Goal: Information Seeking & Learning: Learn about a topic

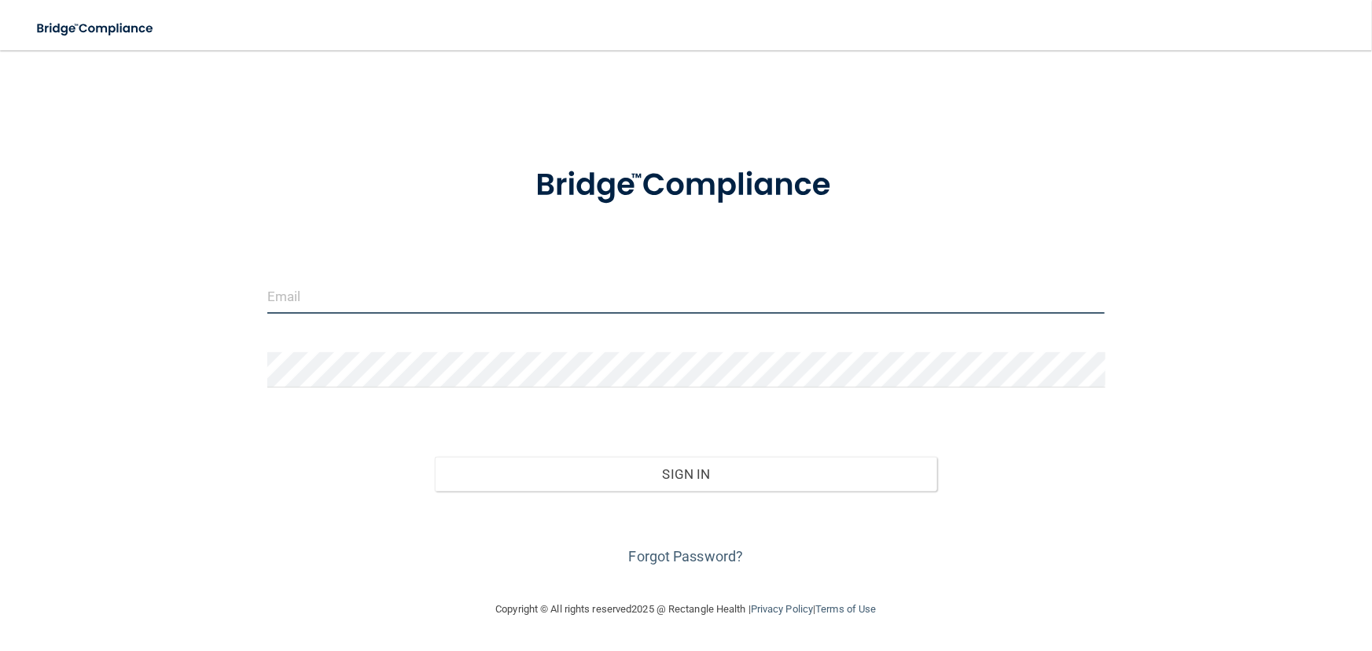
click at [355, 307] on input "email" at bounding box center [686, 295] width 838 height 35
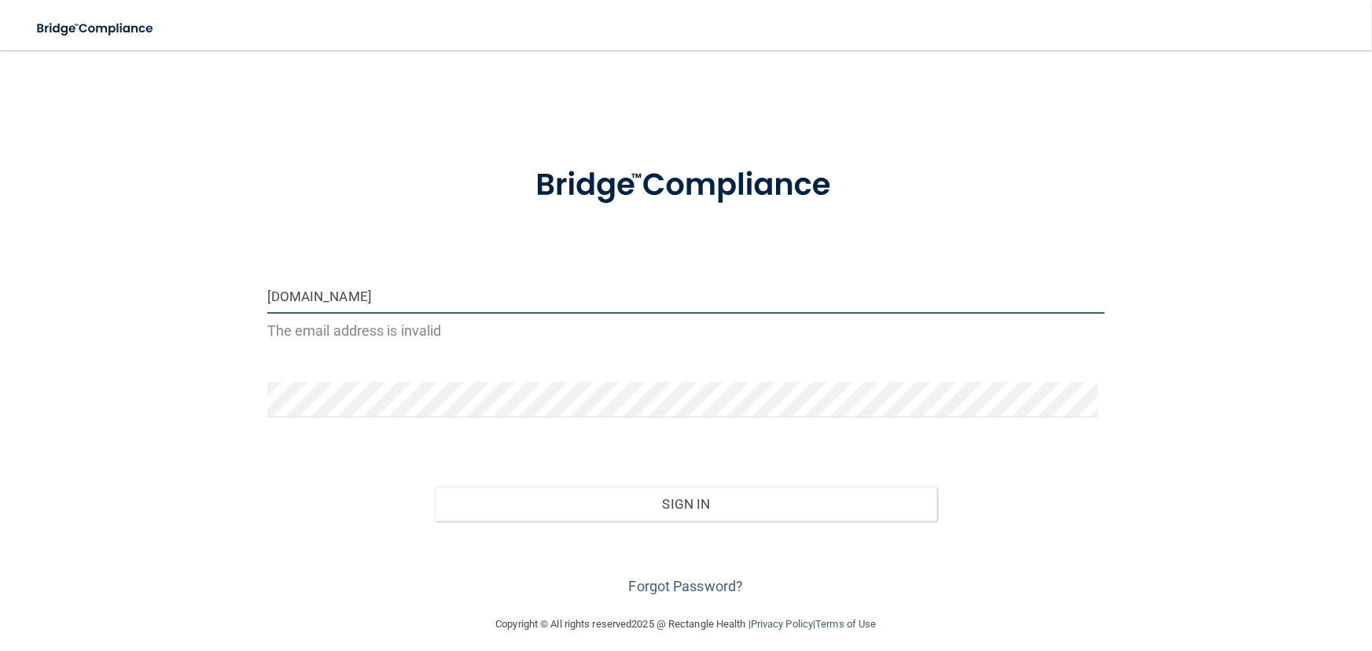
click at [340, 299] on input "somayyesa2gmail.com" at bounding box center [686, 295] width 838 height 35
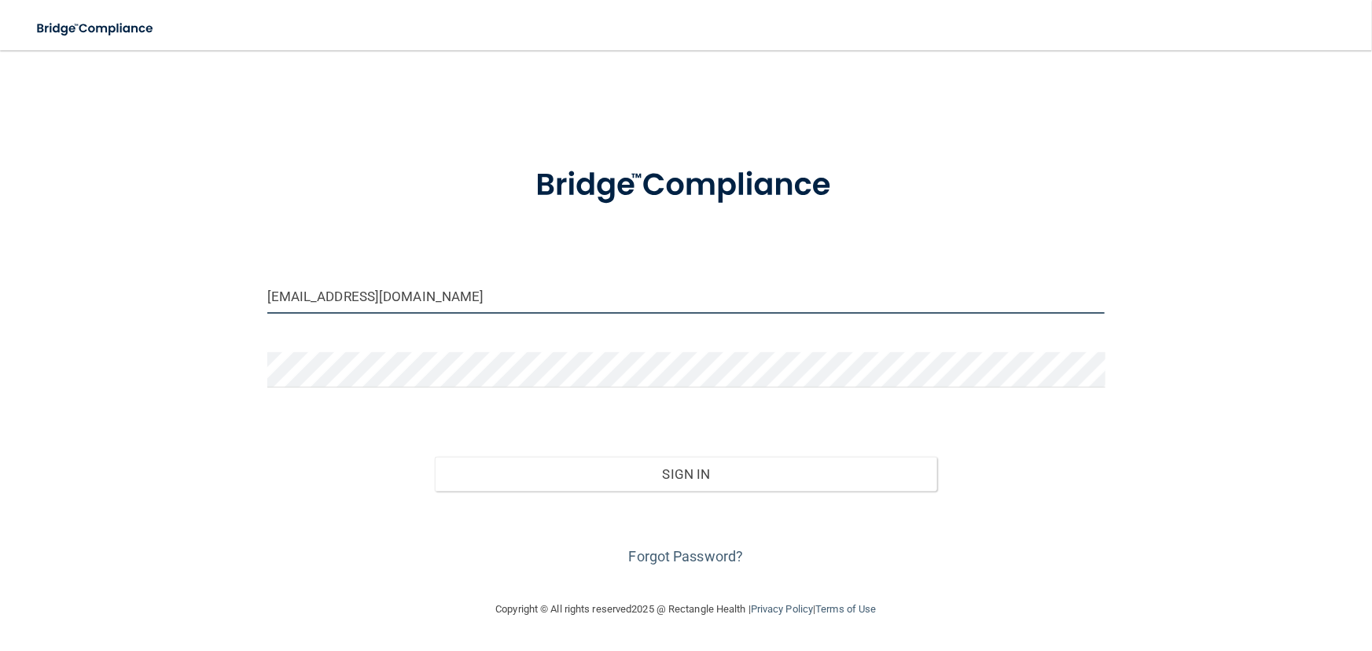
type input "[EMAIL_ADDRESS][DOMAIN_NAME]"
drag, startPoint x: 243, startPoint y: 531, endPoint x: 338, endPoint y: 510, distance: 97.5
click at [243, 531] on div "somayyesa@gmail.com Invalid email/password. You don't have permission to access…" at bounding box center [685, 325] width 1309 height 518
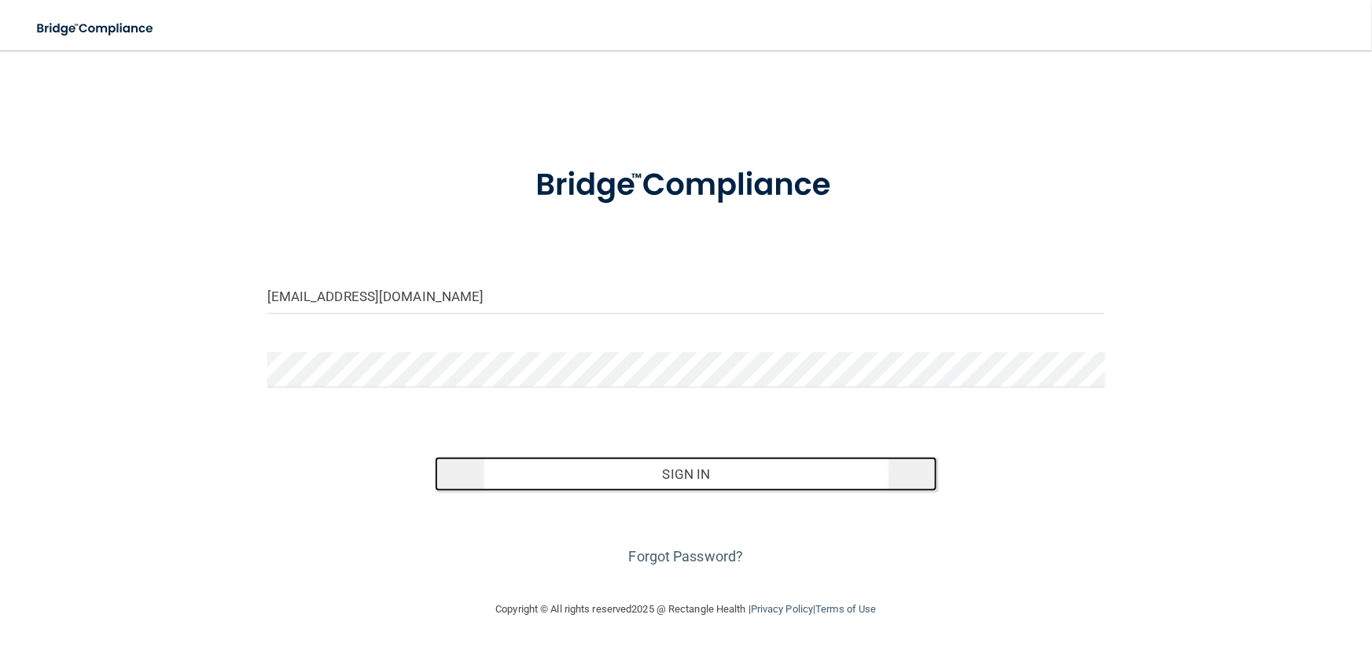
click at [677, 481] on button "Sign In" at bounding box center [686, 474] width 503 height 35
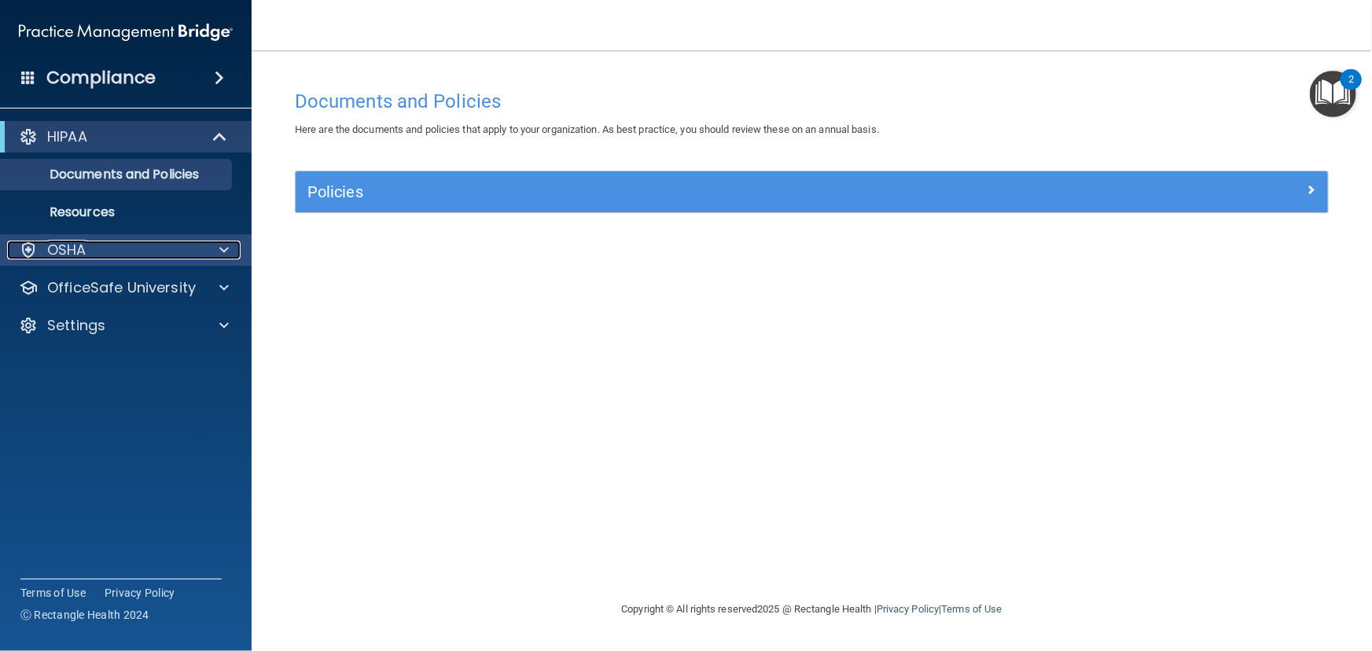
click at [218, 248] on div at bounding box center [221, 250] width 39 height 19
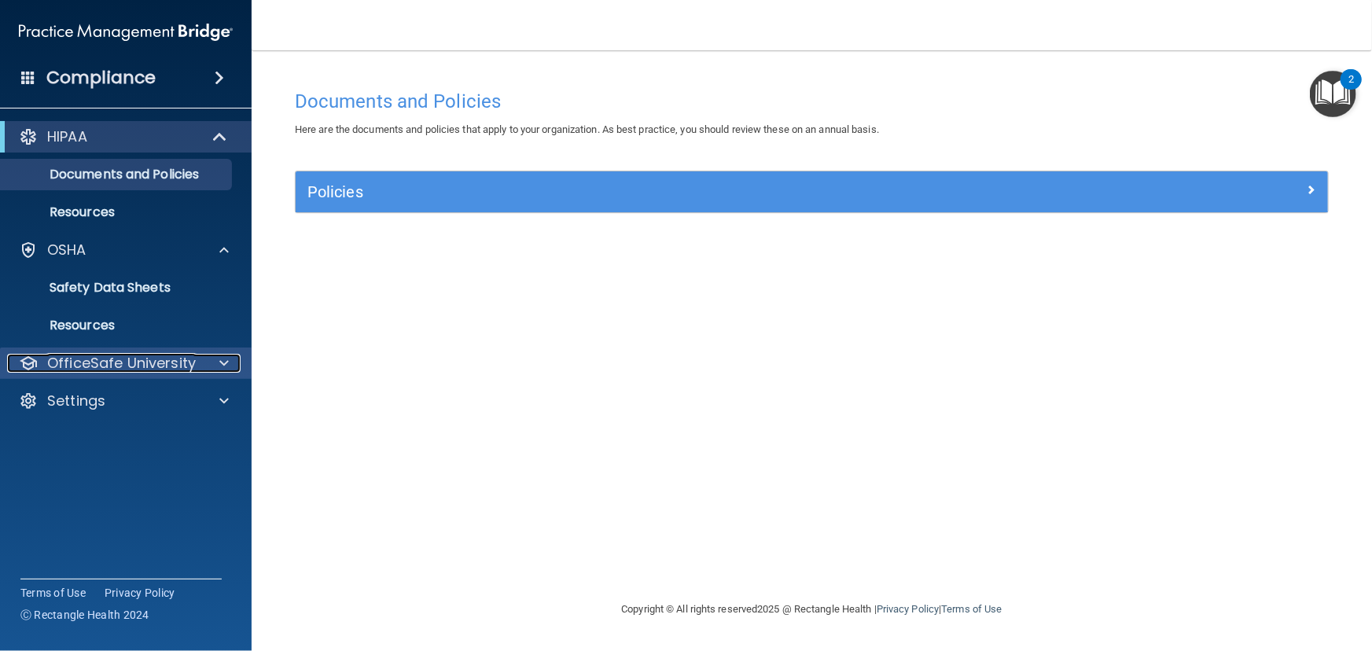
click at [134, 362] on p "OfficeSafe University" at bounding box center [121, 363] width 149 height 19
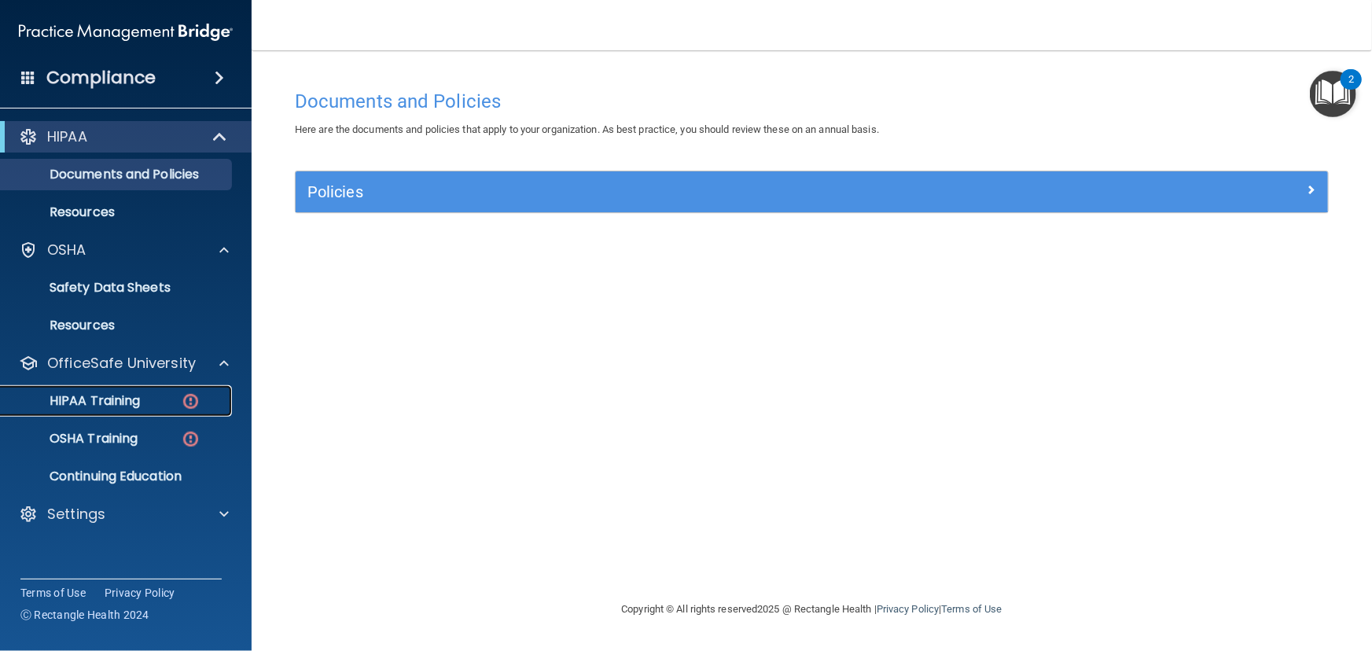
click at [121, 404] on p "HIPAA Training" at bounding box center [75, 401] width 130 height 16
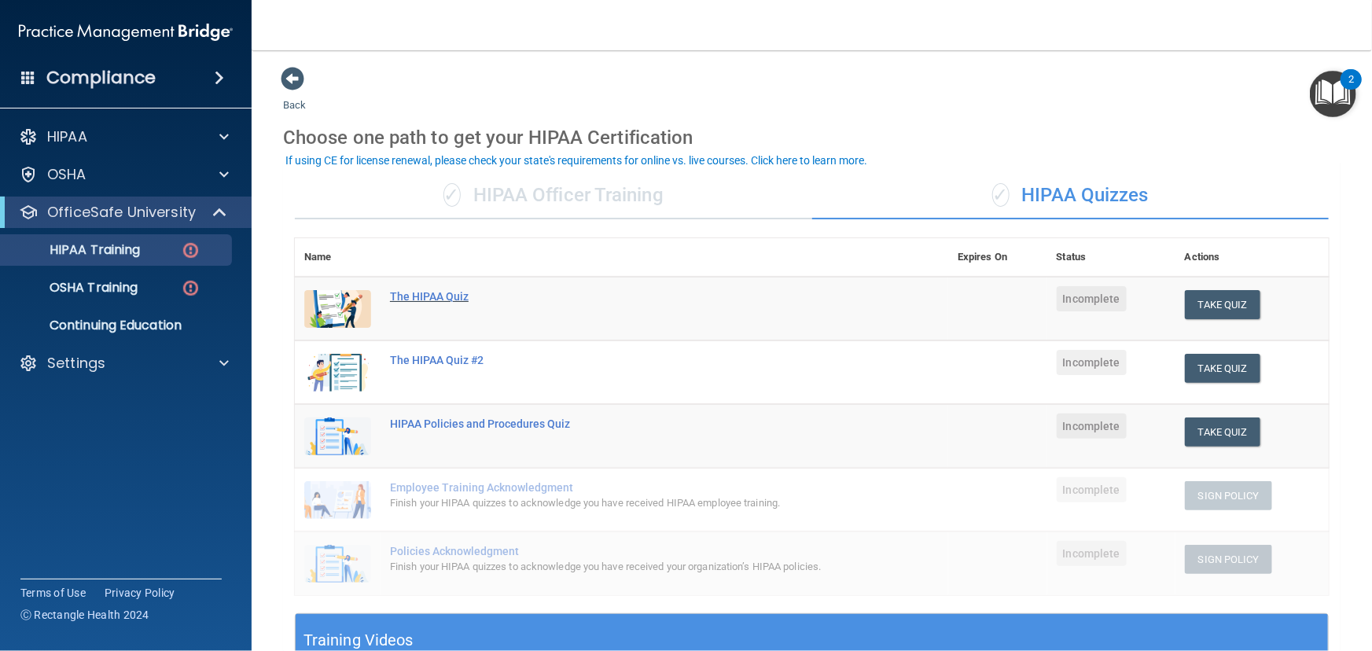
click at [439, 290] on div "The HIPAA Quiz" at bounding box center [630, 296] width 480 height 13
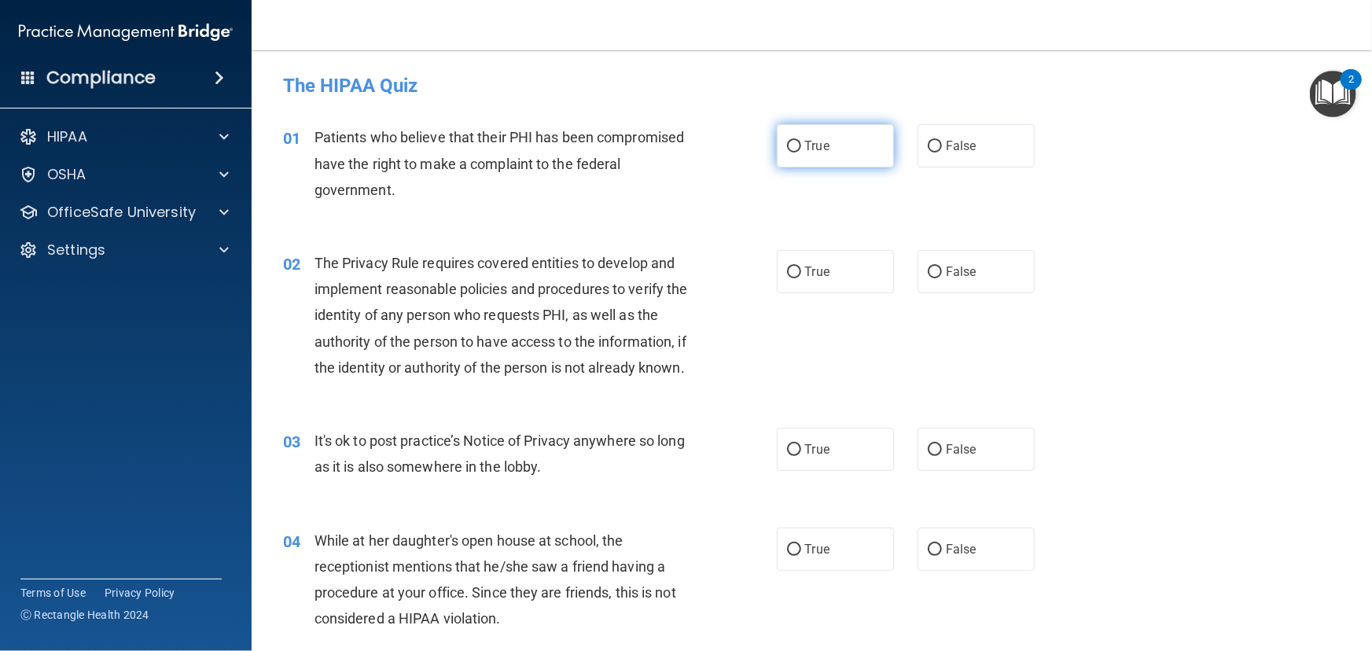
click at [793, 142] on input "True" at bounding box center [794, 147] width 14 height 12
radio input "true"
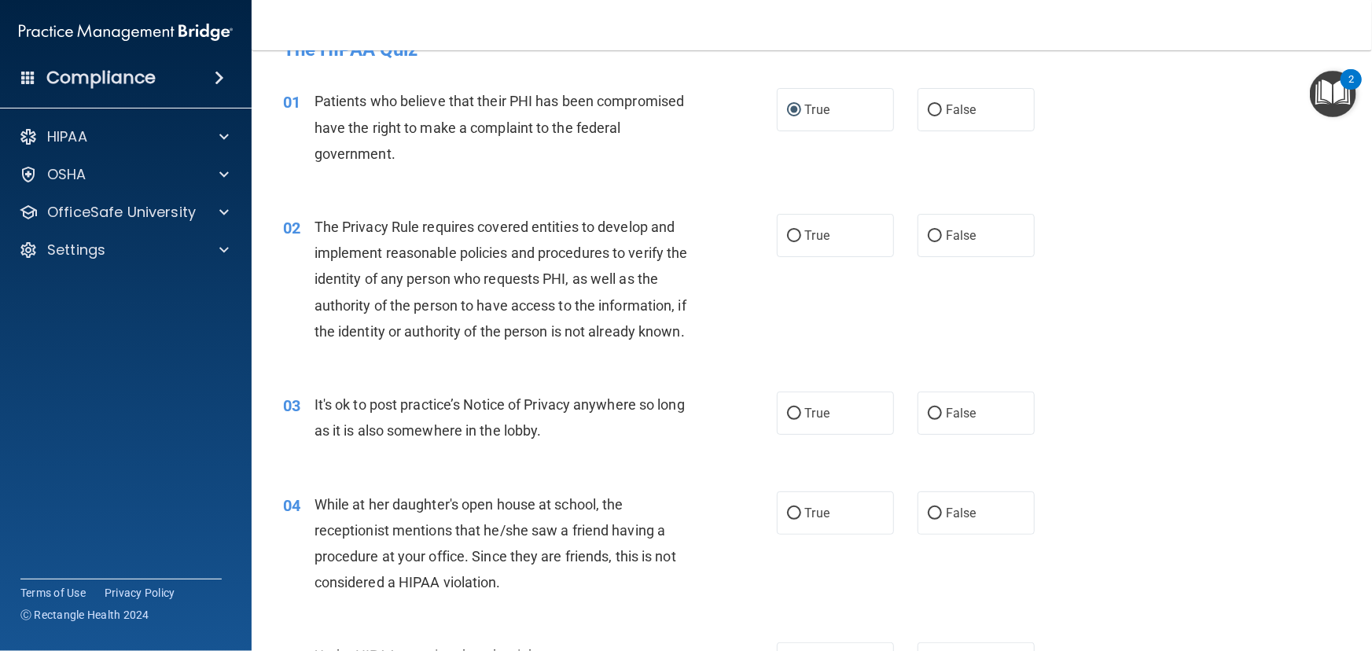
scroll to position [71, 0]
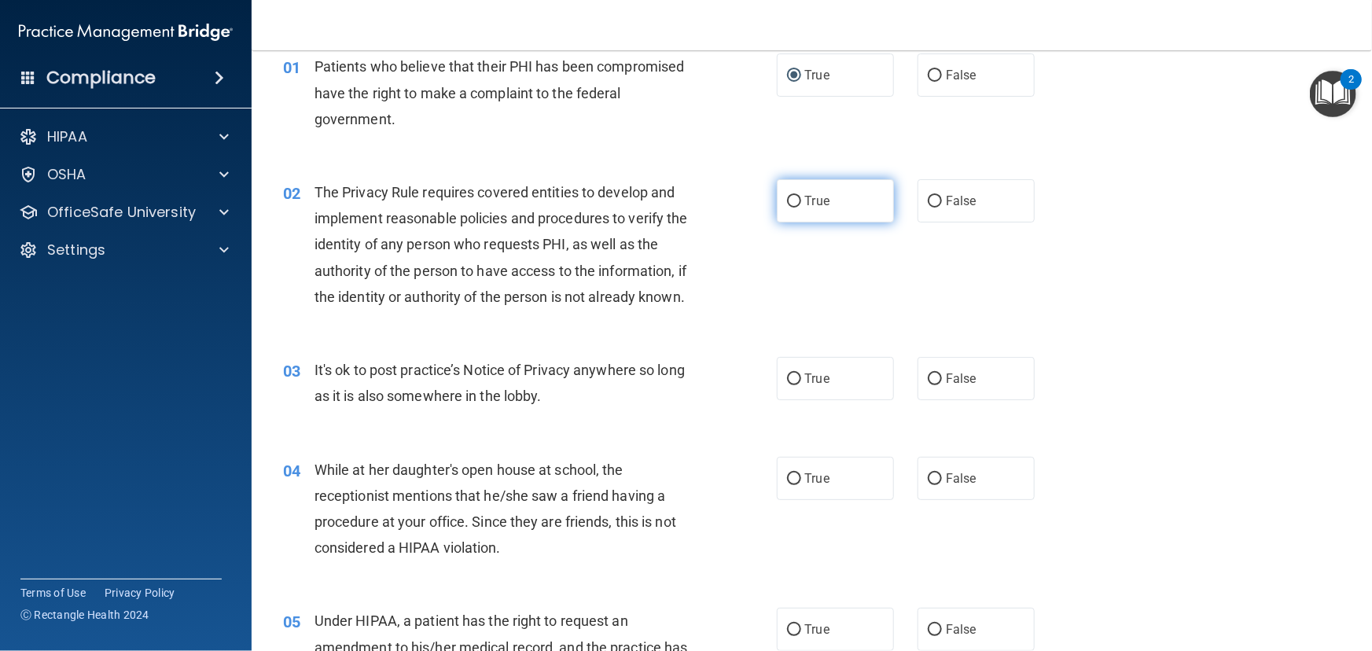
click at [794, 191] on label "True" at bounding box center [835, 200] width 117 height 43
click at [794, 196] on input "True" at bounding box center [794, 202] width 14 height 12
radio input "true"
click at [928, 385] on input "False" at bounding box center [935, 380] width 14 height 12
radio input "true"
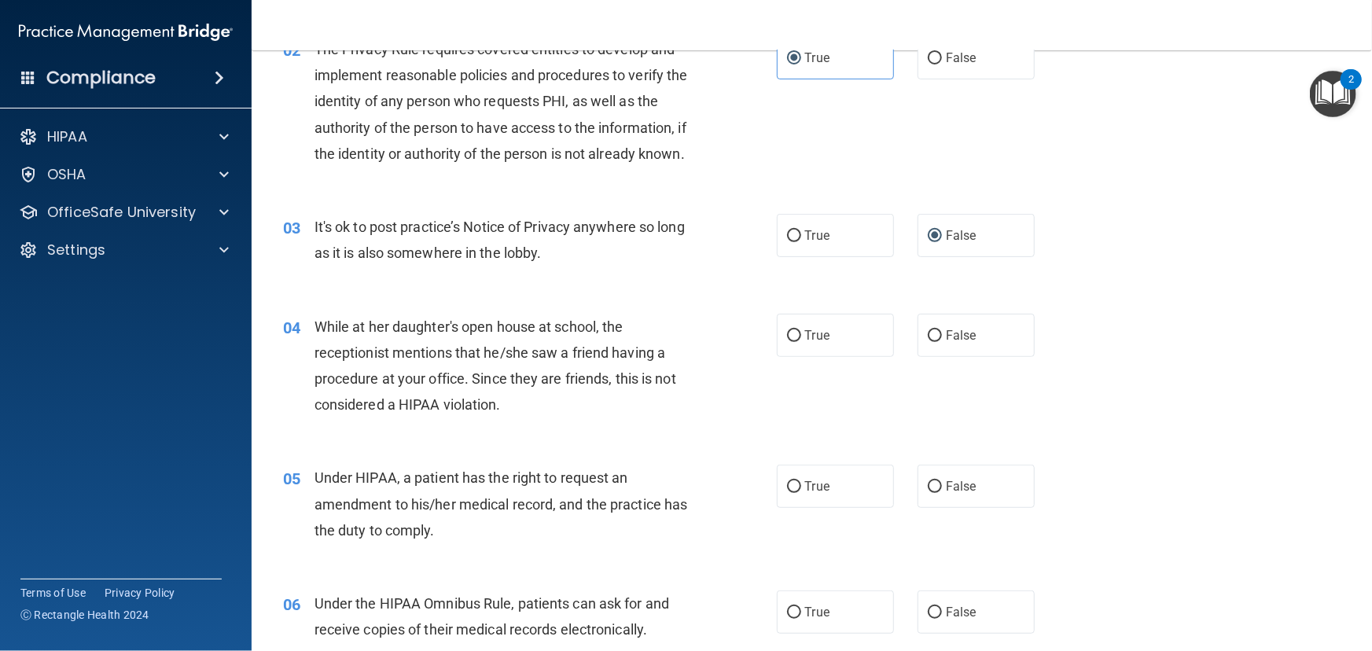
scroll to position [285, 0]
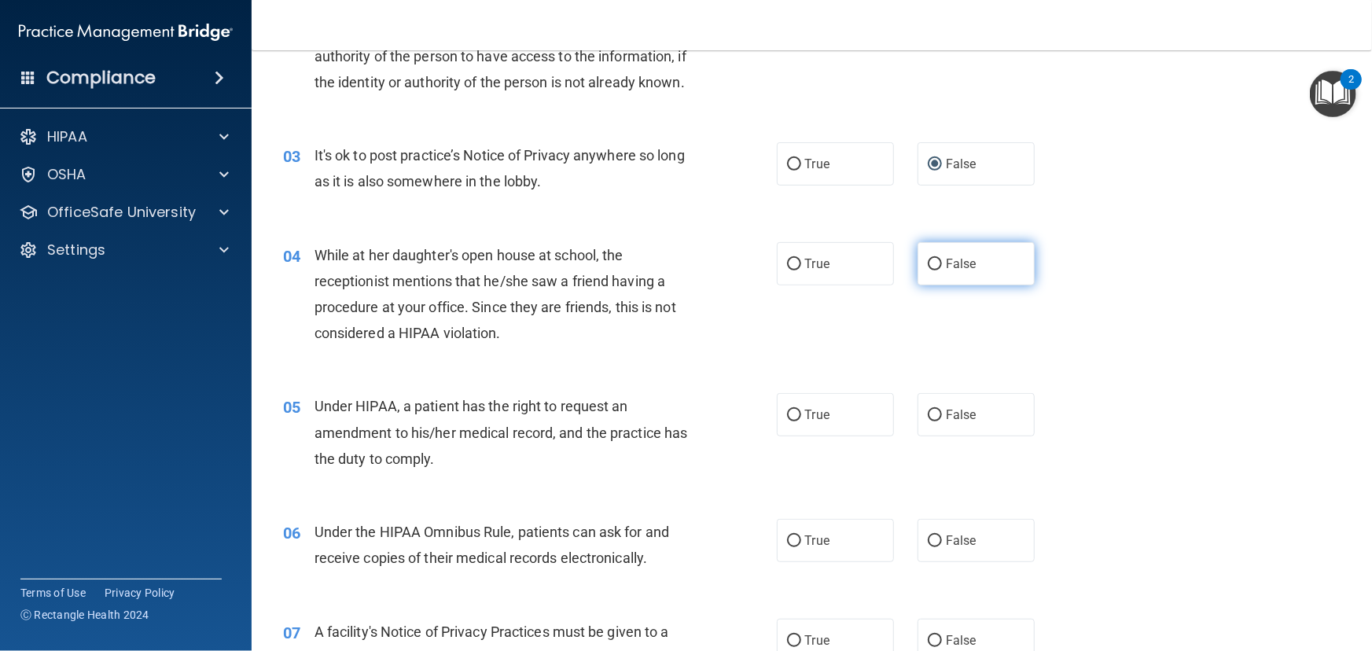
click at [934, 271] on input "False" at bounding box center [935, 265] width 14 height 12
radio input "true"
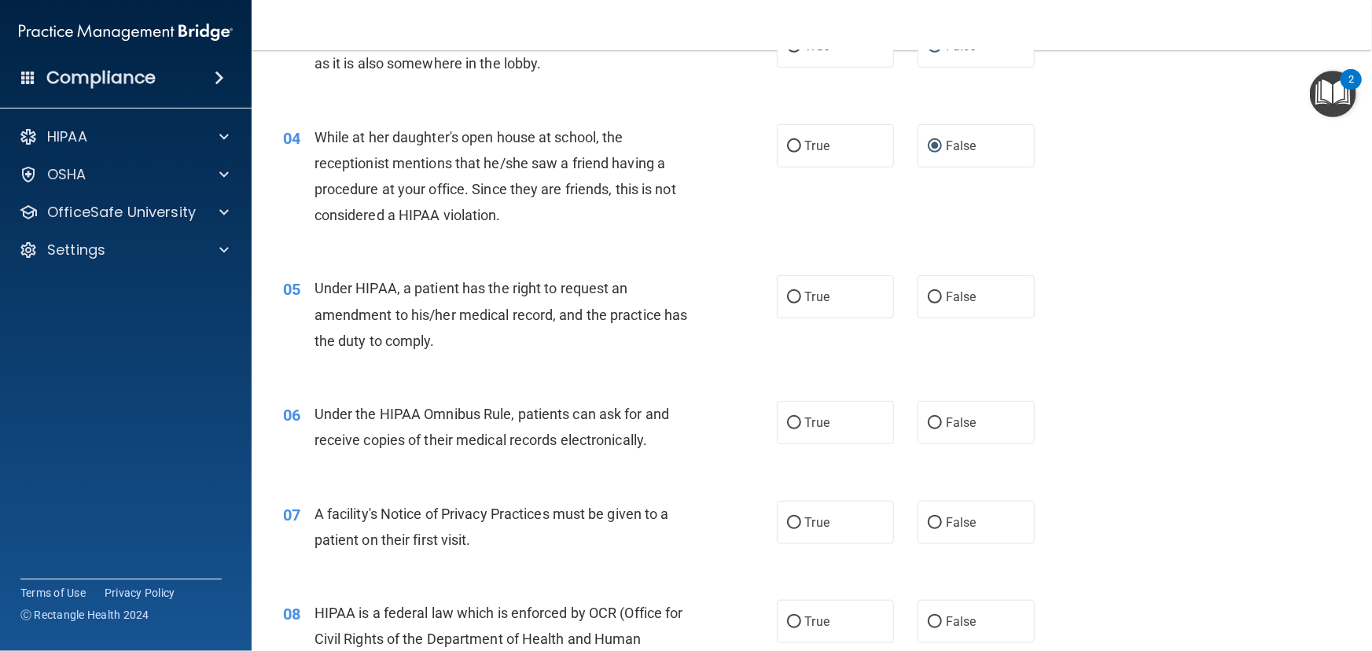
scroll to position [429, 0]
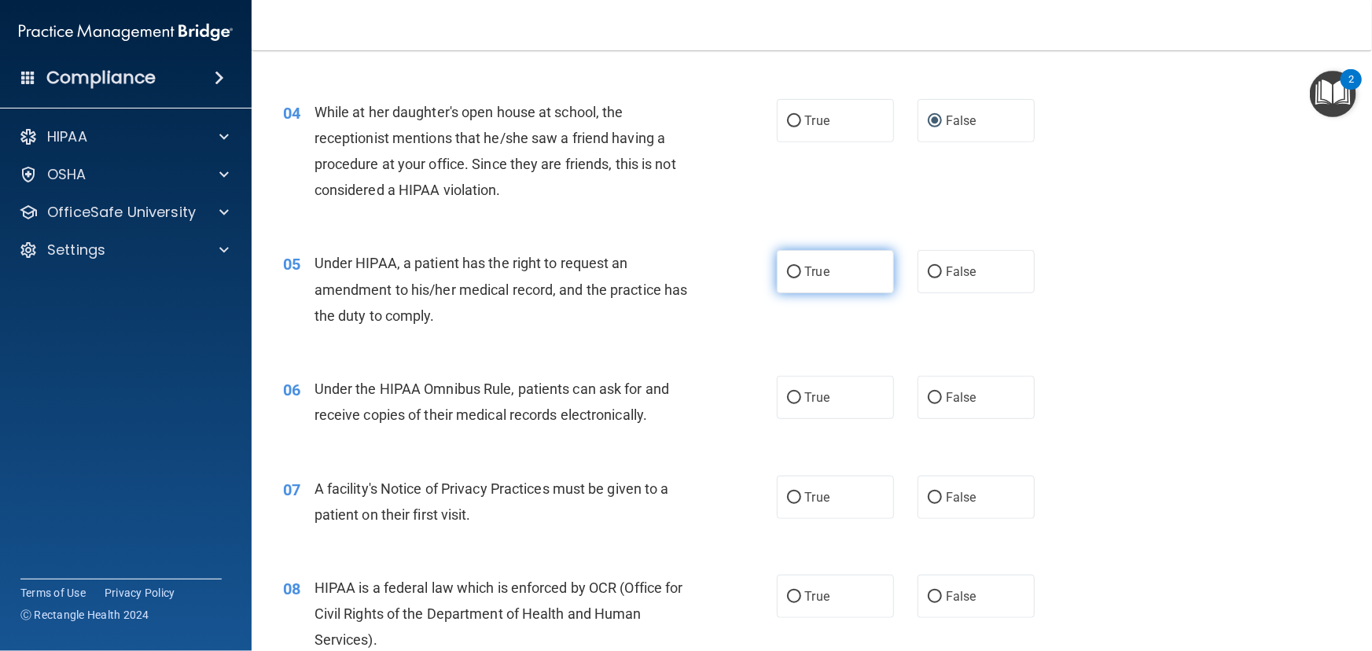
click at [784, 289] on label "True" at bounding box center [835, 271] width 117 height 43
click at [787, 278] on input "True" at bounding box center [794, 273] width 14 height 12
radio input "true"
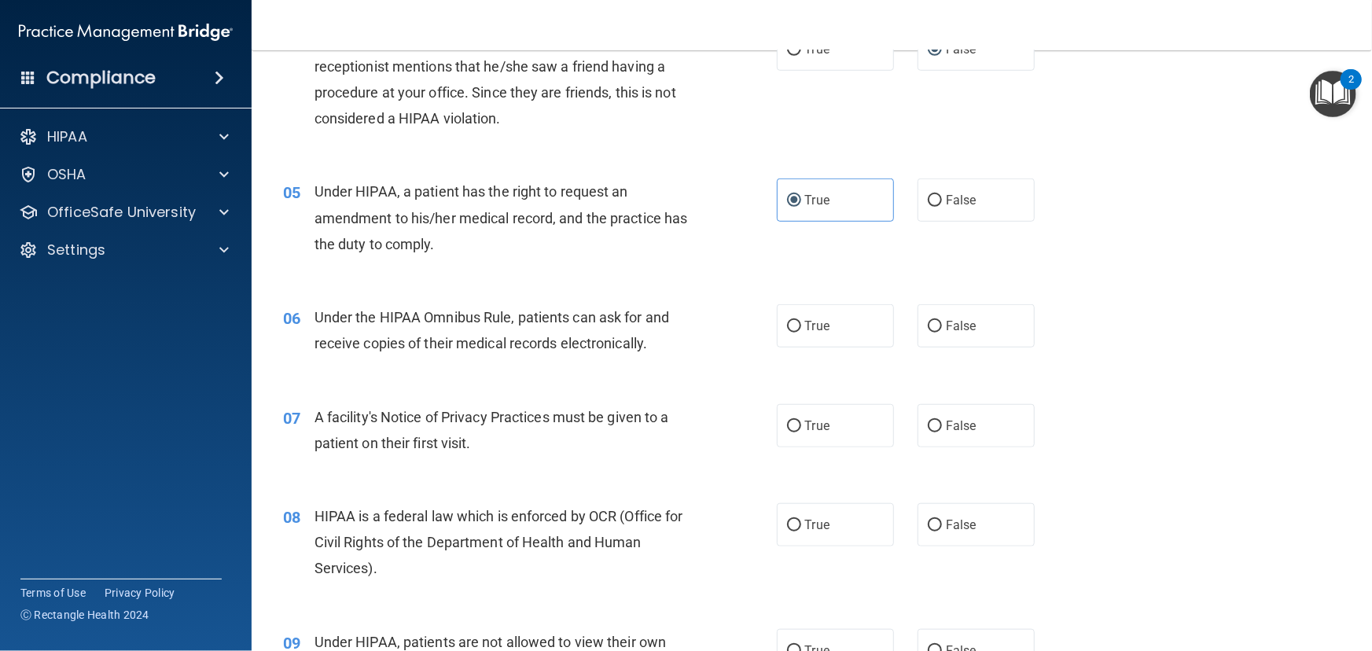
scroll to position [572, 0]
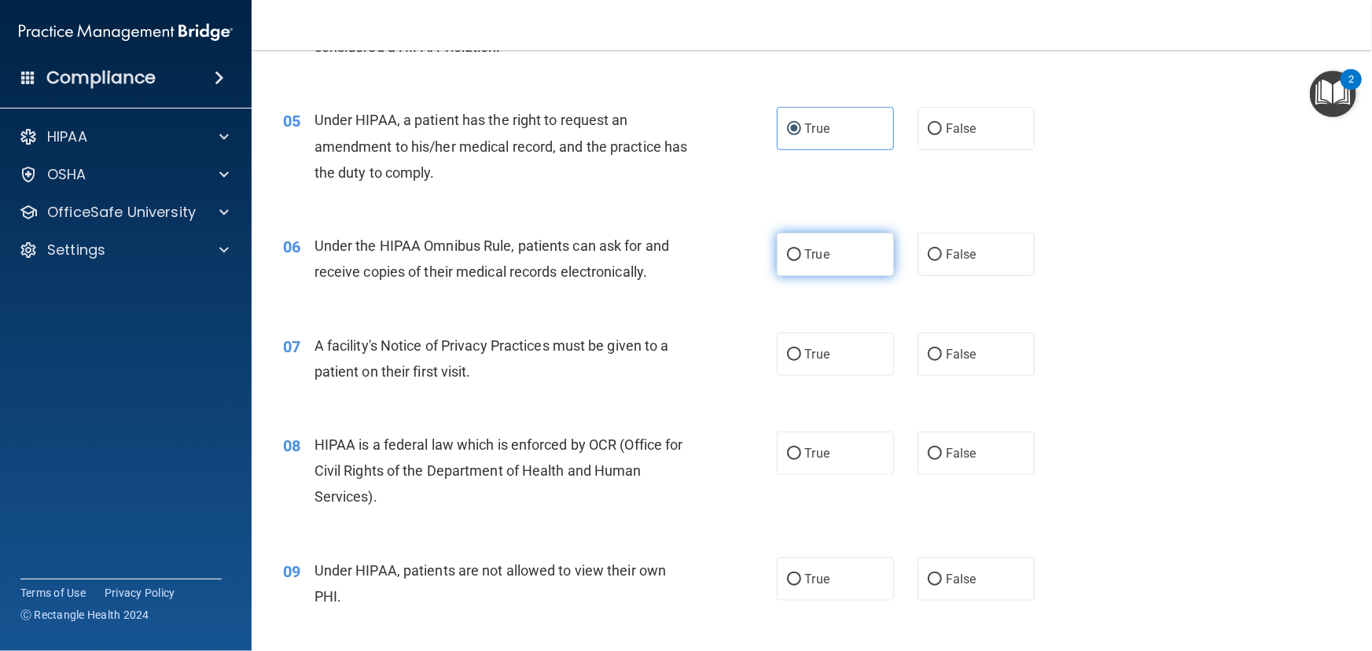
click at [788, 261] on input "True" at bounding box center [794, 255] width 14 height 12
radio input "true"
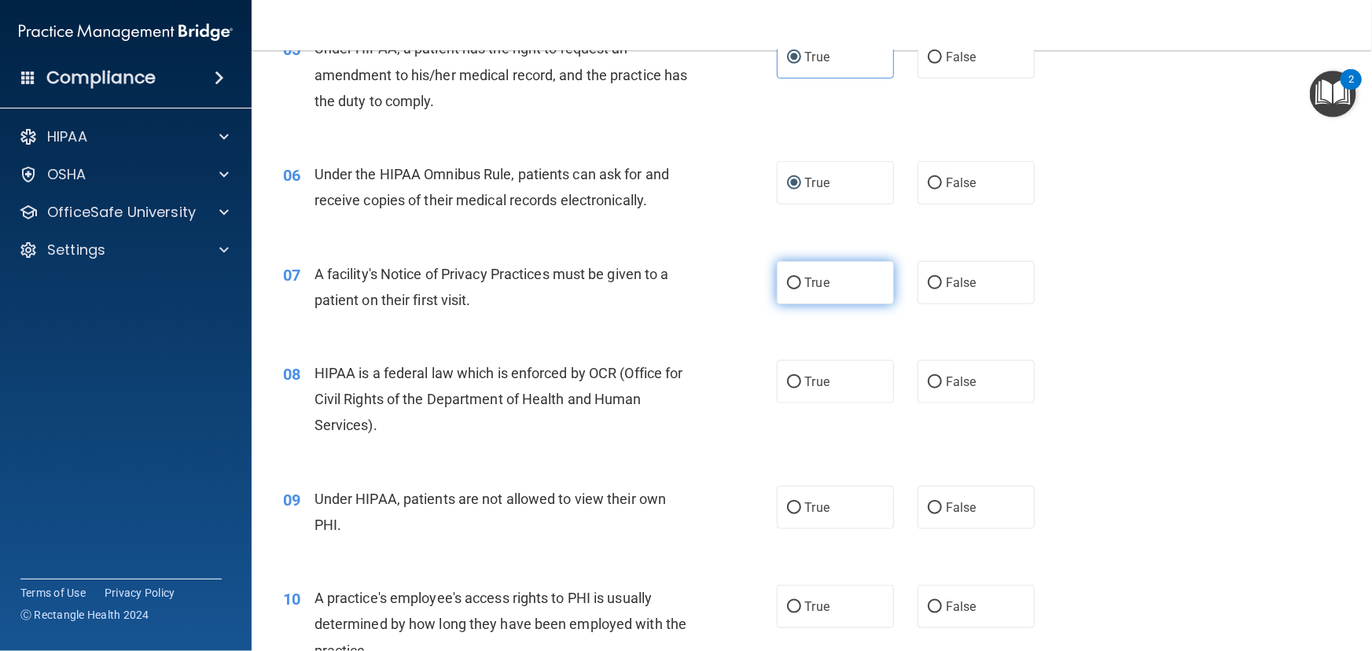
click at [787, 289] on input "True" at bounding box center [794, 284] width 14 height 12
radio input "true"
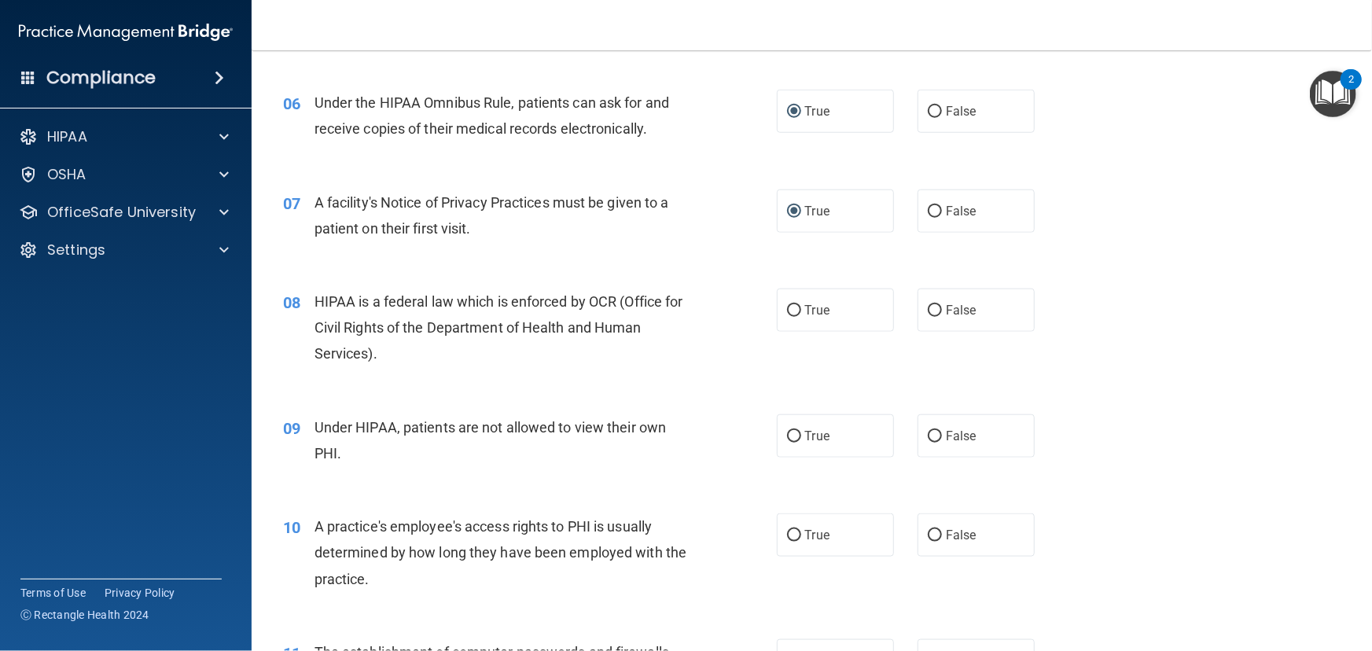
scroll to position [786, 0]
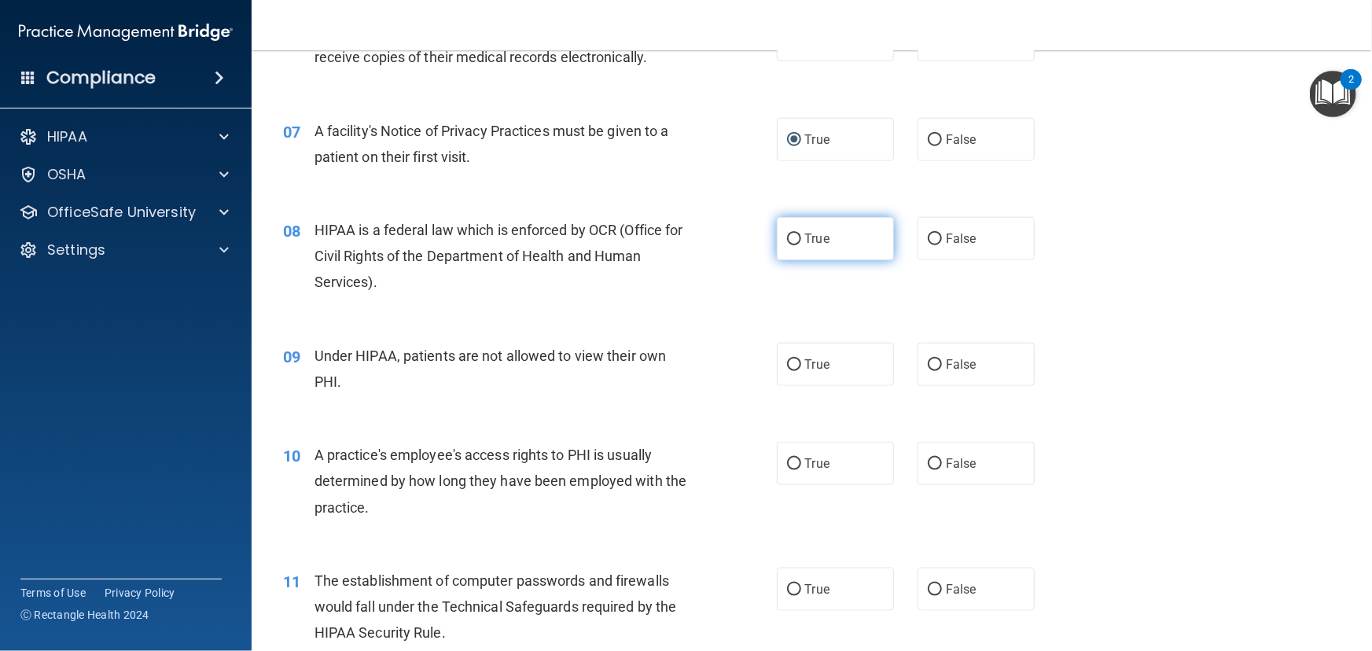
click at [787, 245] on input "True" at bounding box center [794, 240] width 14 height 12
radio input "true"
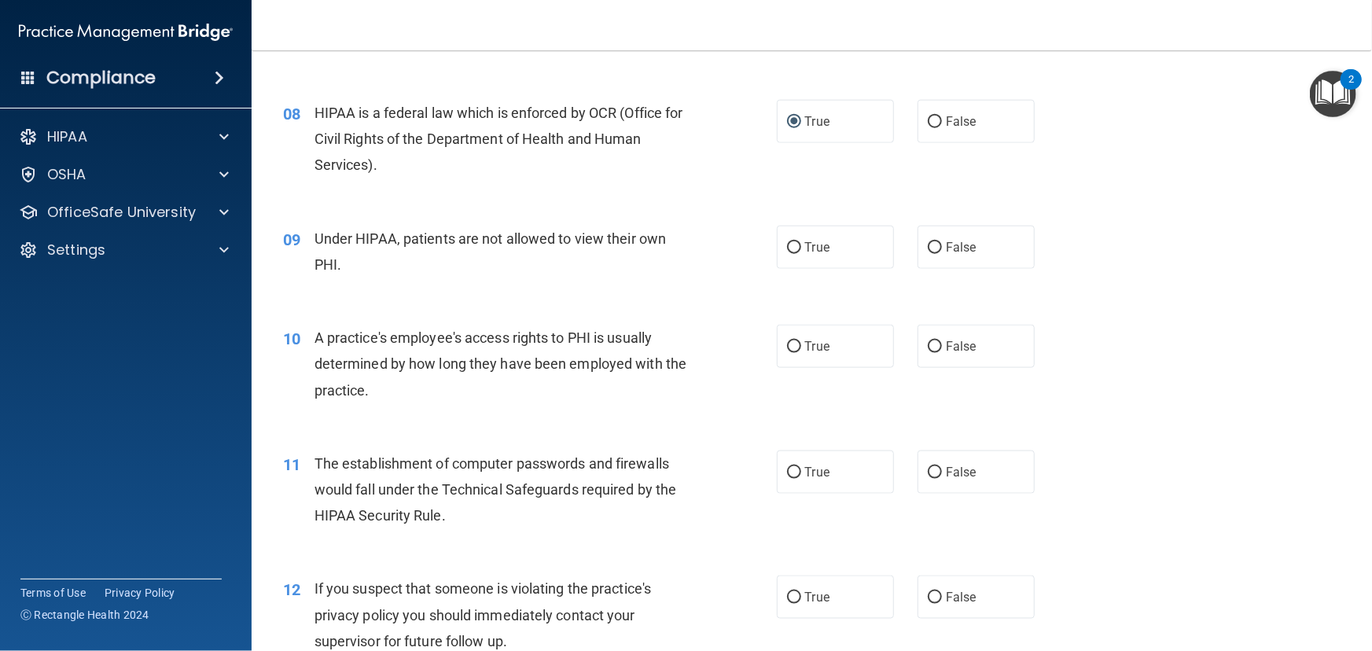
scroll to position [929, 0]
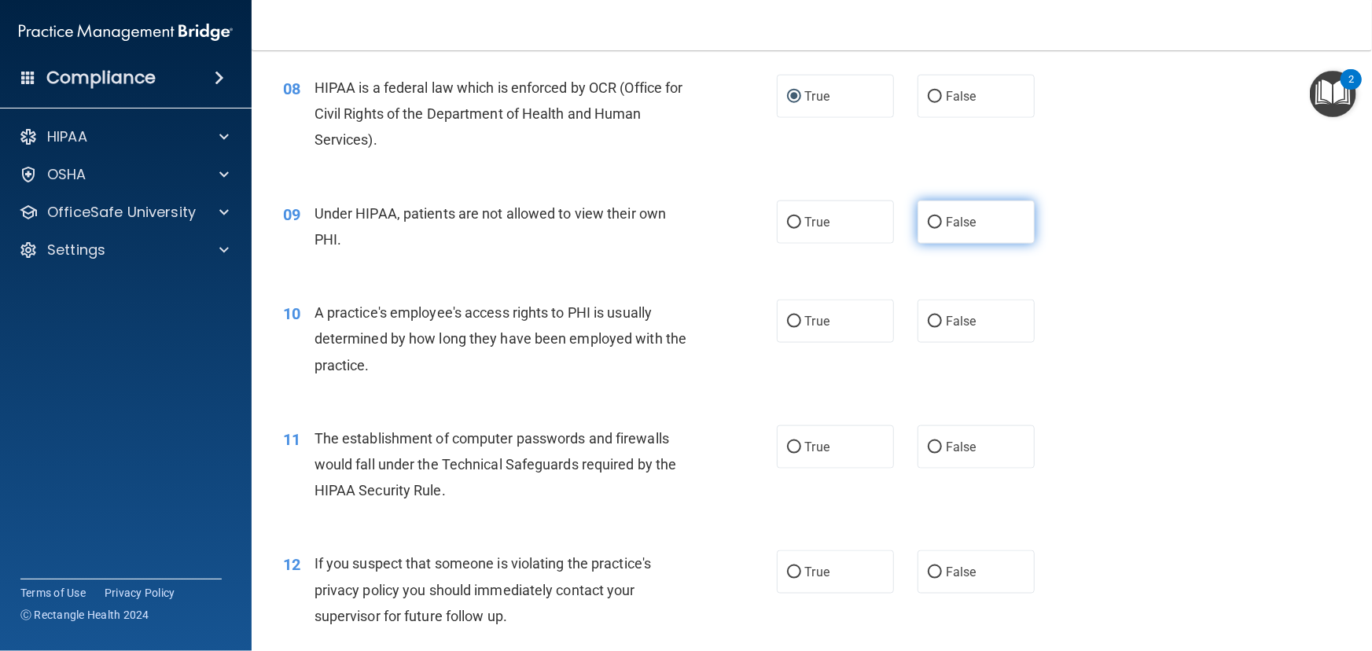
click at [933, 229] on input "False" at bounding box center [935, 223] width 14 height 12
radio input "true"
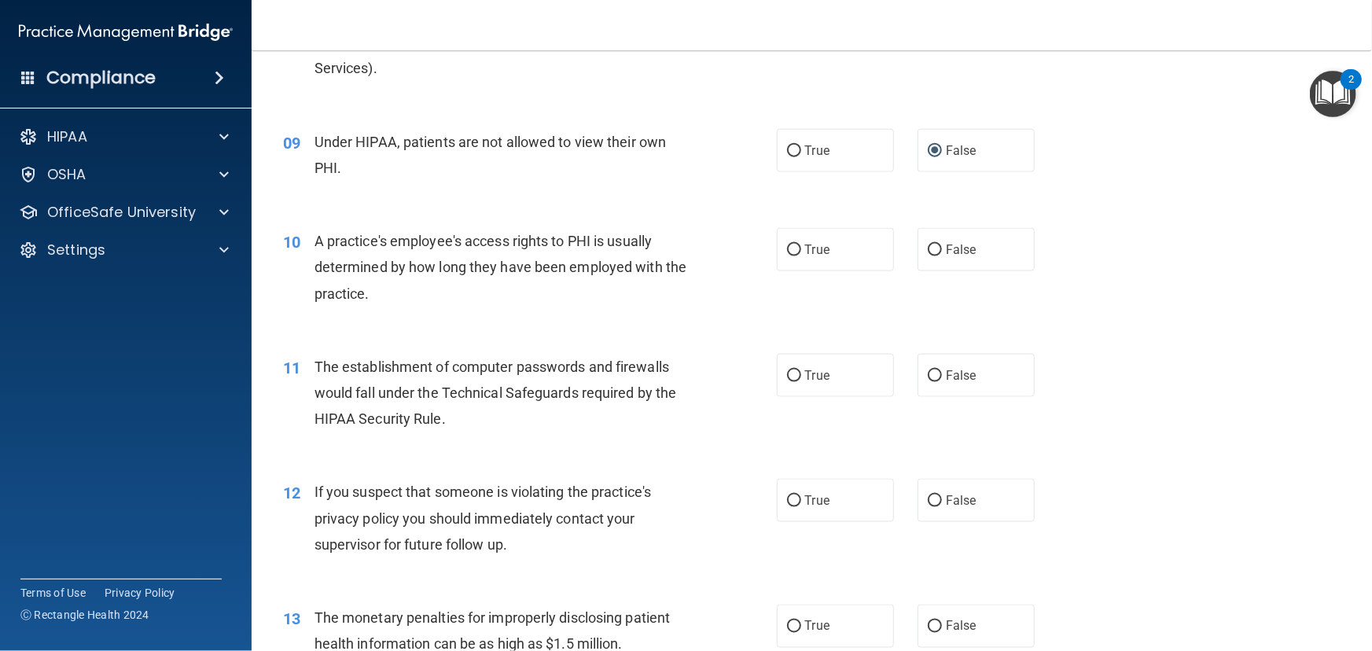
scroll to position [1072, 0]
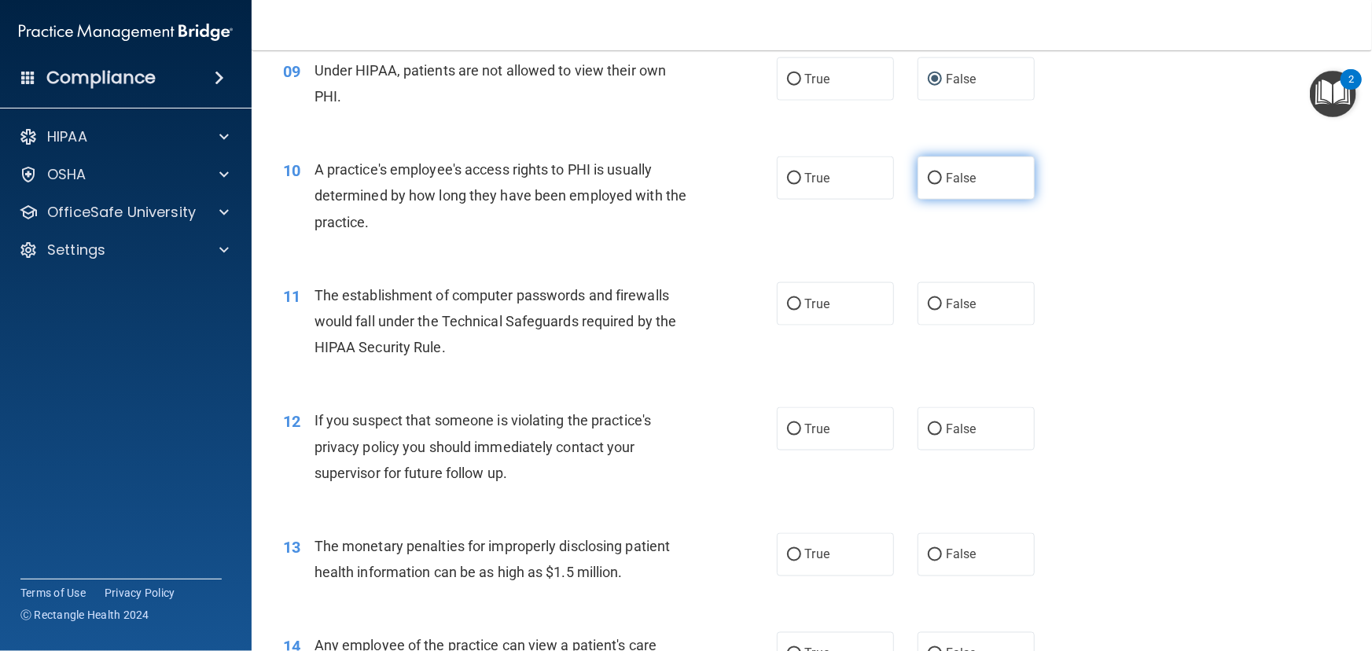
click at [937, 200] on label "False" at bounding box center [976, 178] width 117 height 43
click at [937, 185] on input "False" at bounding box center [935, 179] width 14 height 12
radio input "true"
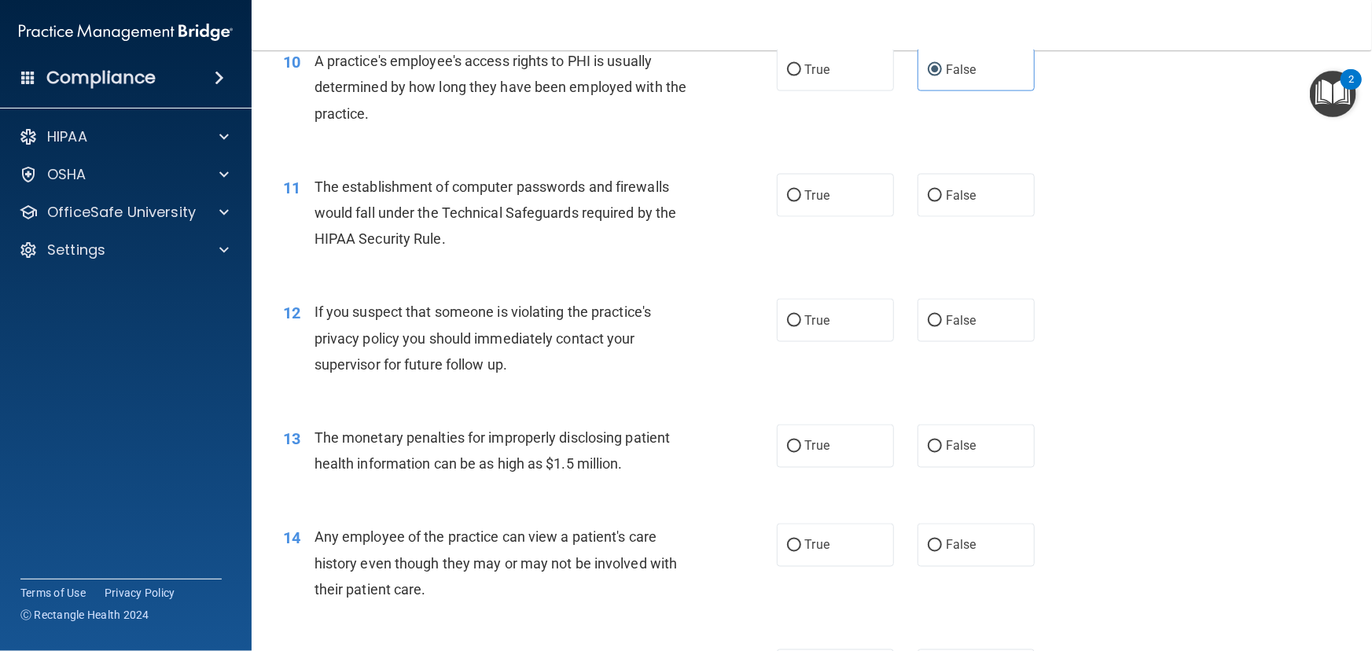
scroll to position [1215, 0]
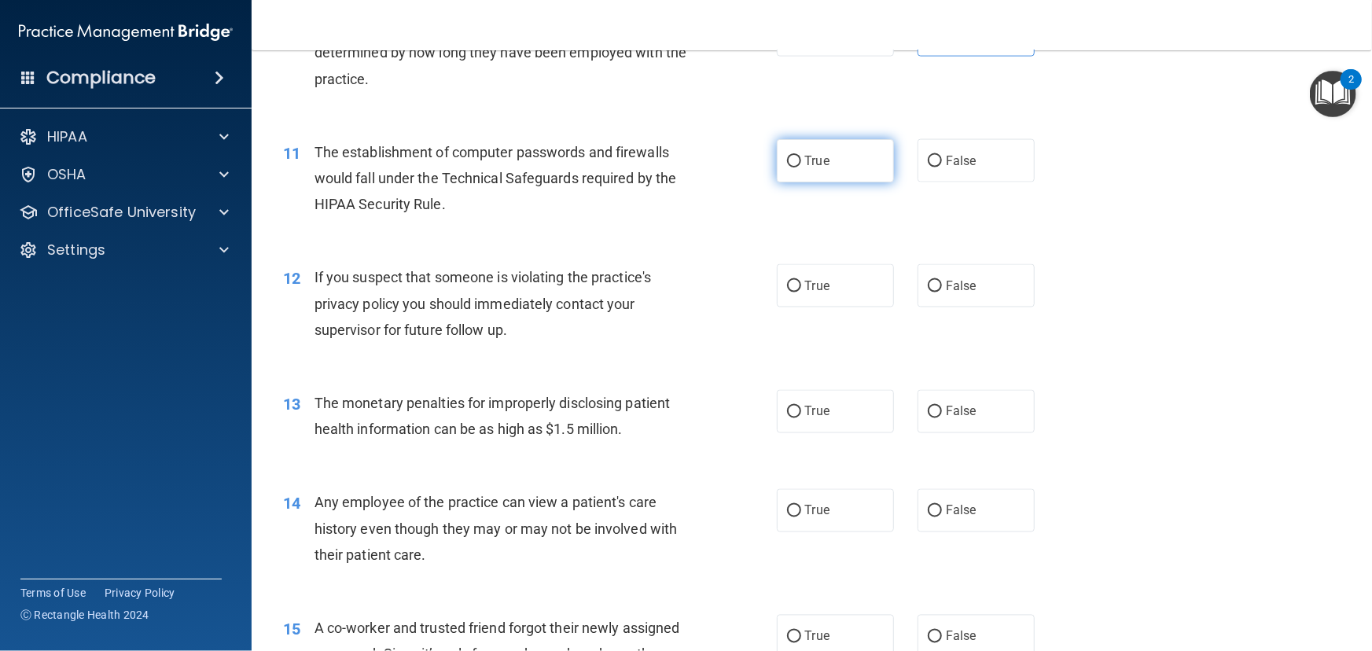
click at [805, 168] on span "True" at bounding box center [817, 160] width 24 height 15
click at [800, 168] on input "True" at bounding box center [794, 162] width 14 height 12
radio input "true"
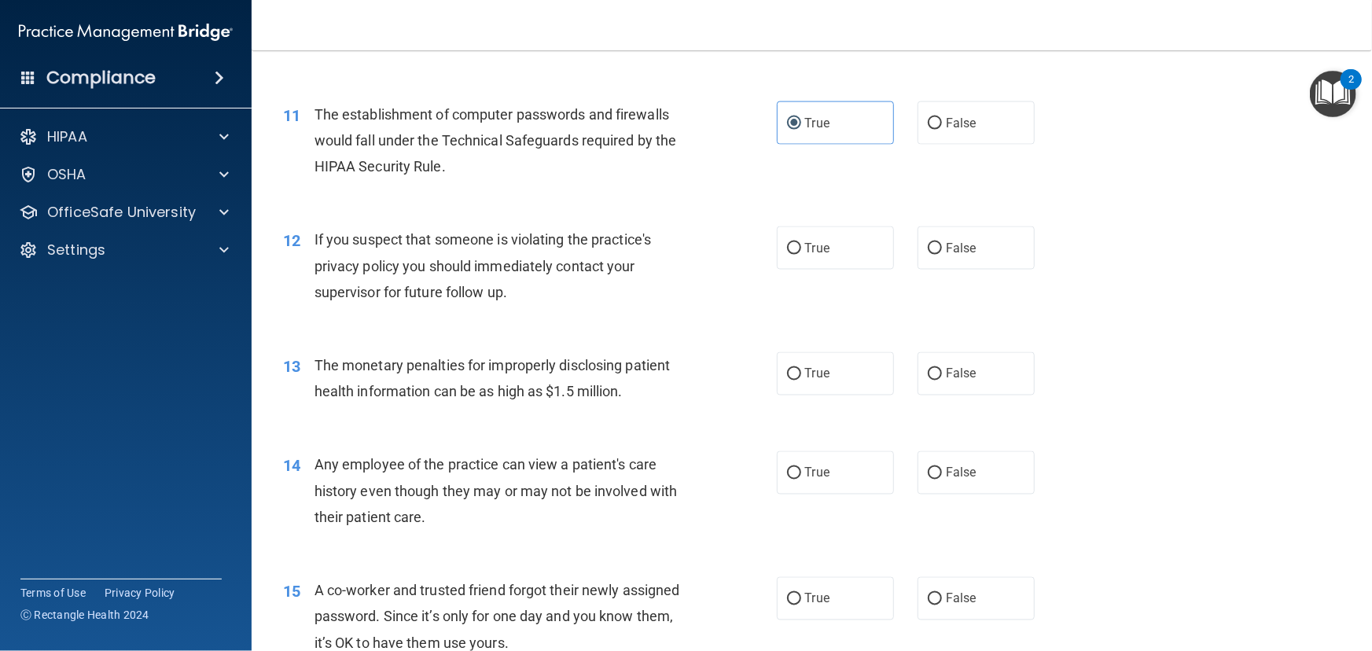
scroll to position [1287, 0]
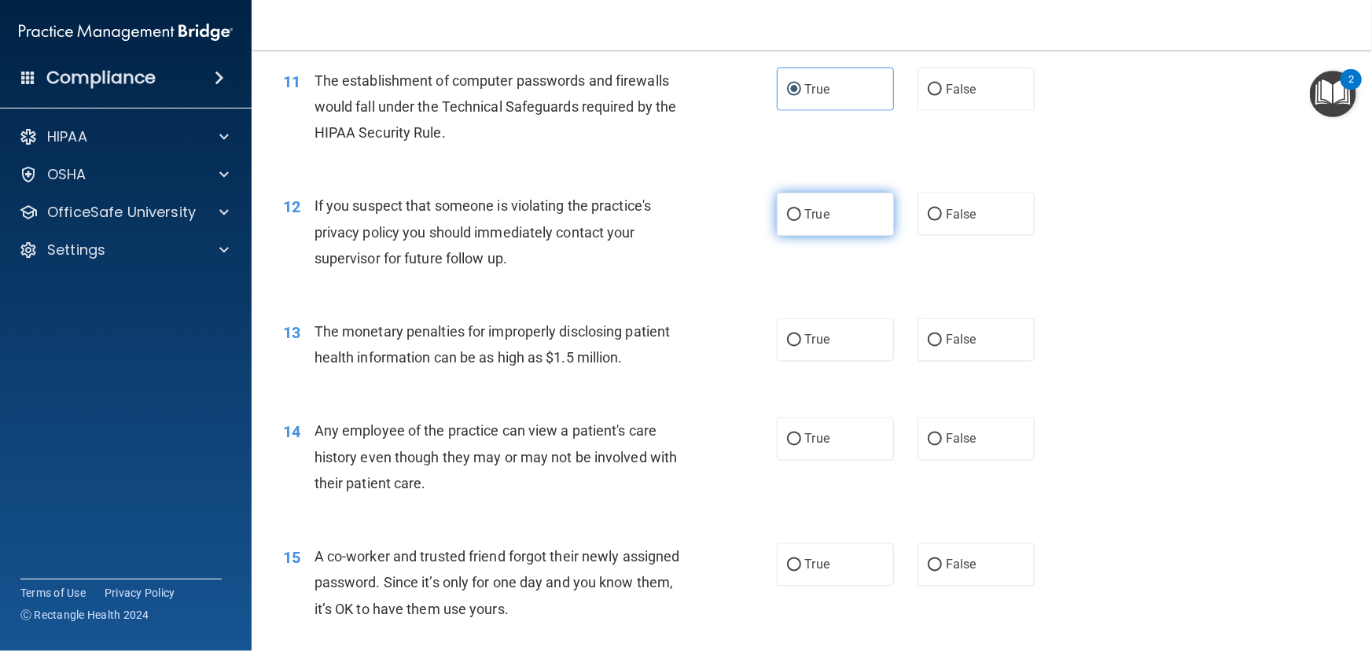
click at [787, 221] on input "True" at bounding box center [794, 215] width 14 height 12
radio input "true"
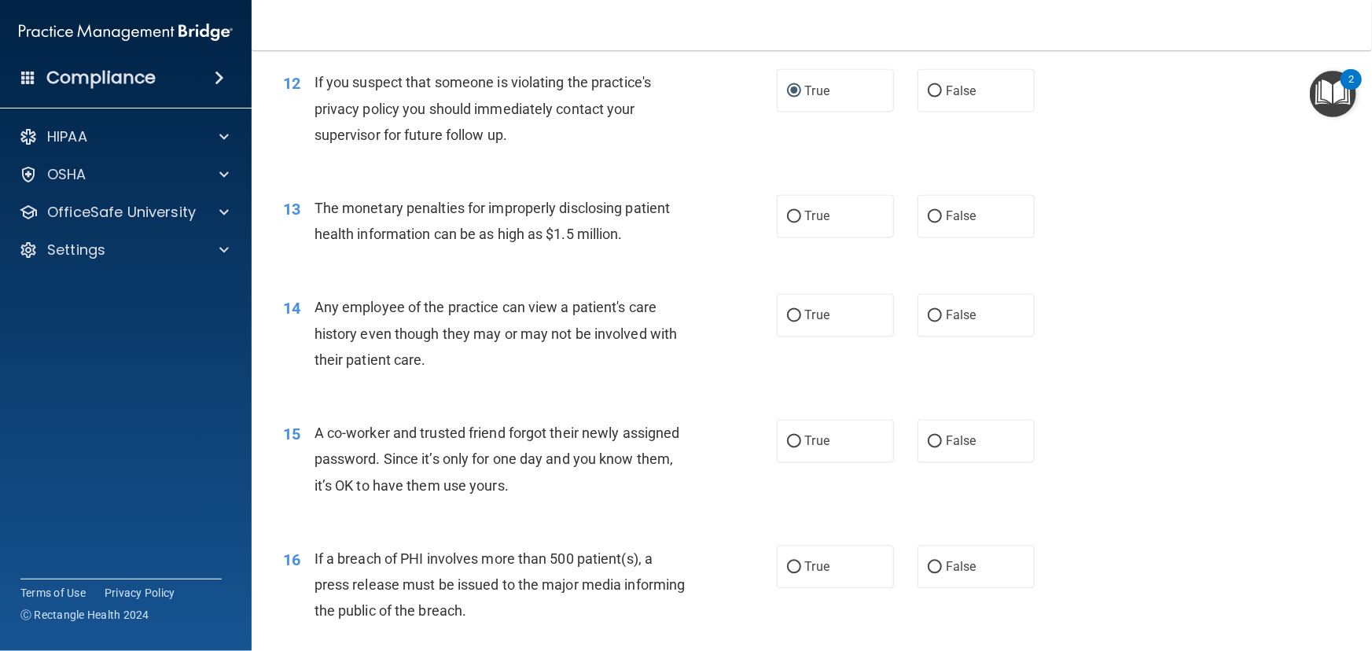
scroll to position [1430, 0]
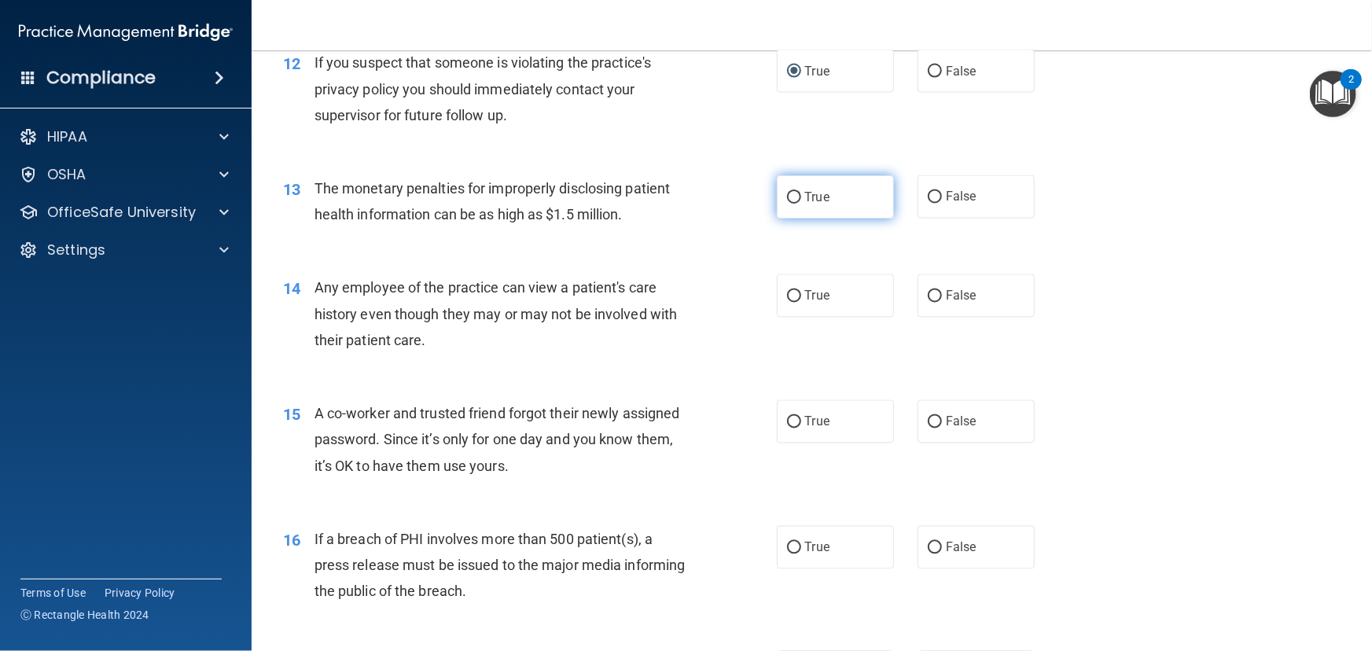
click at [787, 204] on input "True" at bounding box center [794, 198] width 14 height 12
radio input "true"
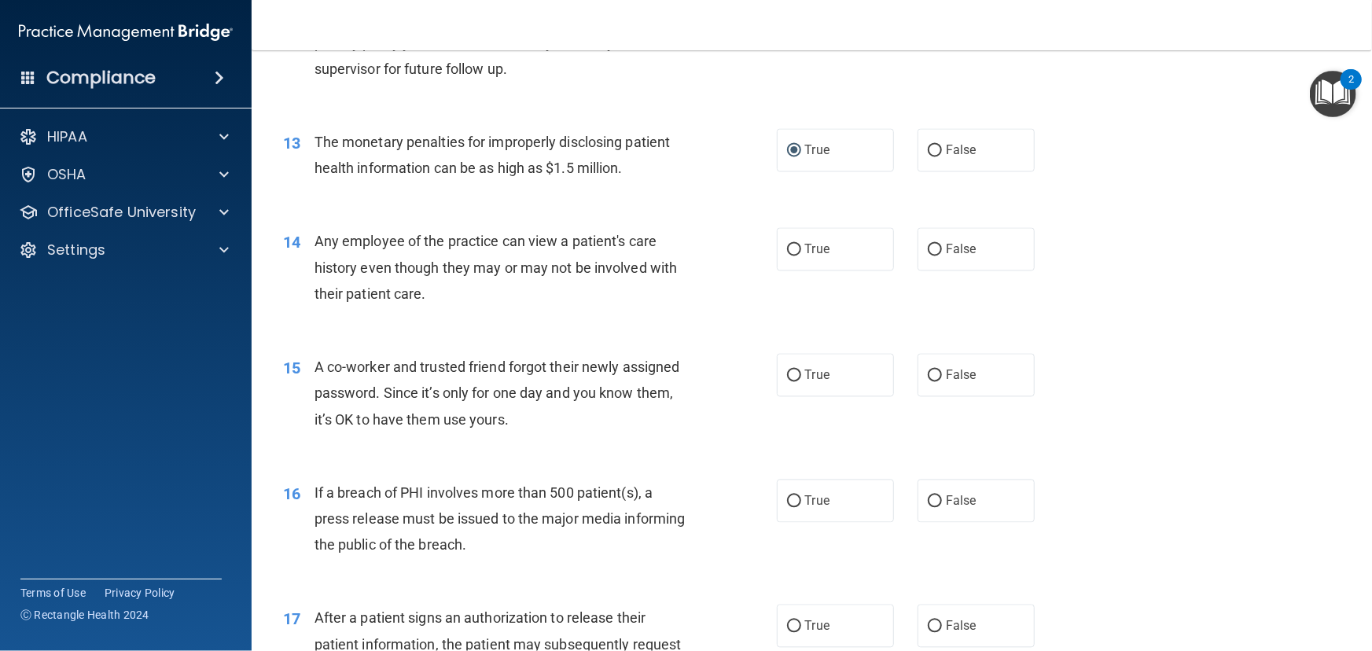
scroll to position [1501, 0]
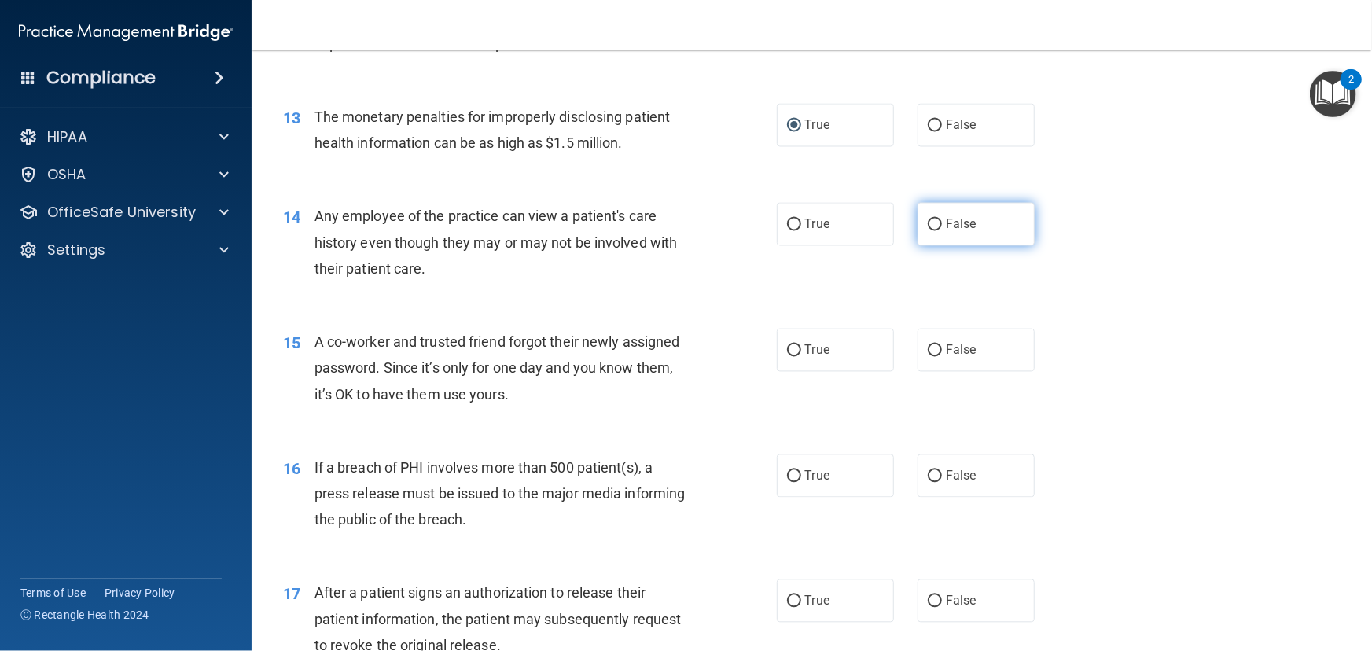
click at [928, 231] on input "False" at bounding box center [935, 225] width 14 height 12
radio input "true"
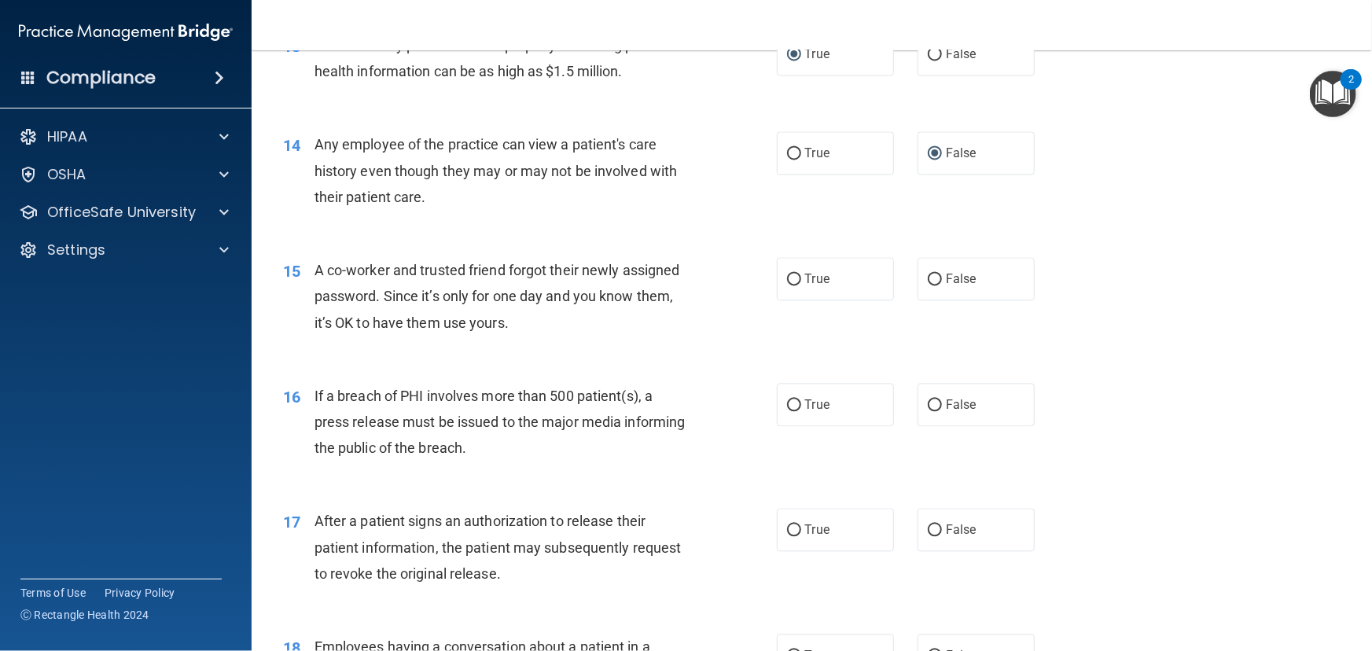
scroll to position [1644, 0]
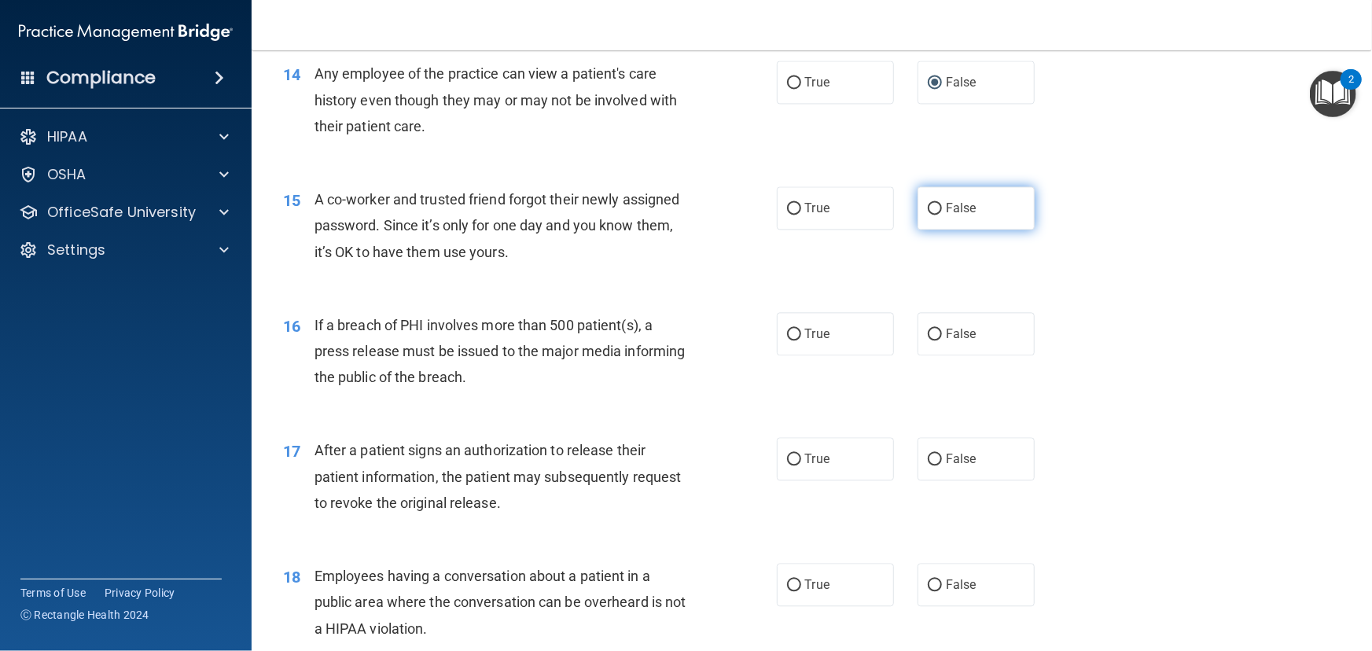
click at [928, 215] on input "False" at bounding box center [935, 209] width 14 height 12
radio input "true"
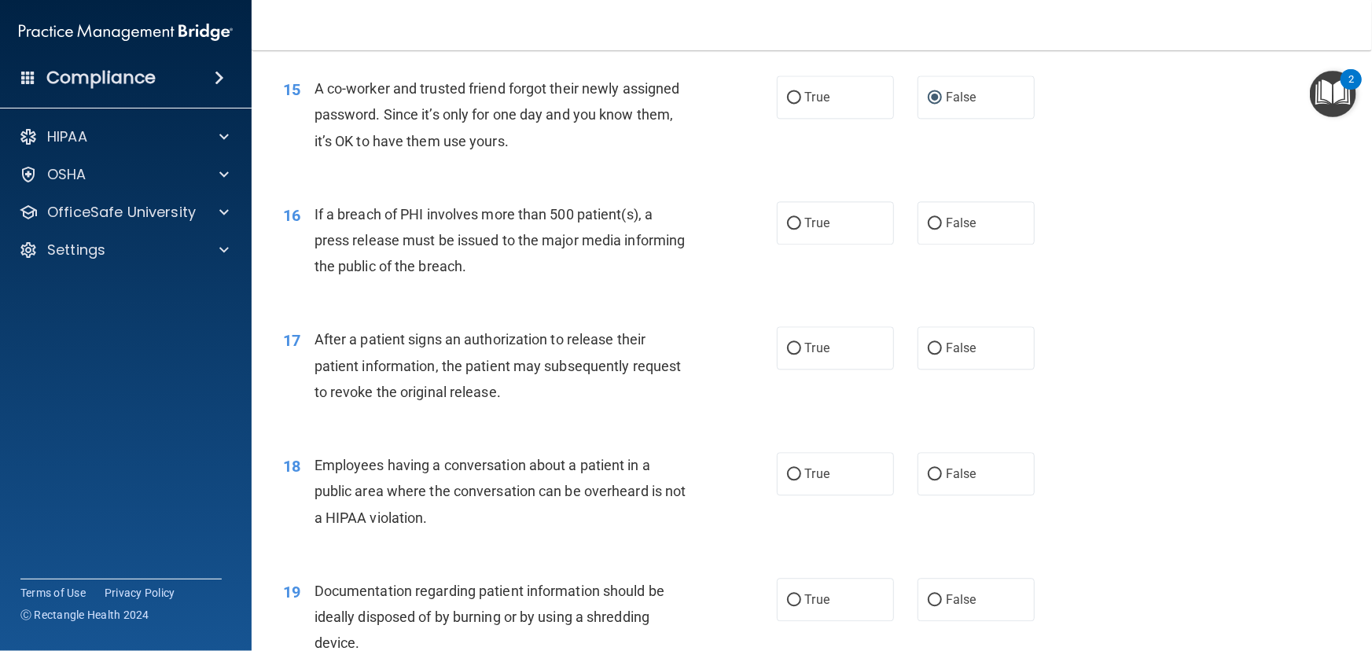
scroll to position [1787, 0]
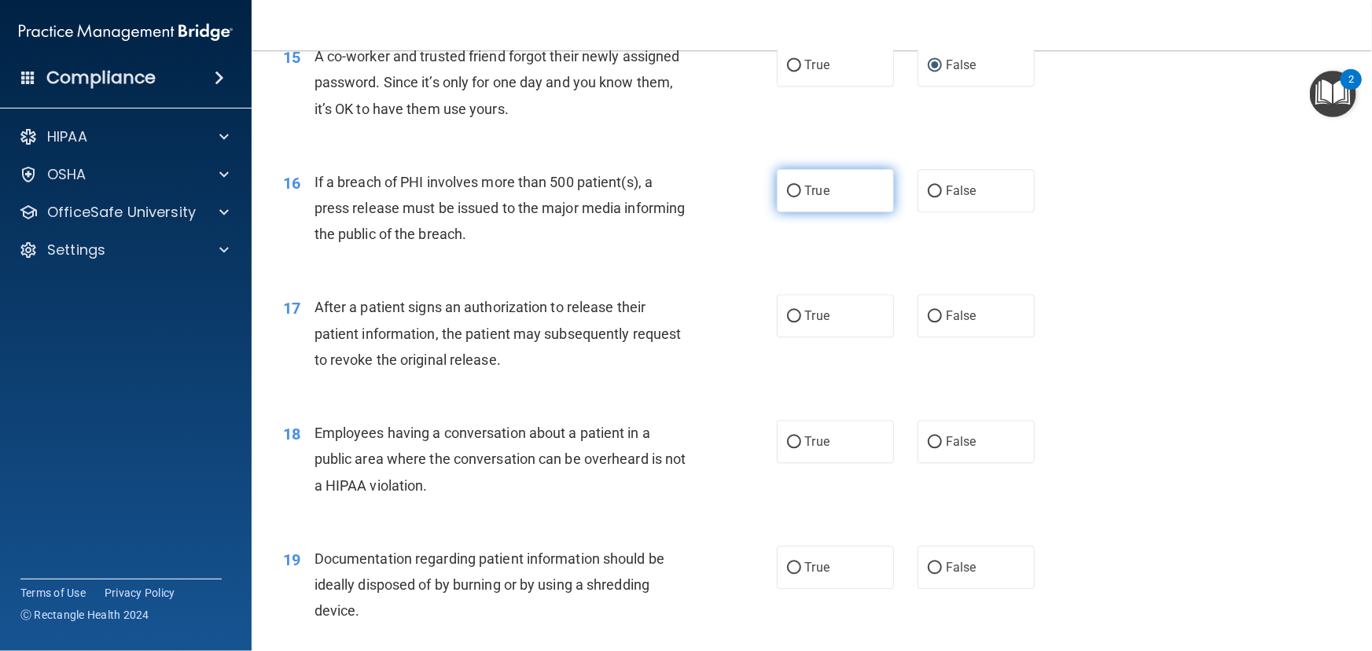
click at [787, 197] on input "True" at bounding box center [794, 192] width 14 height 12
radio input "true"
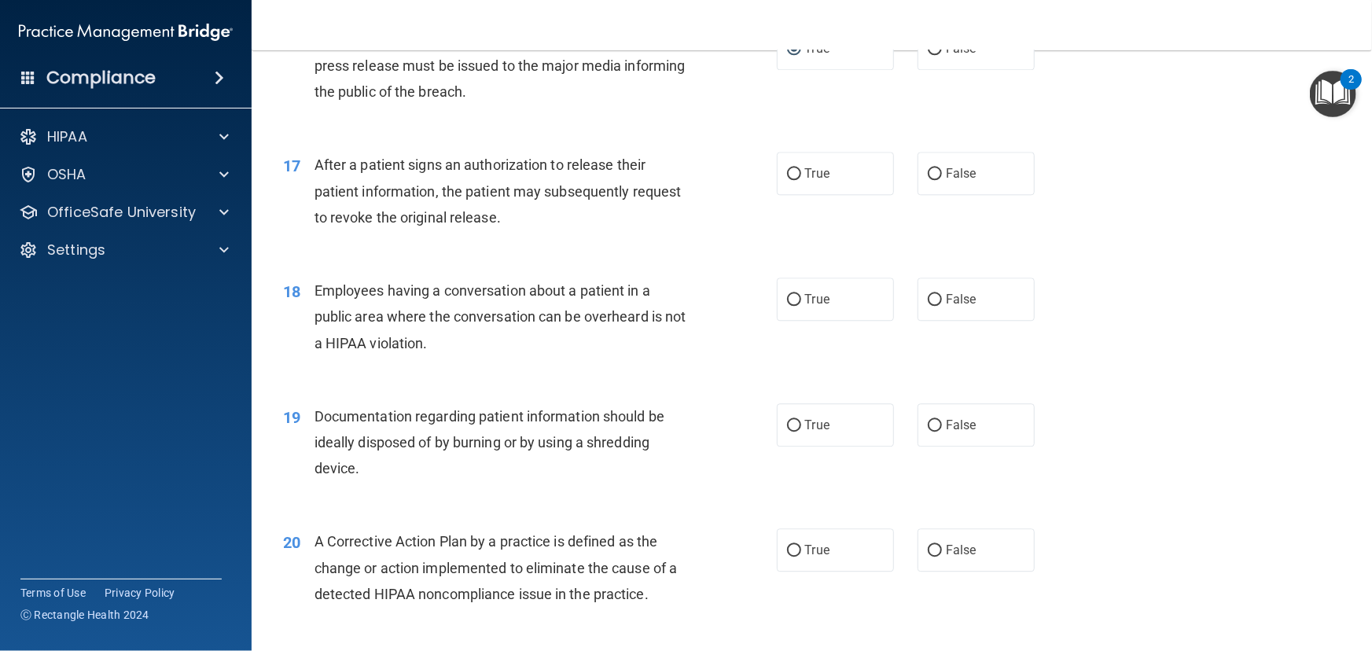
scroll to position [1930, 0]
click at [788, 179] on input "True" at bounding box center [794, 174] width 14 height 12
radio input "true"
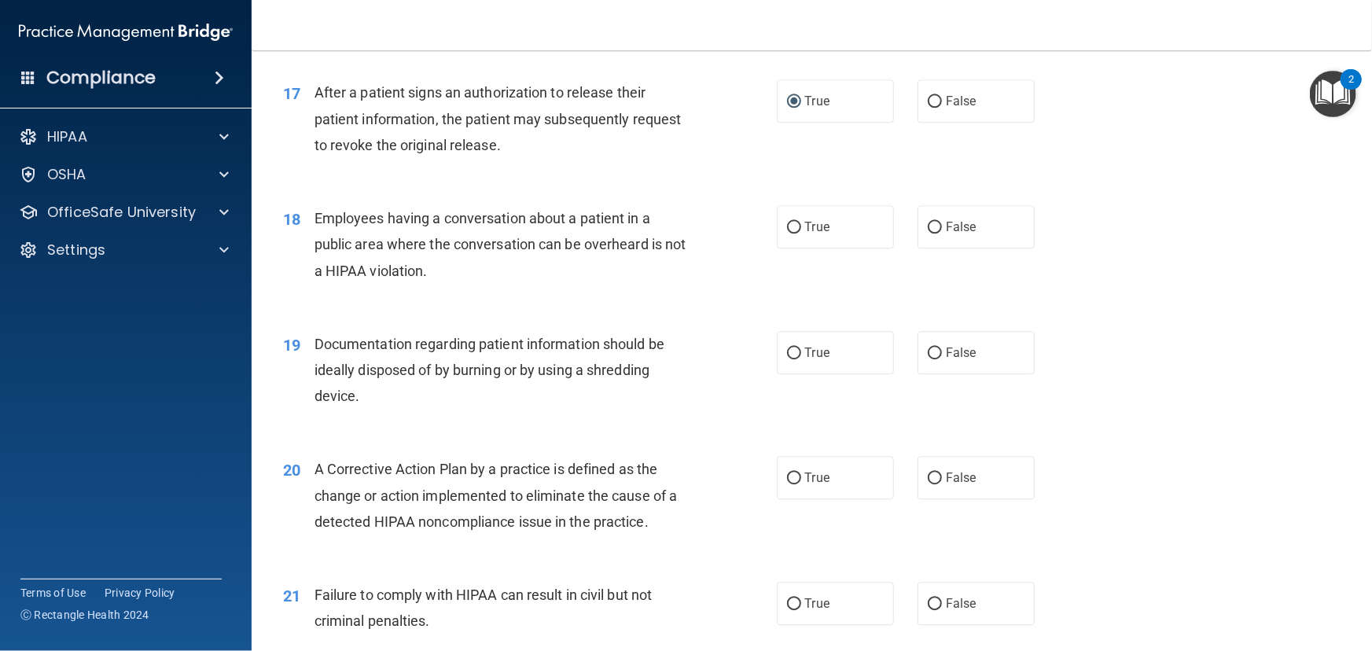
scroll to position [2073, 0]
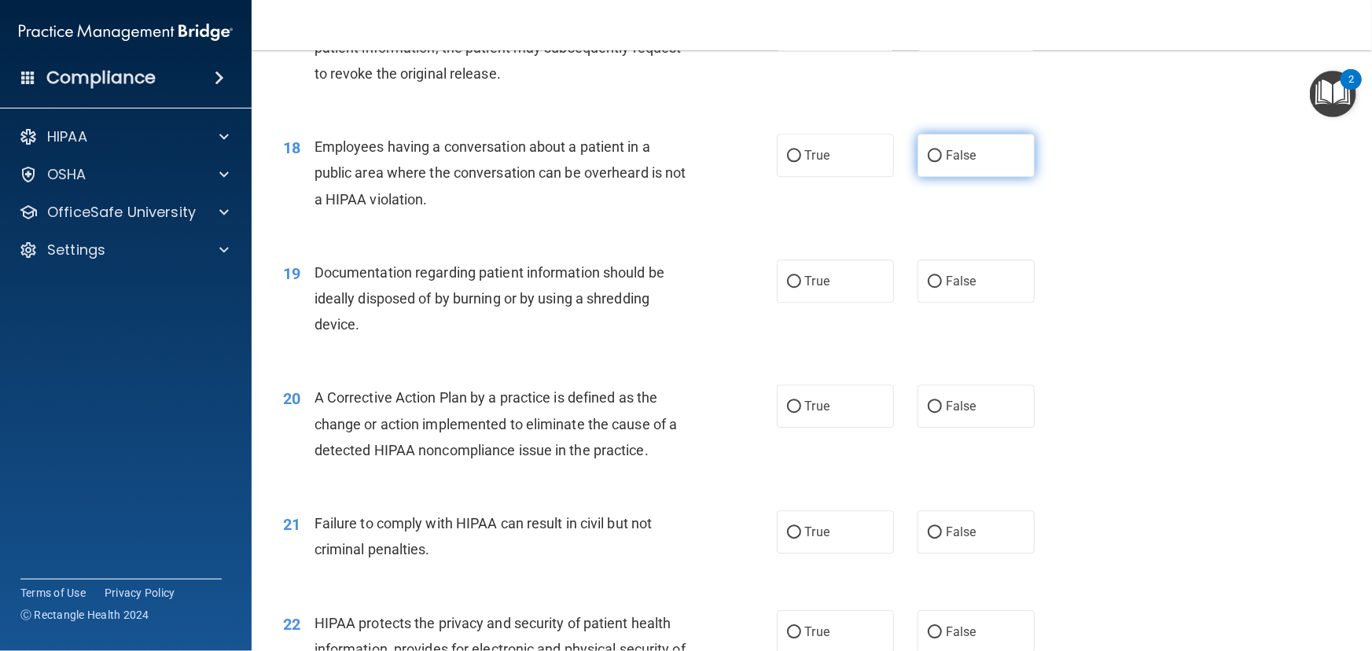
click at [928, 162] on input "False" at bounding box center [935, 156] width 14 height 12
radio input "true"
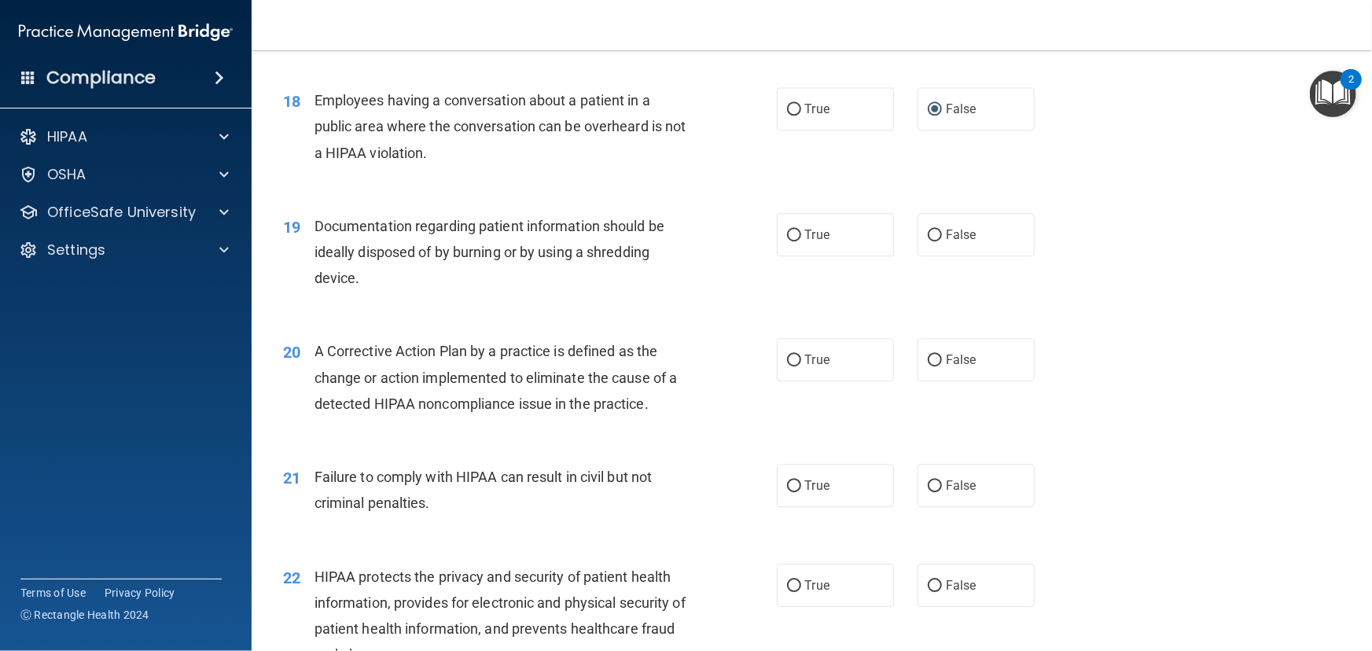
scroll to position [2145, 0]
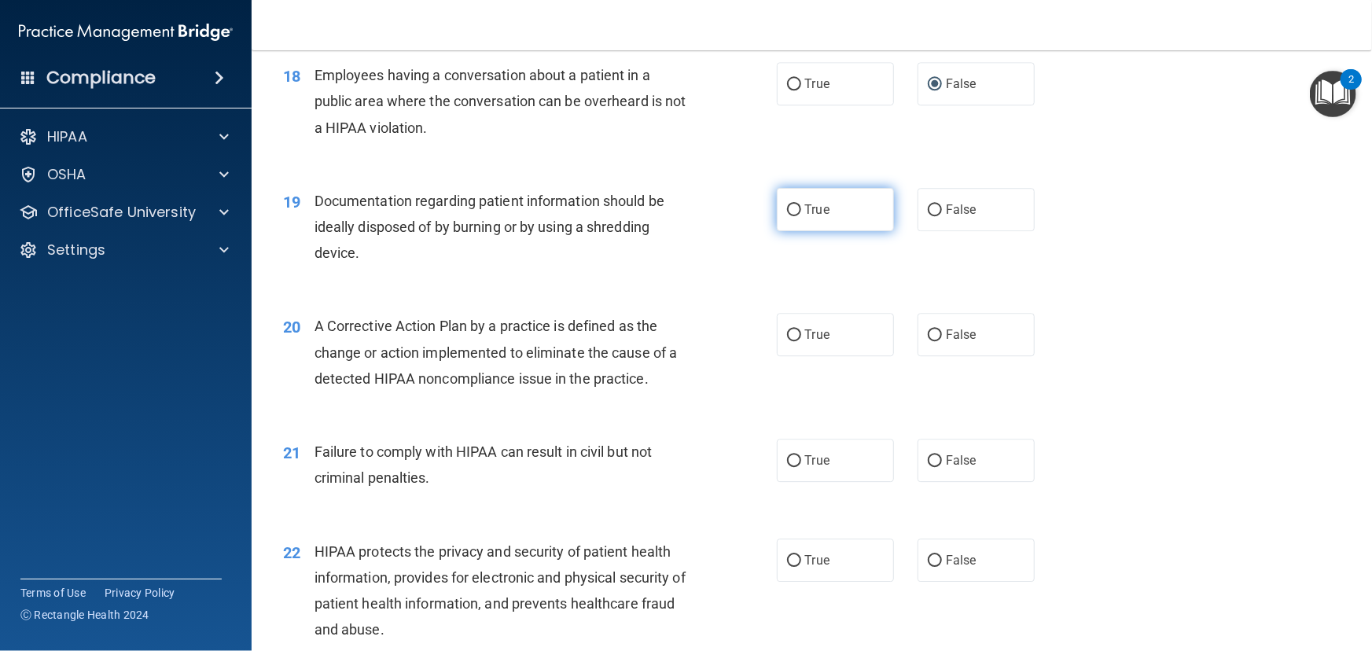
click at [787, 216] on input "True" at bounding box center [794, 210] width 14 height 12
radio input "true"
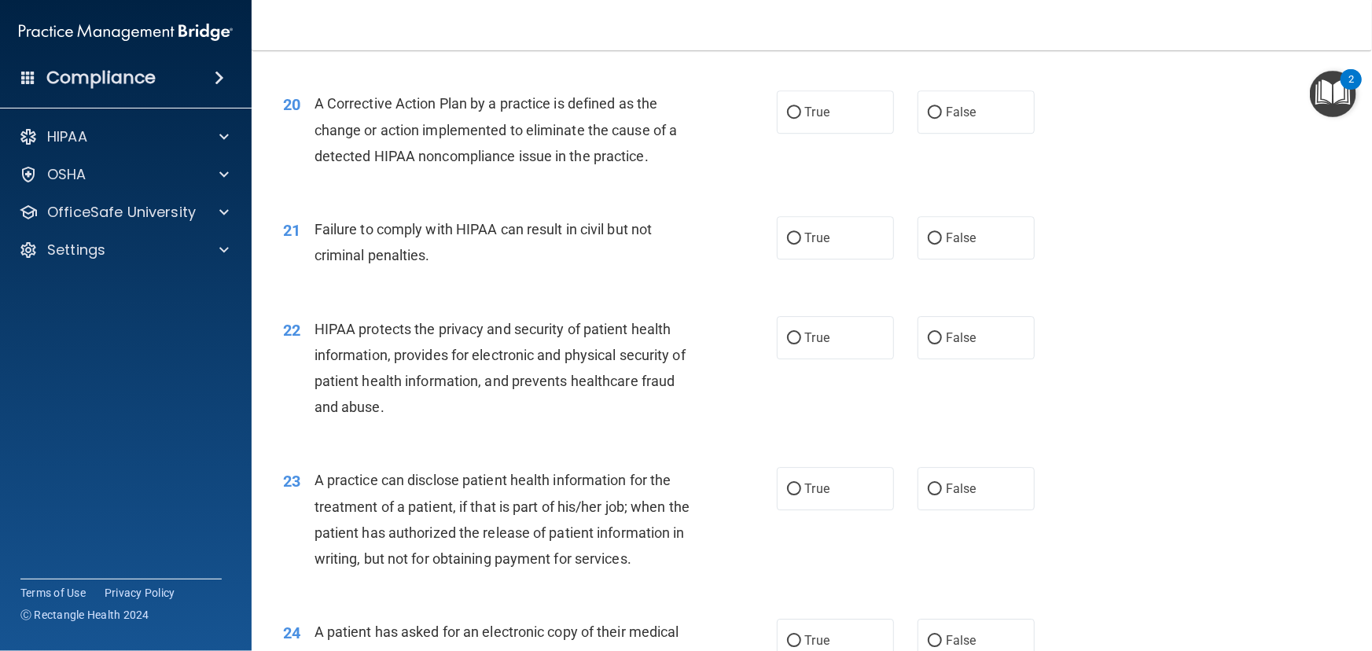
scroll to position [2392, 0]
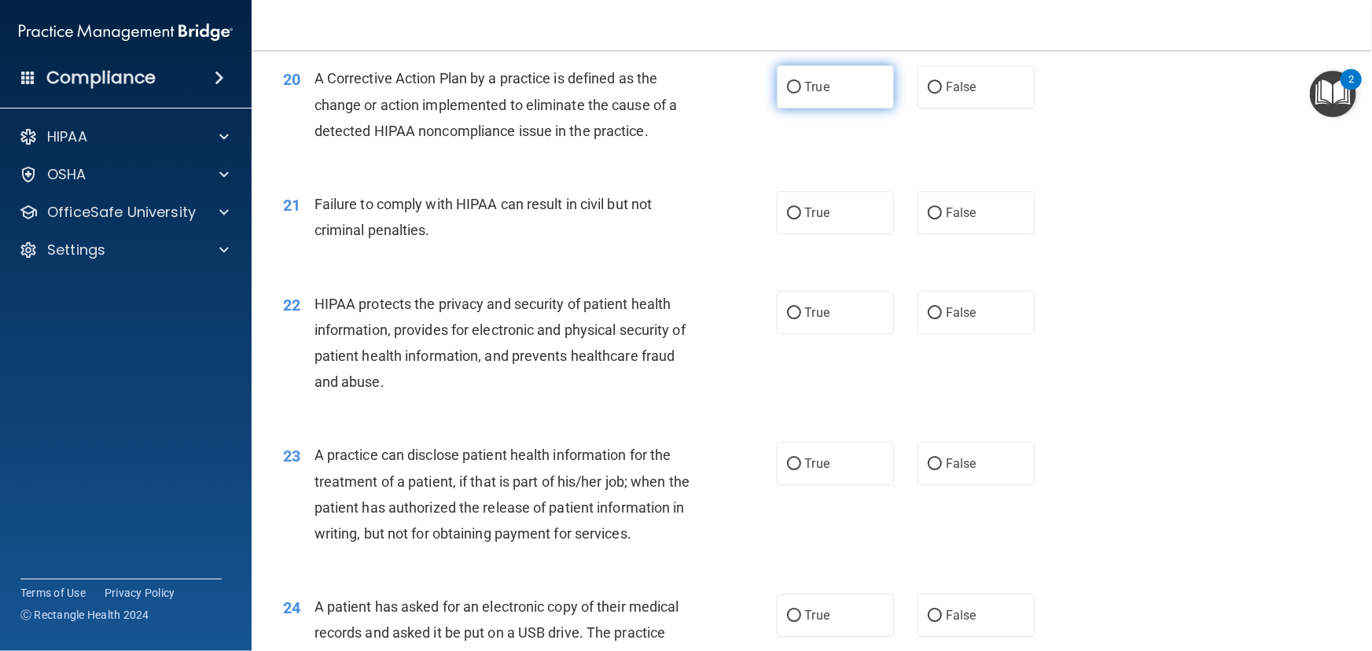
click at [791, 94] on input "True" at bounding box center [794, 88] width 14 height 12
radio input "true"
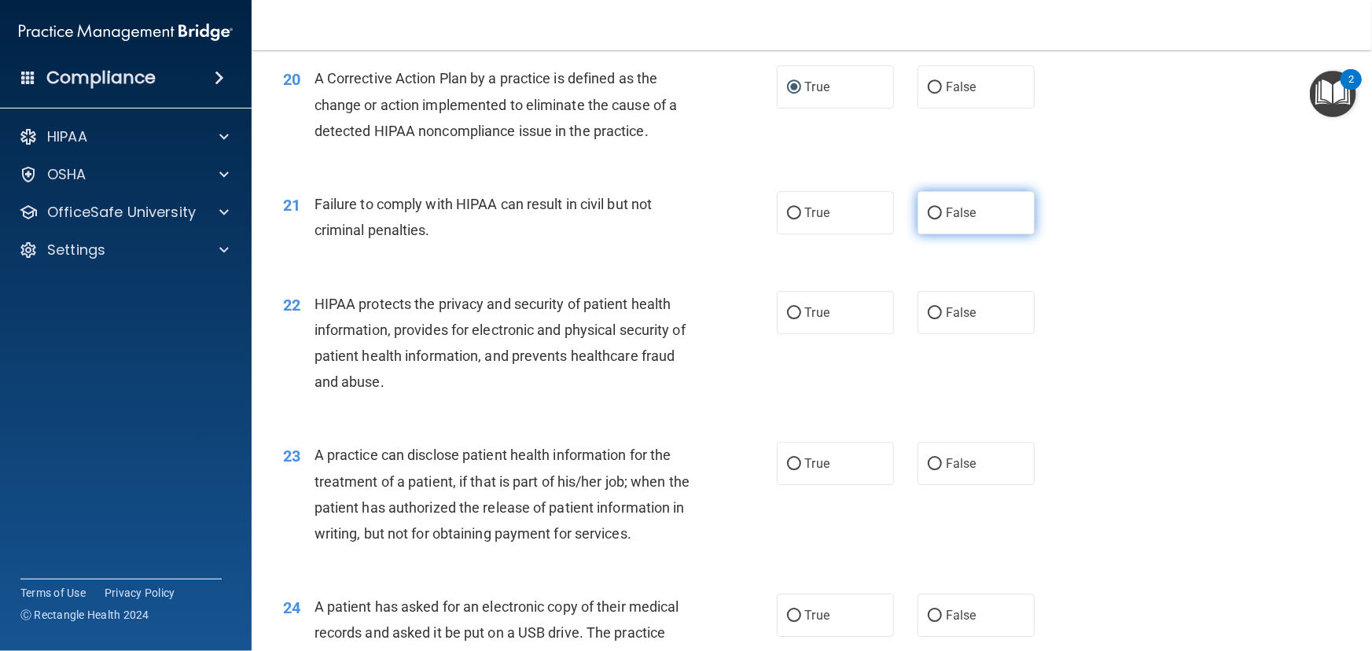
click at [919, 234] on label "False" at bounding box center [976, 212] width 117 height 43
click at [928, 219] on input "False" at bounding box center [935, 214] width 14 height 12
radio input "true"
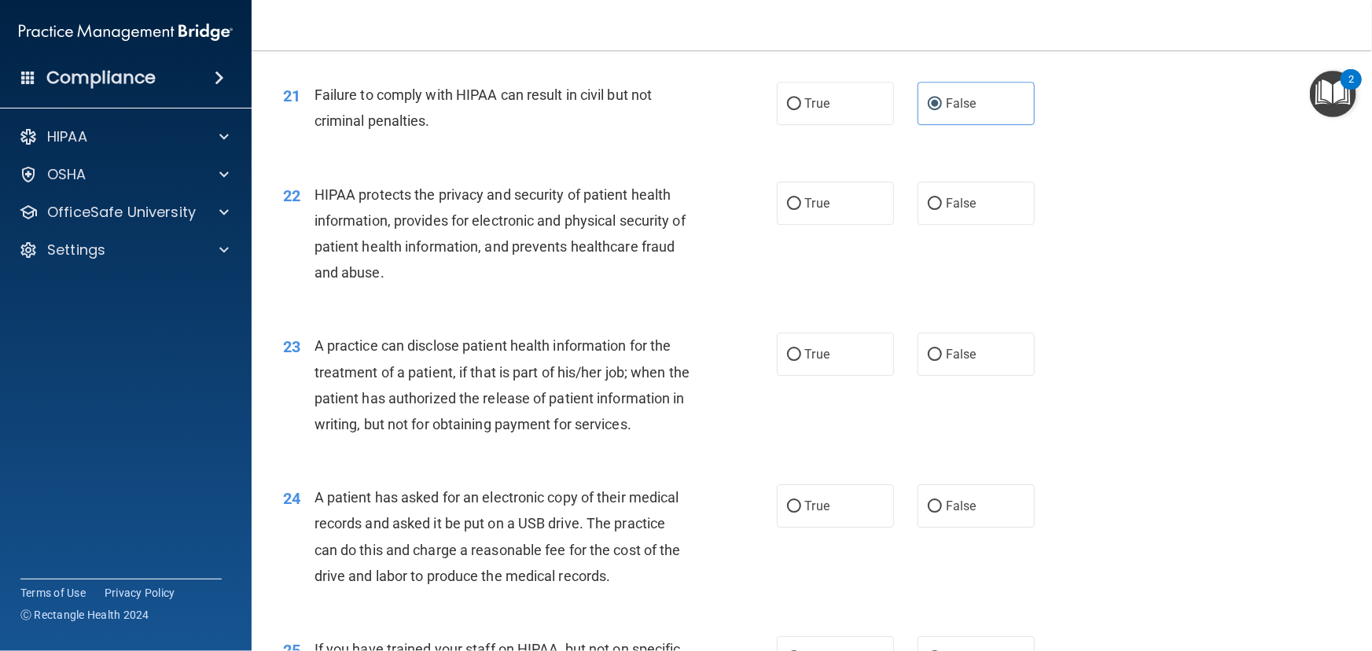
scroll to position [2536, 0]
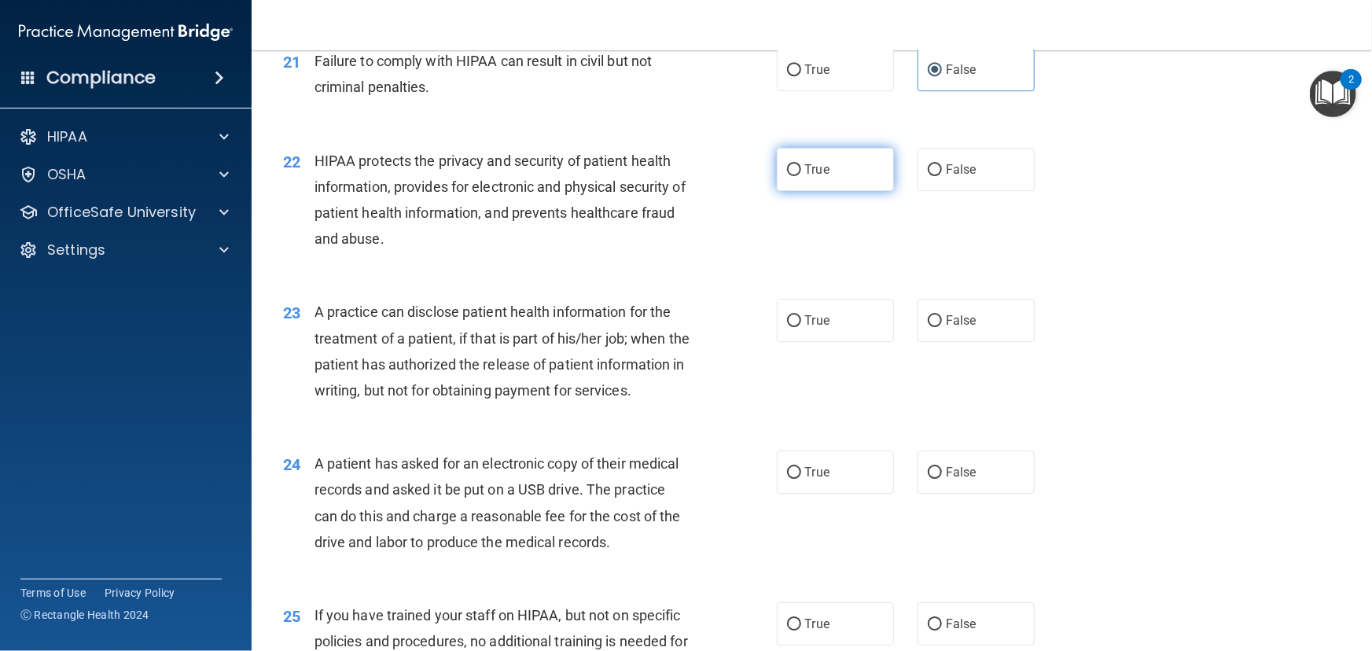
click at [798, 191] on label "True" at bounding box center [835, 169] width 117 height 43
click at [798, 176] on input "True" at bounding box center [794, 170] width 14 height 12
radio input "true"
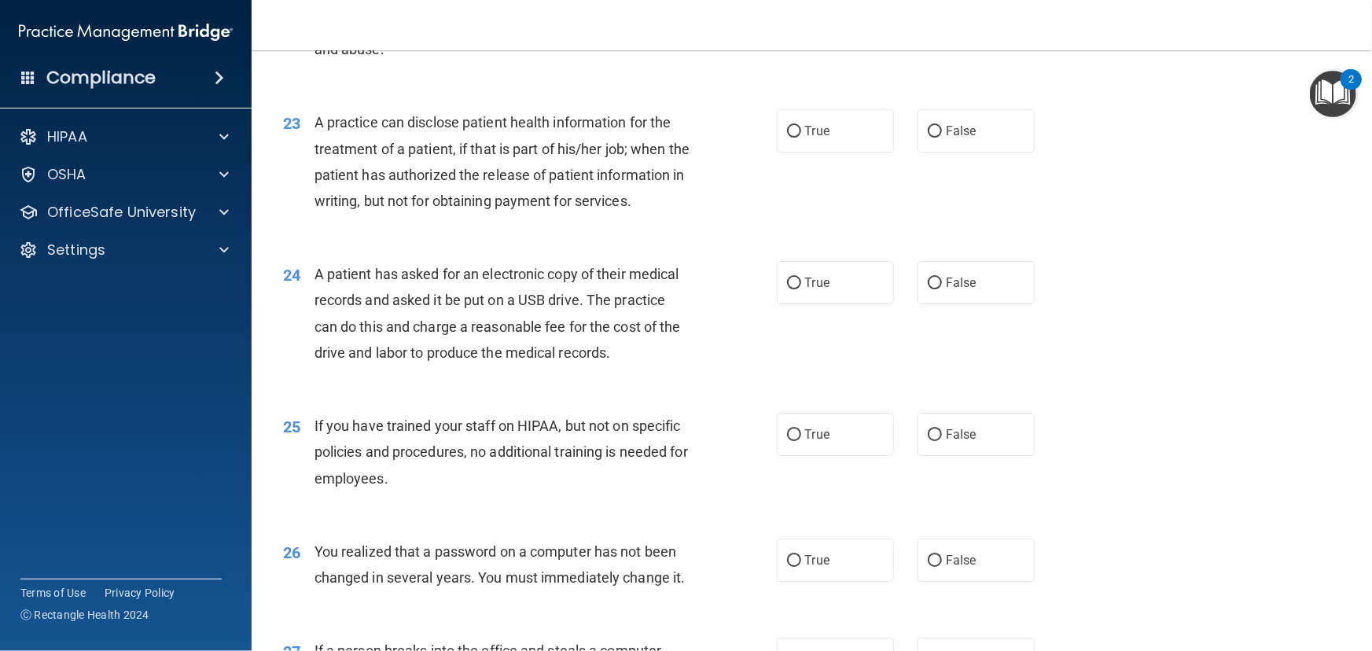
scroll to position [2750, 0]
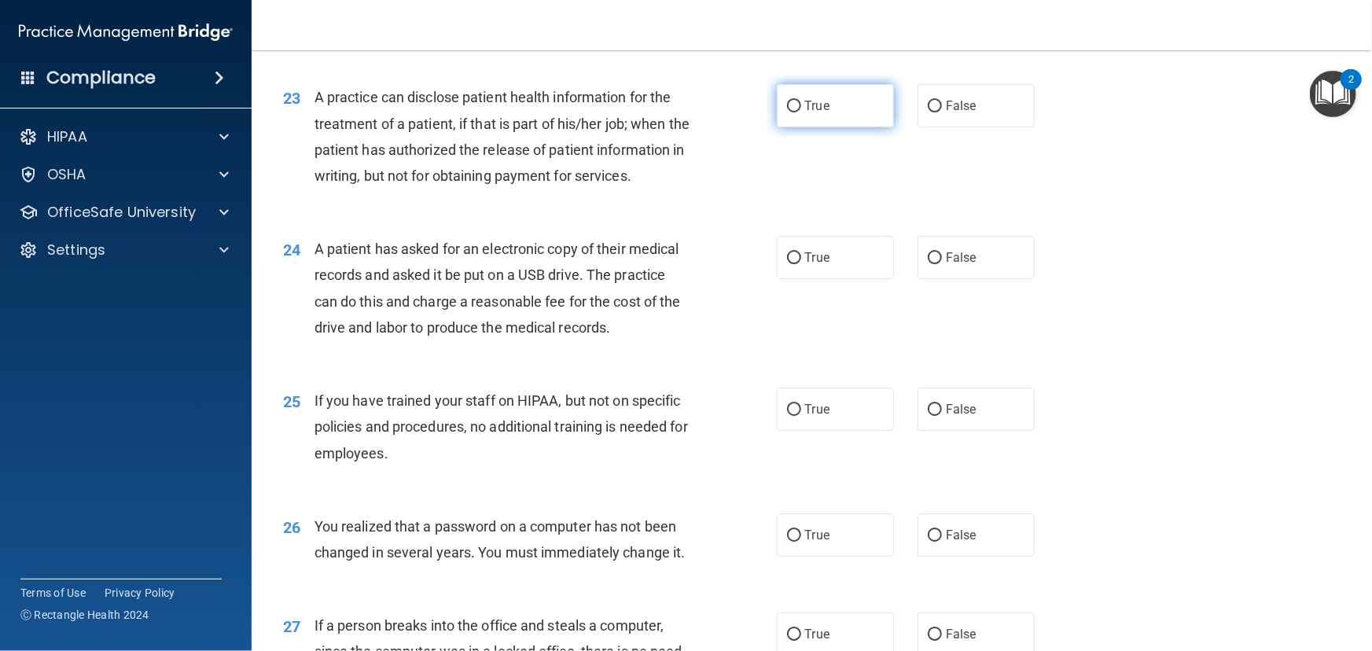
click at [797, 127] on label "True" at bounding box center [835, 105] width 117 height 43
click at [797, 112] on input "True" at bounding box center [794, 107] width 14 height 12
radio input "true"
click at [931, 112] on input "False" at bounding box center [935, 107] width 14 height 12
radio input "true"
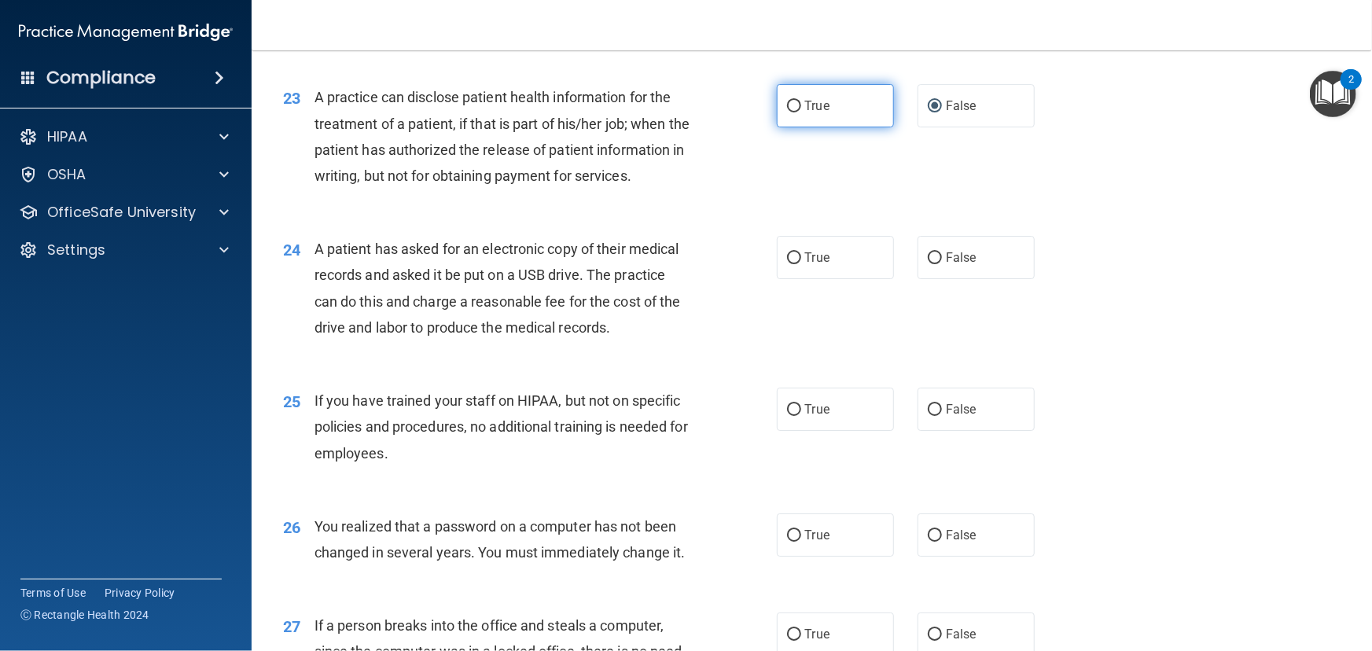
click at [790, 112] on input "True" at bounding box center [794, 107] width 14 height 12
radio input "true"
radio input "false"
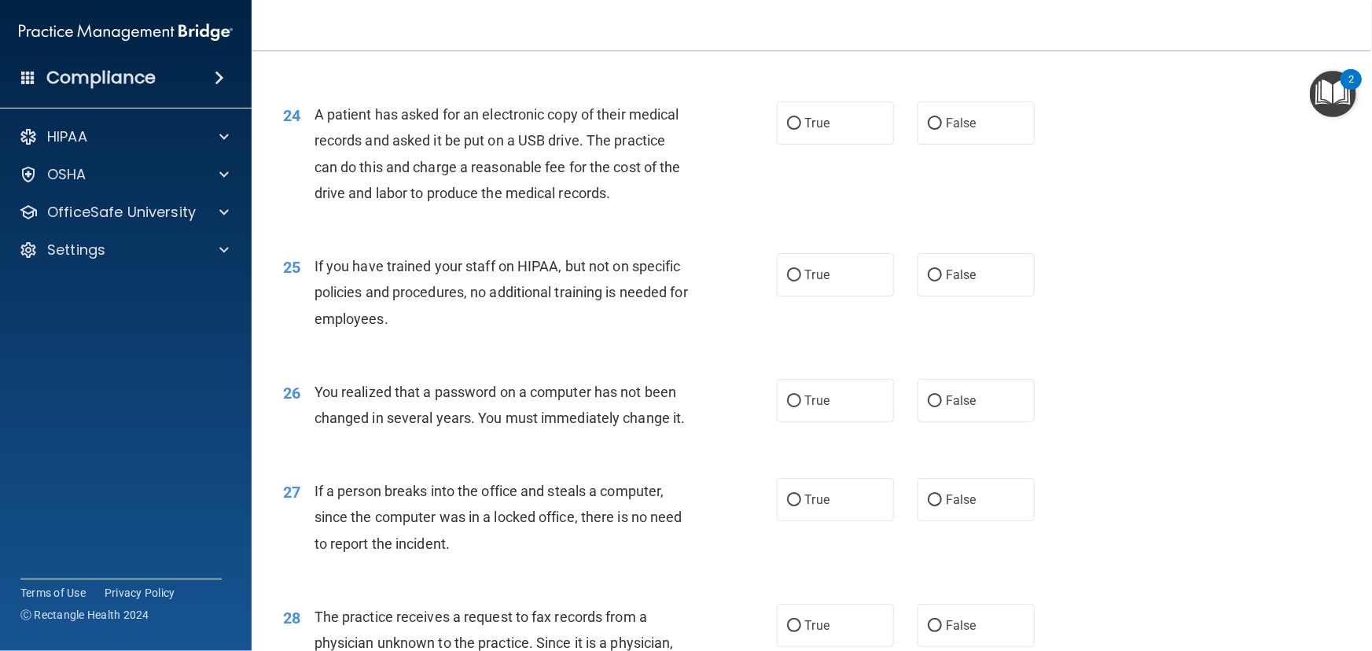
scroll to position [2893, 0]
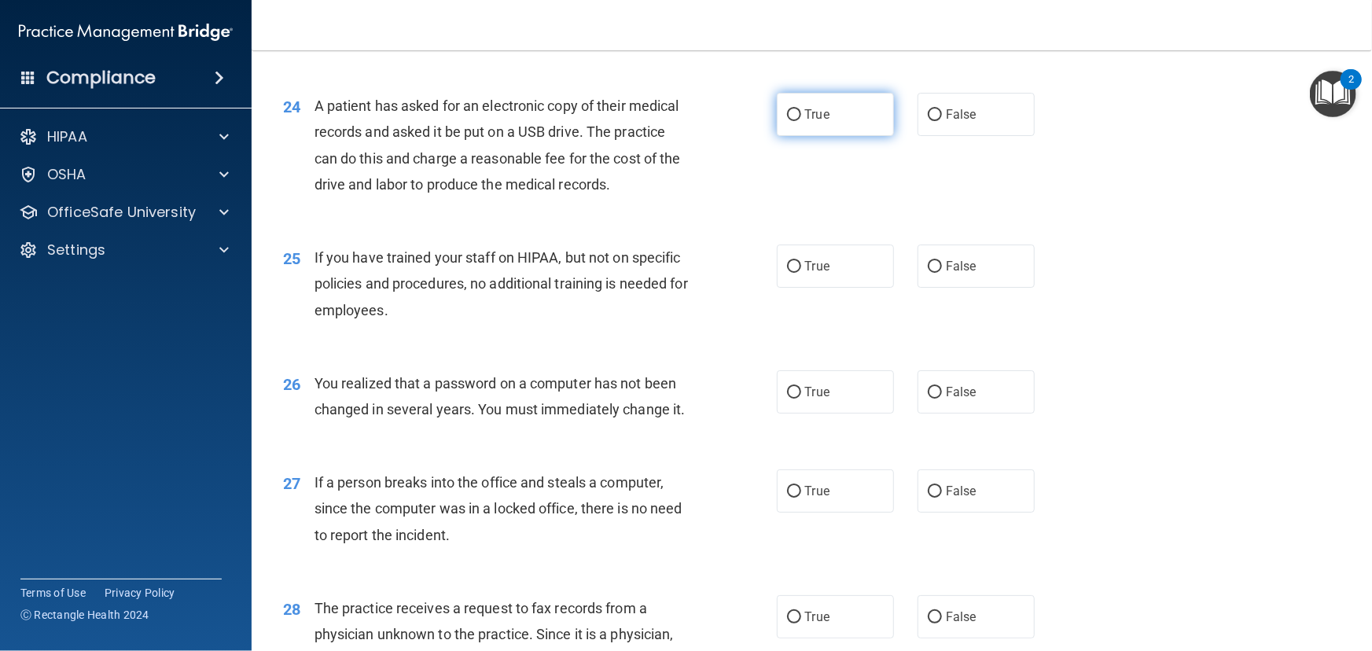
click at [788, 121] on input "True" at bounding box center [794, 115] width 14 height 12
radio input "true"
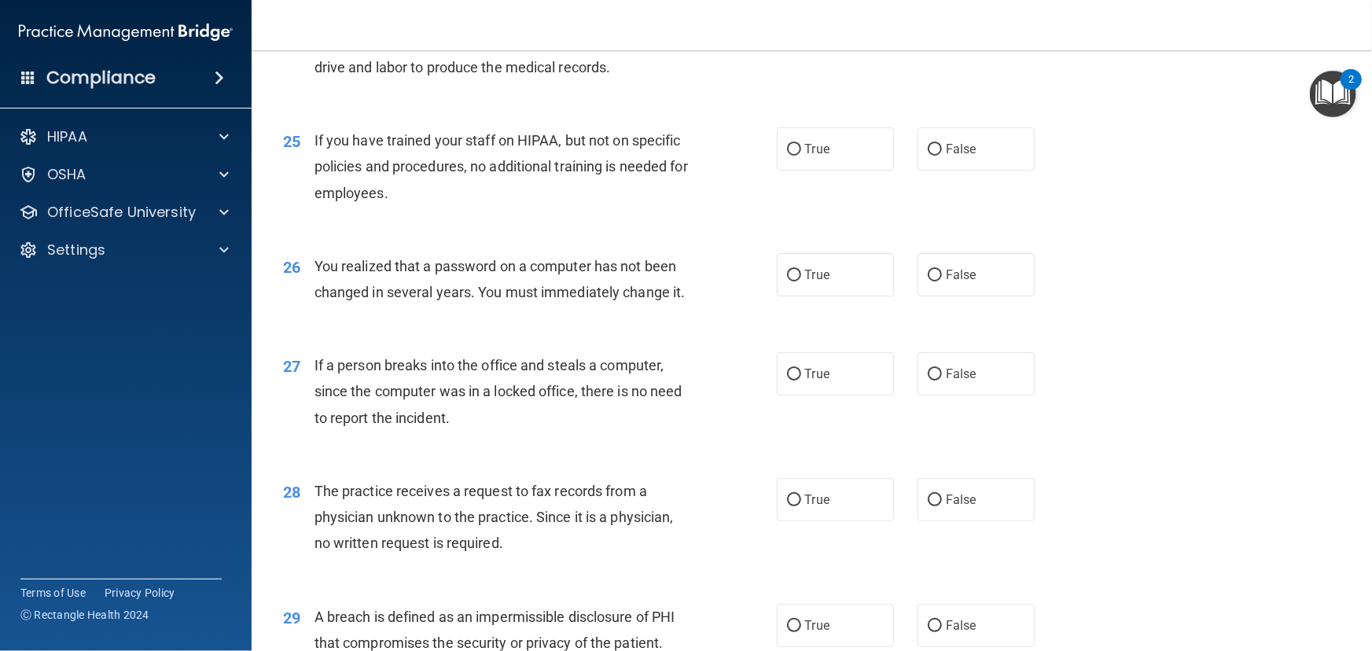
scroll to position [3036, 0]
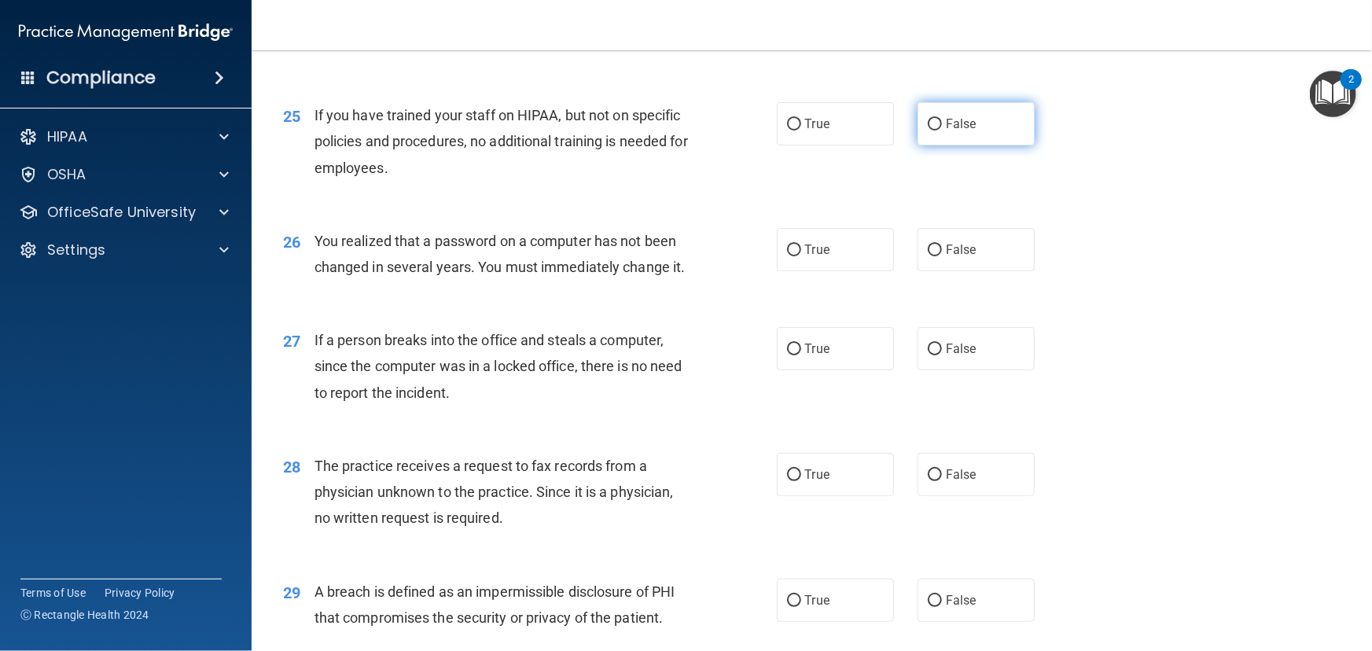
click at [933, 131] on input "False" at bounding box center [935, 125] width 14 height 12
radio input "true"
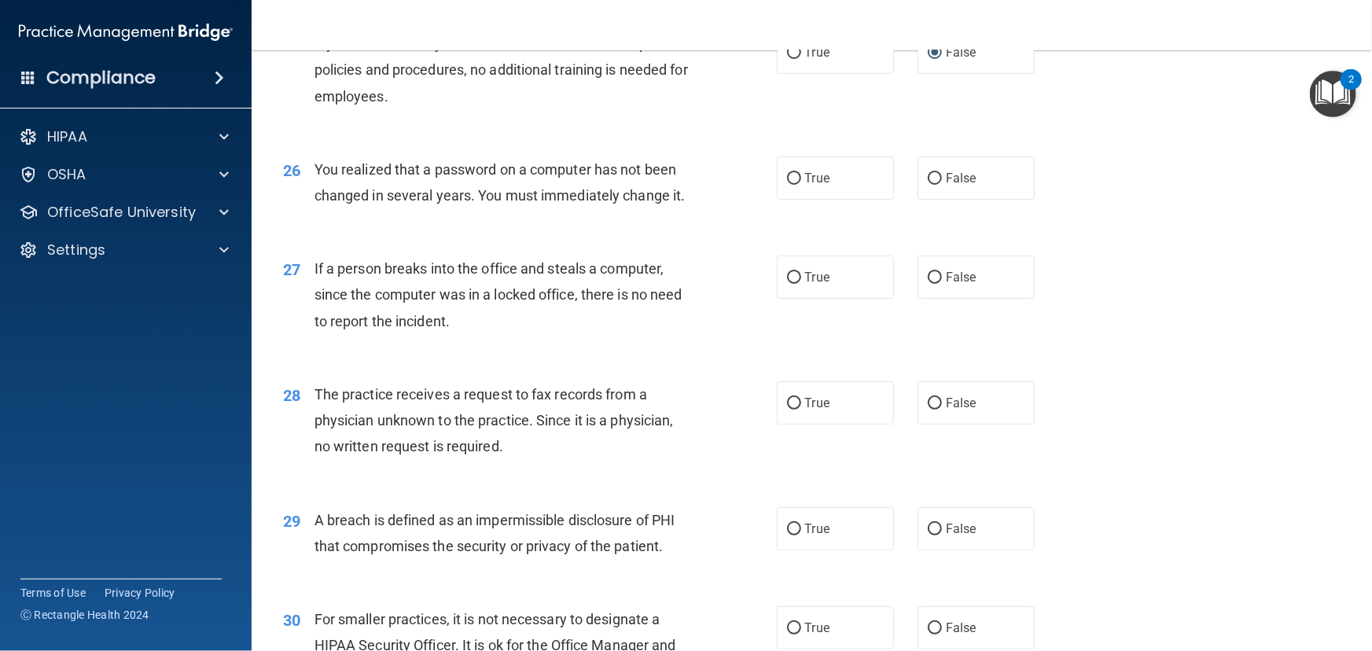
scroll to position [3179, 0]
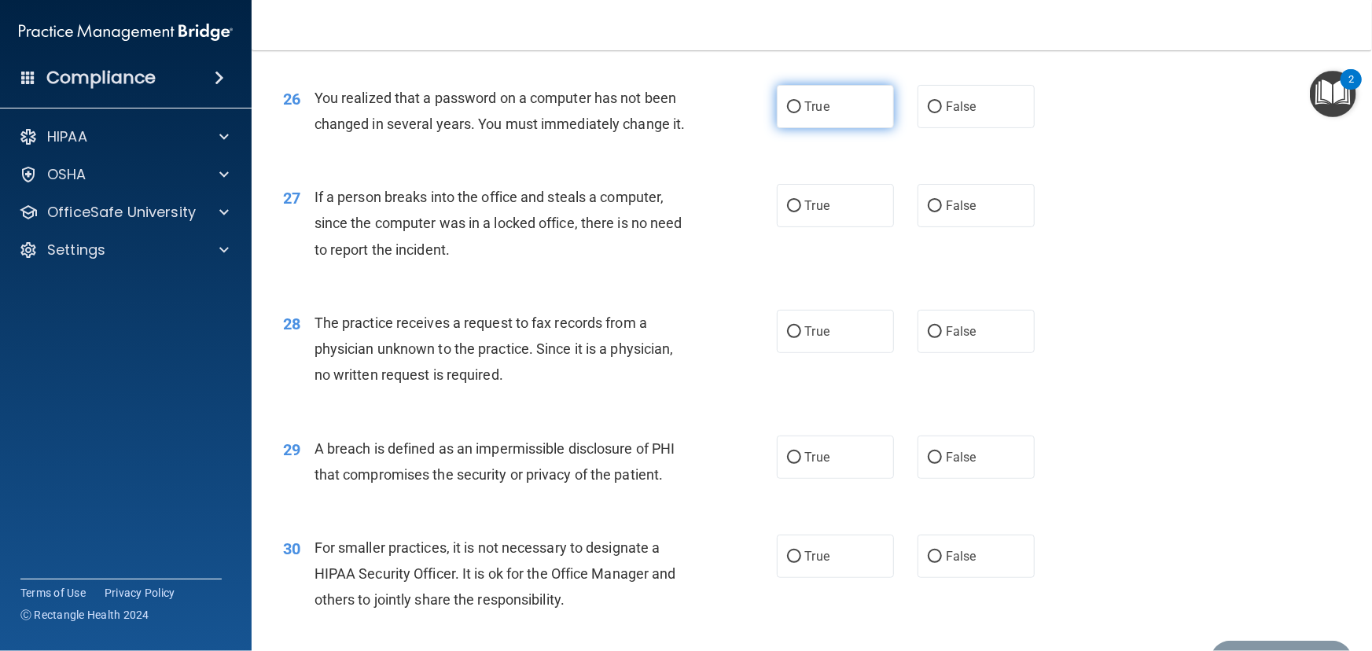
click at [791, 113] on input "True" at bounding box center [794, 107] width 14 height 12
radio input "true"
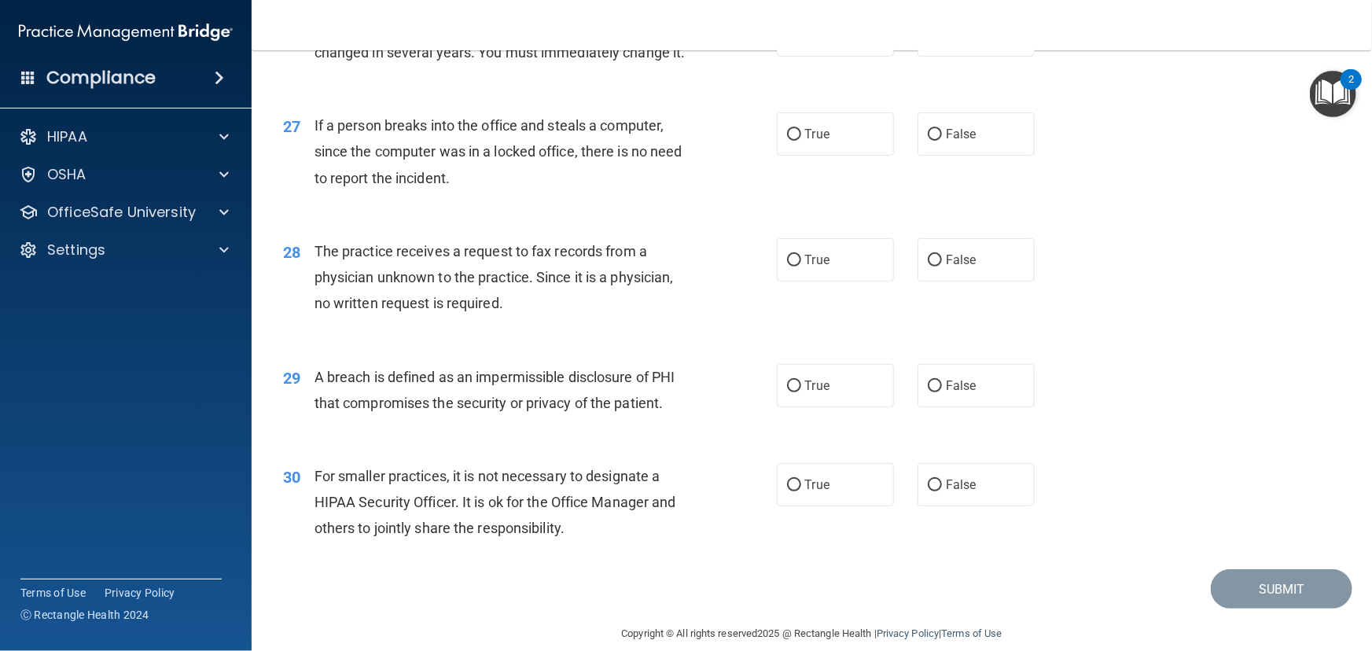
scroll to position [3322, 0]
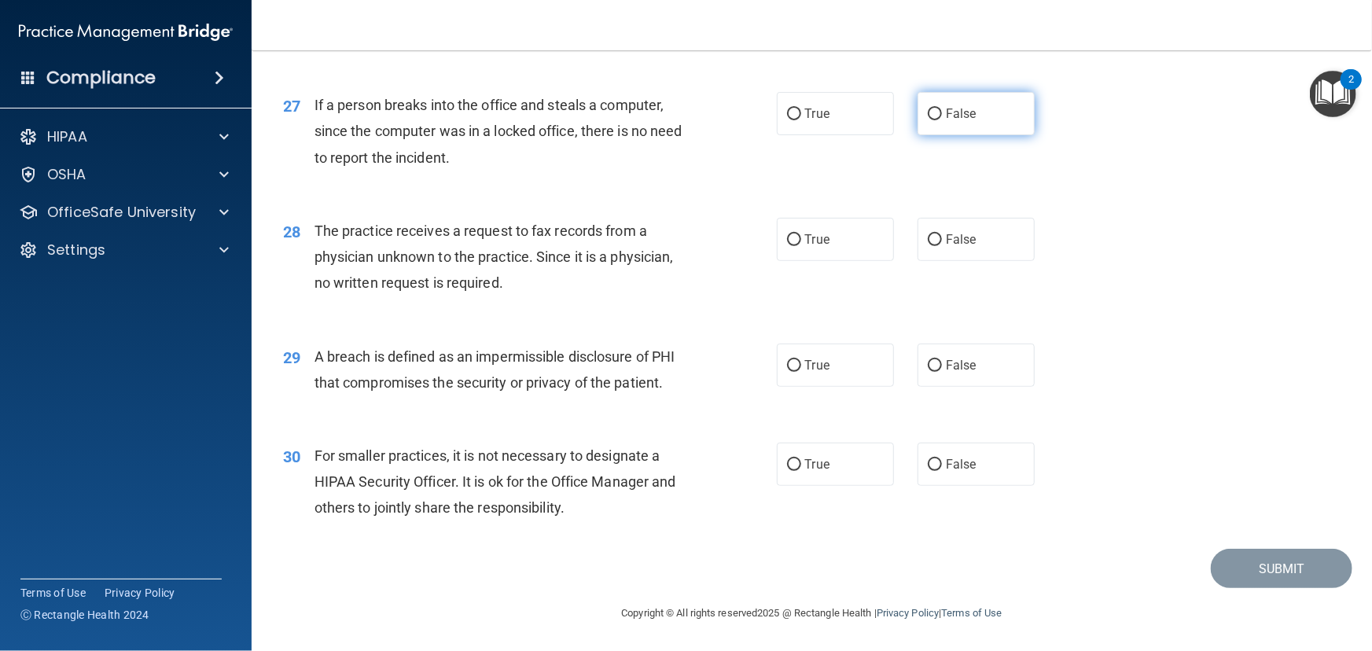
click at [928, 110] on input "False" at bounding box center [935, 115] width 14 height 12
radio input "true"
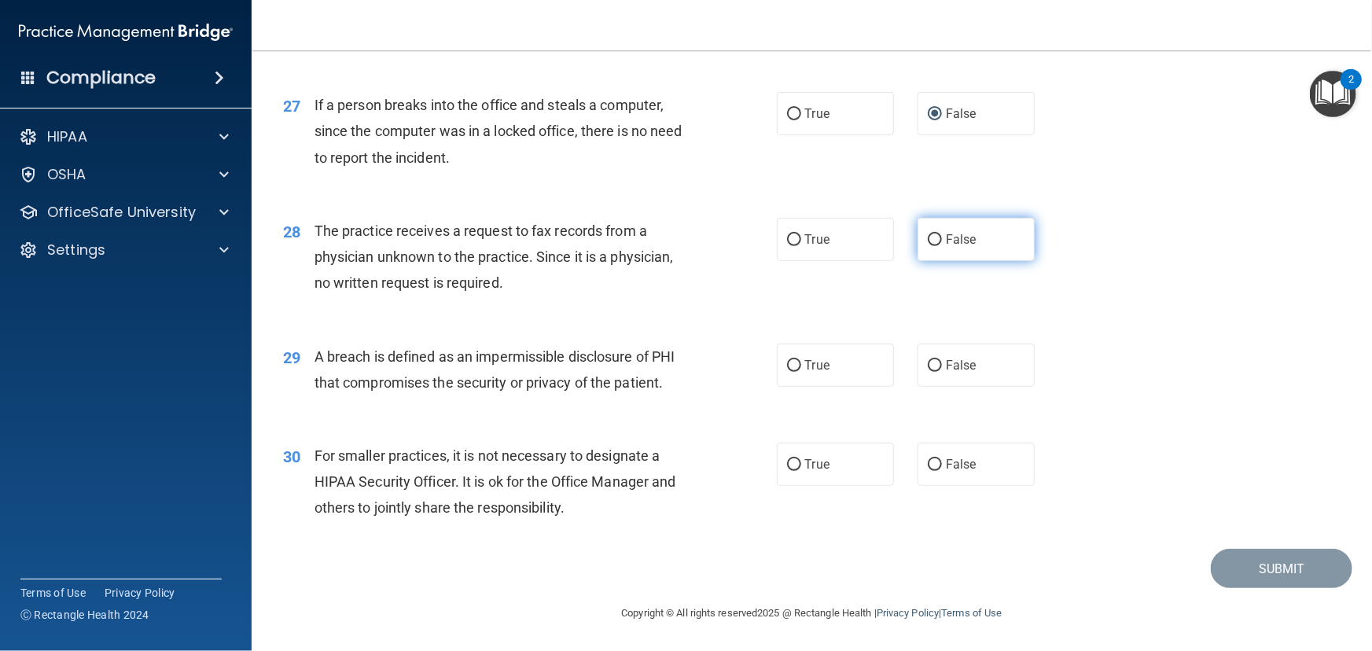
click at [920, 233] on label "False" at bounding box center [976, 239] width 117 height 43
click at [928, 234] on input "False" at bounding box center [935, 240] width 14 height 12
radio input "true"
click at [807, 362] on span "True" at bounding box center [817, 365] width 24 height 15
click at [801, 362] on input "True" at bounding box center [794, 366] width 14 height 12
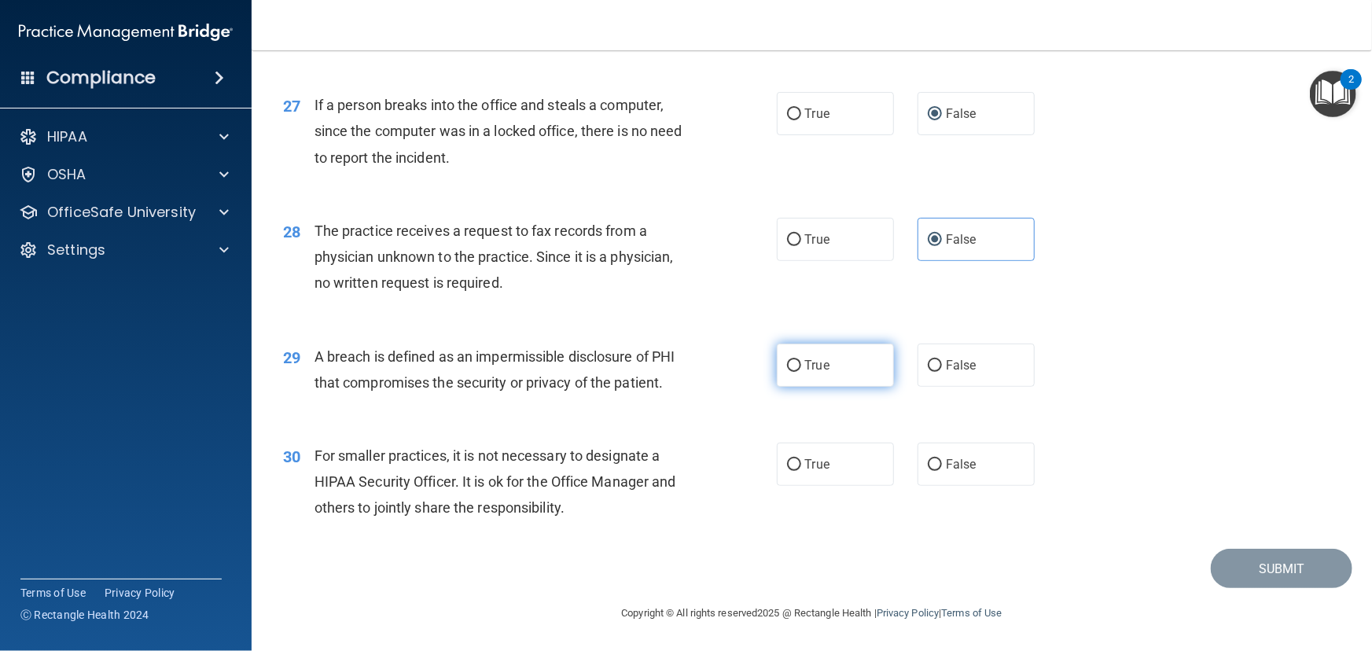
radio input "true"
click at [936, 466] on label "False" at bounding box center [976, 464] width 117 height 43
click at [936, 466] on input "False" at bounding box center [935, 465] width 14 height 12
radio input "true"
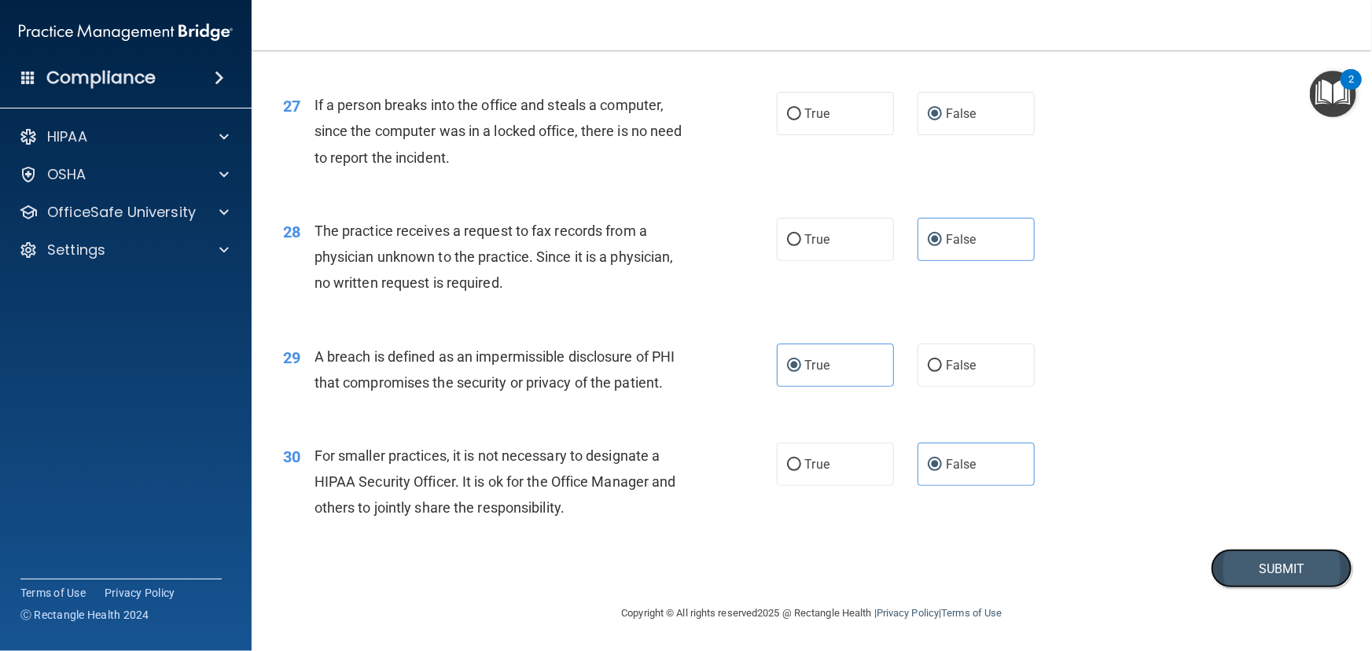
click at [1261, 568] on button "Submit" at bounding box center [1282, 569] width 142 height 40
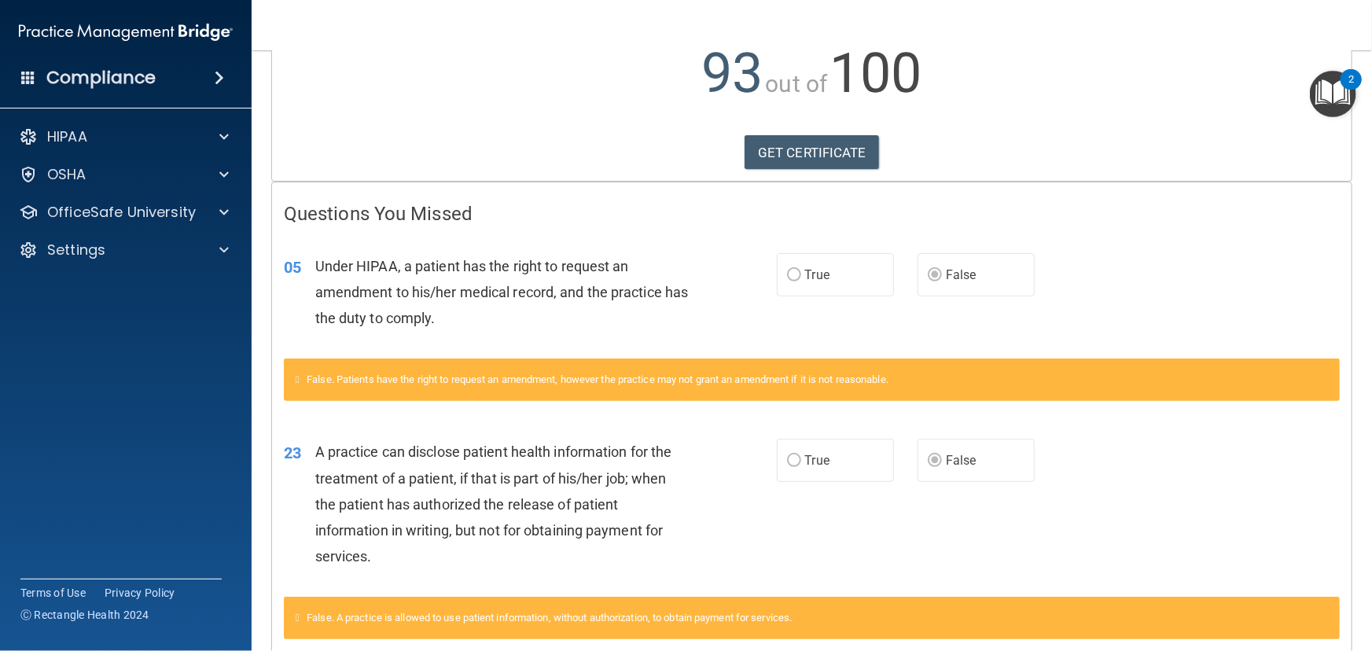
scroll to position [270, 0]
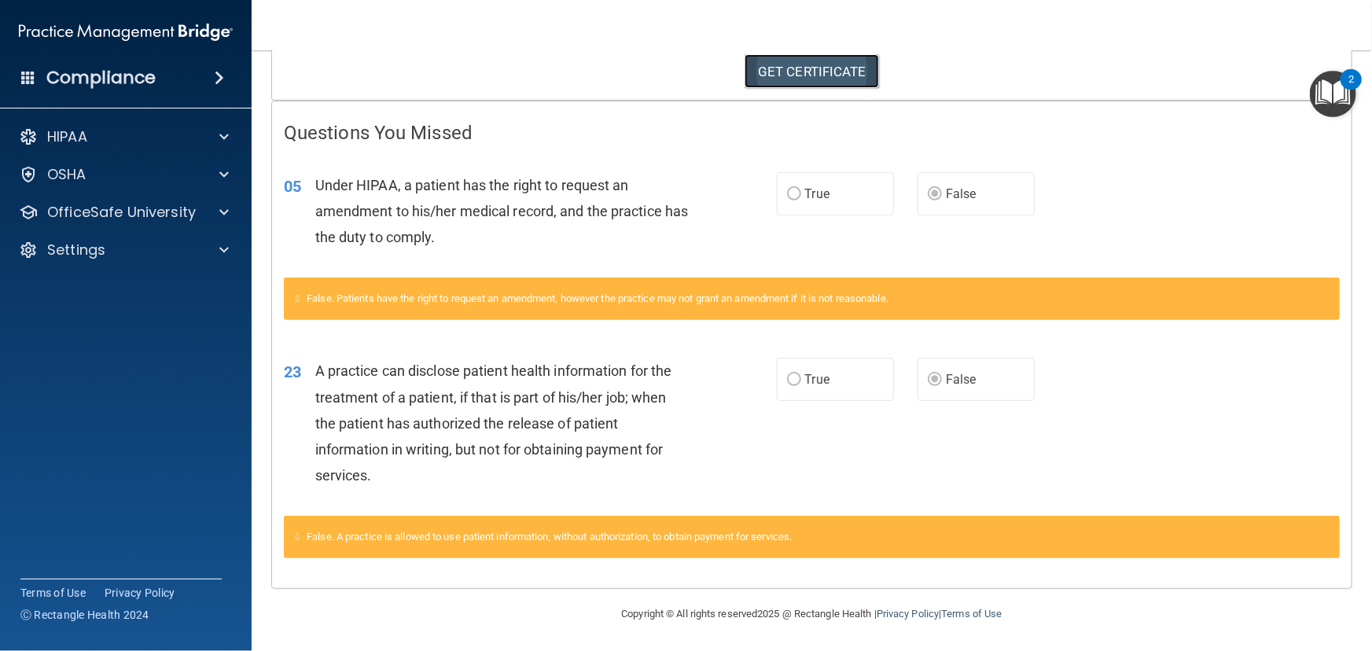
click at [780, 61] on link "GET CERTIFICATE" at bounding box center [812, 71] width 134 height 35
click at [226, 171] on span at bounding box center [223, 174] width 9 height 19
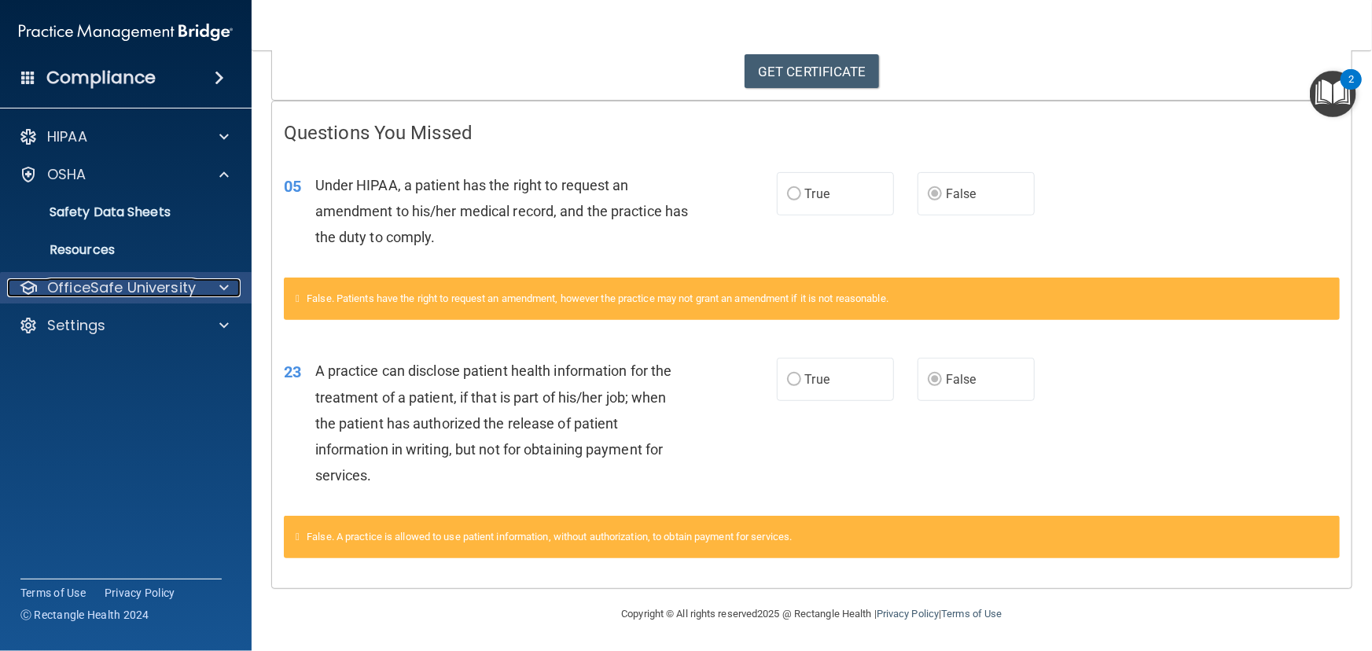
click at [226, 289] on span at bounding box center [223, 287] width 9 height 19
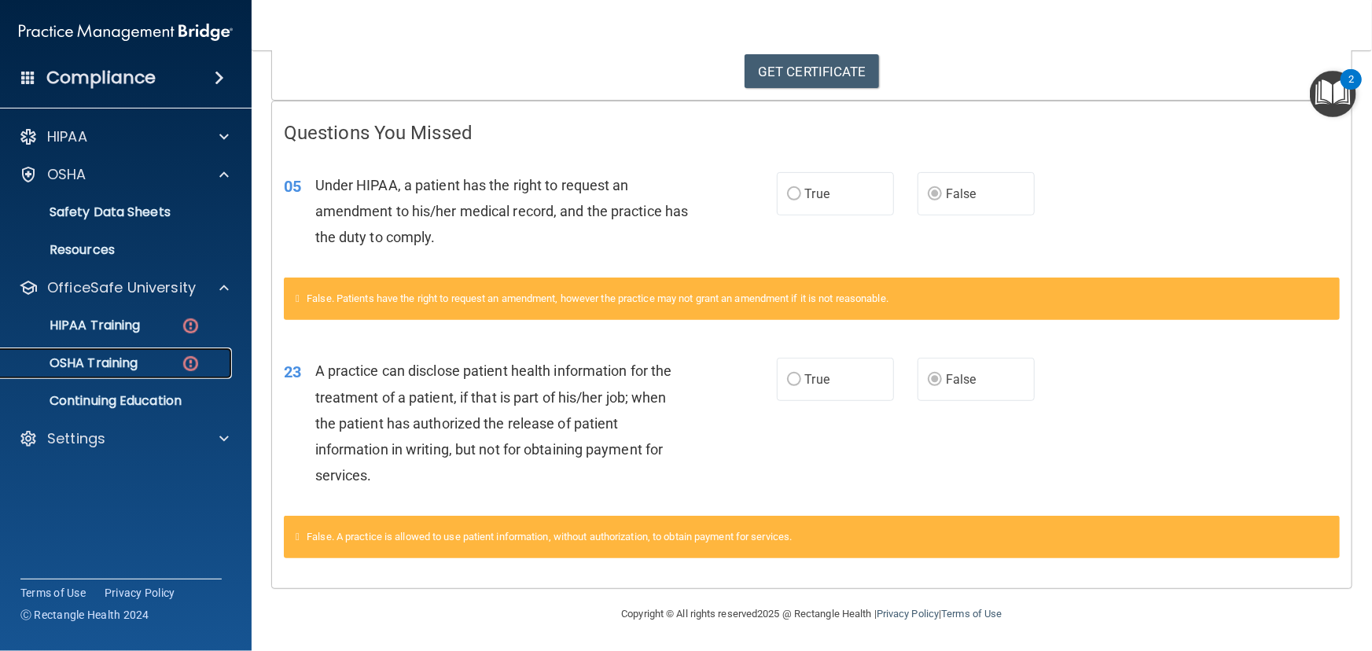
click at [120, 364] on p "OSHA Training" at bounding box center [73, 363] width 127 height 16
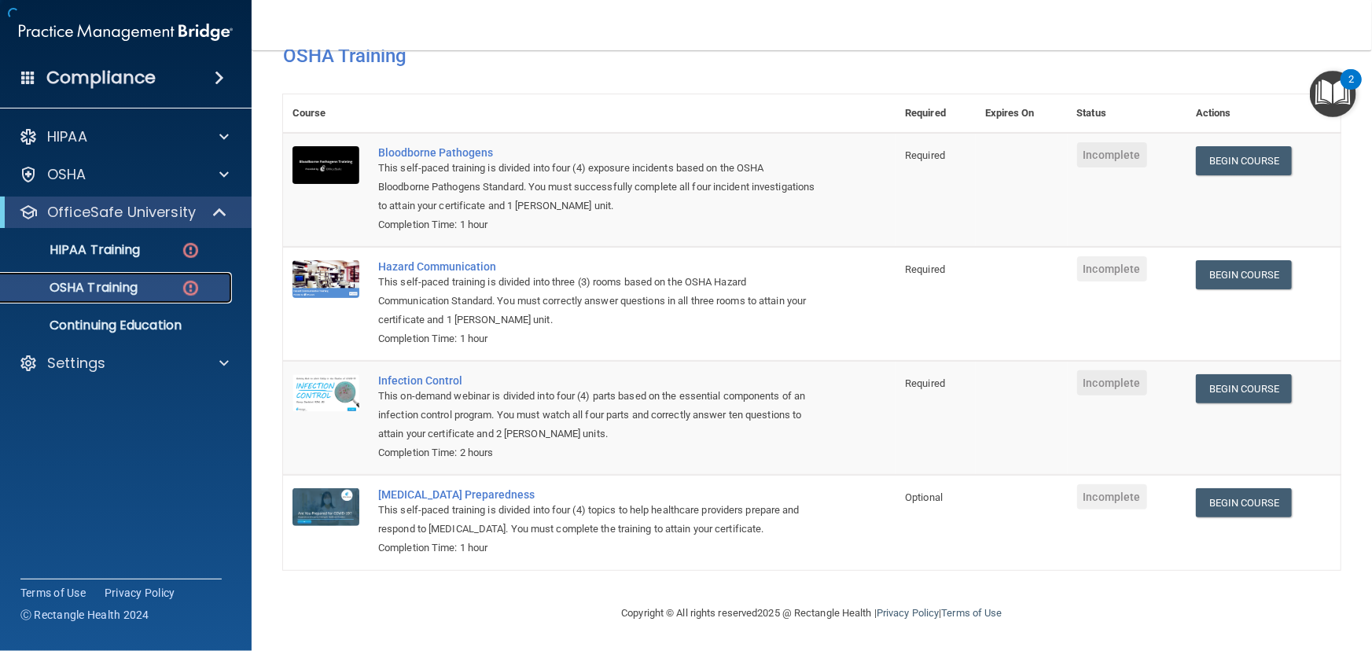
scroll to position [91, 0]
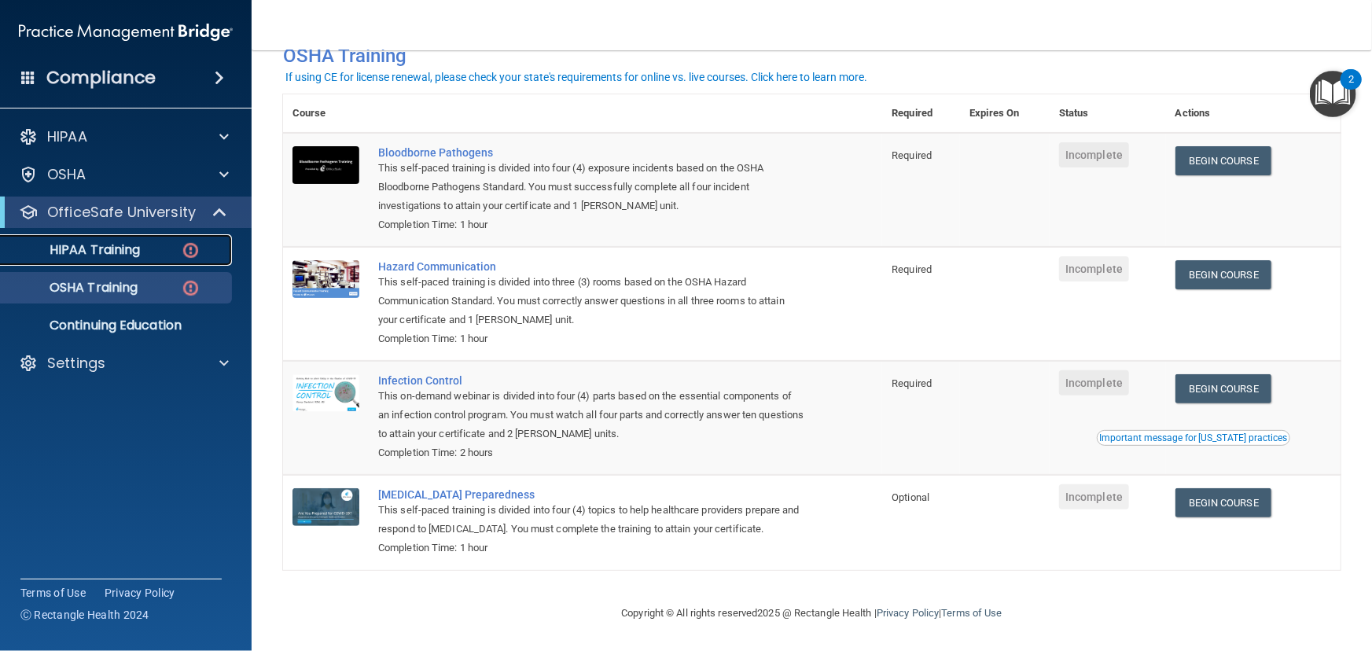
click at [136, 254] on p "HIPAA Training" at bounding box center [75, 250] width 130 height 16
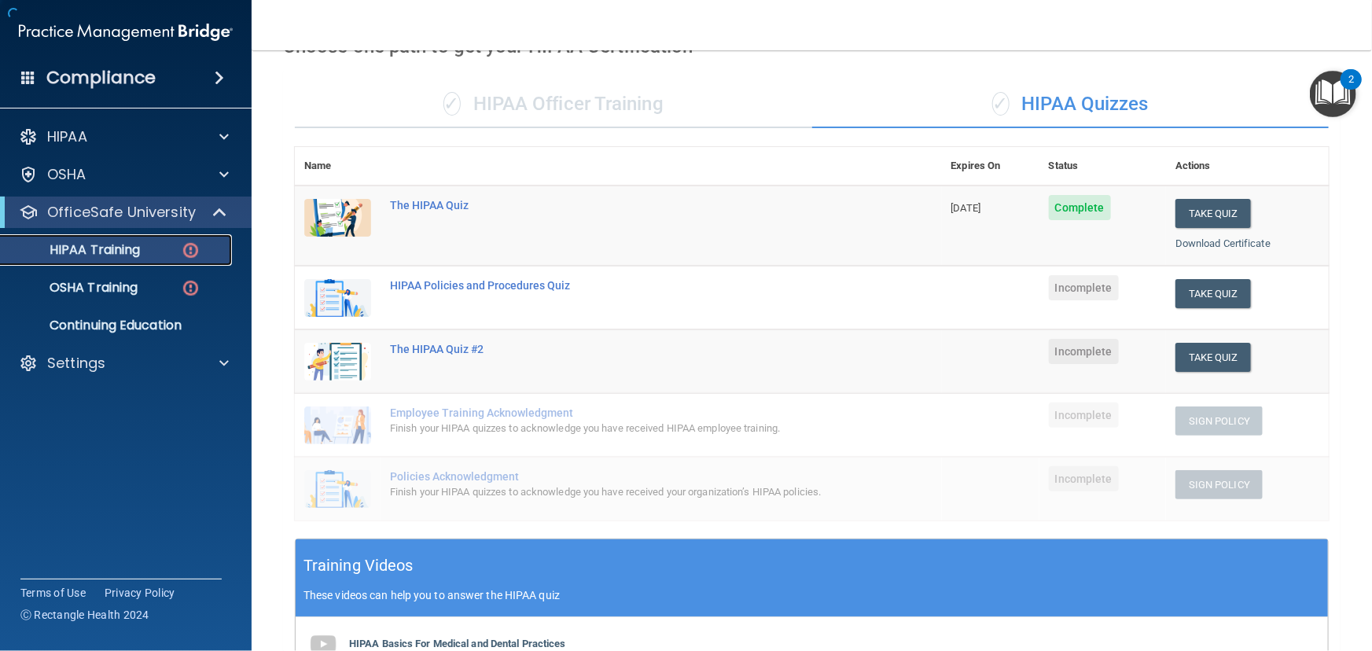
scroll to position [465, 0]
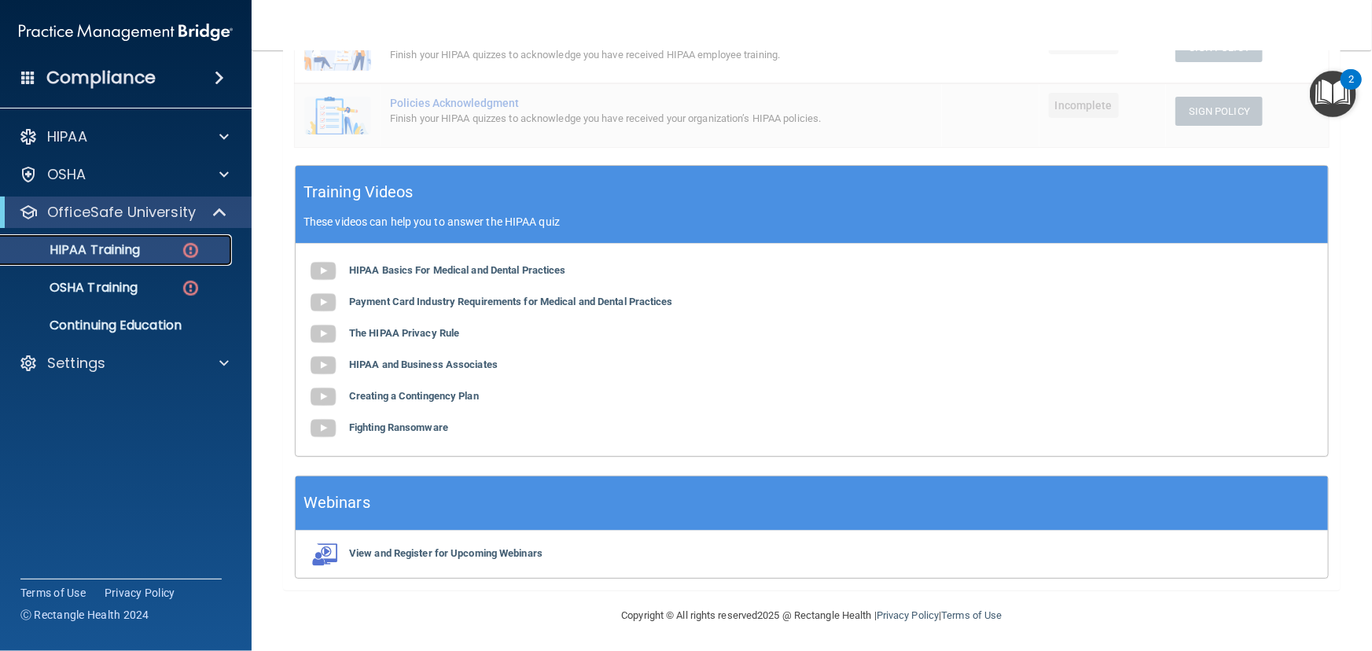
click at [120, 252] on p "HIPAA Training" at bounding box center [75, 250] width 130 height 16
click at [487, 264] on b "HIPAA Basics For Medical and Dental Practices" at bounding box center [457, 270] width 217 height 12
click at [407, 267] on b "HIPAA Basics For Medical and Dental Practices" at bounding box center [457, 270] width 217 height 12
click at [471, 301] on b "Payment Card Industry Requirements for Medical and Dental Practices" at bounding box center [511, 302] width 324 height 12
click at [123, 253] on p "HIPAA Training" at bounding box center [75, 250] width 130 height 16
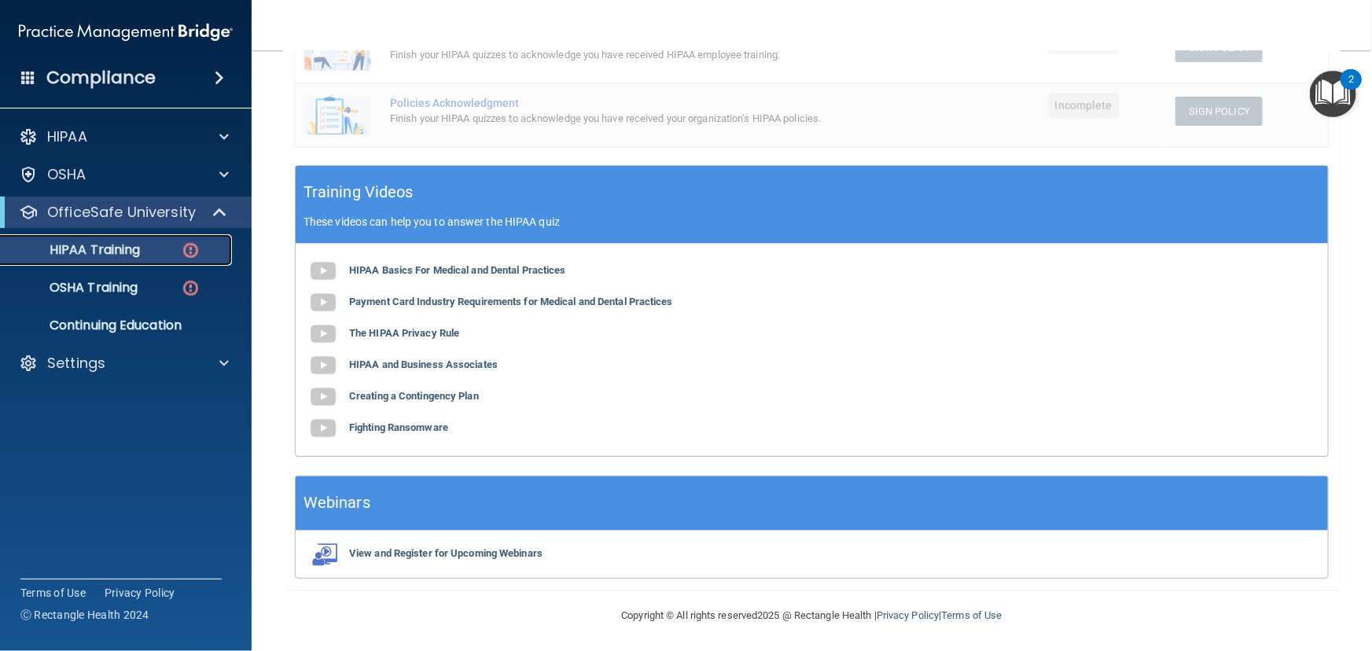
click at [121, 253] on p "HIPAA Training" at bounding box center [75, 250] width 130 height 16
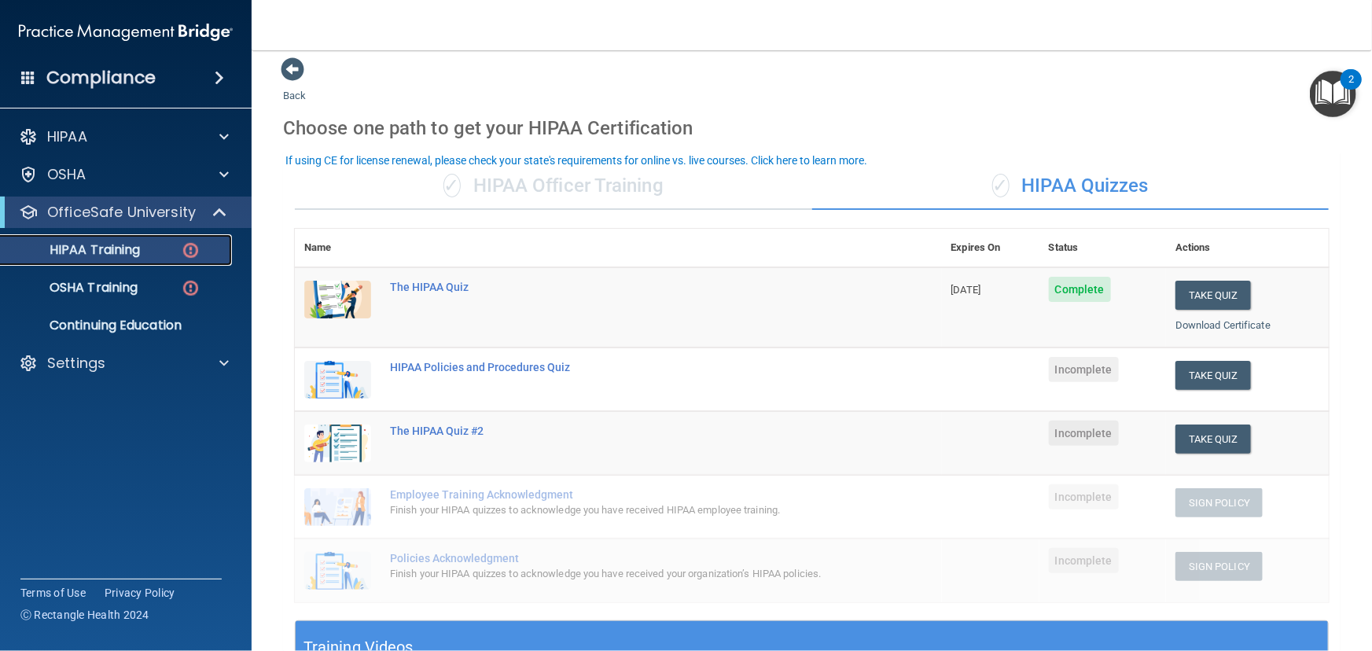
scroll to position [0, 0]
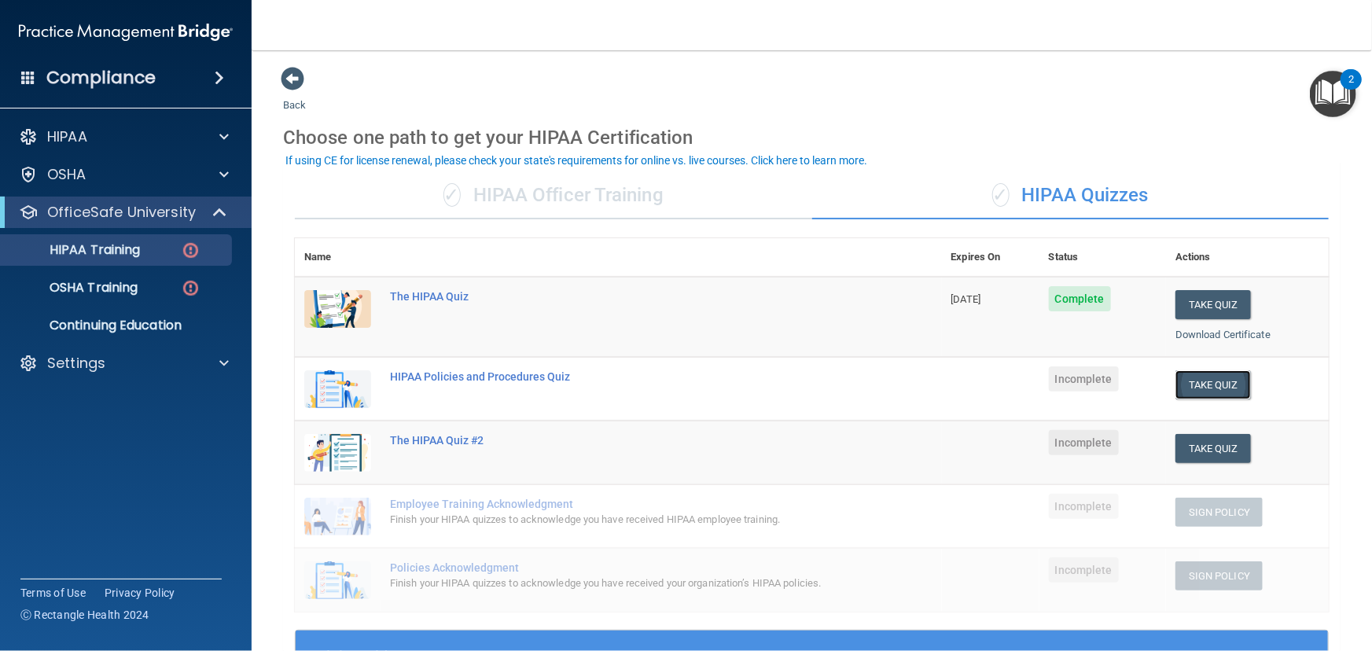
click at [1211, 388] on button "Take Quiz" at bounding box center [1213, 384] width 75 height 29
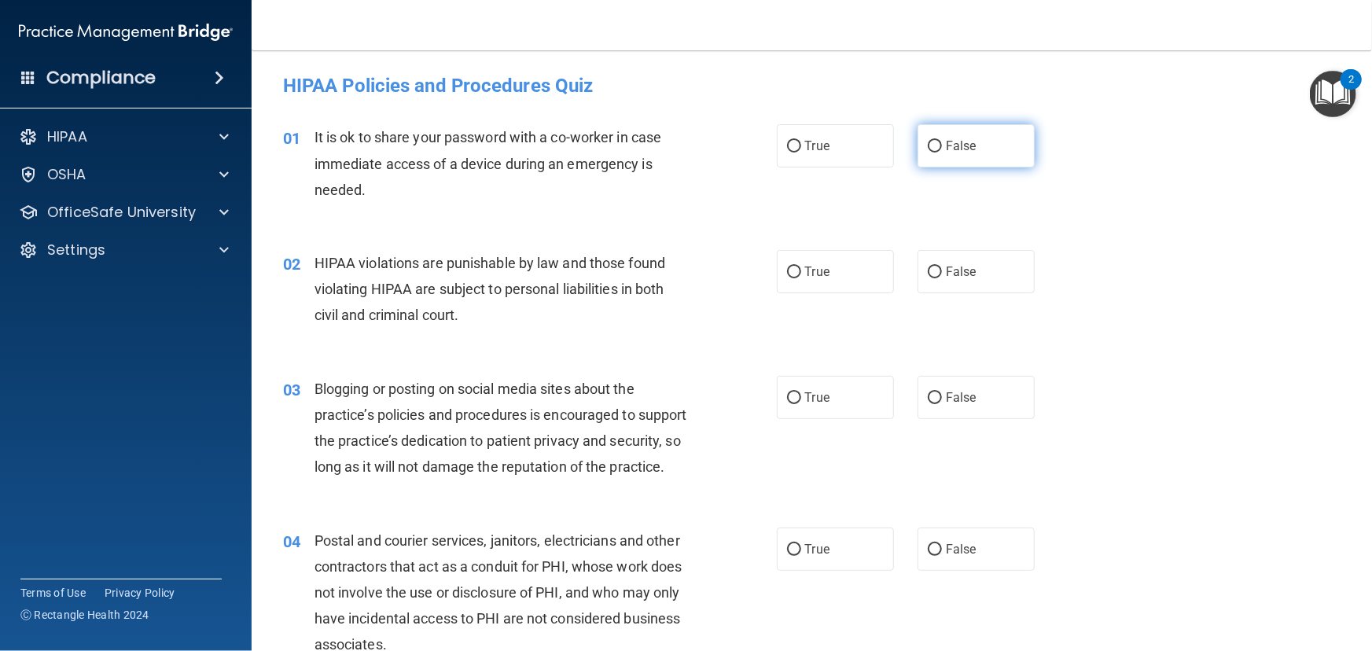
click at [928, 148] on input "False" at bounding box center [935, 147] width 14 height 12
radio input "true"
click at [855, 272] on label "True" at bounding box center [835, 271] width 117 height 43
click at [801, 272] on input "True" at bounding box center [794, 273] width 14 height 12
radio input "true"
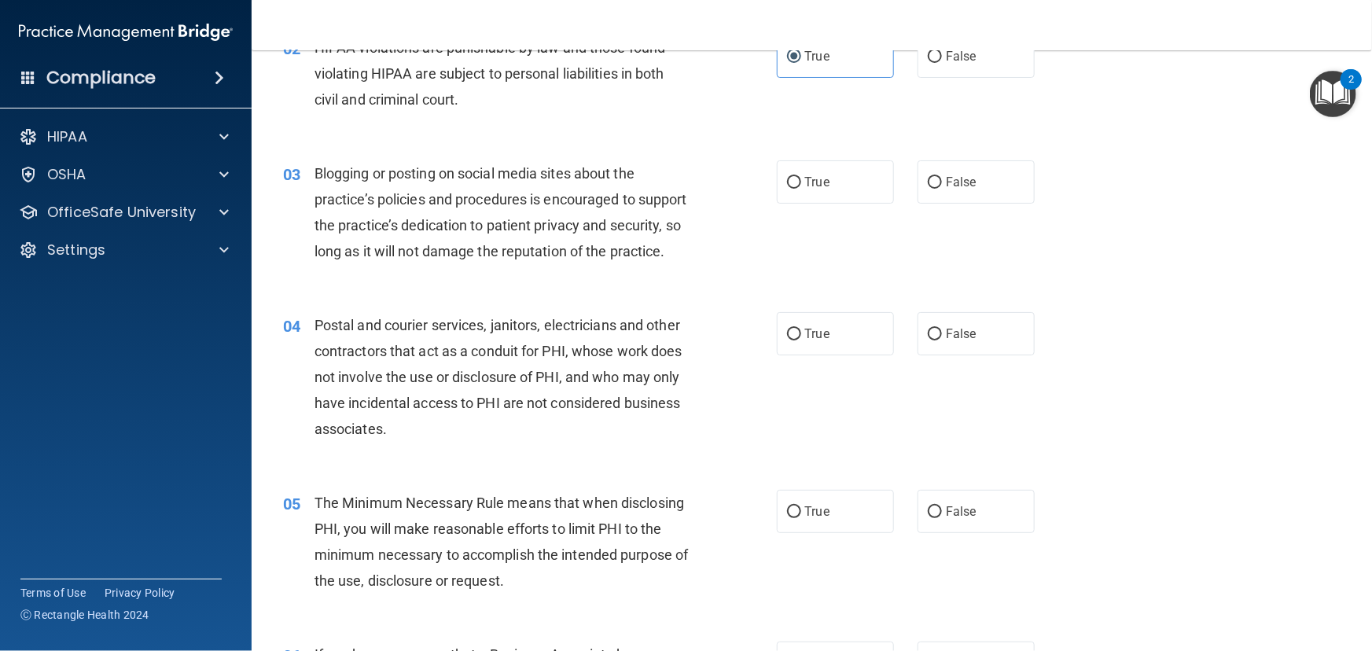
scroll to position [285, 0]
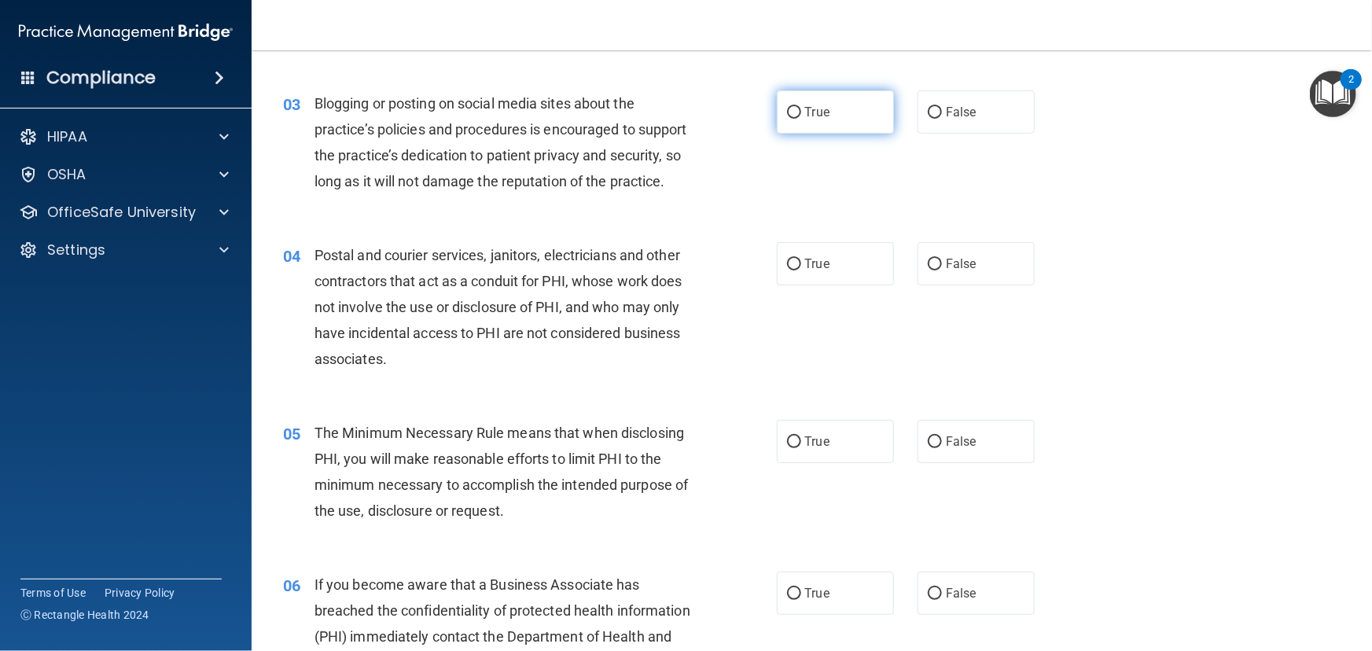
click at [787, 109] on input "True" at bounding box center [794, 113] width 14 height 12
radio input "true"
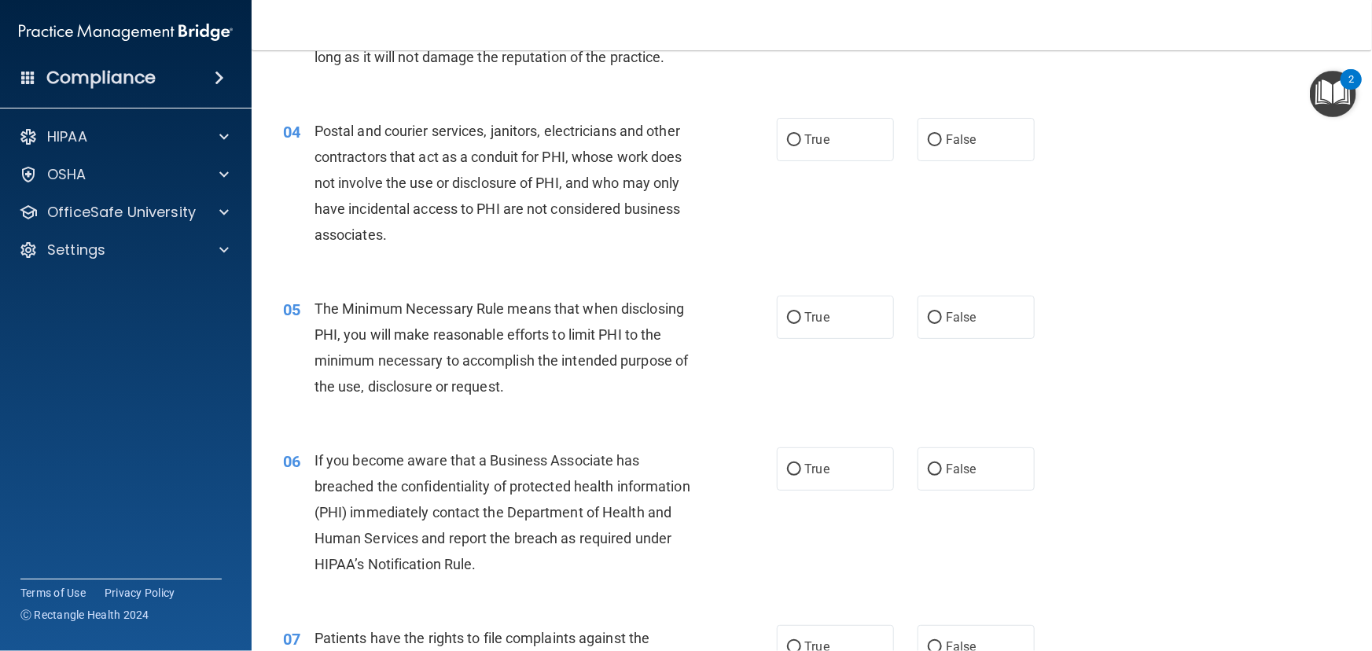
scroll to position [429, 0]
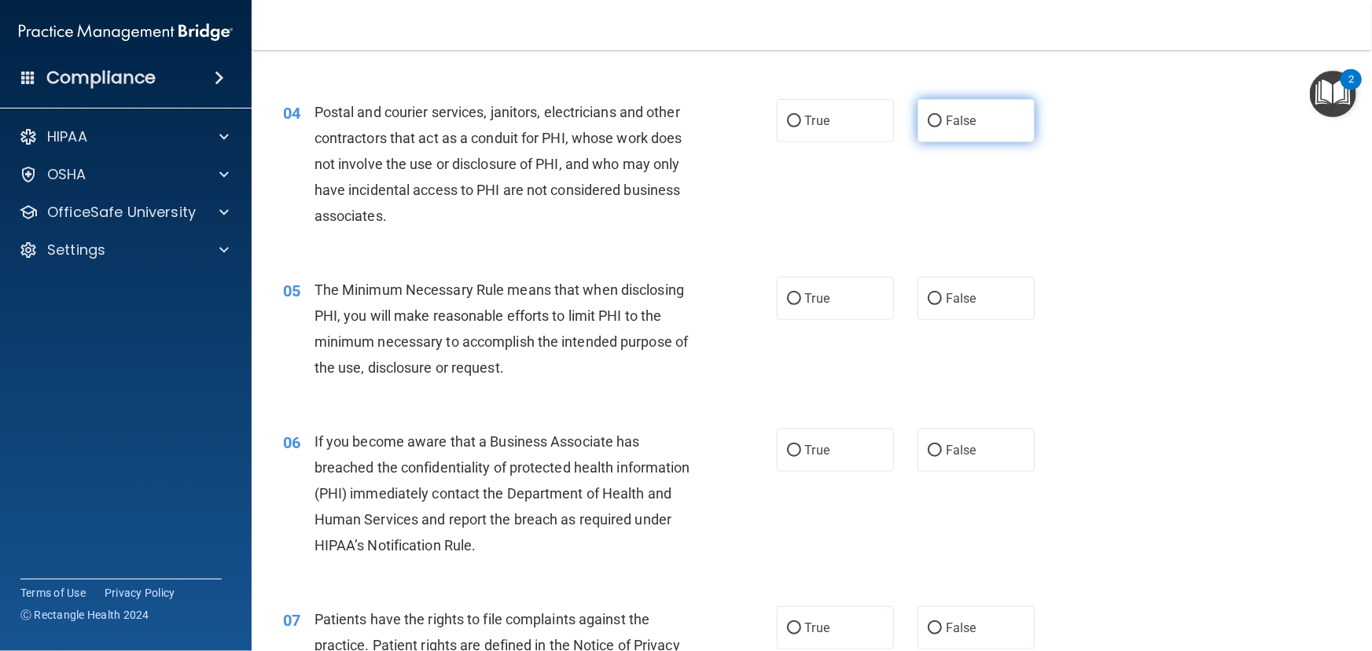
click at [936, 142] on label "False" at bounding box center [976, 120] width 117 height 43
click at [936, 127] on input "False" at bounding box center [935, 122] width 14 height 12
radio input "true"
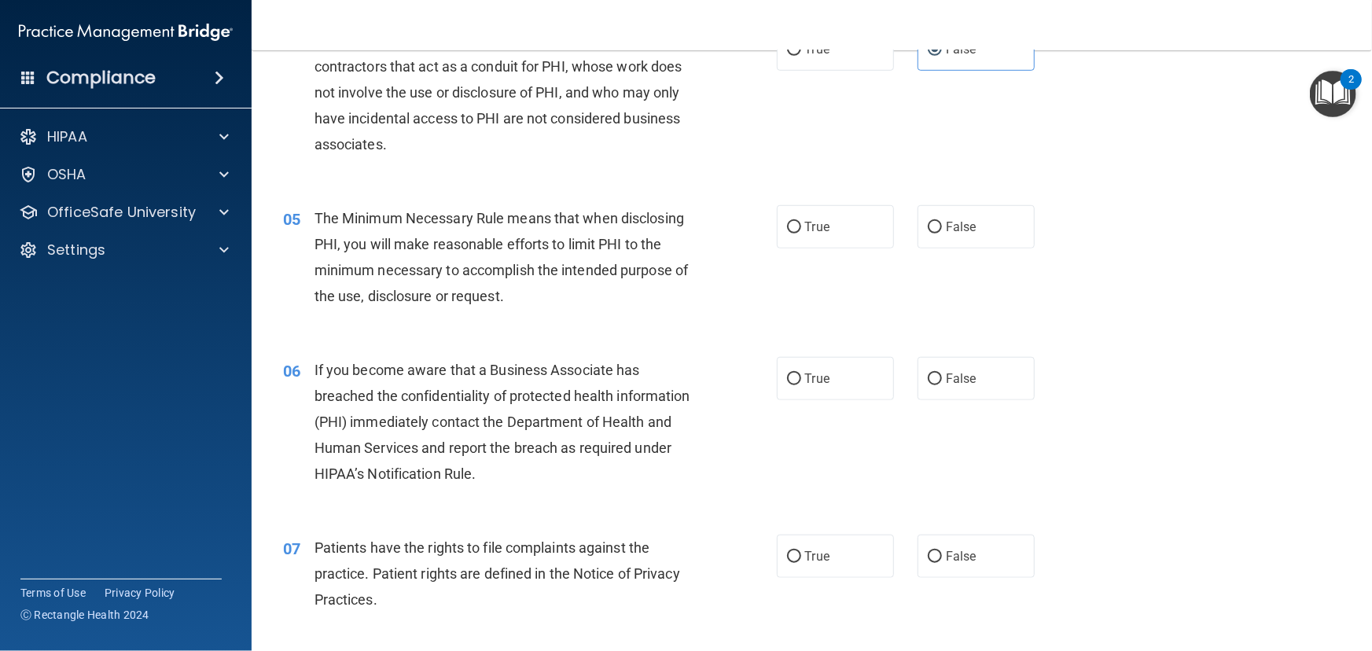
scroll to position [572, 0]
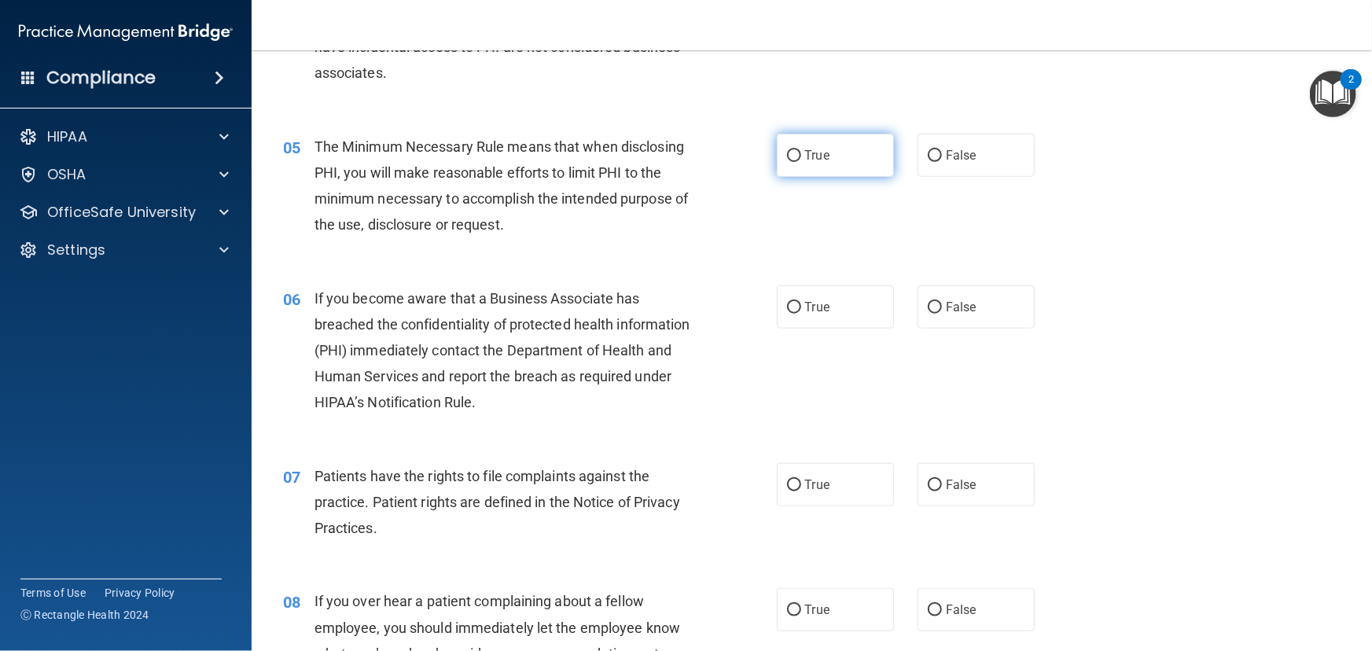
click at [805, 163] on span "True" at bounding box center [817, 155] width 24 height 15
click at [801, 162] on input "True" at bounding box center [794, 156] width 14 height 12
radio input "true"
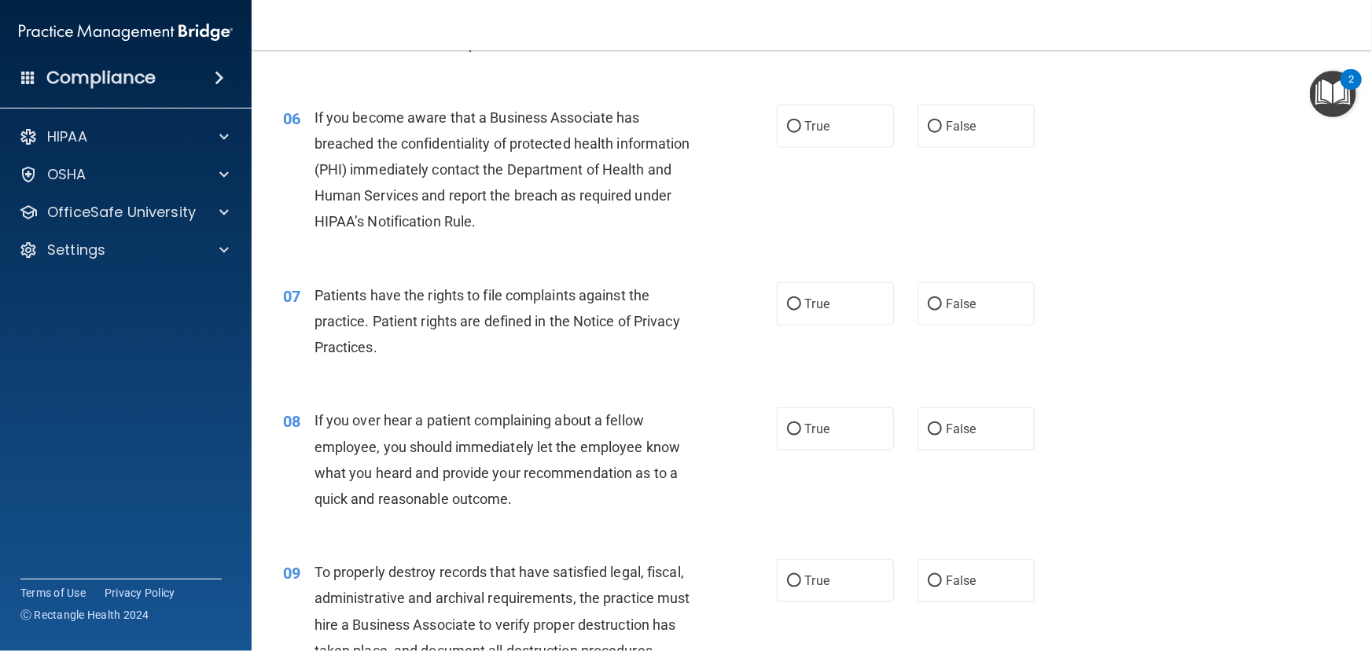
scroll to position [786, 0]
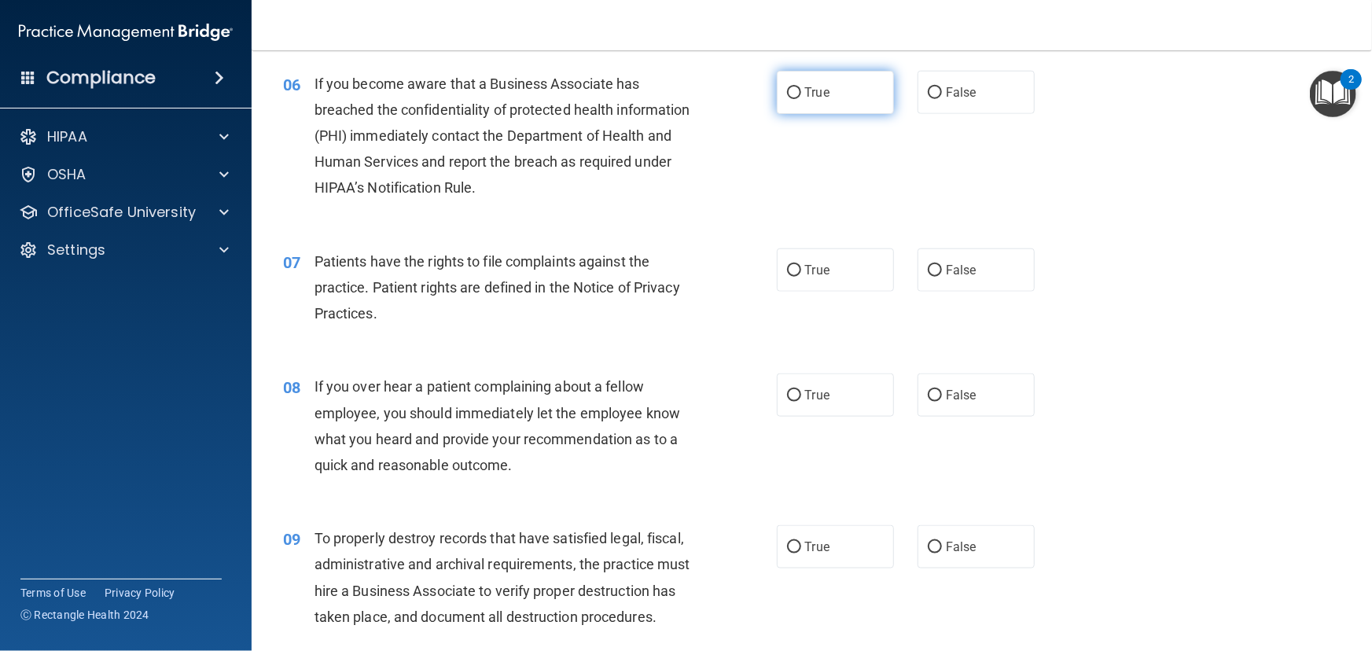
click at [805, 100] on span "True" at bounding box center [817, 92] width 24 height 15
click at [801, 99] on input "True" at bounding box center [794, 93] width 14 height 12
radio input "true"
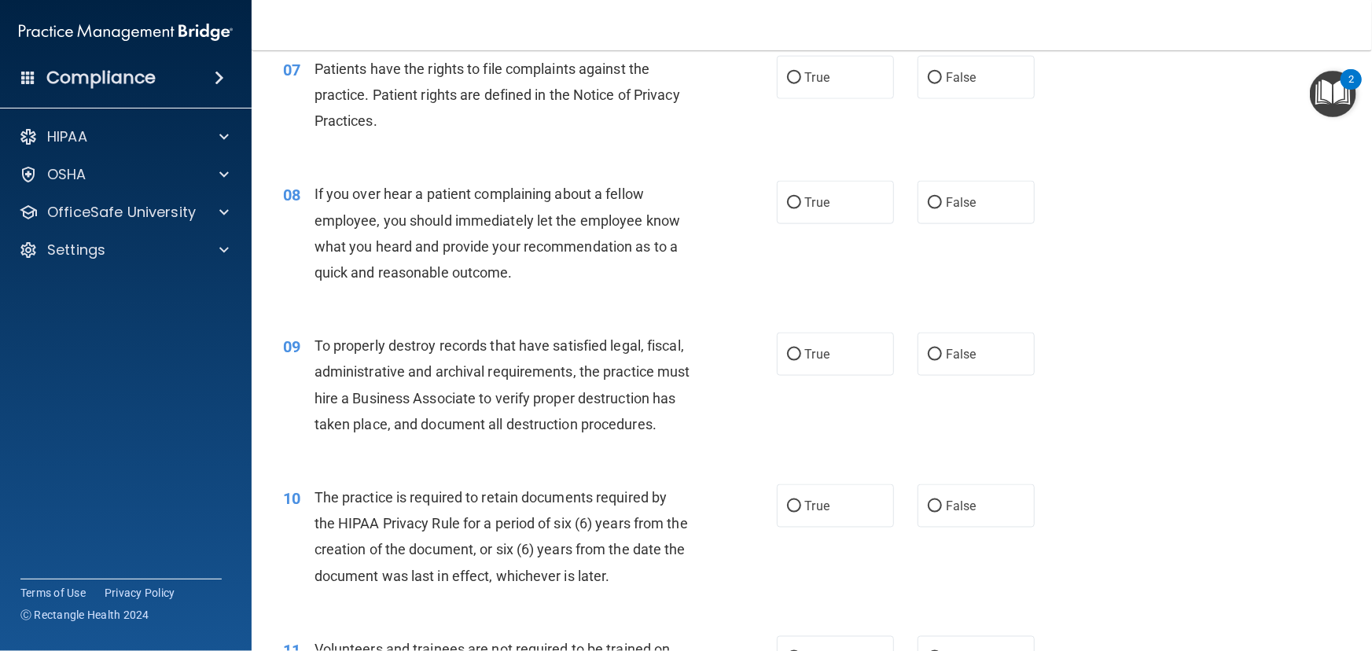
scroll to position [1000, 0]
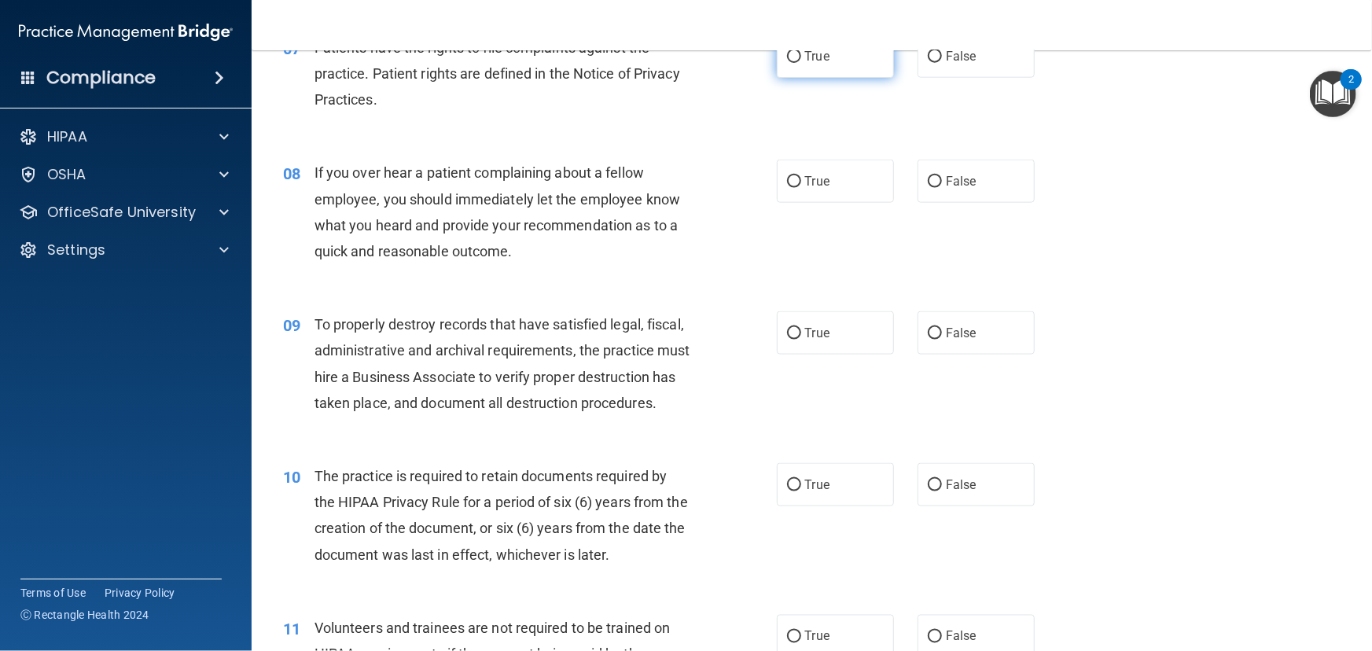
click at [787, 63] on input "True" at bounding box center [794, 57] width 14 height 12
radio input "true"
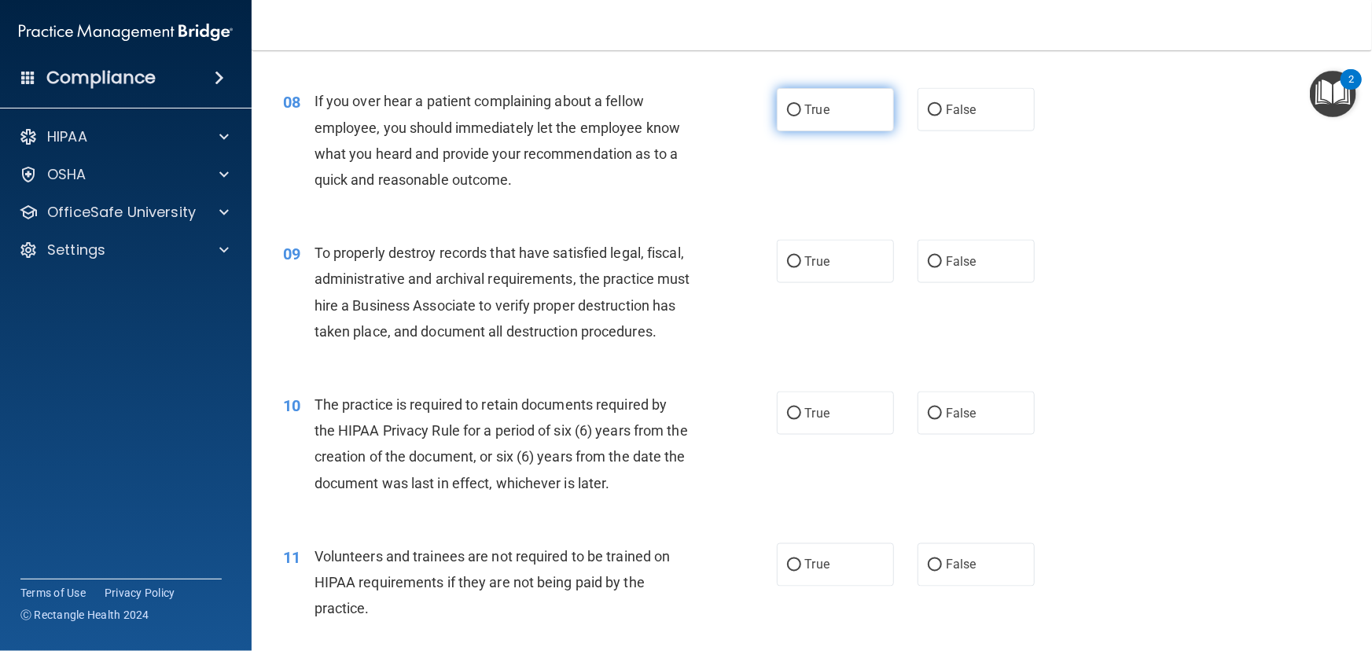
click at [794, 131] on label "True" at bounding box center [835, 109] width 117 height 43
click at [794, 116] on input "True" at bounding box center [794, 111] width 14 height 12
radio input "true"
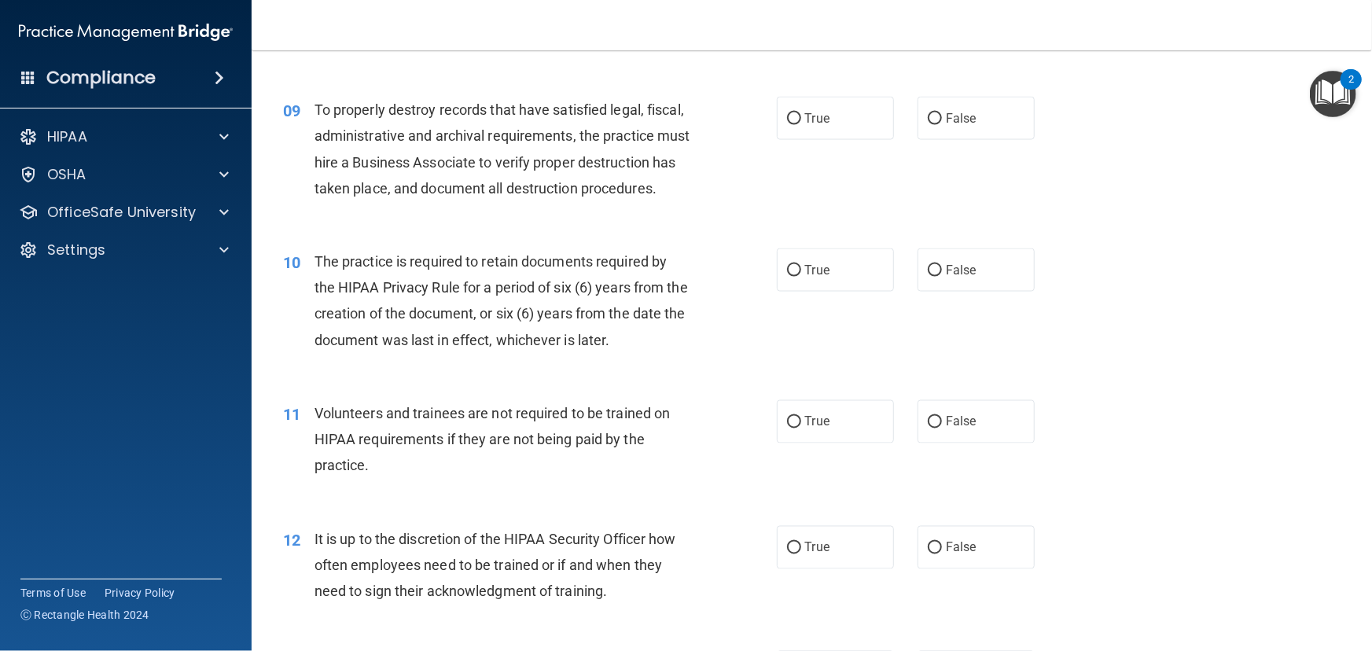
scroll to position [1287, 0]
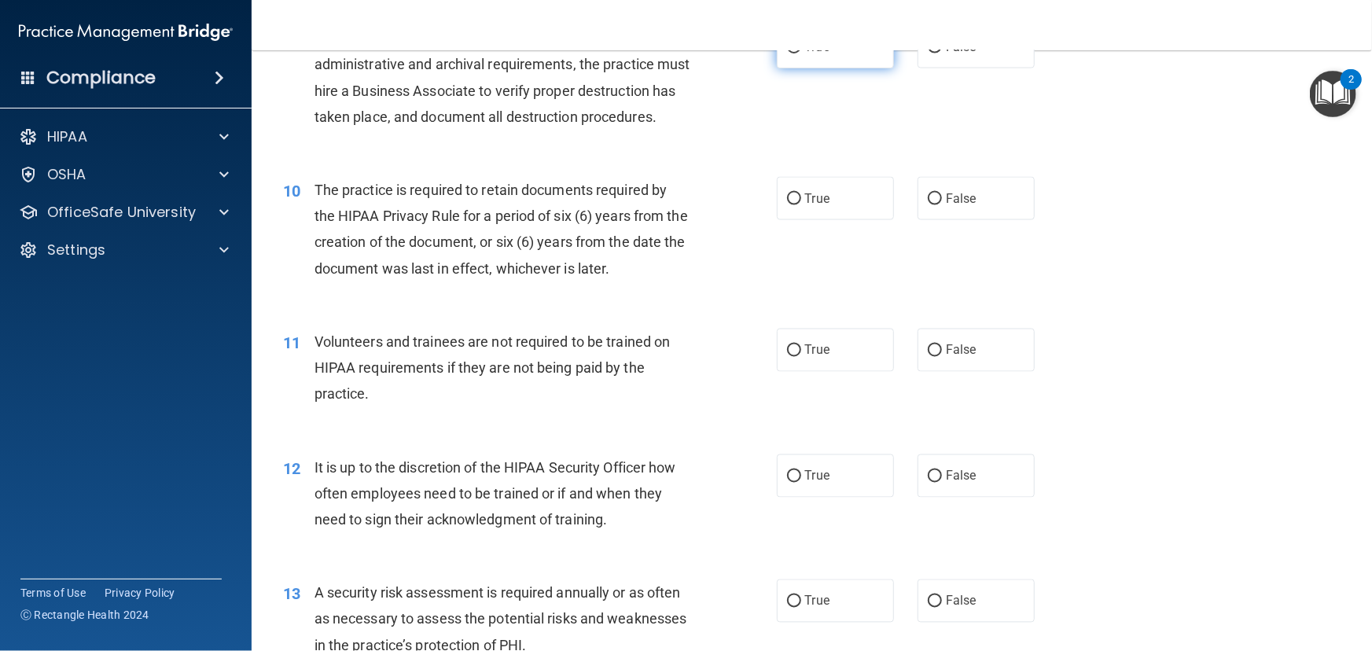
click at [787, 53] on input "True" at bounding box center [794, 48] width 14 height 12
radio input "true"
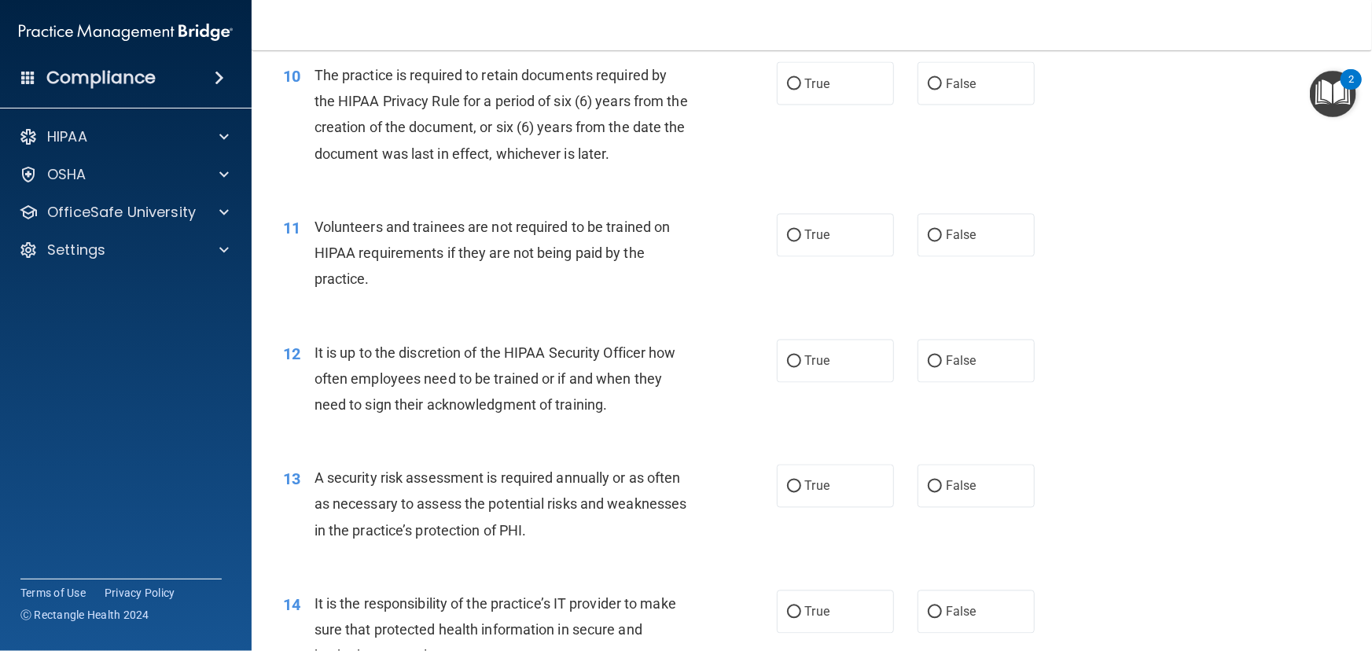
scroll to position [1430, 0]
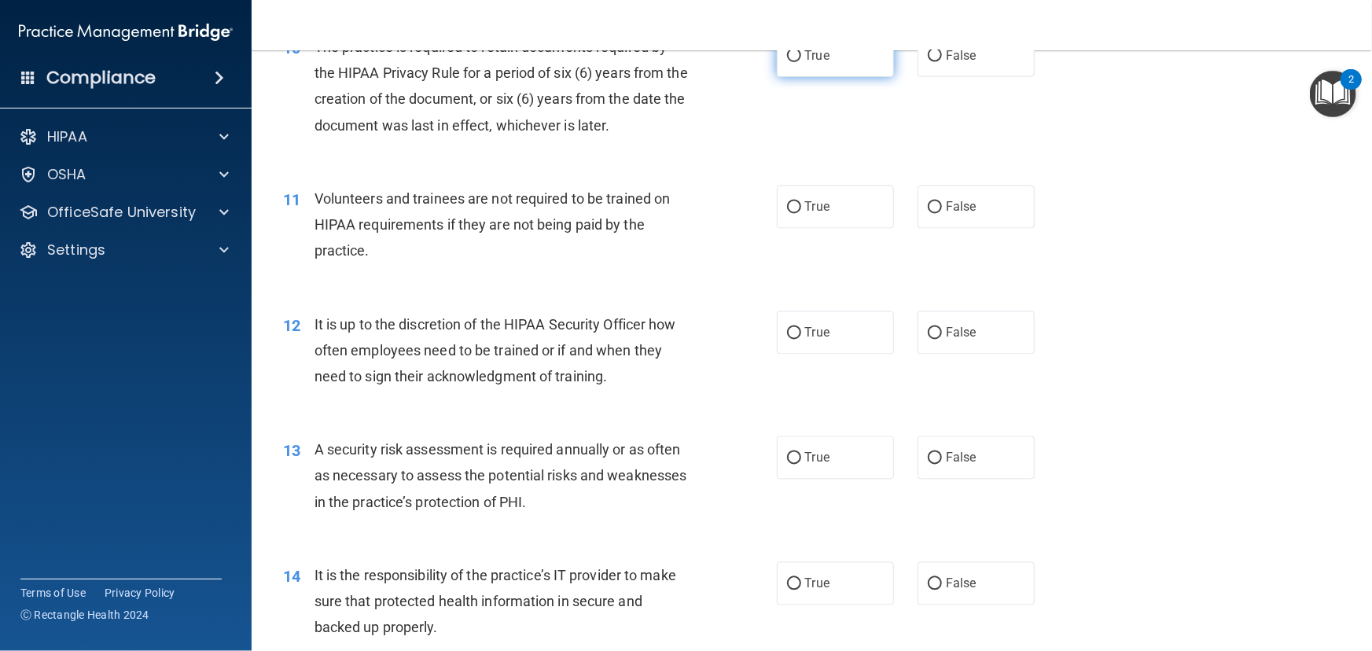
click at [794, 62] on input "True" at bounding box center [794, 56] width 14 height 12
radio input "true"
click at [933, 214] on input "False" at bounding box center [935, 208] width 14 height 12
radio input "true"
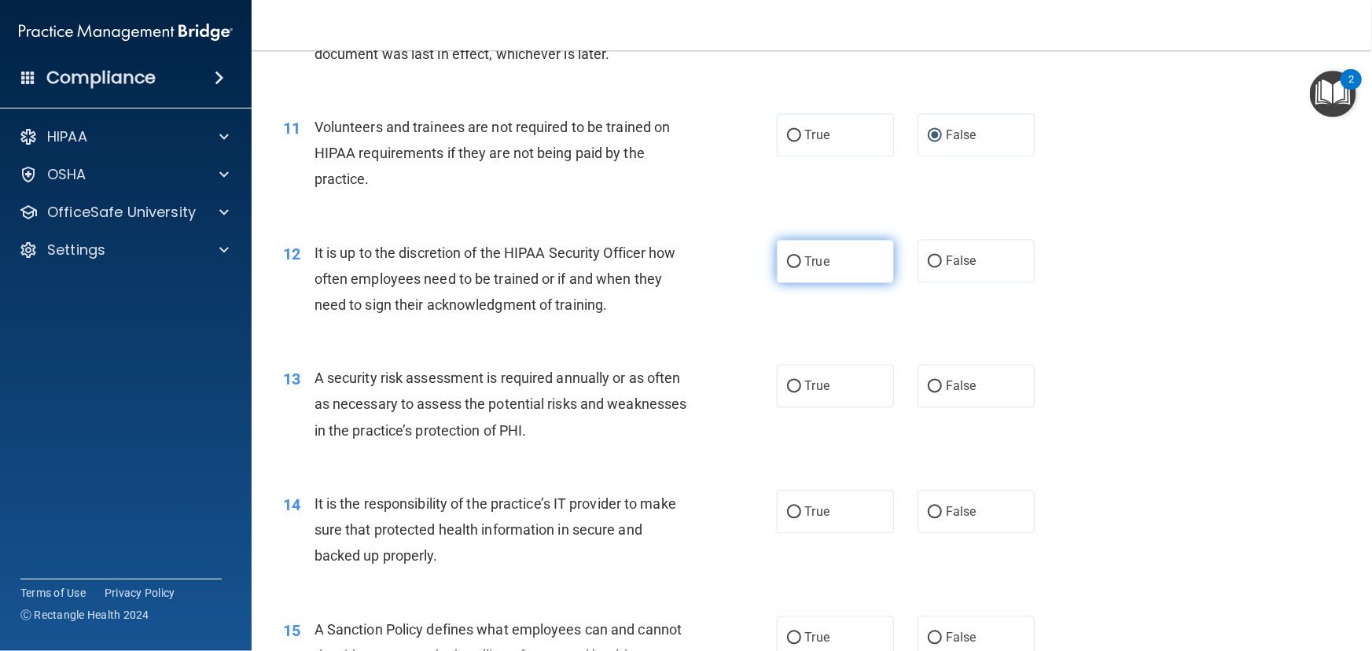
click at [793, 283] on label "True" at bounding box center [835, 261] width 117 height 43
click at [793, 268] on input "True" at bounding box center [794, 262] width 14 height 12
radio input "true"
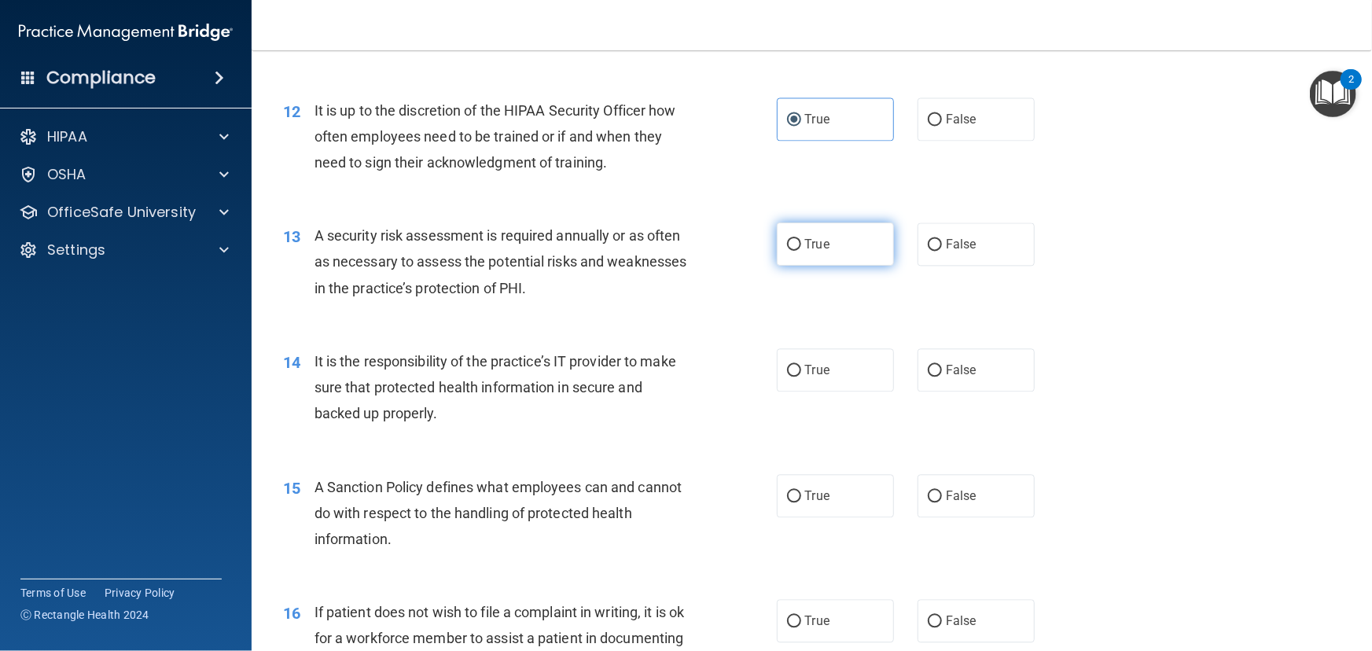
click at [801, 266] on label "True" at bounding box center [835, 244] width 117 height 43
click at [801, 251] on input "True" at bounding box center [794, 245] width 14 height 12
radio input "true"
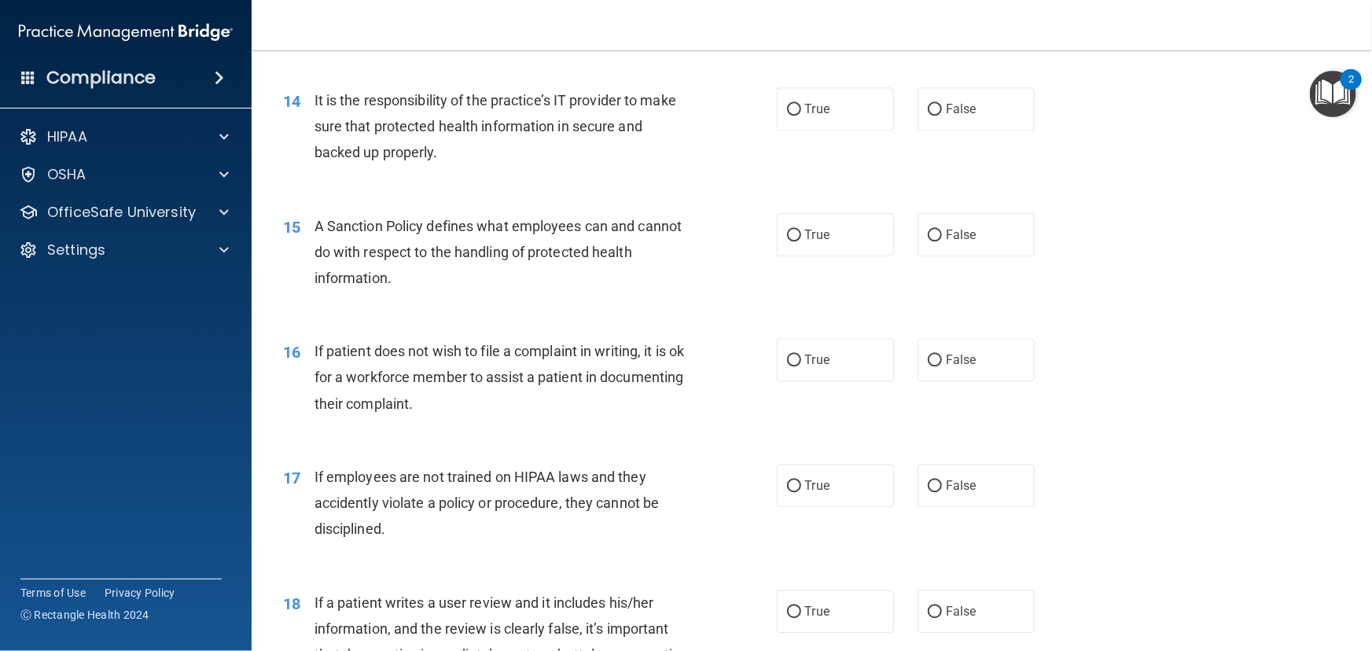
scroll to position [1930, 0]
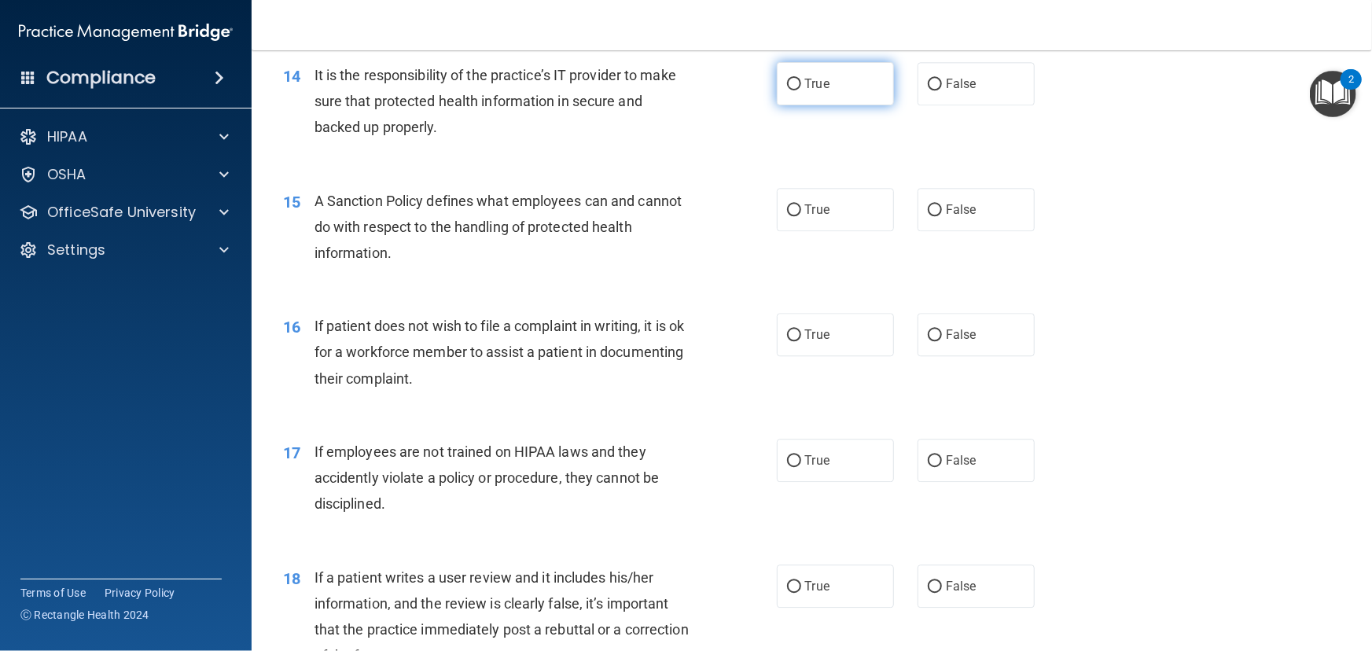
click at [838, 105] on label "True" at bounding box center [835, 83] width 117 height 43
click at [801, 90] on input "True" at bounding box center [794, 85] width 14 height 12
radio input "true"
click at [780, 223] on div "15 A Sanction Policy defines what employees can and cannot do with respect to t…" at bounding box center [811, 231] width 1081 height 126
click at [817, 231] on label "True" at bounding box center [835, 209] width 117 height 43
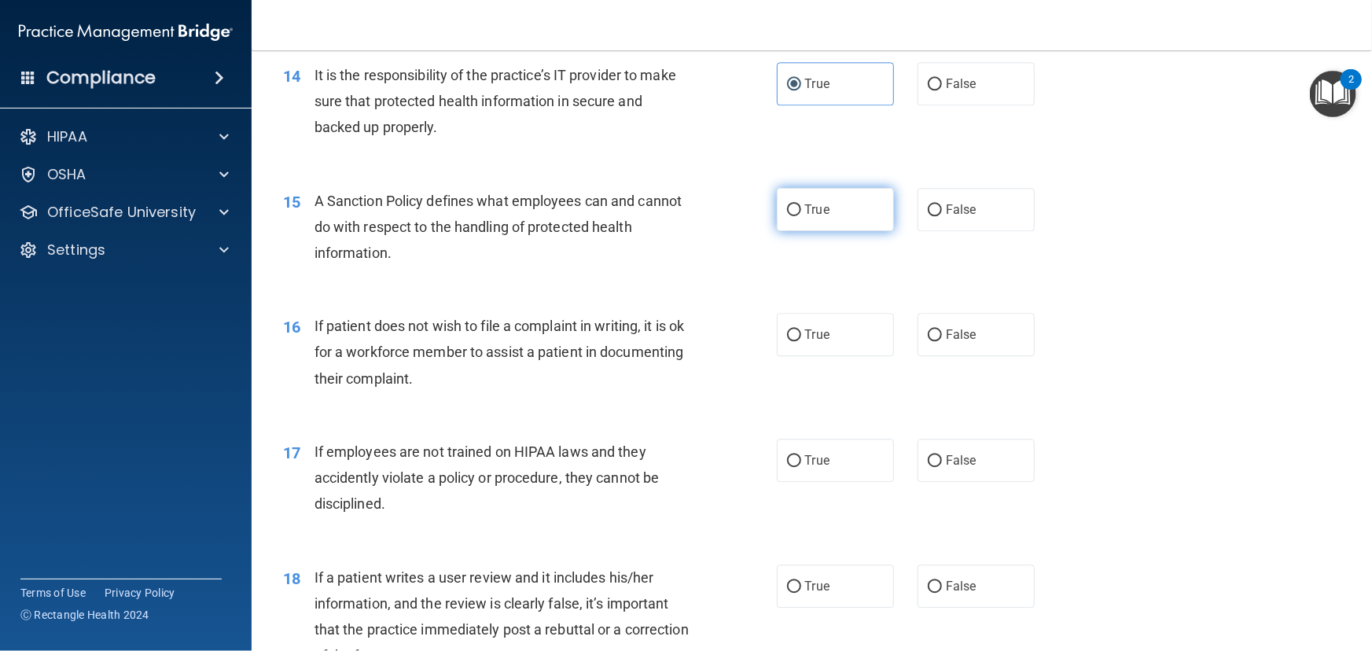
click at [801, 216] on input "True" at bounding box center [794, 210] width 14 height 12
radio input "true"
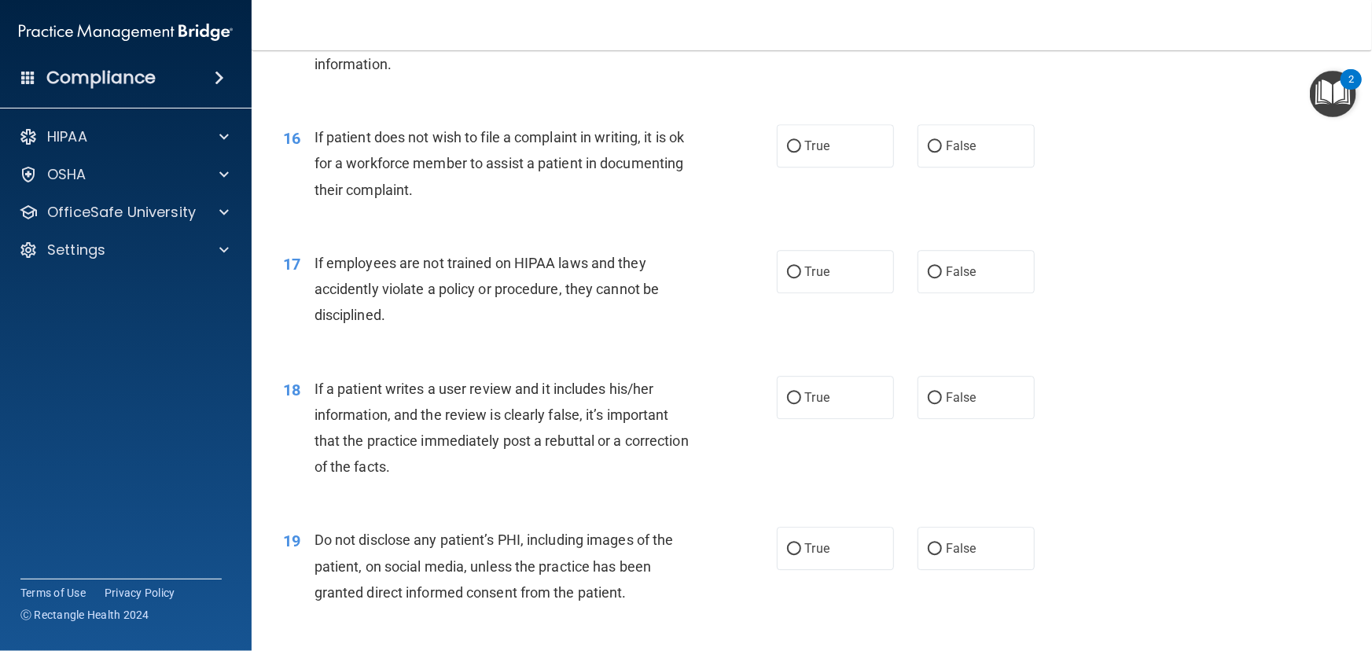
scroll to position [2145, 0]
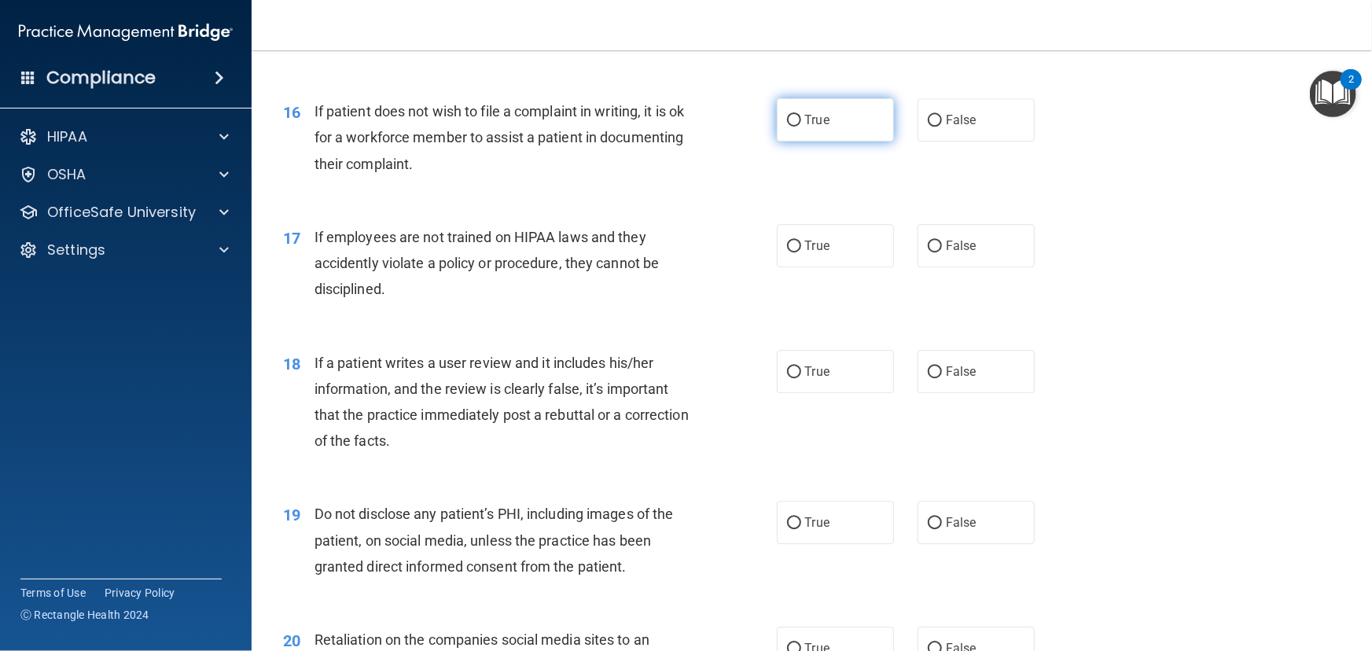
click at [795, 142] on label "True" at bounding box center [835, 119] width 117 height 43
click at [795, 127] on input "True" at bounding box center [794, 121] width 14 height 12
radio input "true"
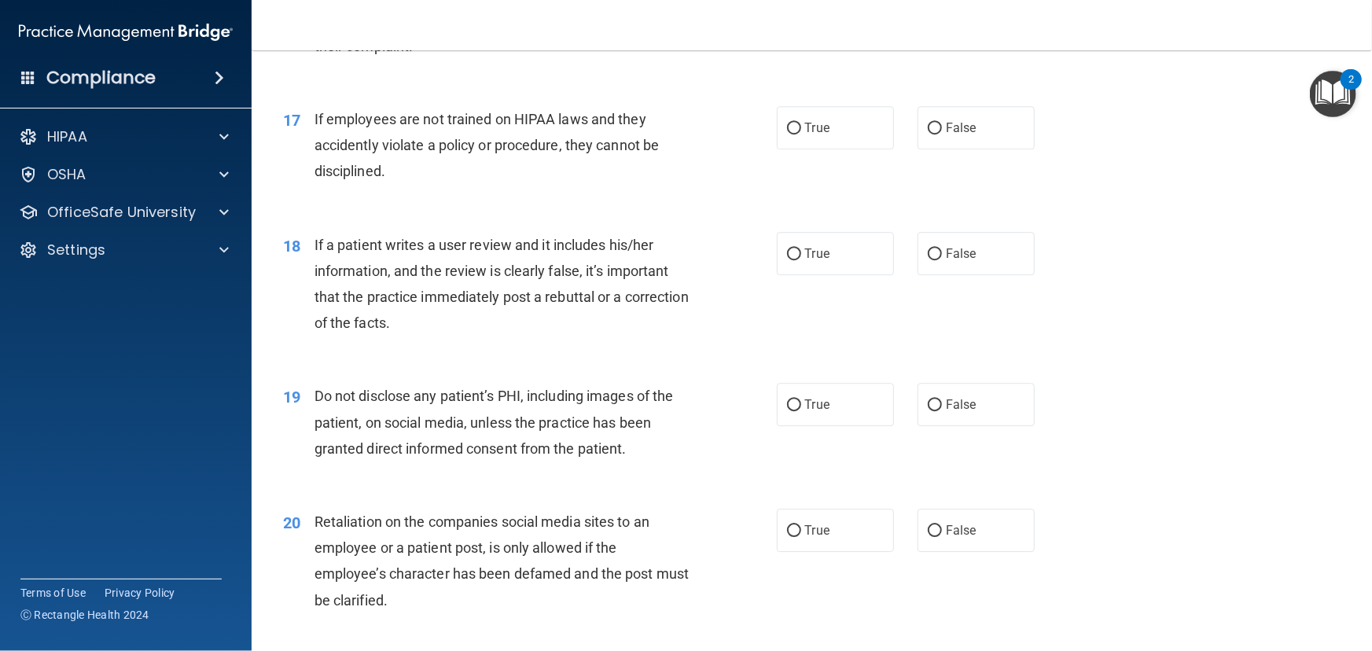
scroll to position [2288, 0]
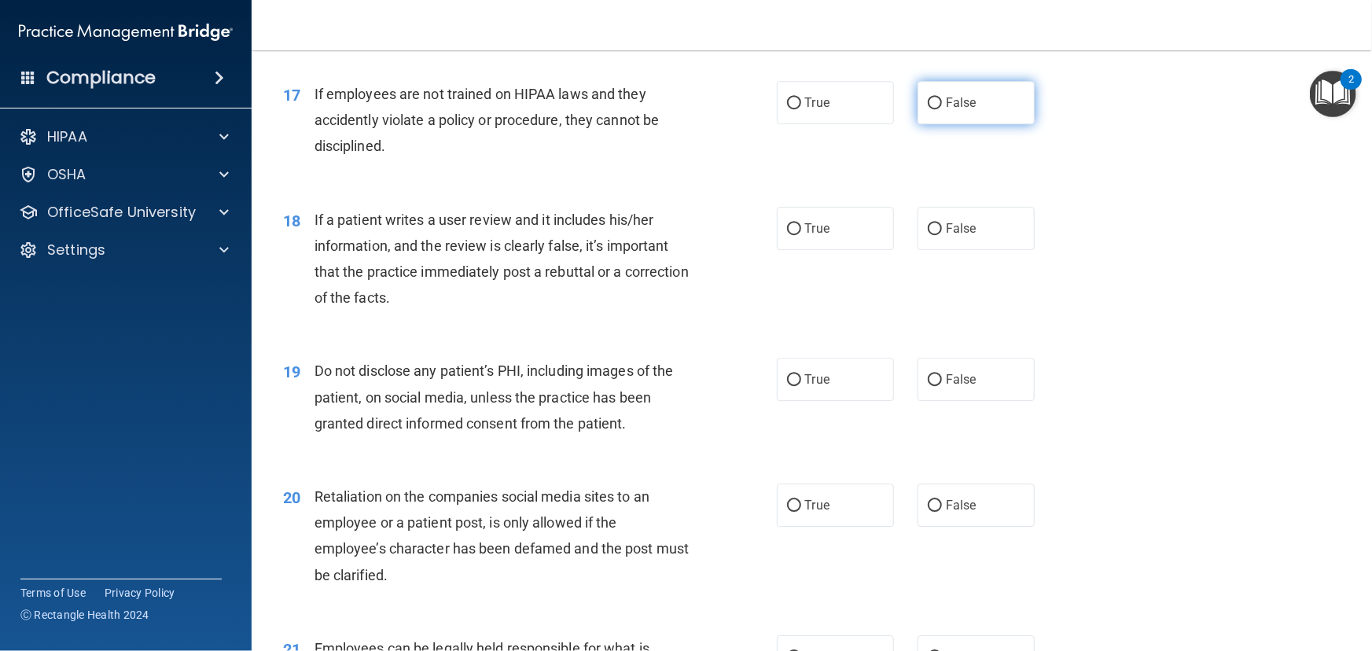
click at [926, 124] on label "False" at bounding box center [976, 102] width 117 height 43
click at [928, 109] on input "False" at bounding box center [935, 104] width 14 height 12
radio input "true"
click at [801, 124] on label "True" at bounding box center [835, 102] width 117 height 43
click at [801, 109] on input "True" at bounding box center [794, 104] width 14 height 12
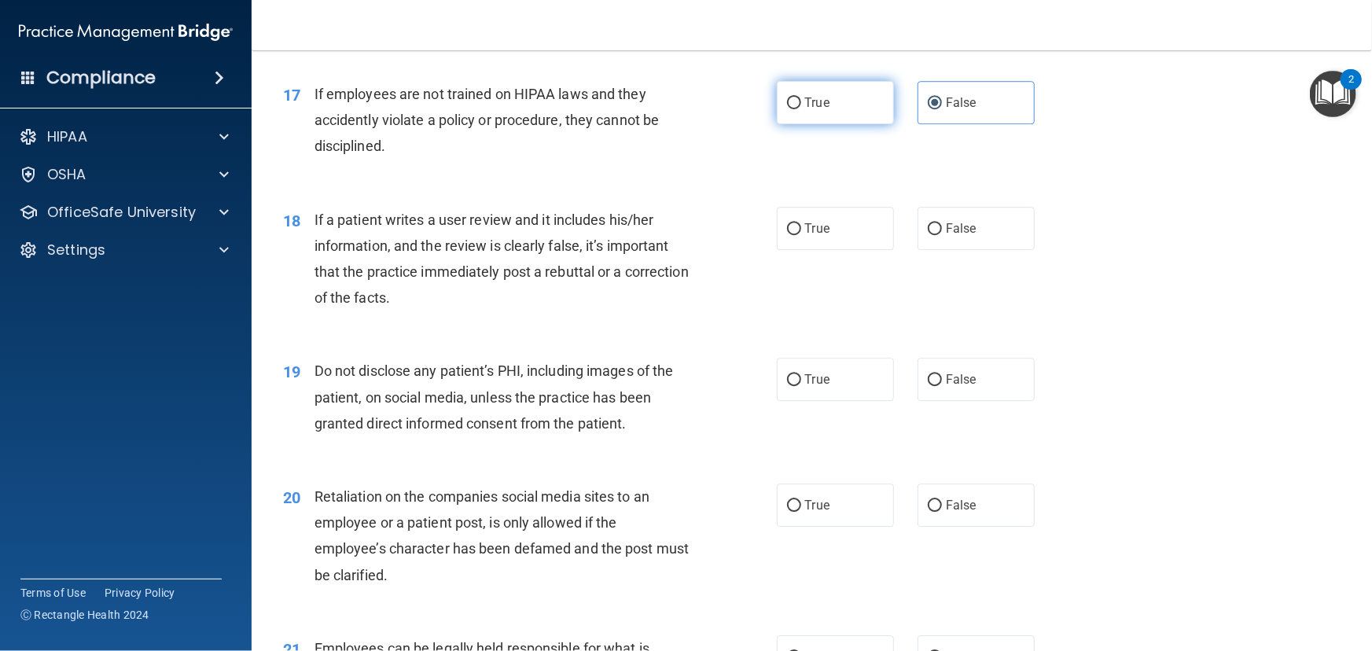
radio input "true"
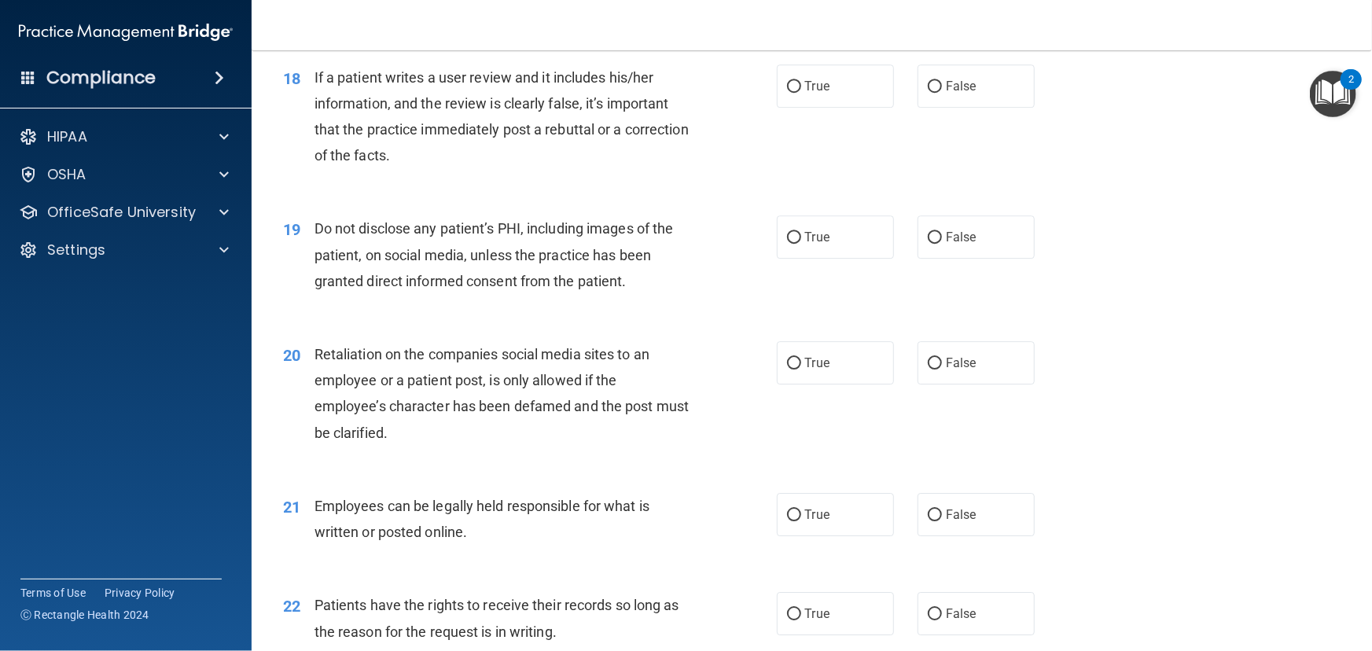
scroll to position [2359, 0]
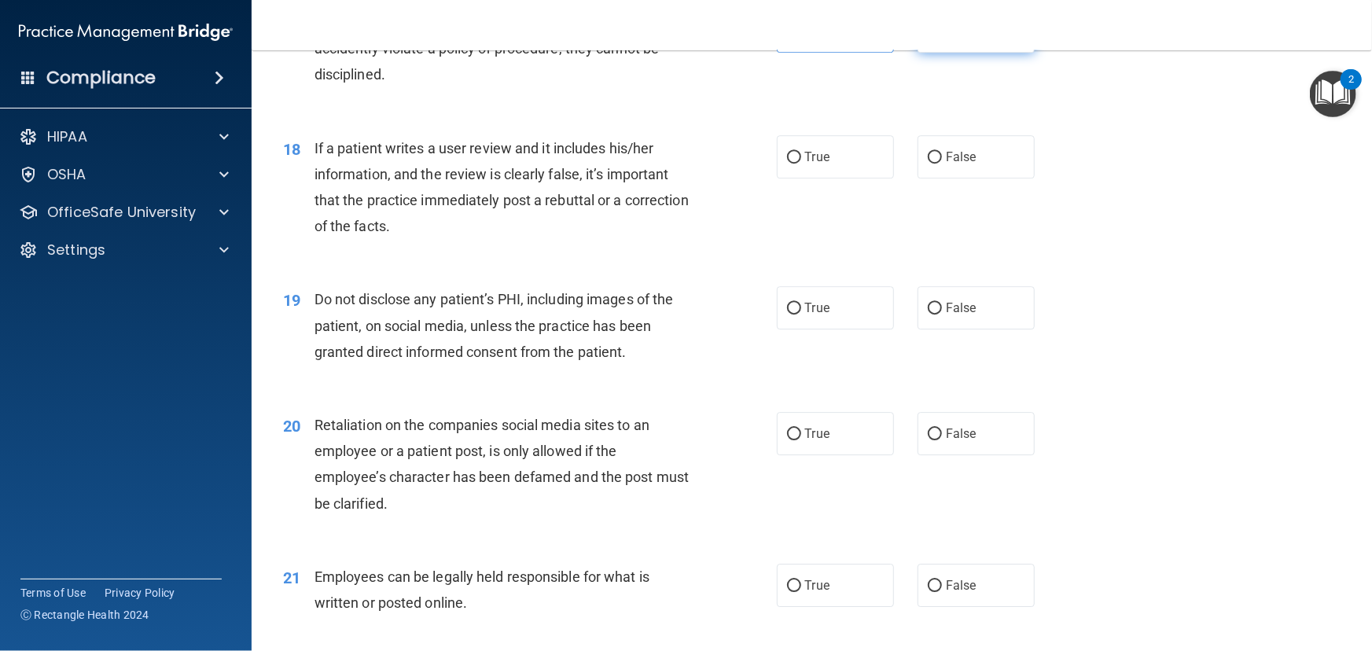
click at [939, 53] on label "False" at bounding box center [976, 30] width 117 height 43
click at [939, 38] on input "False" at bounding box center [935, 32] width 14 height 12
radio input "true"
radio input "false"
click at [796, 179] on label "True" at bounding box center [835, 156] width 117 height 43
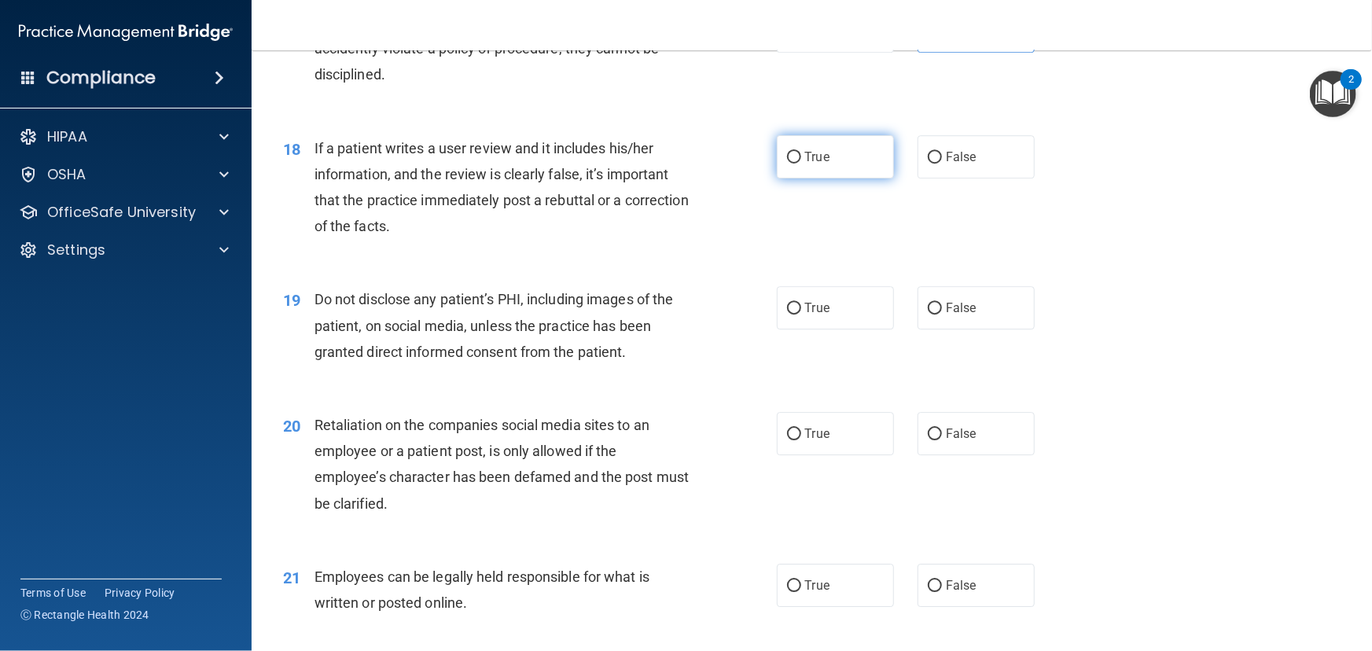
click at [796, 164] on input "True" at bounding box center [794, 158] width 14 height 12
radio input "true"
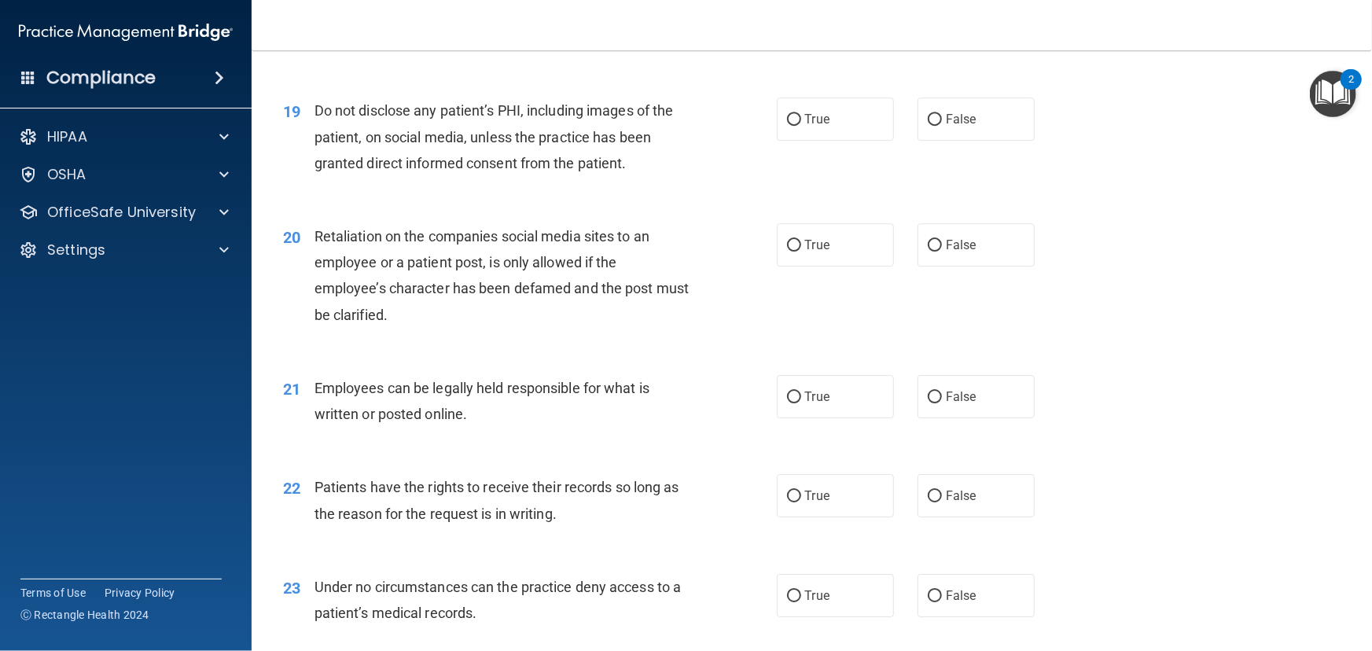
scroll to position [2573, 0]
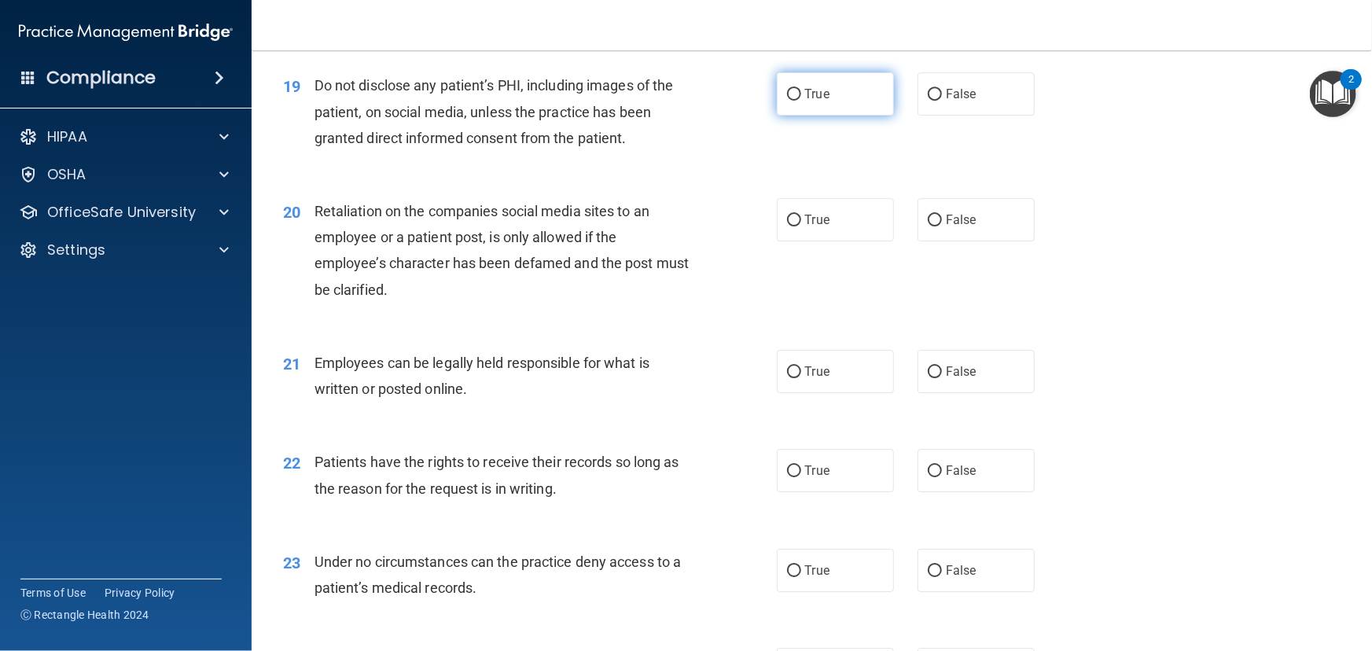
click at [812, 101] on span "True" at bounding box center [817, 94] width 24 height 15
click at [801, 101] on input "True" at bounding box center [794, 95] width 14 height 12
radio input "true"
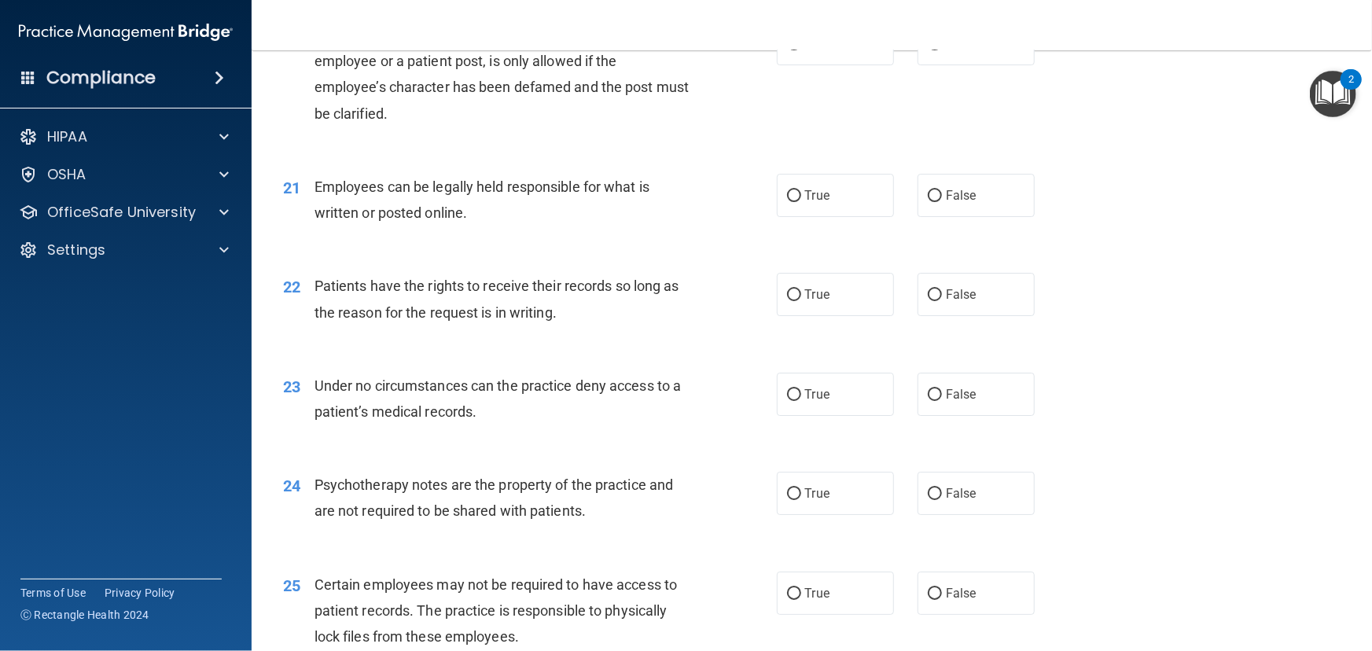
scroll to position [2716, 0]
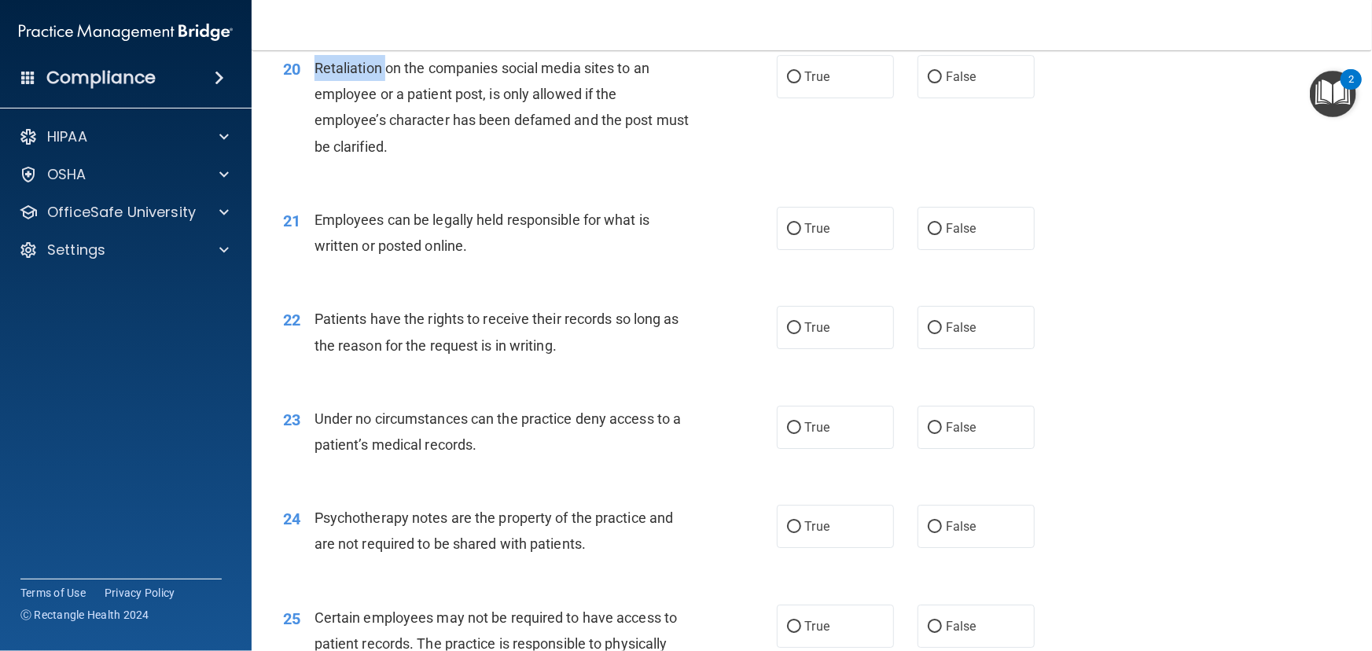
drag, startPoint x: 385, startPoint y: 118, endPoint x: 315, endPoint y: 130, distance: 70.2
click at [315, 130] on div "Retaliation on the companies social media sites to an employee or a patient pos…" at bounding box center [509, 107] width 388 height 105
copy span "Retaliation"
click at [531, 168] on div "20 Retaliation on the companies social media sites to an employee or a patient …" at bounding box center [530, 111] width 541 height 112
click at [792, 83] on input "True" at bounding box center [794, 78] width 14 height 12
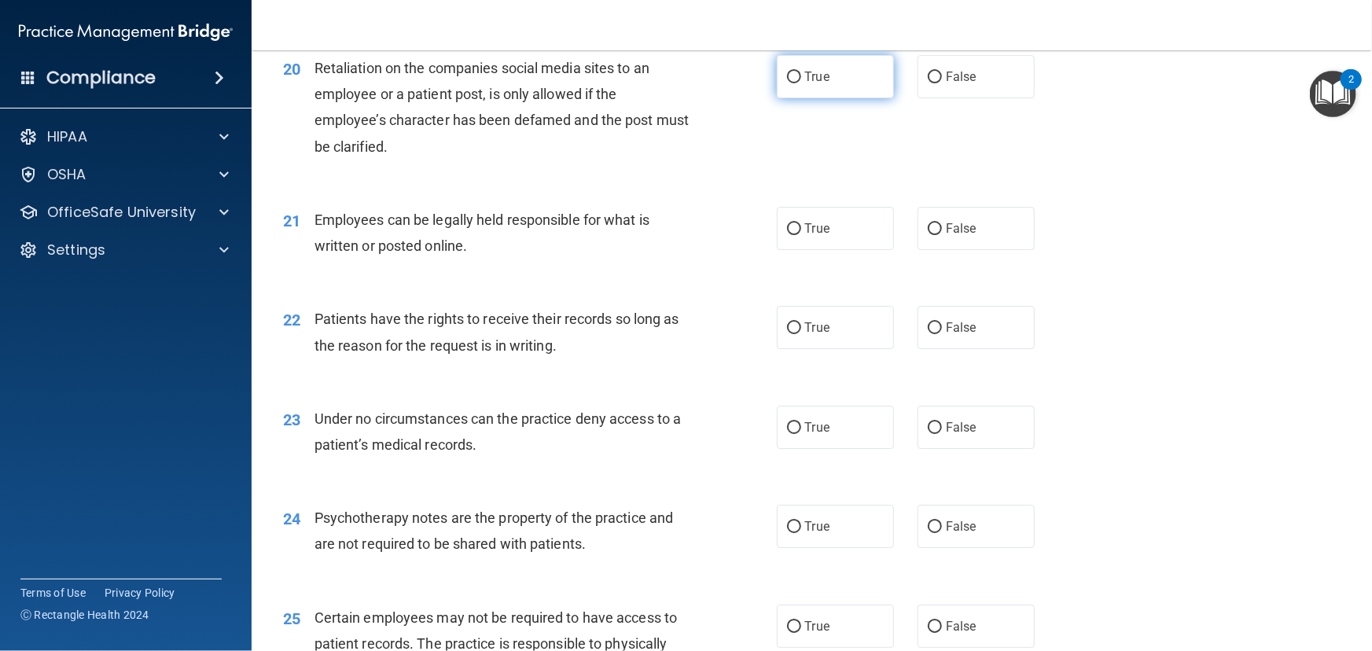
radio input "true"
click at [777, 250] on label "True" at bounding box center [835, 228] width 117 height 43
click at [787, 235] on input "True" at bounding box center [794, 229] width 14 height 12
radio input "true"
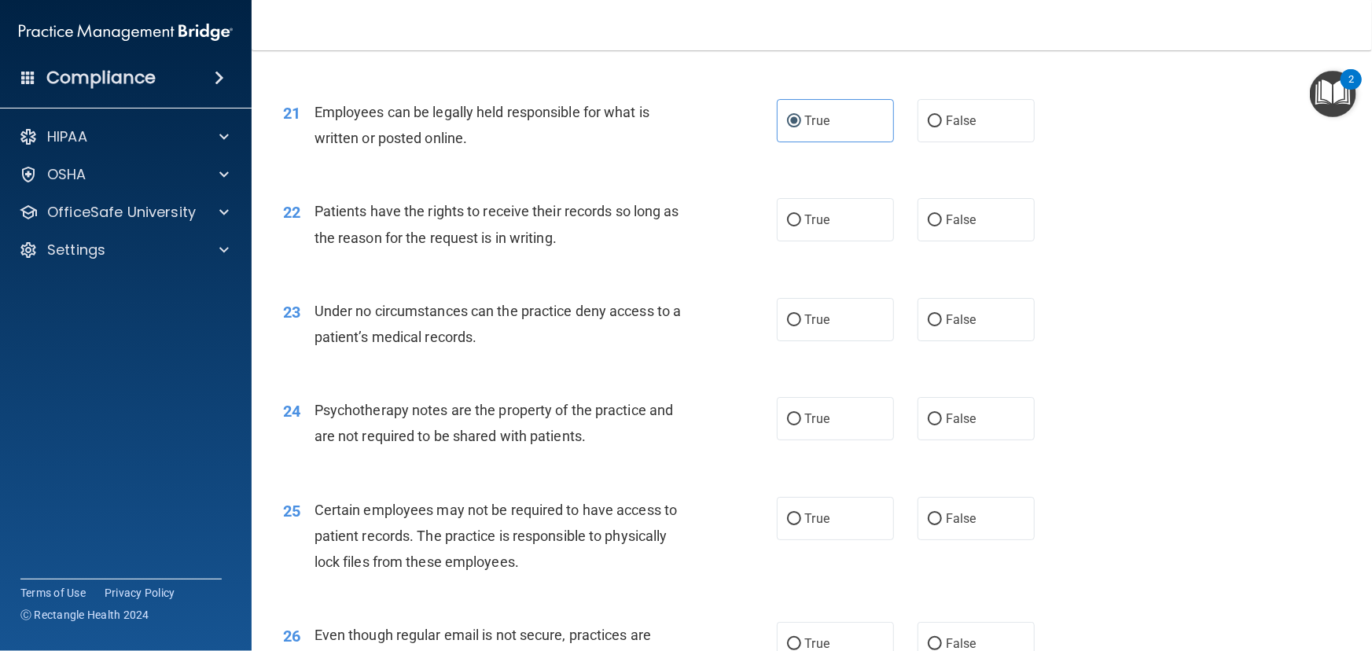
scroll to position [2860, 0]
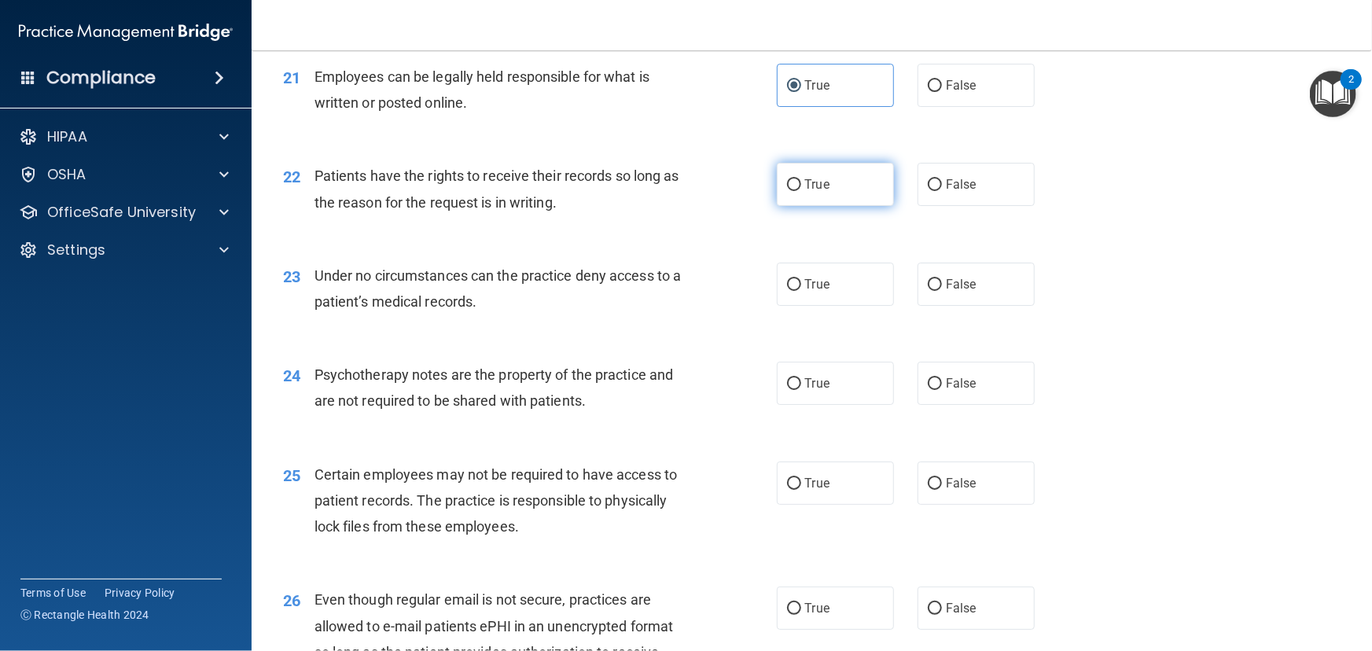
click at [787, 191] on input "True" at bounding box center [794, 185] width 14 height 12
radio input "true"
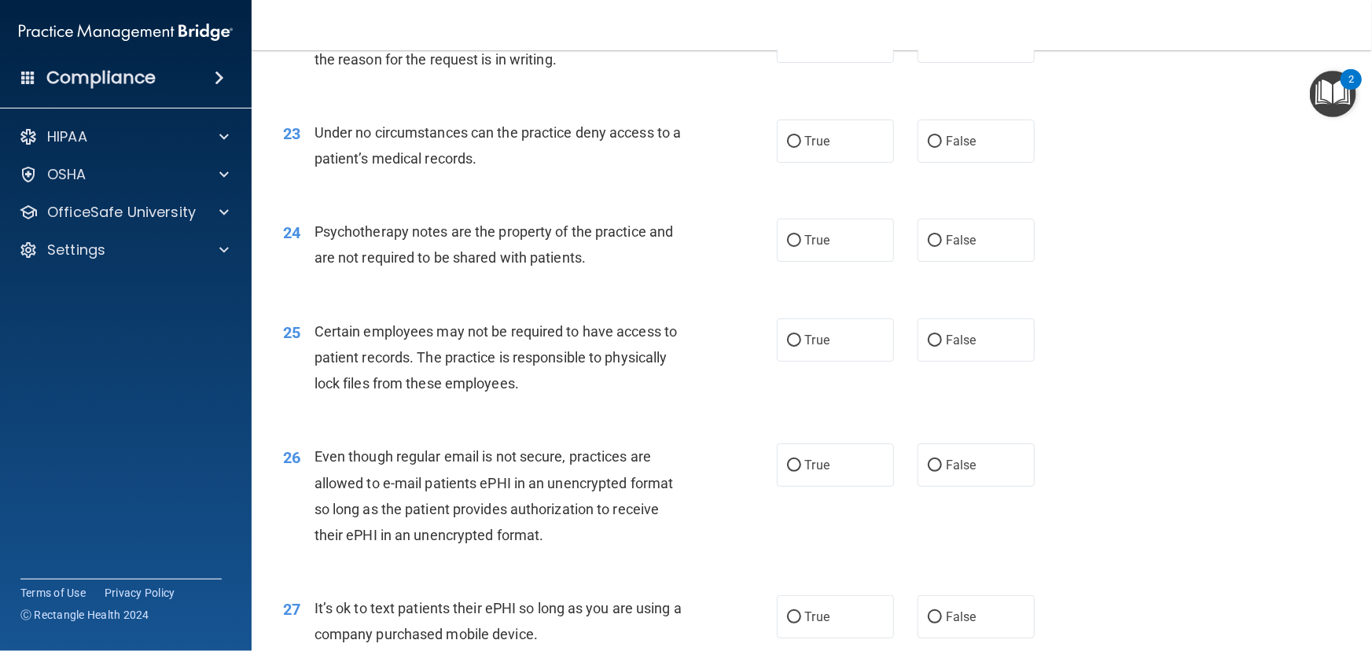
scroll to position [3074, 0]
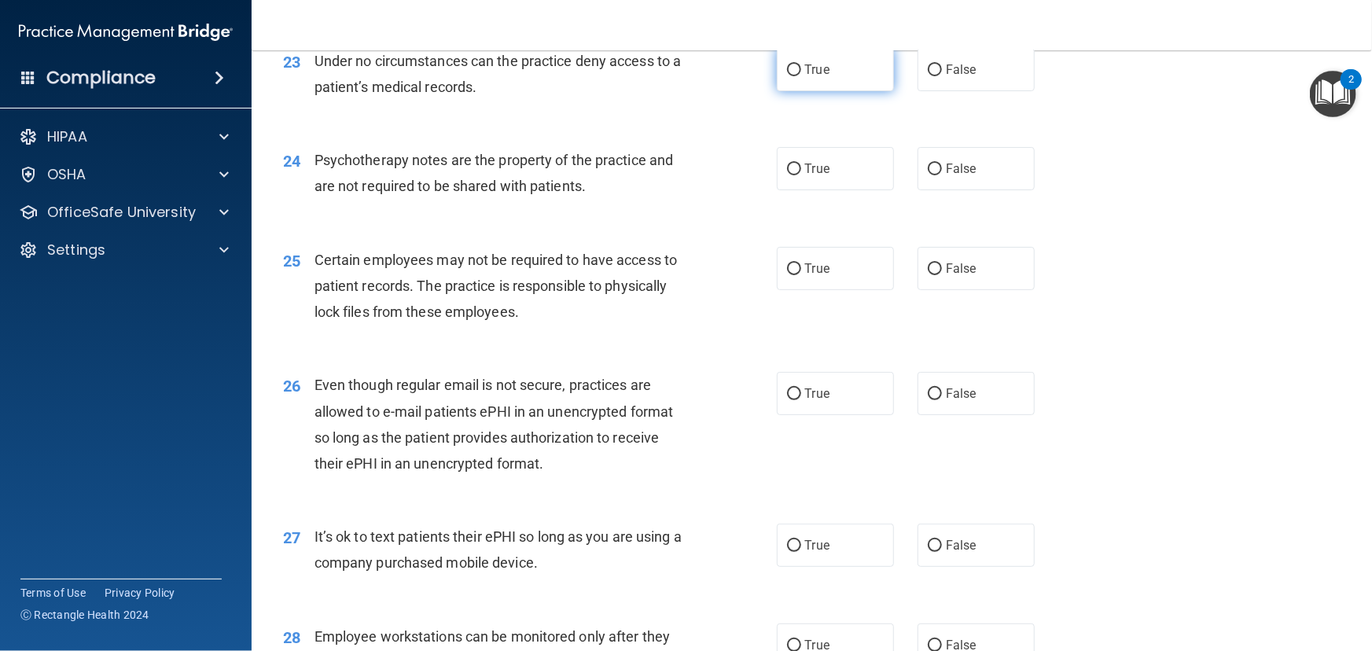
click at [797, 91] on label "True" at bounding box center [835, 69] width 117 height 43
click at [797, 76] on input "True" at bounding box center [794, 70] width 14 height 12
radio input "true"
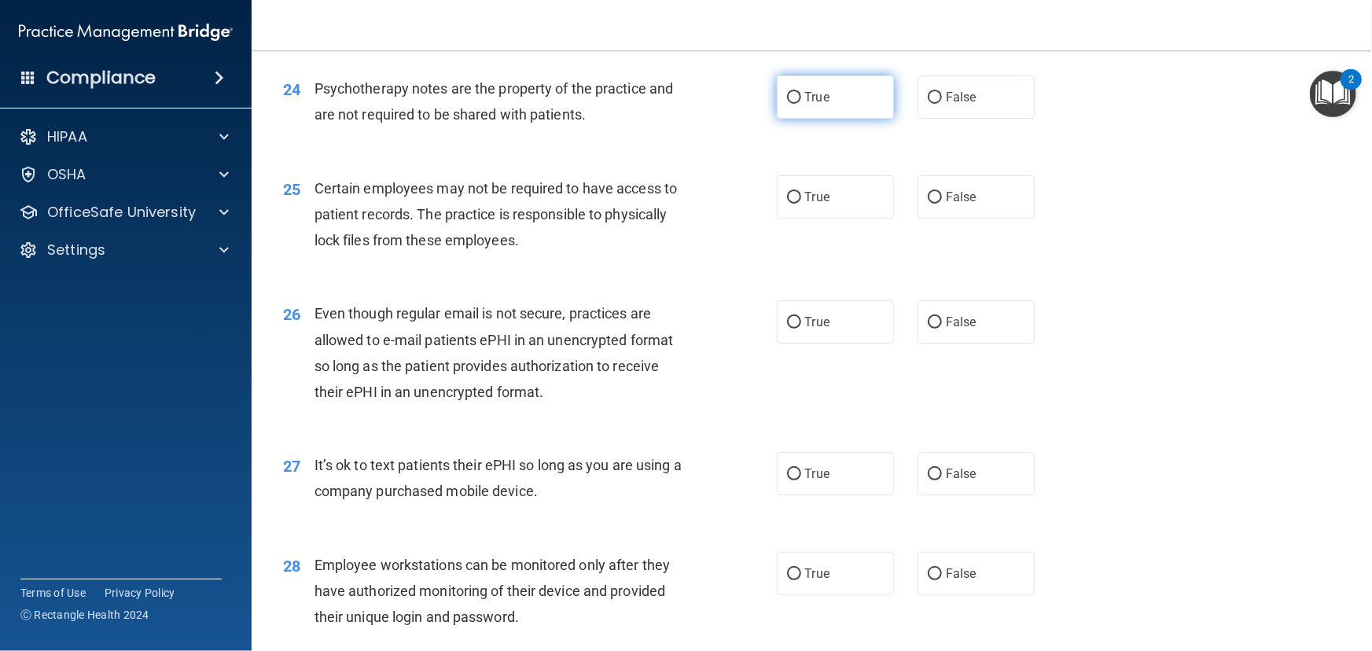
click at [821, 105] on span "True" at bounding box center [817, 97] width 24 height 15
click at [801, 104] on input "True" at bounding box center [794, 98] width 14 height 12
radio input "true"
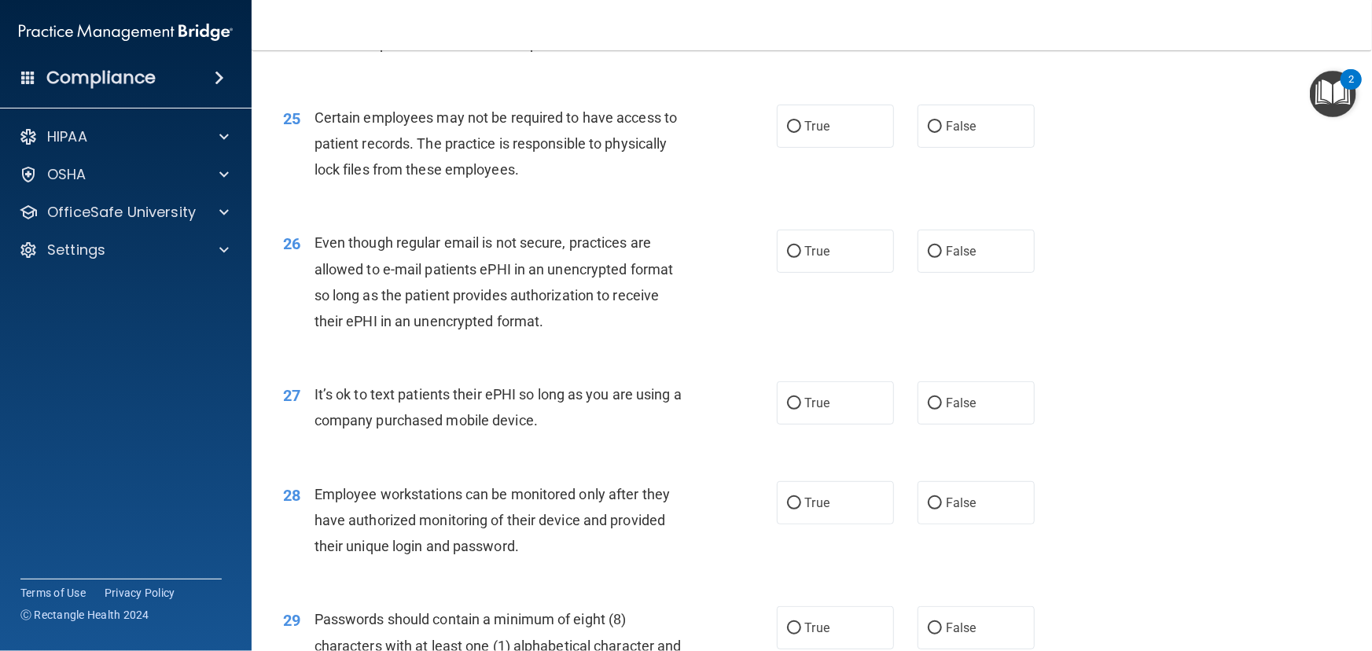
scroll to position [3288, 0]
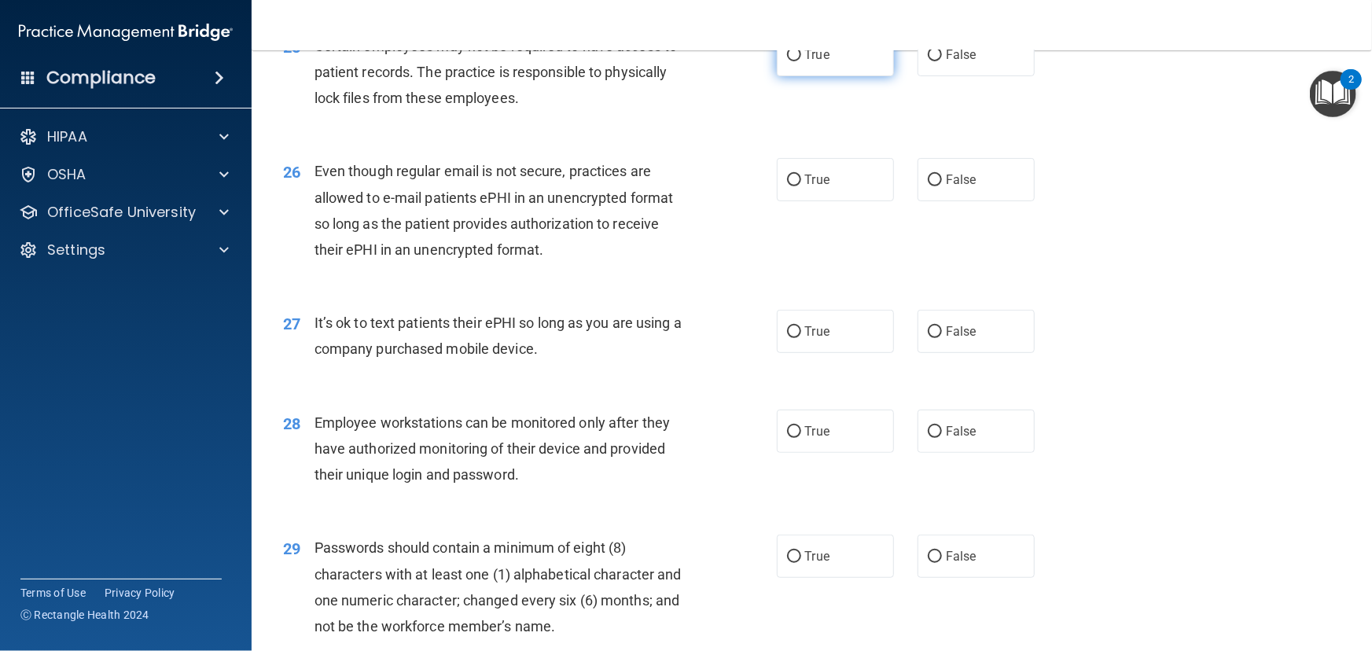
click at [789, 61] on input "True" at bounding box center [794, 56] width 14 height 12
radio input "true"
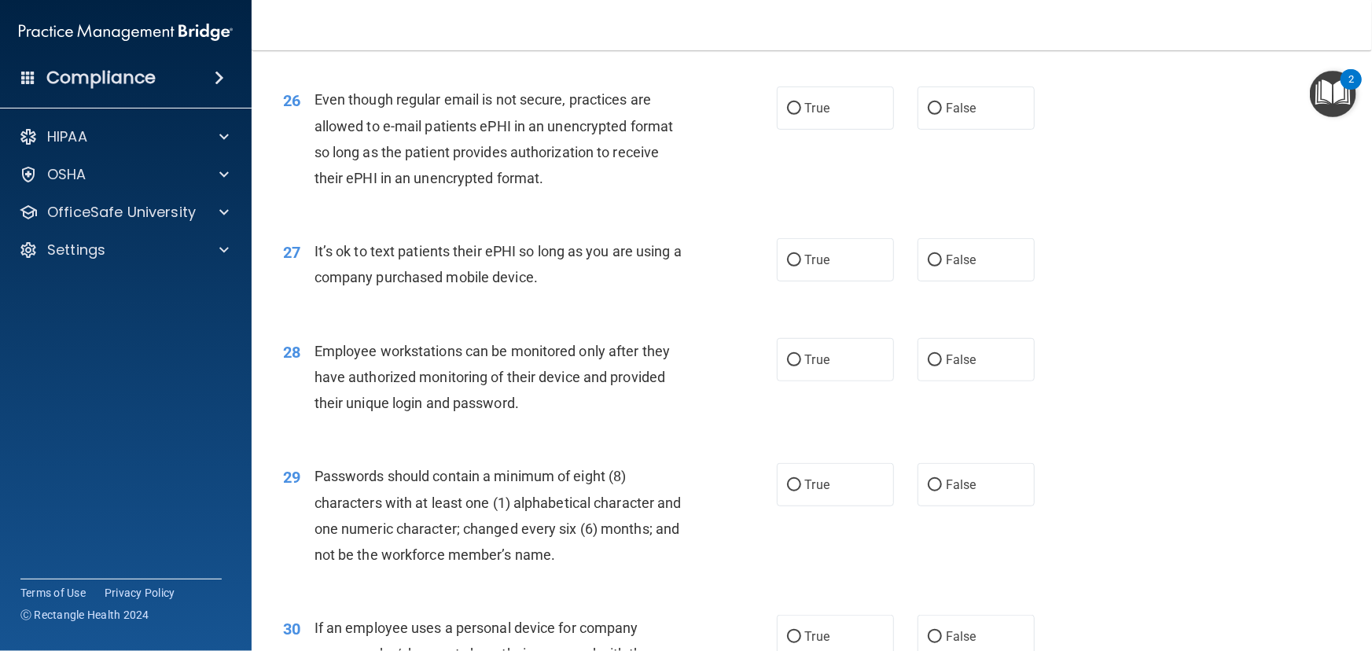
scroll to position [3431, 0]
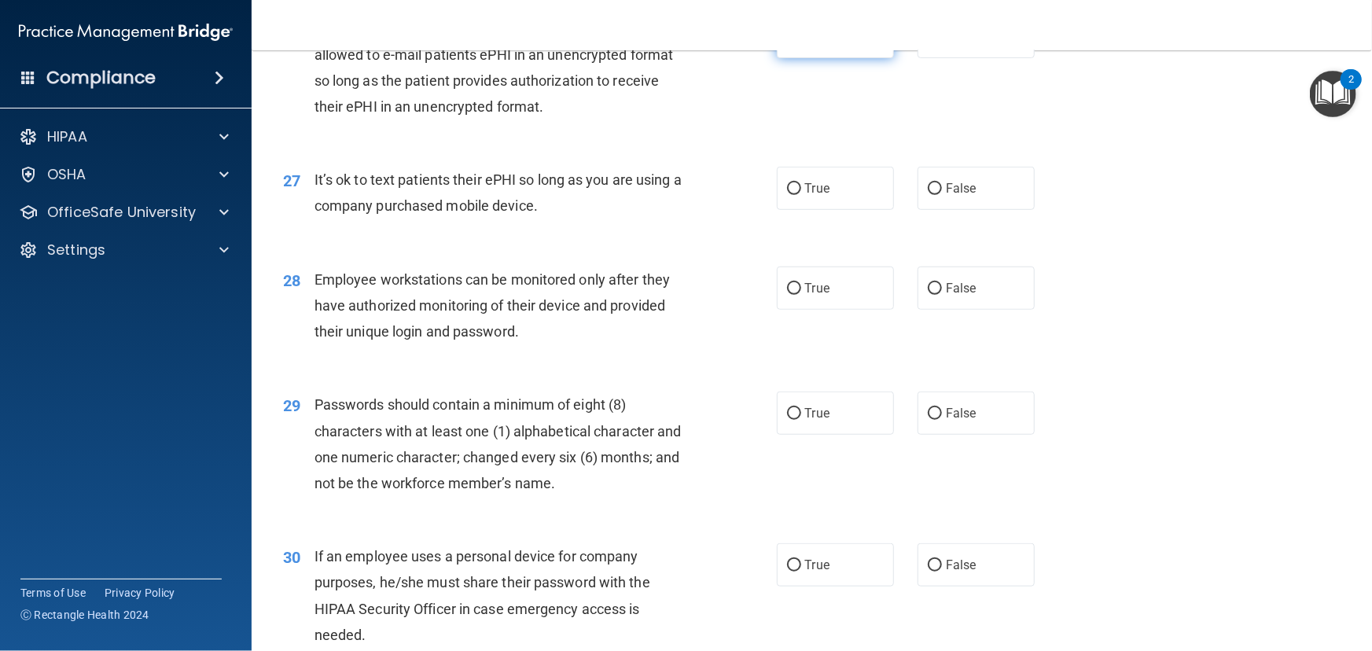
click at [798, 58] on label "True" at bounding box center [835, 36] width 117 height 43
click at [798, 43] on input "True" at bounding box center [794, 37] width 14 height 12
radio input "true"
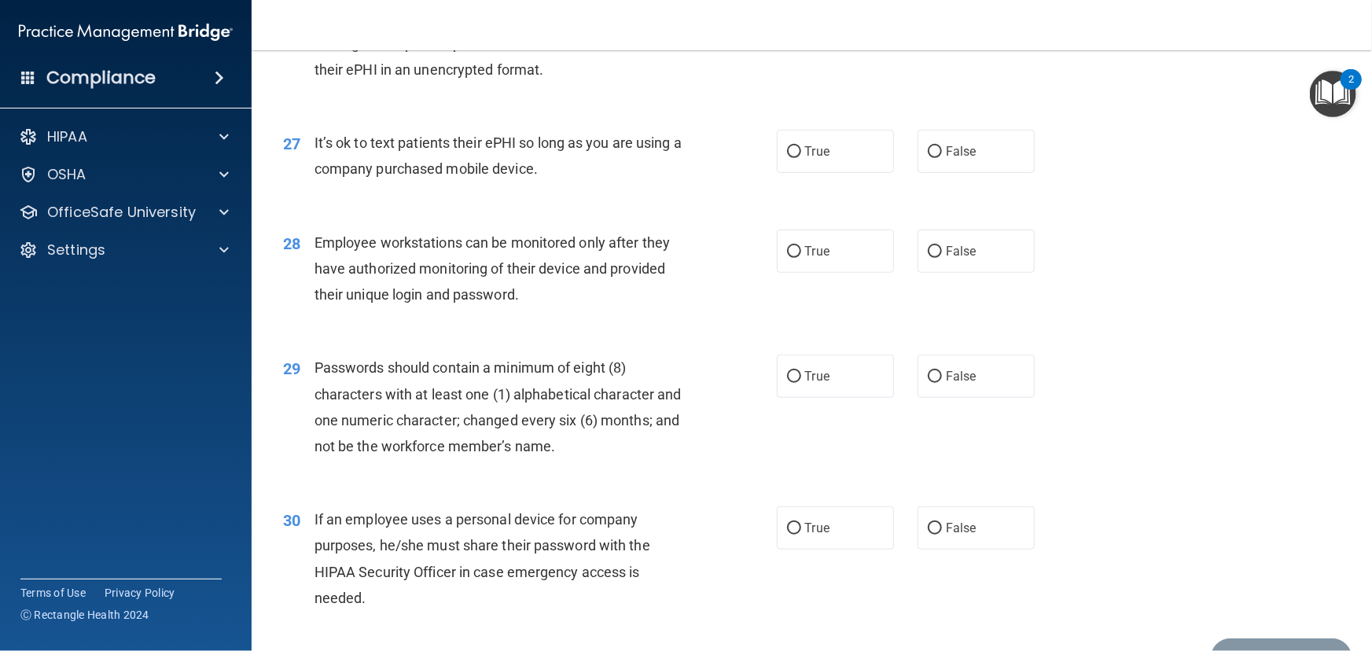
scroll to position [3503, 0]
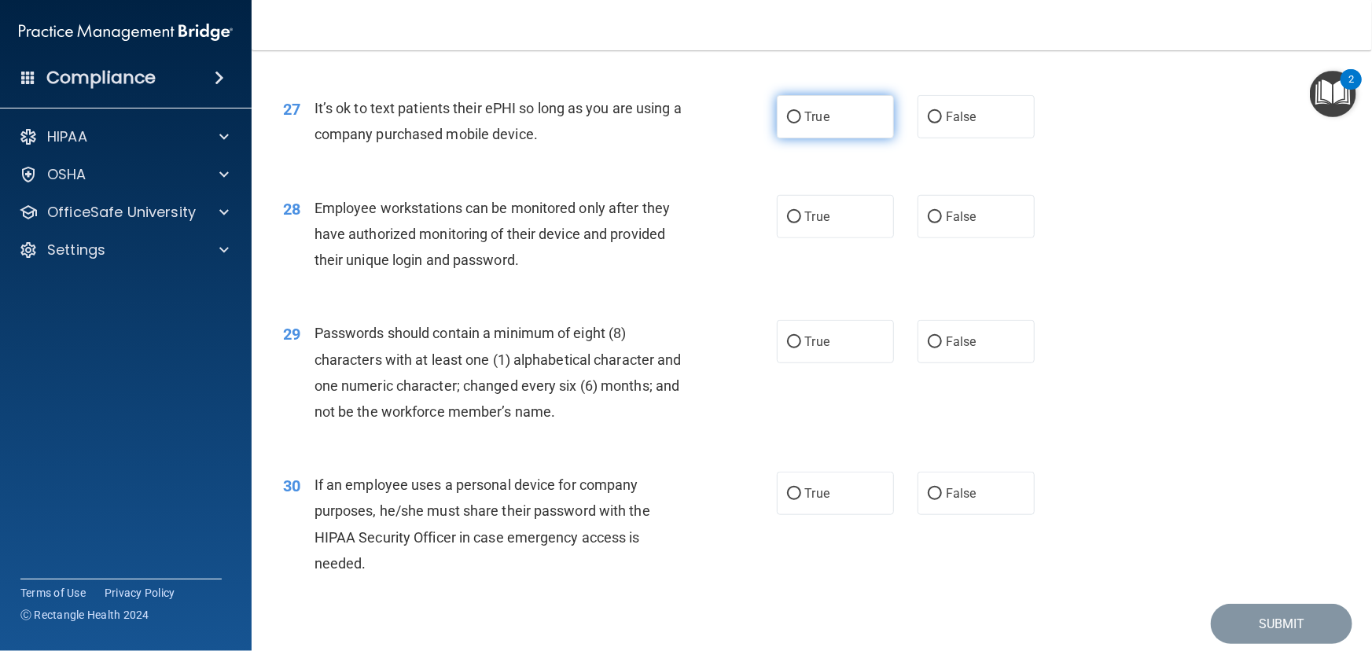
click at [805, 124] on span "True" at bounding box center [817, 116] width 24 height 15
click at [801, 123] on input "True" at bounding box center [794, 118] width 14 height 12
radio input "true"
click at [797, 238] on label "True" at bounding box center [835, 216] width 117 height 43
click at [797, 223] on input "True" at bounding box center [794, 218] width 14 height 12
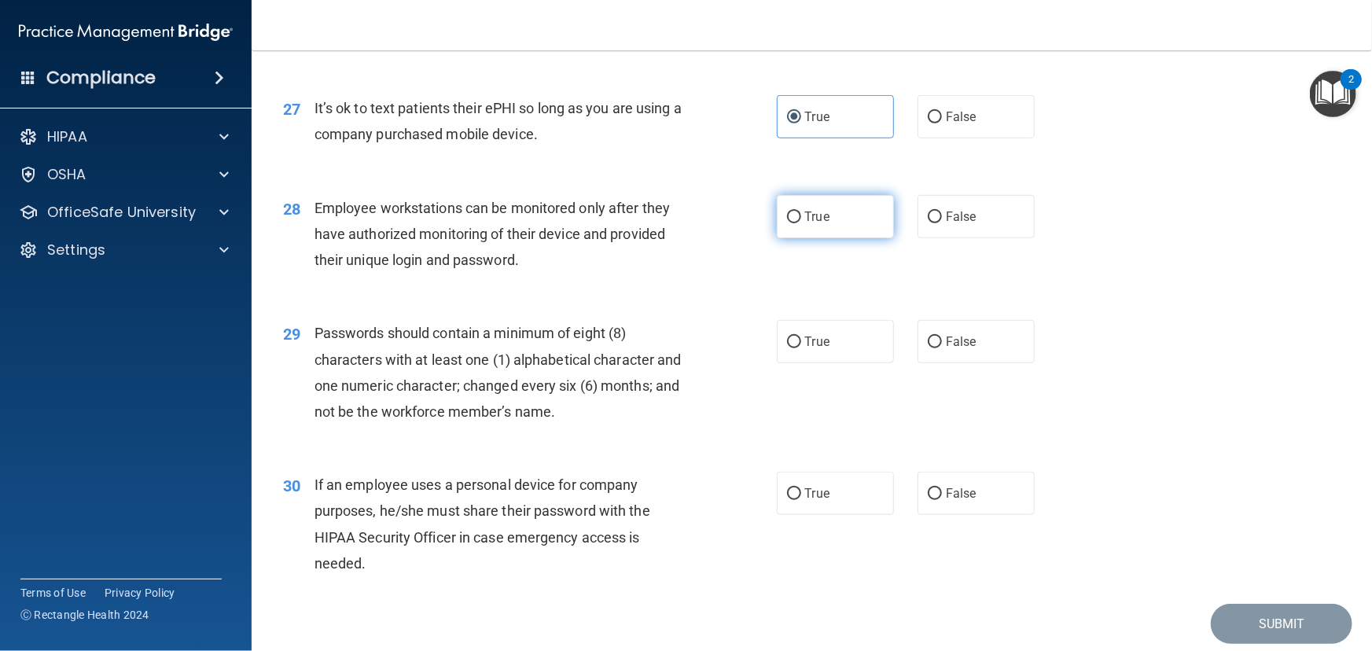
radio input "true"
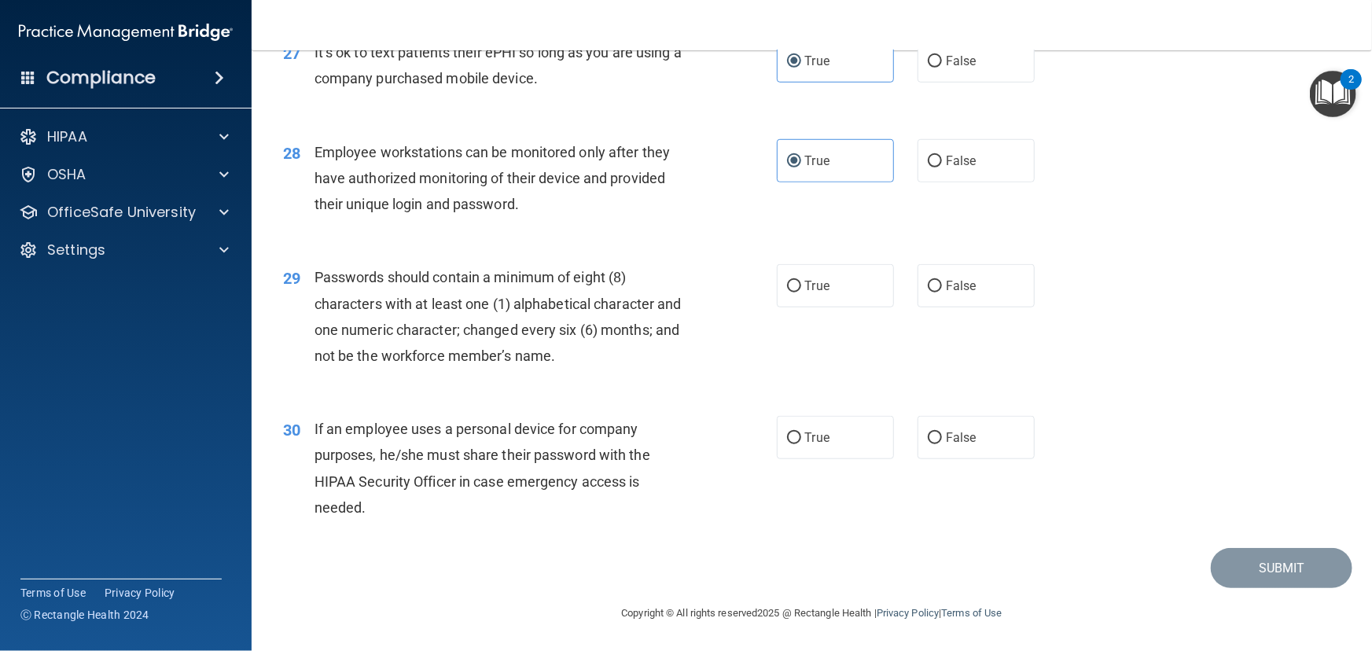
scroll to position [3609, 0]
click at [790, 291] on input "True" at bounding box center [794, 287] width 14 height 12
radio input "true"
click at [795, 443] on label "True" at bounding box center [835, 437] width 117 height 43
click at [795, 443] on input "True" at bounding box center [794, 439] width 14 height 12
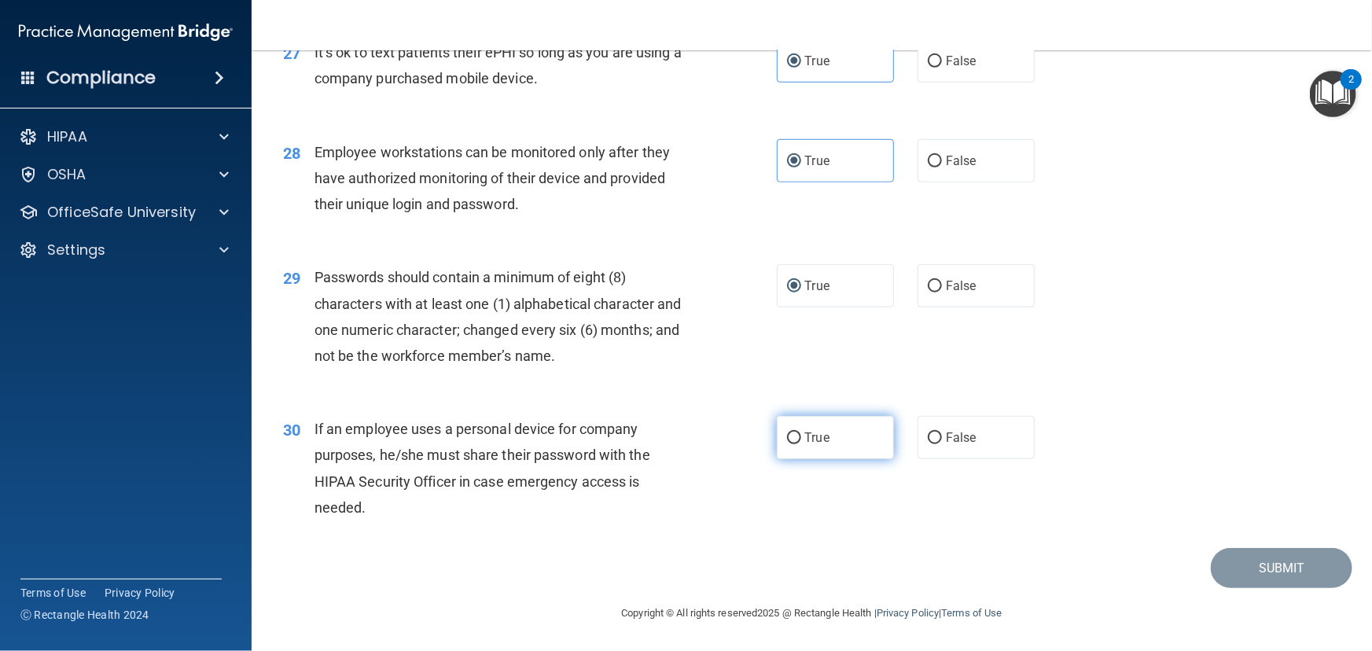
radio input "true"
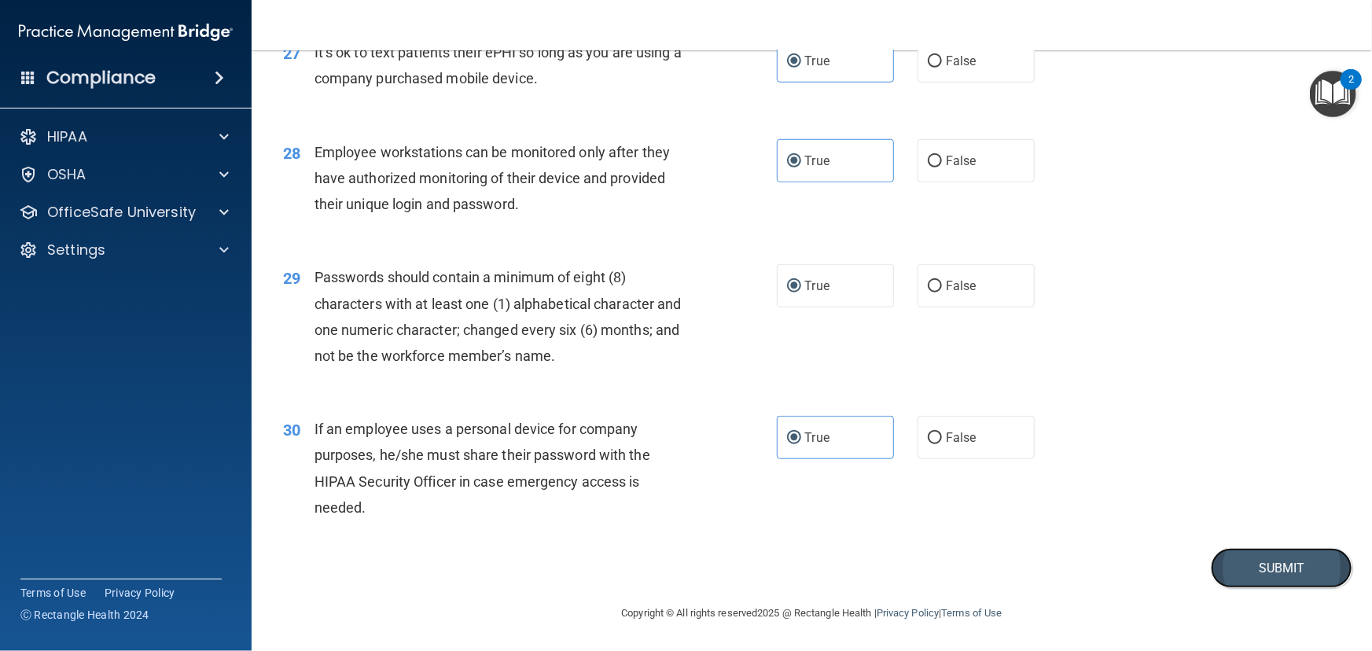
click at [1274, 569] on button "Submit" at bounding box center [1282, 568] width 142 height 40
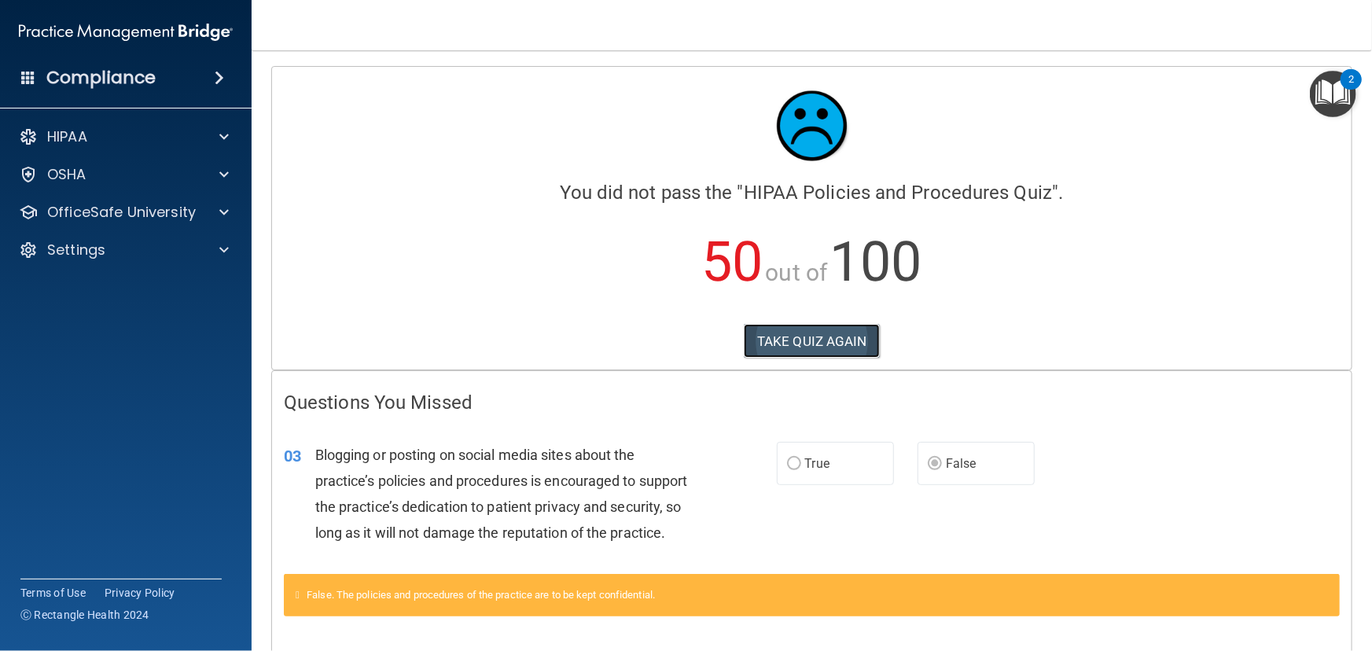
click at [836, 339] on button "TAKE QUIZ AGAIN" at bounding box center [812, 341] width 136 height 35
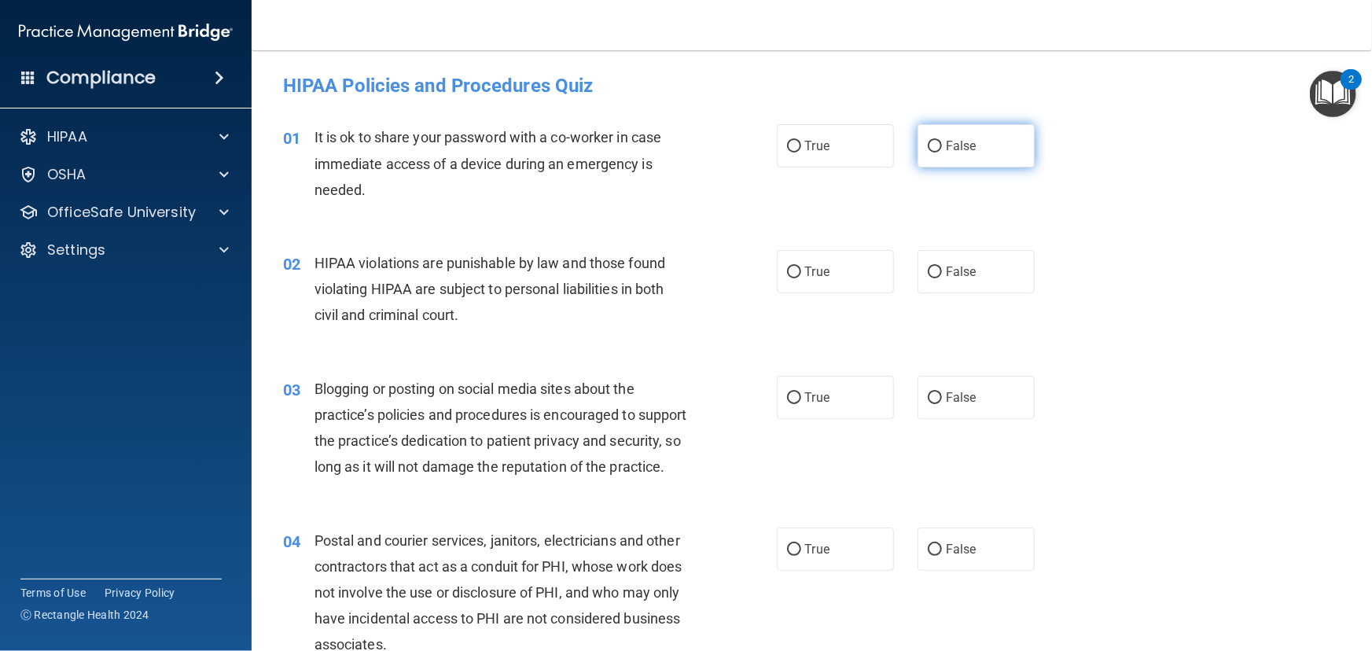
click at [928, 145] on input "False" at bounding box center [935, 147] width 14 height 12
radio input "true"
click at [793, 271] on input "True" at bounding box center [794, 273] width 14 height 12
radio input "true"
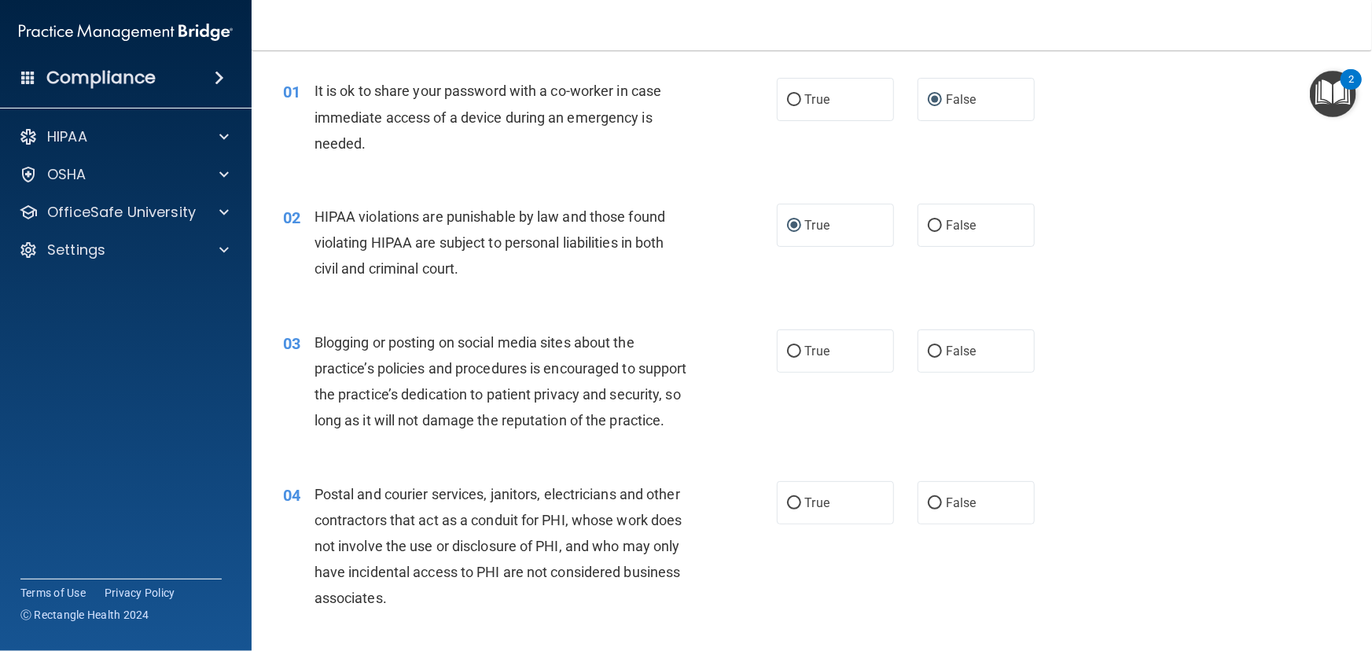
scroll to position [71, 0]
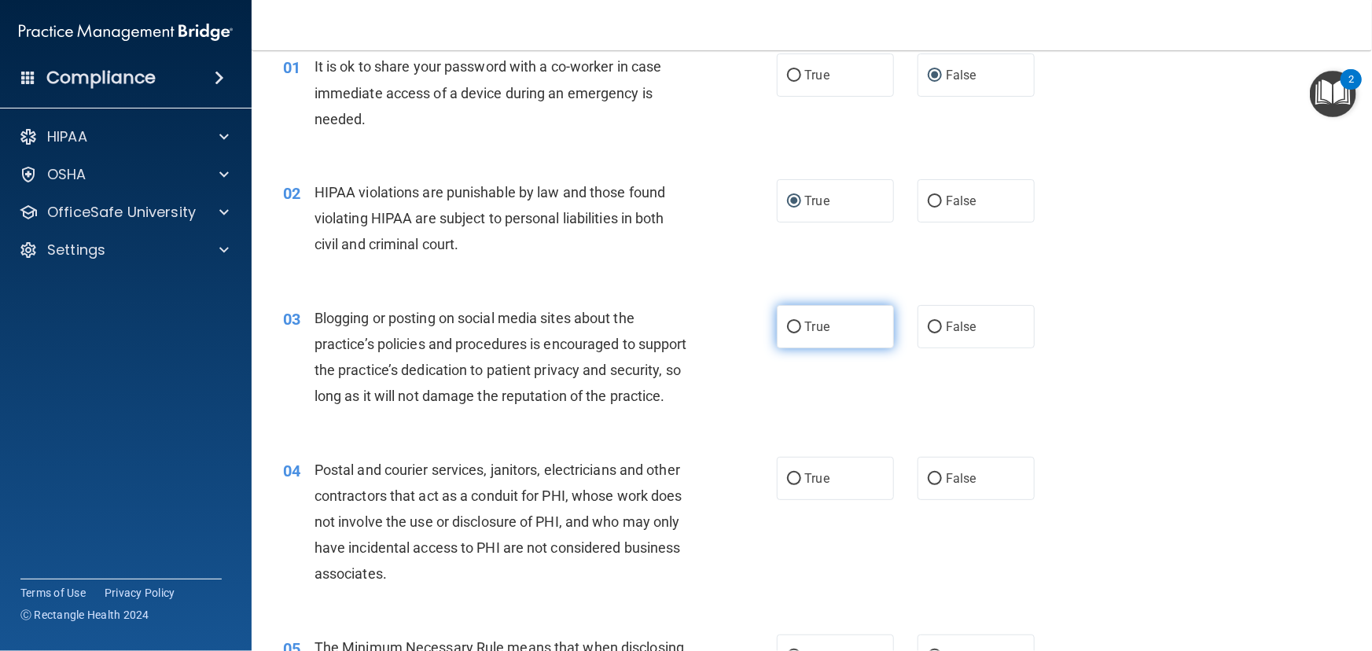
click at [779, 322] on label "True" at bounding box center [835, 326] width 117 height 43
click at [787, 322] on input "True" at bounding box center [794, 328] width 14 height 12
radio input "true"
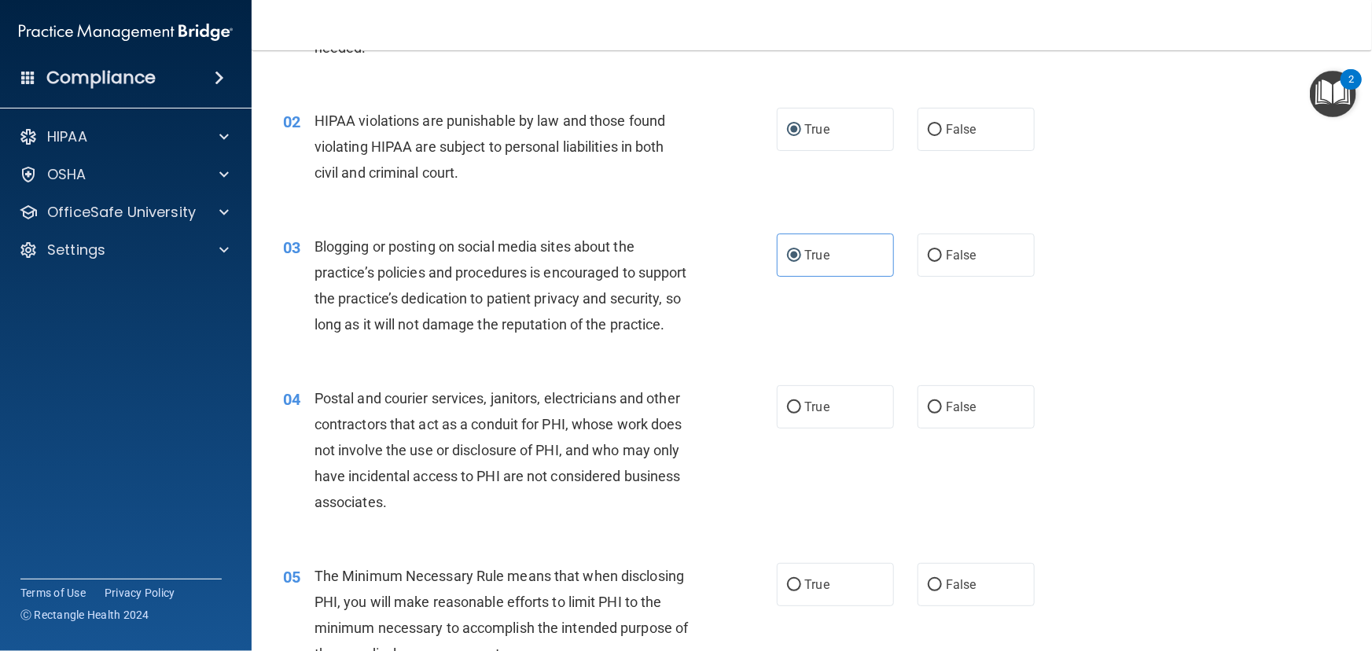
scroll to position [214, 0]
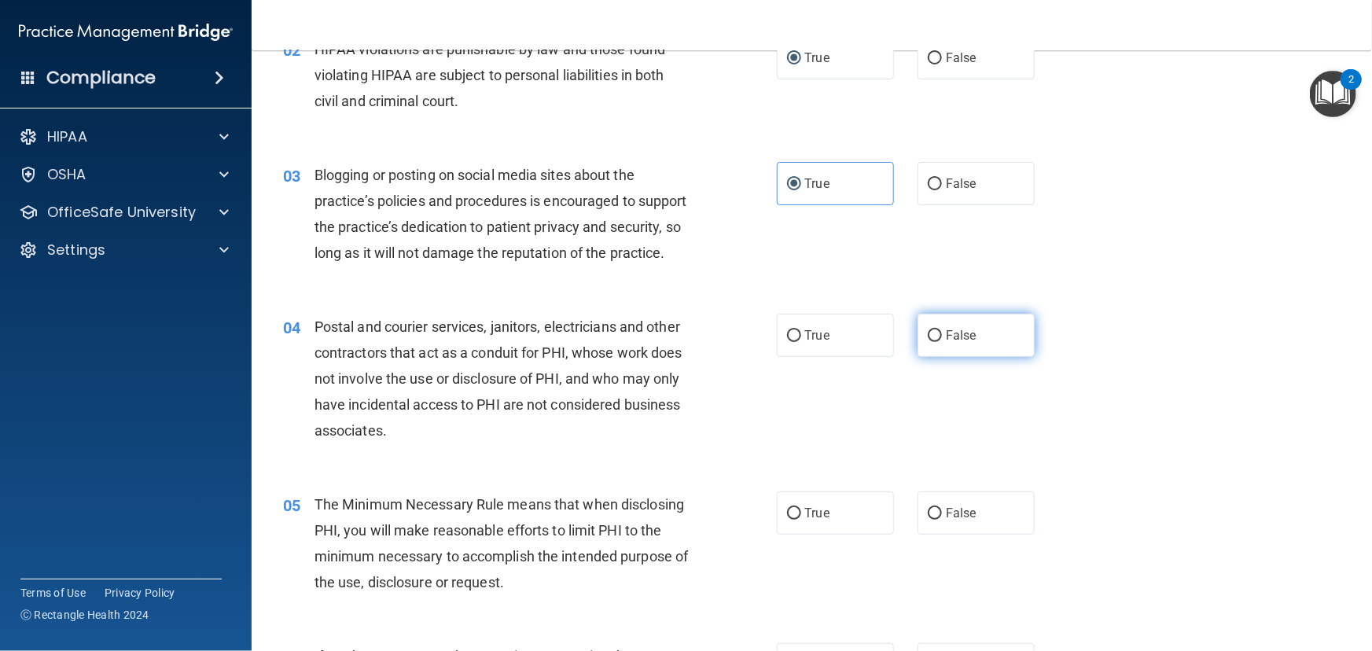
click at [946, 343] on span "False" at bounding box center [961, 335] width 31 height 15
click at [942, 342] on input "False" at bounding box center [935, 336] width 14 height 12
radio input "true"
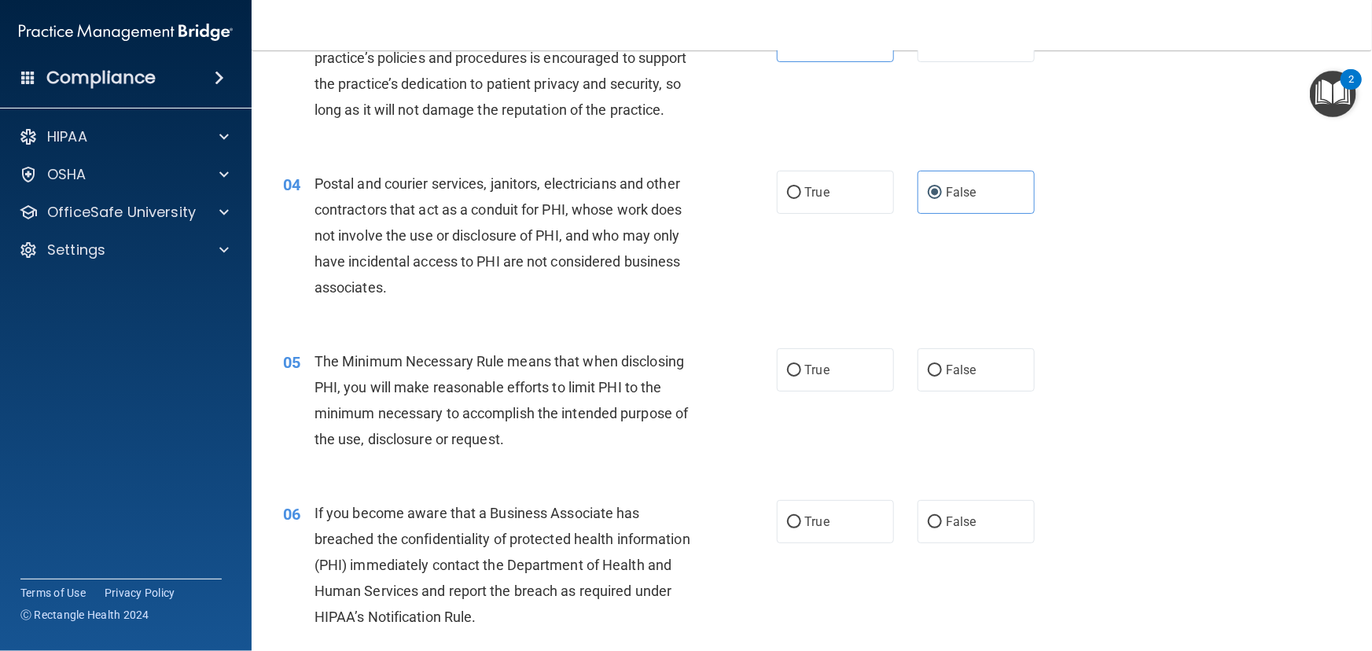
scroll to position [429, 0]
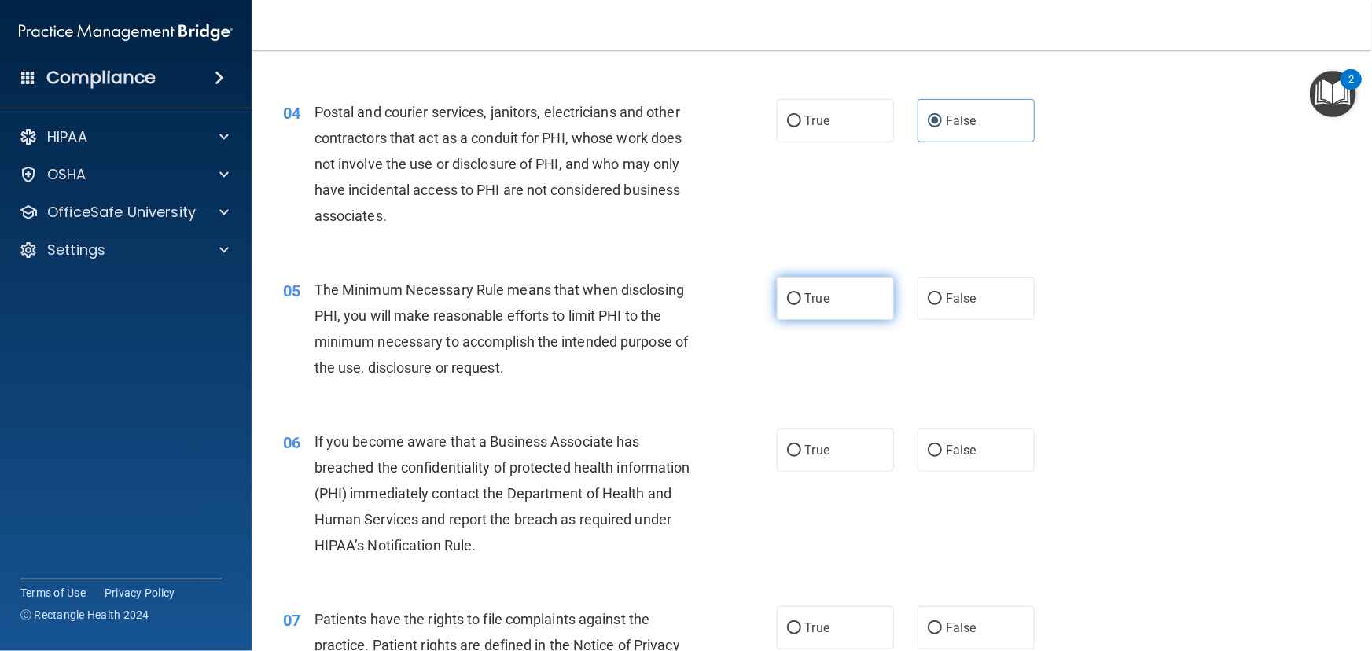
click at [791, 305] on input "True" at bounding box center [794, 299] width 14 height 12
radio input "true"
drag, startPoint x: 836, startPoint y: 470, endPoint x: 580, endPoint y: 366, distance: 275.9
click at [835, 470] on label "True" at bounding box center [835, 450] width 117 height 43
click at [801, 457] on input "True" at bounding box center [794, 451] width 14 height 12
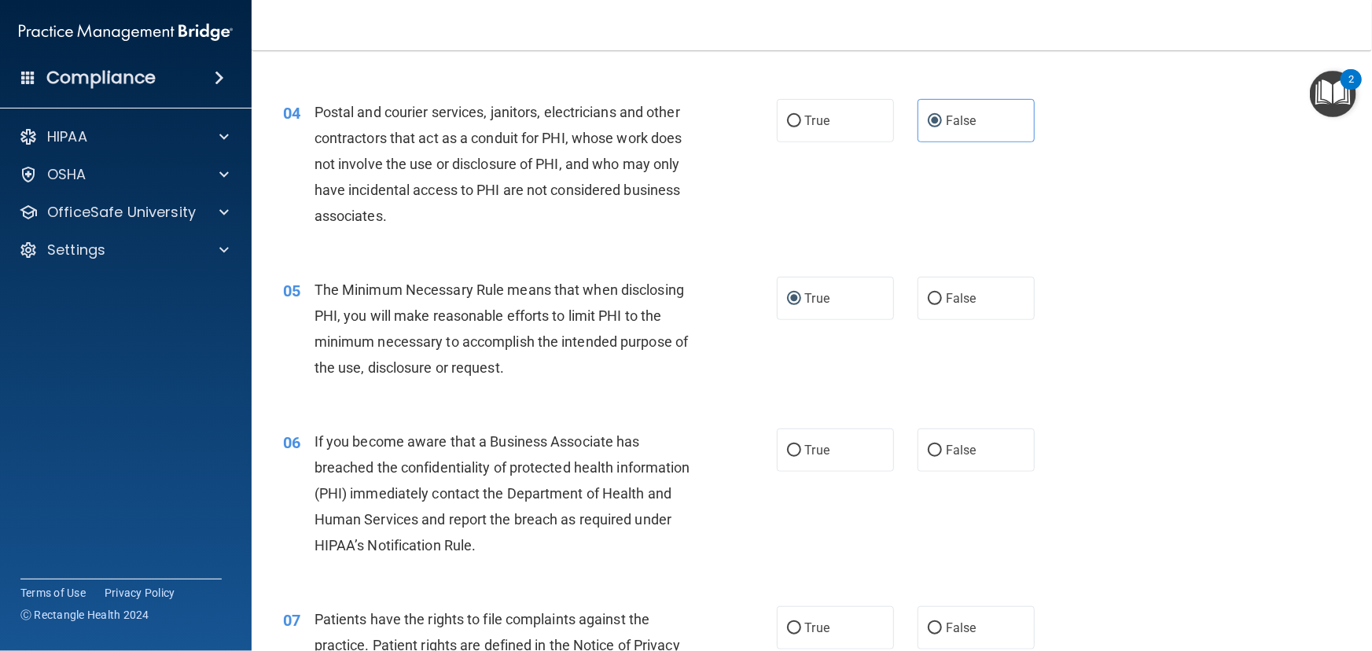
radio input "true"
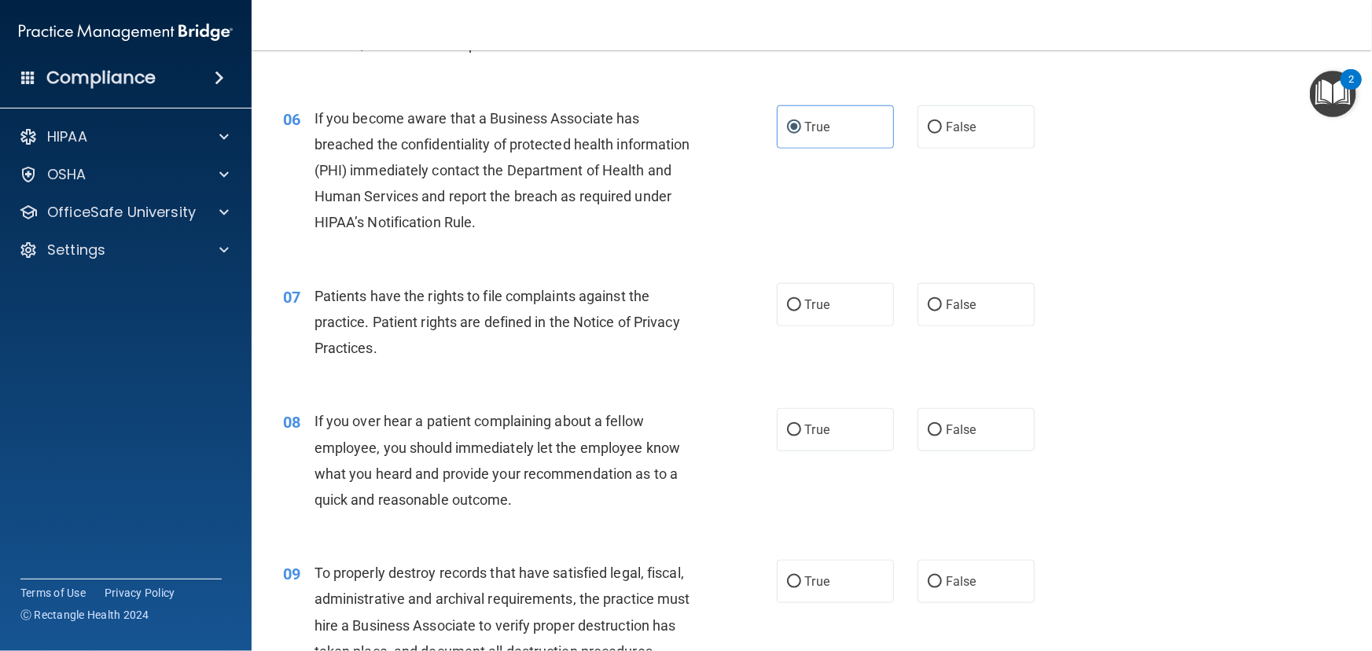
scroll to position [786, 0]
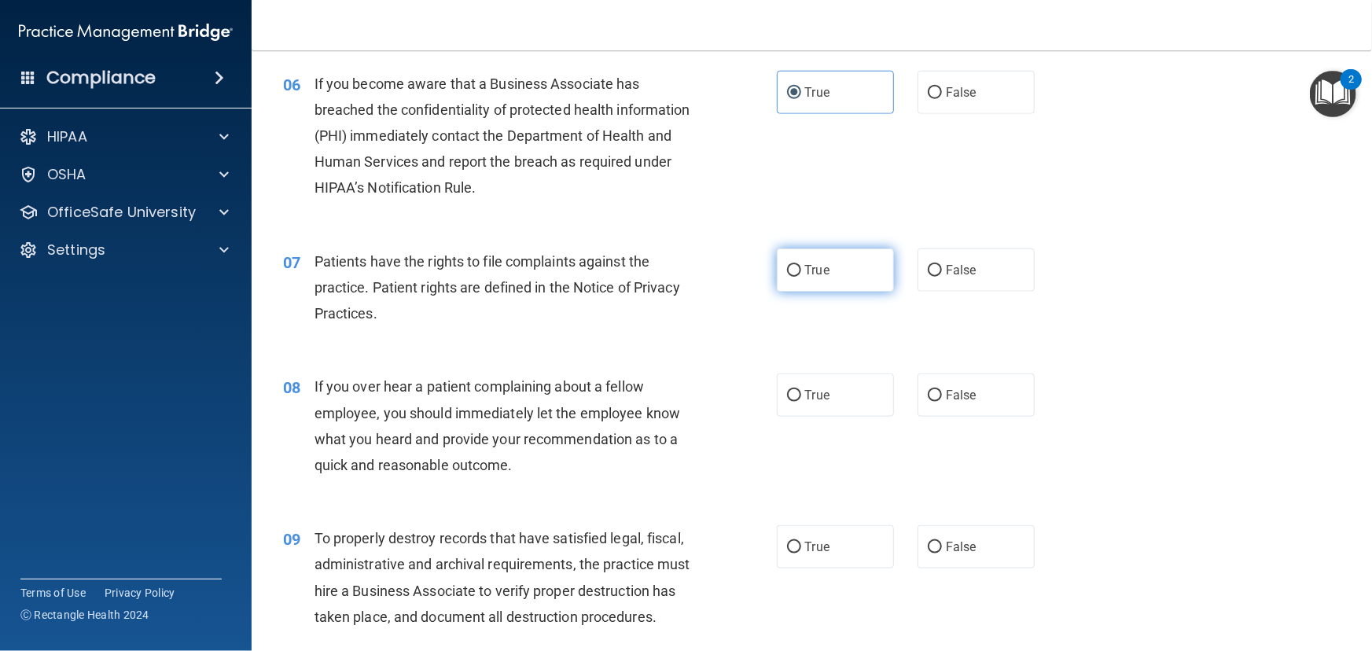
click at [798, 292] on label "True" at bounding box center [835, 270] width 117 height 43
click at [798, 277] on input "True" at bounding box center [794, 271] width 14 height 12
radio input "true"
click at [820, 403] on span "True" at bounding box center [817, 395] width 24 height 15
click at [801, 402] on input "True" at bounding box center [794, 396] width 14 height 12
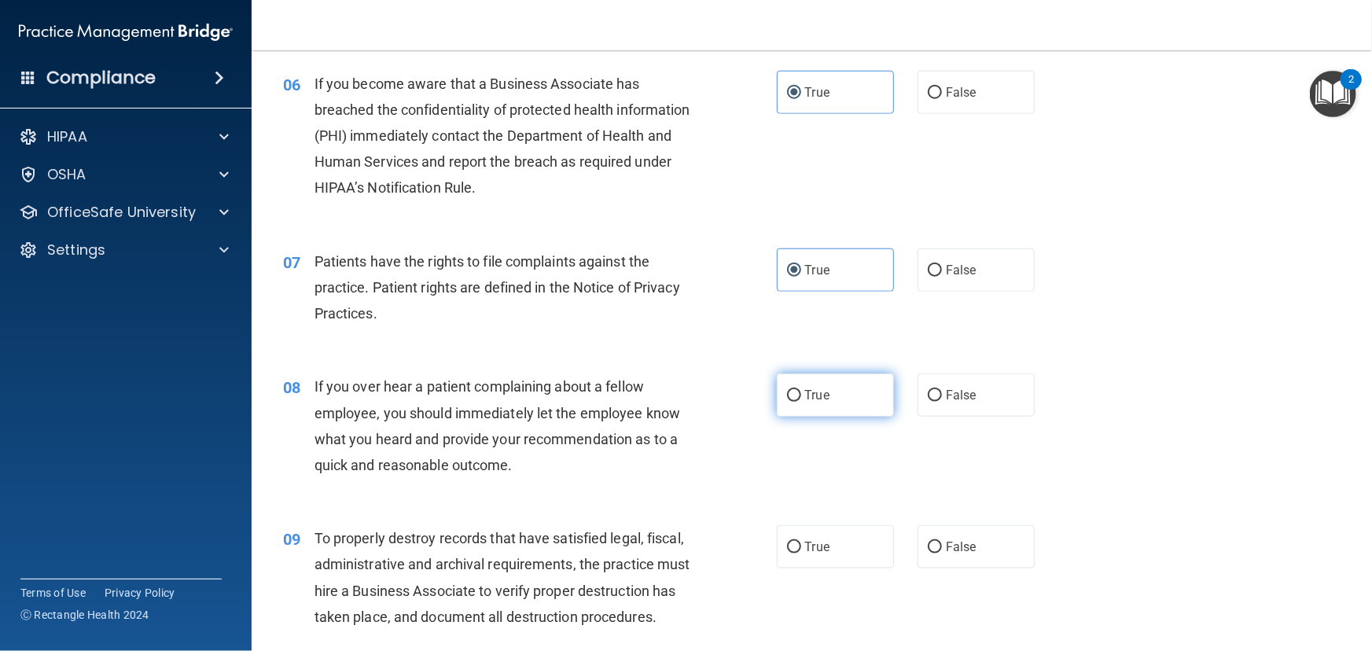
radio input "true"
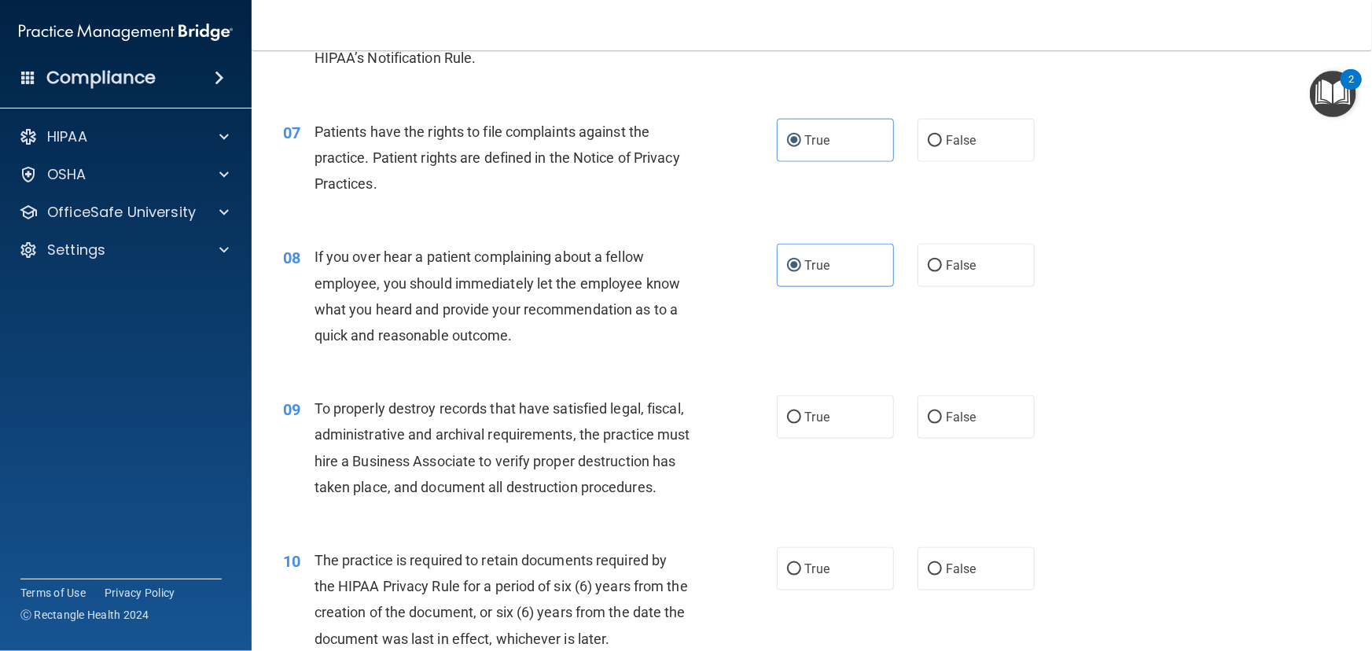
scroll to position [929, 0]
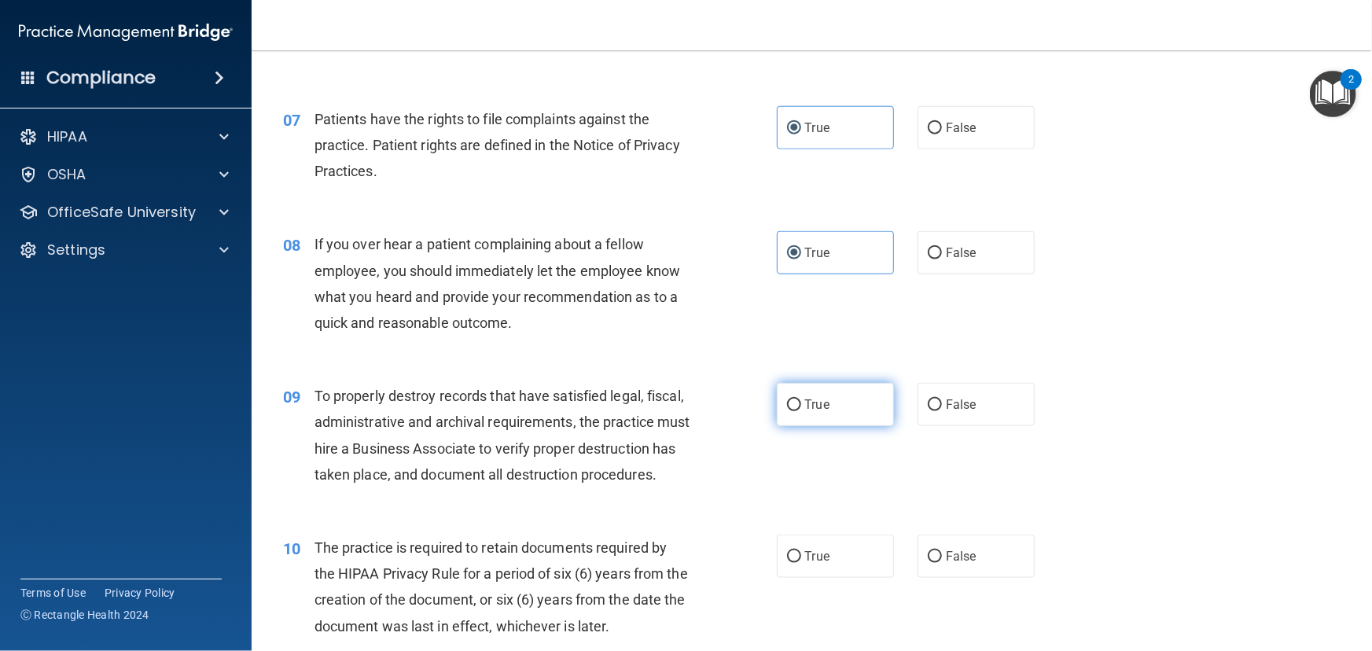
click at [798, 426] on label "True" at bounding box center [835, 404] width 117 height 43
click at [798, 411] on input "True" at bounding box center [794, 406] width 14 height 12
radio input "true"
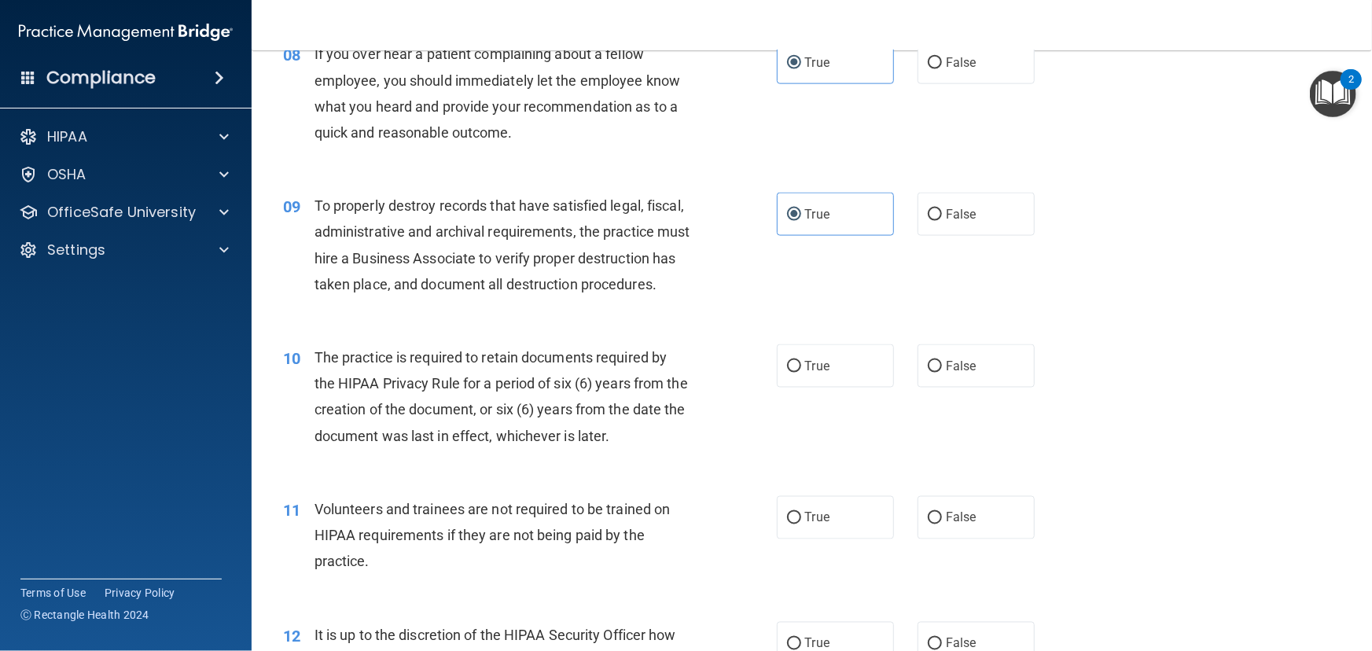
scroll to position [1143, 0]
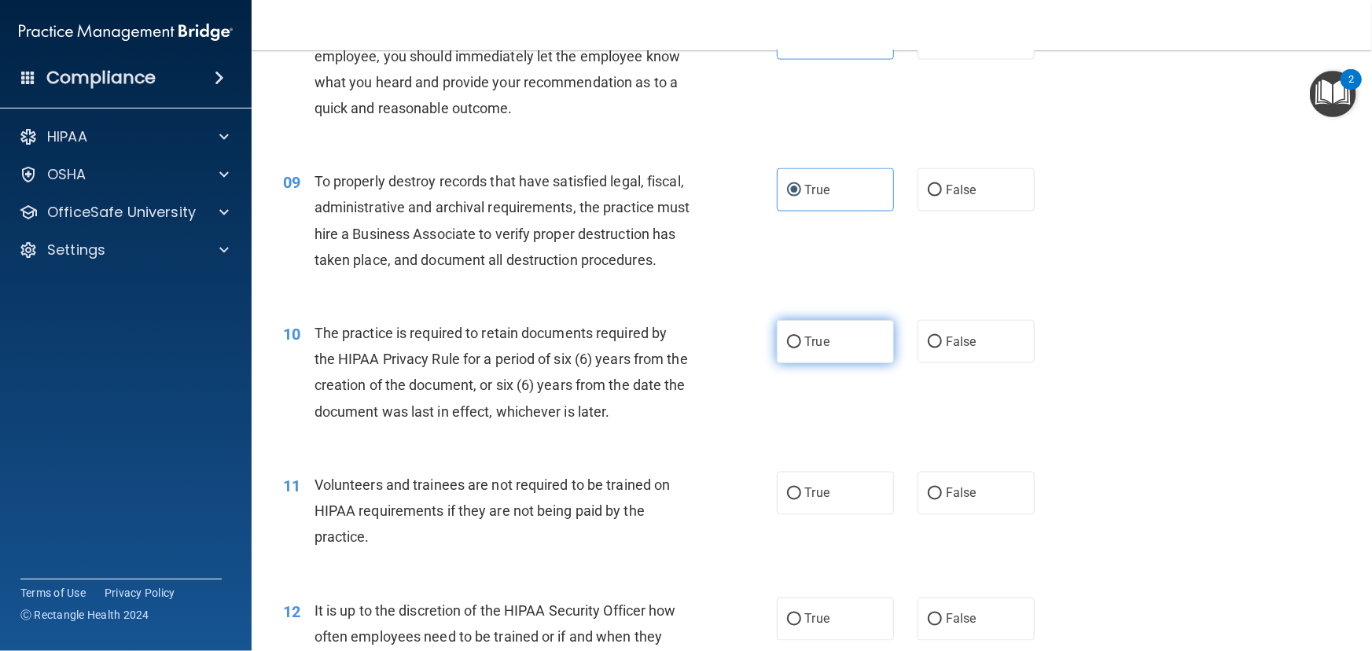
click at [854, 363] on label "True" at bounding box center [835, 341] width 117 height 43
click at [801, 348] on input "True" at bounding box center [794, 343] width 14 height 12
radio input "true"
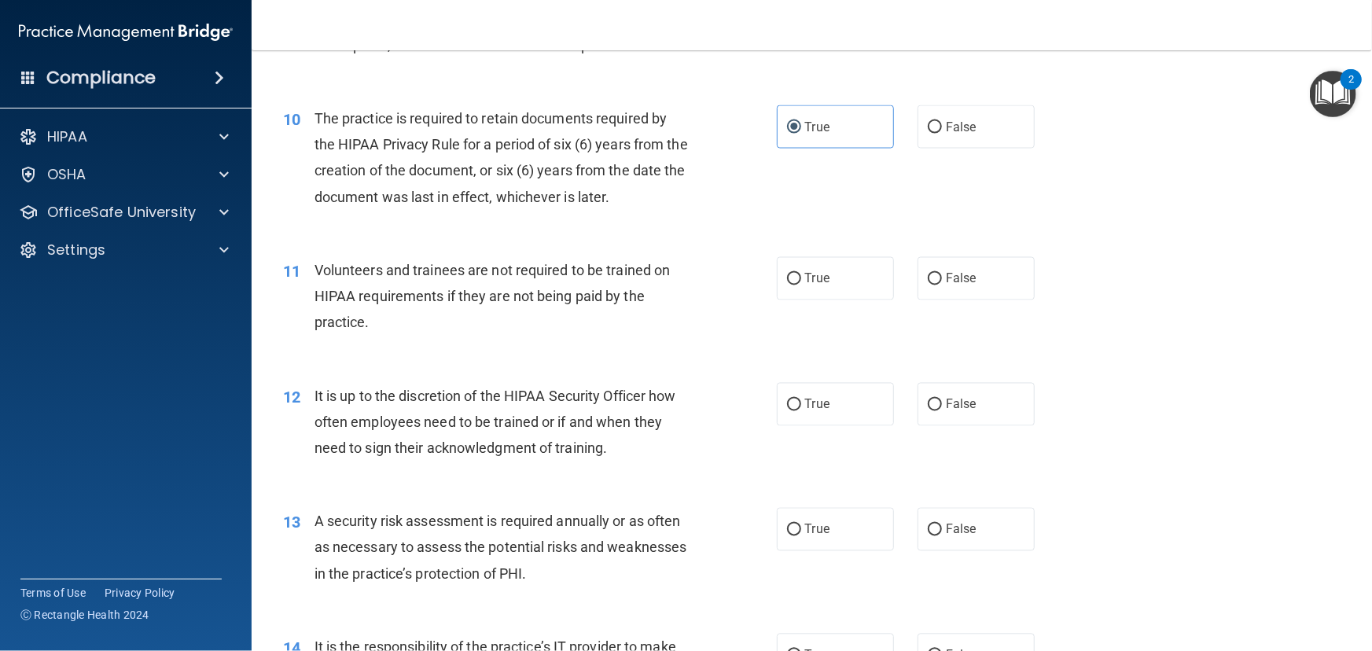
scroll to position [1430, 0]
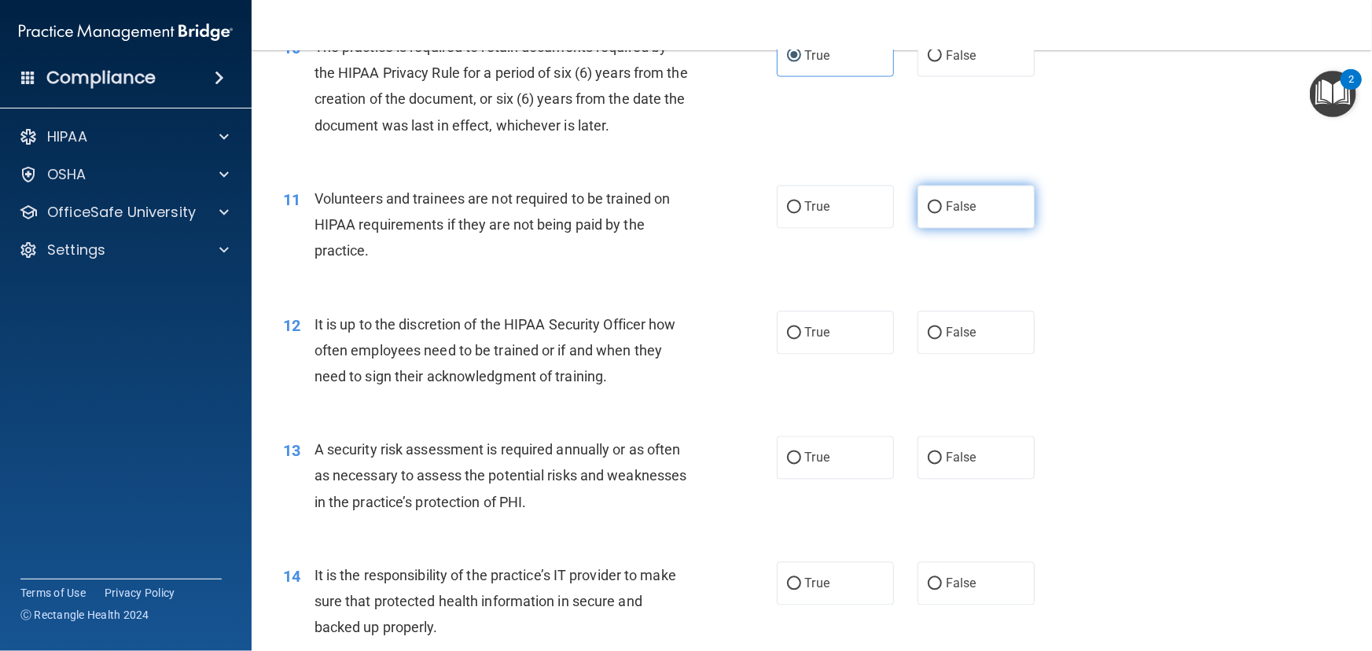
click at [942, 229] on label "False" at bounding box center [976, 207] width 117 height 43
click at [942, 214] on input "False" at bounding box center [935, 208] width 14 height 12
radio input "true"
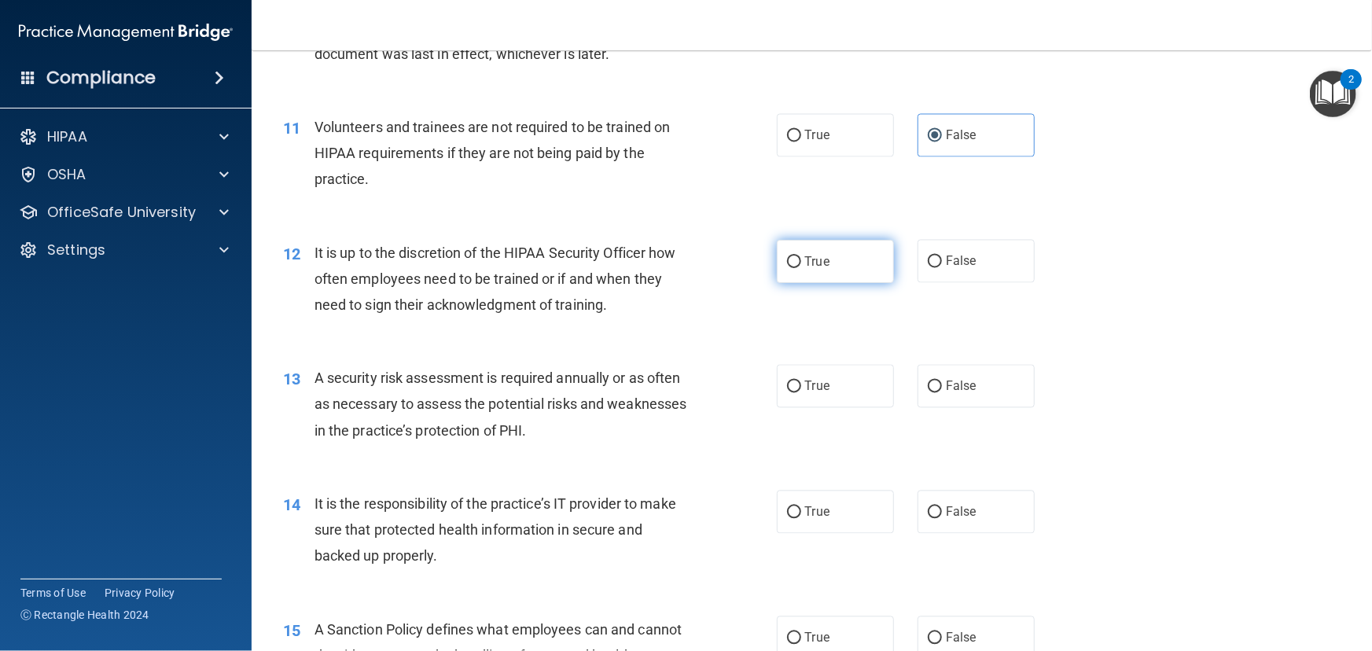
click at [787, 268] on input "True" at bounding box center [794, 262] width 14 height 12
radio input "true"
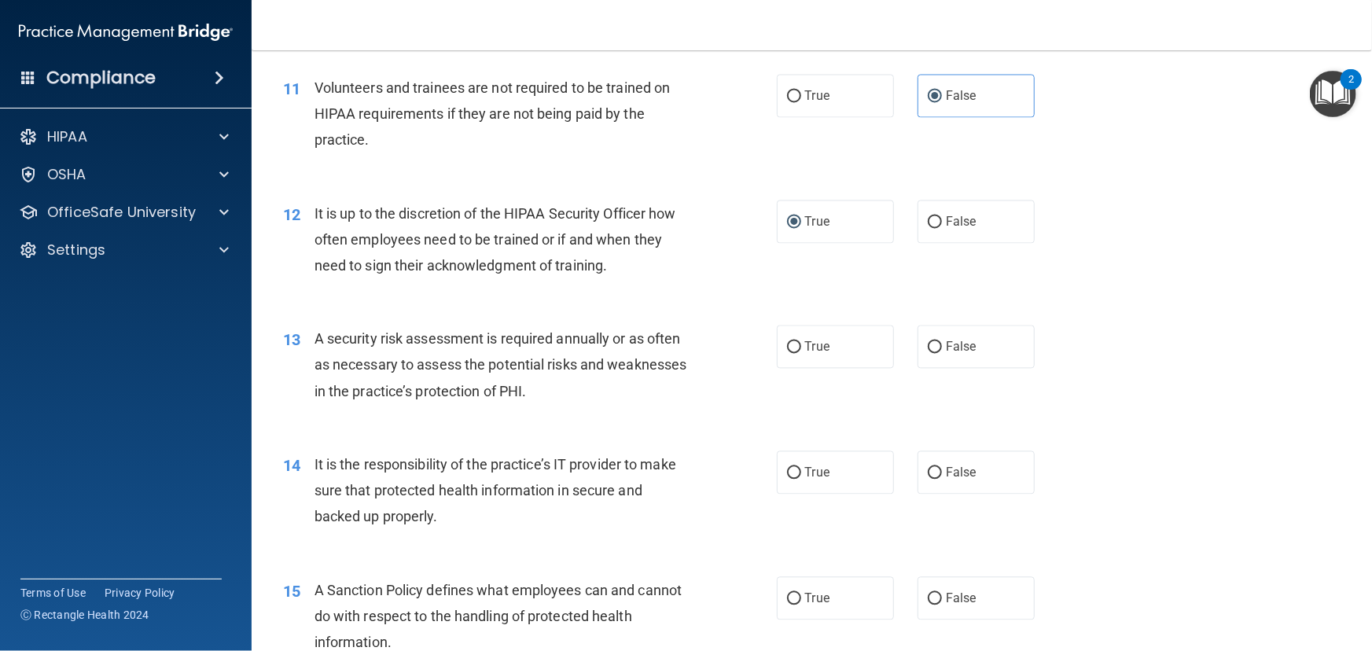
scroll to position [1573, 0]
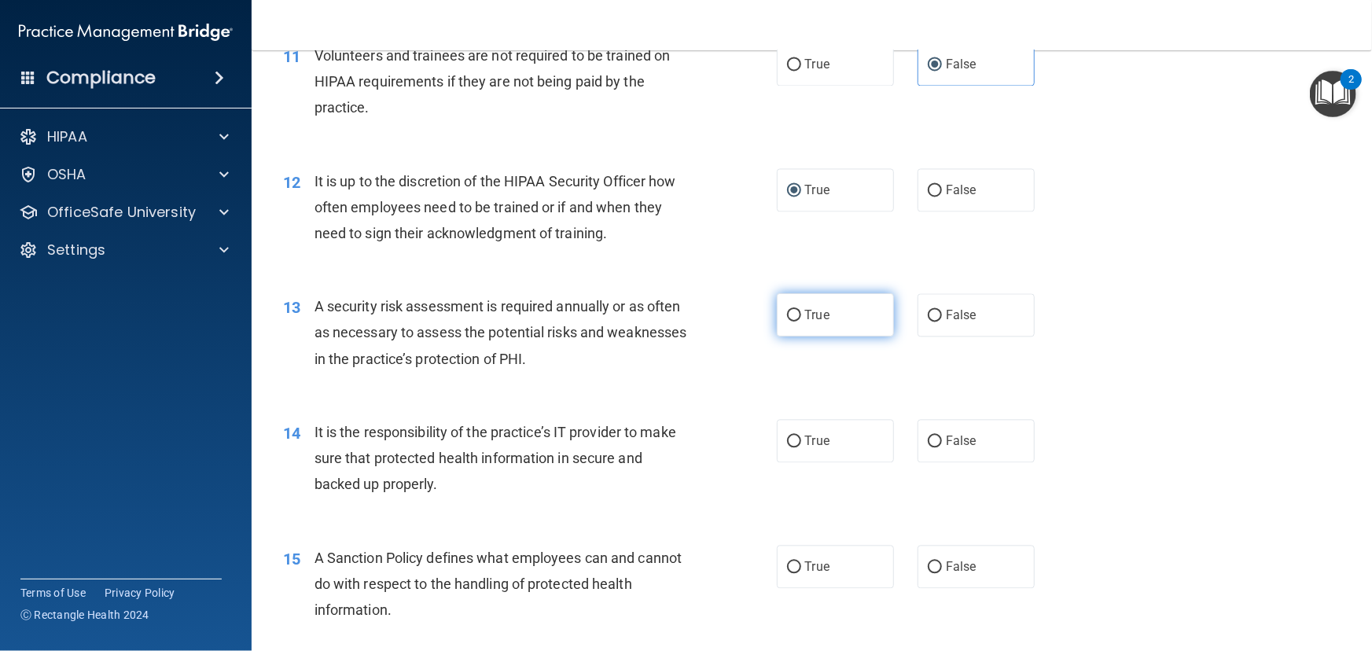
click at [794, 322] on input "True" at bounding box center [794, 316] width 14 height 12
radio input "true"
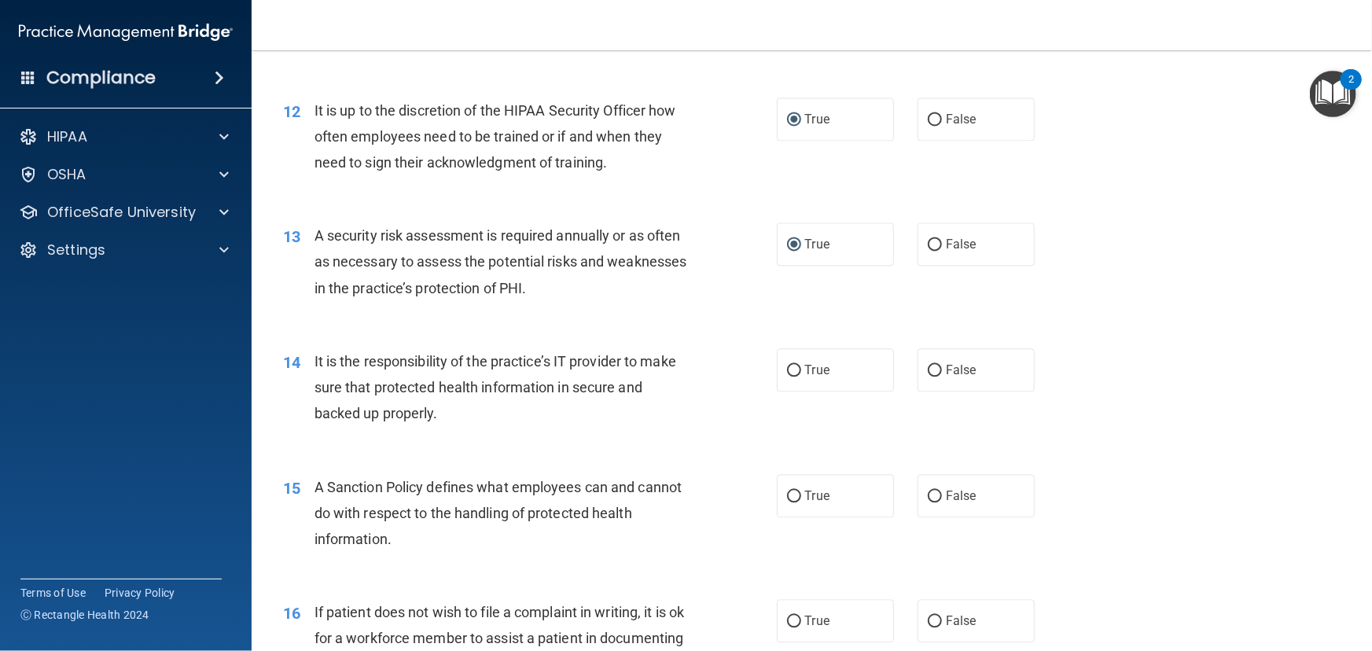
scroll to position [1715, 0]
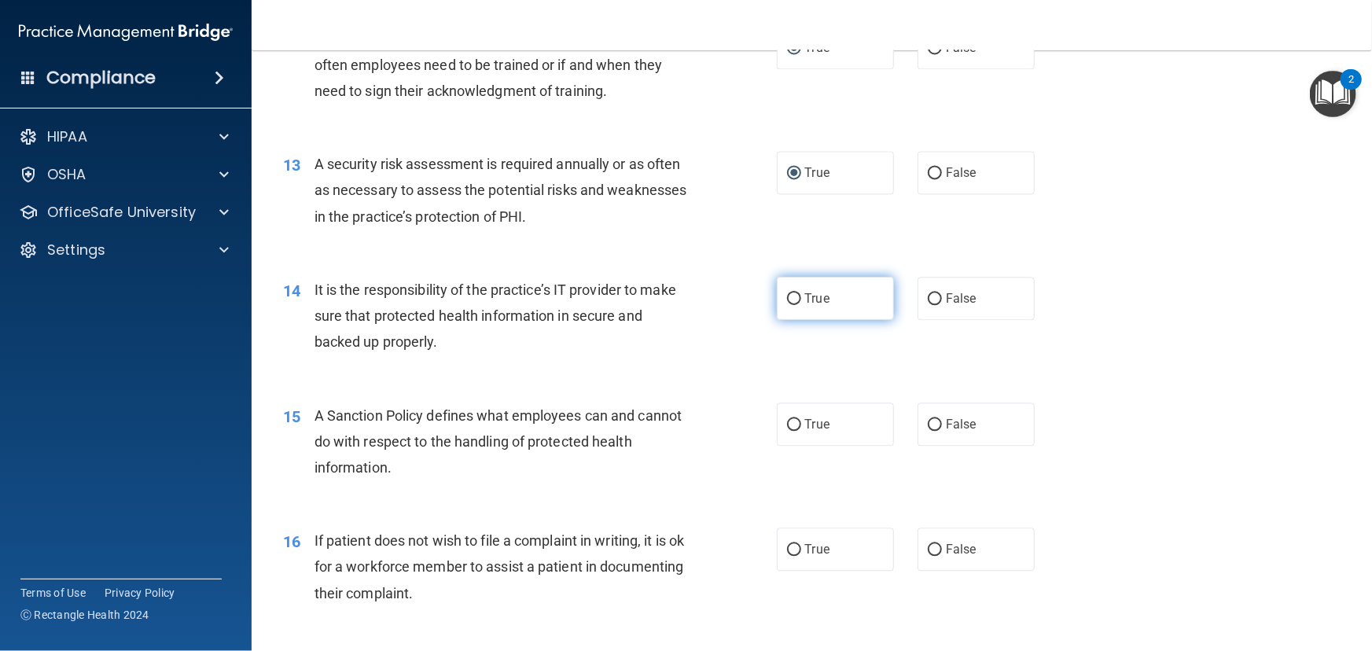
click at [856, 320] on label "True" at bounding box center [835, 298] width 117 height 43
click at [801, 305] on input "True" at bounding box center [794, 299] width 14 height 12
radio input "true"
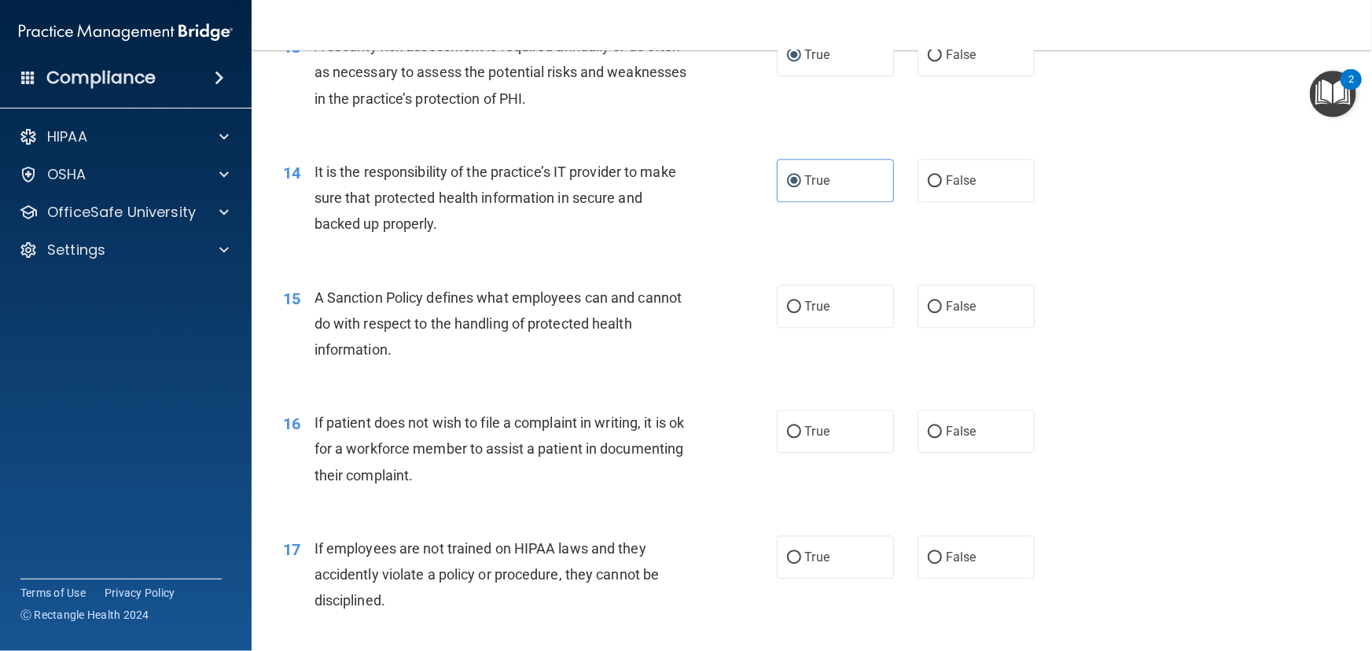
scroll to position [1858, 0]
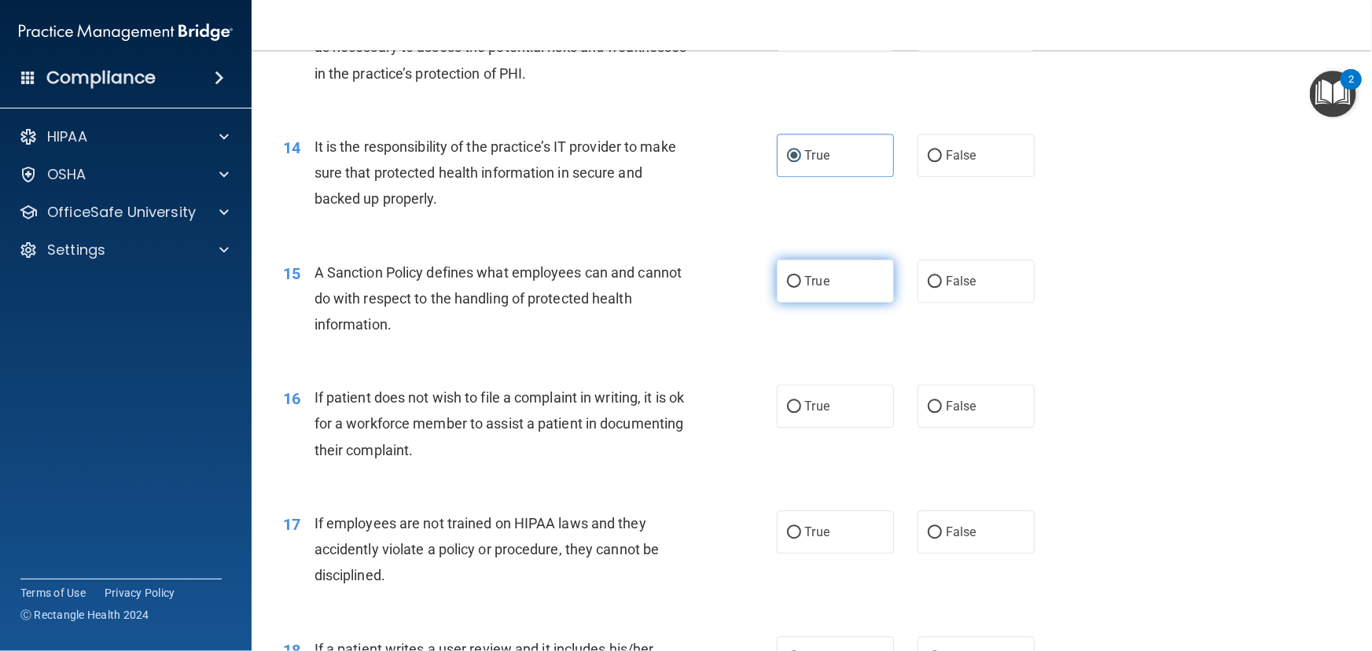
click at [805, 289] on span "True" at bounding box center [817, 281] width 24 height 15
click at [800, 288] on input "True" at bounding box center [794, 282] width 14 height 12
radio input "true"
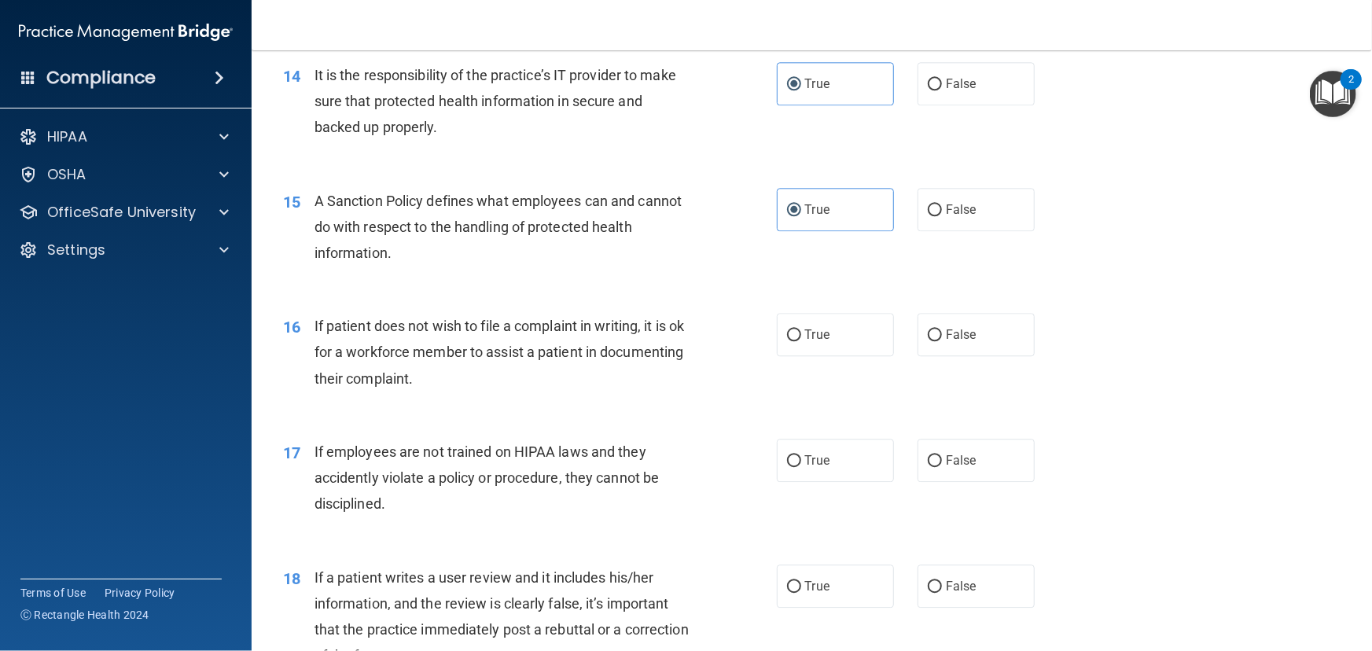
scroll to position [2002, 0]
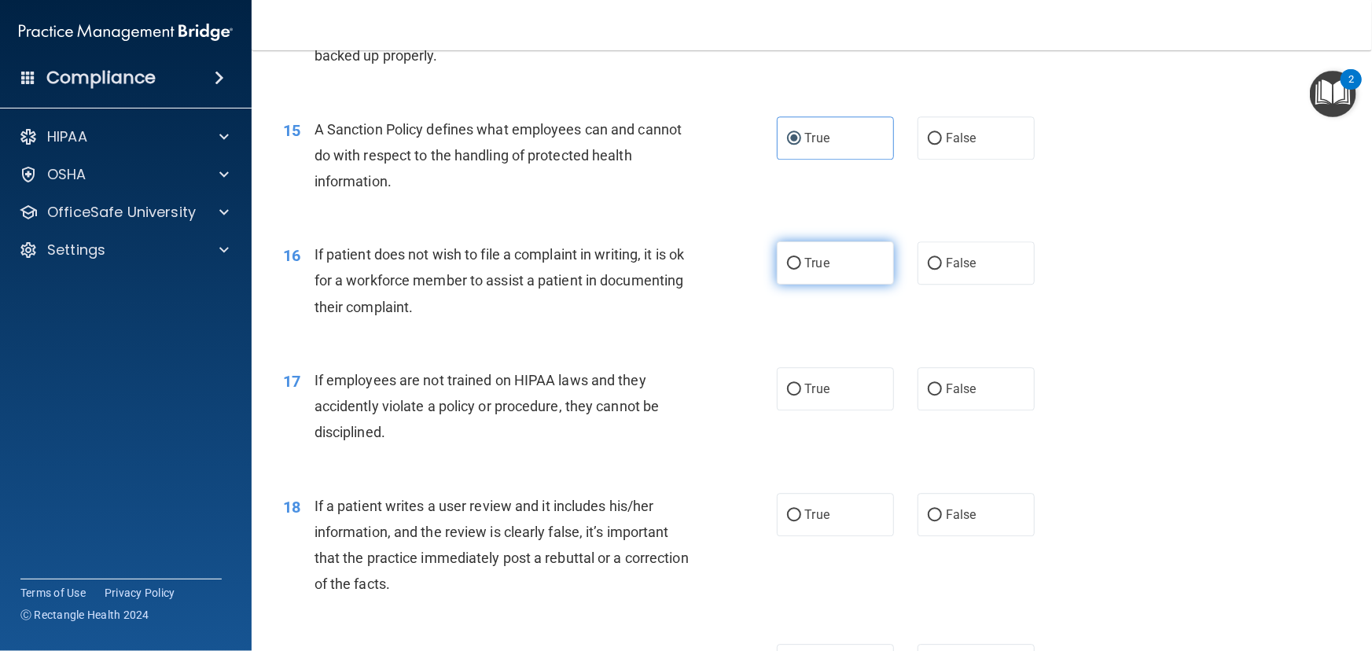
click at [784, 285] on label "True" at bounding box center [835, 262] width 117 height 43
click at [787, 270] on input "True" at bounding box center [794, 264] width 14 height 12
radio input "true"
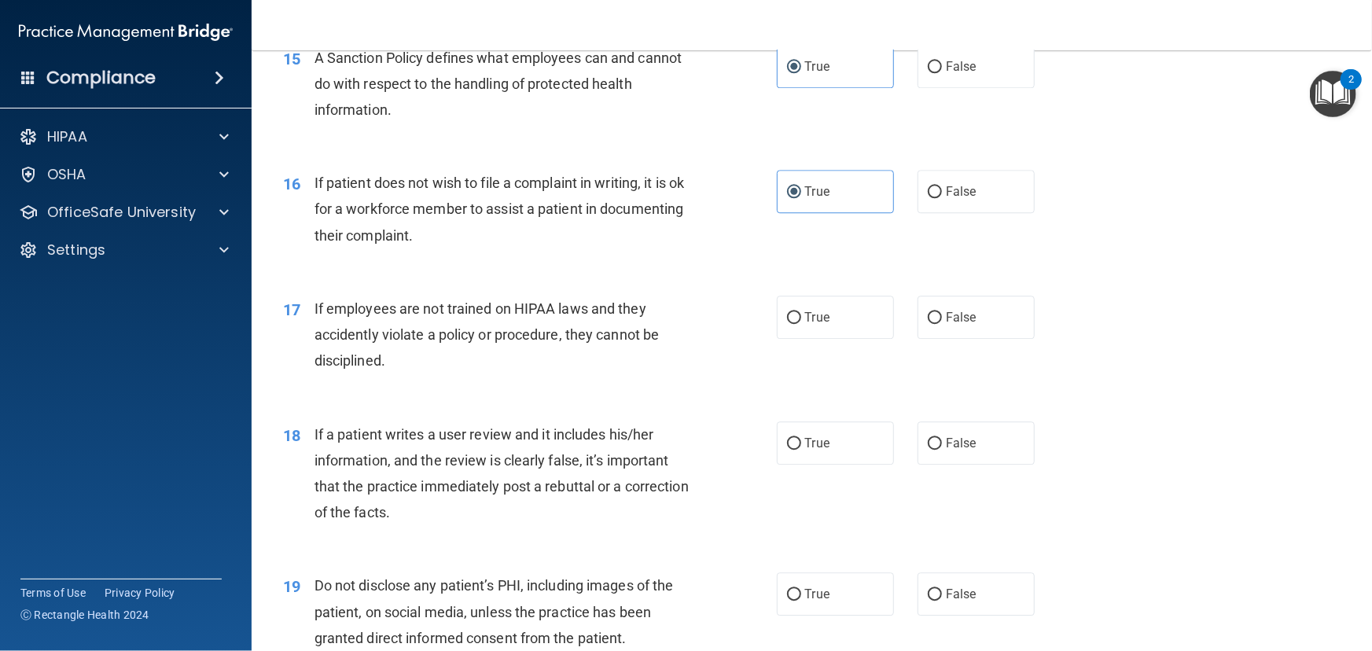
scroll to position [2145, 0]
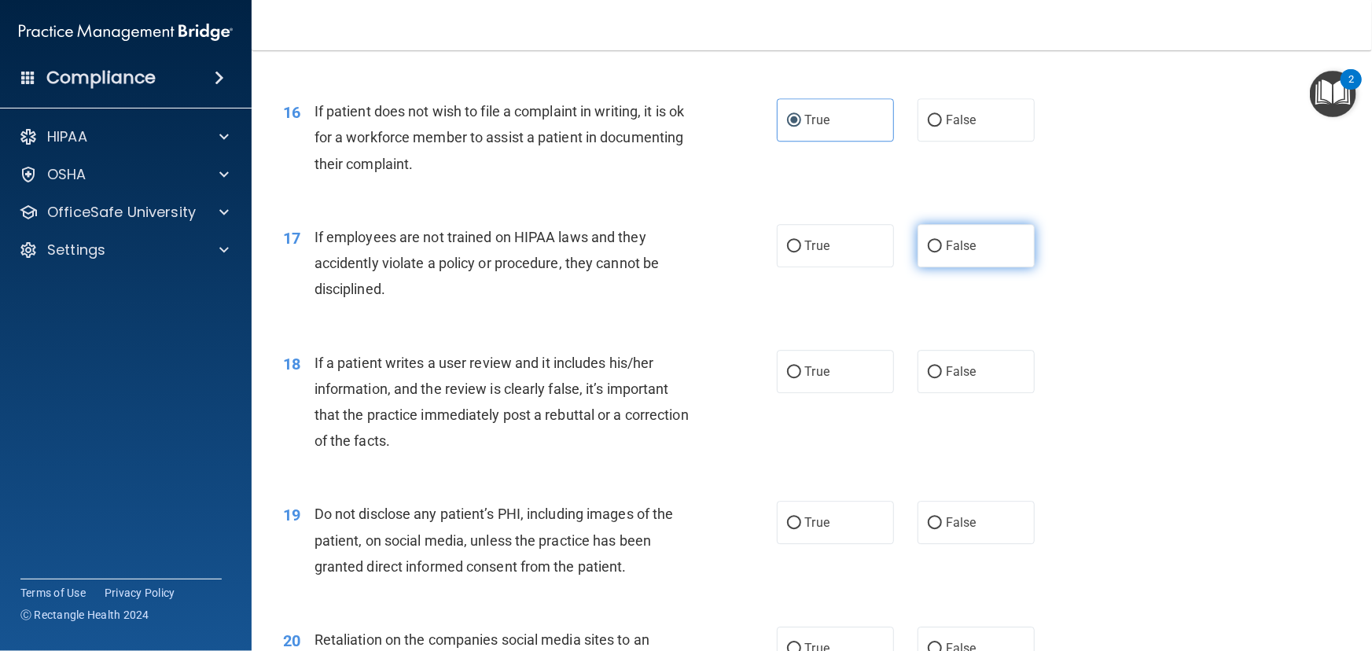
click at [983, 267] on label "False" at bounding box center [976, 245] width 117 height 43
click at [942, 252] on input "False" at bounding box center [935, 247] width 14 height 12
radio input "true"
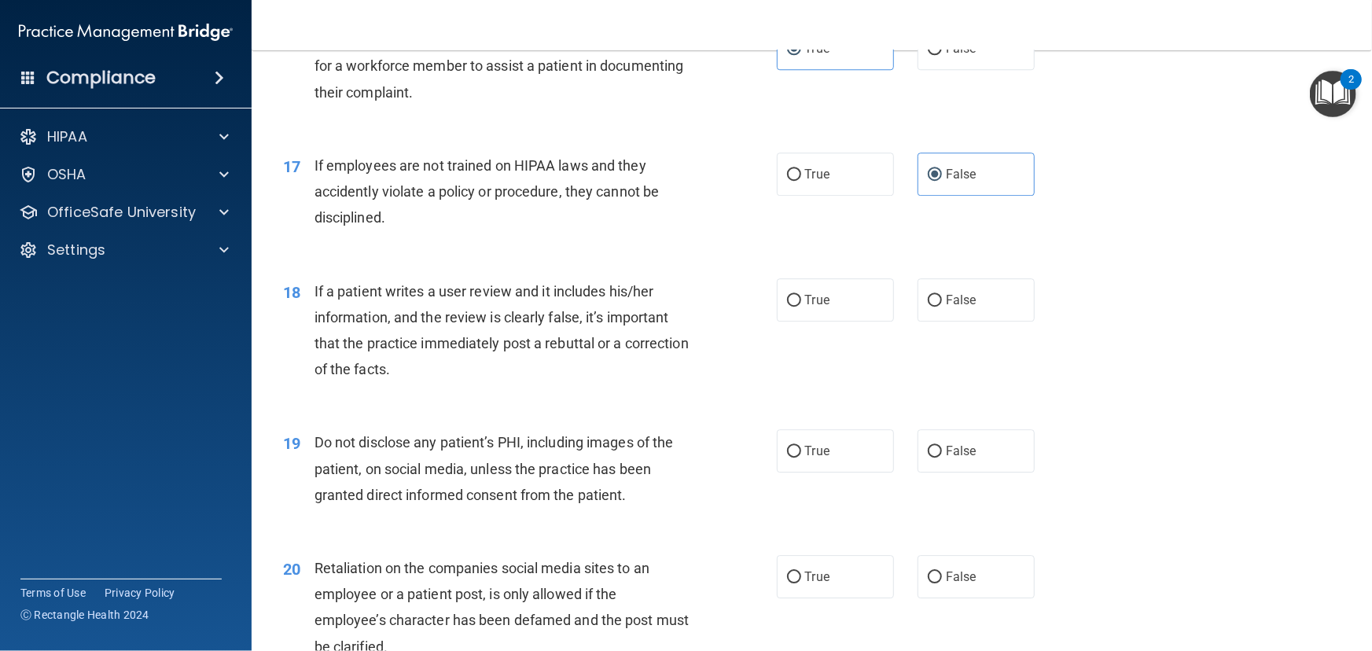
scroll to position [2288, 0]
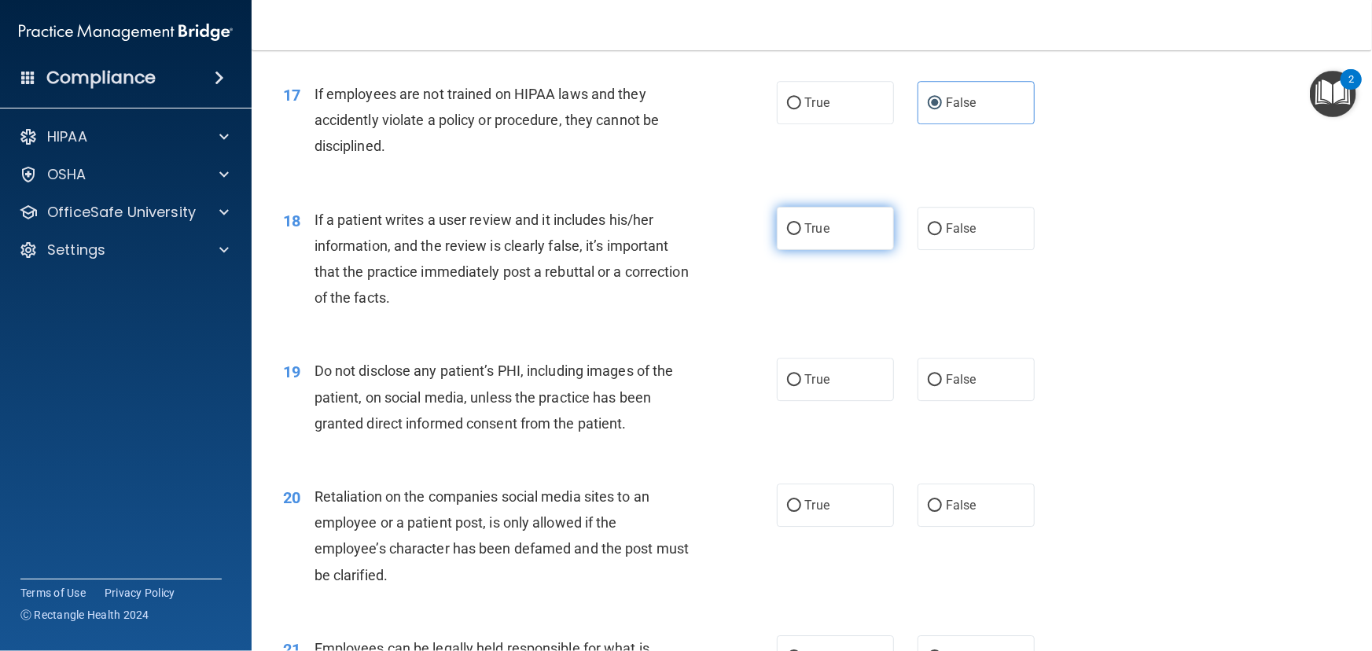
click at [790, 235] on input "True" at bounding box center [794, 229] width 14 height 12
radio input "true"
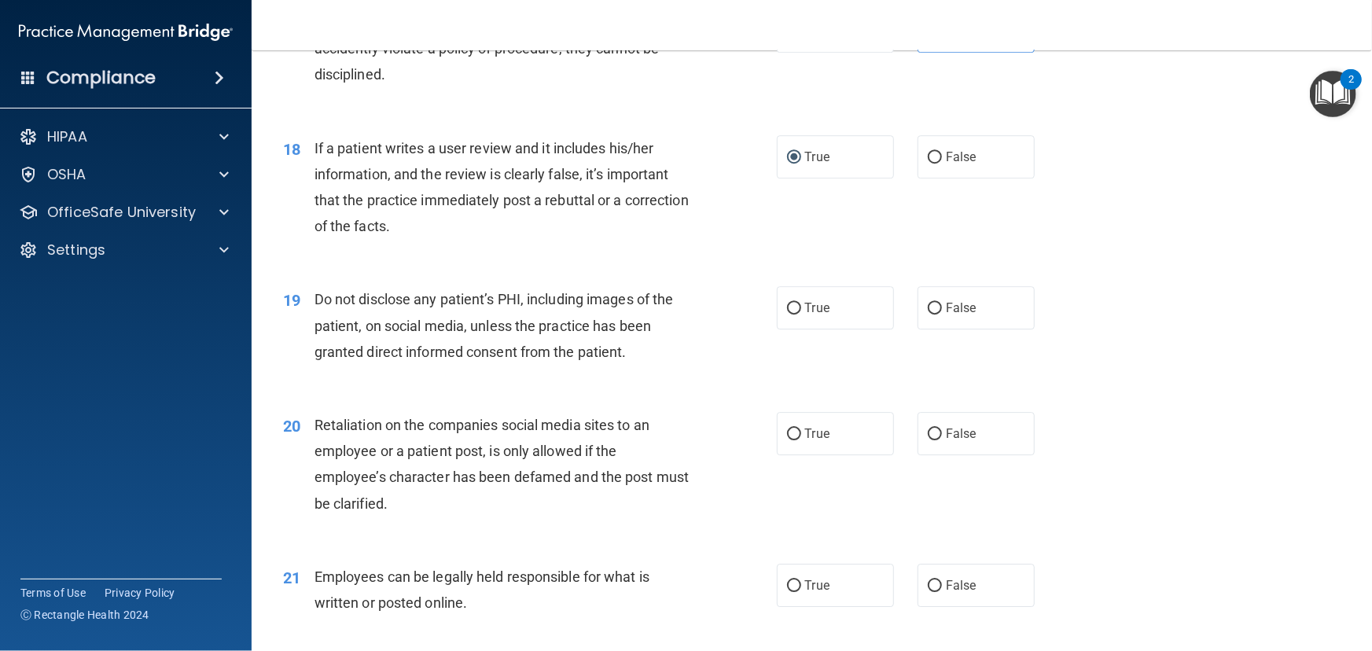
scroll to position [2430, 0]
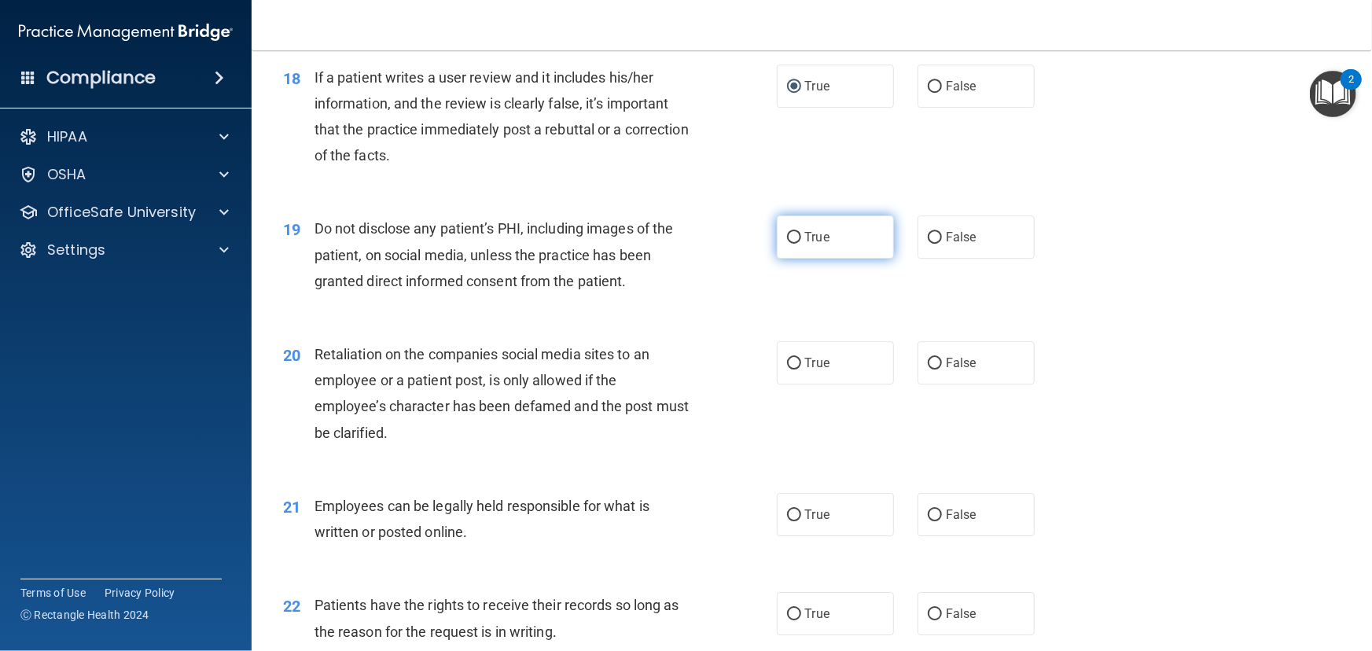
click at [805, 245] on span "True" at bounding box center [817, 237] width 24 height 15
click at [801, 244] on input "True" at bounding box center [794, 238] width 14 height 12
radio input "true"
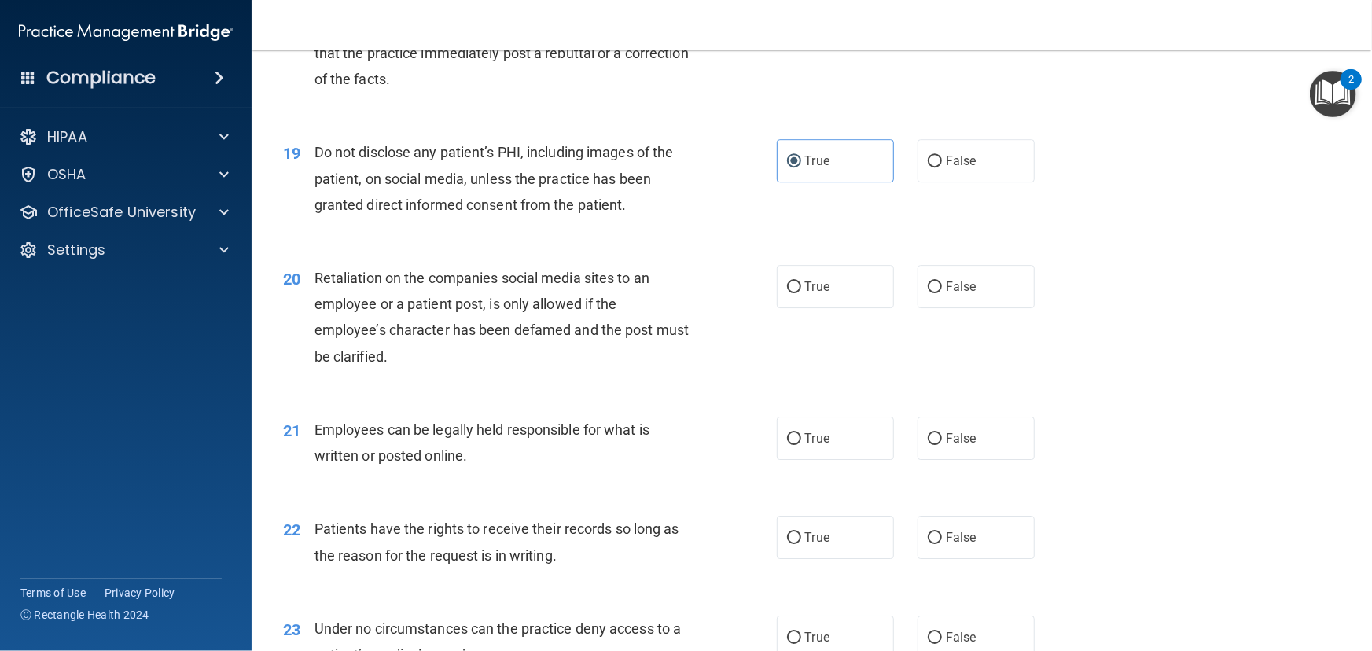
scroll to position [2573, 0]
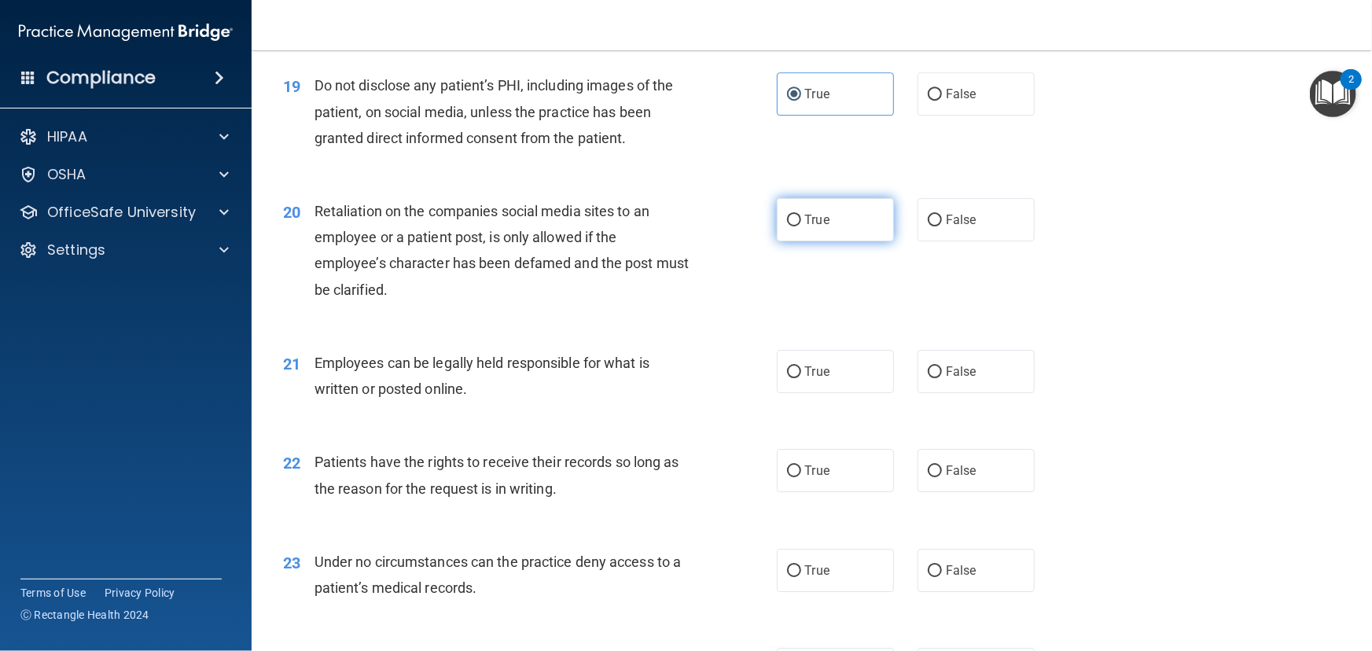
click at [794, 226] on input "True" at bounding box center [794, 221] width 14 height 12
radio input "true"
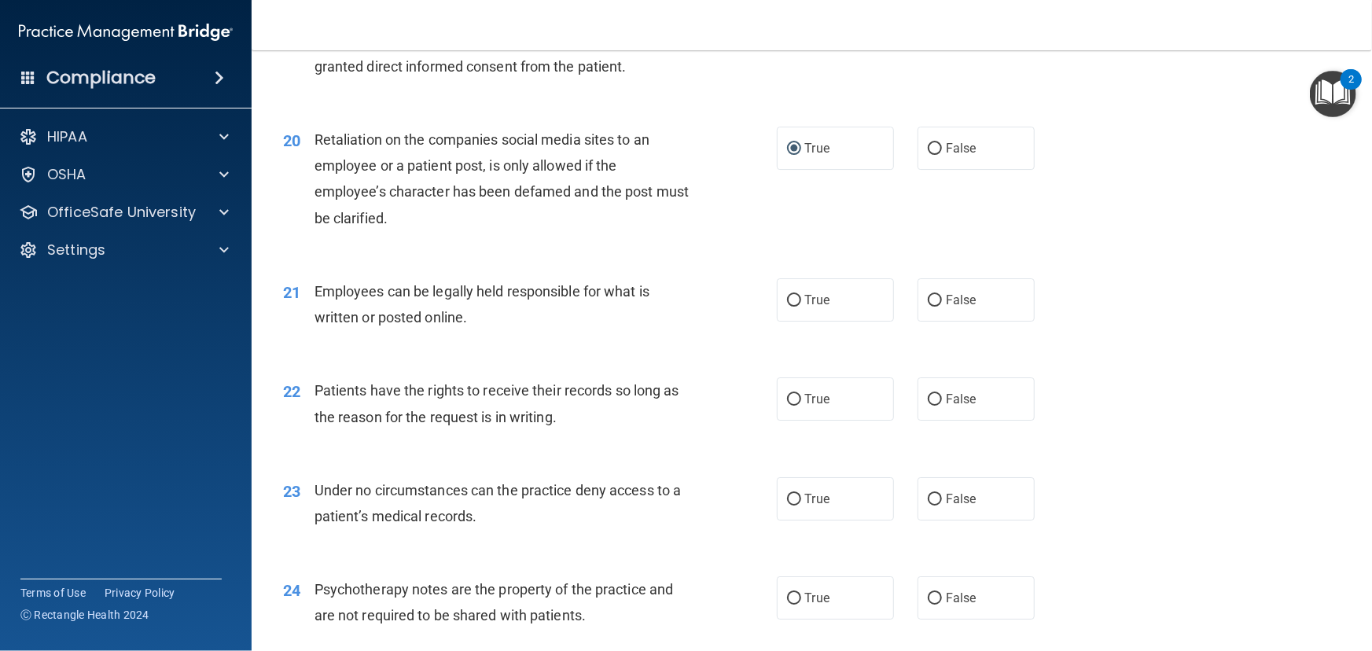
scroll to position [2716, 0]
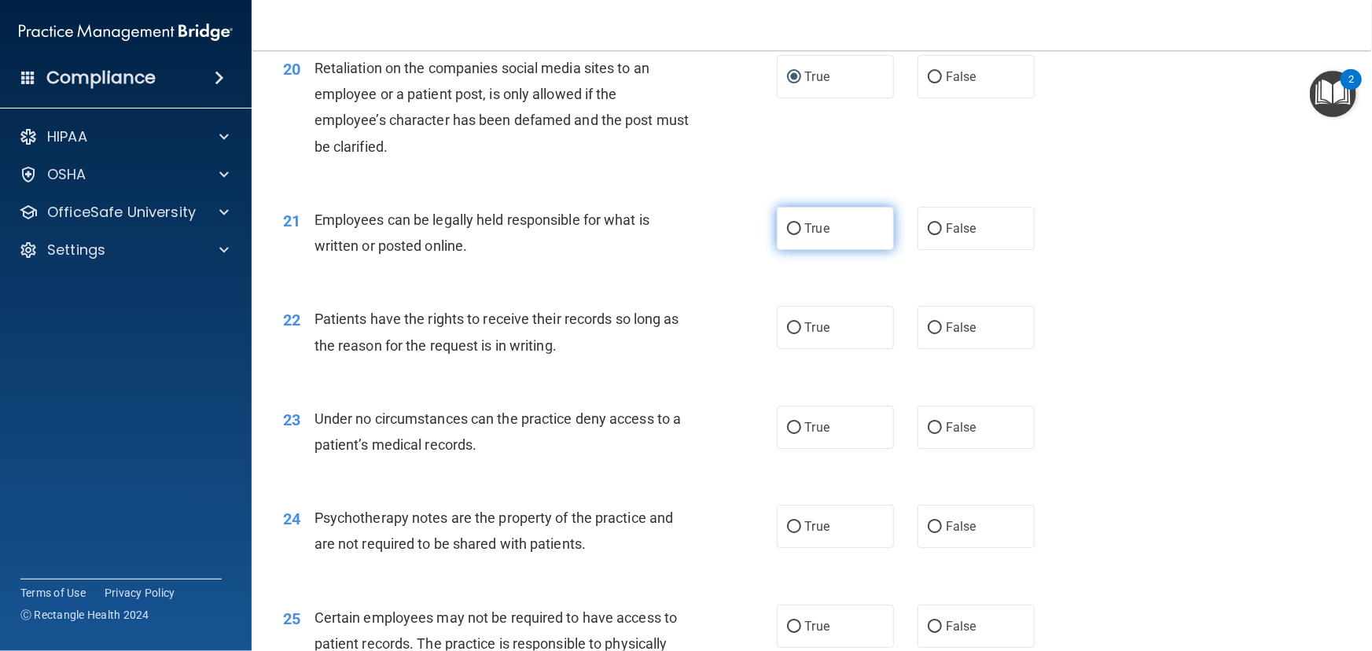
click at [810, 236] on span "True" at bounding box center [817, 228] width 24 height 15
click at [801, 235] on input "True" at bounding box center [794, 229] width 14 height 12
radio input "true"
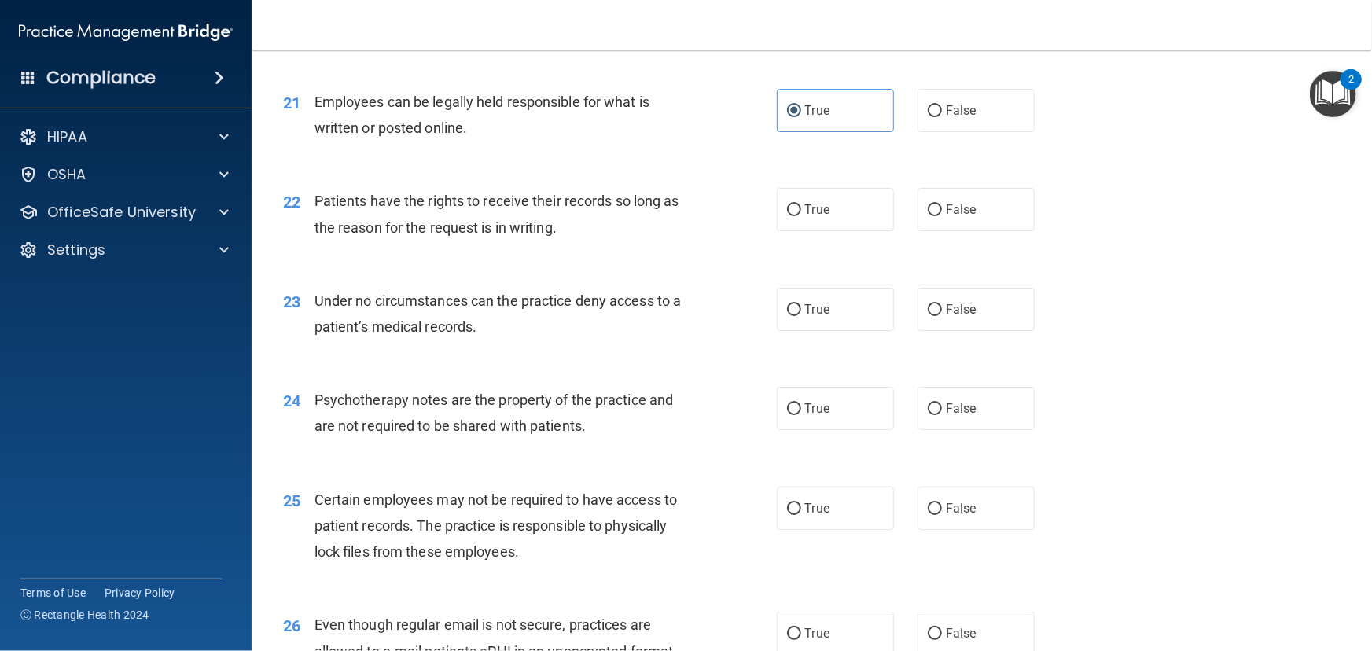
scroll to position [2860, 0]
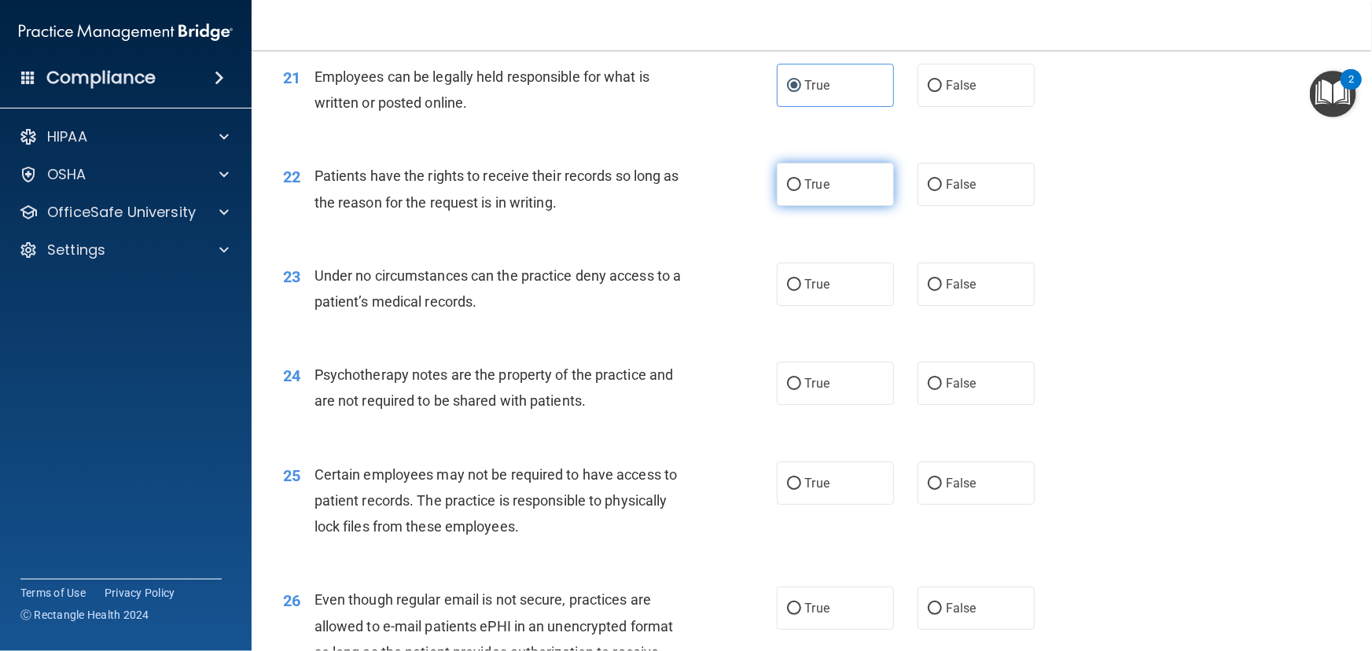
click at [797, 206] on label "True" at bounding box center [835, 184] width 117 height 43
click at [797, 191] on input "True" at bounding box center [794, 185] width 14 height 12
radio input "true"
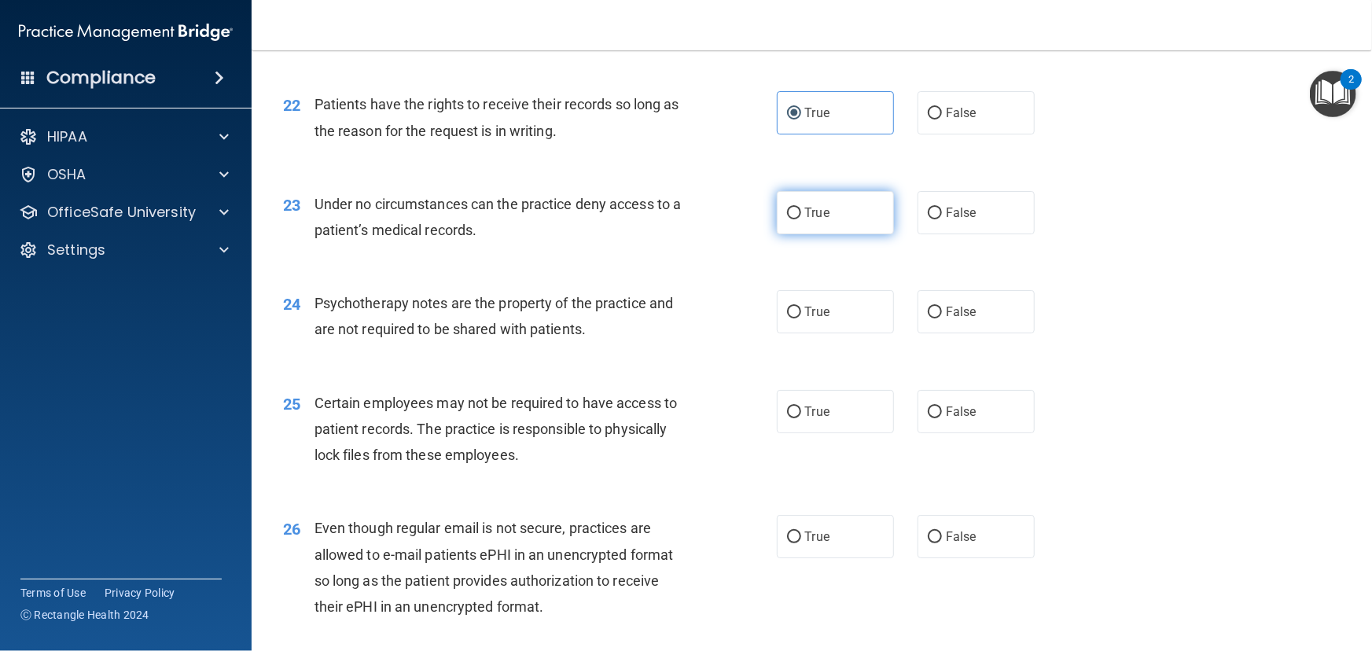
click at [797, 234] on label "True" at bounding box center [835, 212] width 117 height 43
click at [797, 219] on input "True" at bounding box center [794, 214] width 14 height 12
radio input "true"
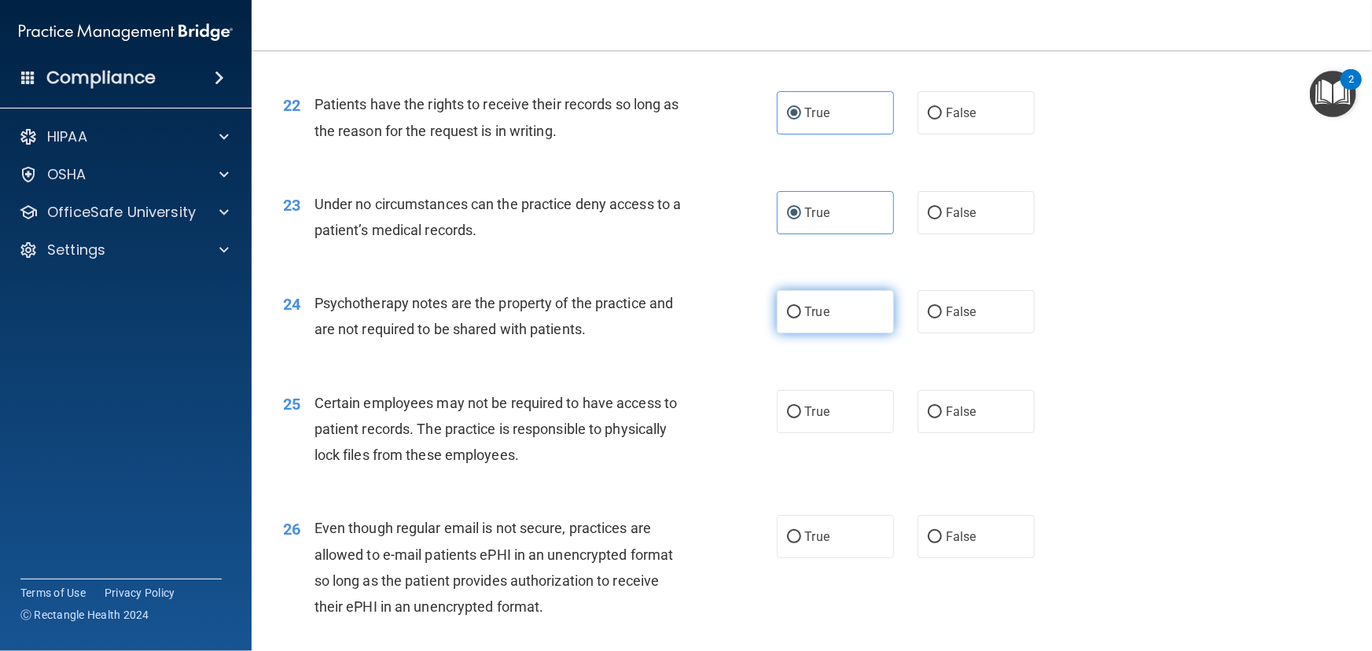
click at [797, 333] on label "True" at bounding box center [835, 311] width 117 height 43
click at [797, 319] on input "True" at bounding box center [794, 313] width 14 height 12
radio input "true"
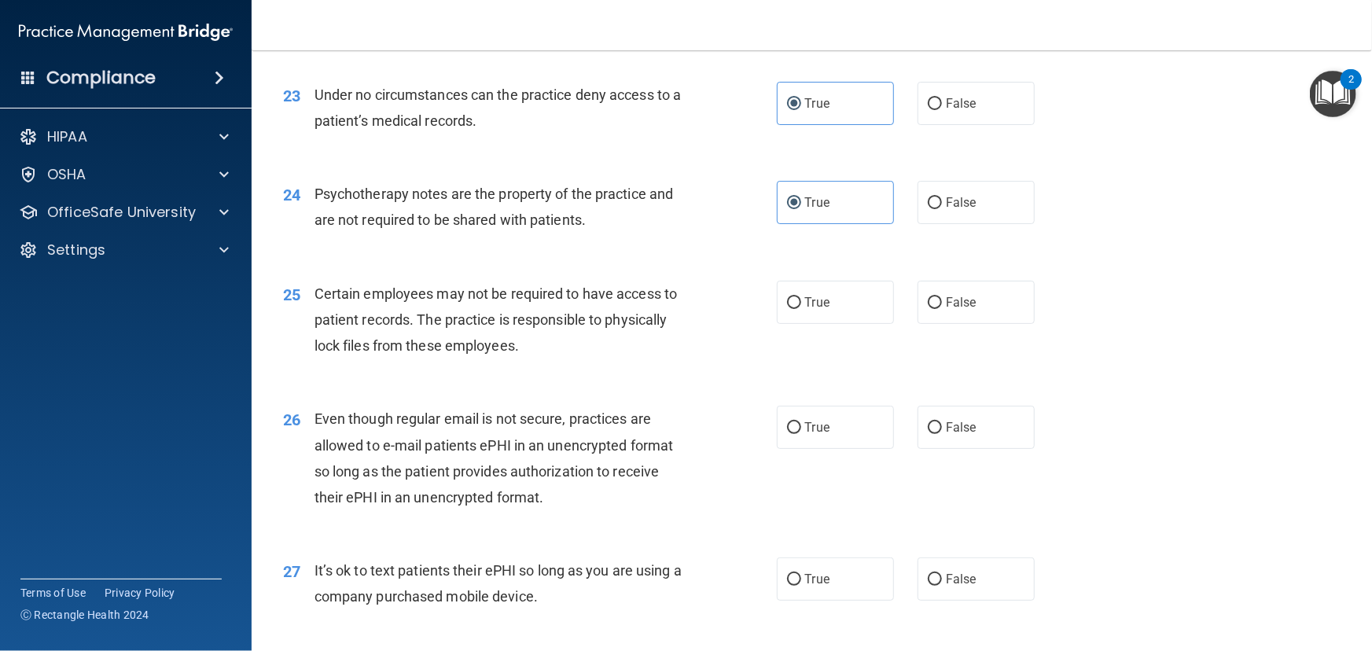
scroll to position [3074, 0]
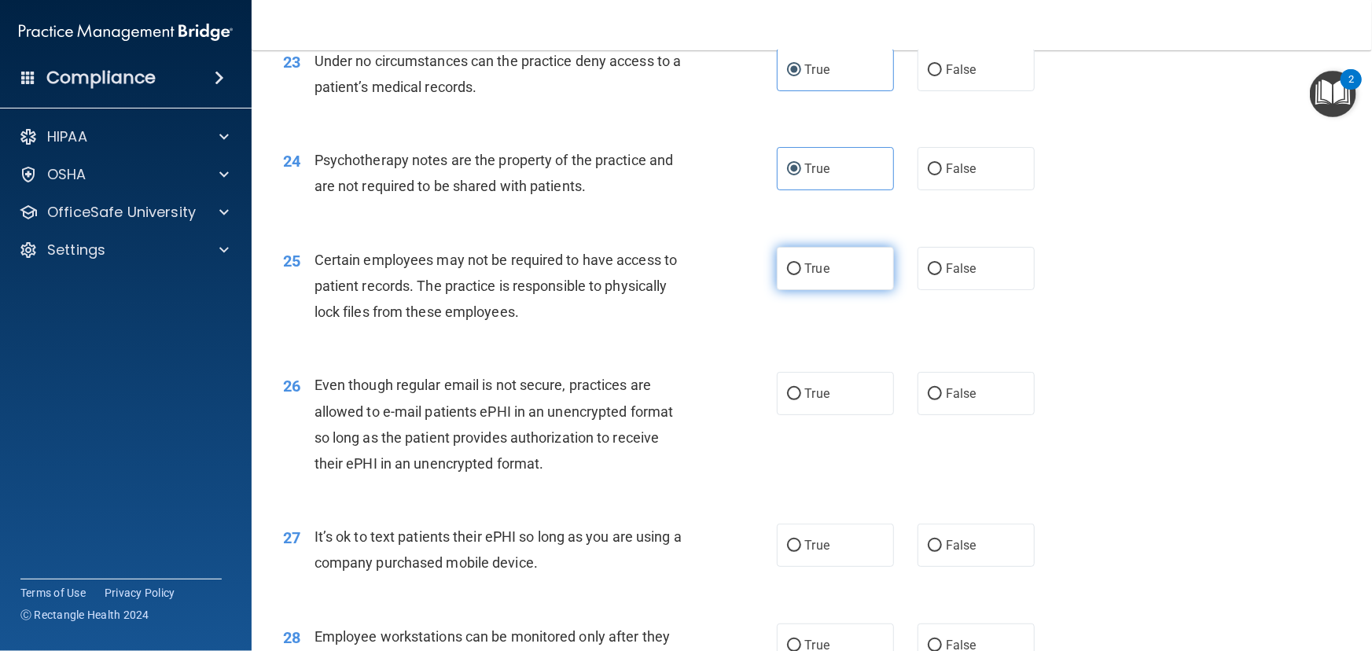
click at [798, 290] on label "True" at bounding box center [835, 268] width 117 height 43
click at [798, 275] on input "True" at bounding box center [794, 269] width 14 height 12
radio input "true"
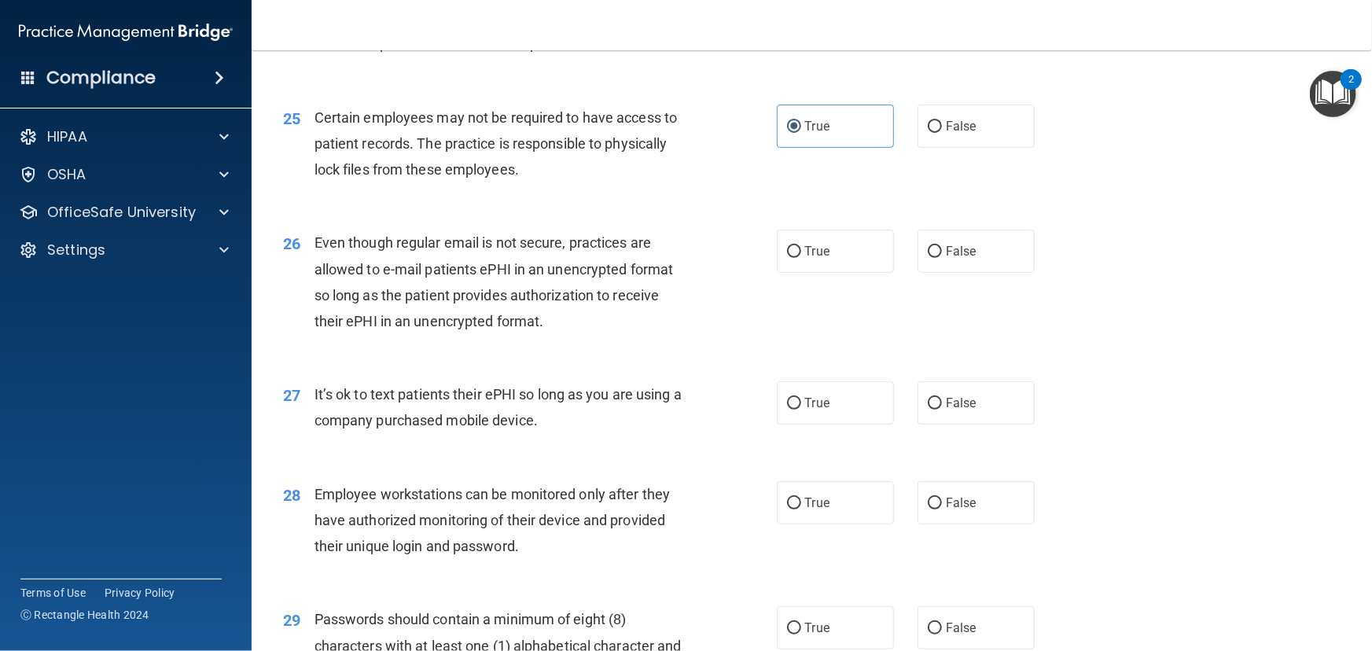
scroll to position [3217, 0]
click at [839, 273] on label "True" at bounding box center [835, 251] width 117 height 43
click at [801, 258] on input "True" at bounding box center [794, 252] width 14 height 12
radio input "true"
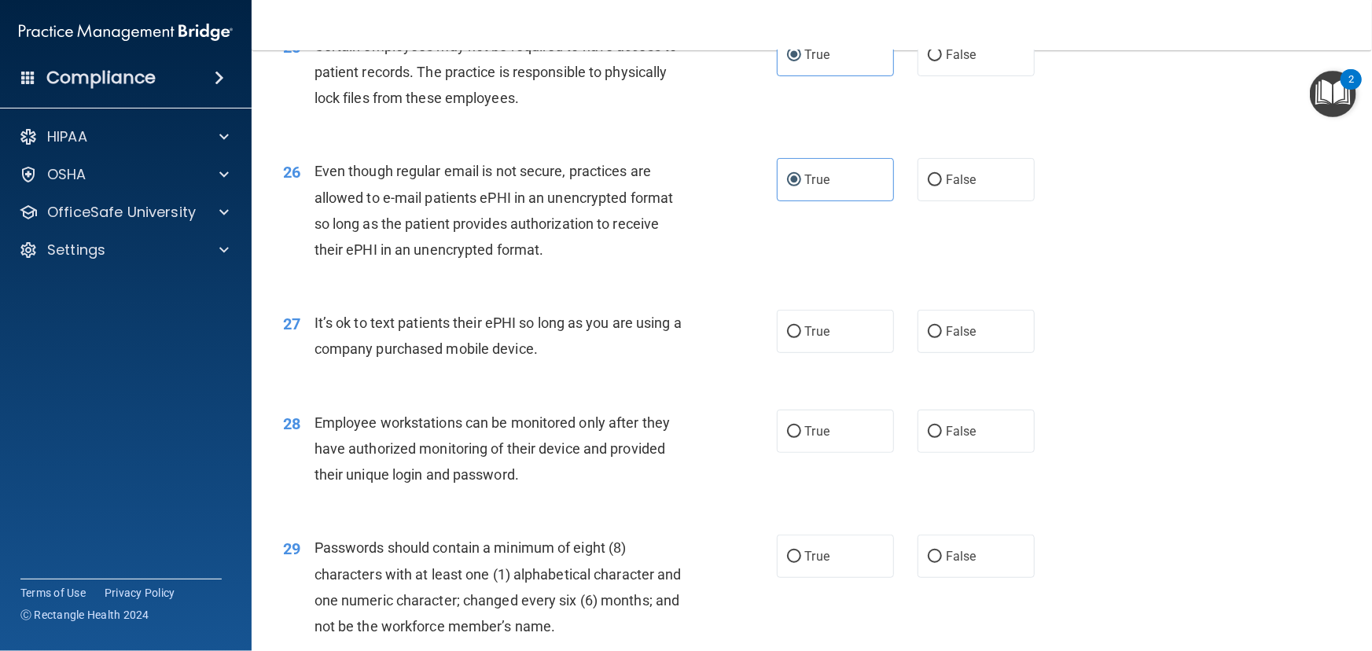
scroll to position [3360, 0]
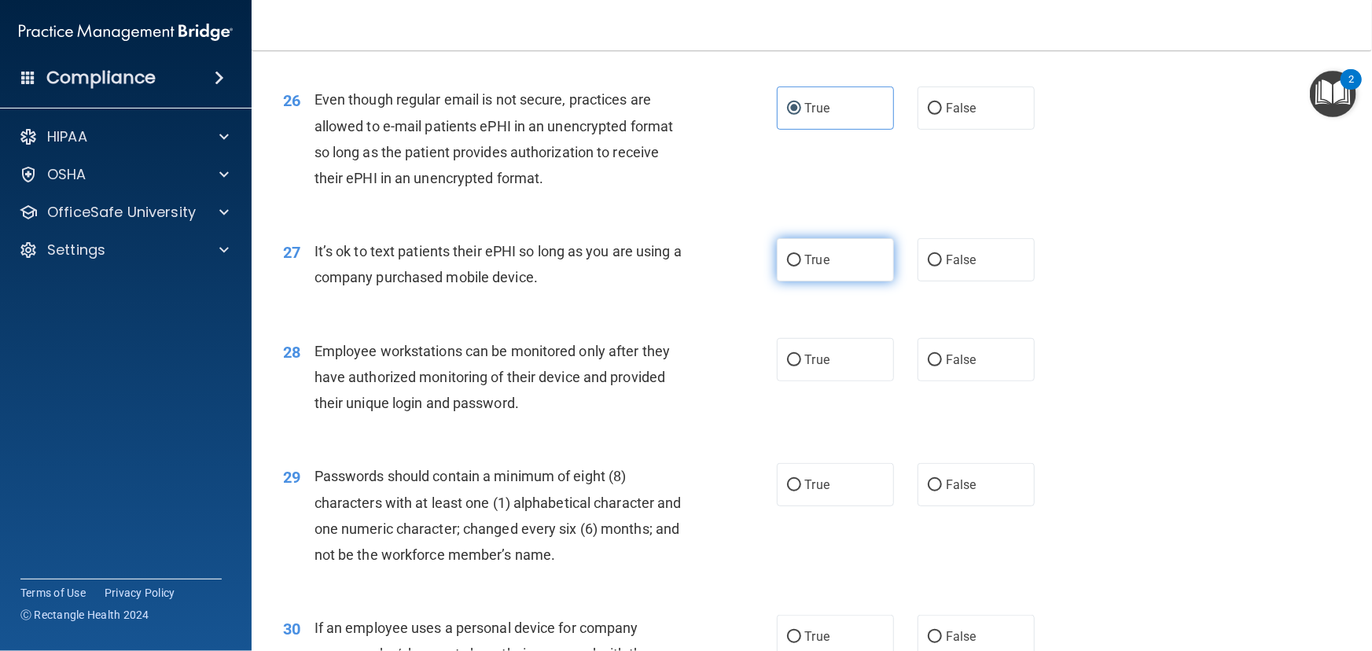
click at [862, 282] on label "True" at bounding box center [835, 259] width 117 height 43
click at [801, 267] on input "True" at bounding box center [794, 261] width 14 height 12
radio input "true"
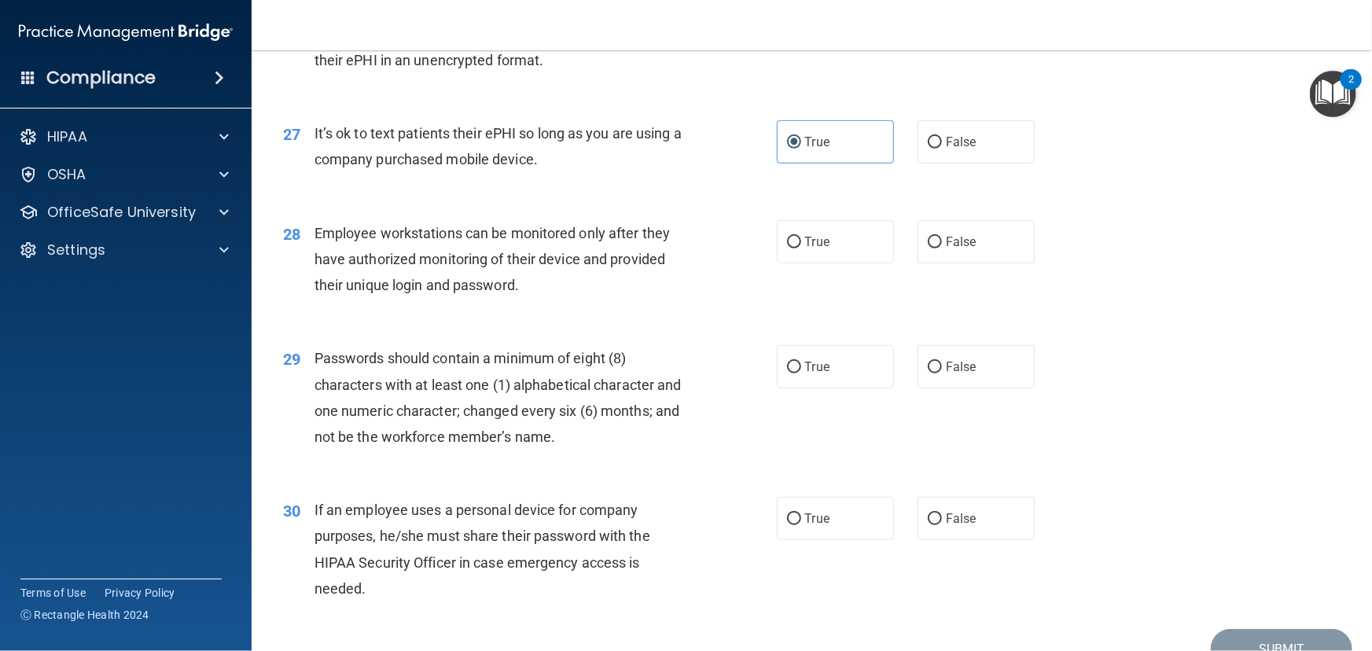
scroll to position [3503, 0]
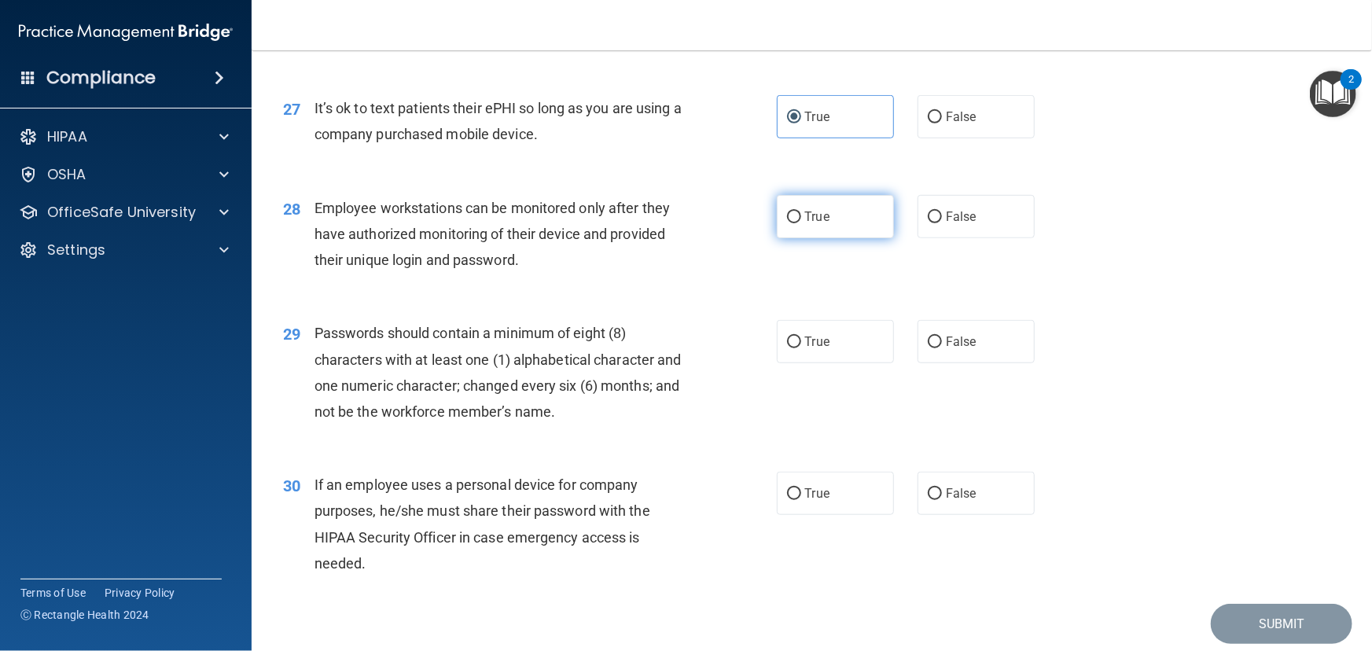
click at [828, 238] on label "True" at bounding box center [835, 216] width 117 height 43
click at [801, 223] on input "True" at bounding box center [794, 218] width 14 height 12
radio input "true"
click at [806, 363] on label "True" at bounding box center [835, 341] width 117 height 43
click at [801, 348] on input "True" at bounding box center [794, 343] width 14 height 12
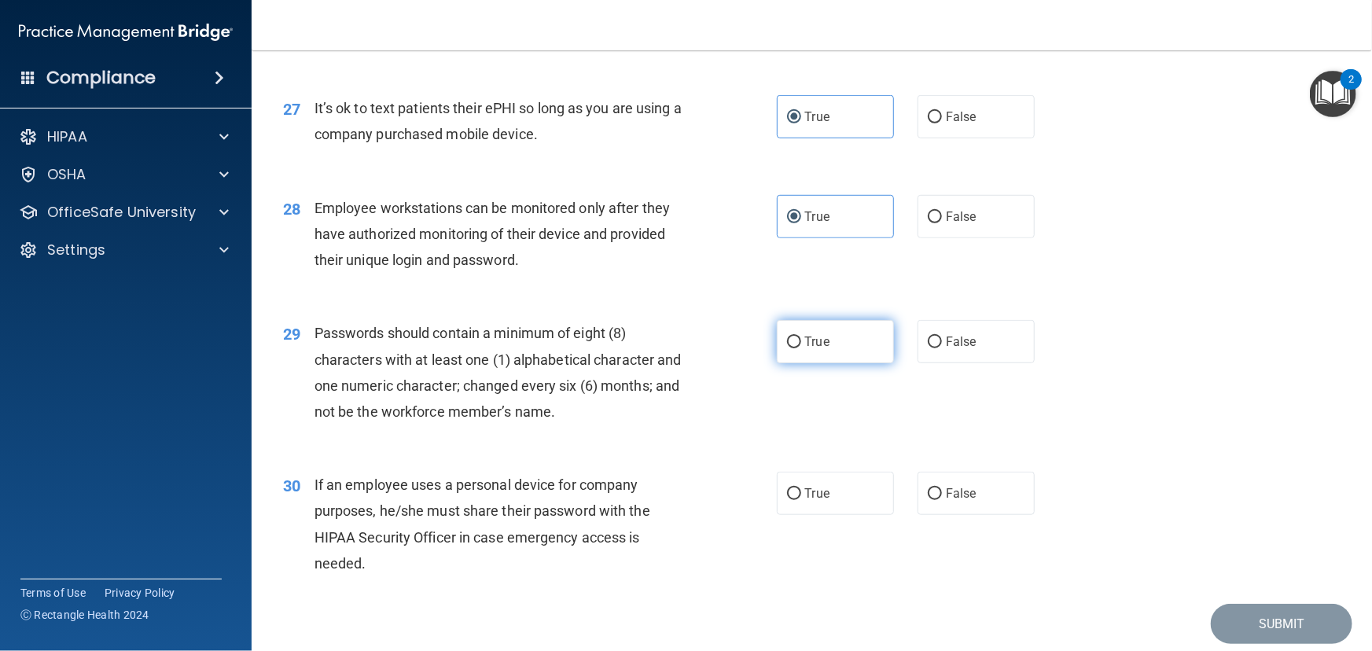
radio input "true"
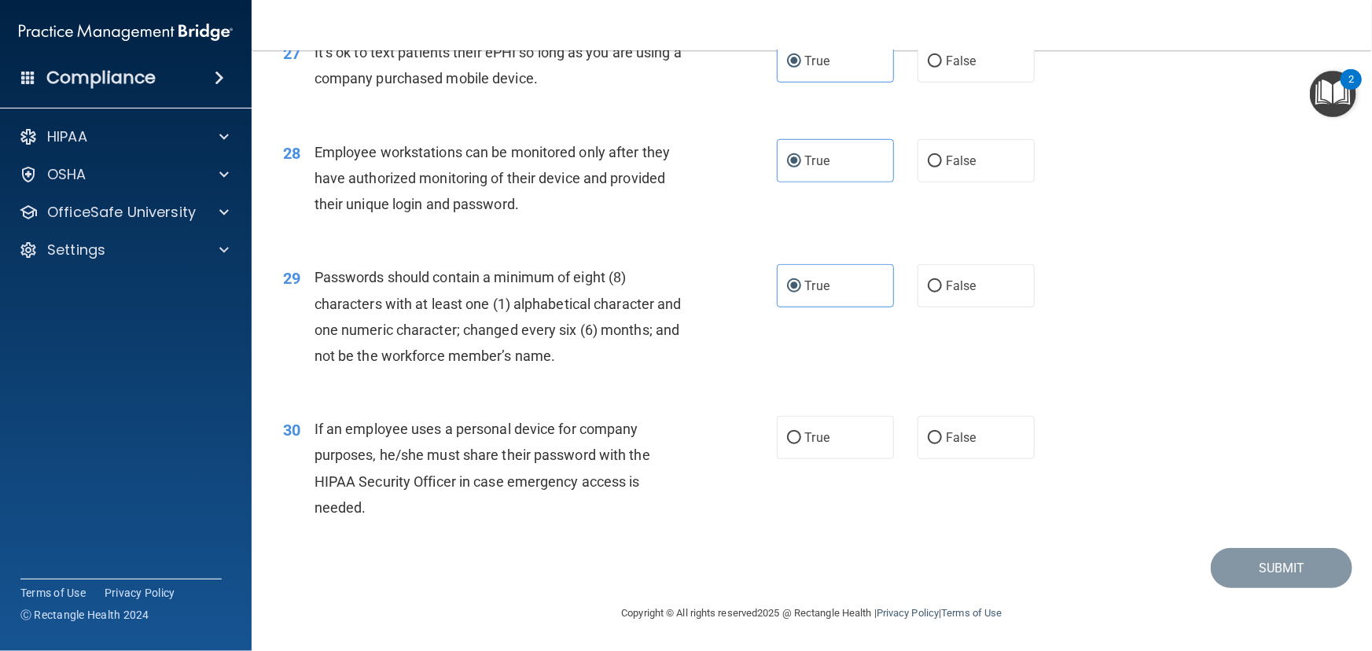
scroll to position [3609, 0]
click at [779, 439] on label "True" at bounding box center [835, 437] width 117 height 43
click at [787, 439] on input "True" at bounding box center [794, 439] width 14 height 12
radio input "true"
click at [1273, 561] on button "Submit" at bounding box center [1282, 568] width 142 height 40
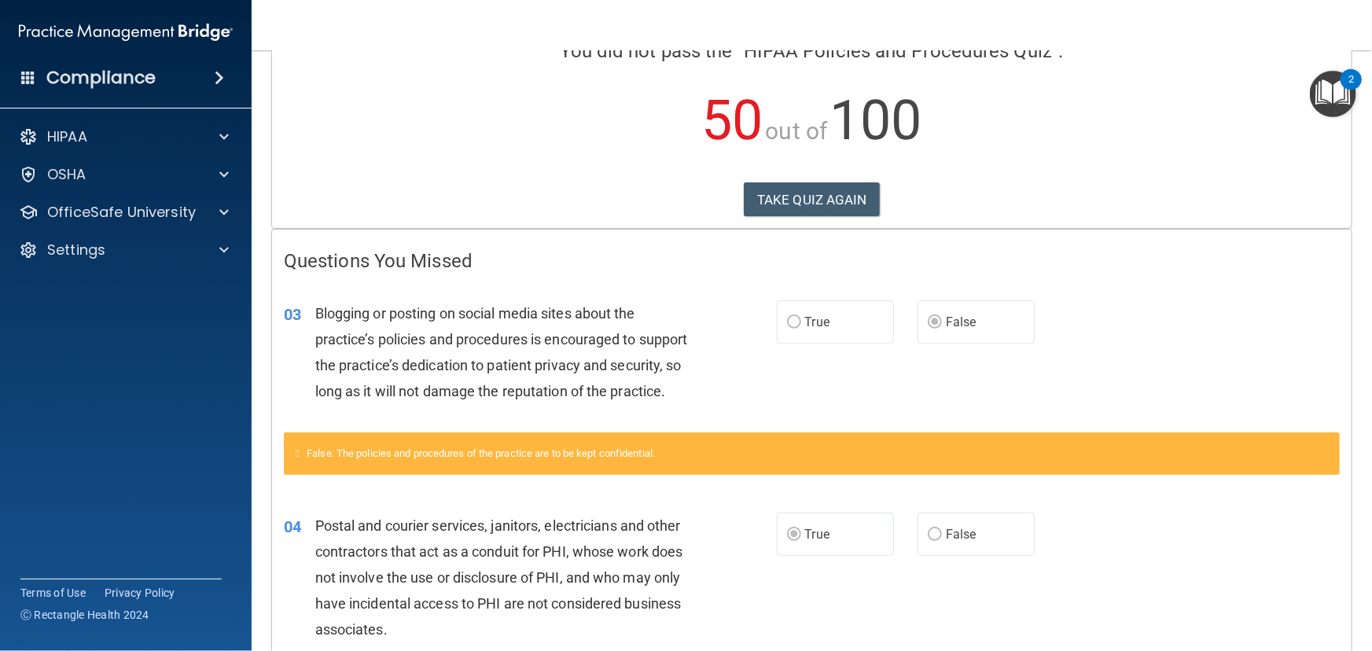
scroll to position [141, 0]
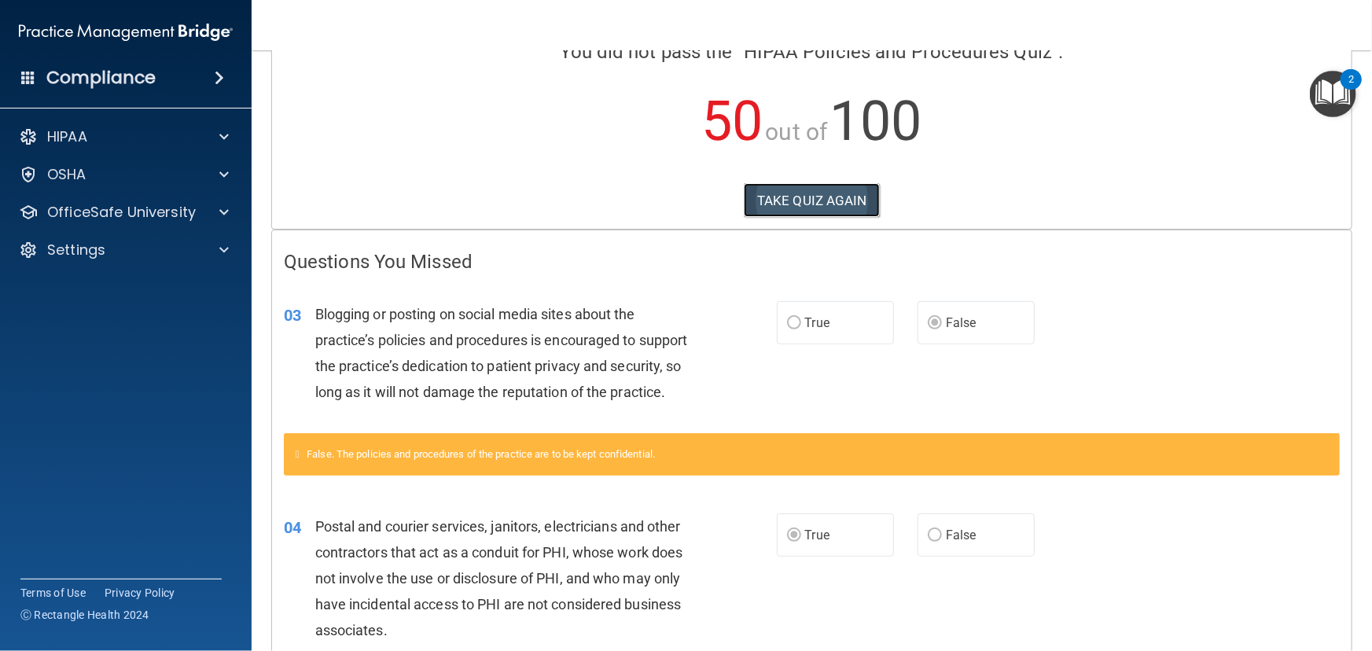
click at [786, 201] on button "TAKE QUIZ AGAIN" at bounding box center [812, 200] width 136 height 35
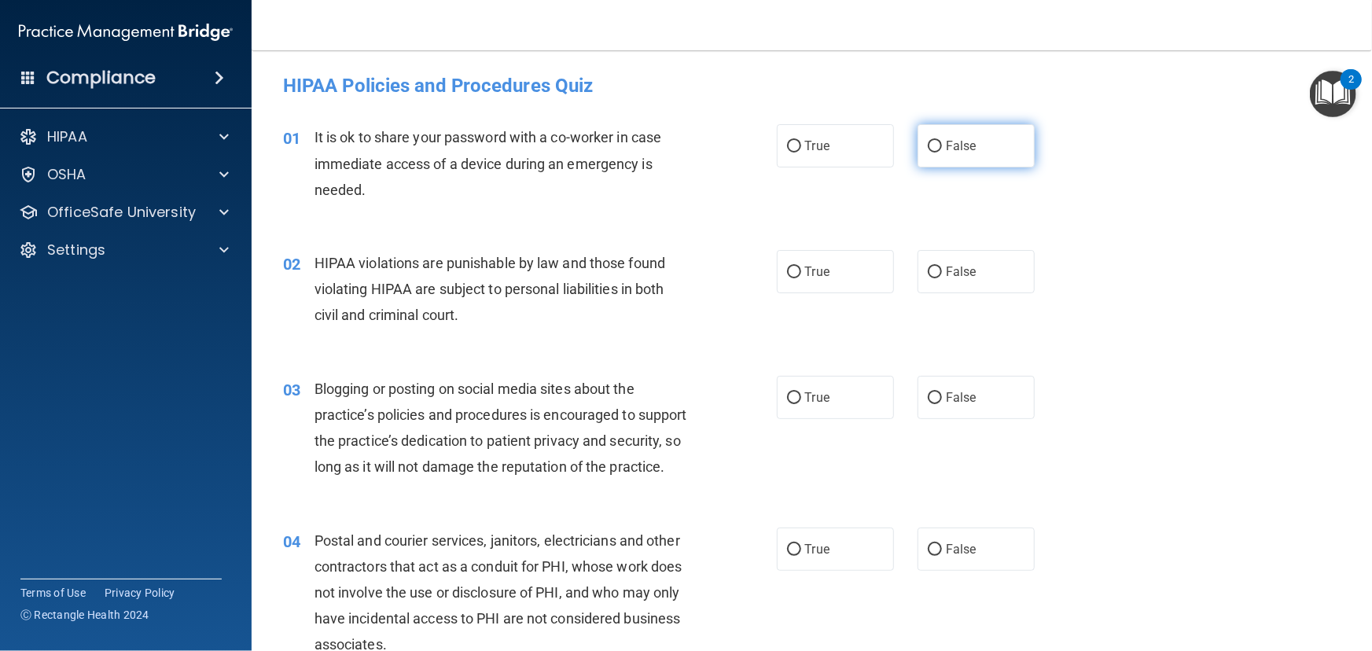
click at [946, 146] on span "False" at bounding box center [961, 145] width 31 height 15
click at [942, 146] on input "False" at bounding box center [935, 147] width 14 height 12
radio input "true"
click at [849, 278] on label "True" at bounding box center [835, 271] width 117 height 43
click at [801, 278] on input "True" at bounding box center [794, 273] width 14 height 12
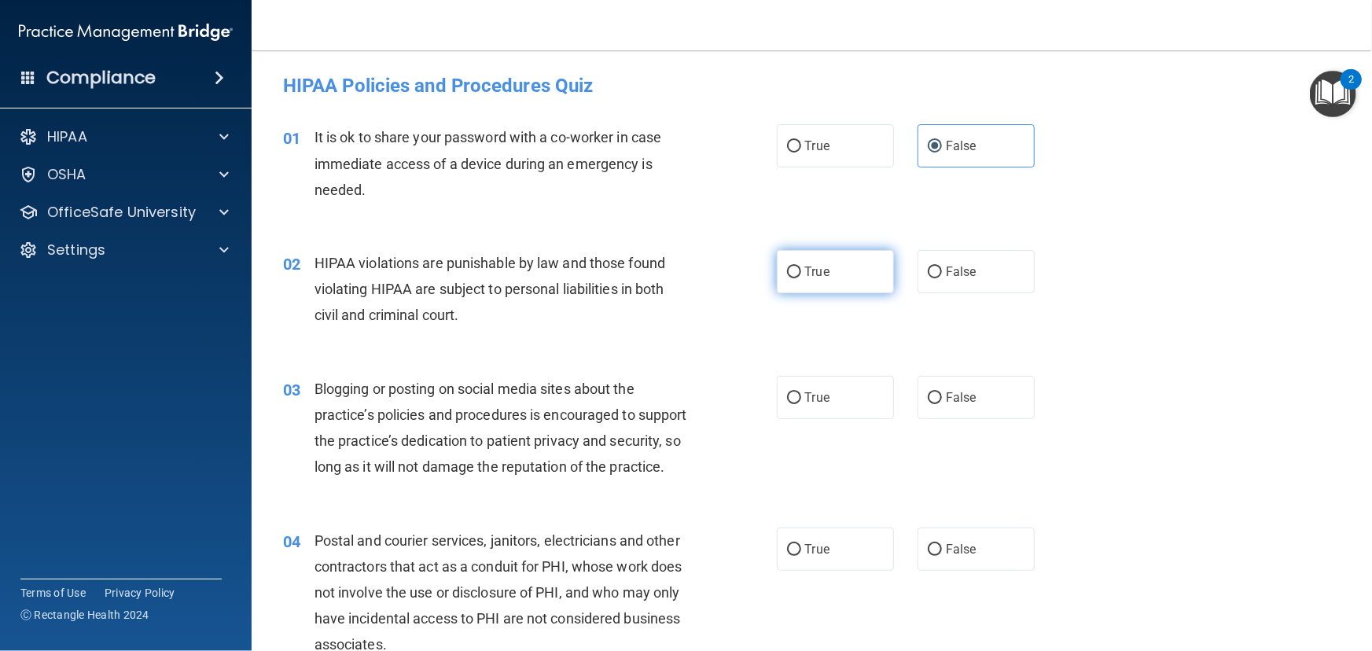
radio input "true"
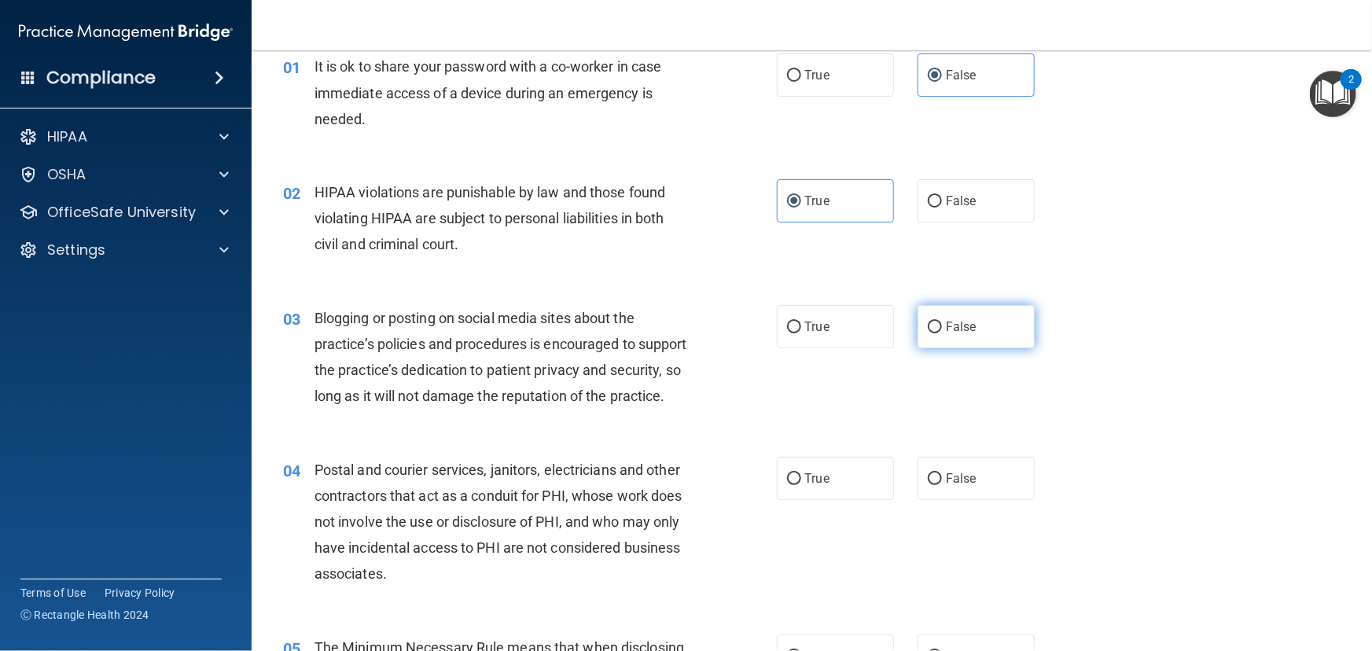
click at [946, 331] on span "False" at bounding box center [961, 326] width 31 height 15
click at [940, 331] on input "False" at bounding box center [935, 328] width 14 height 12
radio input "true"
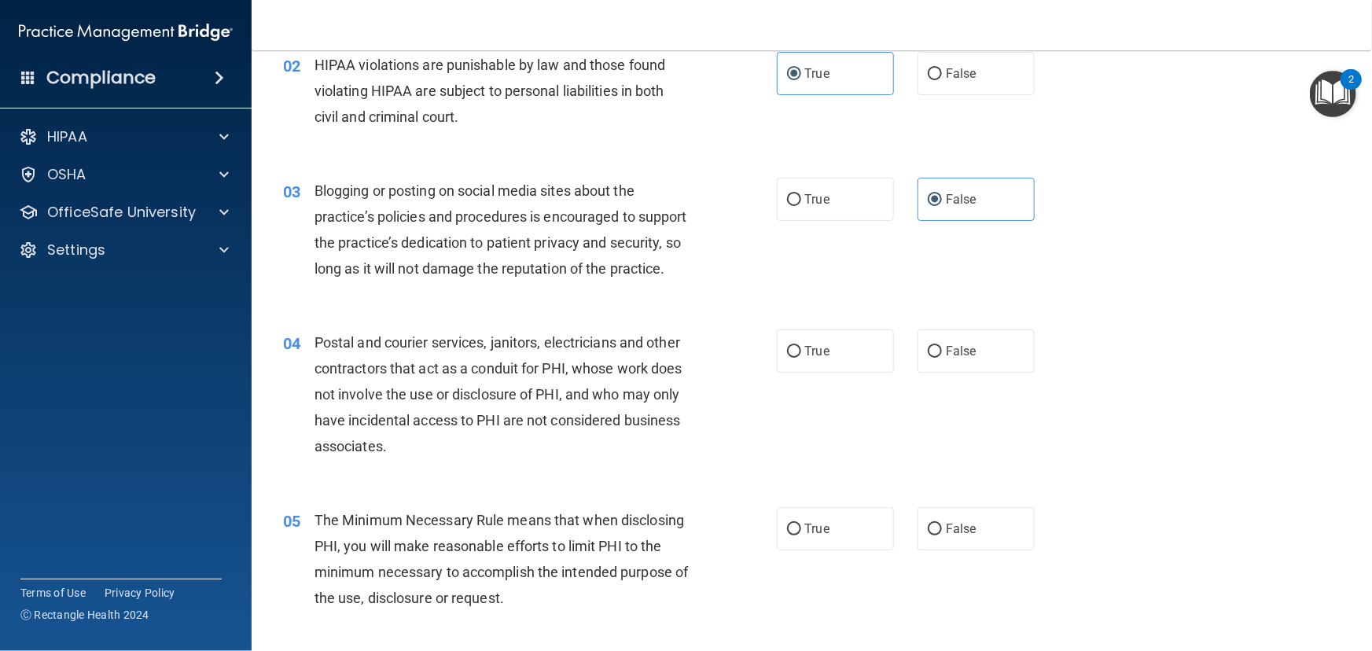
scroll to position [214, 0]
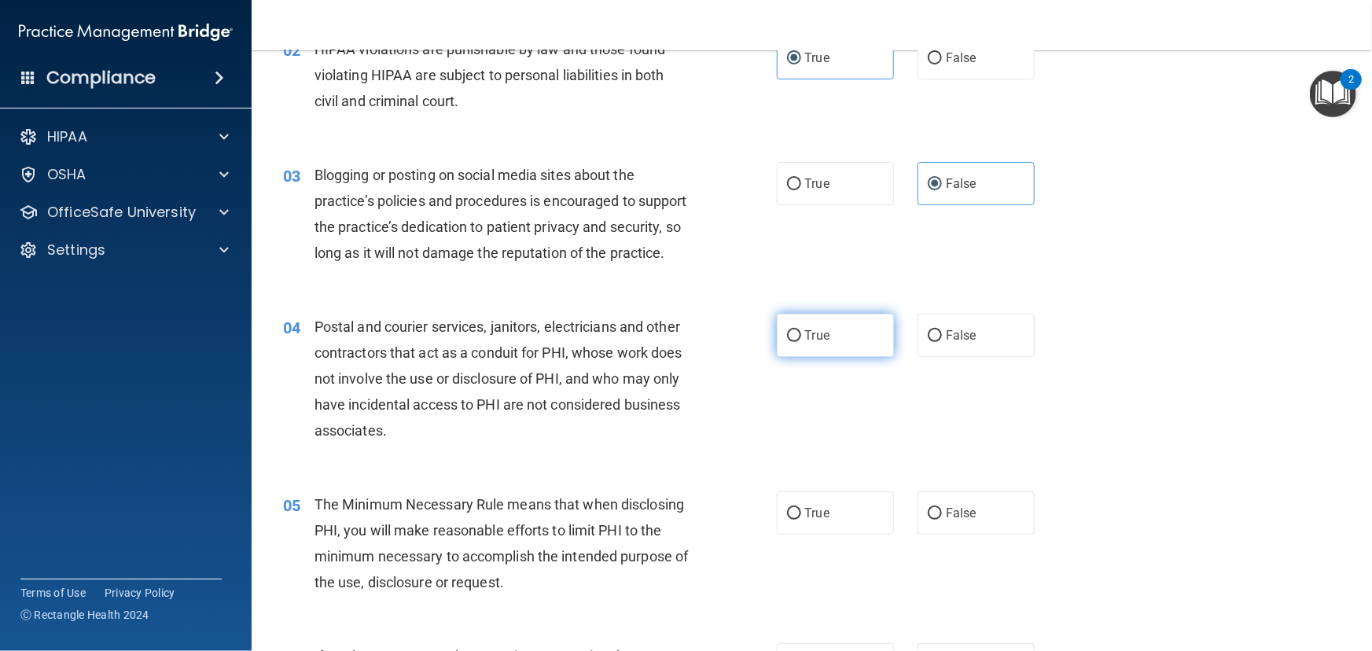
click at [811, 343] on span "True" at bounding box center [817, 335] width 24 height 15
click at [801, 342] on input "True" at bounding box center [794, 336] width 14 height 12
radio input "true"
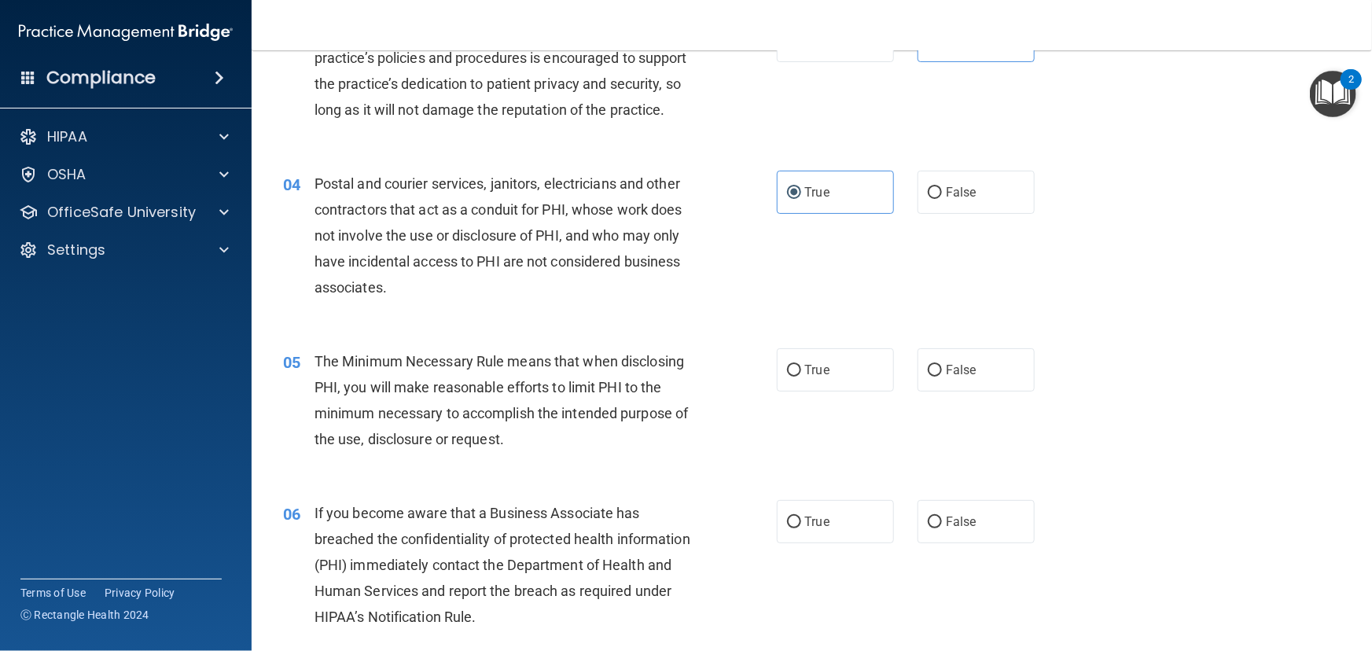
scroll to position [429, 0]
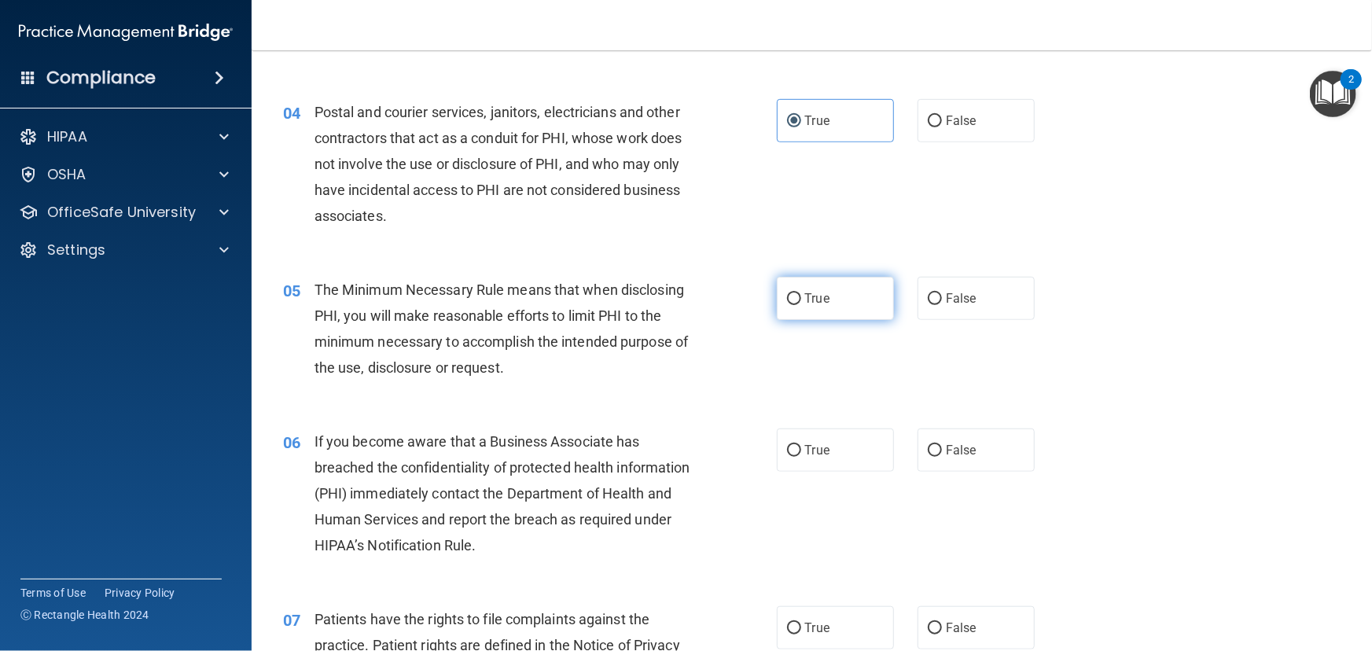
click at [860, 320] on label "True" at bounding box center [835, 298] width 117 height 43
click at [801, 305] on input "True" at bounding box center [794, 299] width 14 height 12
radio input "true"
click at [946, 458] on span "False" at bounding box center [961, 450] width 31 height 15
click at [942, 457] on input "False" at bounding box center [935, 451] width 14 height 12
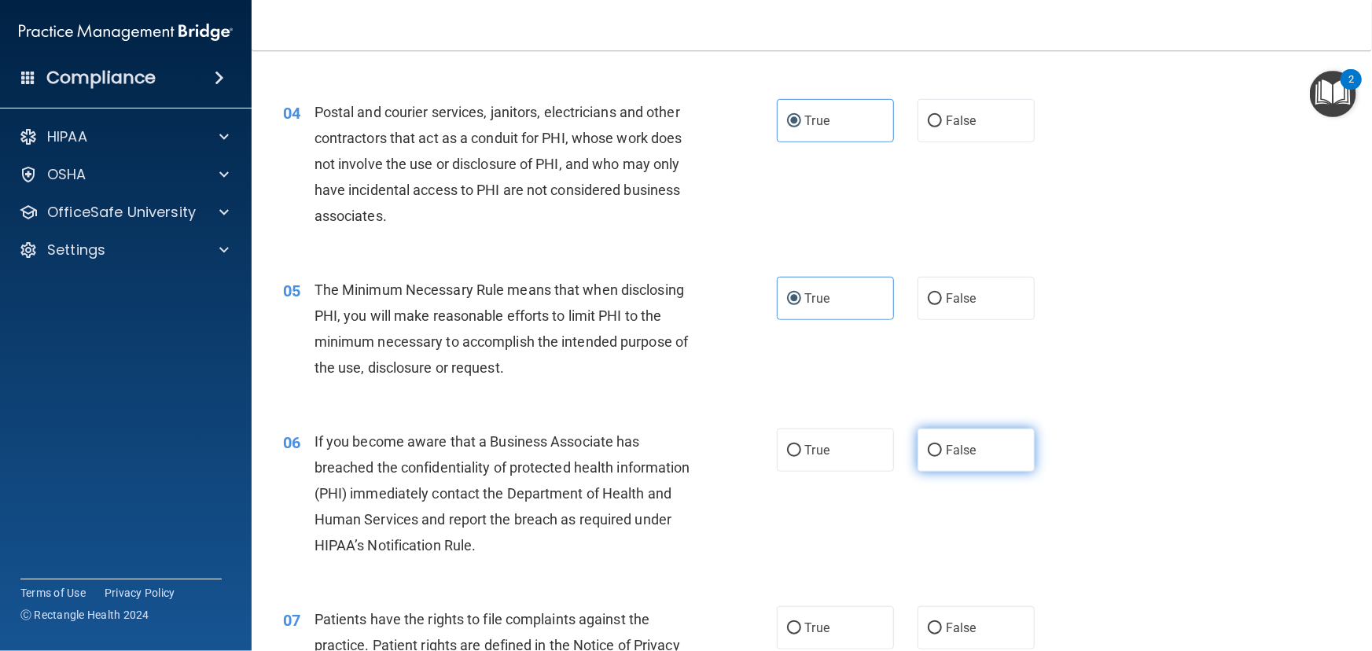
radio input "true"
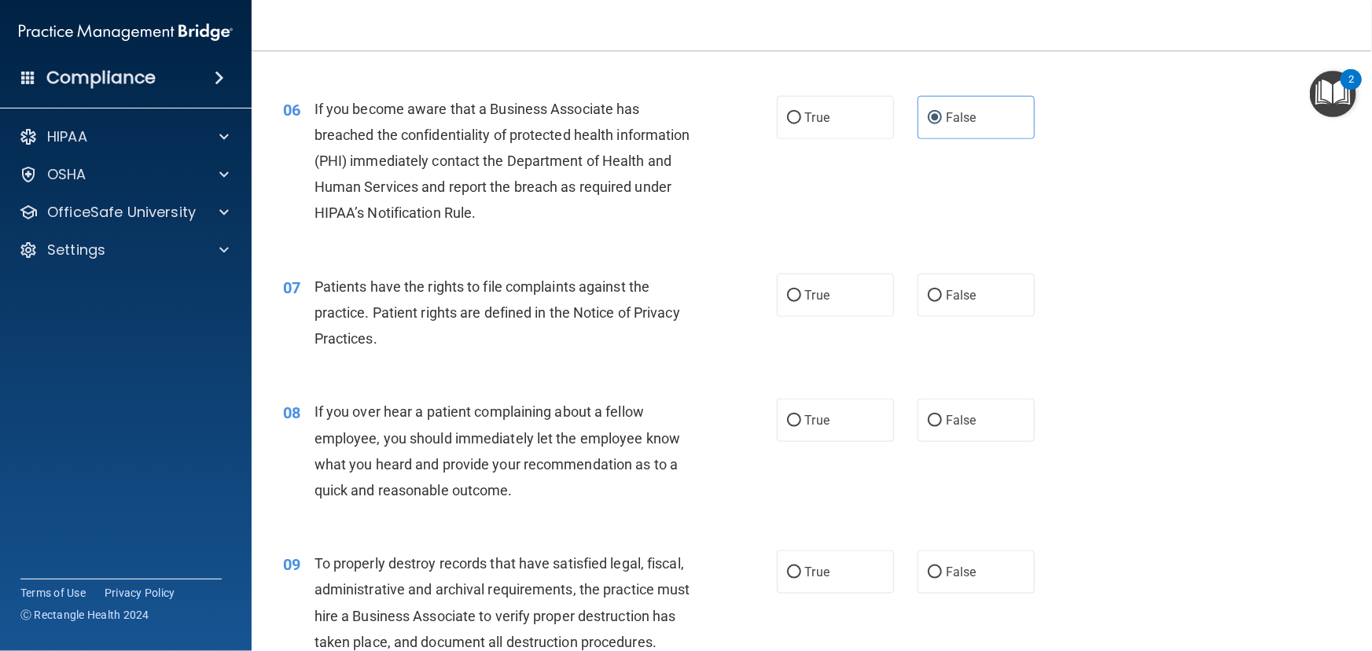
scroll to position [786, 0]
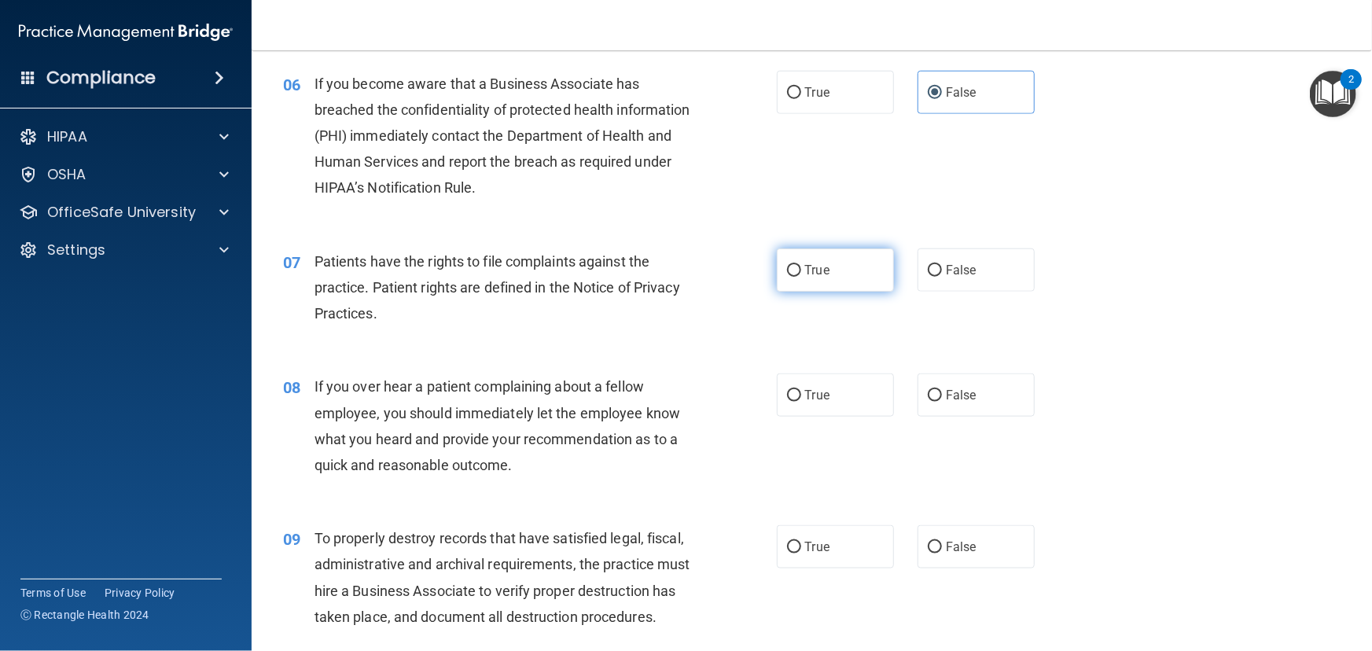
click at [810, 278] on span "True" at bounding box center [817, 270] width 24 height 15
click at [801, 277] on input "True" at bounding box center [794, 271] width 14 height 12
radio input "true"
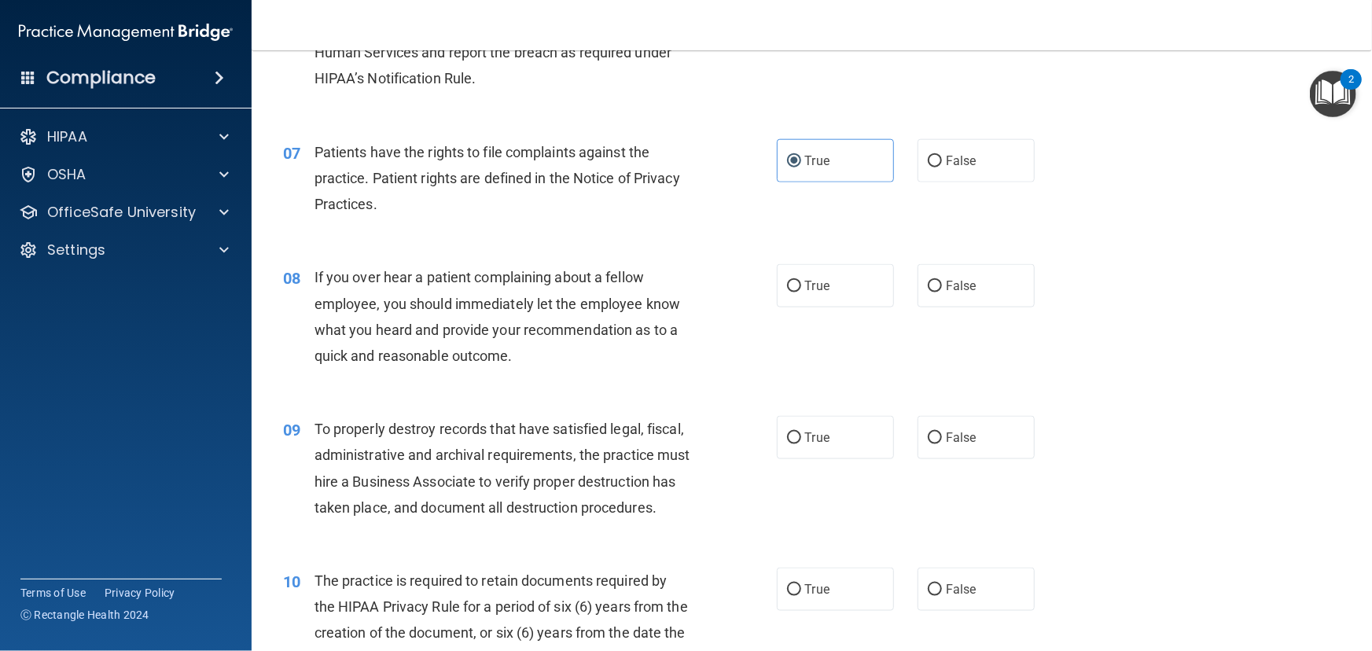
scroll to position [929, 0]
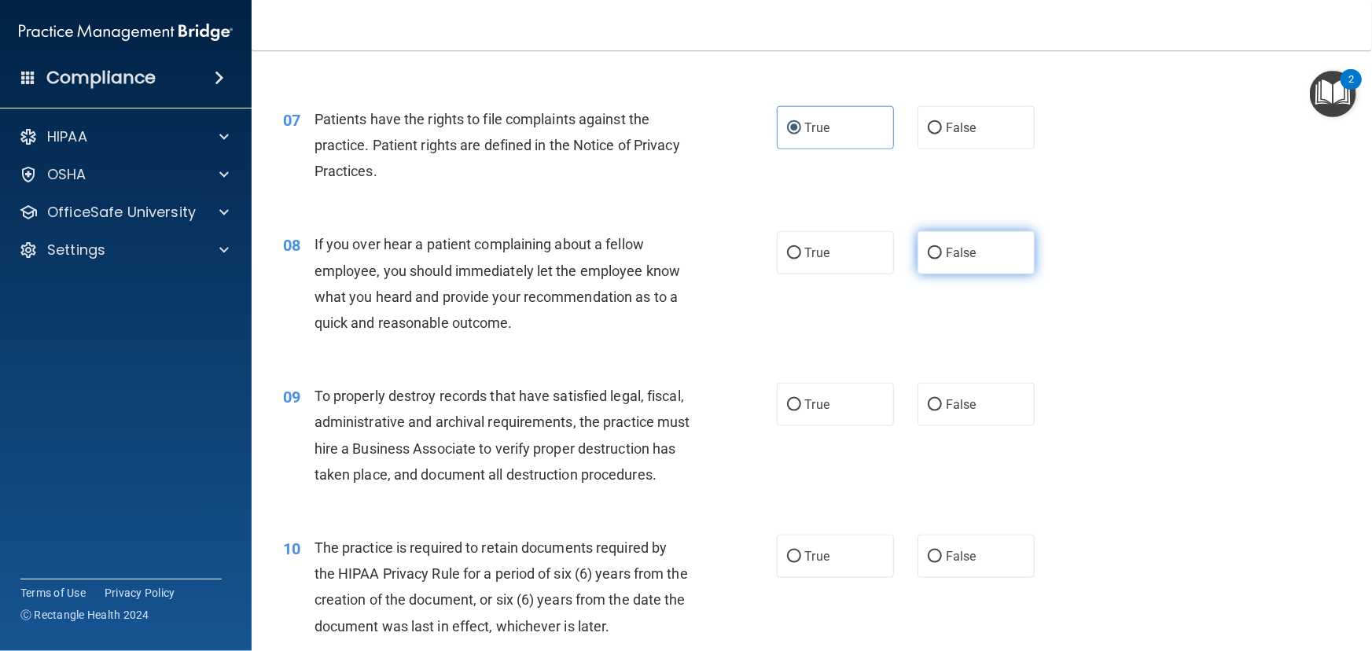
click at [946, 260] on span "False" at bounding box center [961, 252] width 31 height 15
click at [942, 260] on input "False" at bounding box center [935, 254] width 14 height 12
radio input "true"
click at [953, 412] on span "False" at bounding box center [961, 404] width 31 height 15
click at [942, 411] on input "False" at bounding box center [935, 406] width 14 height 12
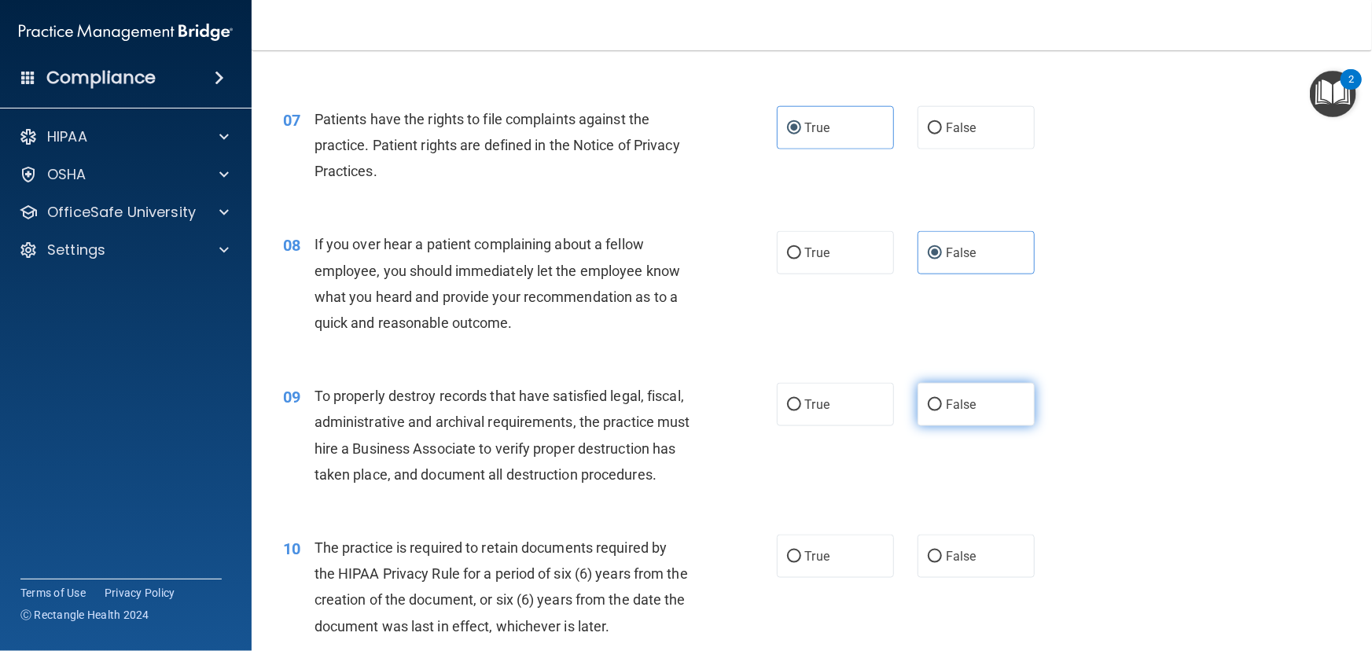
radio input "true"
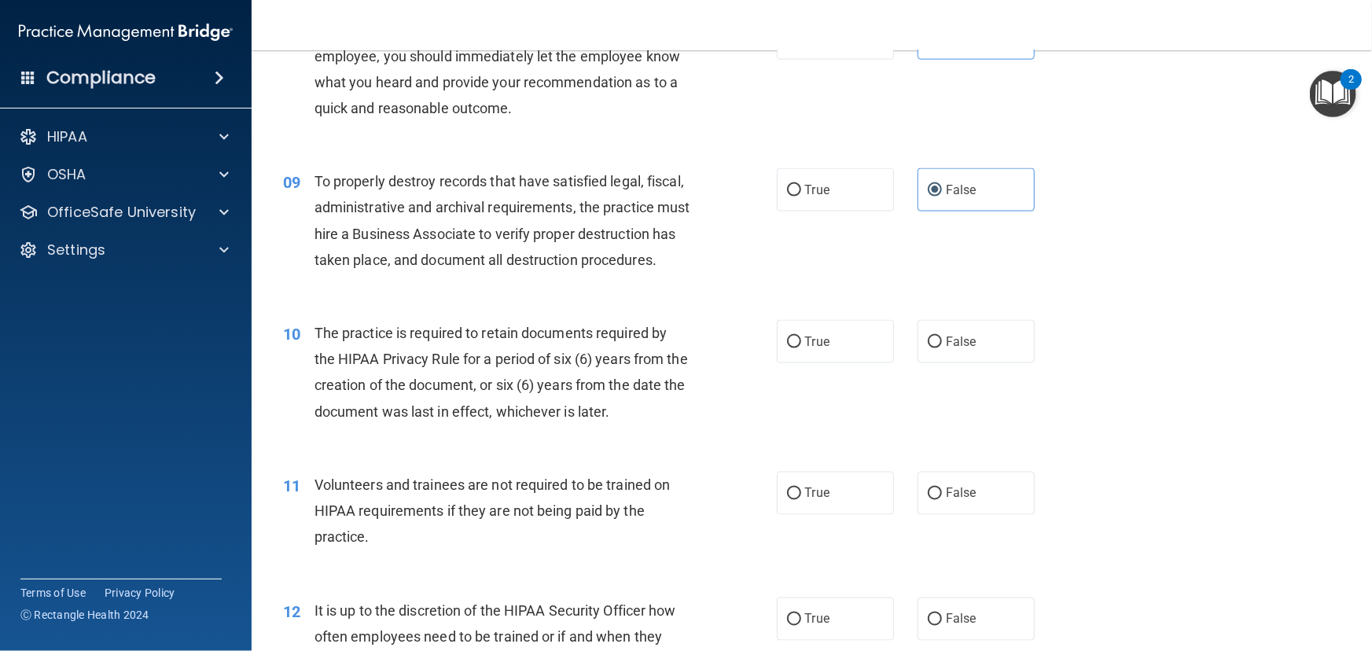
scroll to position [1215, 0]
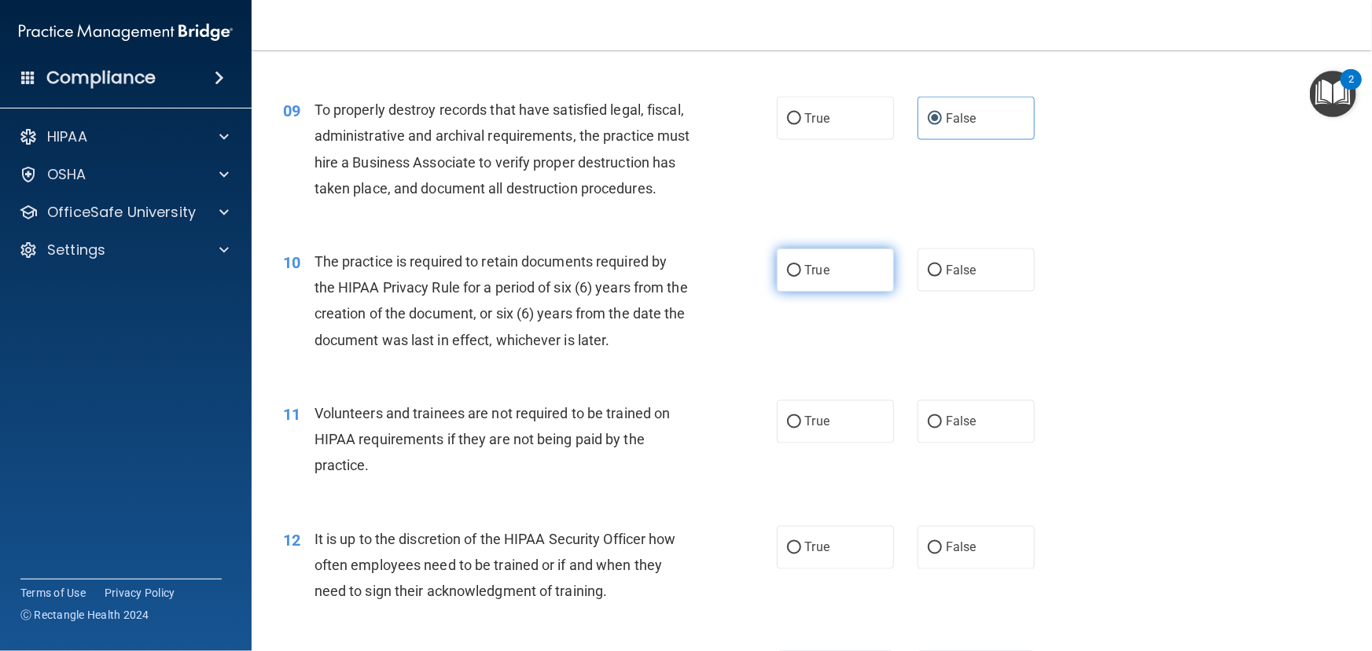
click at [812, 278] on span "True" at bounding box center [817, 270] width 24 height 15
click at [801, 277] on input "True" at bounding box center [794, 271] width 14 height 12
radio input "true"
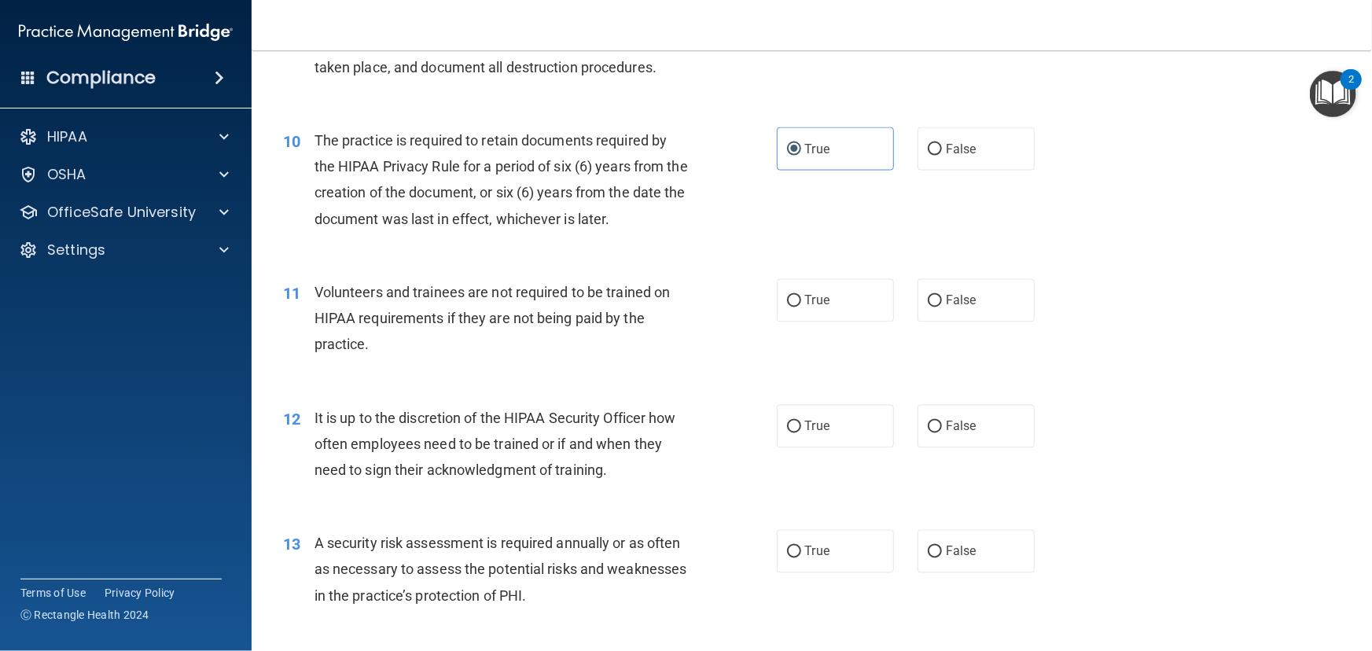
scroll to position [1358, 0]
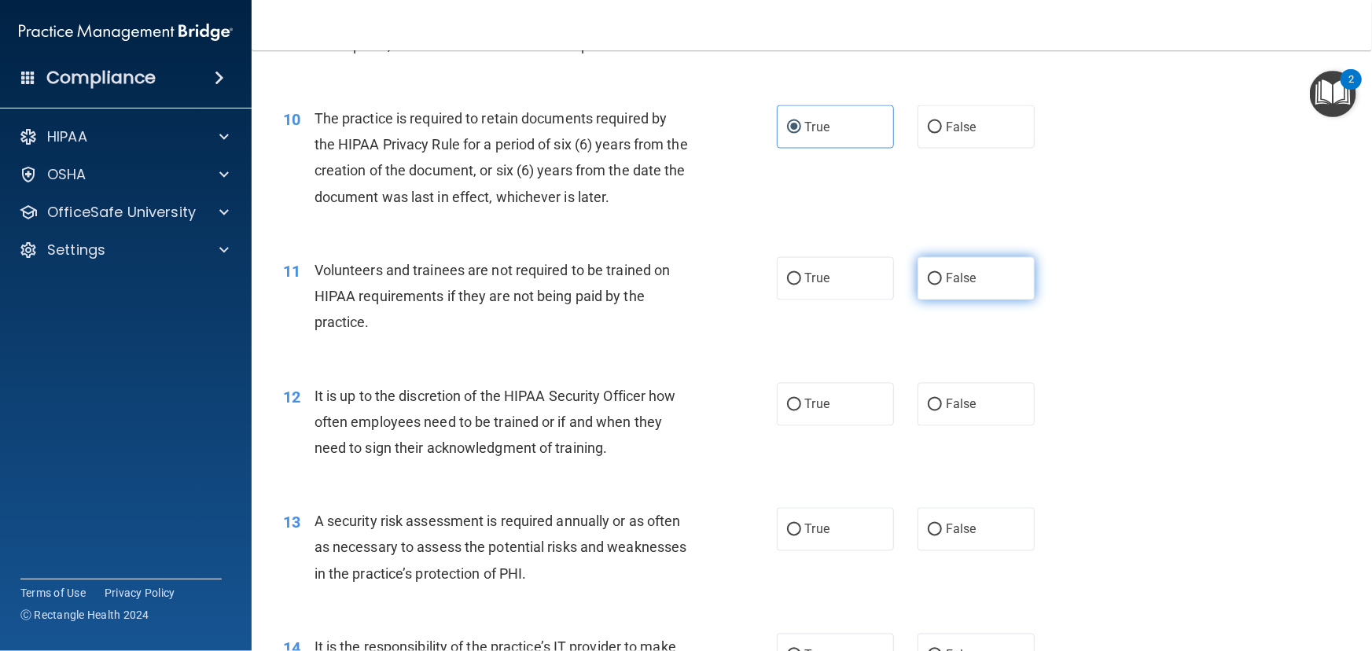
click at [946, 286] on span "False" at bounding box center [961, 278] width 31 height 15
click at [942, 285] on input "False" at bounding box center [935, 280] width 14 height 12
radio input "true"
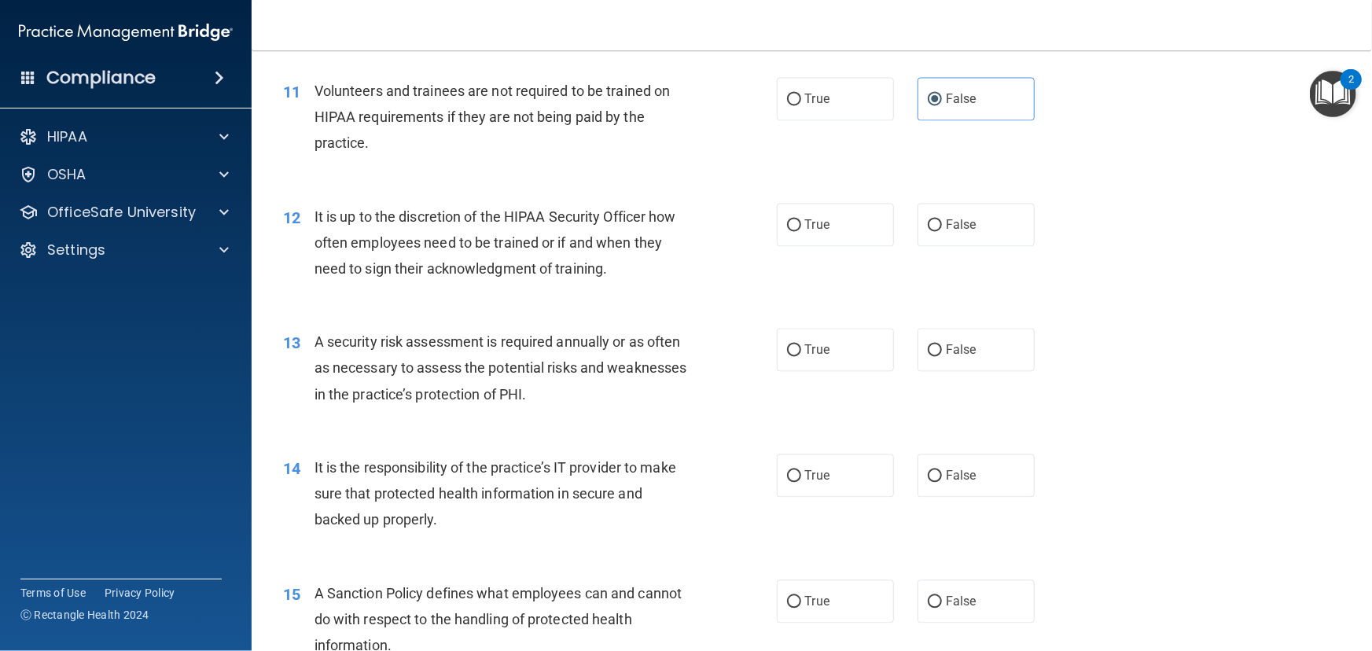
scroll to position [1573, 0]
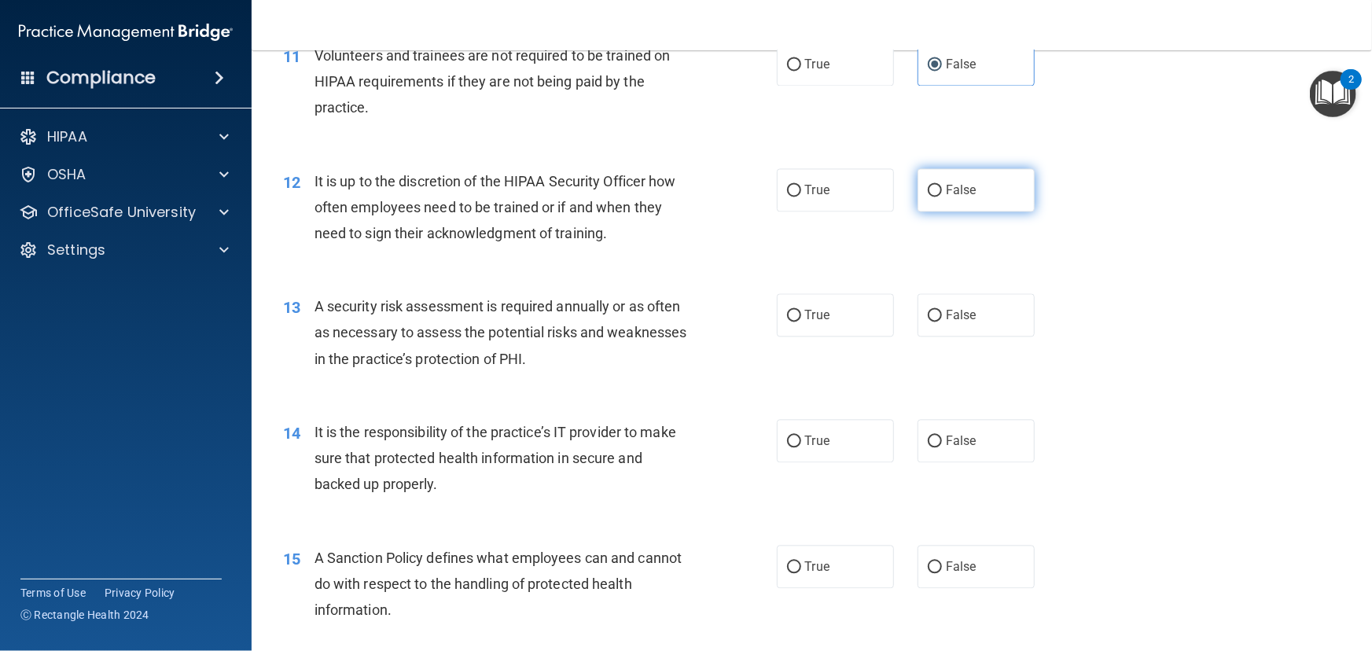
click at [947, 197] on span "False" at bounding box center [961, 189] width 31 height 15
click at [942, 197] on input "False" at bounding box center [935, 191] width 14 height 12
radio input "true"
click at [798, 337] on label "True" at bounding box center [835, 314] width 117 height 43
click at [798, 322] on input "True" at bounding box center [794, 316] width 14 height 12
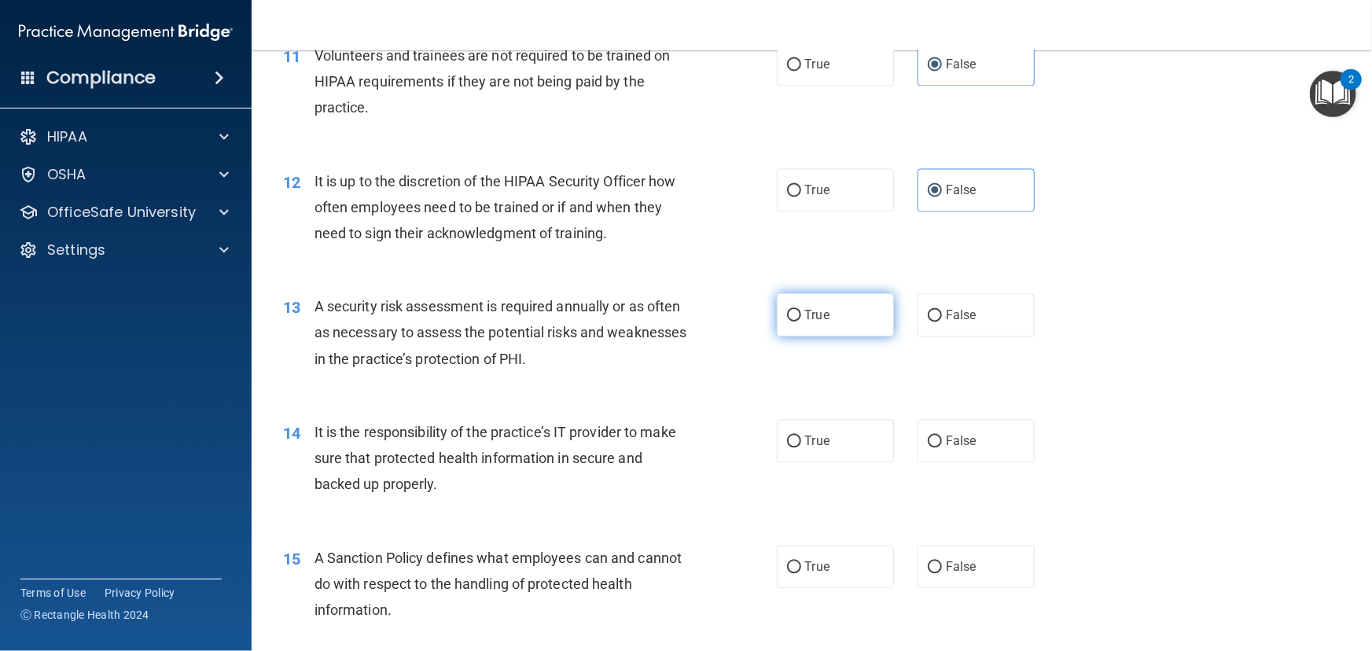
radio input "true"
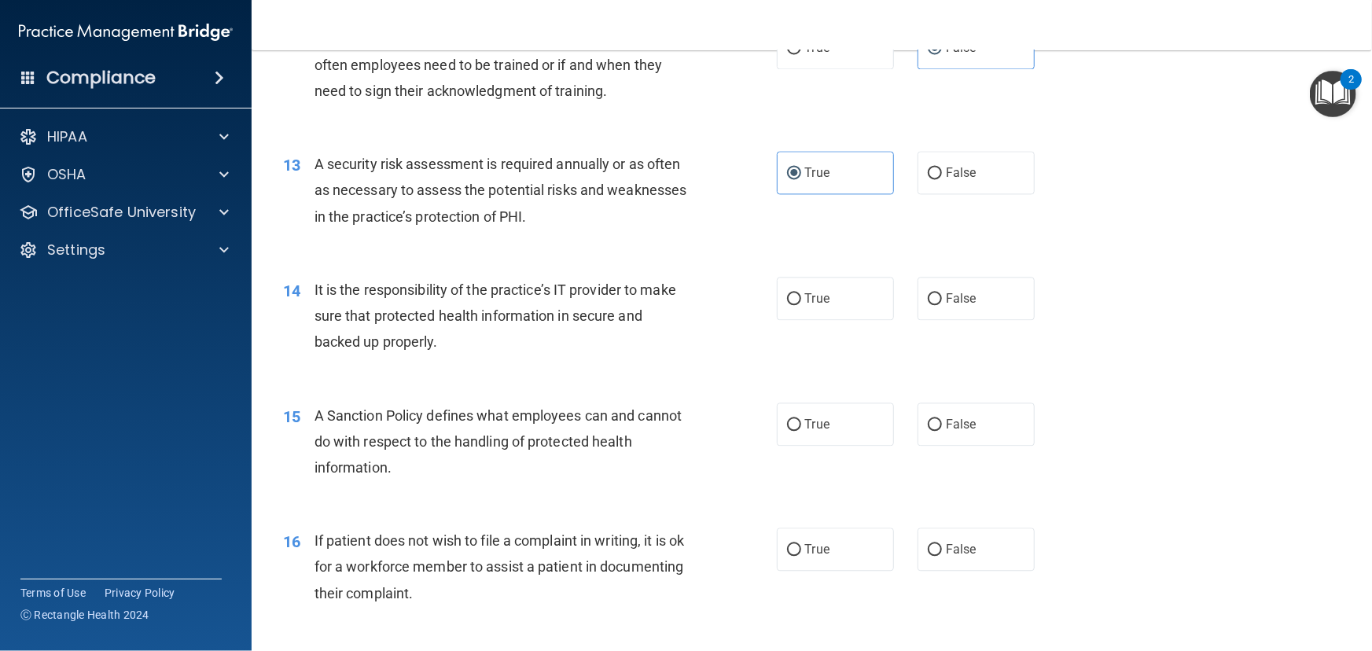
scroll to position [1787, 0]
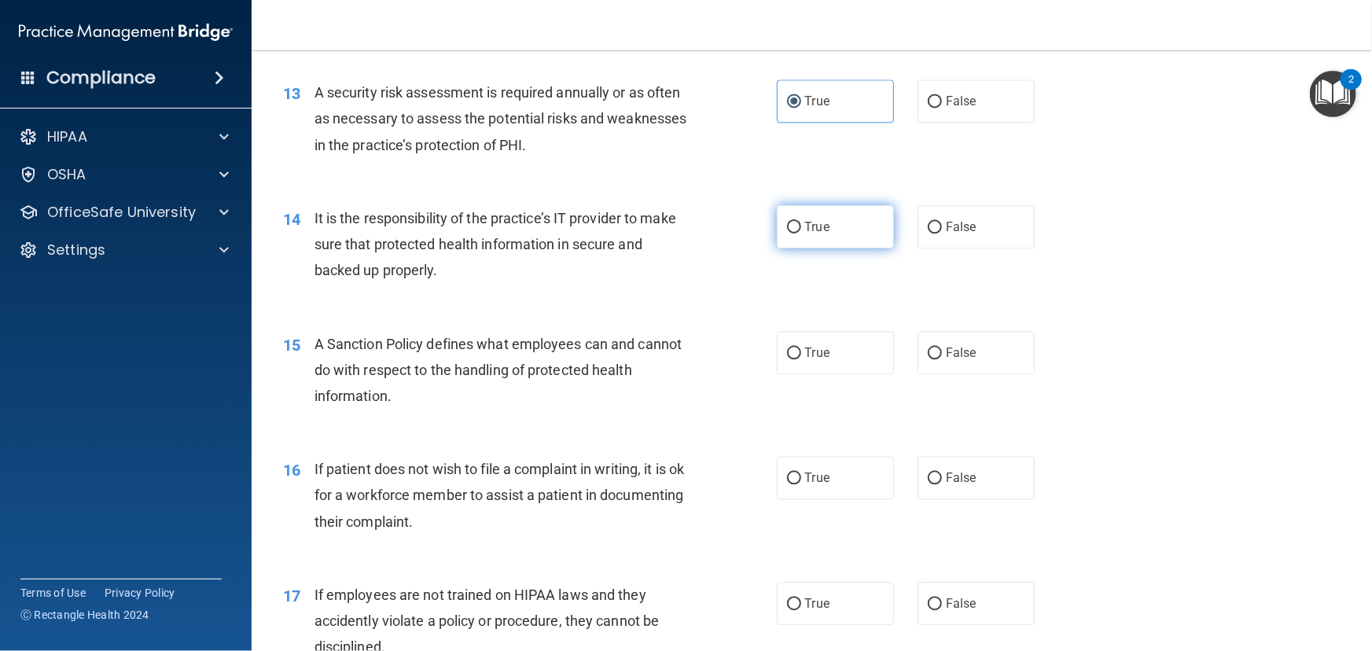
click at [785, 249] on label "True" at bounding box center [835, 226] width 117 height 43
click at [787, 234] on input "True" at bounding box center [794, 228] width 14 height 12
radio input "true"
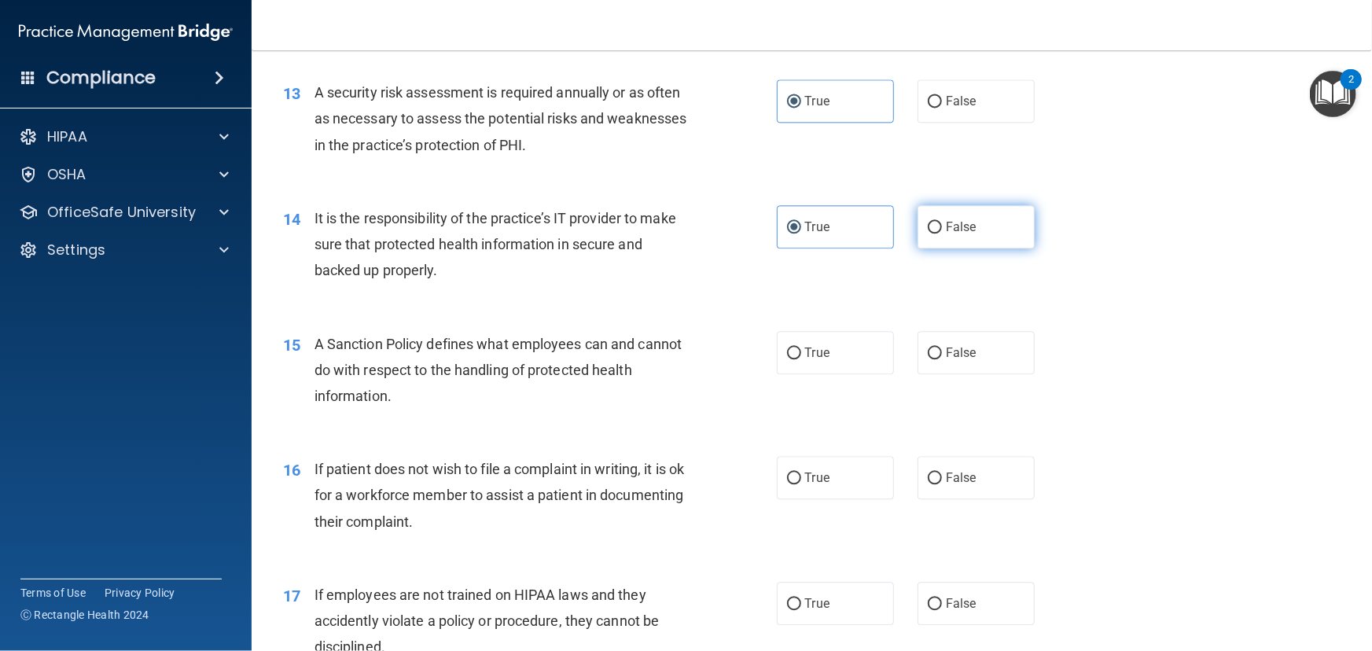
click at [941, 249] on label "False" at bounding box center [976, 226] width 117 height 43
click at [941, 234] on input "False" at bounding box center [935, 228] width 14 height 12
radio input "true"
radio input "false"
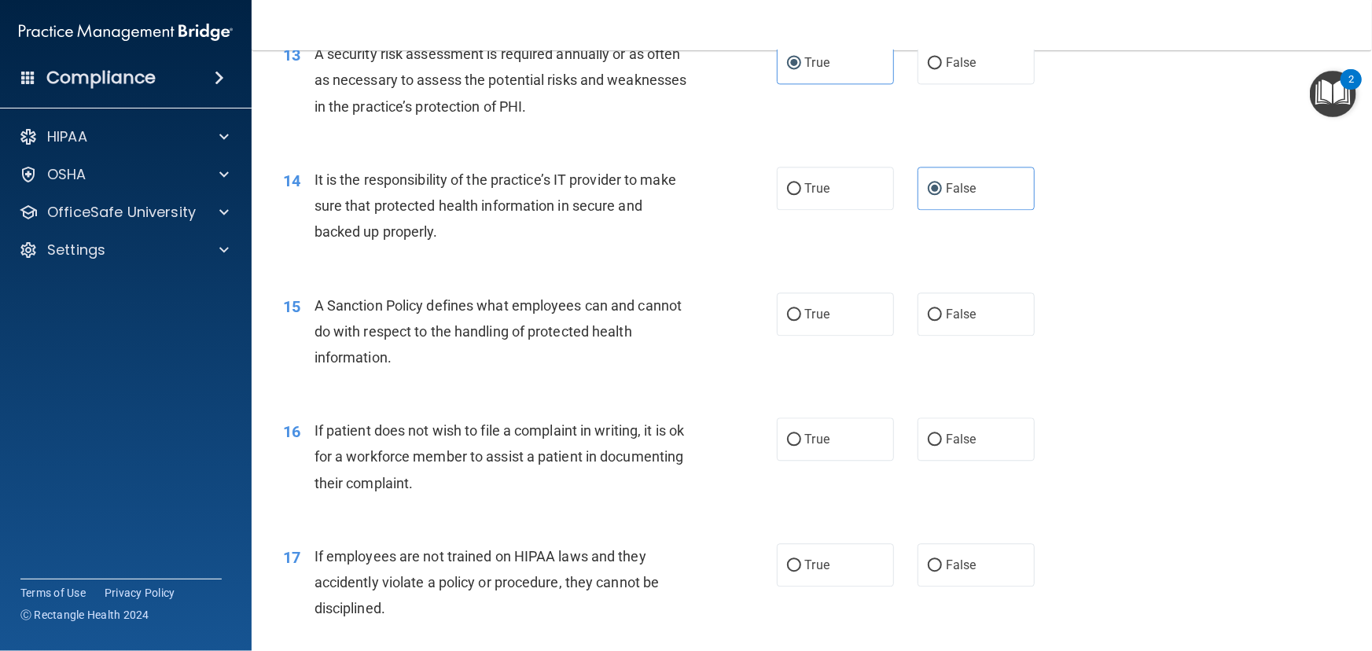
scroll to position [1858, 0]
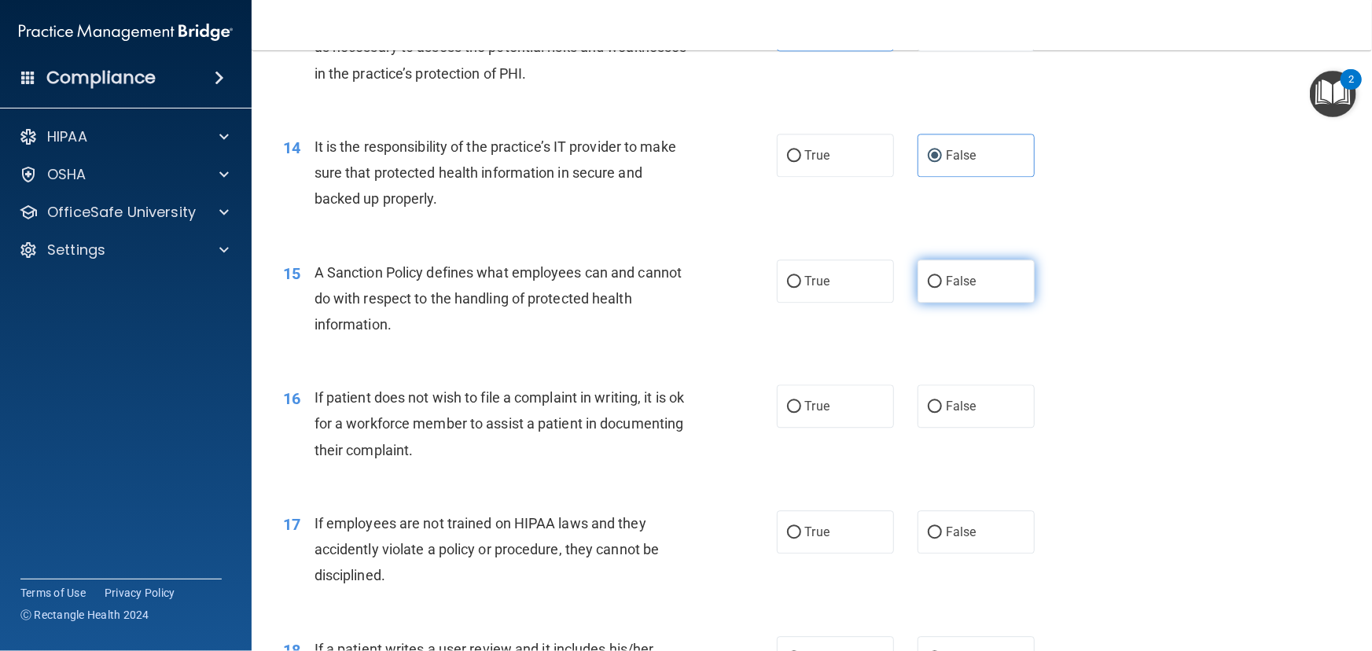
click at [965, 289] on span "False" at bounding box center [961, 281] width 31 height 15
click at [942, 288] on input "False" at bounding box center [935, 282] width 14 height 12
radio input "true"
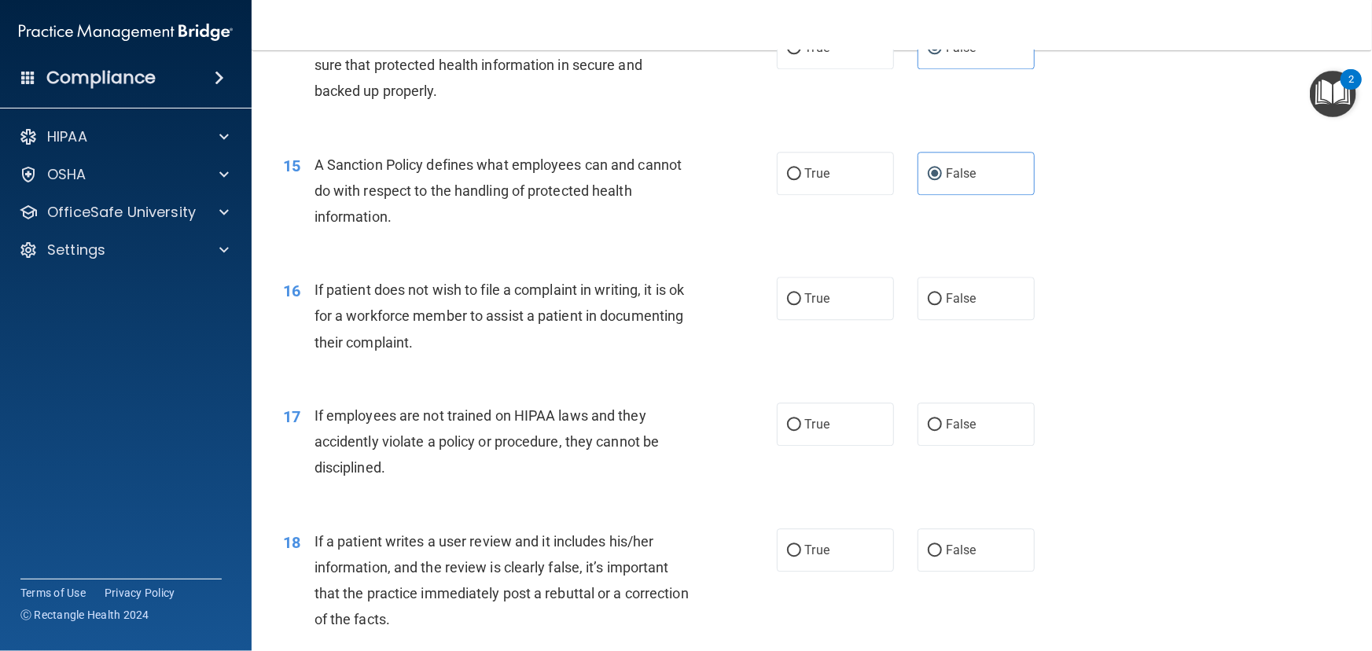
scroll to position [2002, 0]
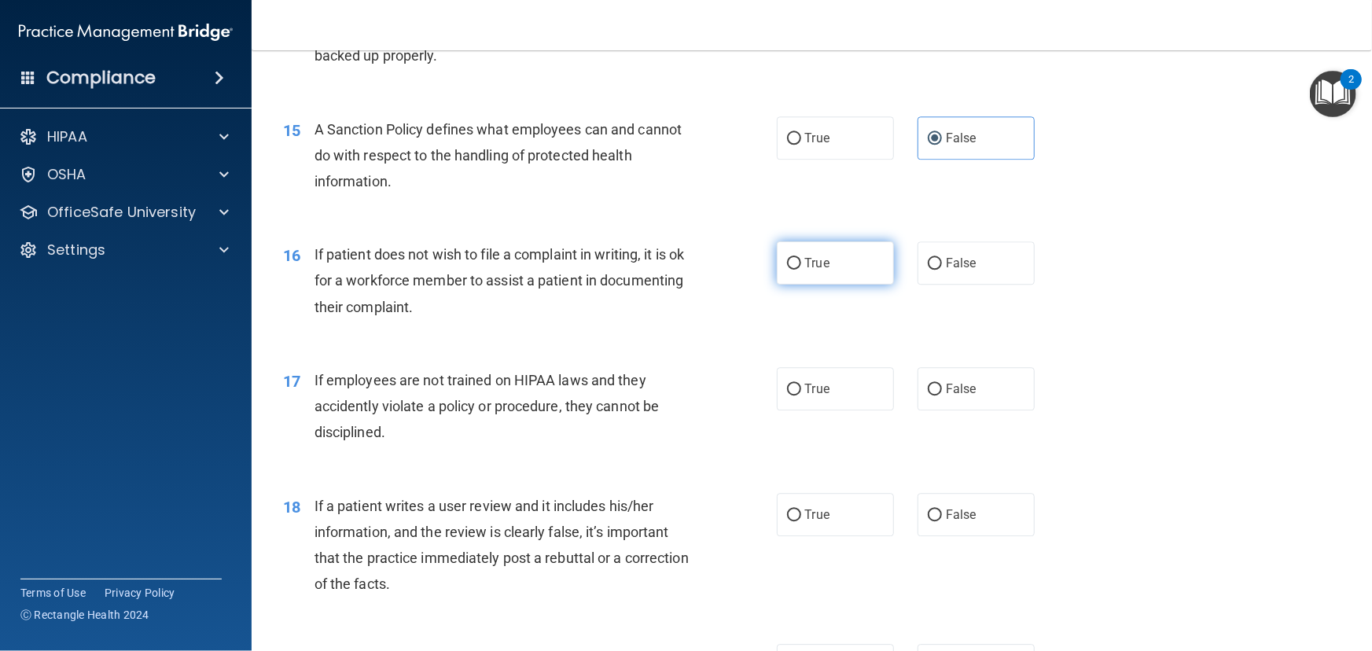
click at [810, 271] on span "True" at bounding box center [817, 263] width 24 height 15
click at [801, 270] on input "True" at bounding box center [794, 264] width 14 height 12
radio input "true"
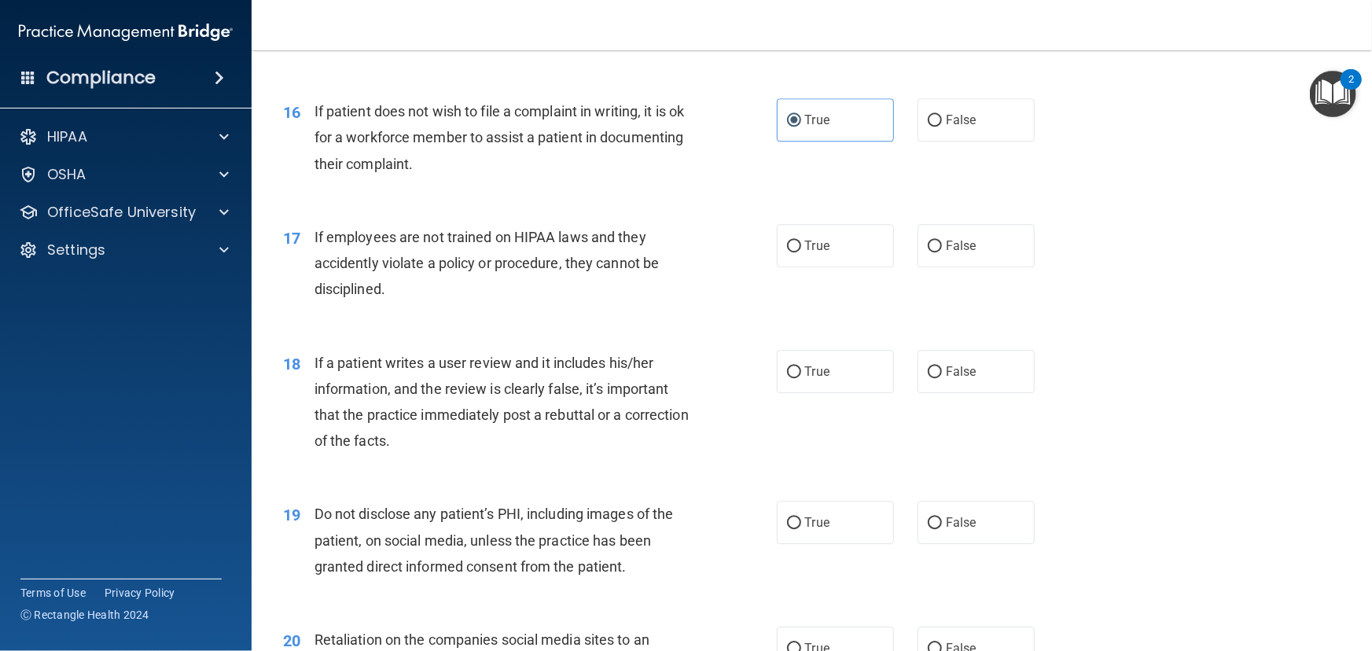
scroll to position [2216, 0]
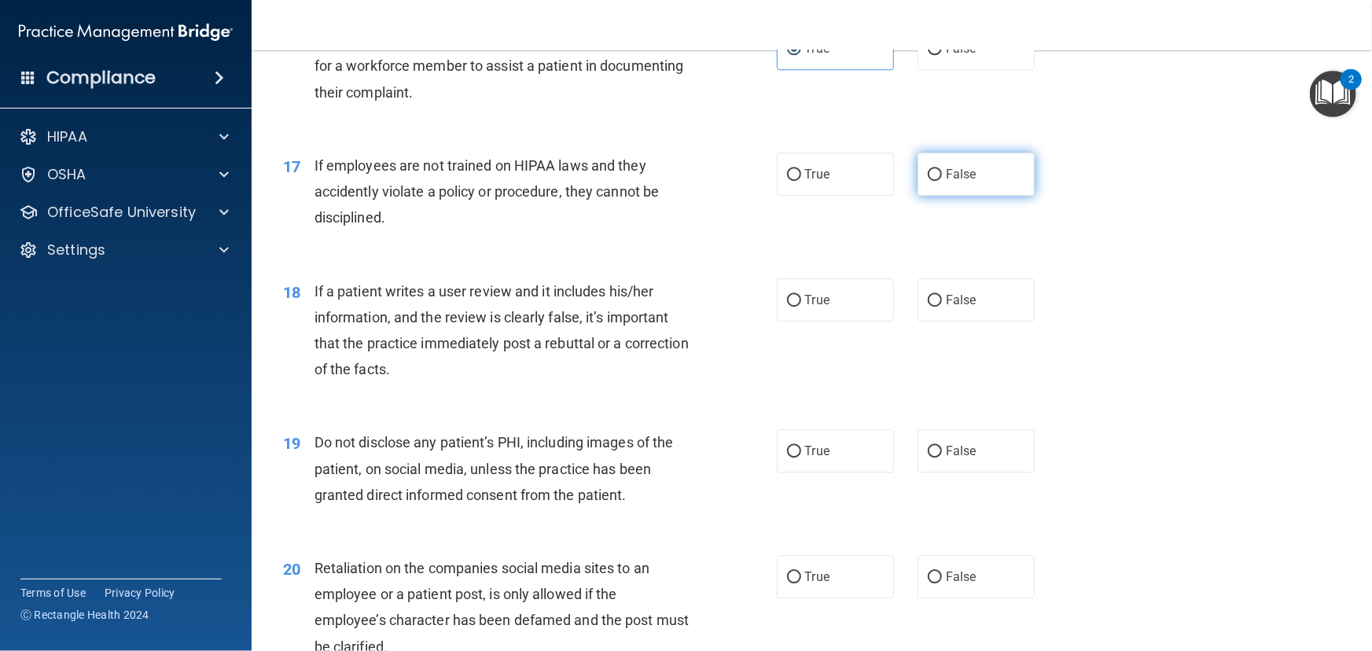
click at [938, 196] on label "False" at bounding box center [976, 174] width 117 height 43
click at [938, 181] on input "False" at bounding box center [935, 175] width 14 height 12
radio input "true"
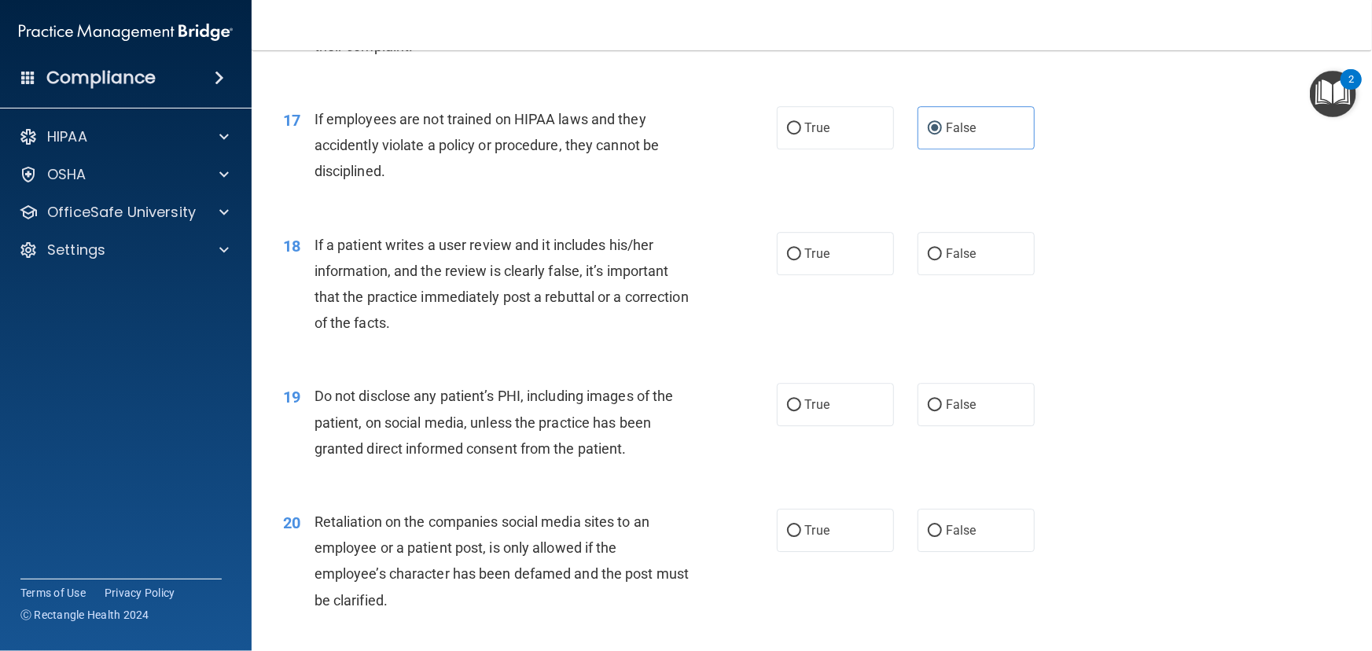
scroll to position [2288, 0]
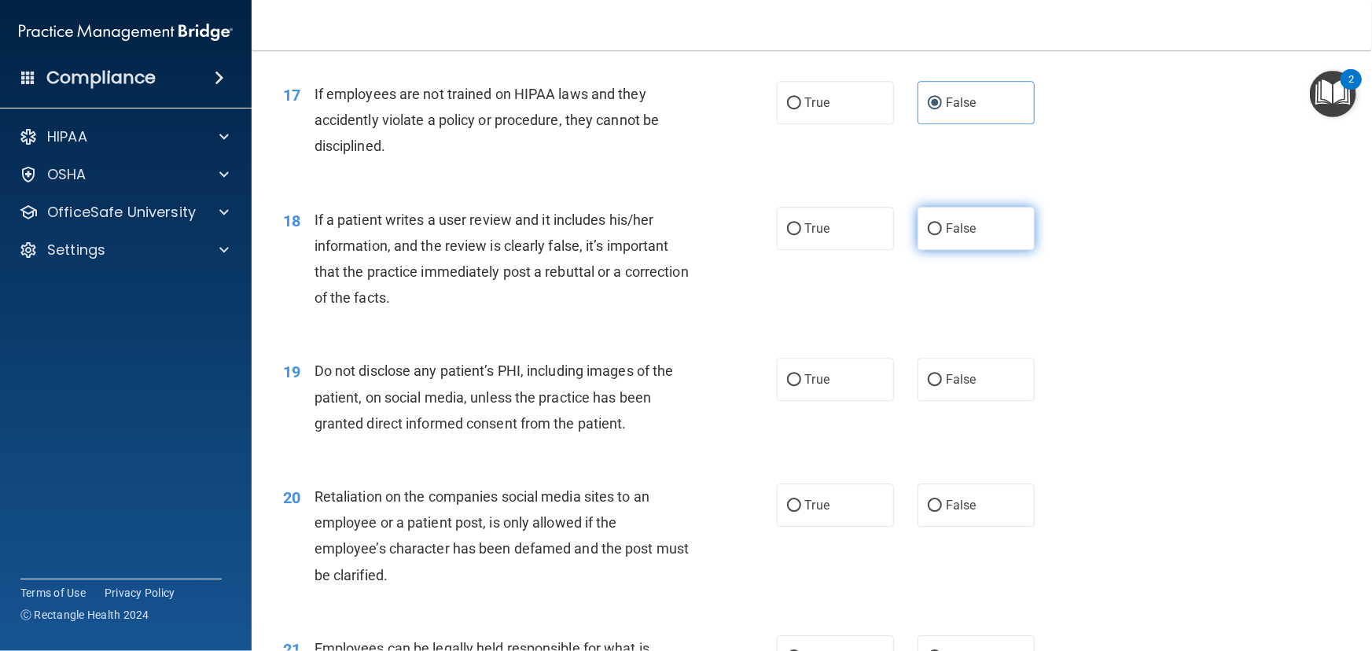
click at [918, 250] on label "False" at bounding box center [976, 228] width 117 height 43
click at [928, 235] on input "False" at bounding box center [935, 229] width 14 height 12
radio input "true"
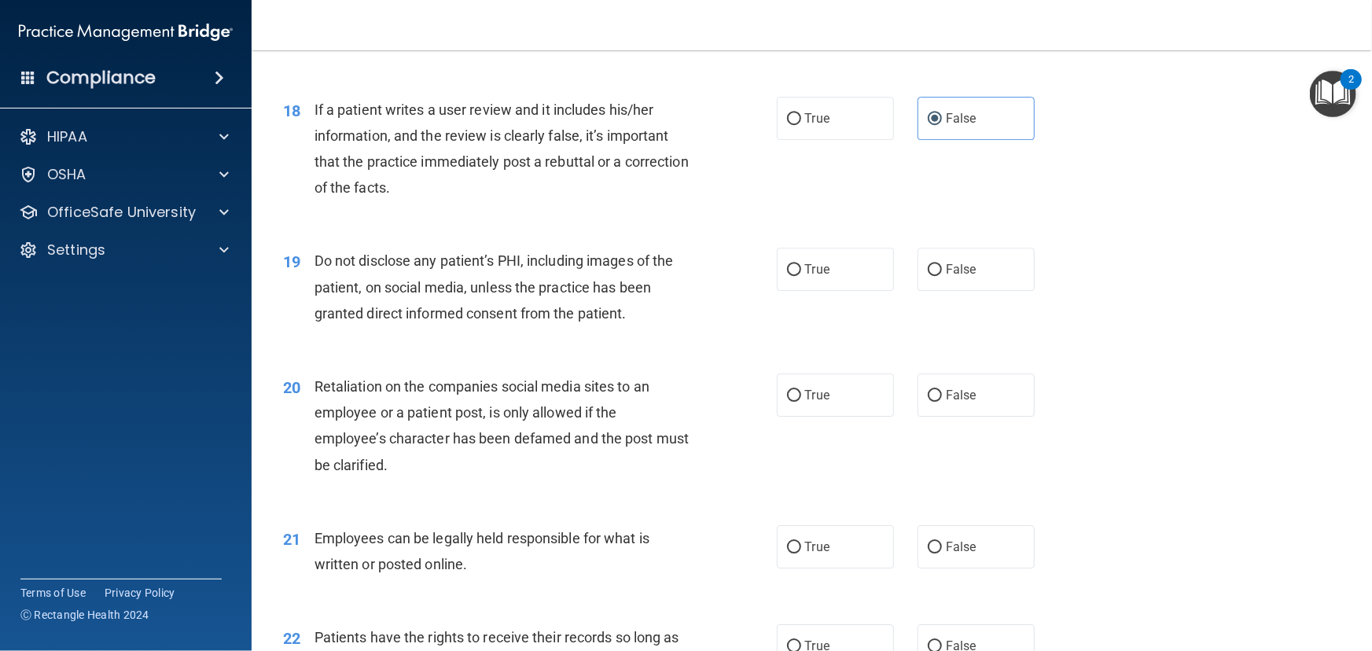
scroll to position [2430, 0]
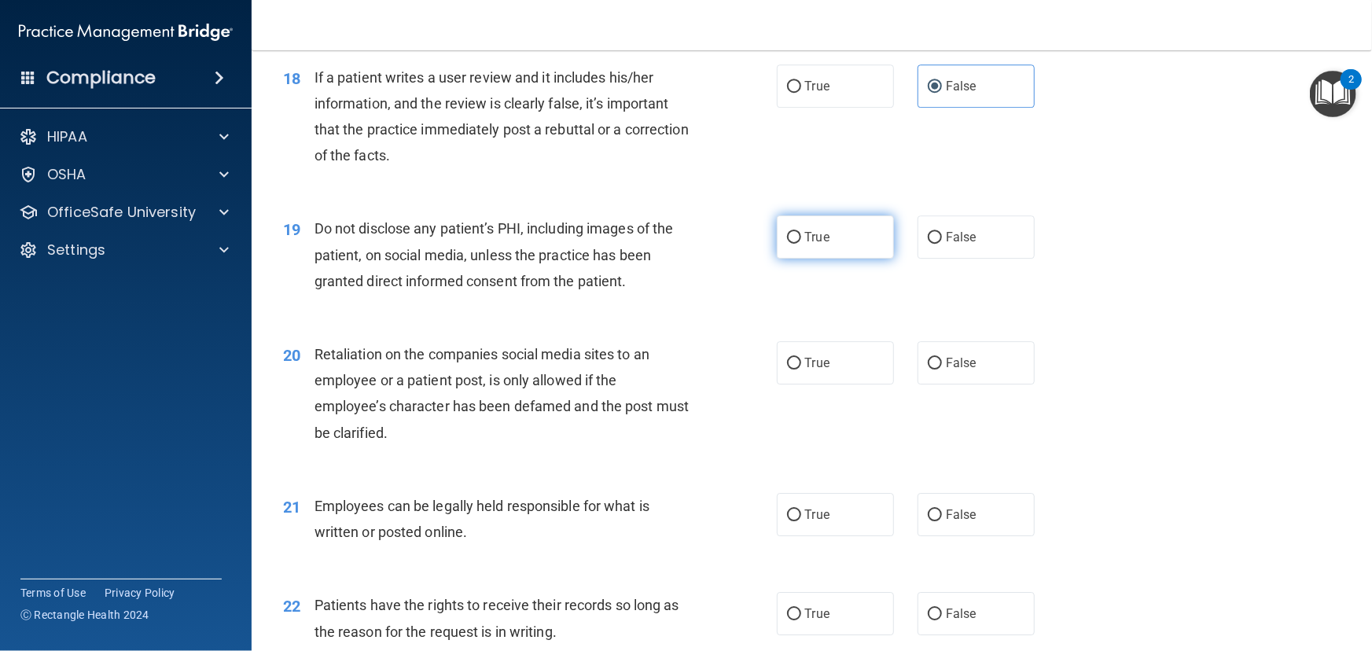
click at [844, 259] on label "True" at bounding box center [835, 236] width 117 height 43
click at [801, 244] on input "True" at bounding box center [794, 238] width 14 height 12
radio input "true"
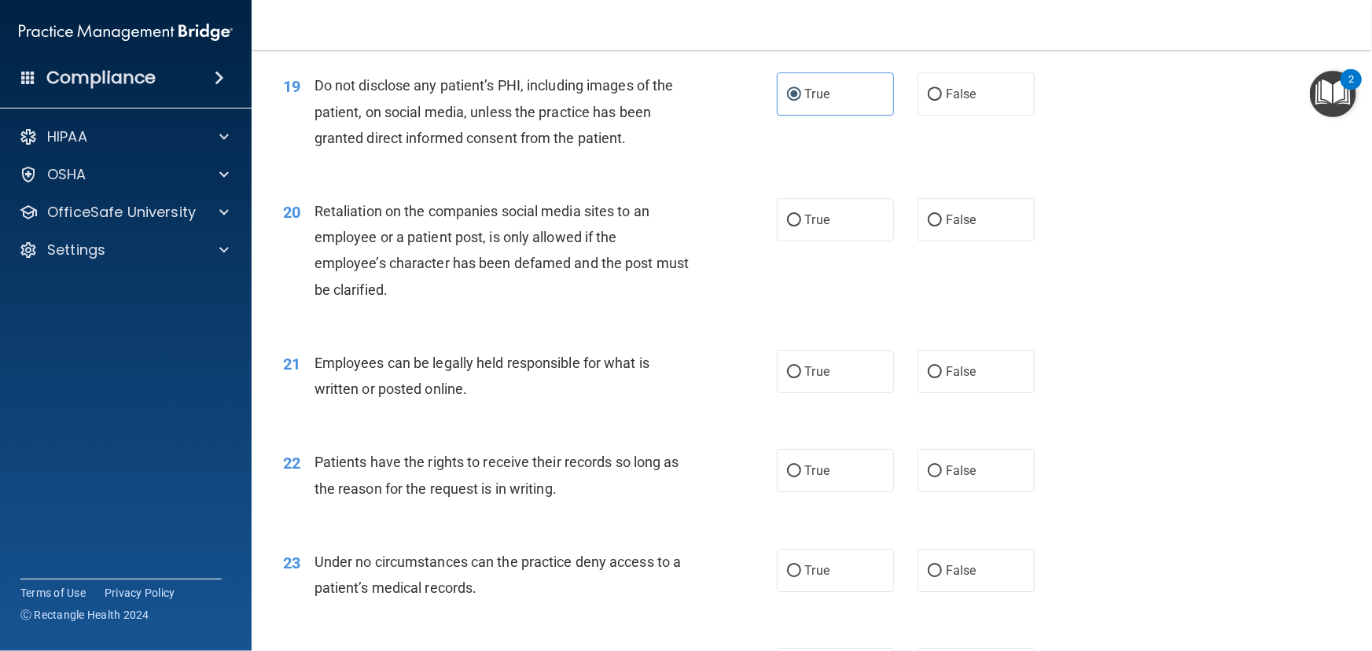
scroll to position [2645, 0]
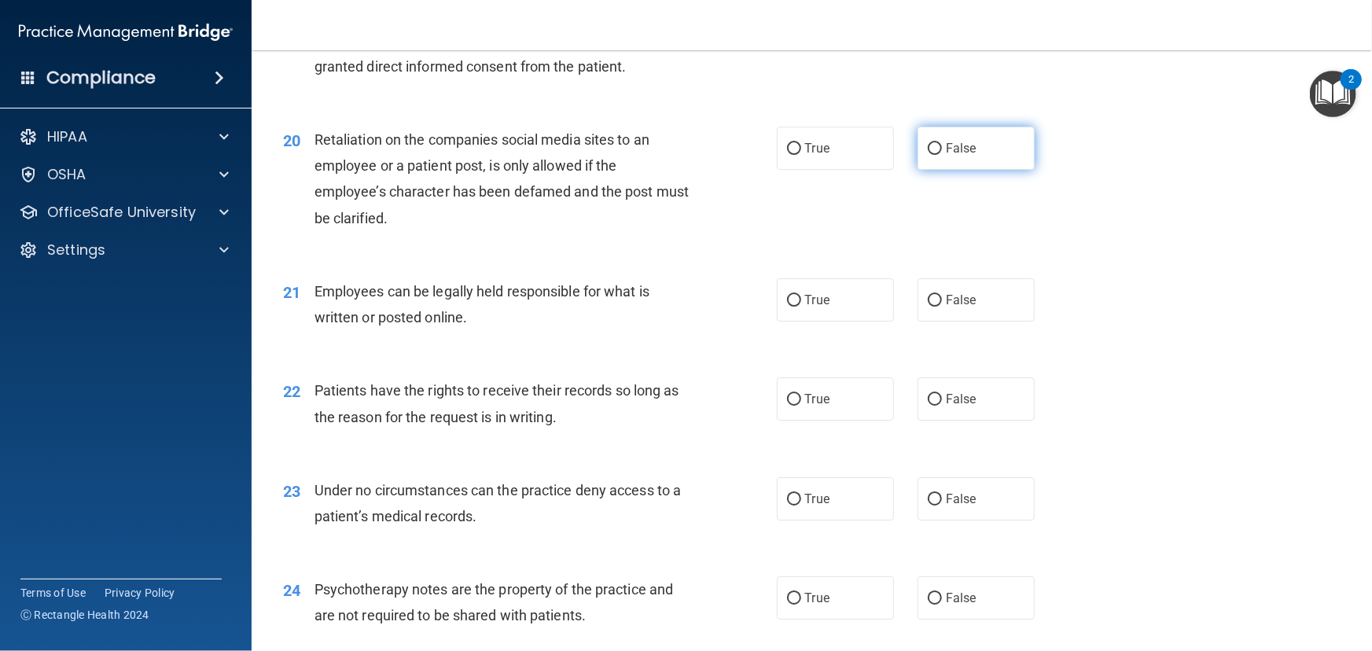
click at [965, 170] on label "False" at bounding box center [976, 148] width 117 height 43
click at [942, 155] on input "False" at bounding box center [935, 149] width 14 height 12
radio input "true"
click at [836, 322] on label "True" at bounding box center [835, 299] width 117 height 43
click at [801, 307] on input "True" at bounding box center [794, 301] width 14 height 12
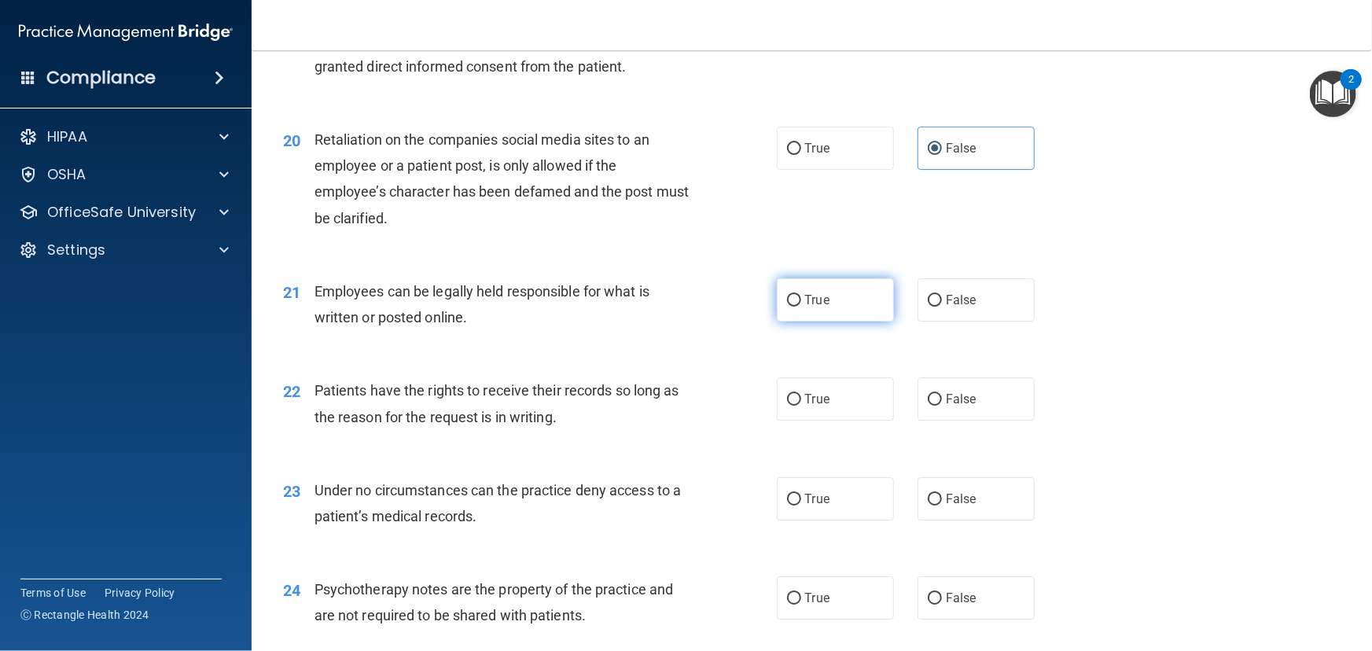
radio input "true"
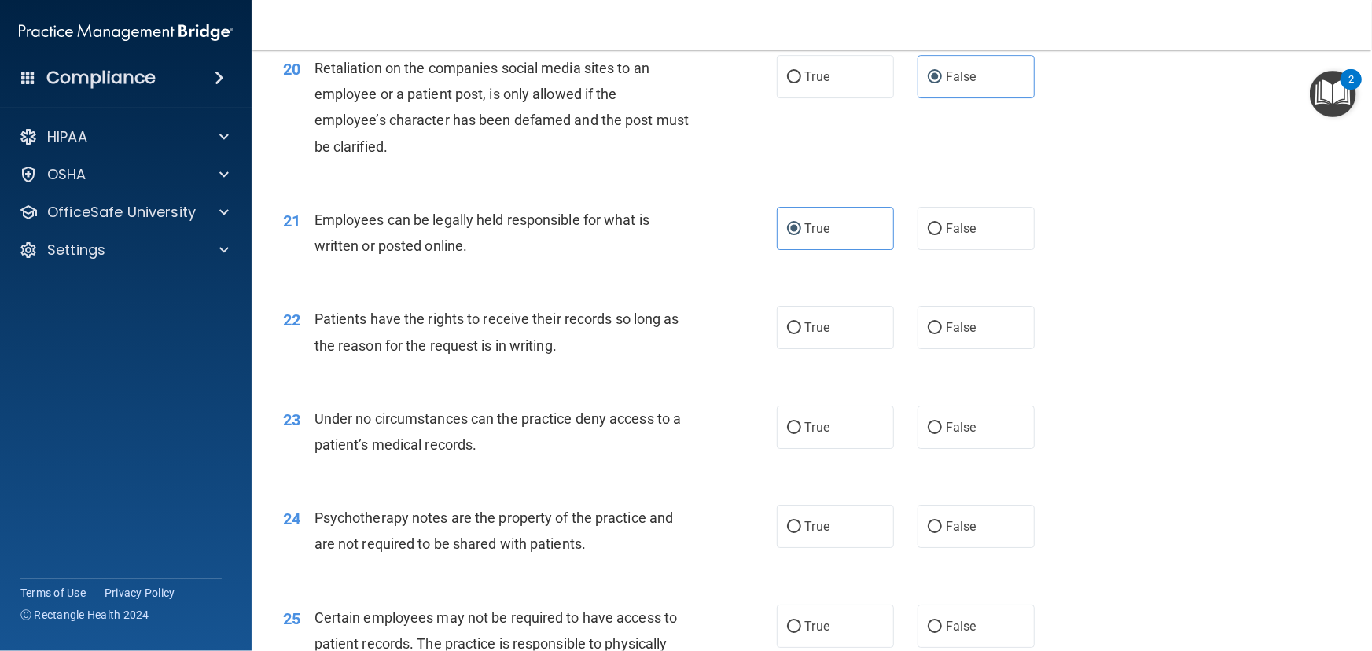
scroll to position [2788, 0]
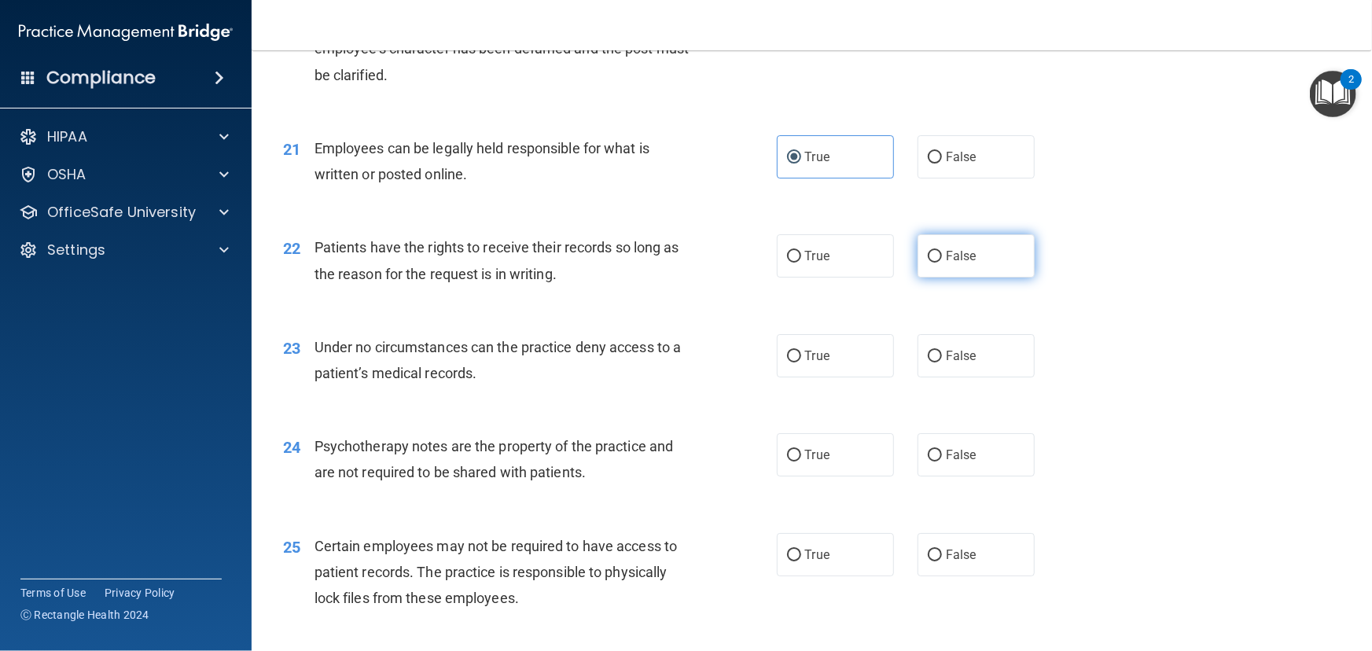
click at [928, 263] on input "False" at bounding box center [935, 257] width 14 height 12
radio input "true"
click at [946, 363] on span "False" at bounding box center [961, 355] width 31 height 15
click at [939, 363] on input "False" at bounding box center [935, 357] width 14 height 12
radio input "true"
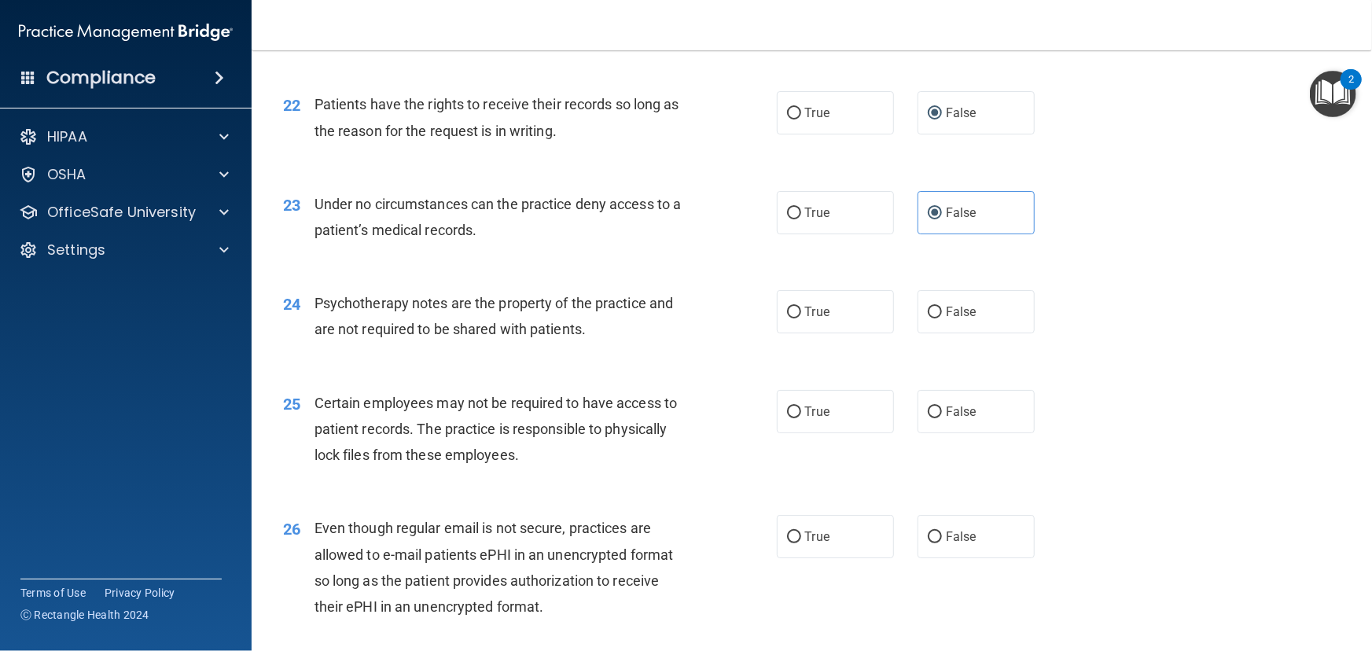
scroll to position [3003, 0]
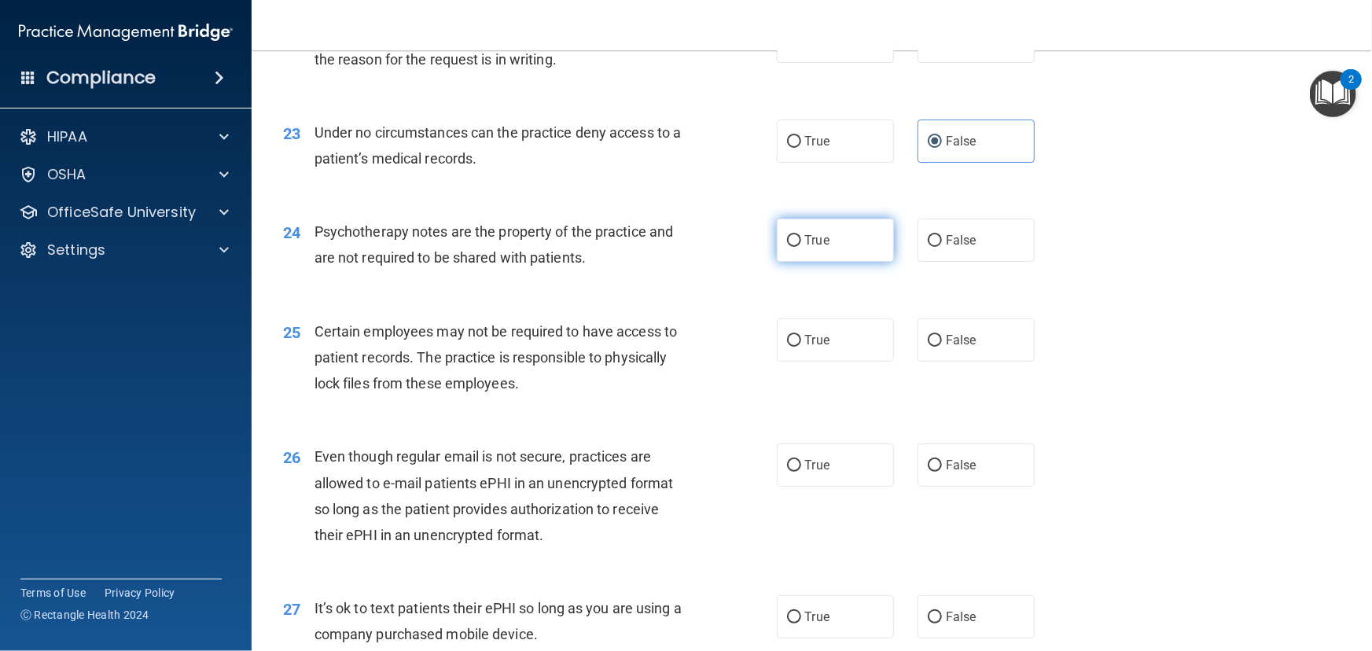
click at [881, 262] on label "True" at bounding box center [835, 240] width 117 height 43
click at [801, 247] on input "True" at bounding box center [794, 241] width 14 height 12
radio input "true"
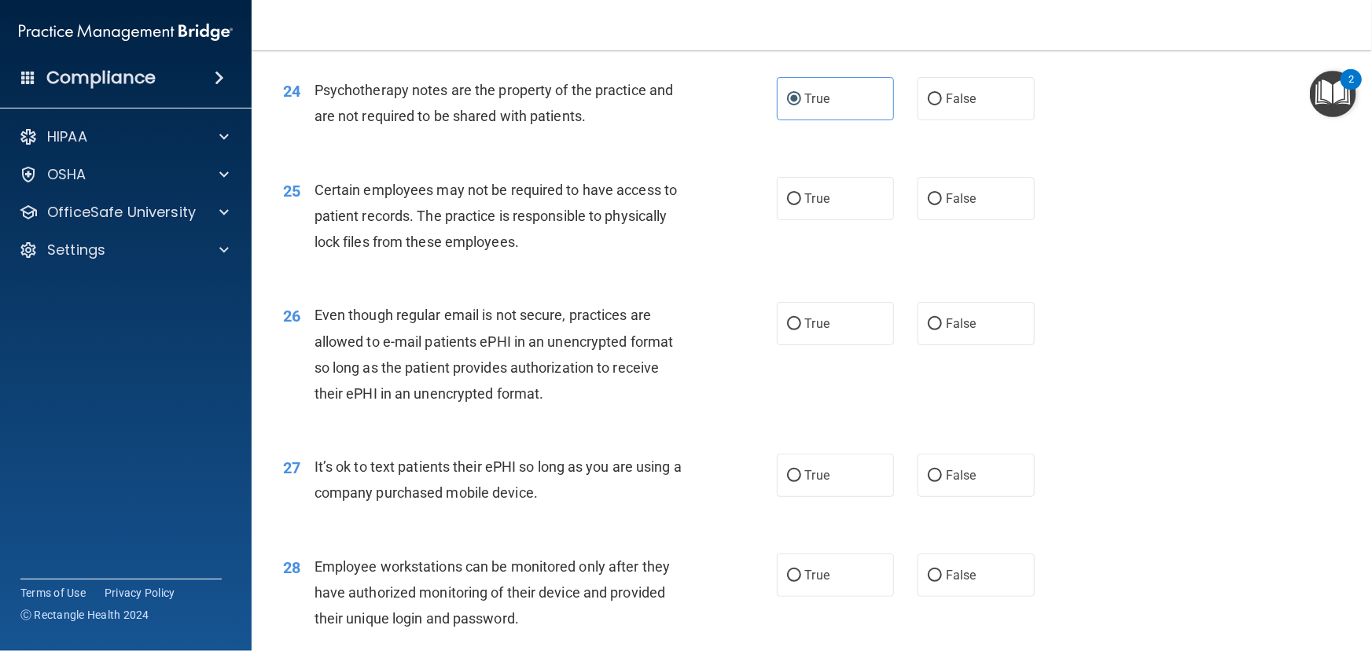
scroll to position [3146, 0]
click at [797, 219] on label "True" at bounding box center [835, 196] width 117 height 43
click at [797, 204] on input "True" at bounding box center [794, 198] width 14 height 12
radio input "true"
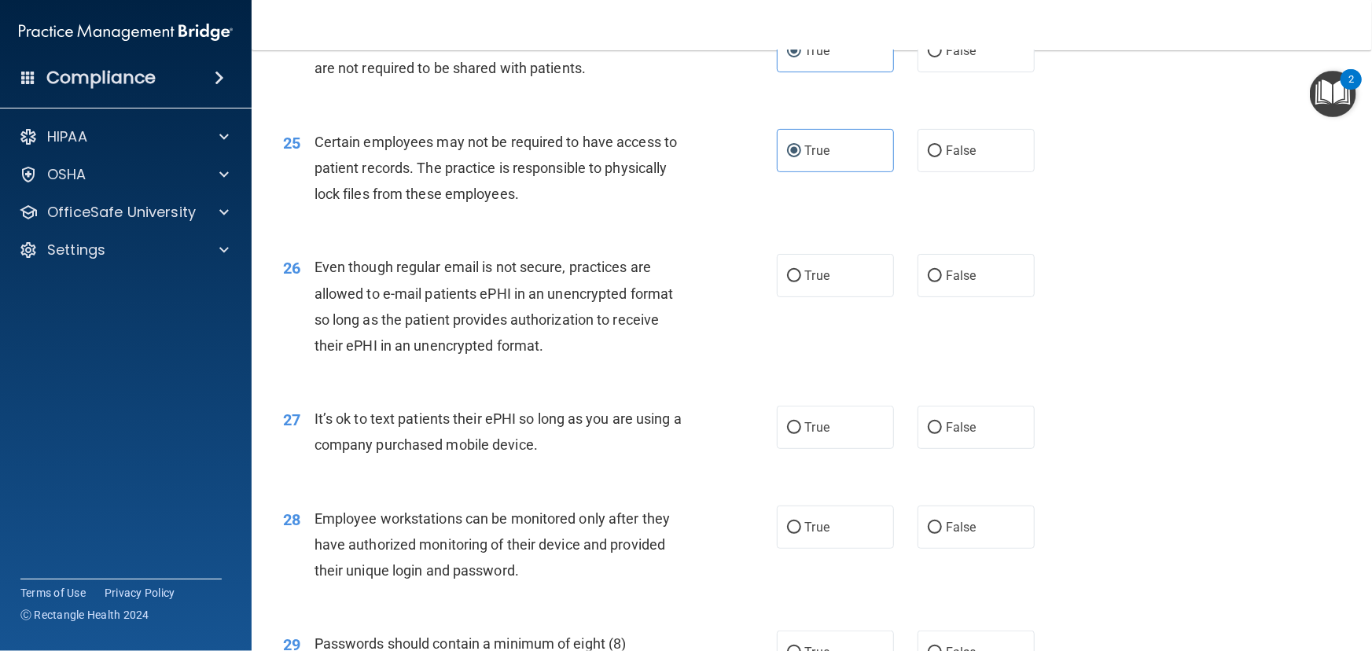
scroll to position [3288, 0]
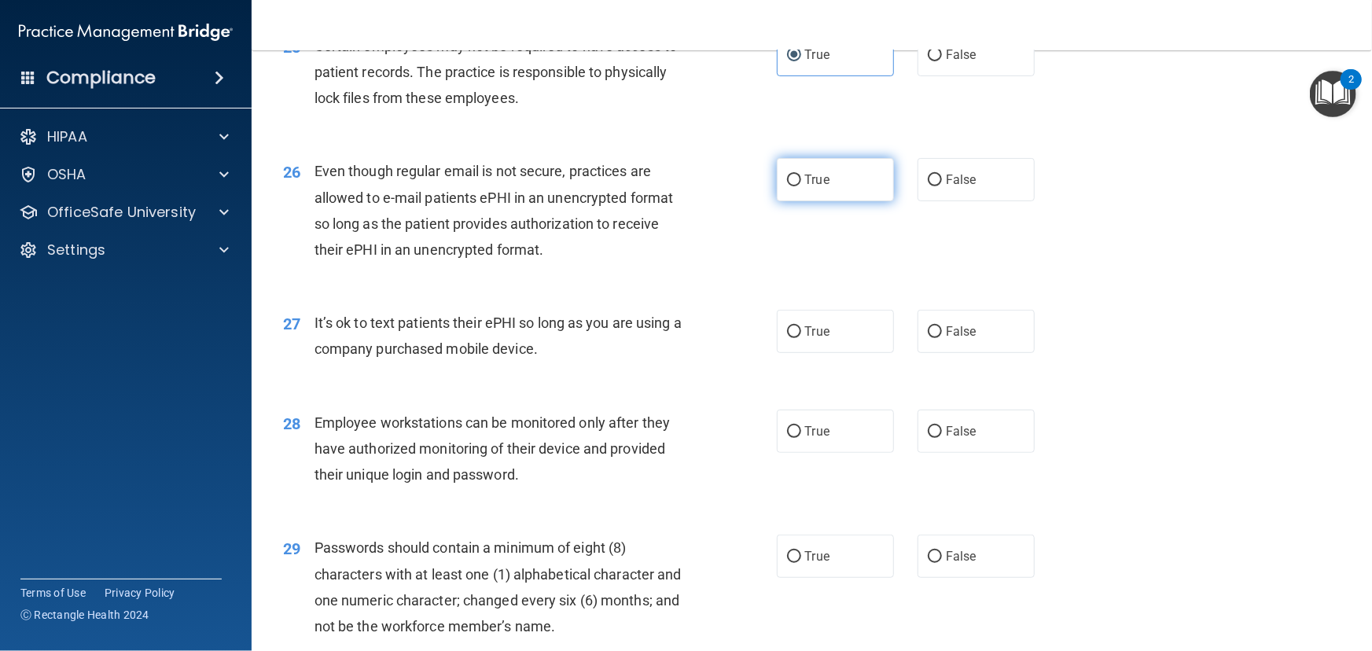
click at [811, 201] on label "True" at bounding box center [835, 179] width 117 height 43
click at [801, 186] on input "True" at bounding box center [794, 181] width 14 height 12
radio input "true"
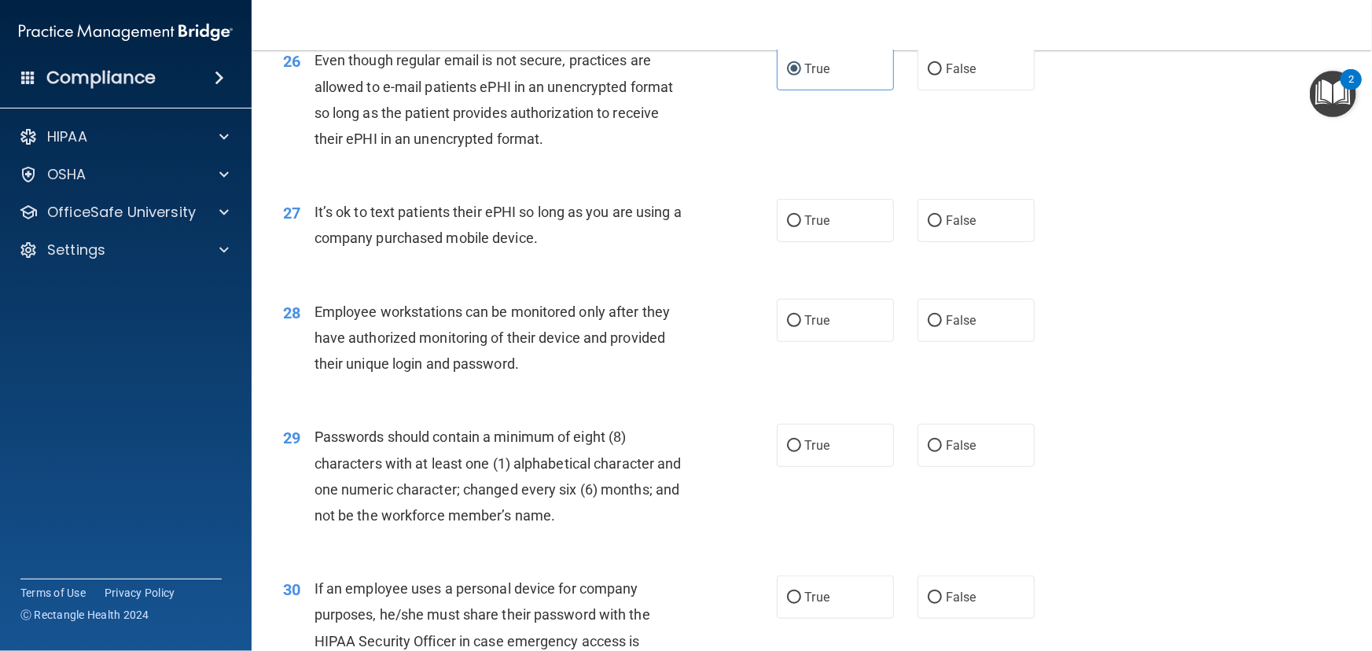
scroll to position [3431, 0]
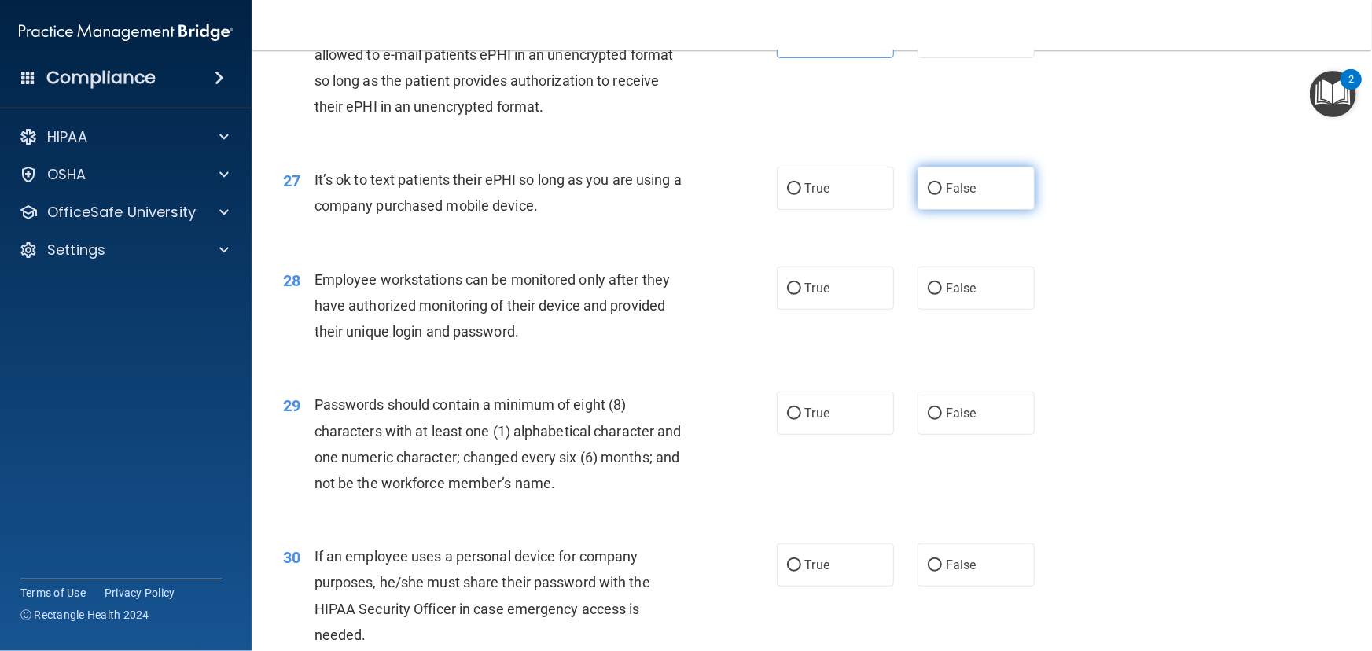
click at [950, 210] on label "False" at bounding box center [976, 188] width 117 height 43
click at [942, 195] on input "False" at bounding box center [935, 189] width 14 height 12
radio input "true"
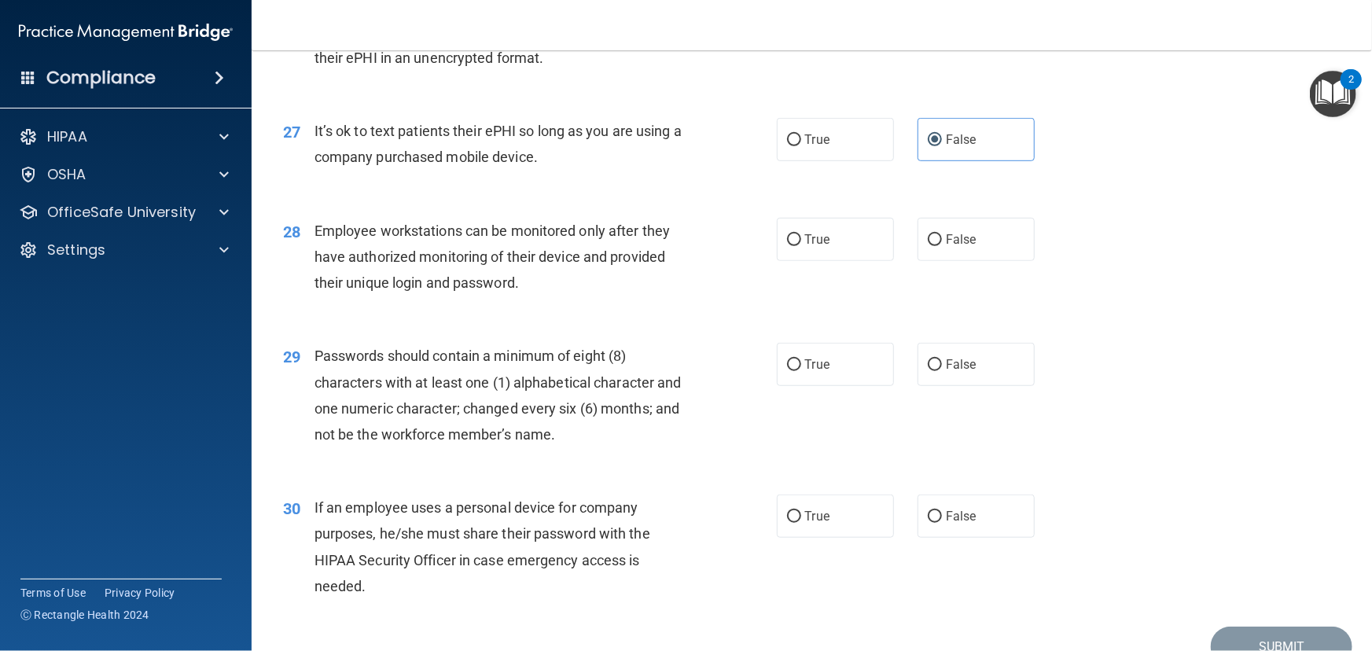
scroll to position [3503, 0]
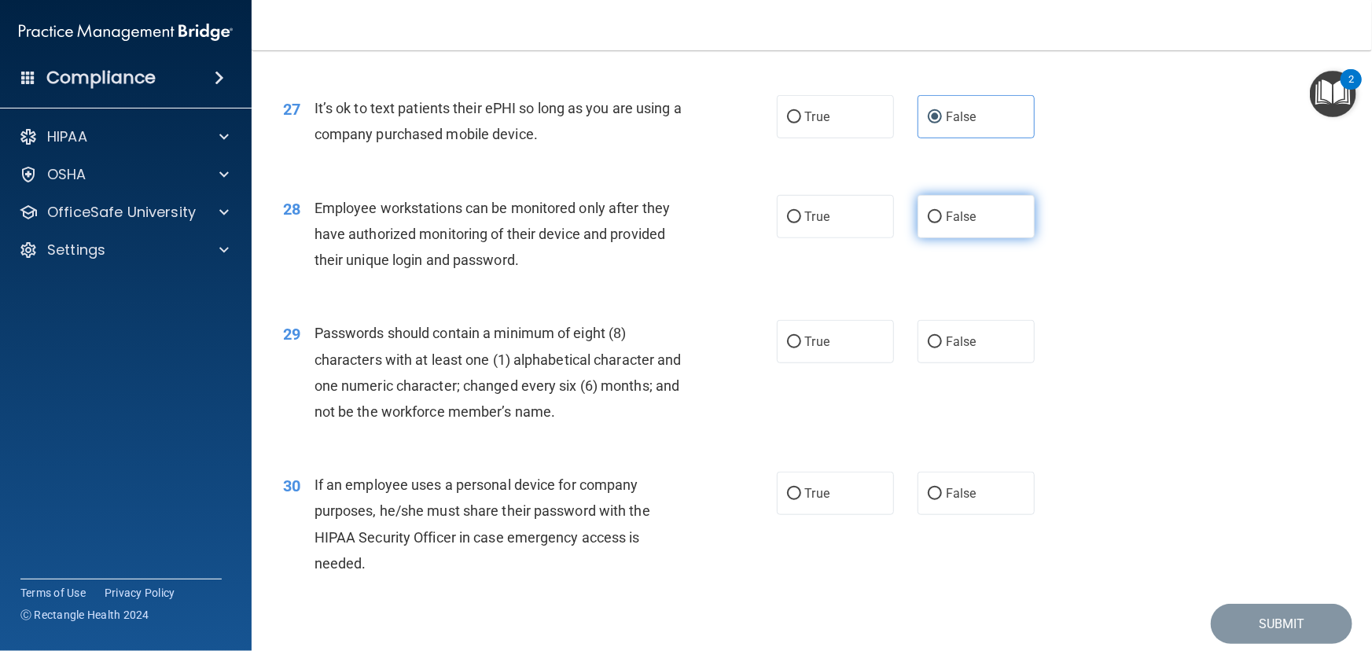
click at [946, 224] on span "False" at bounding box center [961, 216] width 31 height 15
click at [942, 223] on input "False" at bounding box center [935, 218] width 14 height 12
radio input "true"
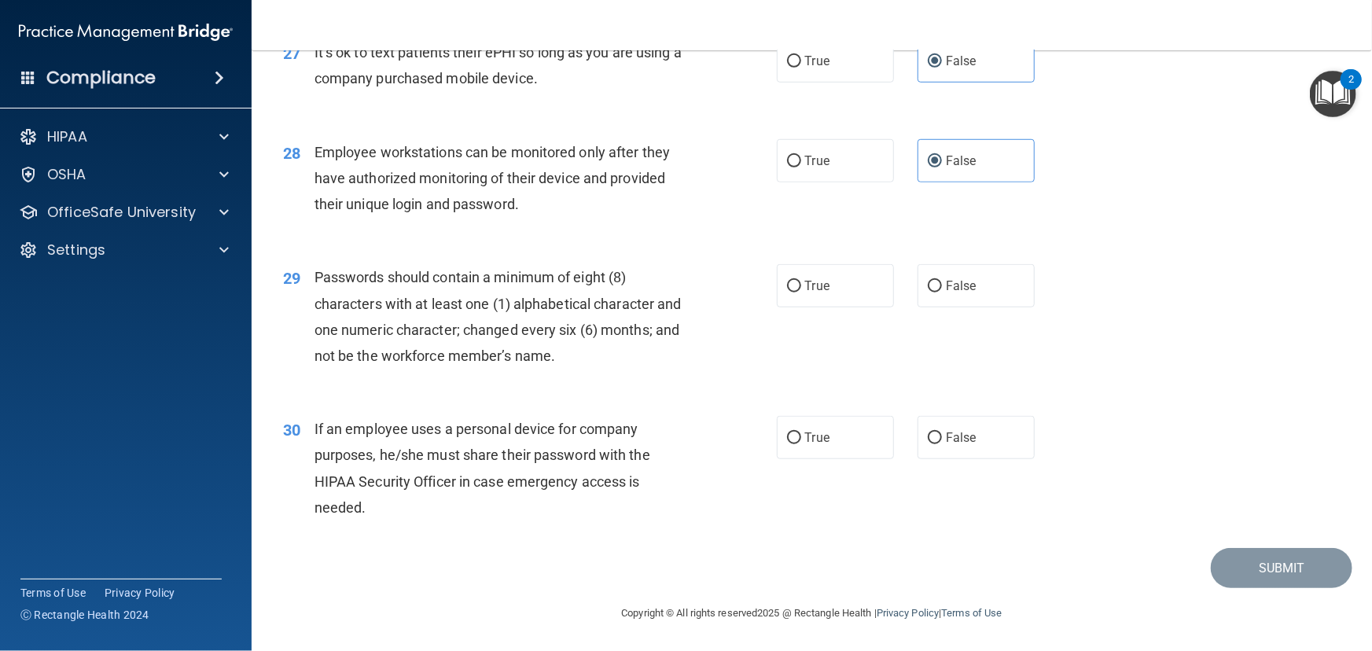
scroll to position [3609, 0]
click at [845, 290] on label "True" at bounding box center [835, 285] width 117 height 43
click at [801, 290] on input "True" at bounding box center [794, 287] width 14 height 12
radio input "true"
click at [979, 446] on label "False" at bounding box center [976, 437] width 117 height 43
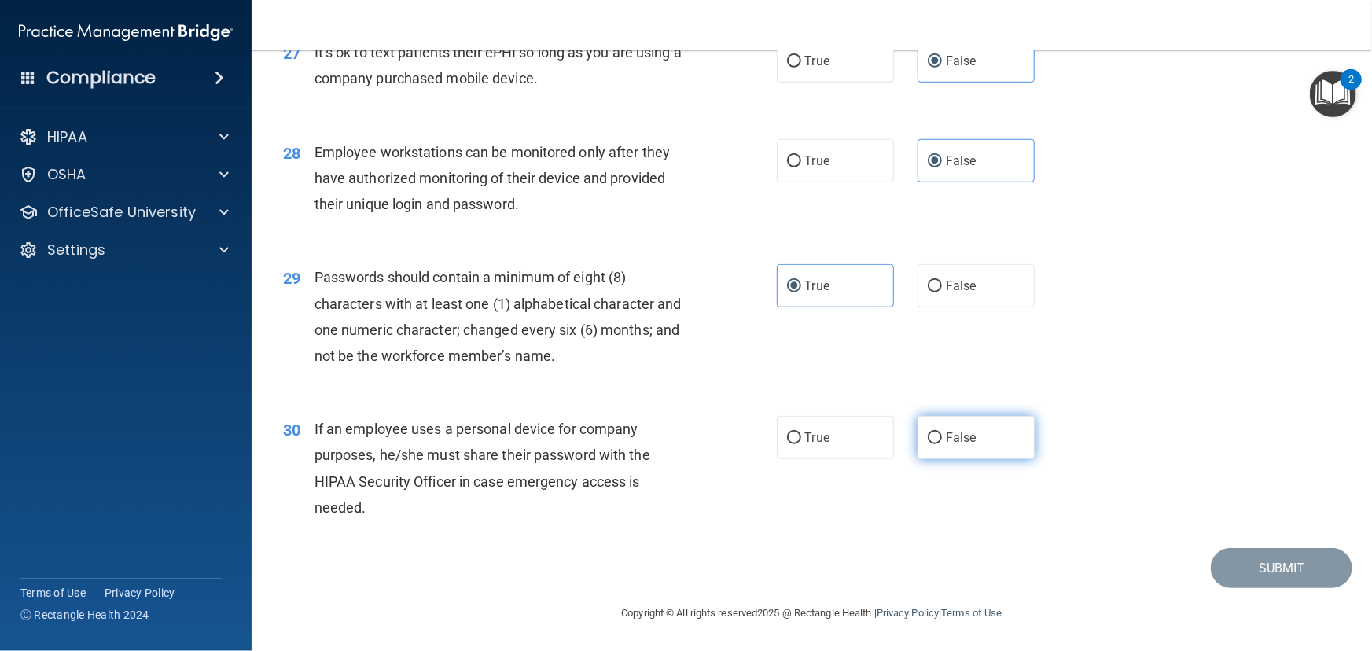
click at [942, 444] on input "False" at bounding box center [935, 439] width 14 height 12
radio input "true"
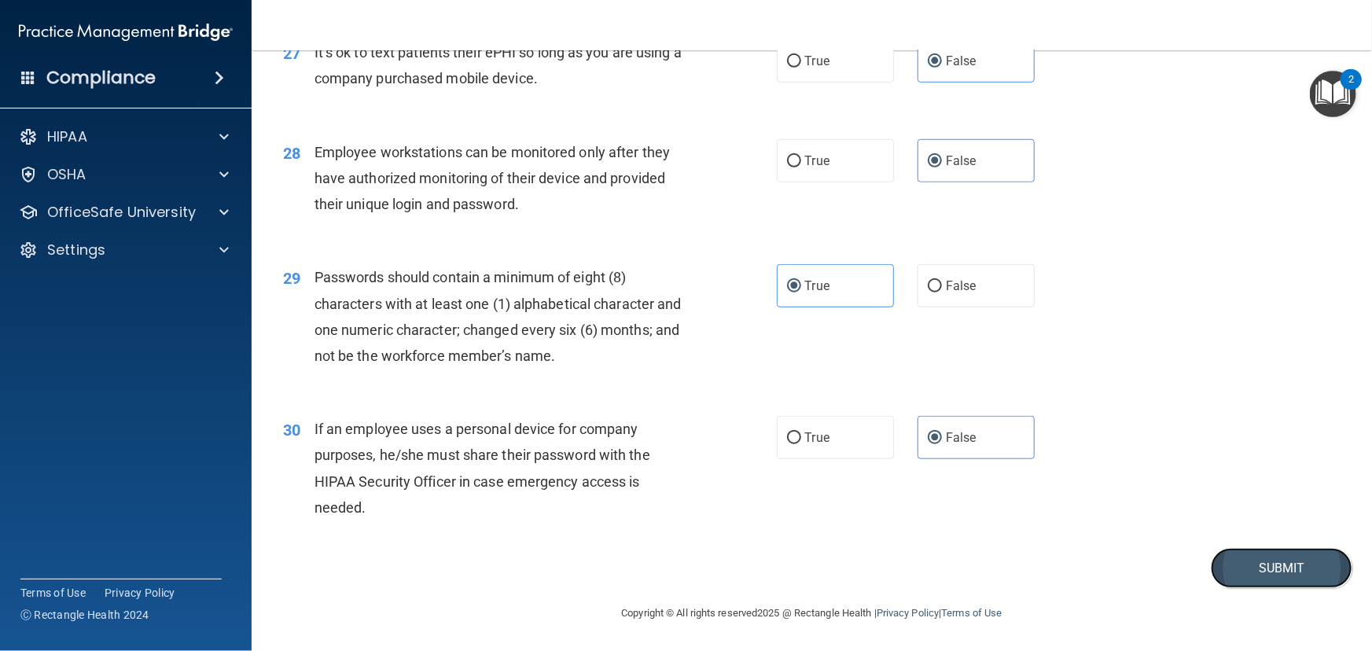
drag, startPoint x: 1258, startPoint y: 562, endPoint x: 1223, endPoint y: 567, distance: 35.7
click at [1258, 563] on button "Submit" at bounding box center [1282, 568] width 142 height 40
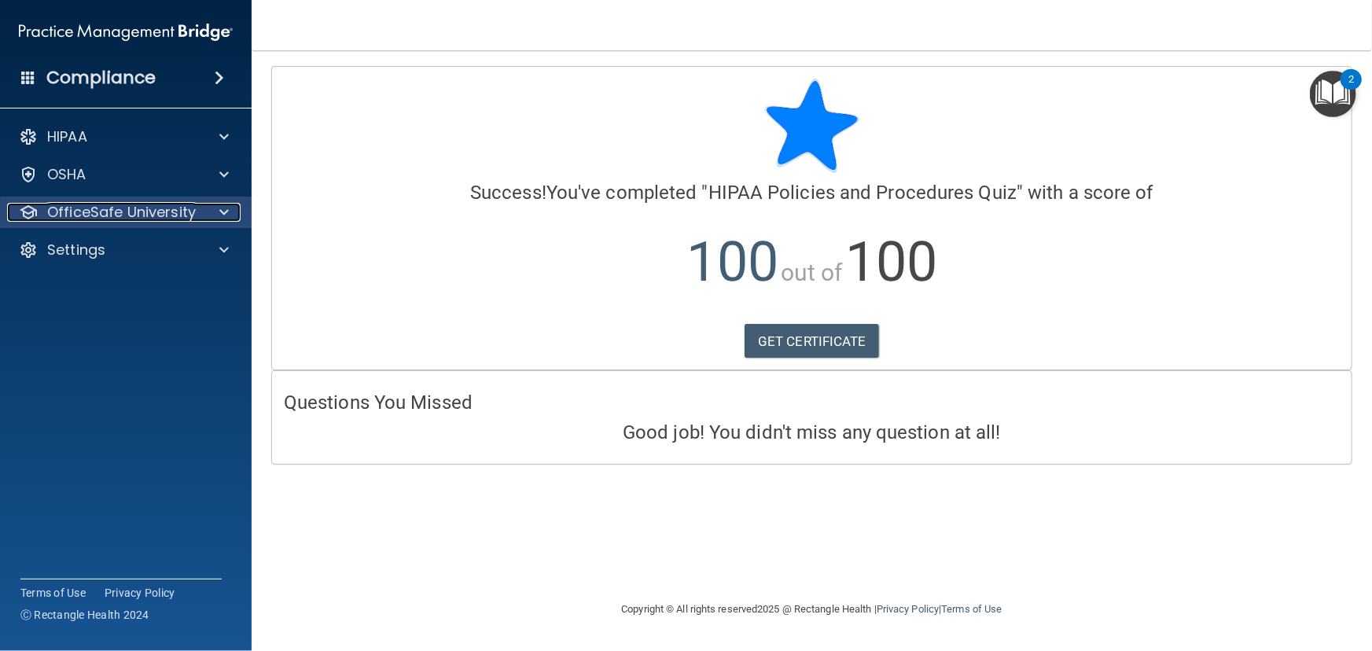
click at [224, 213] on span at bounding box center [223, 212] width 9 height 19
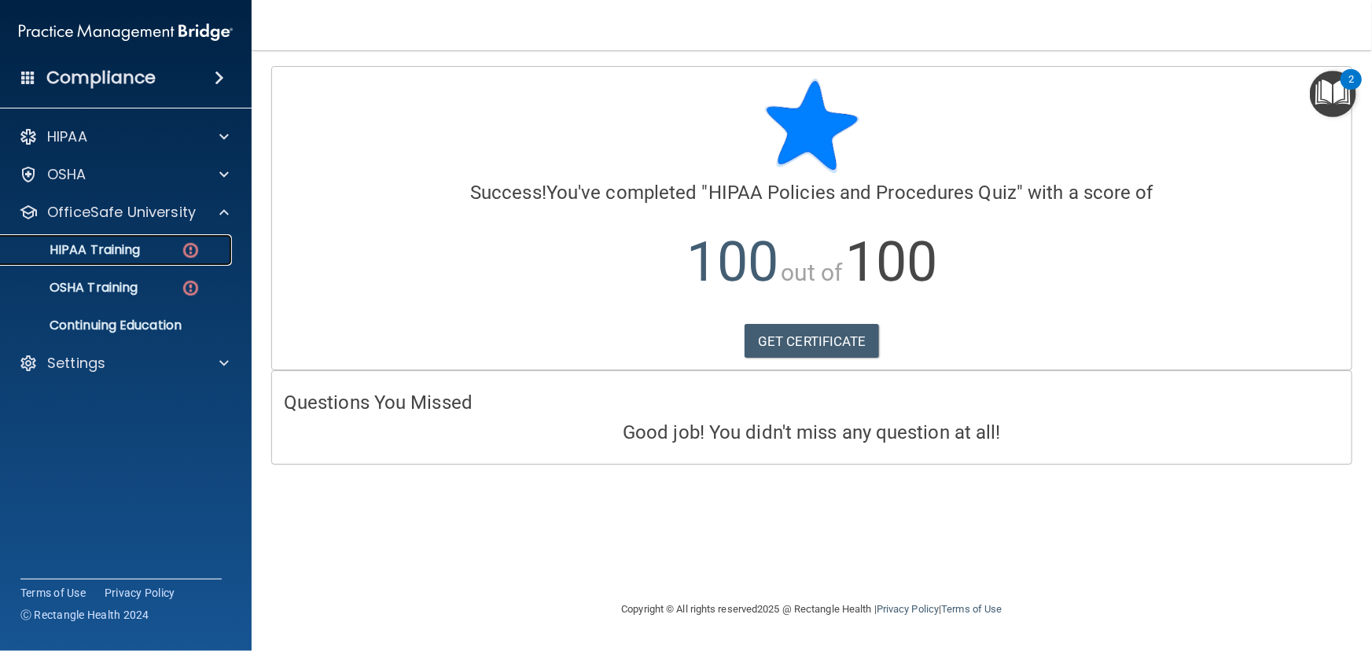
click at [94, 255] on p "HIPAA Training" at bounding box center [75, 250] width 130 height 16
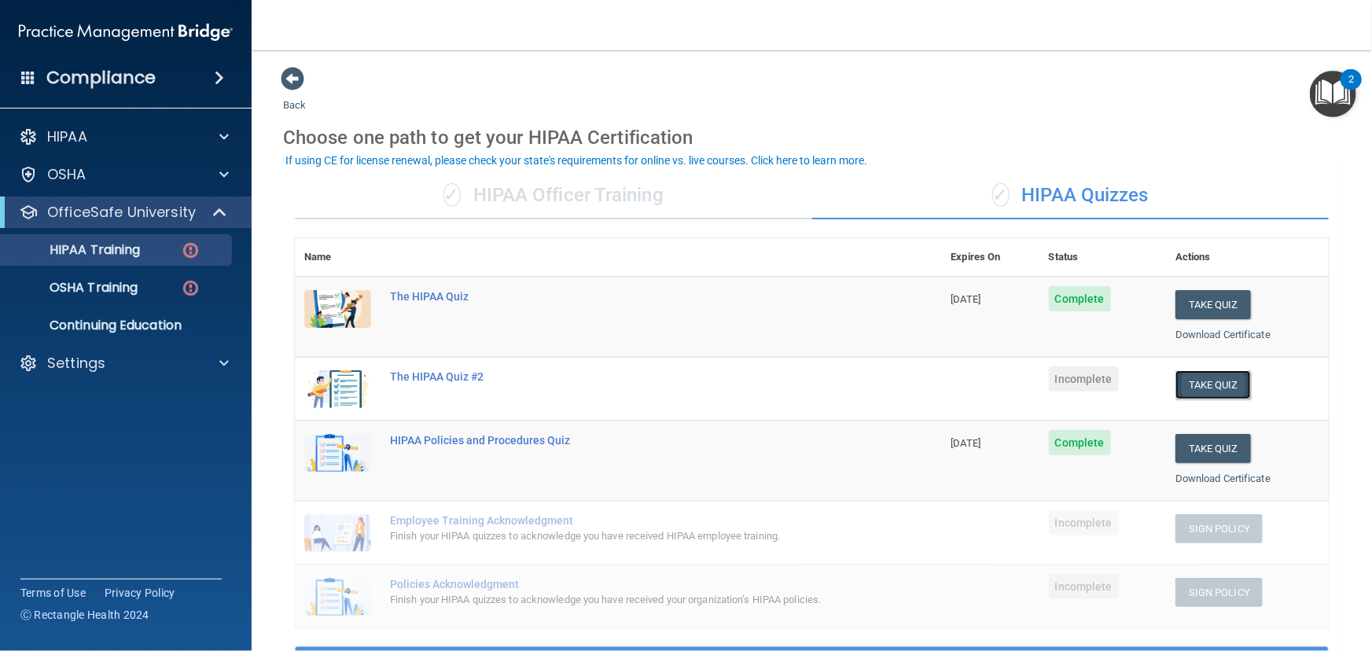
click at [1208, 381] on button "Take Quiz" at bounding box center [1213, 384] width 75 height 29
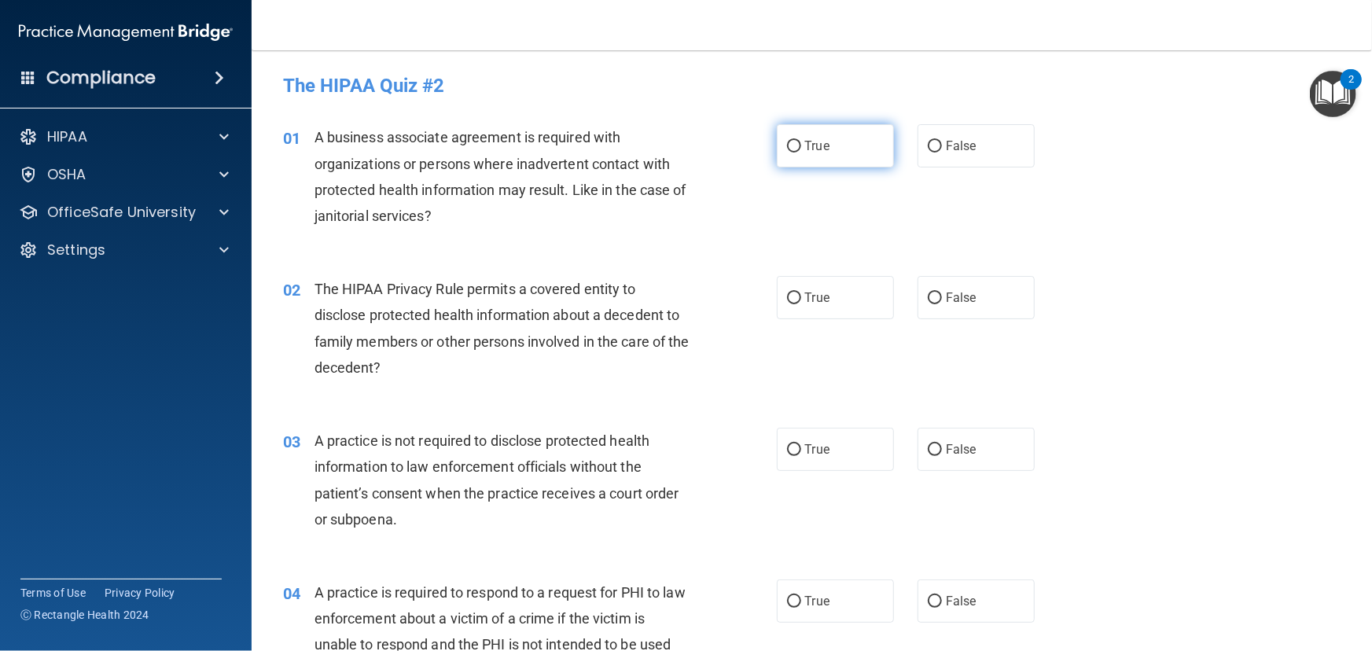
click at [794, 148] on input "True" at bounding box center [794, 147] width 14 height 12
radio input "true"
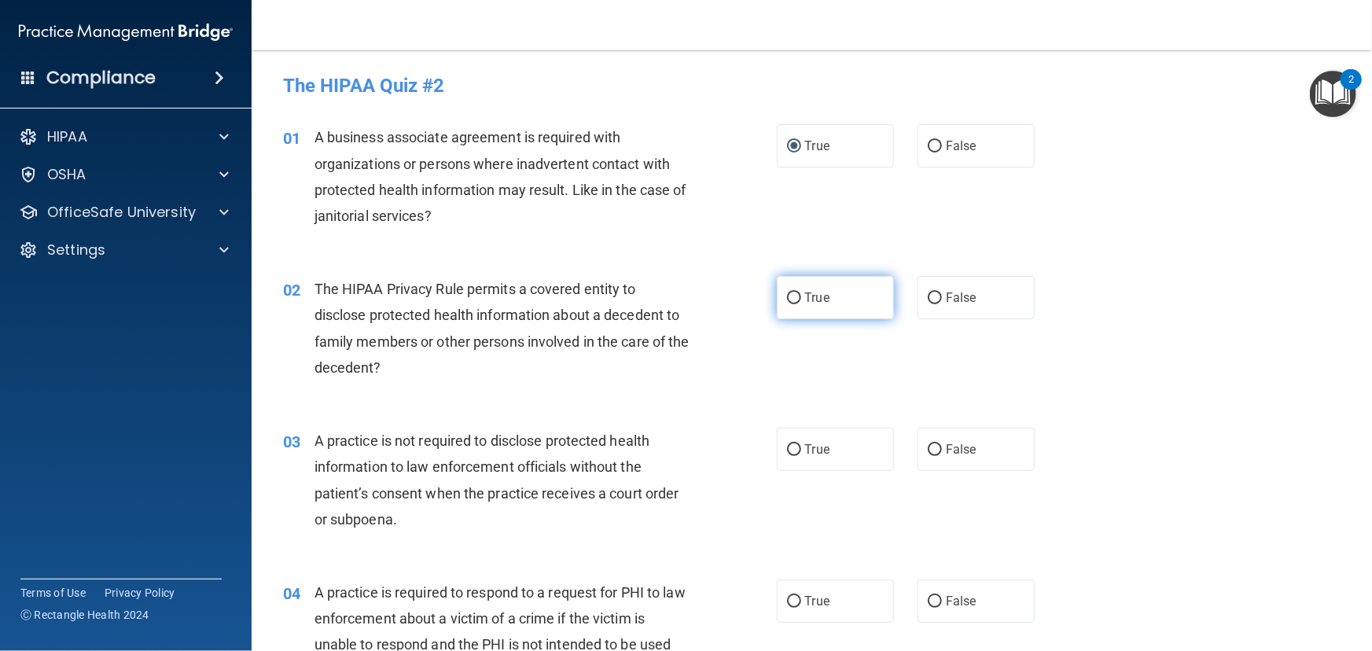
click at [808, 306] on label "True" at bounding box center [835, 297] width 117 height 43
click at [801, 304] on input "True" at bounding box center [794, 299] width 14 height 12
radio input "true"
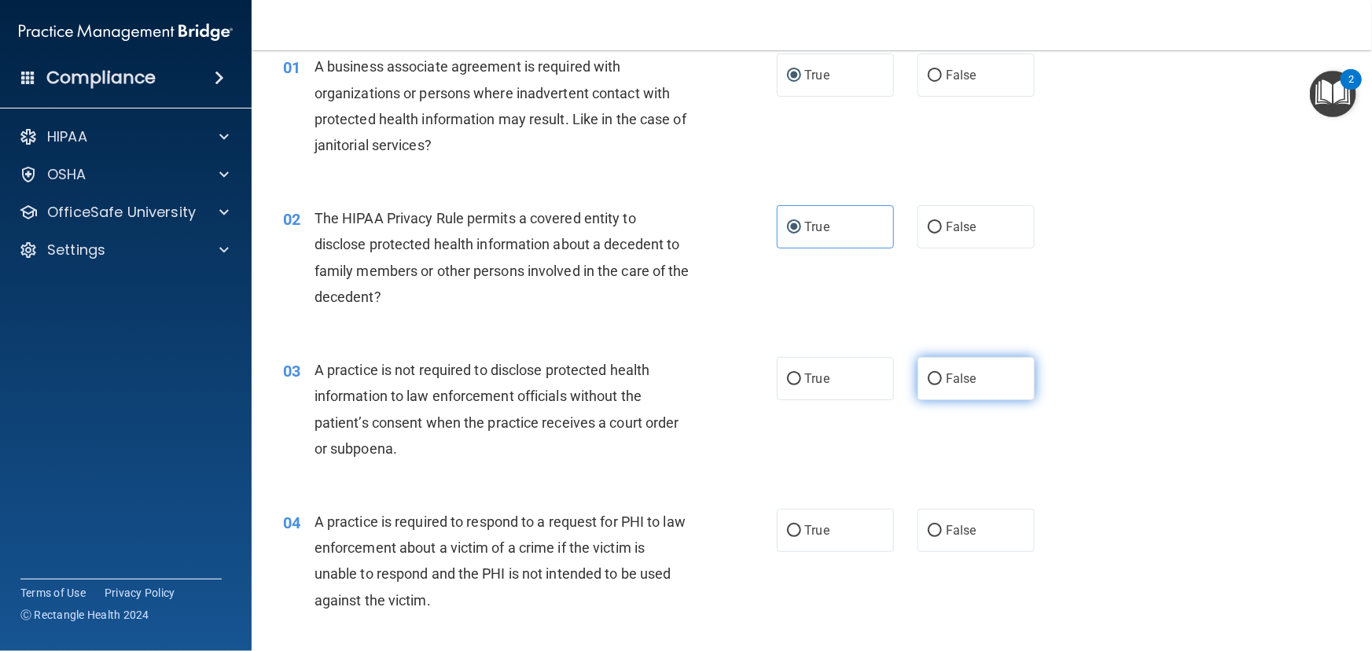
click at [928, 374] on input "False" at bounding box center [935, 380] width 14 height 12
radio input "true"
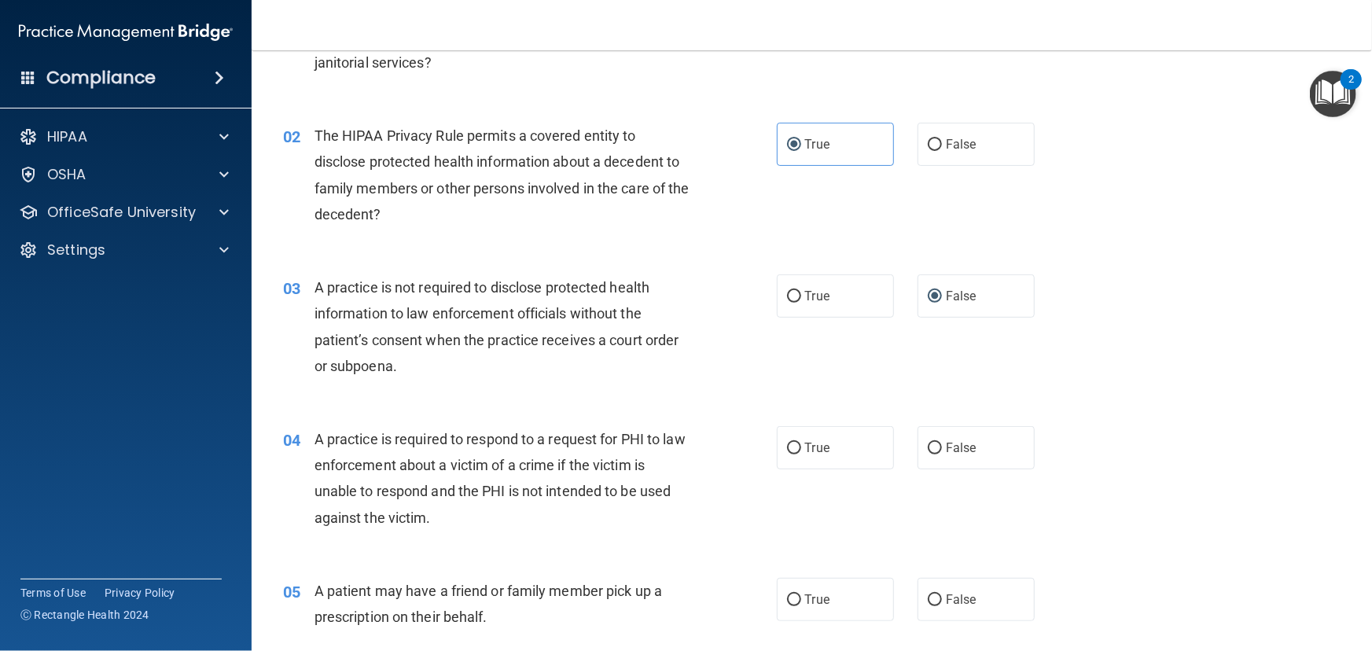
scroll to position [214, 0]
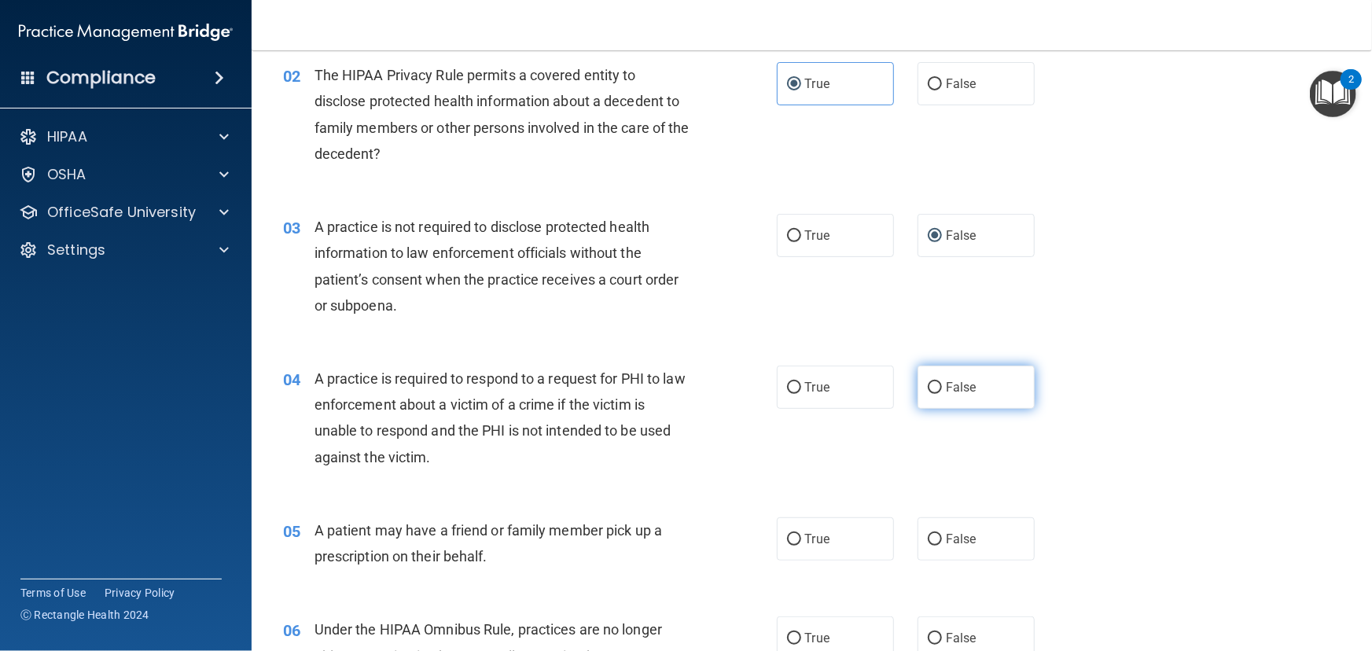
click at [946, 388] on span "False" at bounding box center [961, 387] width 31 height 15
click at [940, 388] on input "False" at bounding box center [935, 388] width 14 height 12
radio input "true"
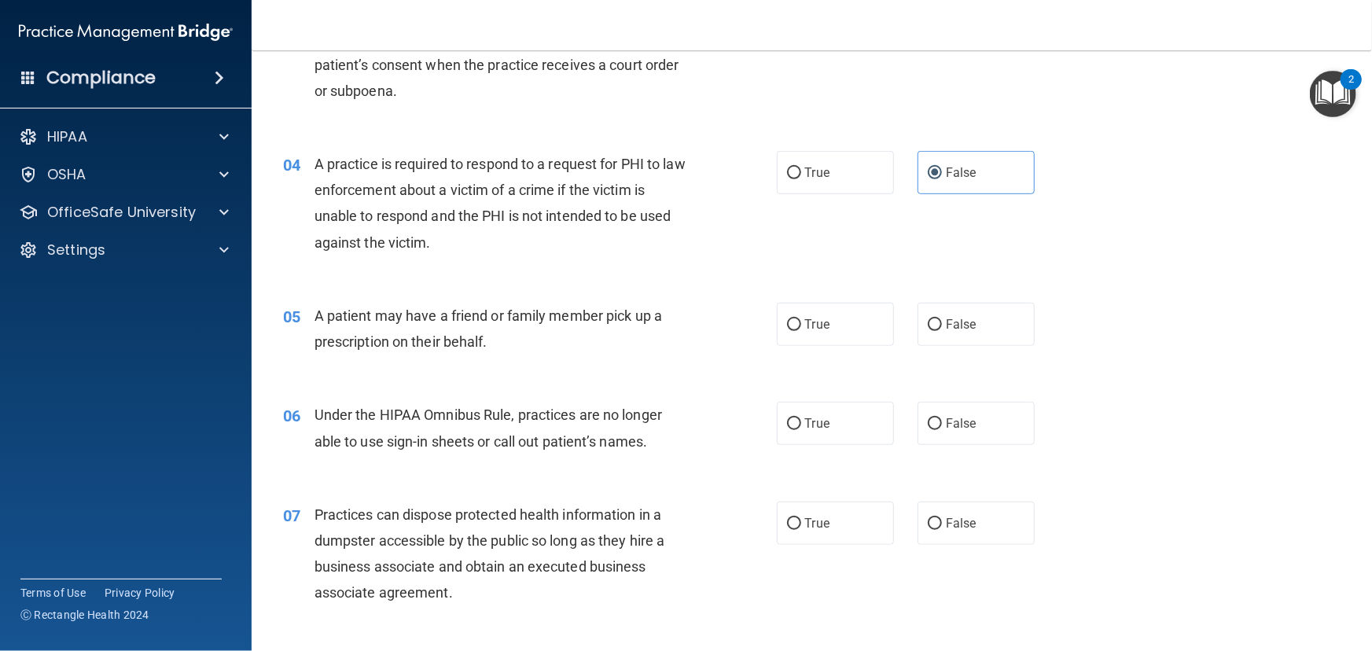
scroll to position [500, 0]
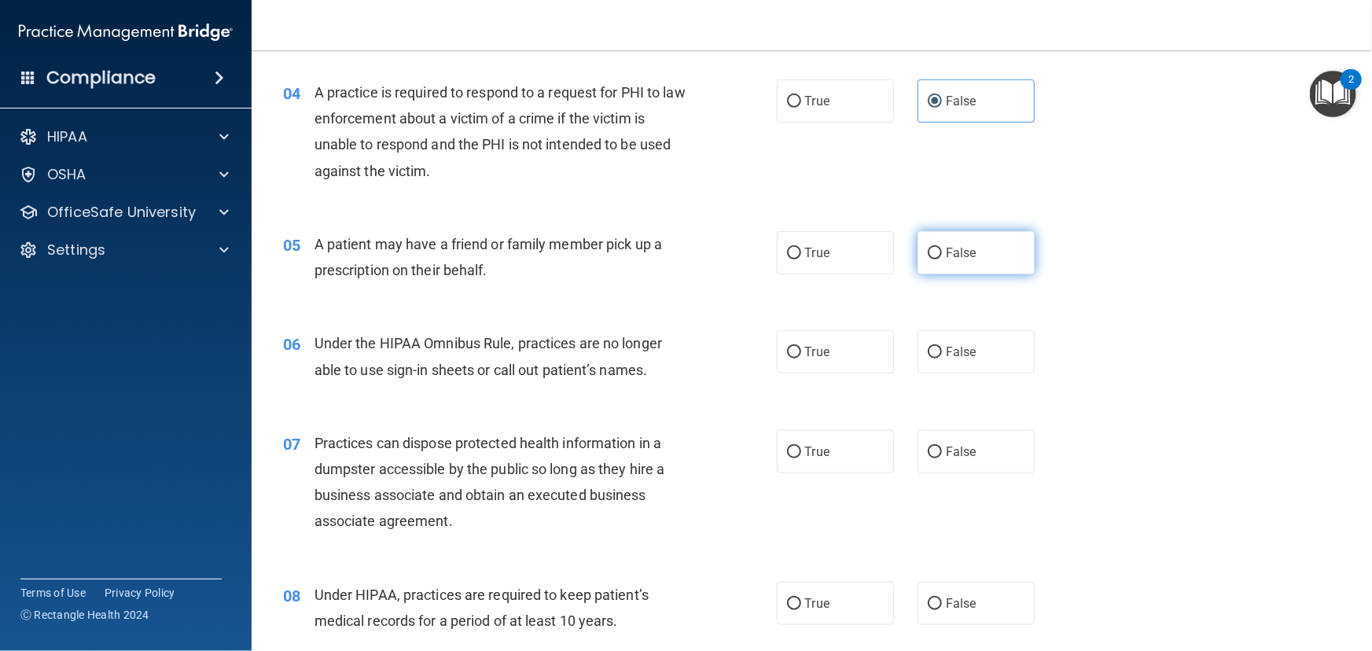
click at [950, 251] on span "False" at bounding box center [961, 252] width 31 height 15
click at [942, 251] on input "False" at bounding box center [935, 254] width 14 height 12
radio input "true"
click at [778, 247] on label "True" at bounding box center [835, 252] width 117 height 43
click at [787, 248] on input "True" at bounding box center [794, 254] width 14 height 12
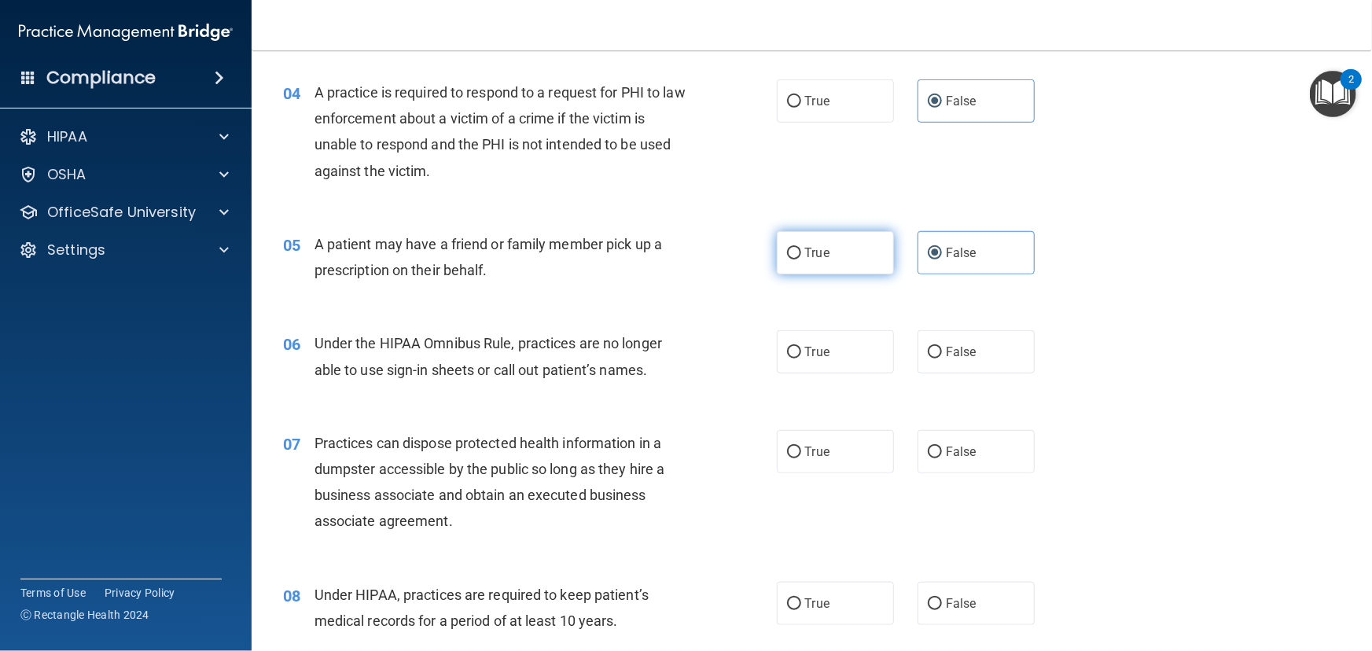
radio input "true"
radio input "false"
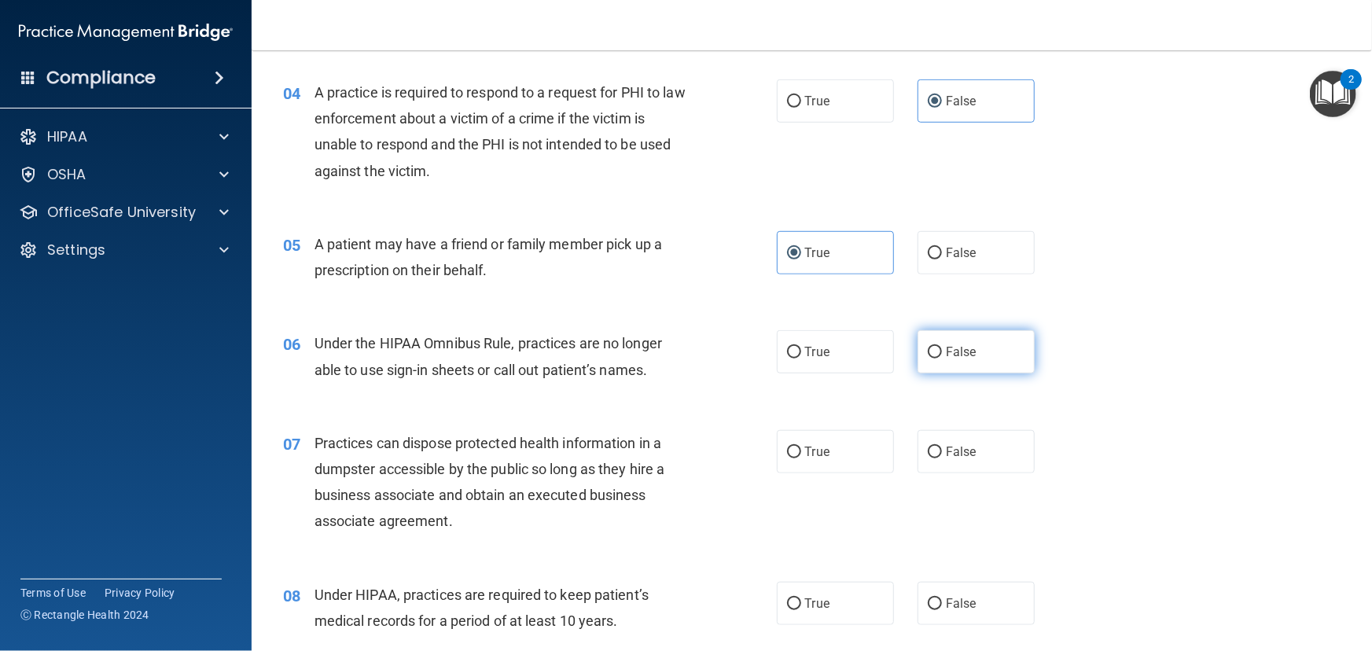
click at [960, 356] on span "False" at bounding box center [961, 351] width 31 height 15
click at [942, 356] on input "False" at bounding box center [935, 353] width 14 height 12
radio input "true"
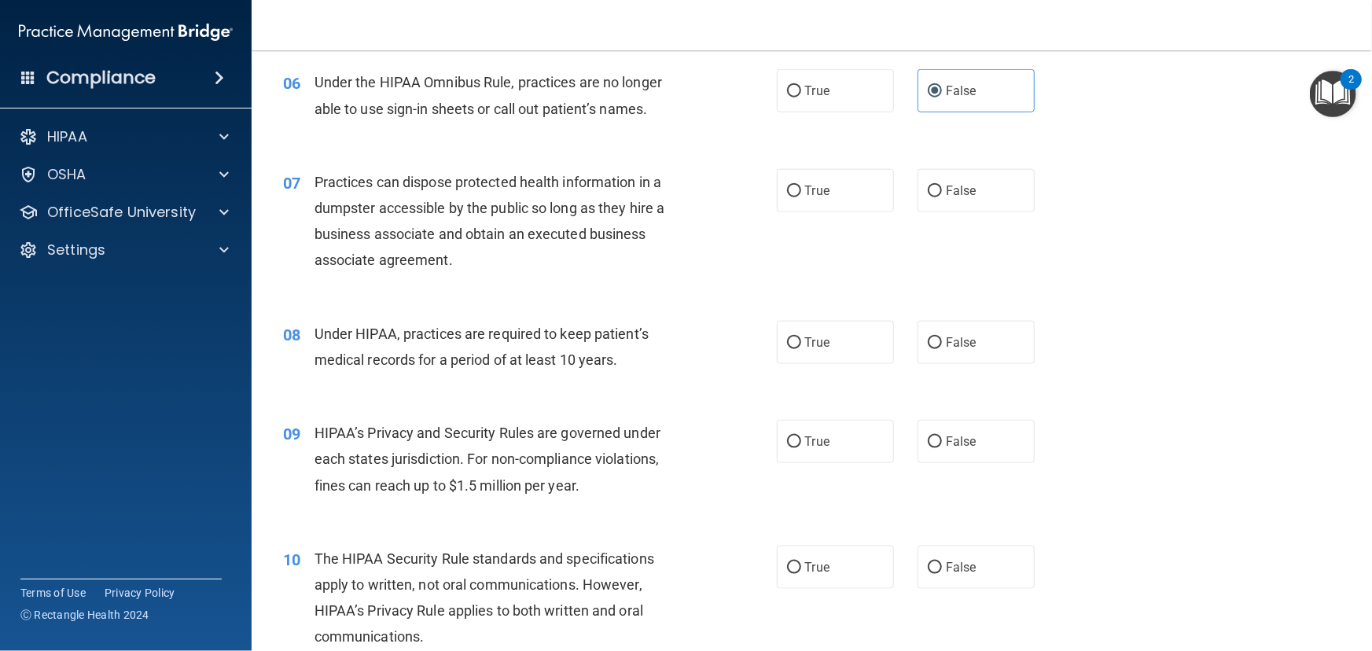
scroll to position [786, 0]
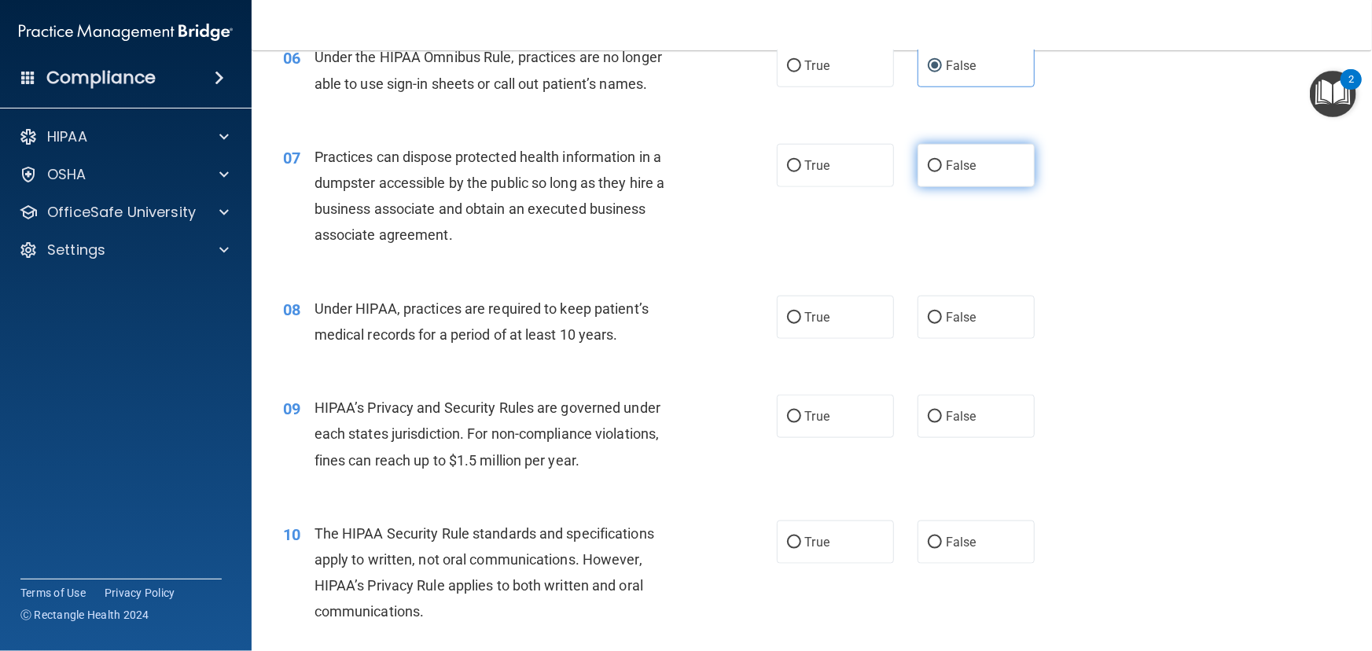
click at [934, 168] on input "False" at bounding box center [935, 166] width 14 height 12
radio input "true"
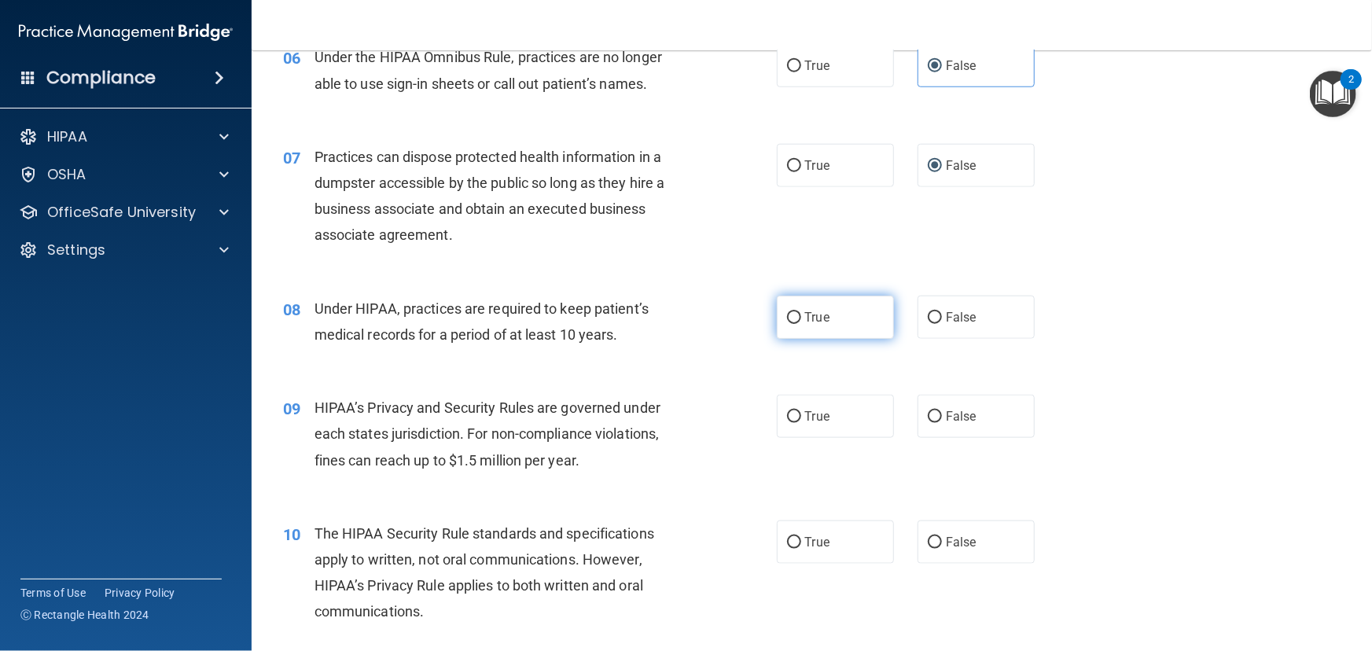
click at [803, 299] on label "True" at bounding box center [835, 317] width 117 height 43
click at [801, 312] on input "True" at bounding box center [794, 318] width 14 height 12
radio input "true"
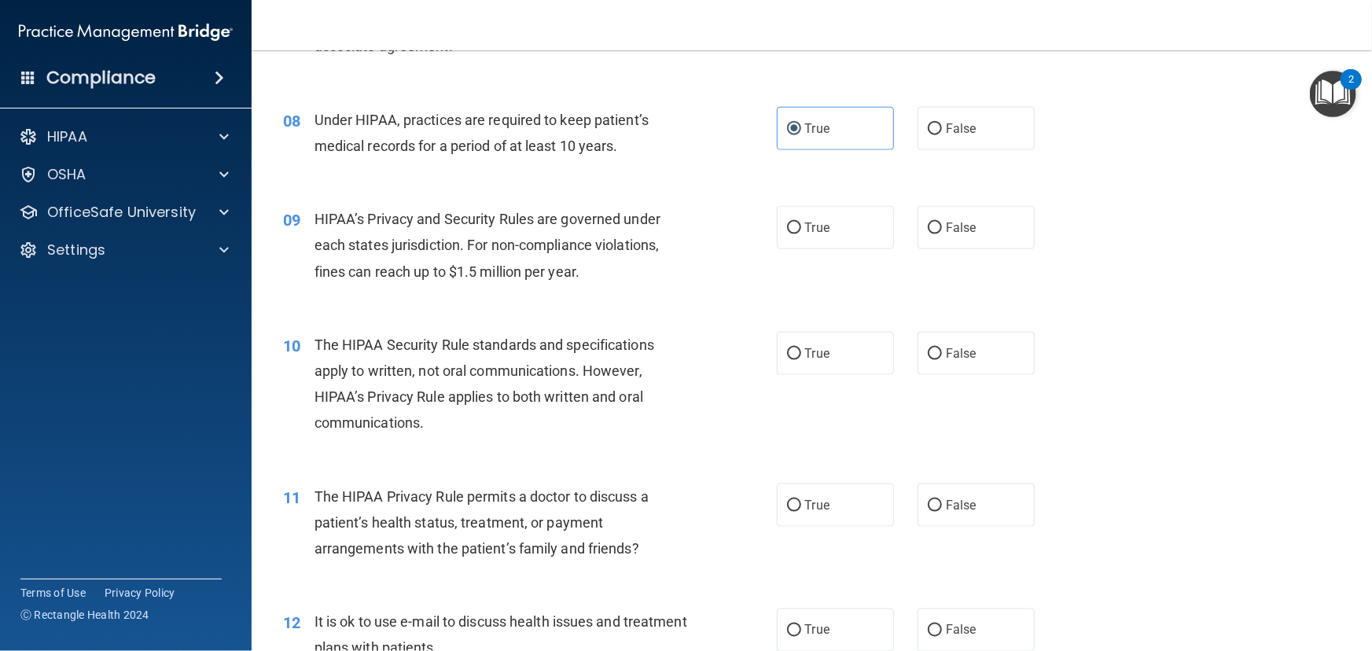
scroll to position [1000, 0]
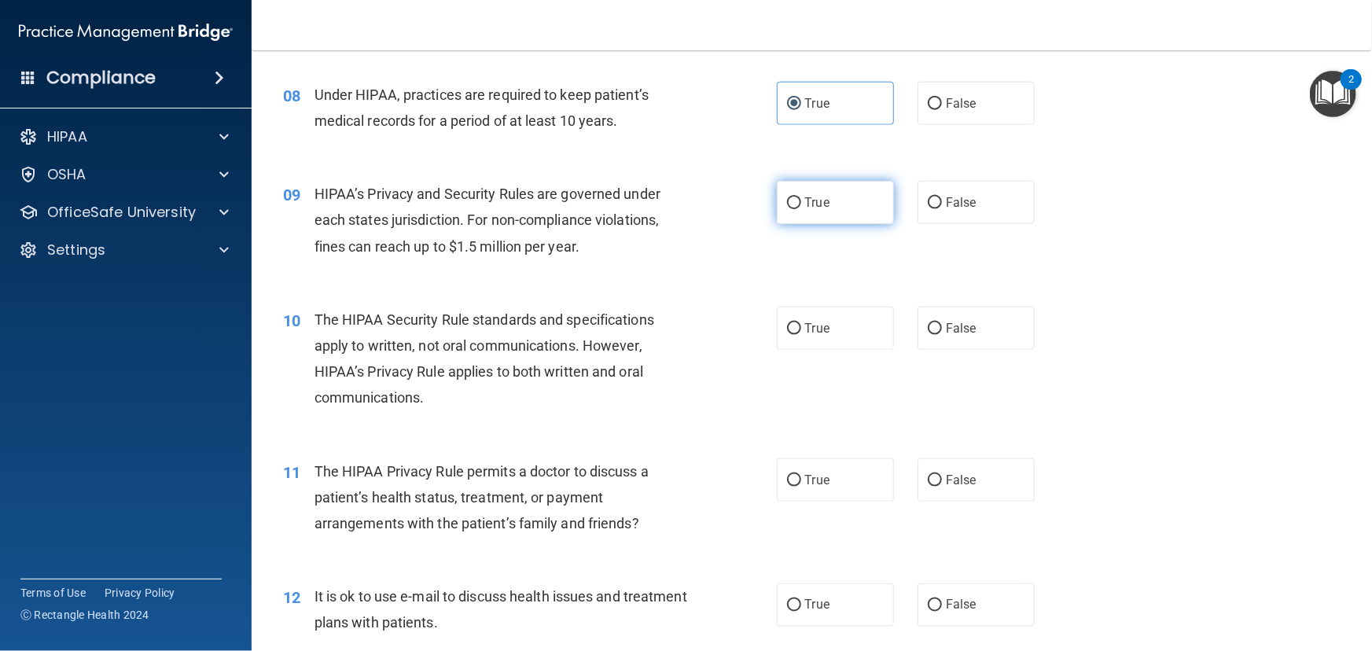
click at [801, 220] on label "True" at bounding box center [835, 202] width 117 height 43
click at [801, 209] on input "True" at bounding box center [794, 203] width 14 height 12
radio input "true"
click at [850, 330] on label "True" at bounding box center [835, 328] width 117 height 43
click at [801, 330] on input "True" at bounding box center [794, 329] width 14 height 12
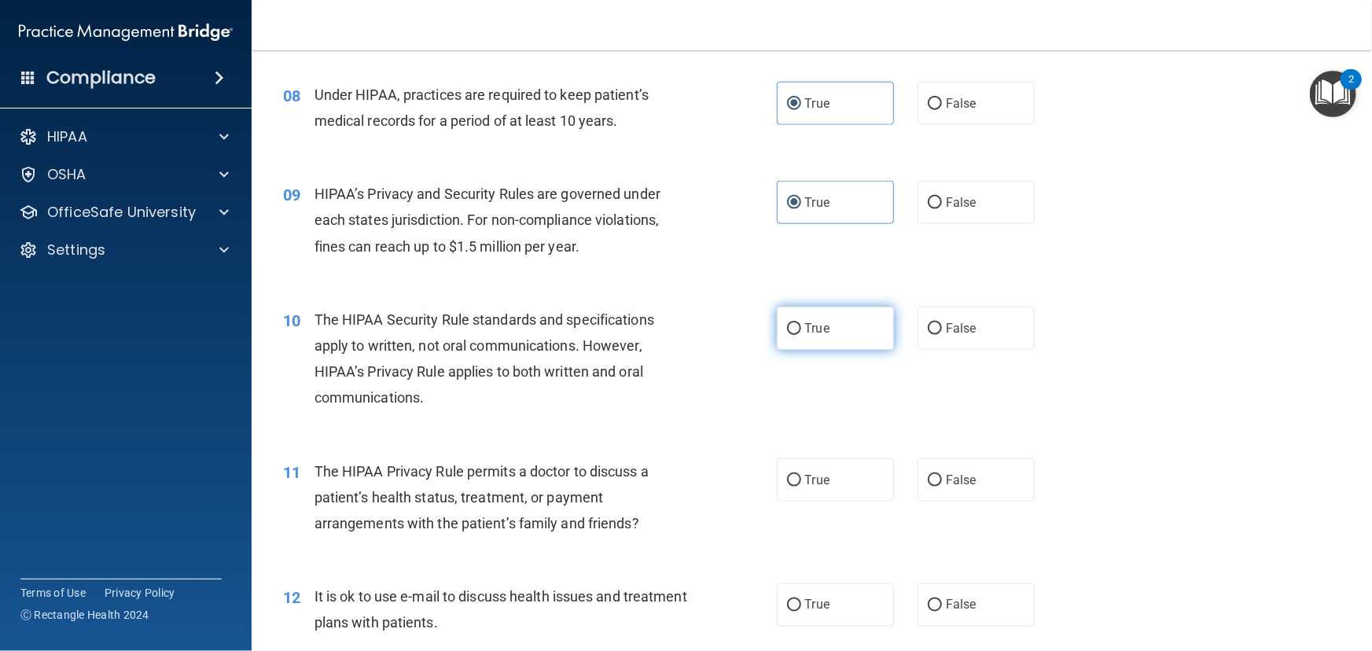
radio input "true"
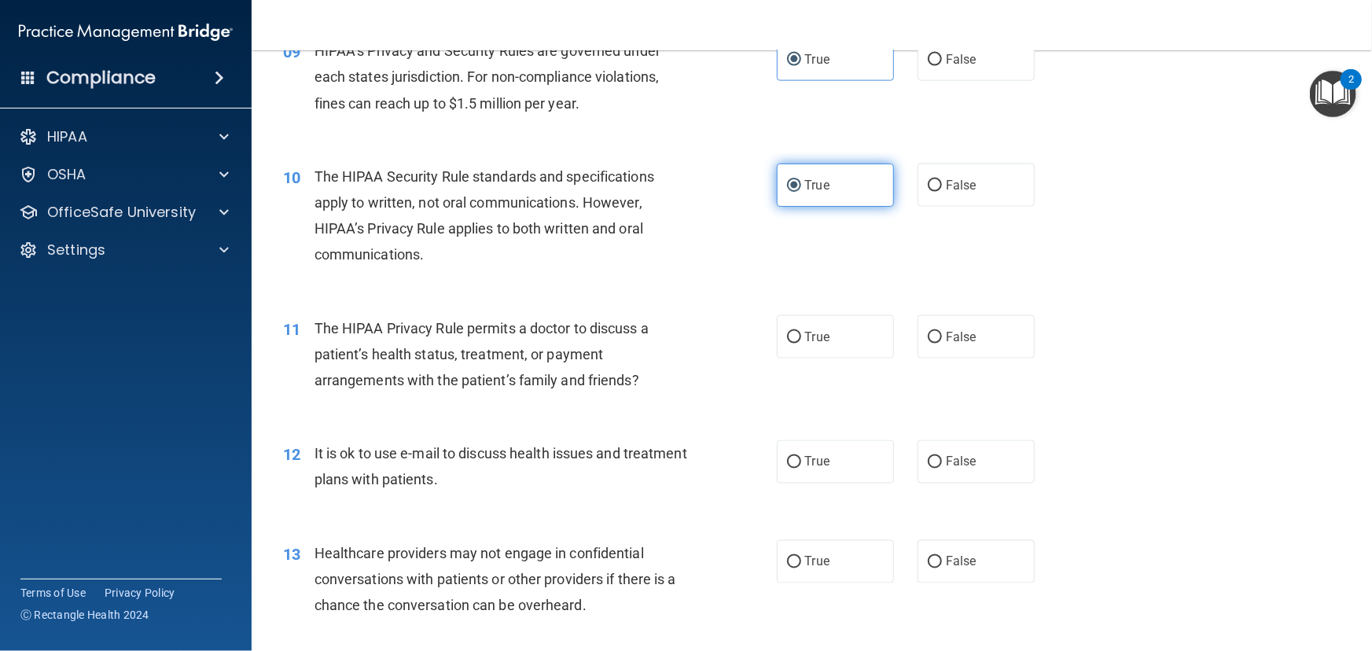
scroll to position [1215, 0]
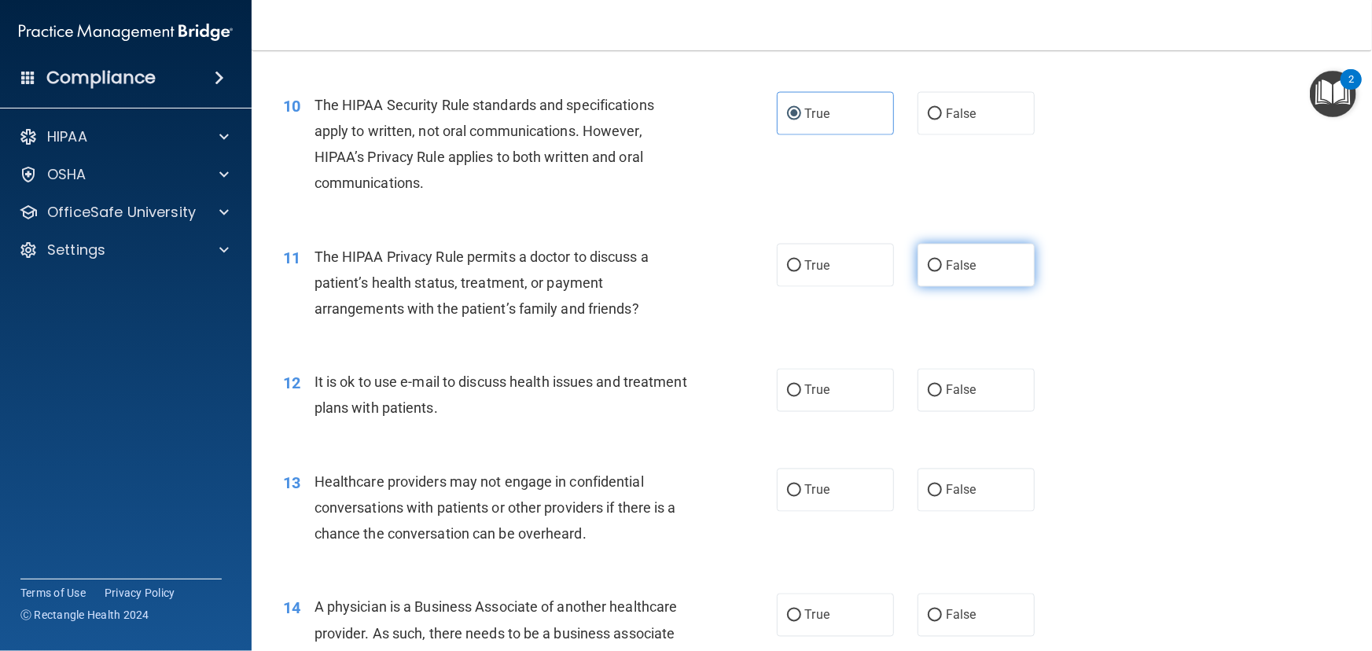
click at [941, 274] on label "False" at bounding box center [976, 265] width 117 height 43
click at [941, 272] on input "False" at bounding box center [935, 266] width 14 height 12
radio input "true"
click at [946, 396] on span "False" at bounding box center [961, 390] width 31 height 15
click at [941, 396] on input "False" at bounding box center [935, 391] width 14 height 12
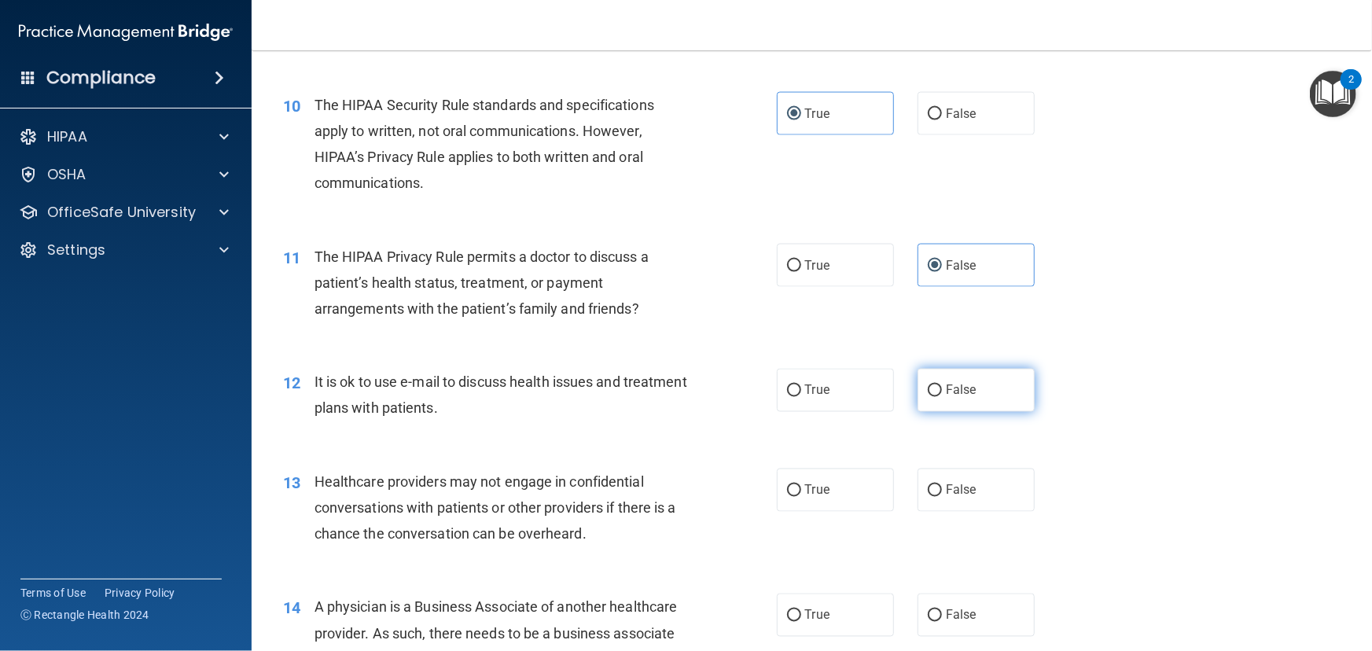
radio input "true"
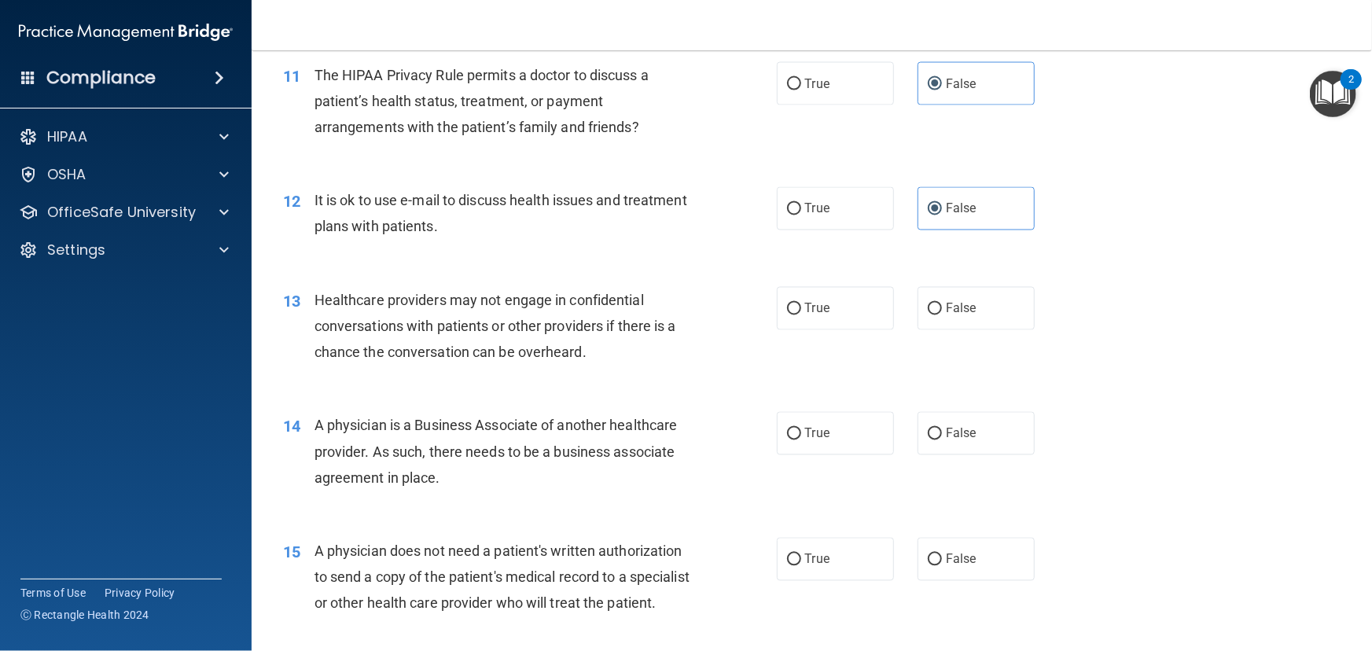
scroll to position [1430, 0]
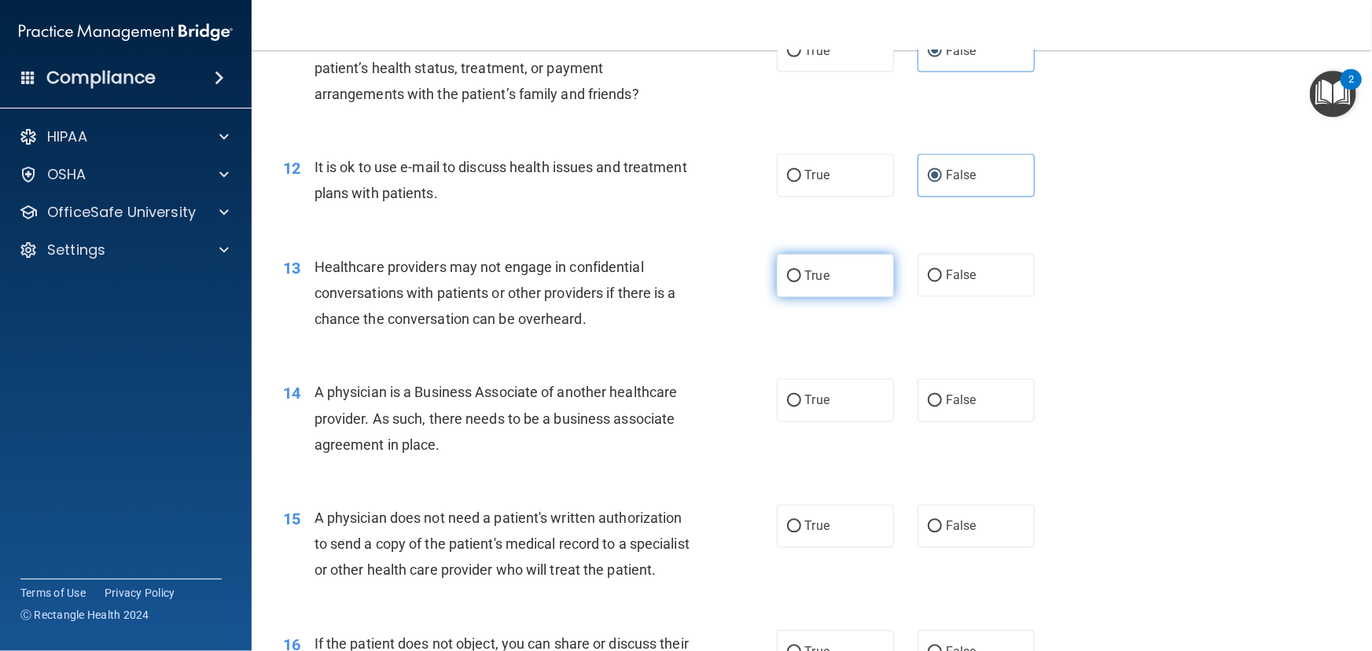
click at [805, 270] on span "True" at bounding box center [817, 275] width 24 height 15
click at [801, 271] on input "True" at bounding box center [794, 277] width 14 height 12
radio input "true"
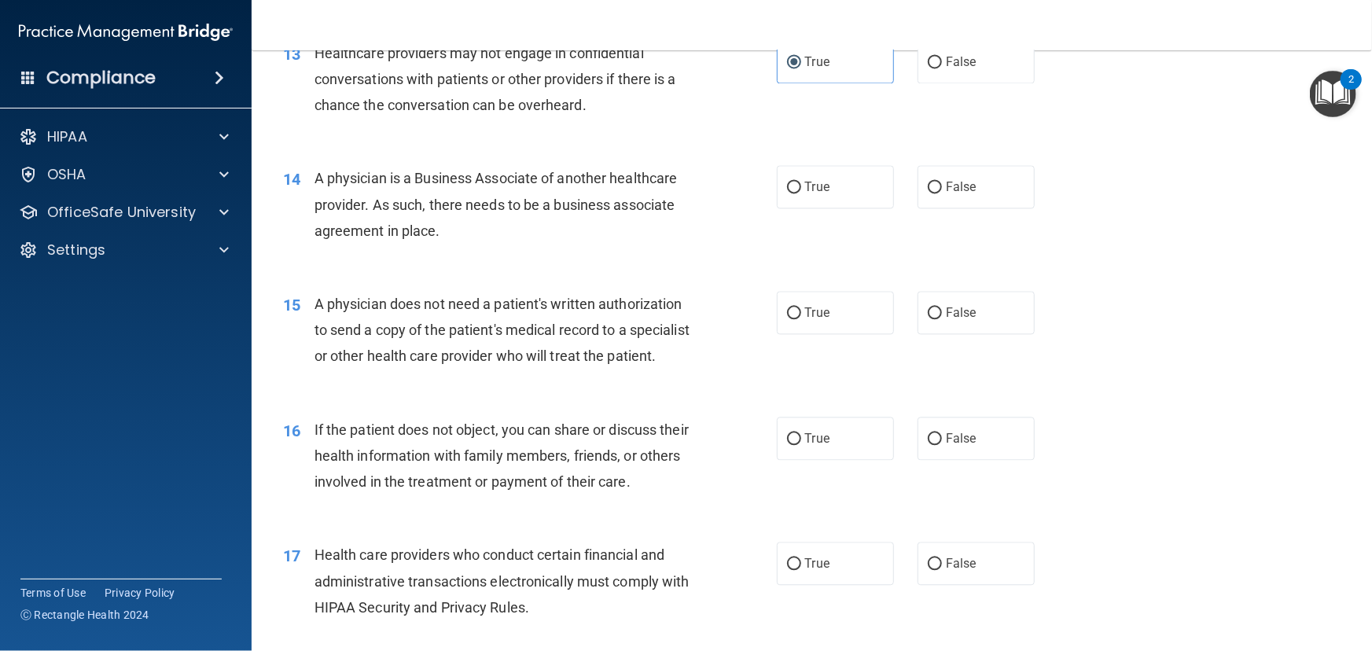
scroll to position [1644, 0]
click at [786, 178] on label "True" at bounding box center [835, 186] width 117 height 43
click at [787, 182] on input "True" at bounding box center [794, 188] width 14 height 12
radio input "true"
click at [983, 315] on label "False" at bounding box center [976, 312] width 117 height 43
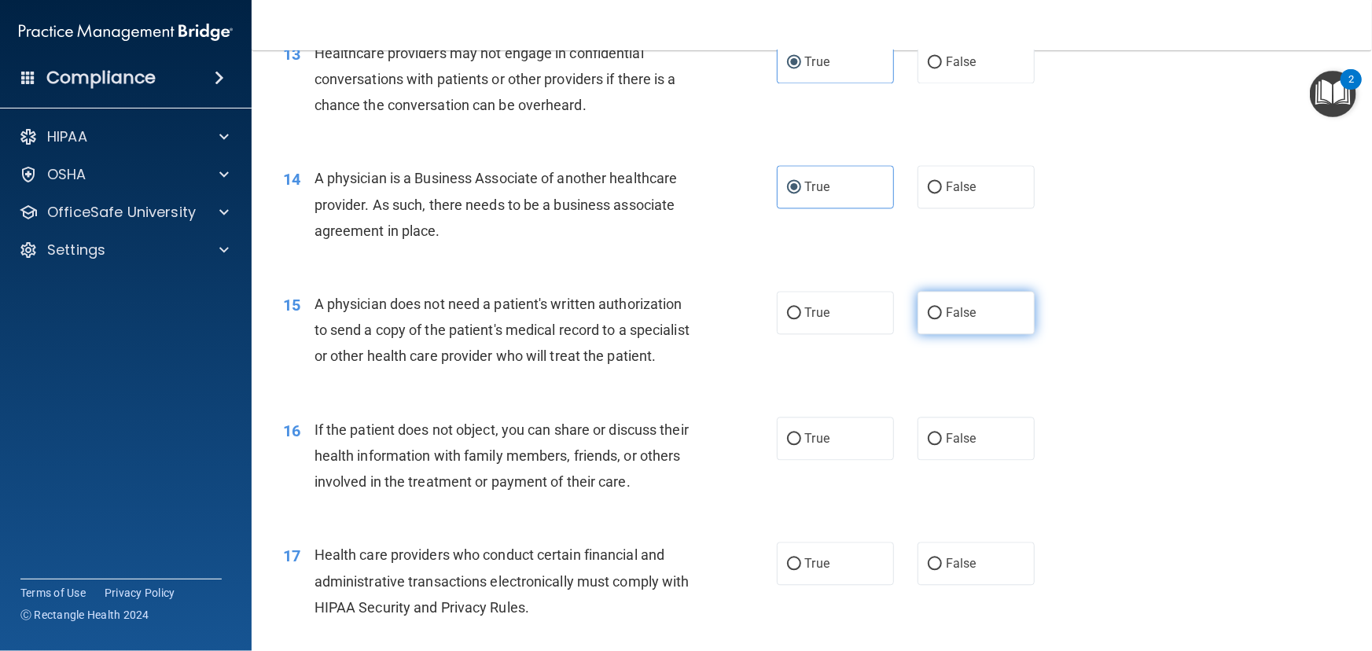
click at [942, 315] on input "False" at bounding box center [935, 314] width 14 height 12
radio input "true"
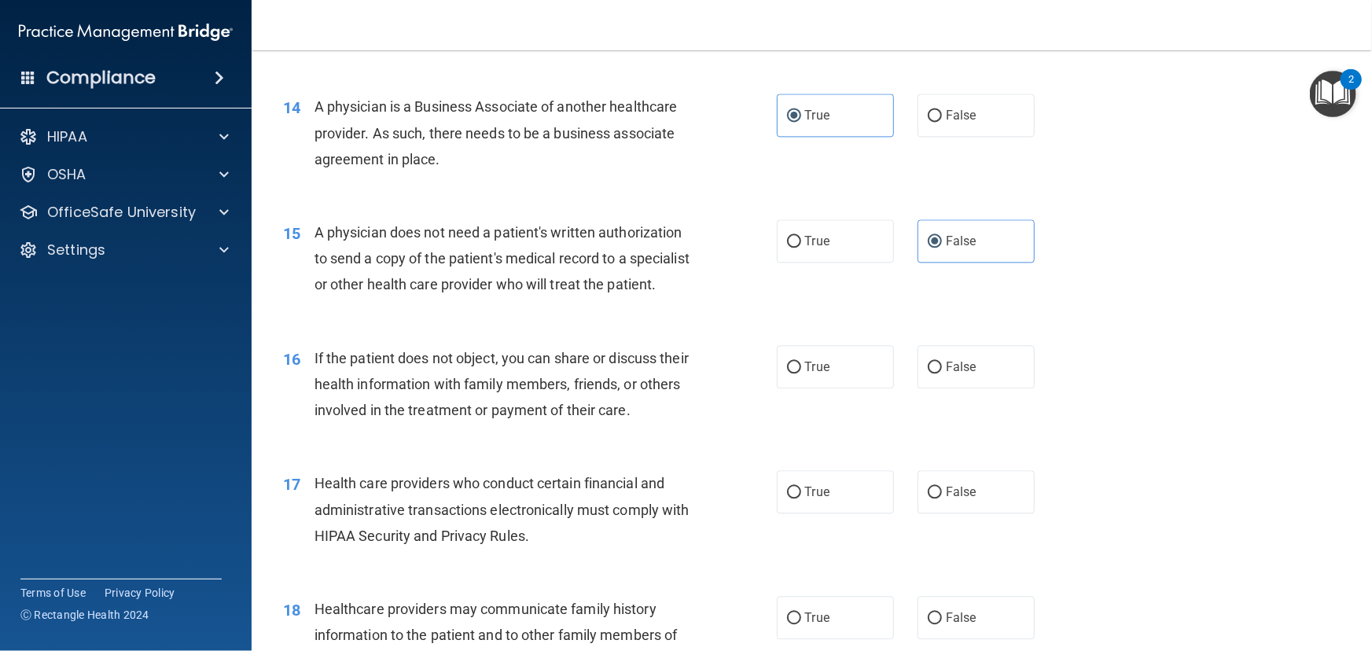
scroll to position [1787, 0]
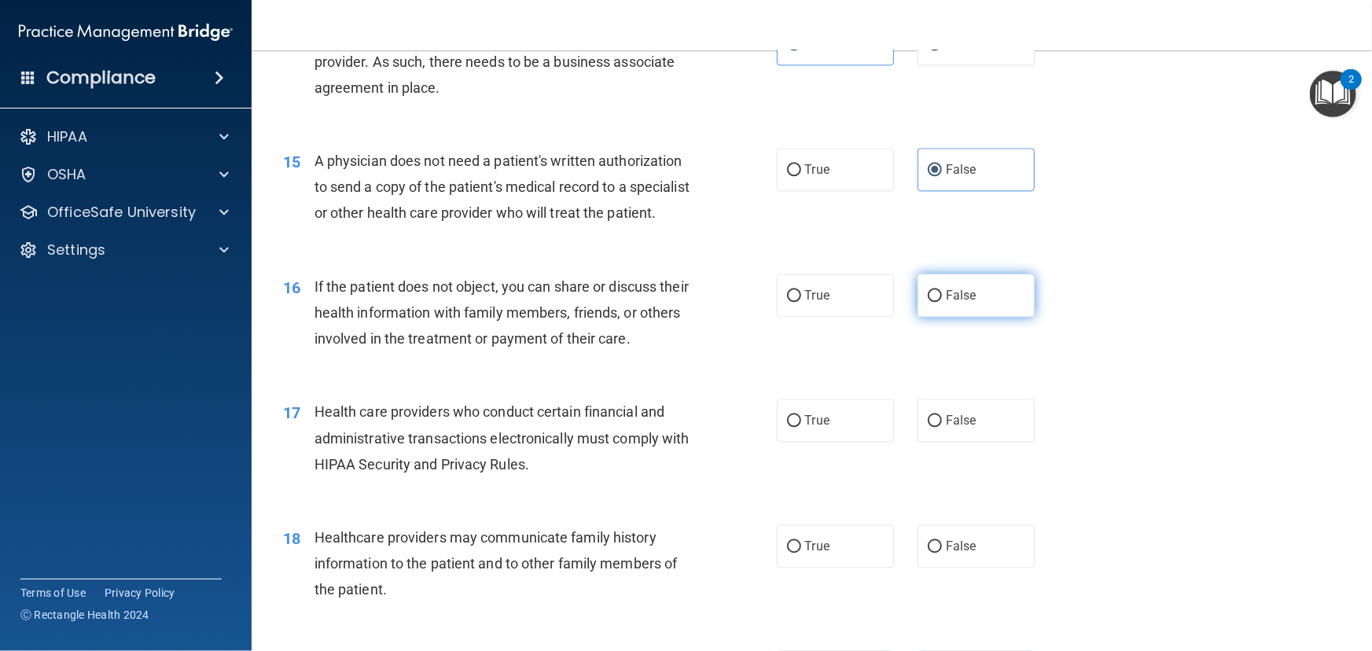
click at [959, 317] on label "False" at bounding box center [976, 295] width 117 height 43
click at [942, 302] on input "False" at bounding box center [935, 296] width 14 height 12
radio input "true"
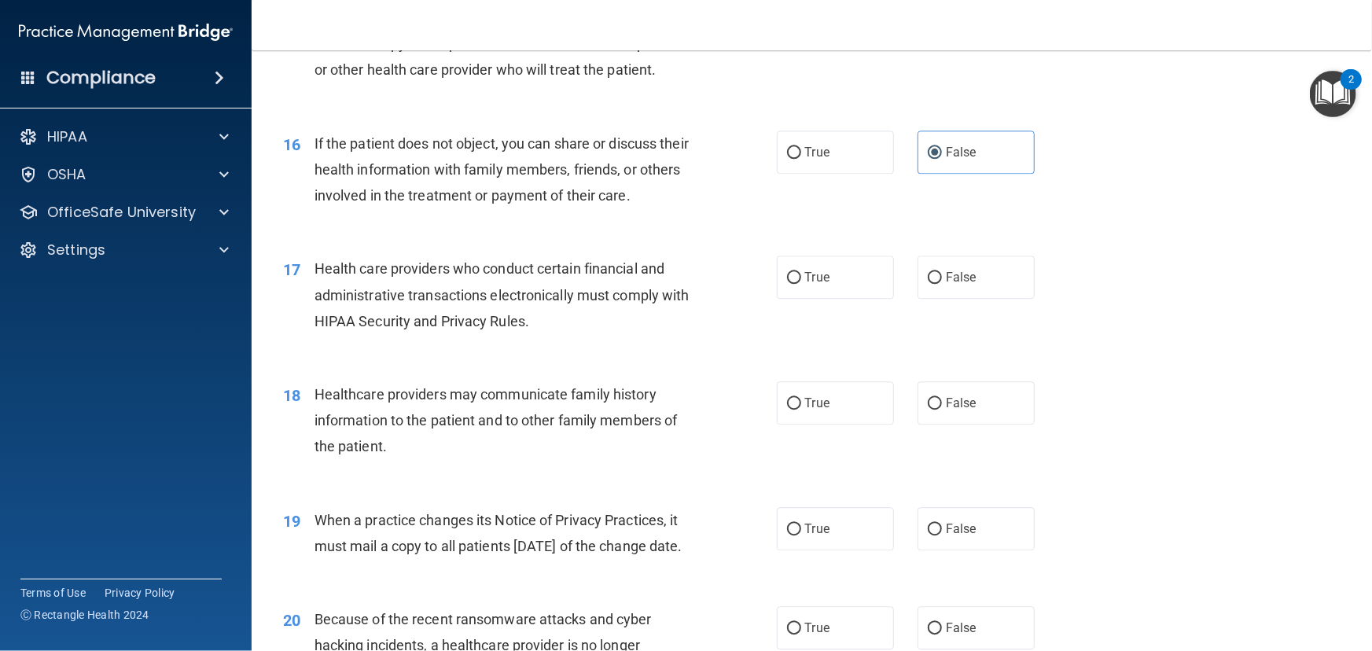
scroll to position [2002, 0]
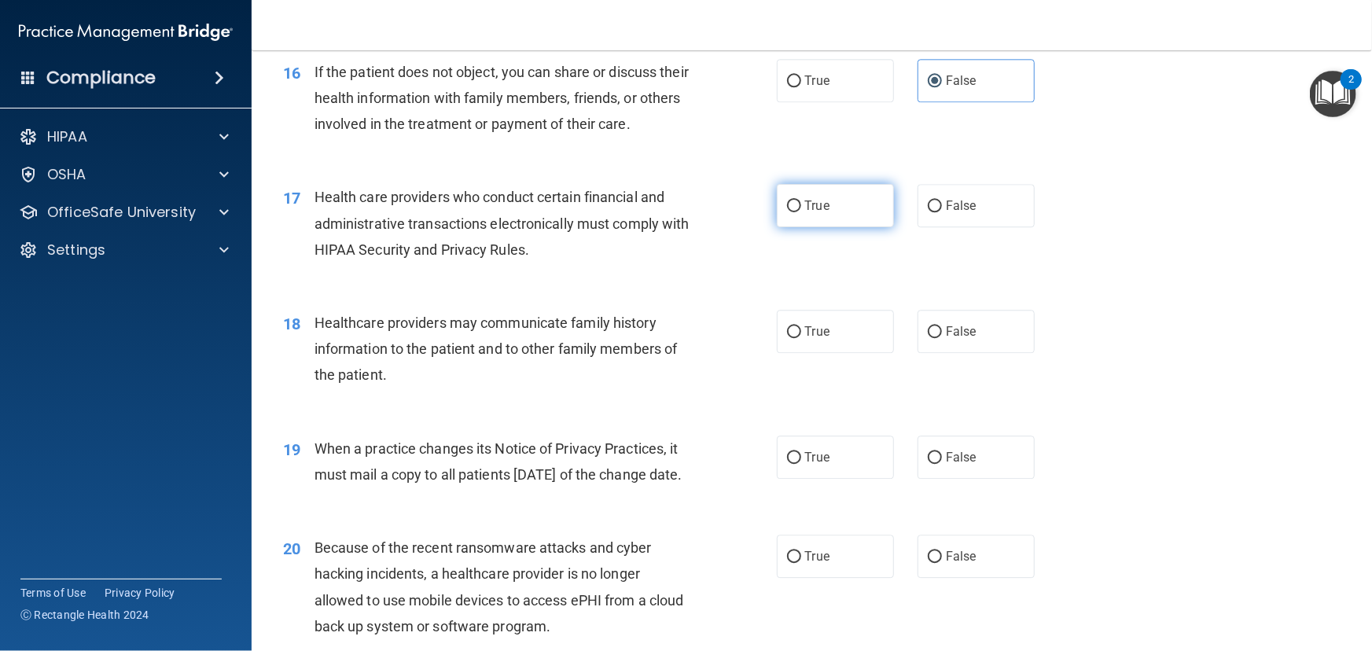
click at [862, 227] on label "True" at bounding box center [835, 205] width 117 height 43
click at [801, 212] on input "True" at bounding box center [794, 207] width 14 height 12
radio input "true"
click at [955, 345] on label "False" at bounding box center [976, 331] width 117 height 43
click at [942, 338] on input "False" at bounding box center [935, 332] width 14 height 12
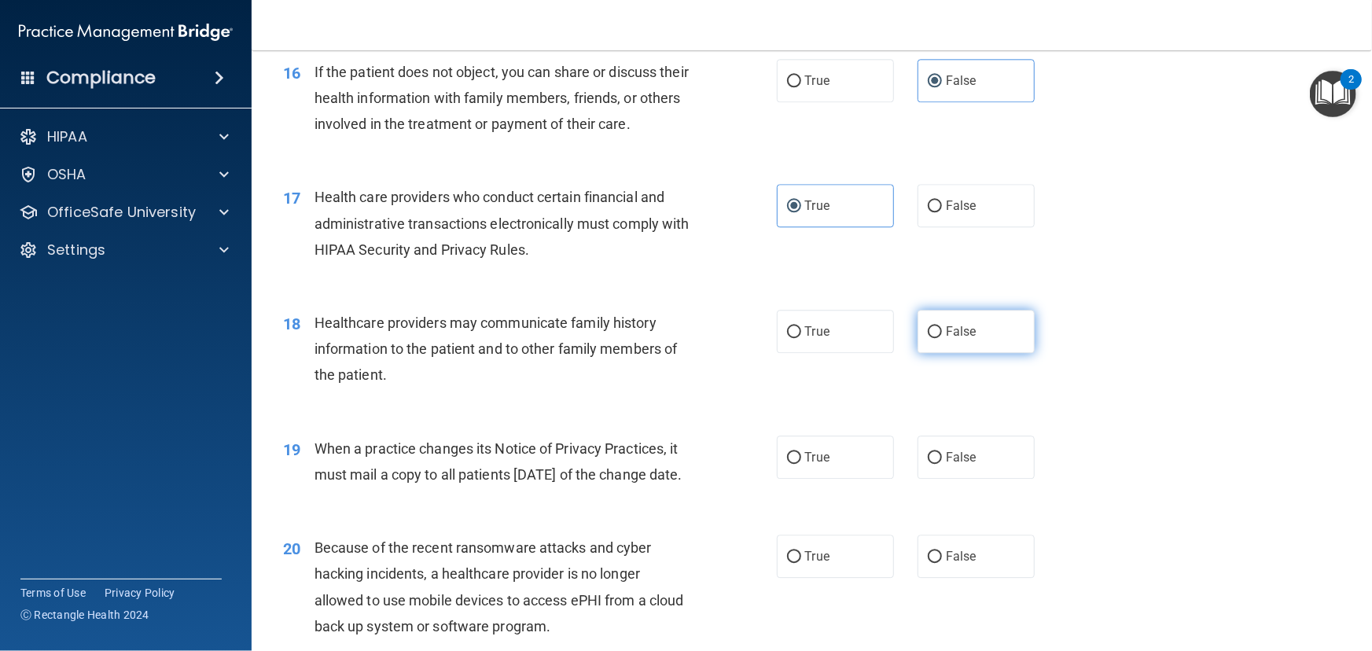
radio input "true"
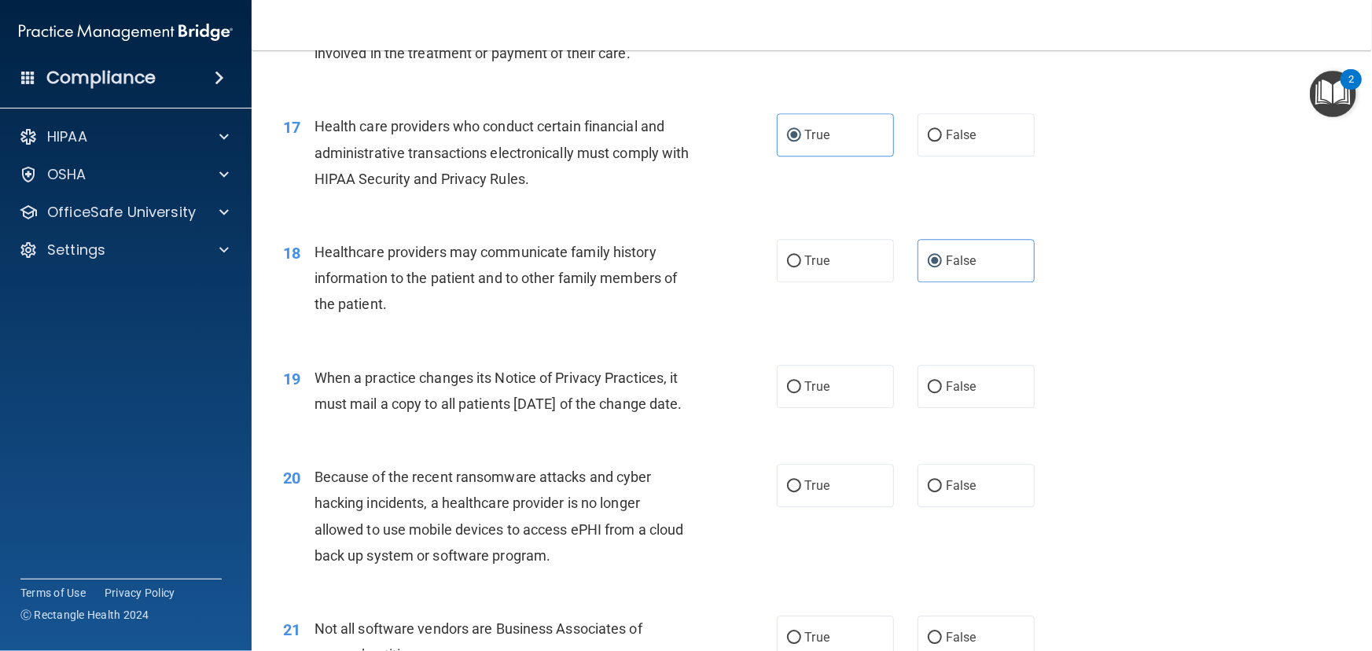
scroll to position [2073, 0]
click at [823, 407] on label "True" at bounding box center [835, 385] width 117 height 43
click at [801, 392] on input "True" at bounding box center [794, 387] width 14 height 12
radio input "true"
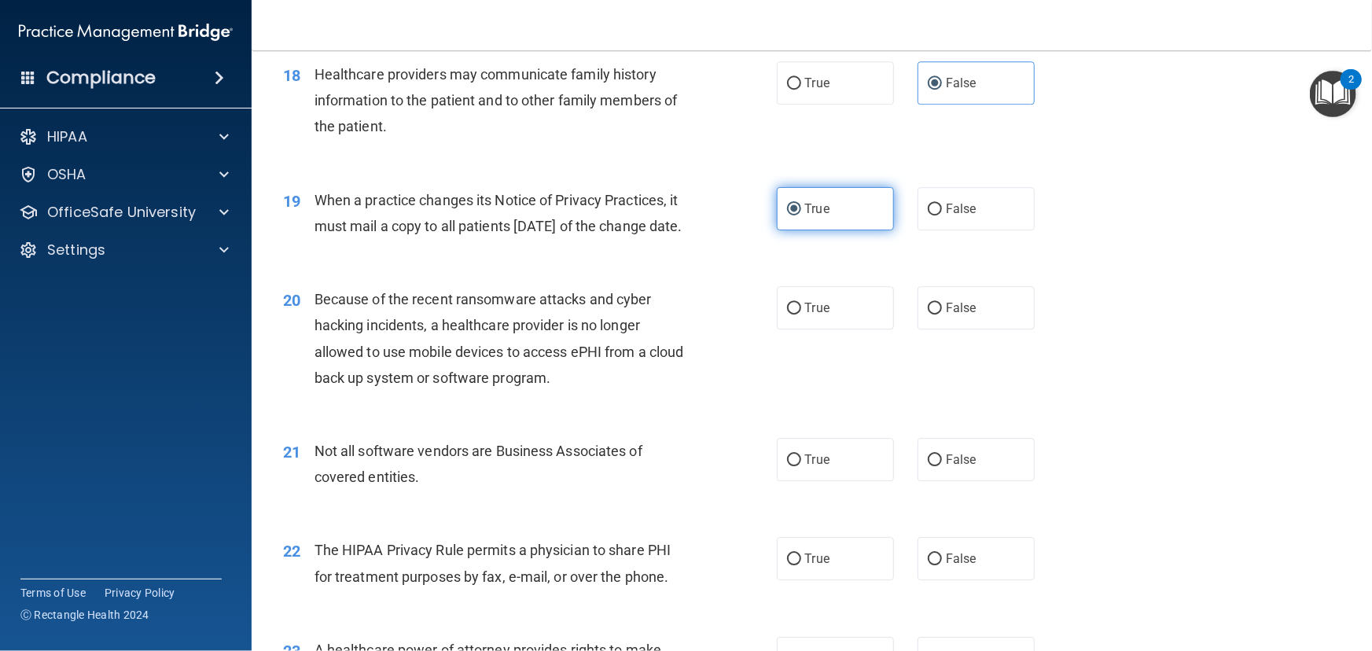
scroll to position [2288, 0]
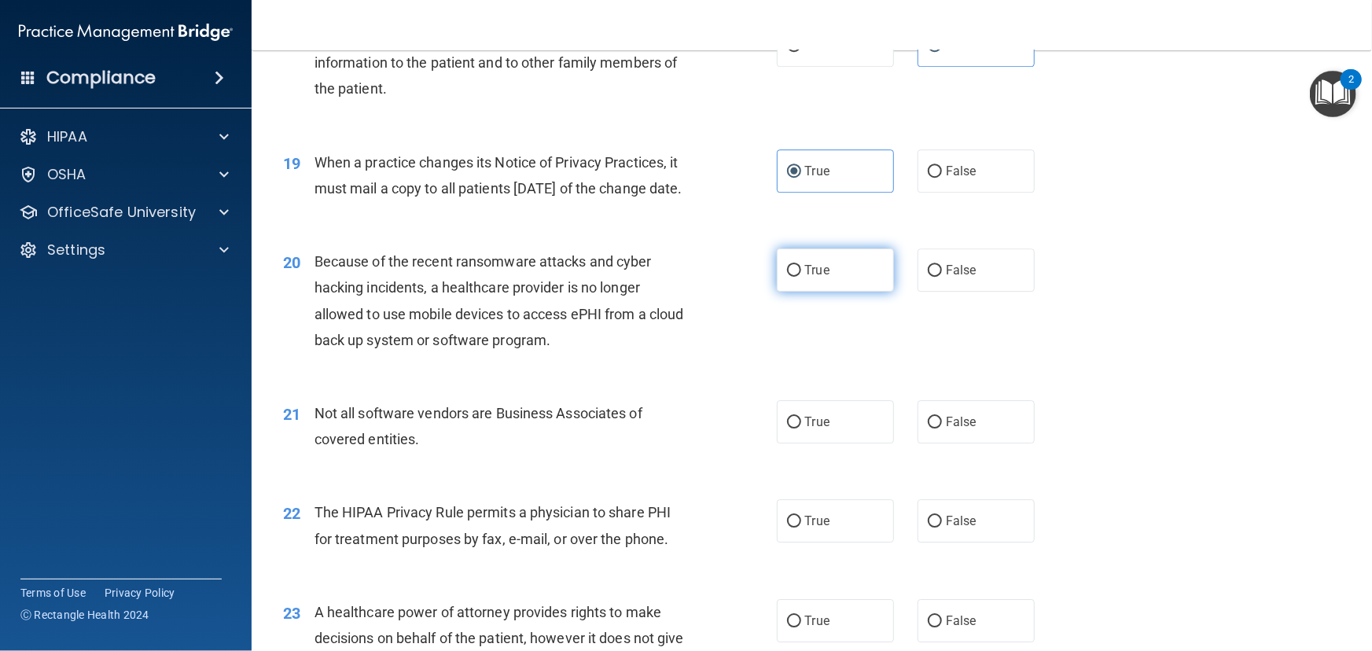
click at [834, 292] on label "True" at bounding box center [835, 270] width 117 height 43
click at [801, 277] on input "True" at bounding box center [794, 271] width 14 height 12
radio input "true"
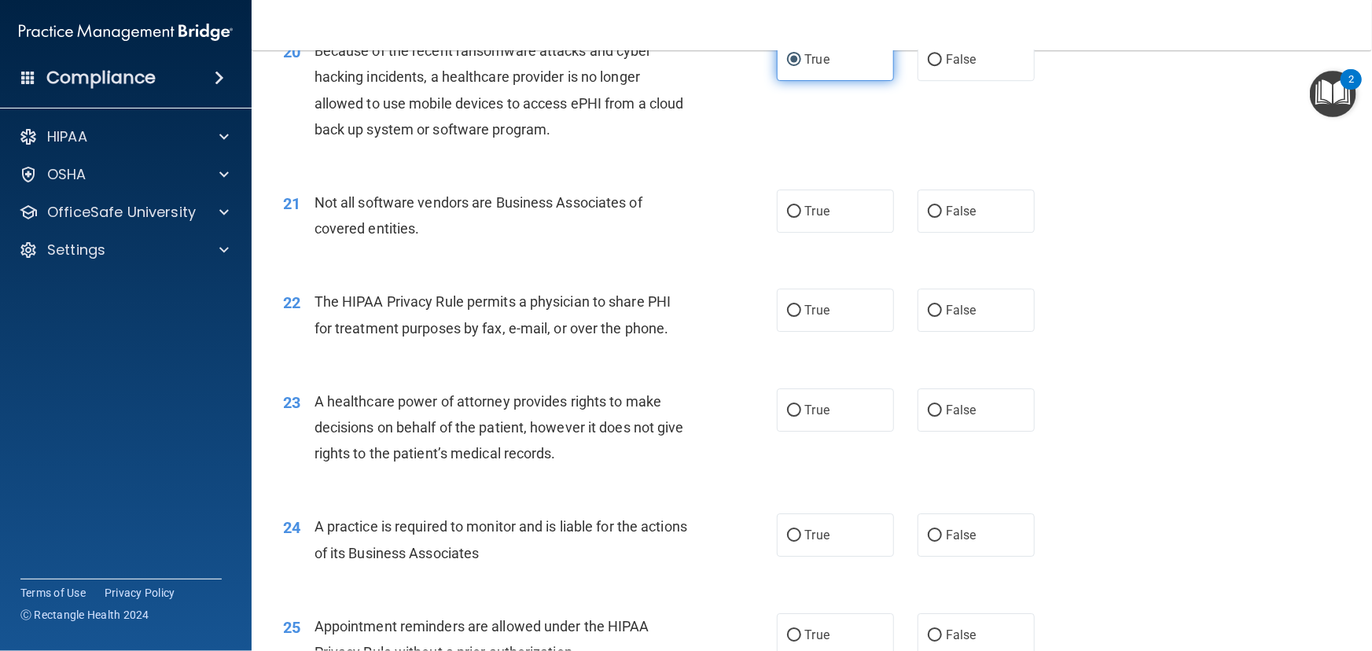
scroll to position [2502, 0]
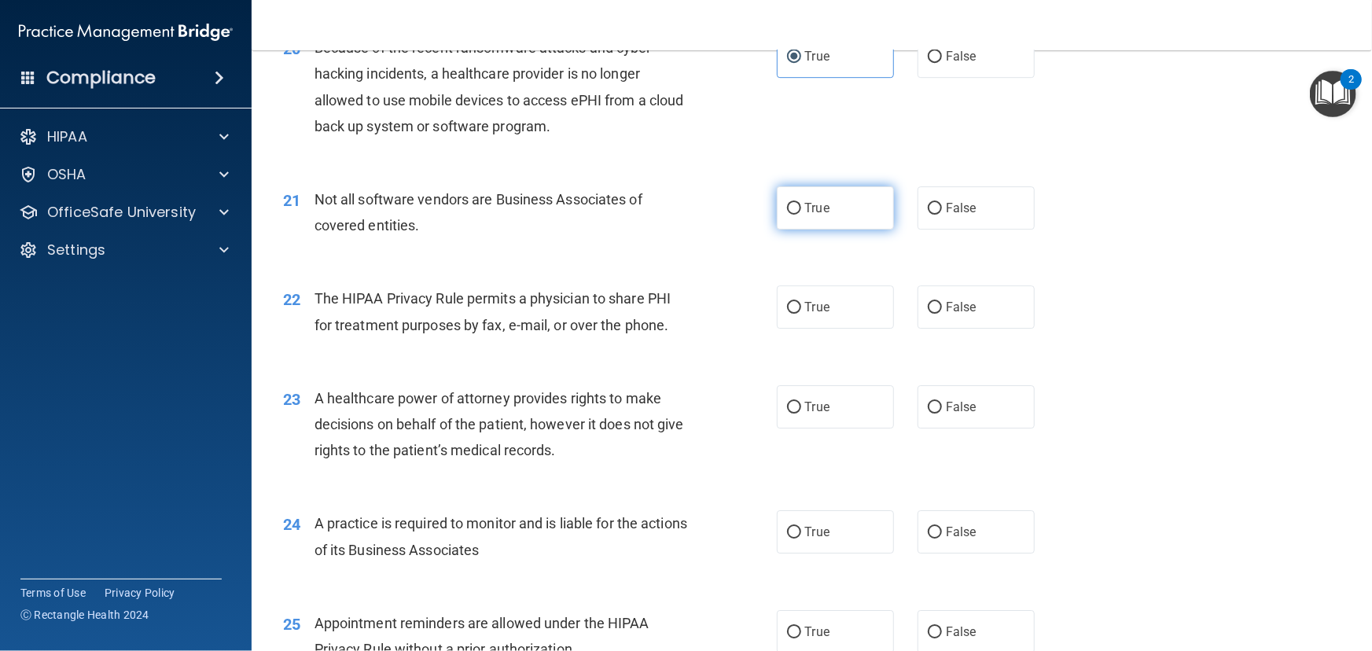
click at [800, 230] on label "True" at bounding box center [835, 207] width 117 height 43
click at [800, 215] on input "True" at bounding box center [794, 209] width 14 height 12
radio input "true"
click at [934, 314] on input "False" at bounding box center [935, 308] width 14 height 12
radio input "true"
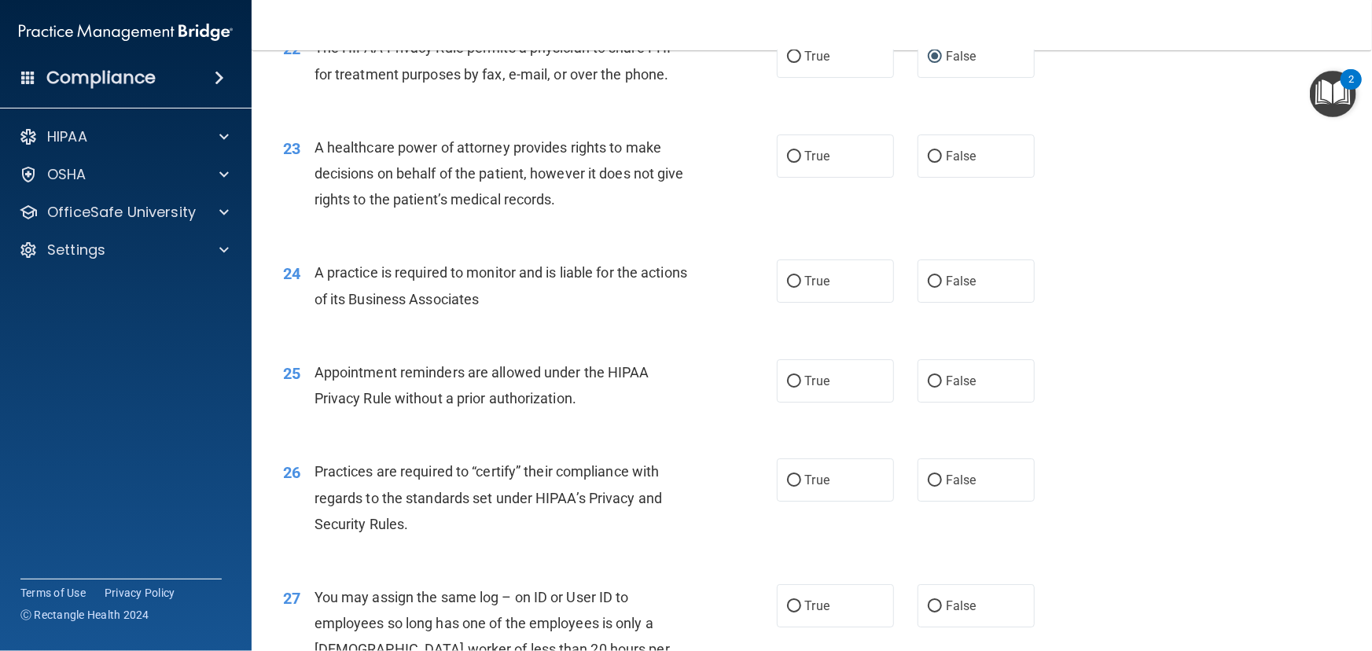
scroll to position [2788, 0]
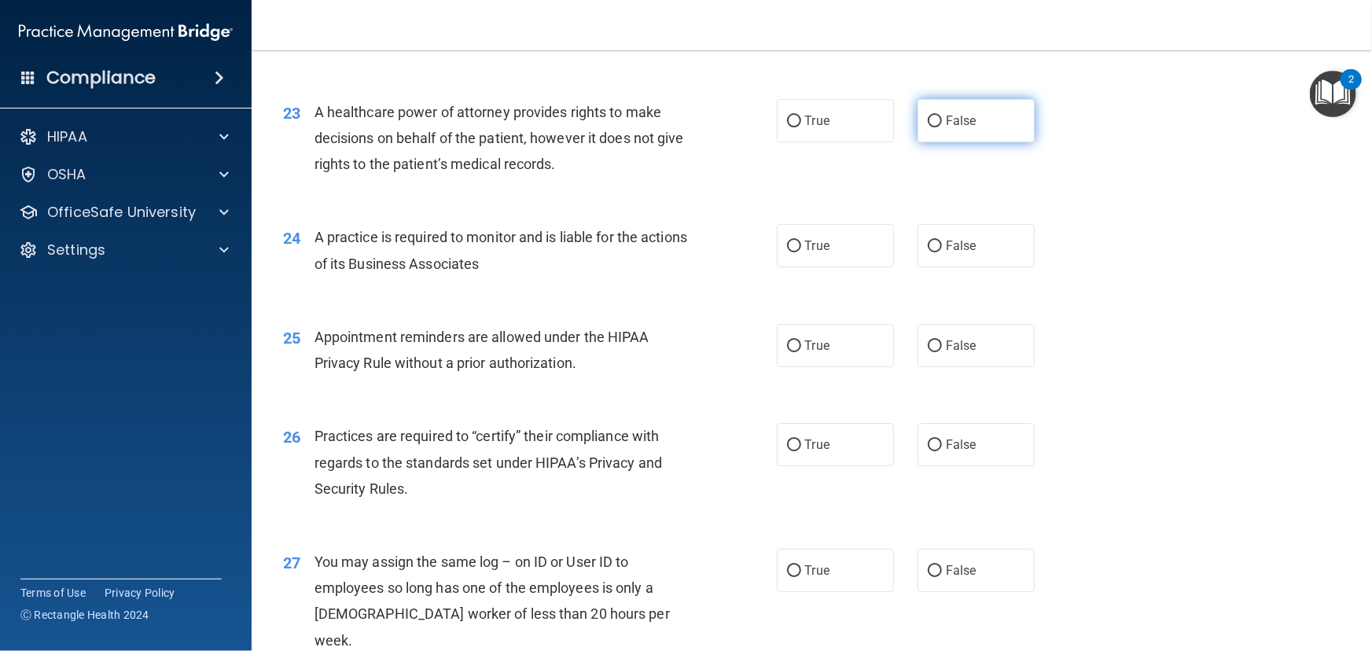
click at [981, 142] on label "False" at bounding box center [976, 120] width 117 height 43
click at [942, 127] on input "False" at bounding box center [935, 122] width 14 height 12
radio input "true"
click at [801, 267] on label "True" at bounding box center [835, 245] width 117 height 43
click at [801, 252] on input "True" at bounding box center [794, 247] width 14 height 12
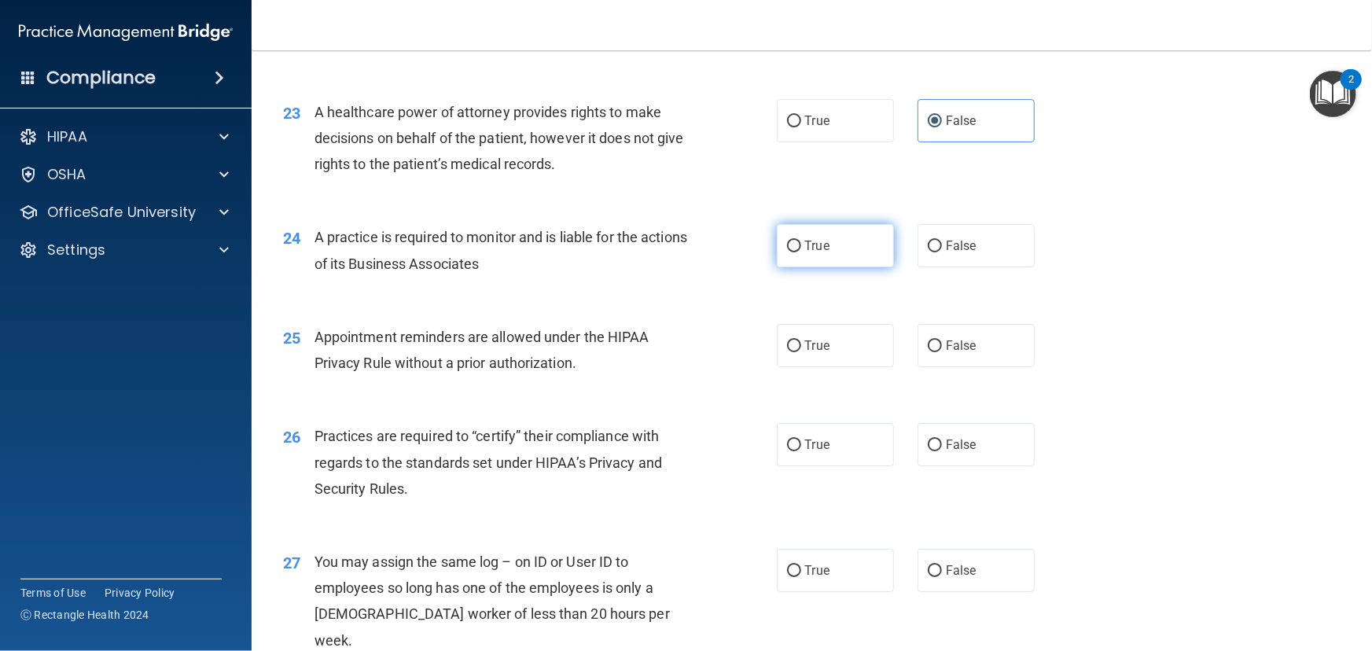
radio input "true"
click at [810, 353] on span "True" at bounding box center [817, 345] width 24 height 15
click at [801, 352] on input "True" at bounding box center [794, 347] width 14 height 12
radio input "true"
click at [955, 367] on label "False" at bounding box center [976, 345] width 117 height 43
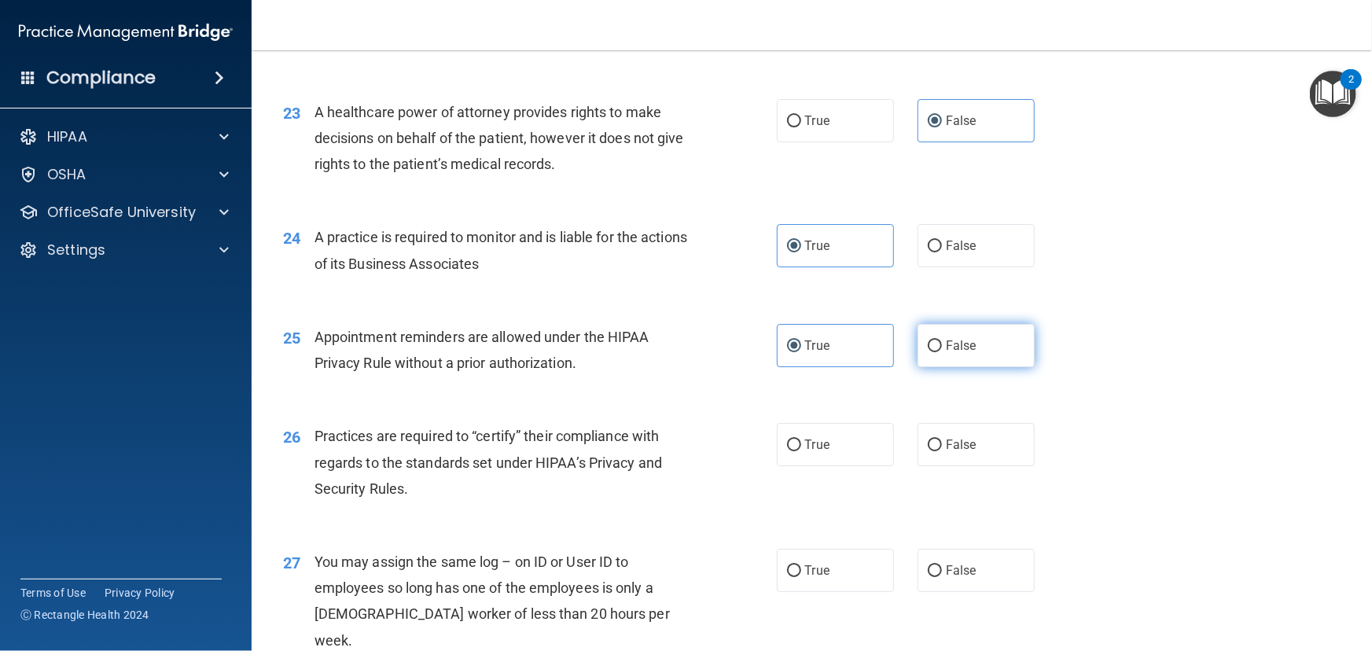
click at [942, 352] on input "False" at bounding box center [935, 347] width 14 height 12
radio input "true"
radio input "false"
click at [794, 451] on input "True" at bounding box center [794, 446] width 14 height 12
radio input "true"
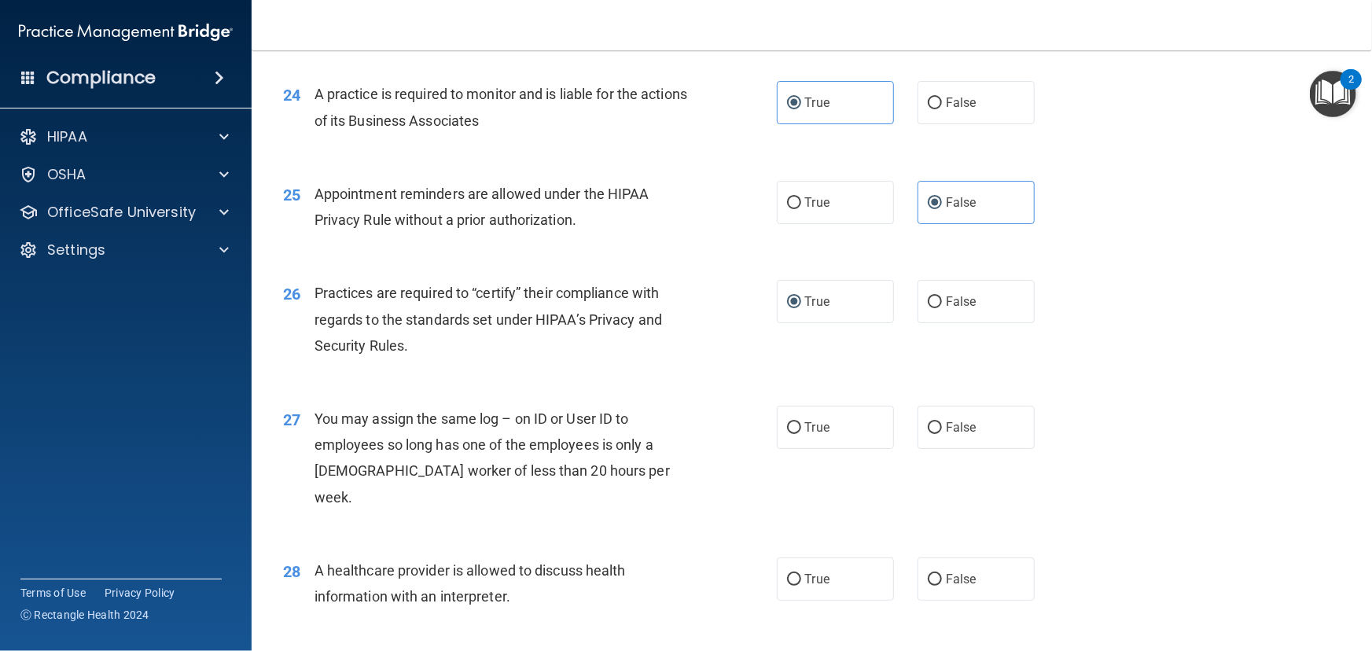
scroll to position [3003, 0]
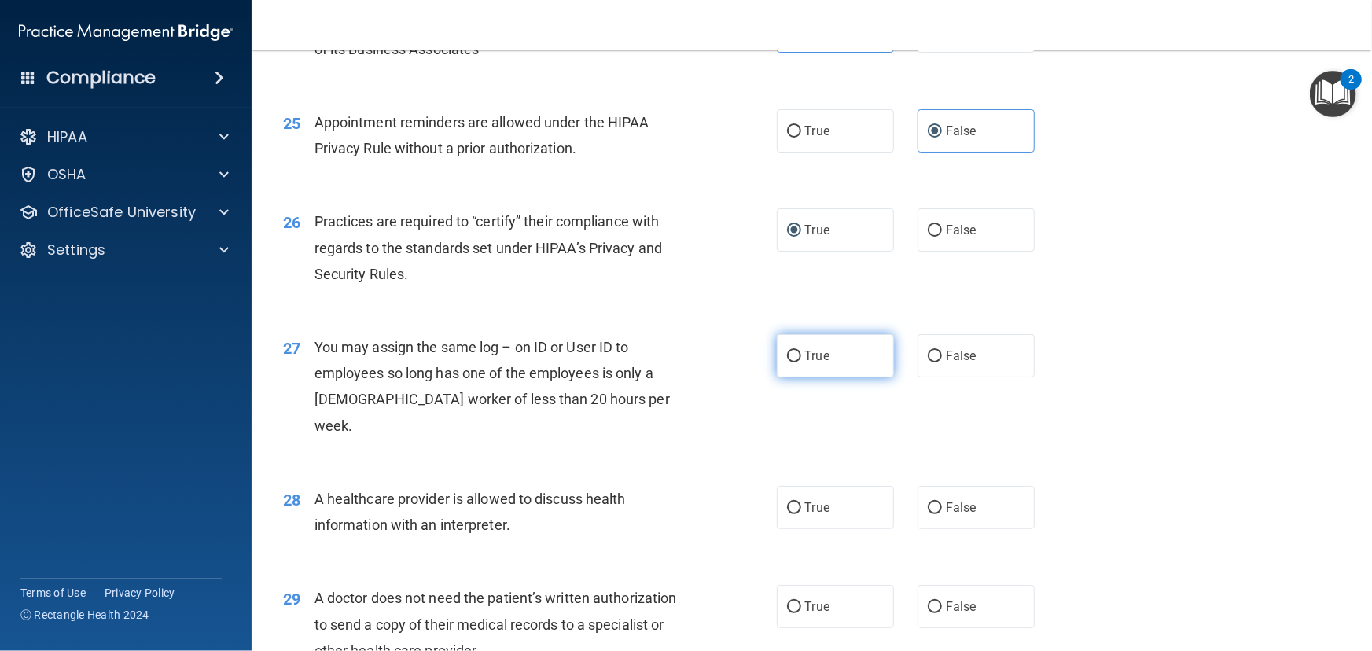
click at [790, 363] on input "True" at bounding box center [794, 357] width 14 height 12
radio input "true"
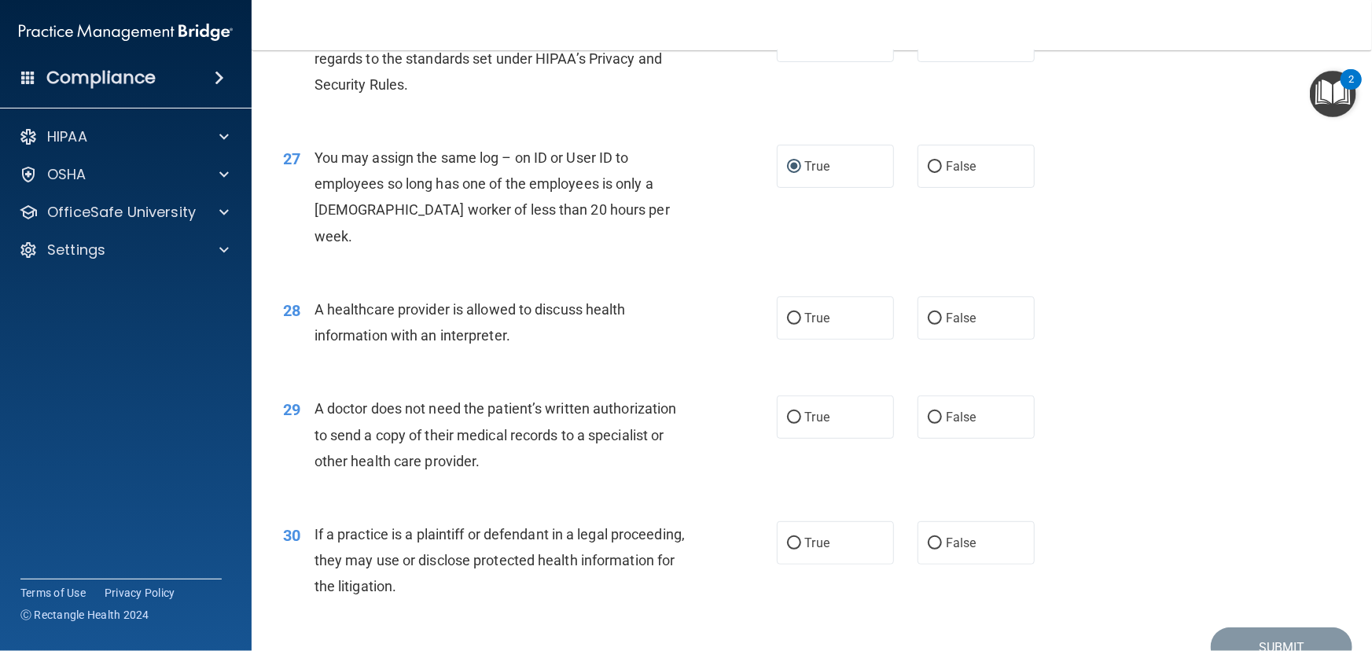
scroll to position [3217, 0]
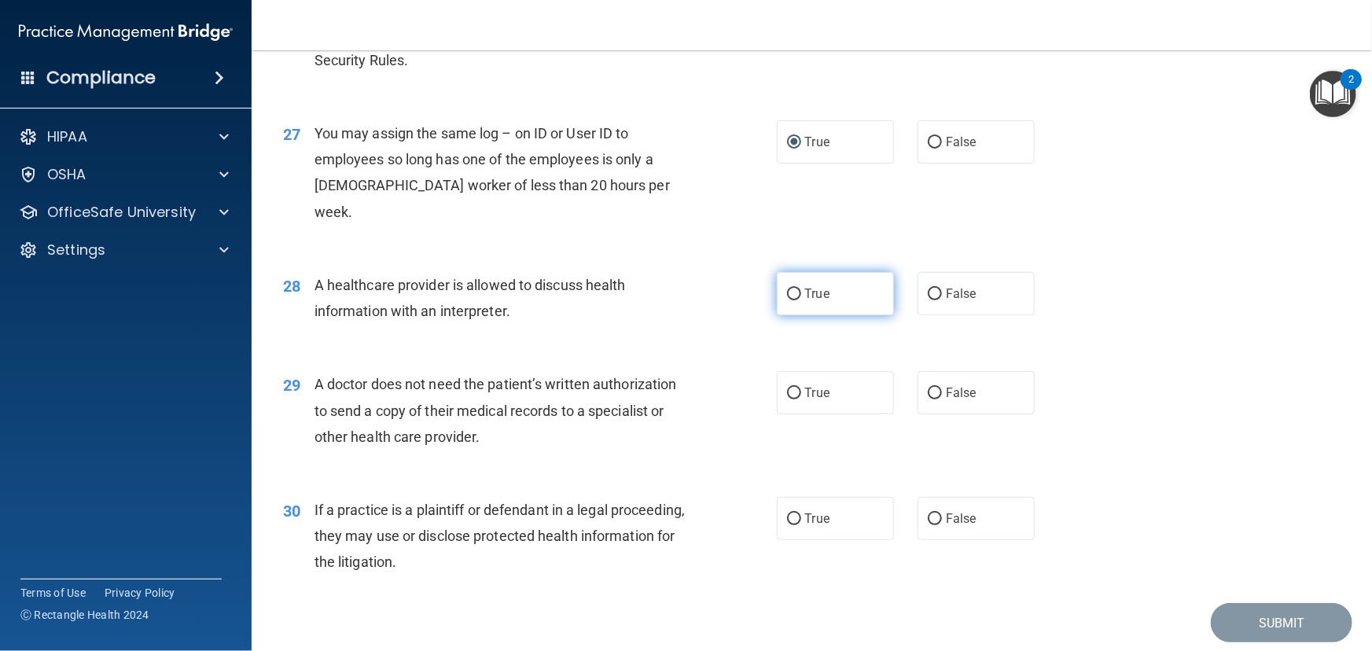
click at [834, 308] on label "True" at bounding box center [835, 293] width 117 height 43
click at [801, 300] on input "True" at bounding box center [794, 295] width 14 height 12
radio input "true"
click at [945, 407] on label "False" at bounding box center [976, 392] width 117 height 43
click at [942, 400] on input "False" at bounding box center [935, 394] width 14 height 12
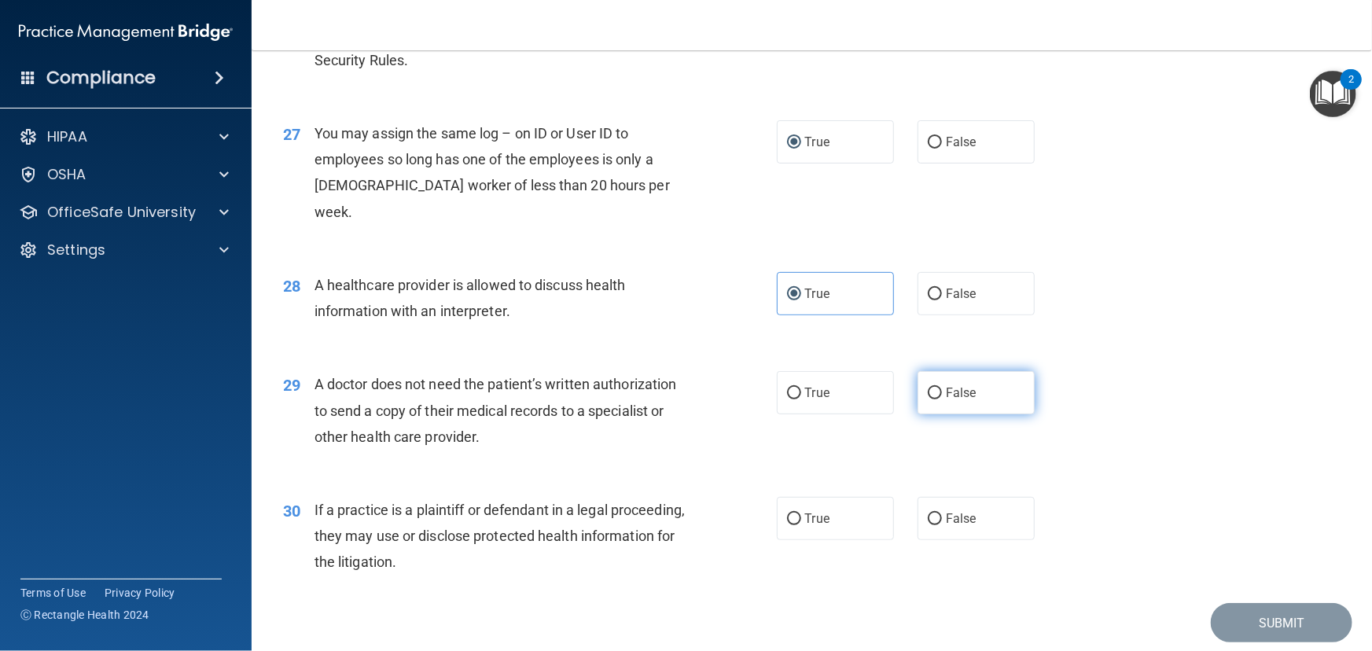
radio input "true"
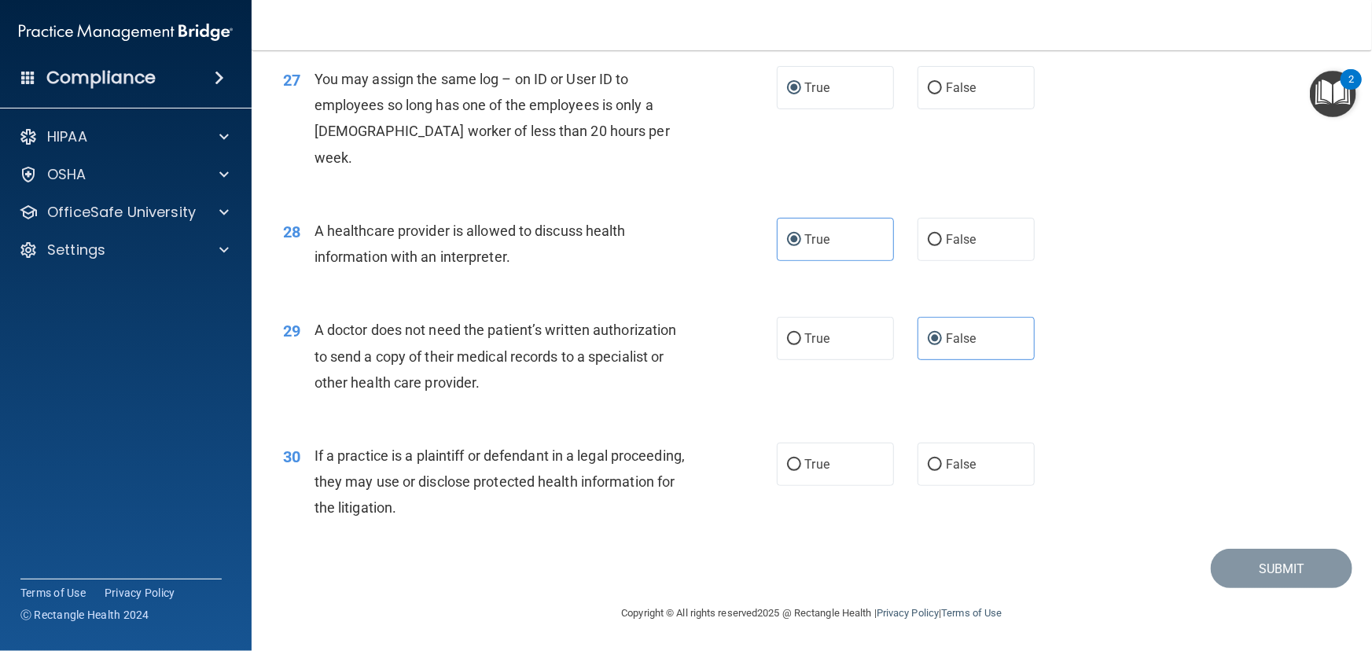
scroll to position [3295, 0]
click at [951, 452] on label "False" at bounding box center [976, 464] width 117 height 43
click at [942, 459] on input "False" at bounding box center [935, 465] width 14 height 12
radio input "true"
click at [1254, 568] on button "Submit" at bounding box center [1282, 569] width 142 height 40
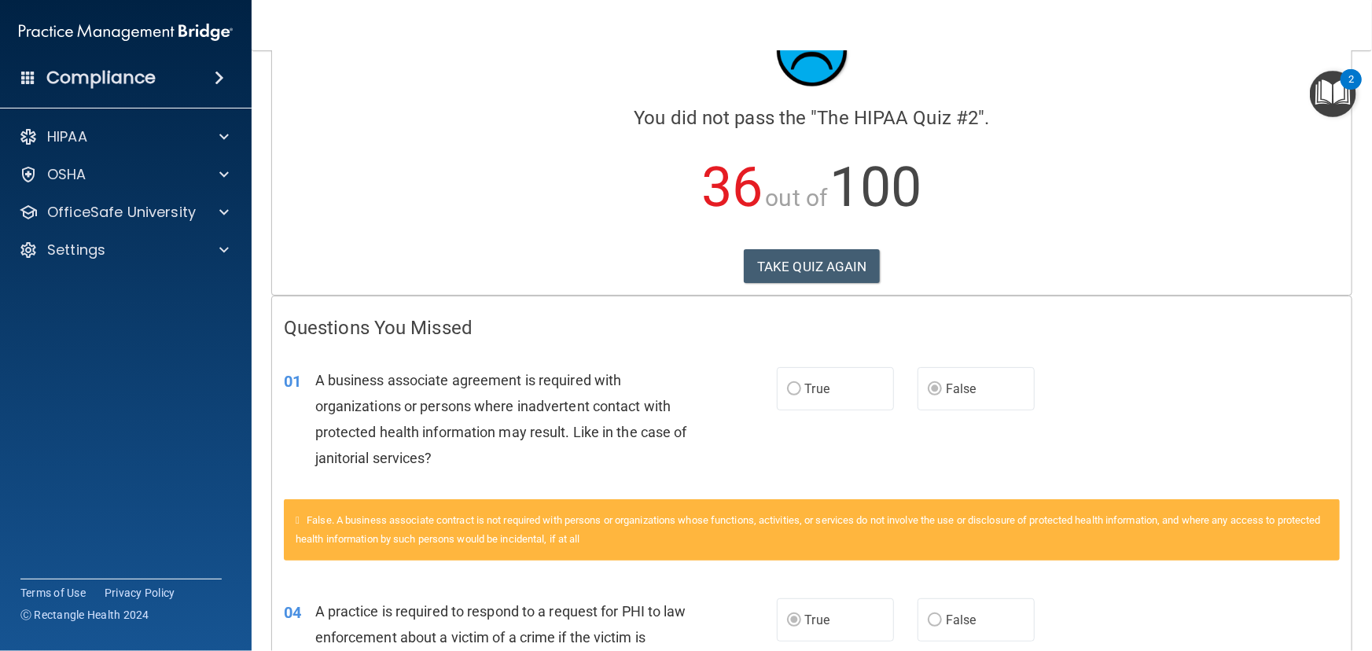
scroll to position [71, 0]
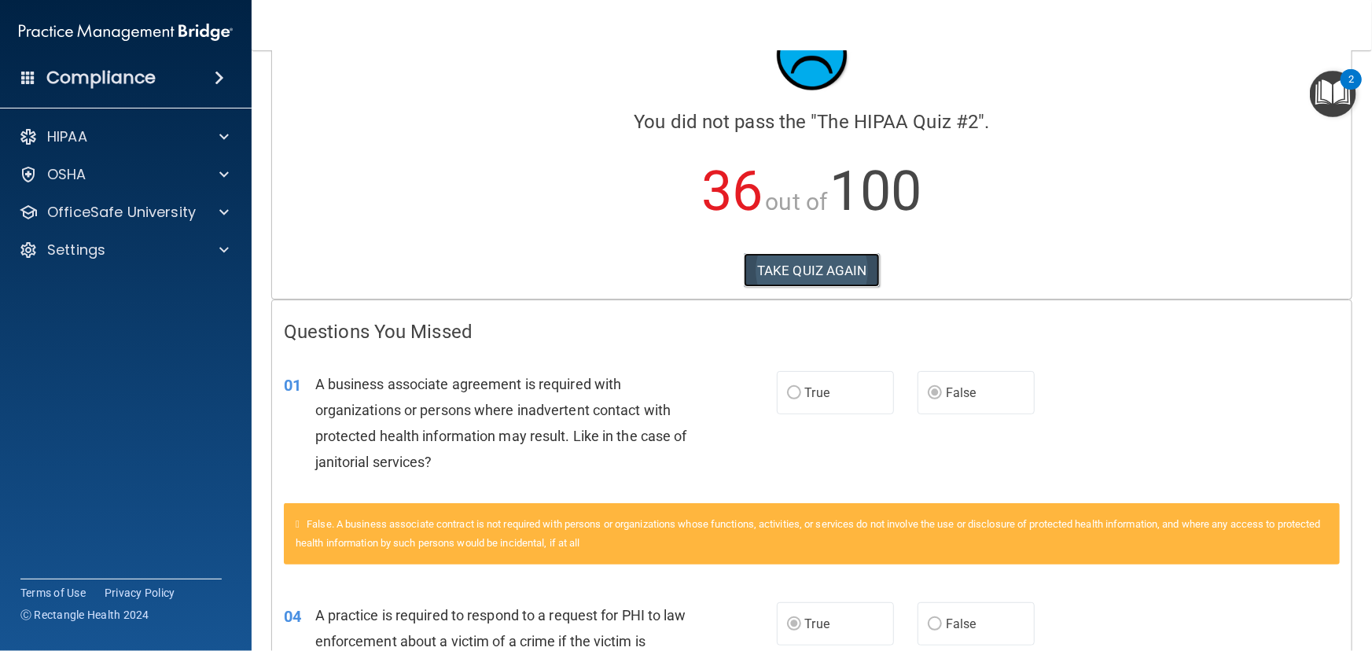
click at [807, 266] on button "TAKE QUIZ AGAIN" at bounding box center [812, 270] width 136 height 35
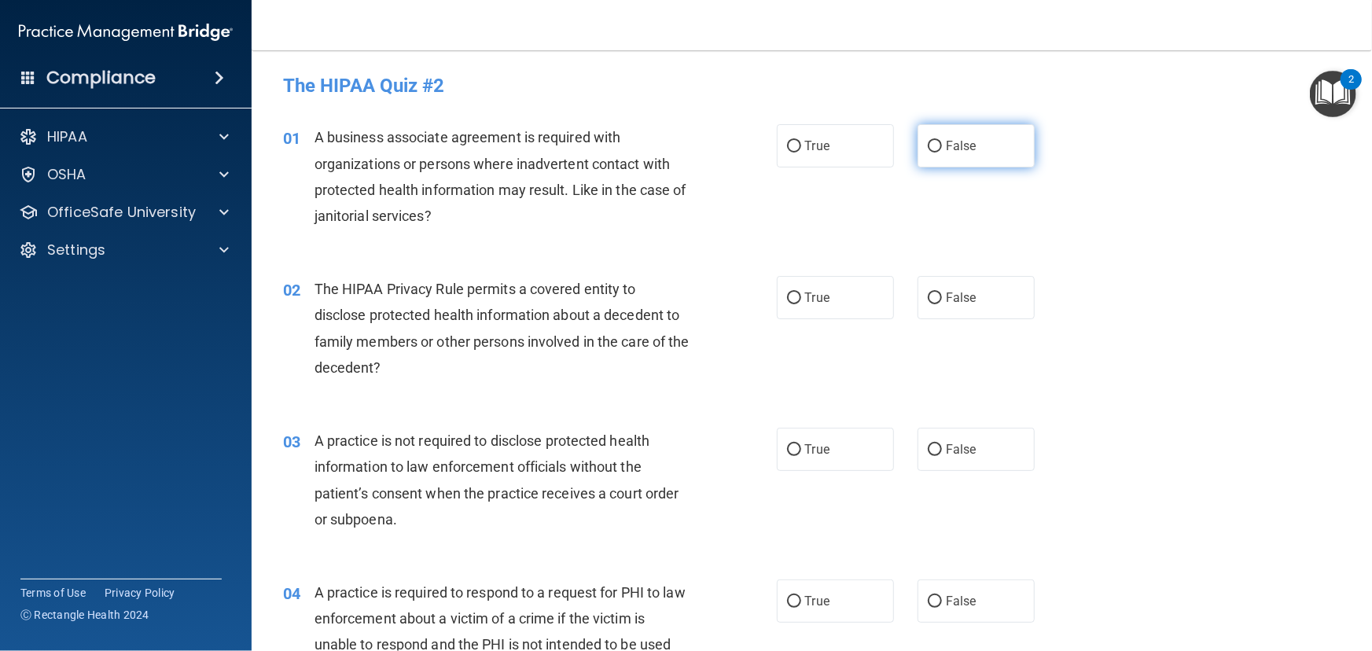
click at [946, 149] on span "False" at bounding box center [961, 145] width 31 height 15
click at [941, 149] on input "False" at bounding box center [935, 147] width 14 height 12
radio input "true"
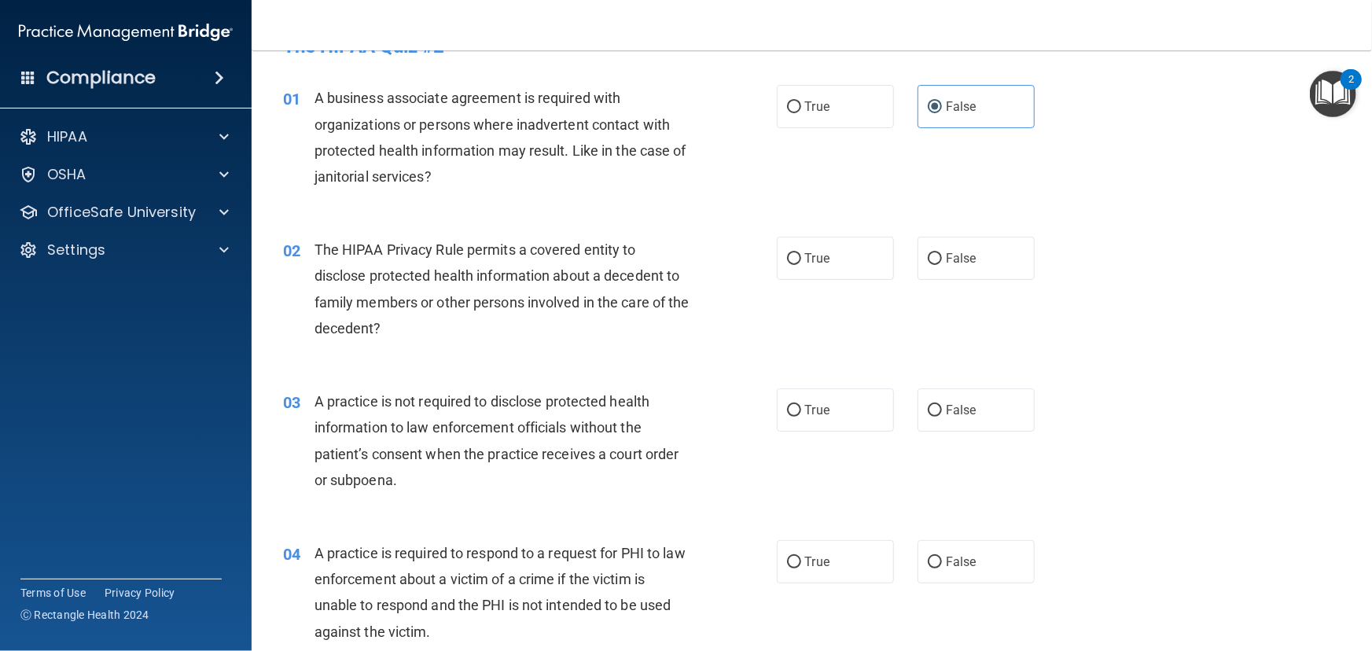
scroll to position [71, 0]
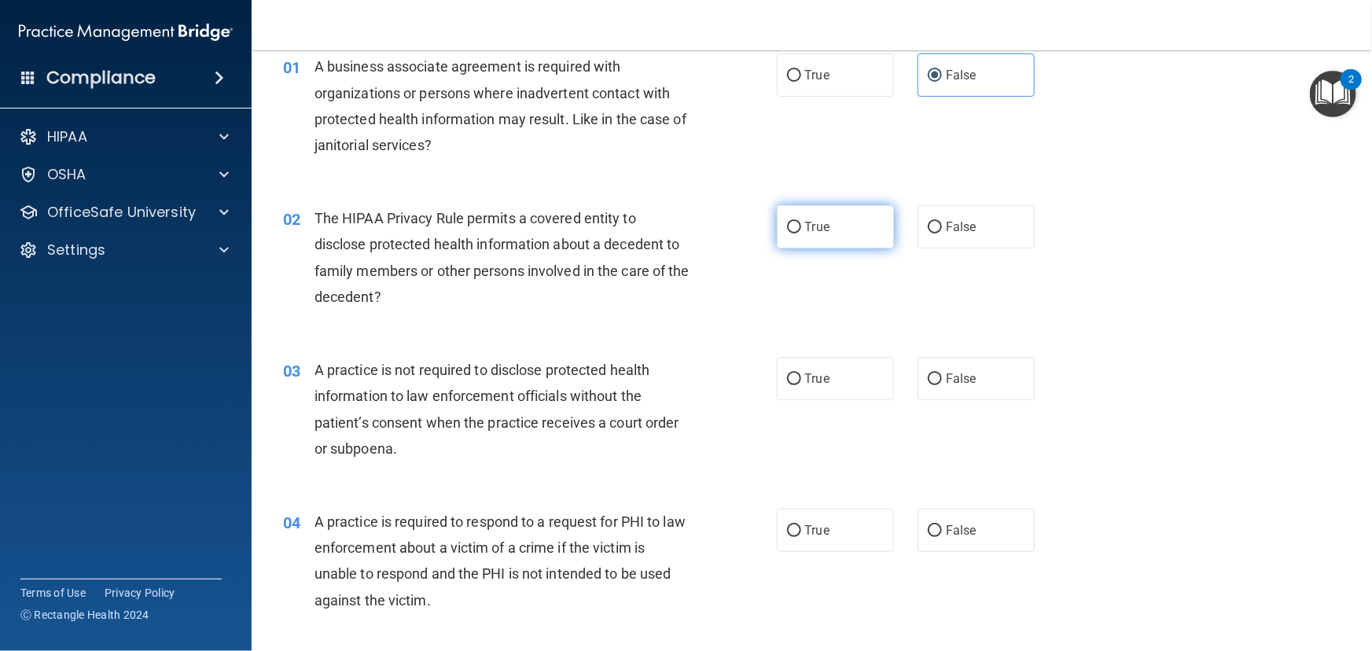
click at [842, 227] on label "True" at bounding box center [835, 226] width 117 height 43
click at [801, 227] on input "True" at bounding box center [794, 228] width 14 height 12
radio input "true"
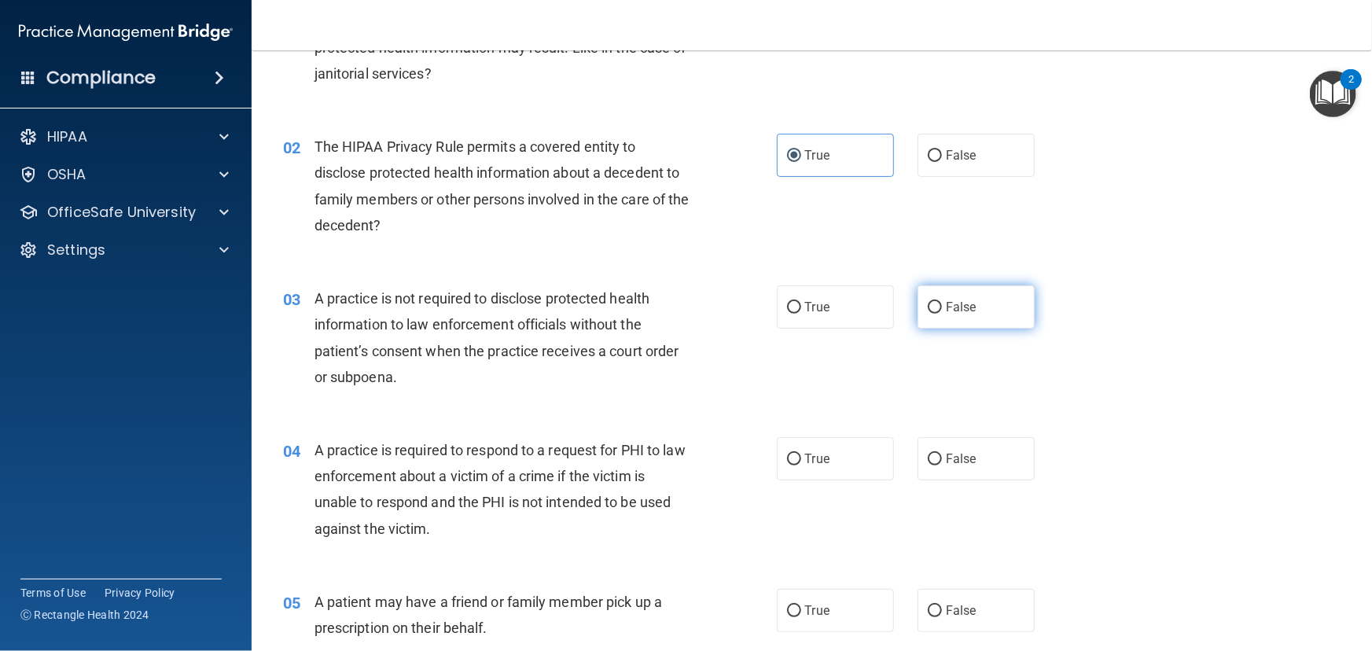
click at [930, 313] on label "False" at bounding box center [976, 306] width 117 height 43
click at [930, 313] on input "False" at bounding box center [935, 308] width 14 height 12
radio input "true"
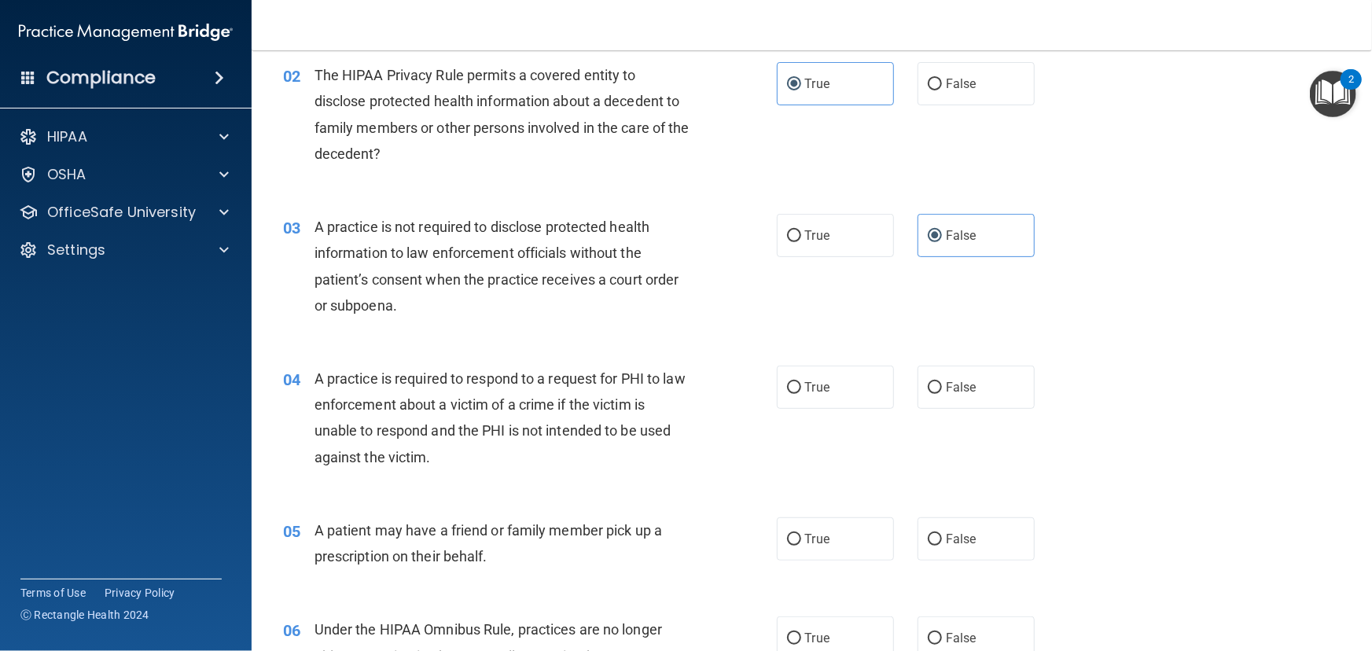
scroll to position [285, 0]
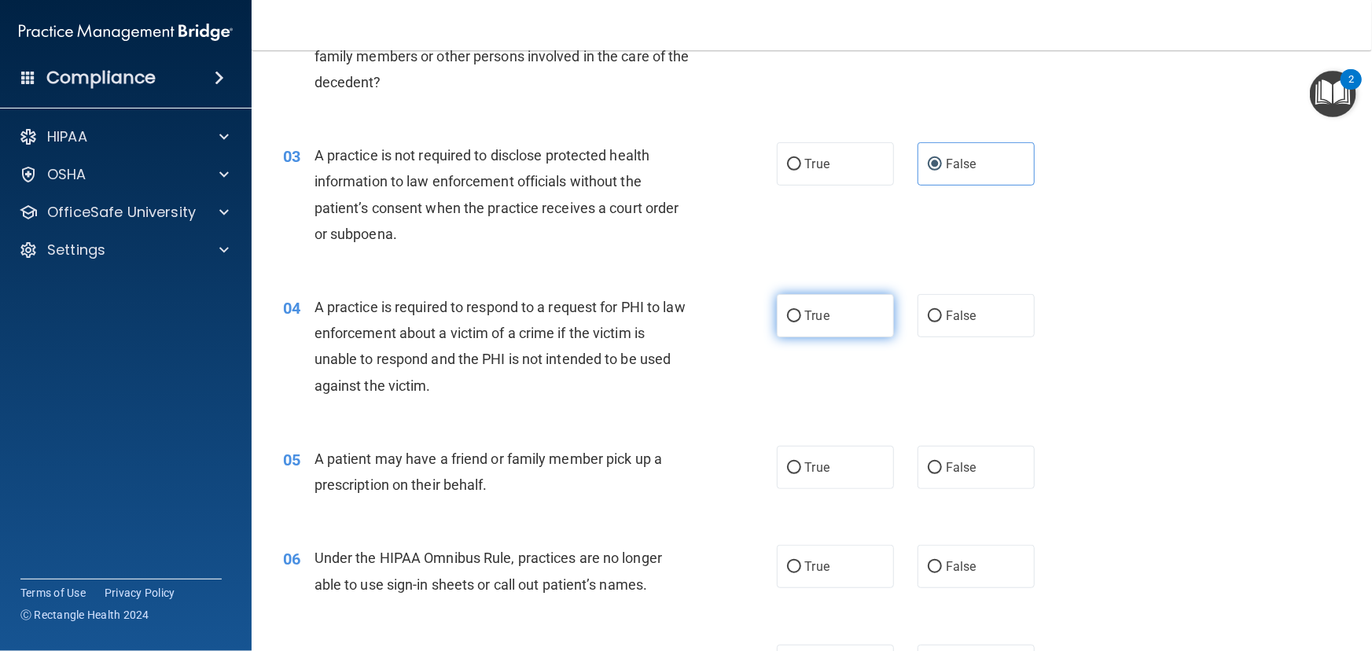
click at [801, 326] on label "True" at bounding box center [835, 315] width 117 height 43
click at [801, 322] on input "True" at bounding box center [794, 317] width 14 height 12
radio input "true"
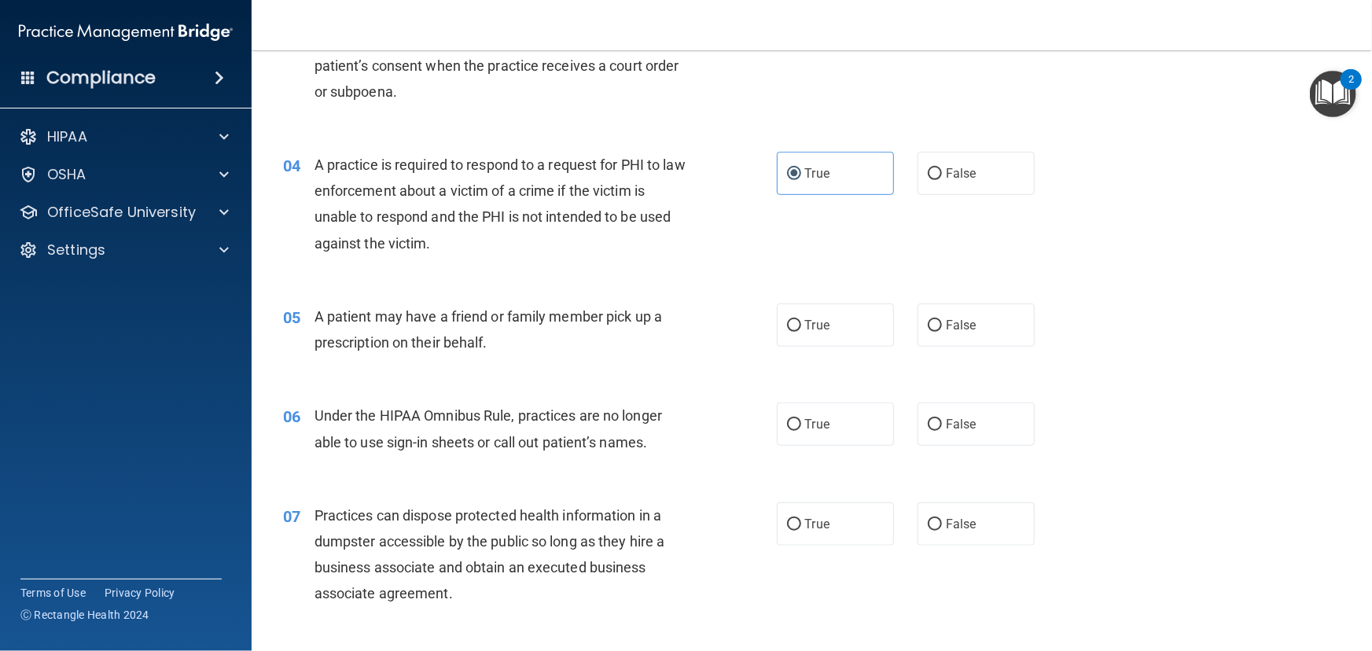
scroll to position [429, 0]
click at [798, 322] on label "True" at bounding box center [835, 324] width 117 height 43
click at [798, 322] on input "True" at bounding box center [794, 325] width 14 height 12
radio input "true"
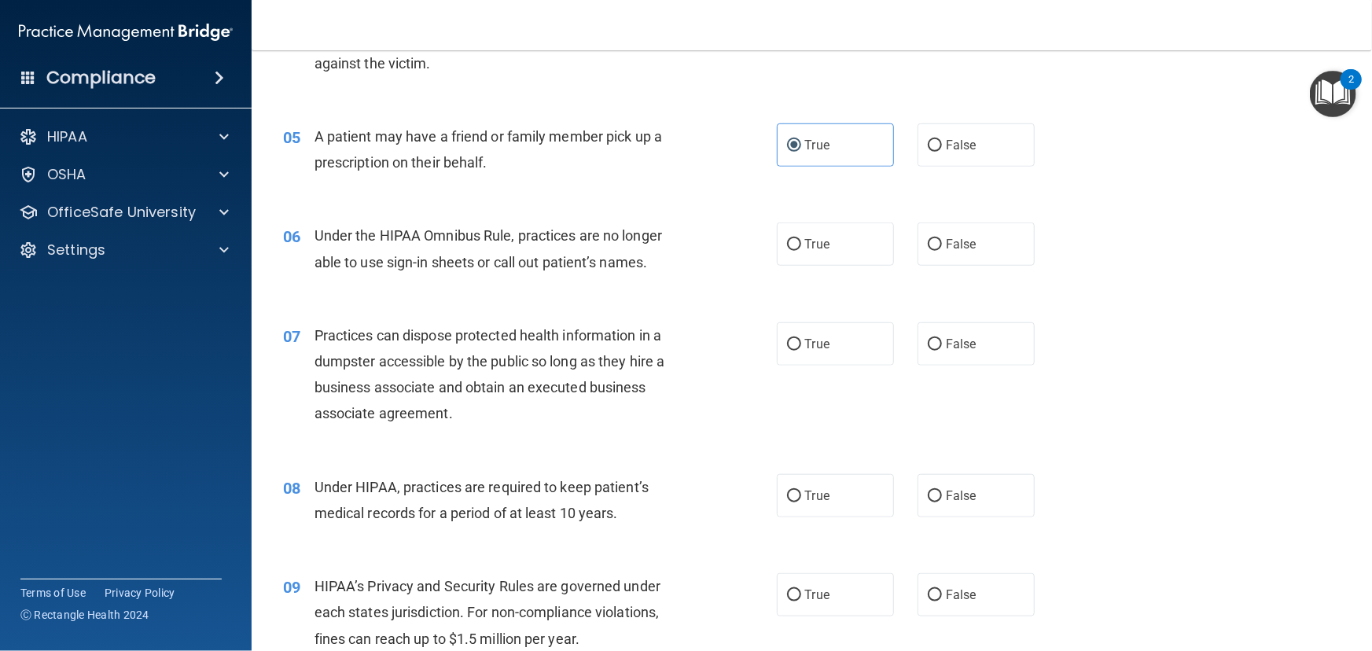
scroll to position [643, 0]
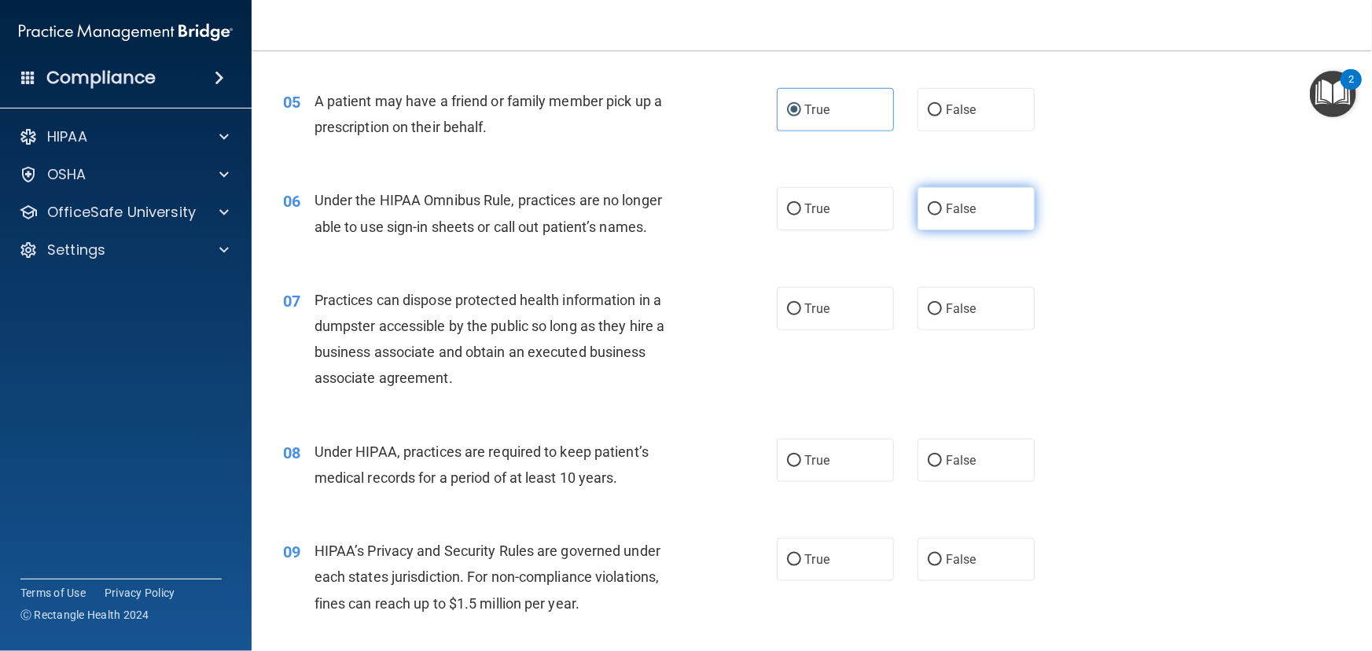
click at [934, 222] on label "False" at bounding box center [976, 208] width 117 height 43
click at [934, 215] on input "False" at bounding box center [935, 210] width 14 height 12
radio input "true"
click at [963, 314] on span "False" at bounding box center [961, 308] width 31 height 15
click at [942, 314] on input "False" at bounding box center [935, 310] width 14 height 12
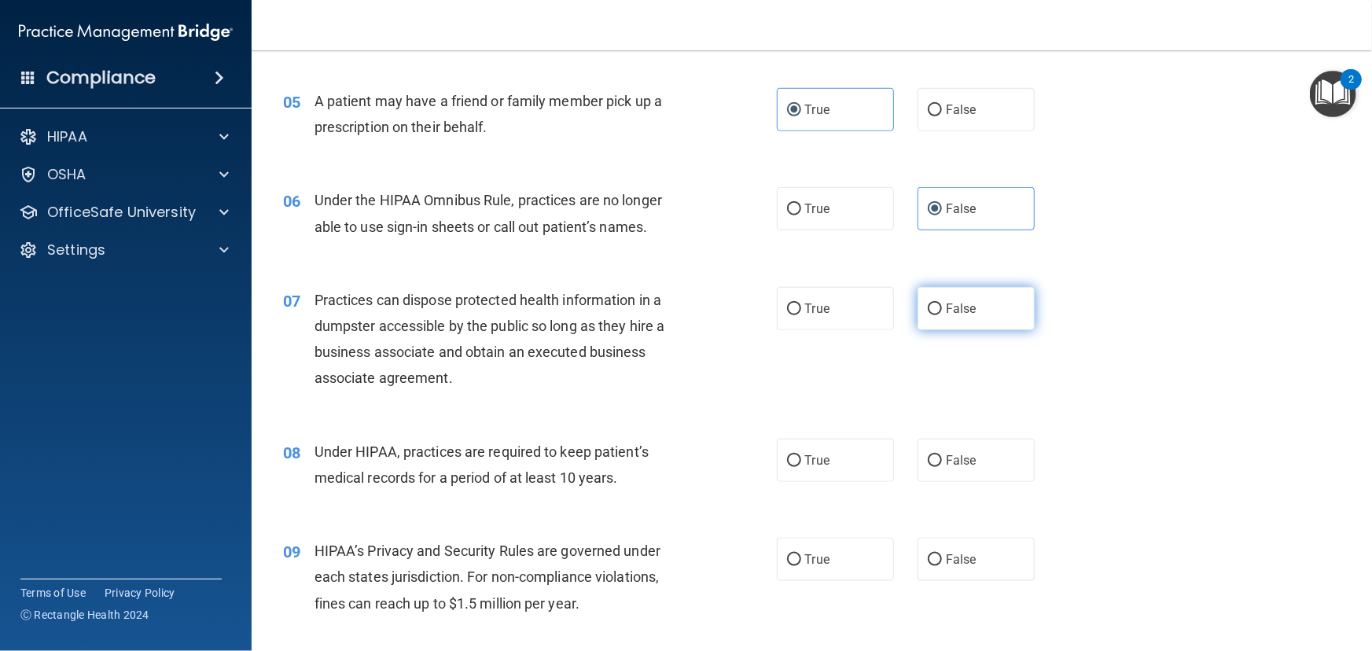
radio input "true"
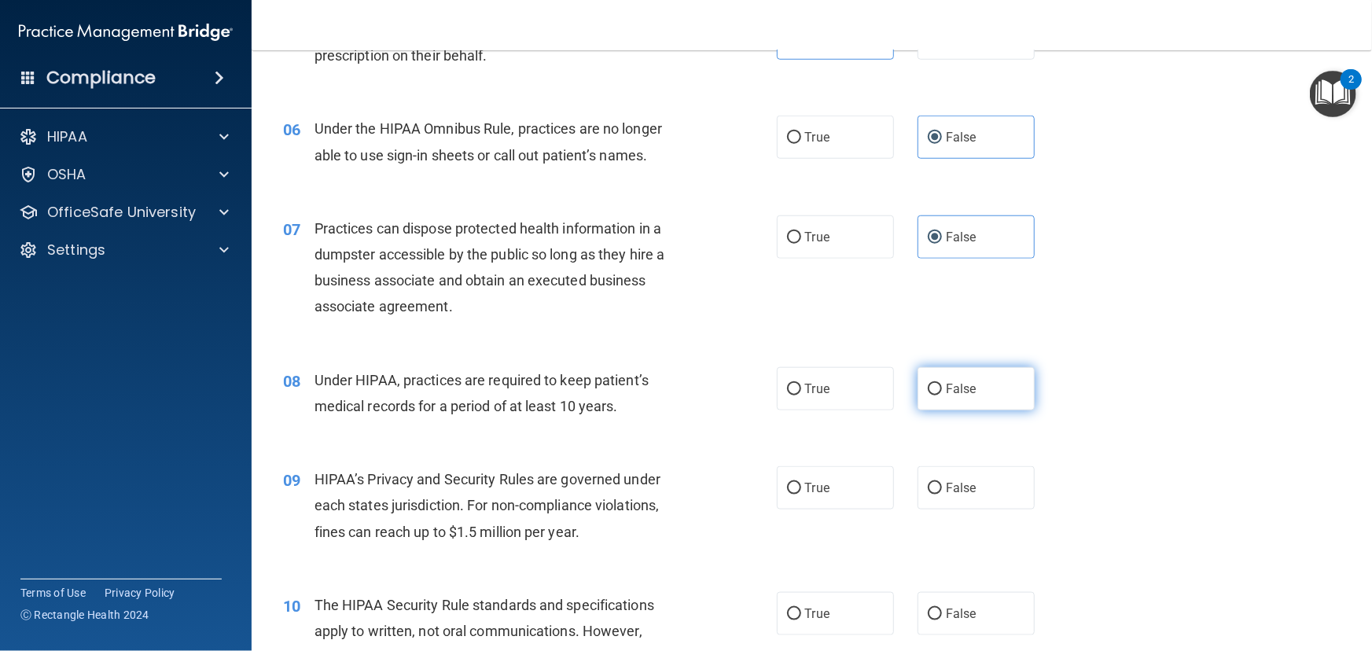
click at [937, 389] on label "False" at bounding box center [976, 388] width 117 height 43
click at [937, 389] on input "False" at bounding box center [935, 390] width 14 height 12
radio input "true"
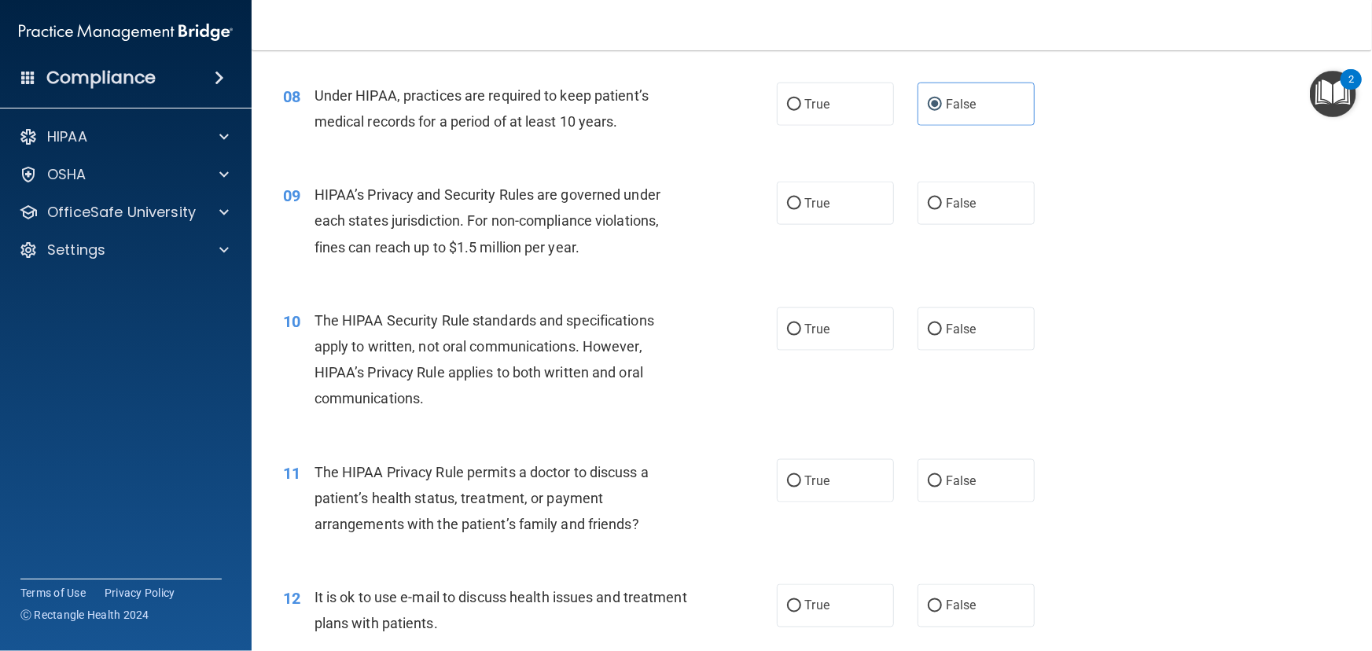
scroll to position [1000, 0]
click at [934, 212] on label "False" at bounding box center [976, 202] width 117 height 43
click at [934, 209] on input "False" at bounding box center [935, 203] width 14 height 12
radio input "true"
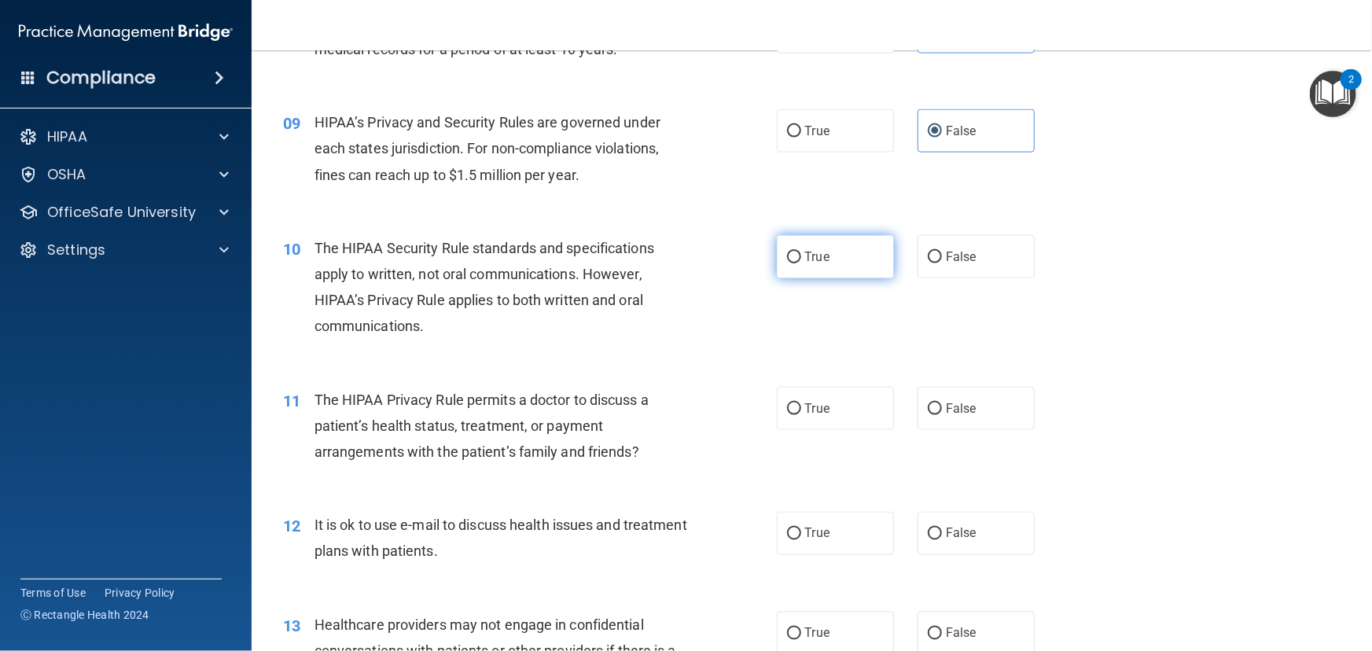
click at [862, 263] on label "True" at bounding box center [835, 256] width 117 height 43
click at [801, 263] on input "True" at bounding box center [794, 258] width 14 height 12
radio input "true"
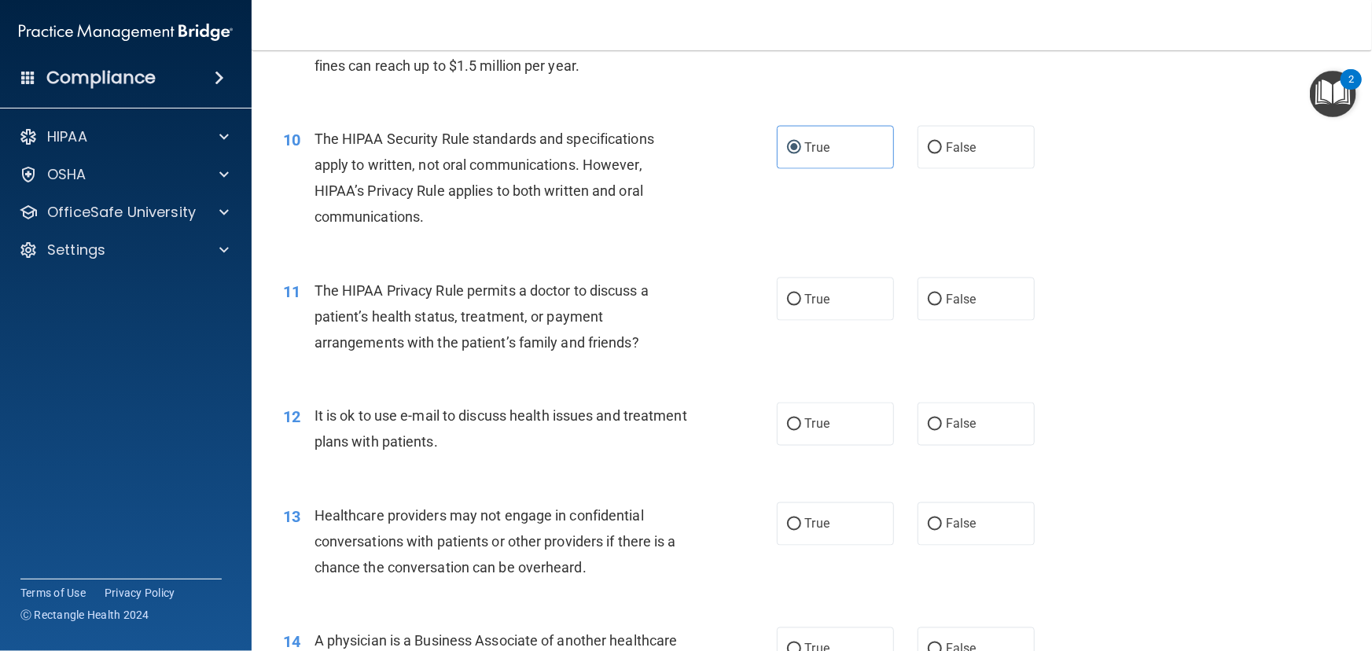
scroll to position [1215, 0]
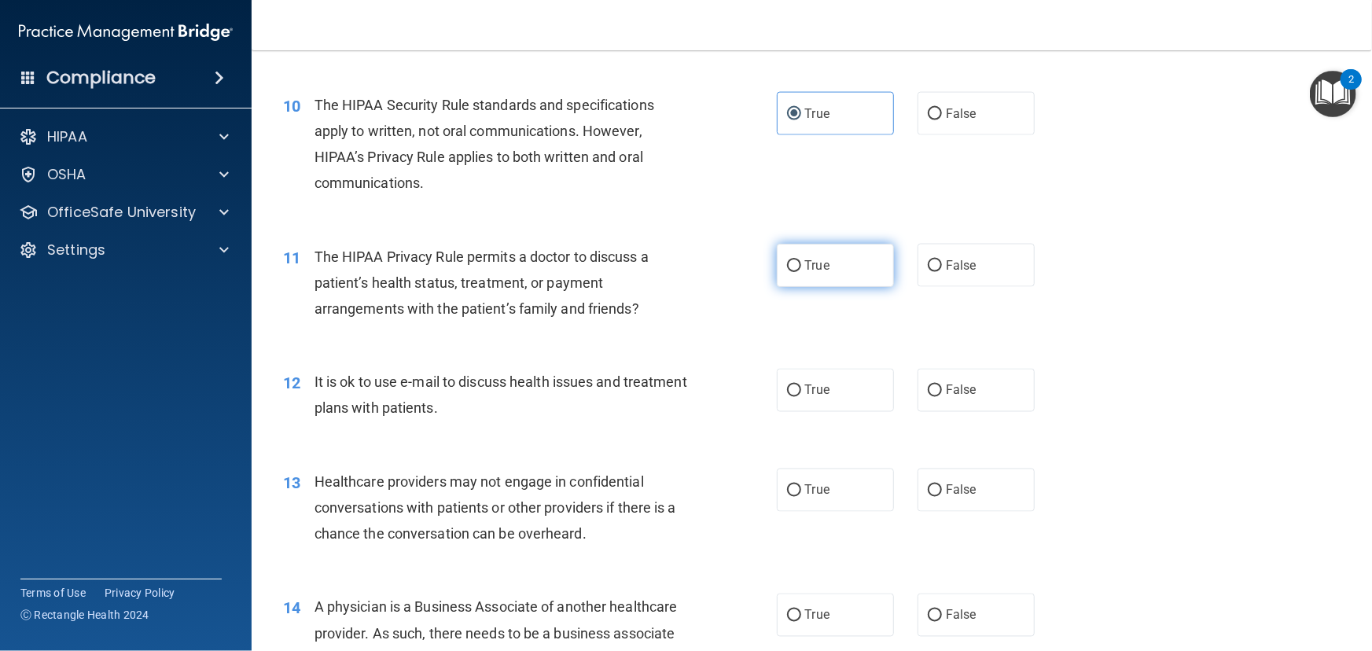
click at [818, 271] on span "True" at bounding box center [817, 265] width 24 height 15
click at [801, 271] on input "True" at bounding box center [794, 266] width 14 height 12
radio input "true"
click at [777, 385] on label "True" at bounding box center [835, 390] width 117 height 43
click at [787, 385] on input "True" at bounding box center [794, 391] width 14 height 12
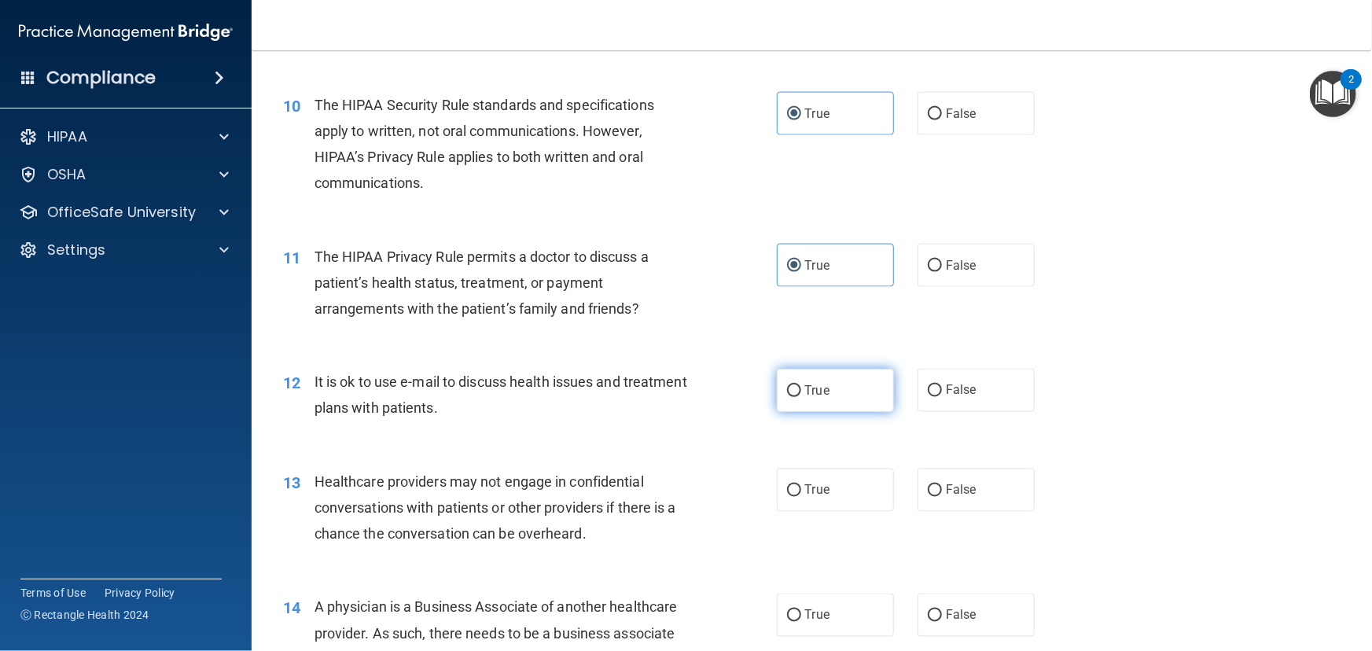
radio input "true"
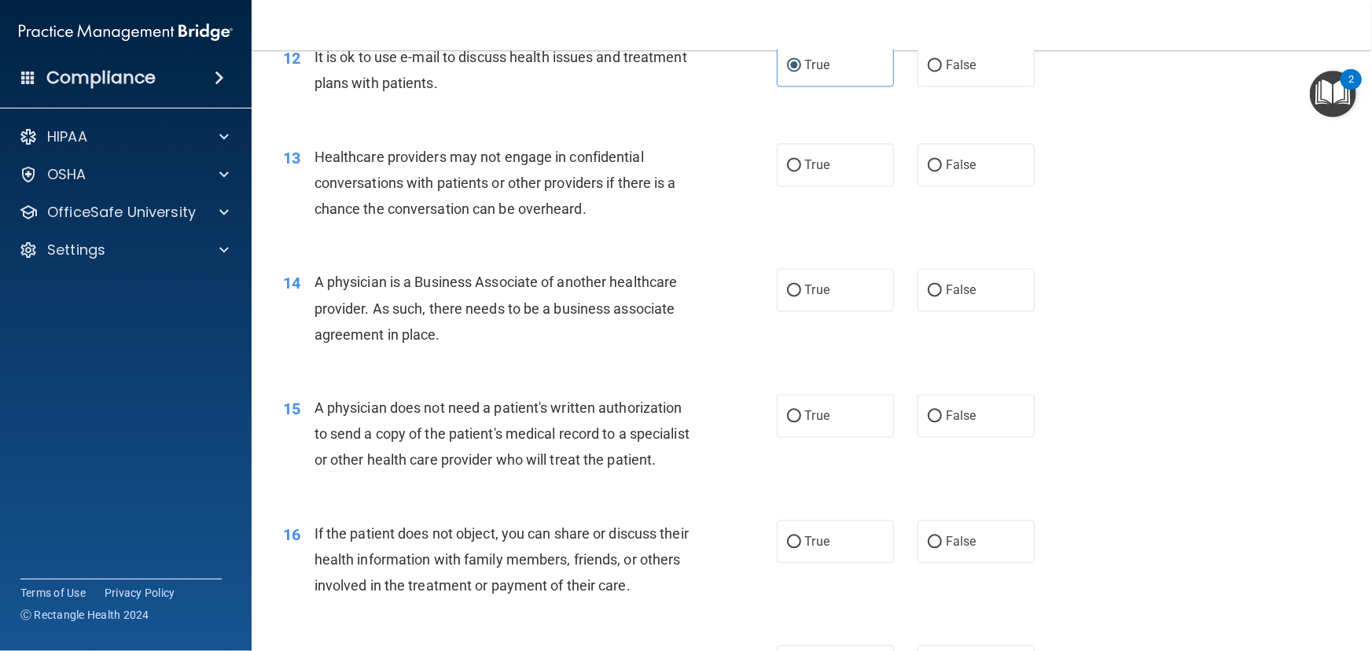
scroll to position [1573, 0]
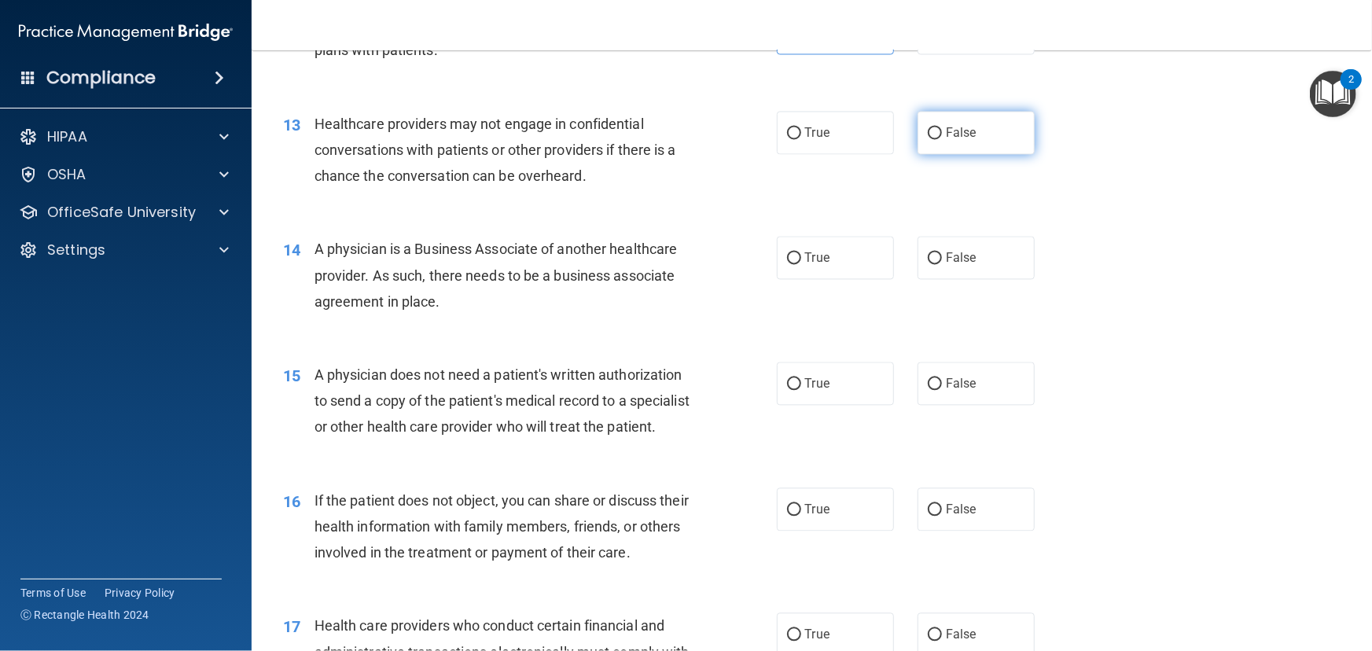
click at [946, 126] on span "False" at bounding box center [961, 132] width 31 height 15
click at [942, 127] on input "False" at bounding box center [935, 133] width 14 height 12
radio input "true"
click at [978, 252] on label "False" at bounding box center [976, 257] width 117 height 43
click at [942, 252] on input "False" at bounding box center [935, 258] width 14 height 12
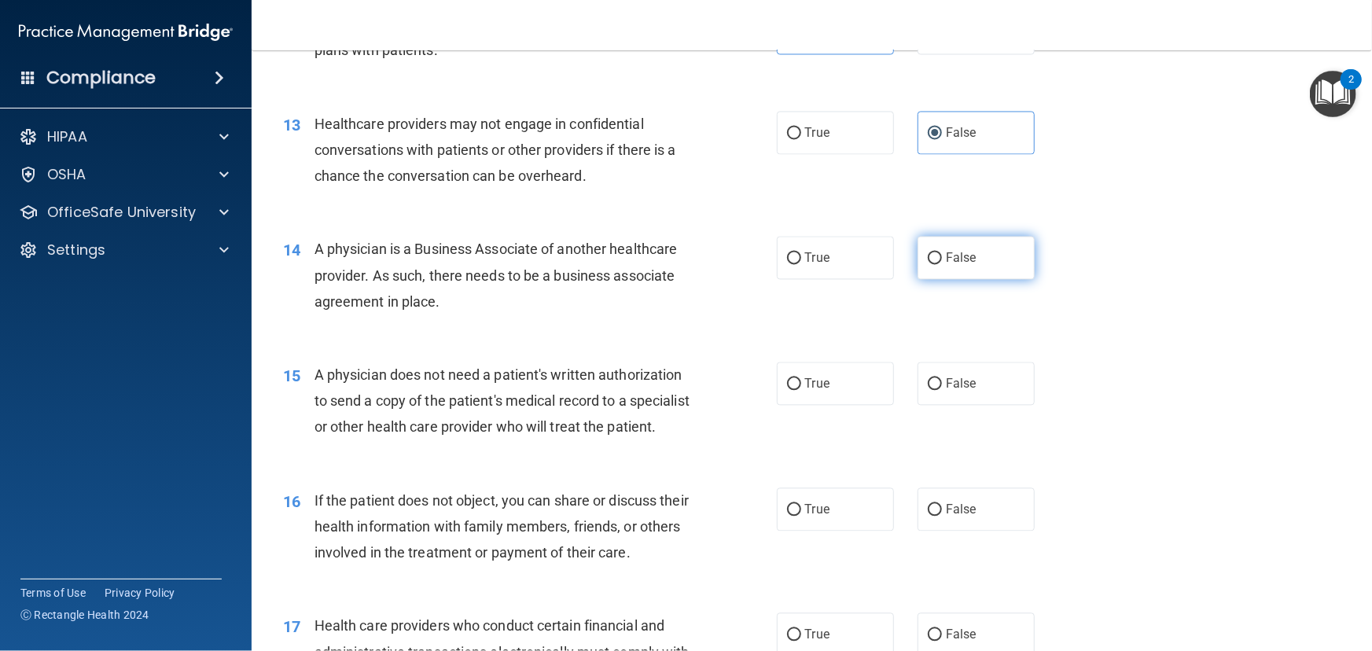
radio input "true"
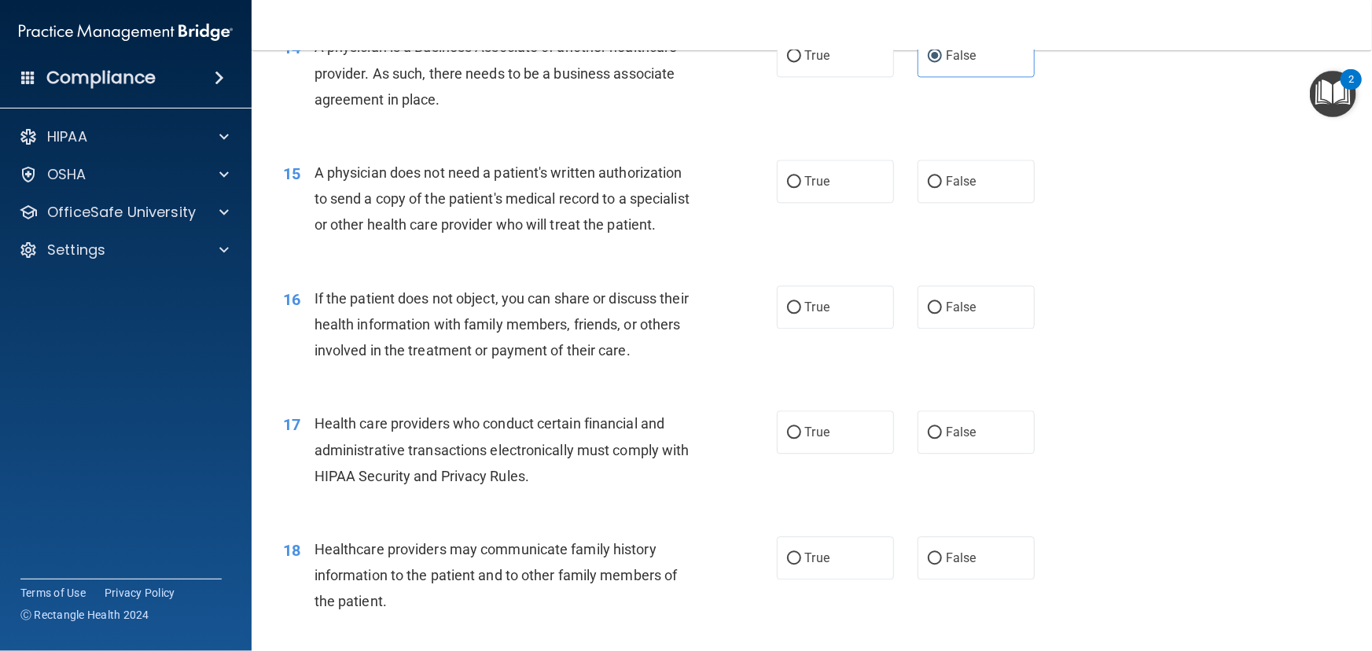
scroll to position [1787, 0]
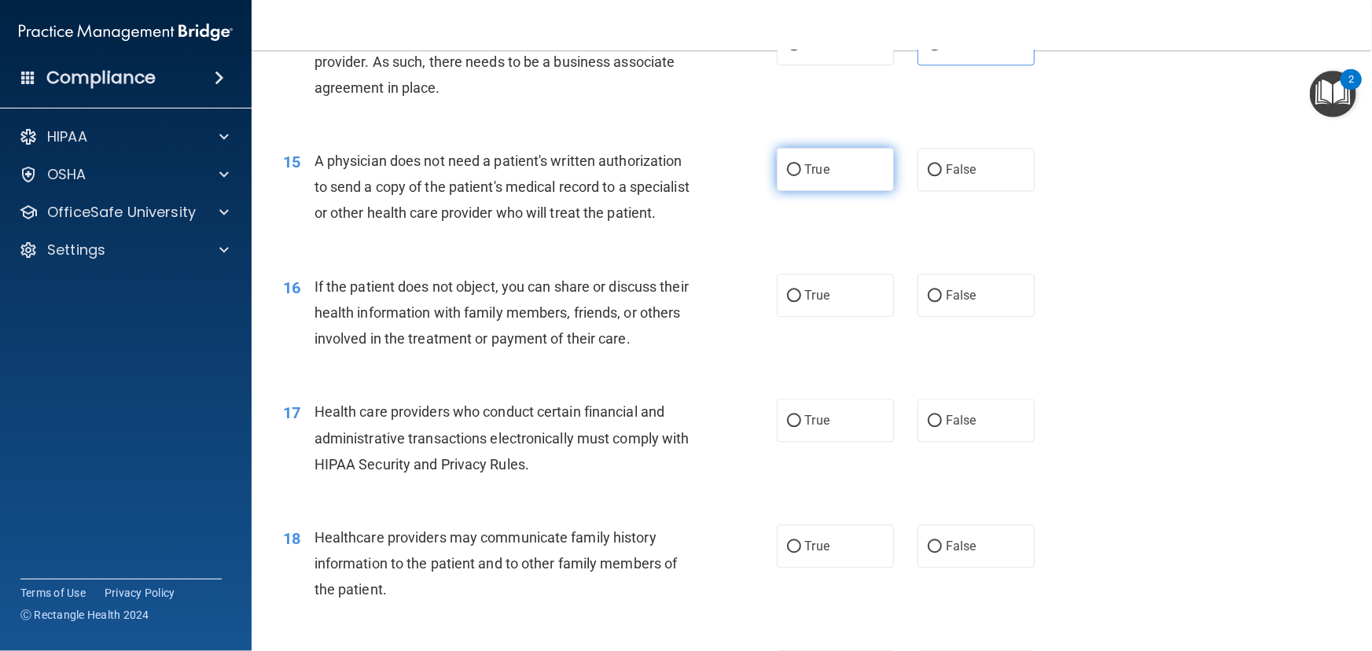
click at [816, 176] on label "True" at bounding box center [835, 169] width 117 height 43
click at [801, 176] on input "True" at bounding box center [794, 170] width 14 height 12
radio input "true"
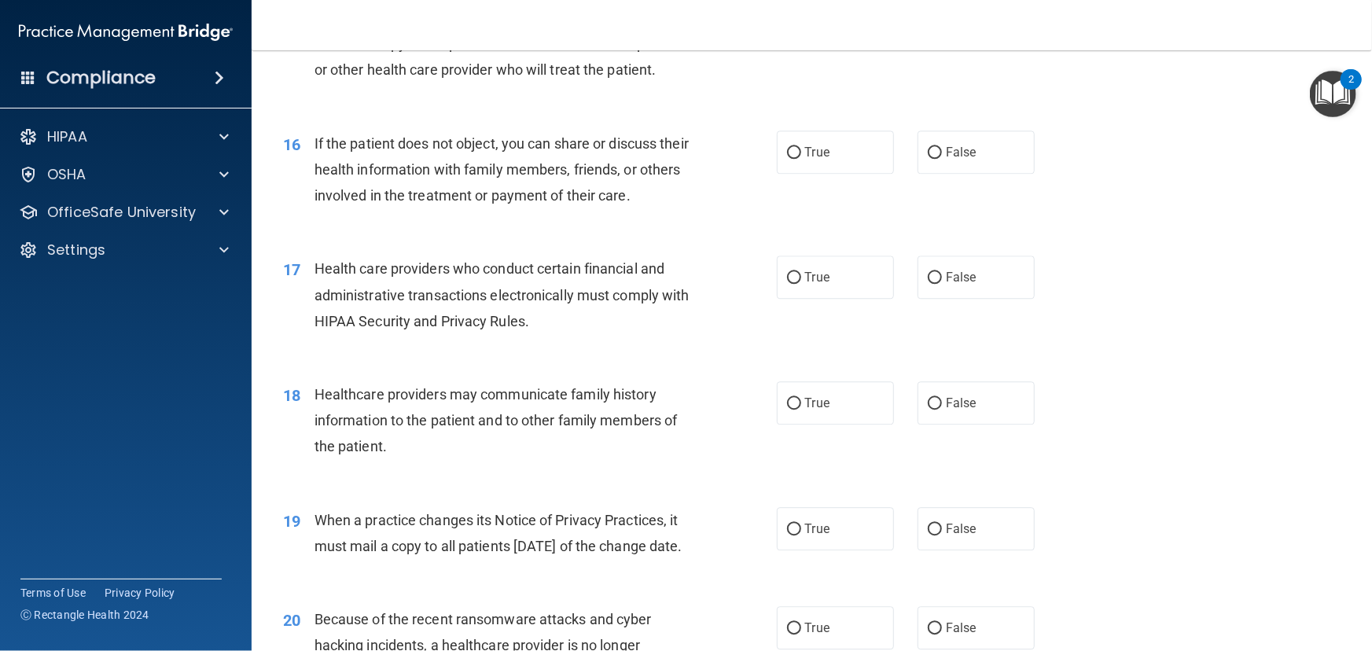
scroll to position [2002, 0]
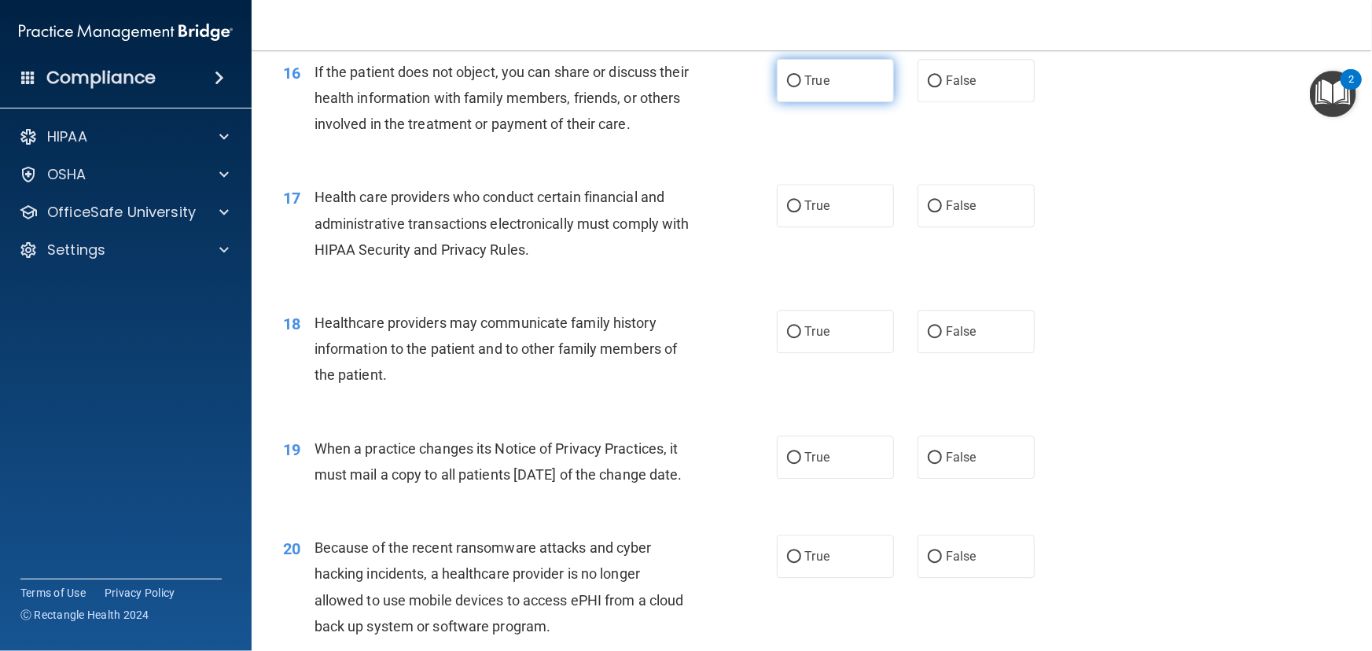
click at [808, 88] on span "True" at bounding box center [817, 80] width 24 height 15
click at [801, 87] on input "True" at bounding box center [794, 81] width 14 height 12
radio input "true"
click at [816, 227] on label "True" at bounding box center [835, 205] width 117 height 43
click at [801, 212] on input "True" at bounding box center [794, 207] width 14 height 12
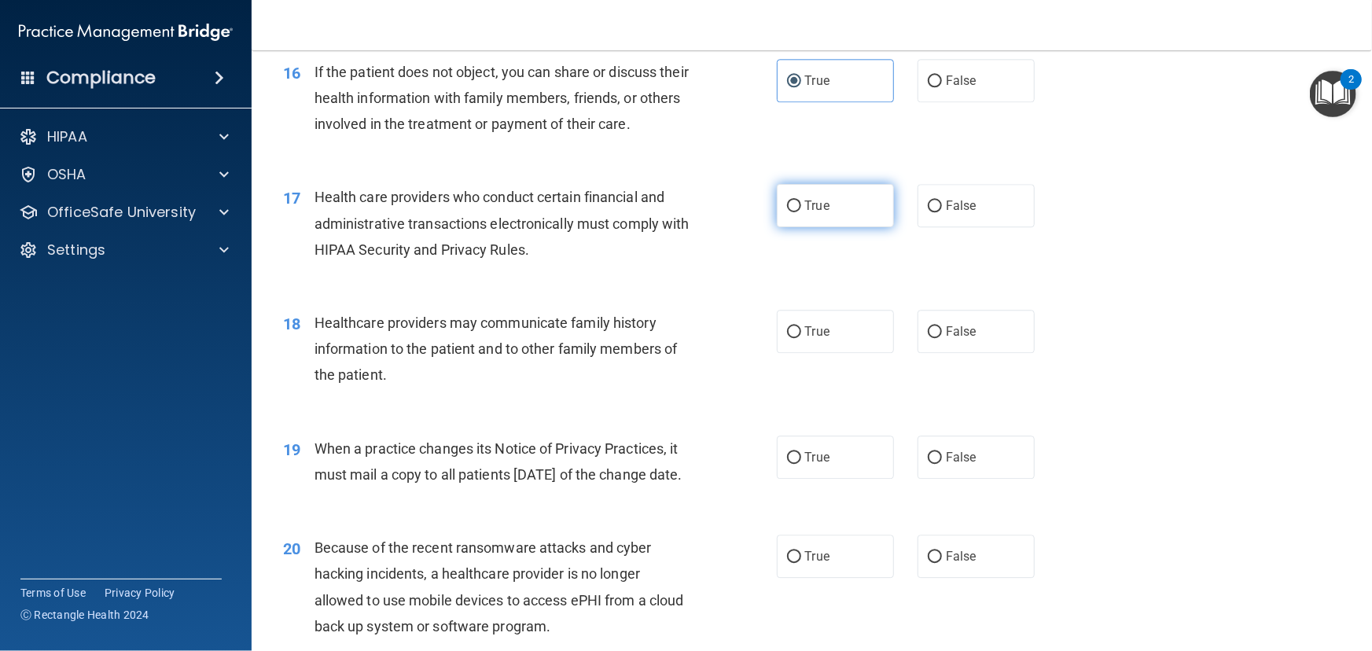
radio input "true"
click at [949, 353] on label "False" at bounding box center [976, 331] width 117 height 43
click at [942, 338] on input "False" at bounding box center [935, 332] width 14 height 12
radio input "true"
click at [928, 464] on input "False" at bounding box center [935, 458] width 14 height 12
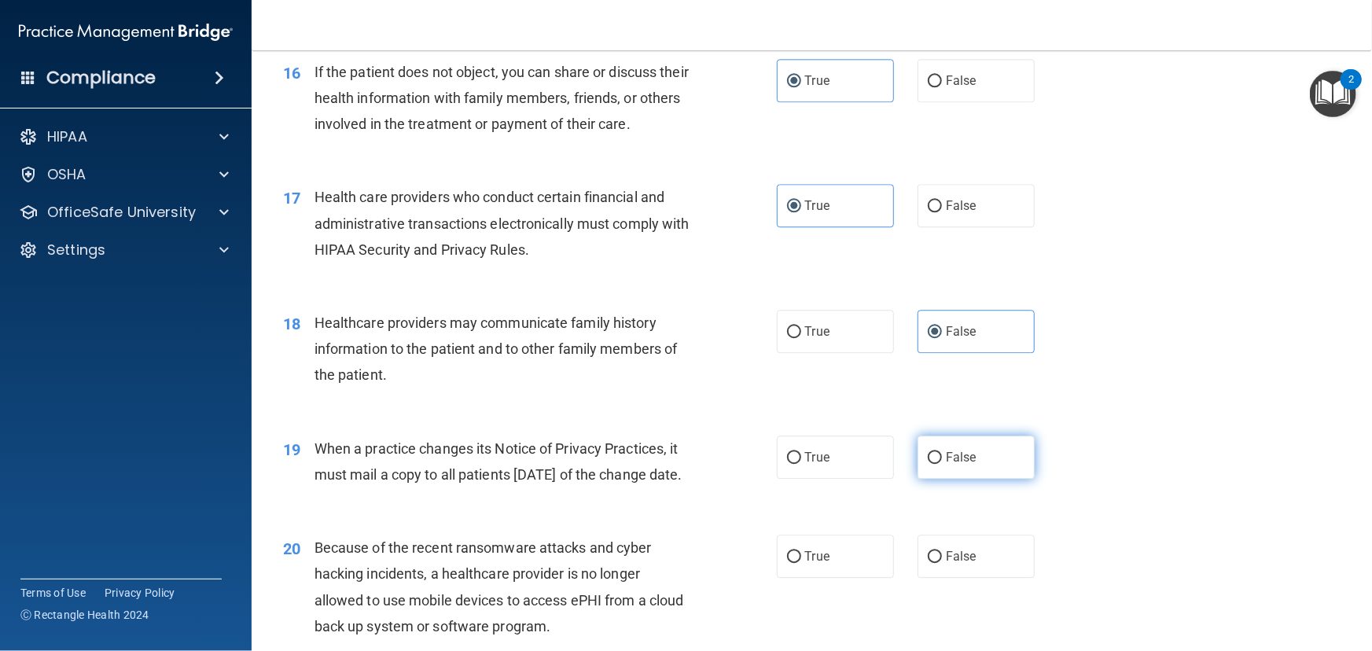
radio input "true"
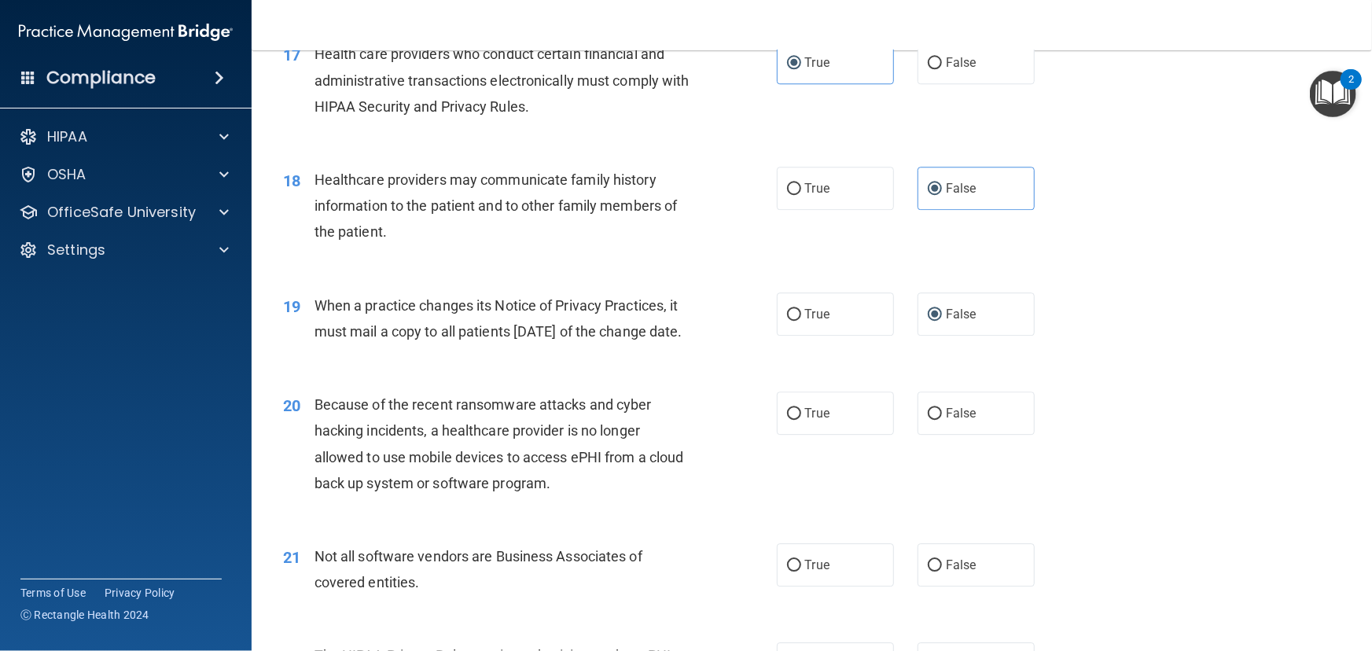
scroll to position [2216, 0]
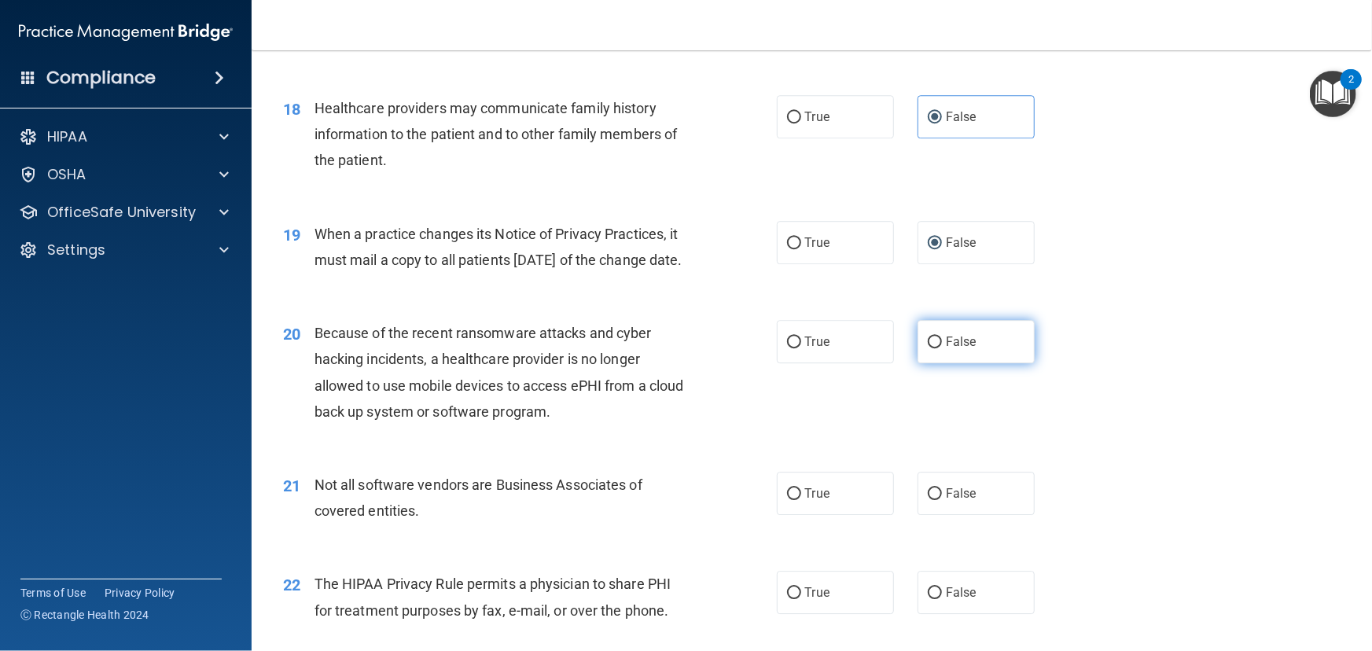
click at [989, 363] on label "False" at bounding box center [976, 341] width 117 height 43
click at [942, 348] on input "False" at bounding box center [935, 343] width 14 height 12
radio input "true"
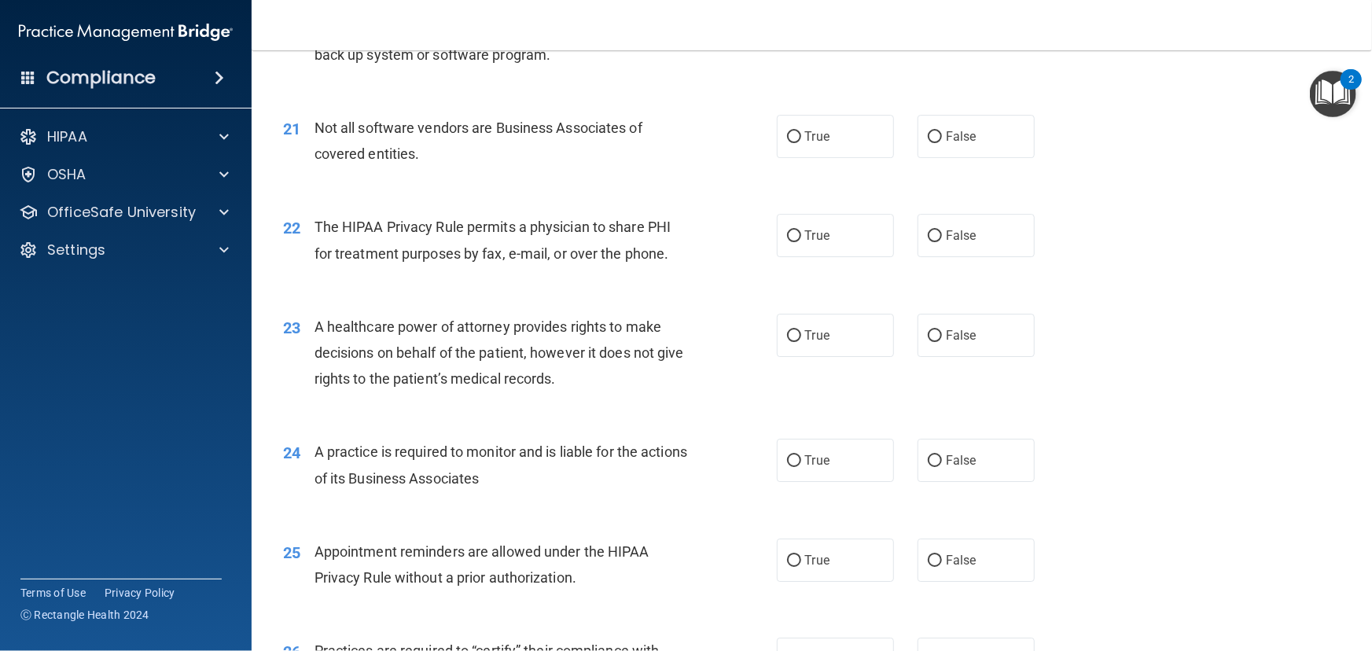
scroll to position [2645, 0]
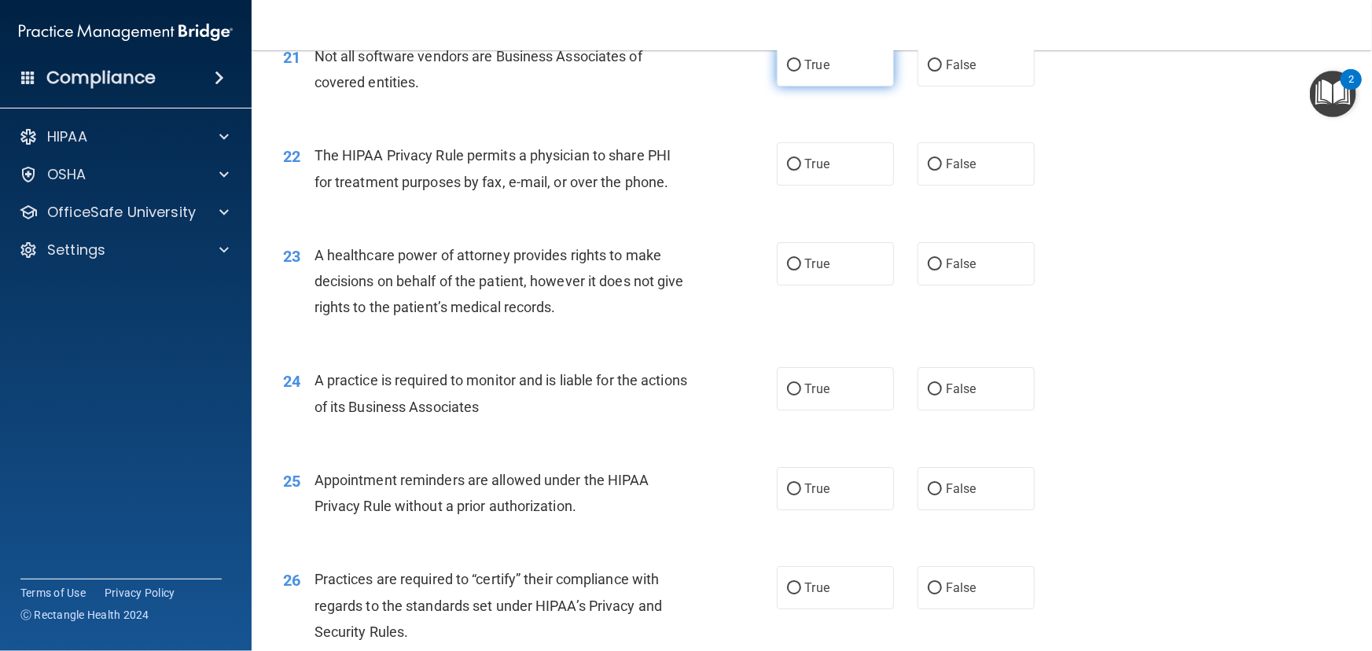
click at [853, 87] on label "True" at bounding box center [835, 64] width 117 height 43
click at [801, 72] on input "True" at bounding box center [794, 66] width 14 height 12
radio input "true"
click at [849, 186] on label "True" at bounding box center [835, 163] width 117 height 43
click at [801, 171] on input "True" at bounding box center [794, 165] width 14 height 12
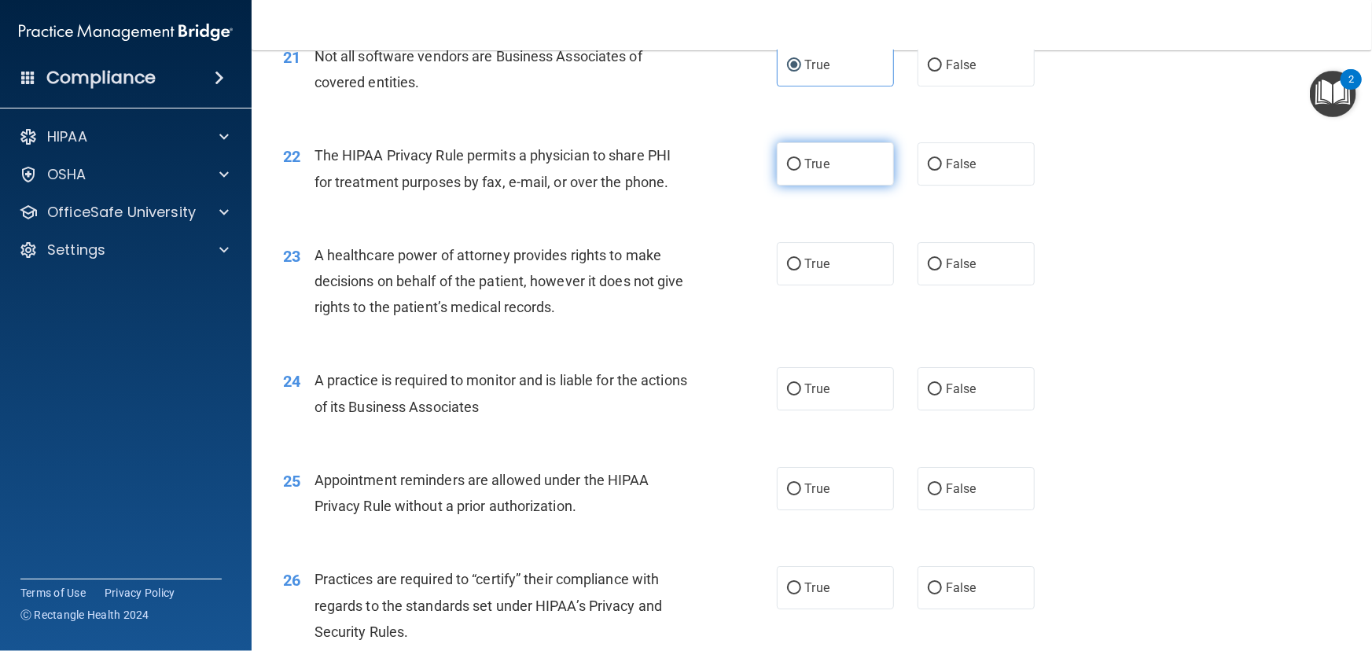
radio input "true"
click at [959, 271] on span "False" at bounding box center [961, 263] width 31 height 15
click at [942, 271] on input "False" at bounding box center [935, 265] width 14 height 12
radio input "true"
click at [946, 396] on span "False" at bounding box center [961, 388] width 31 height 15
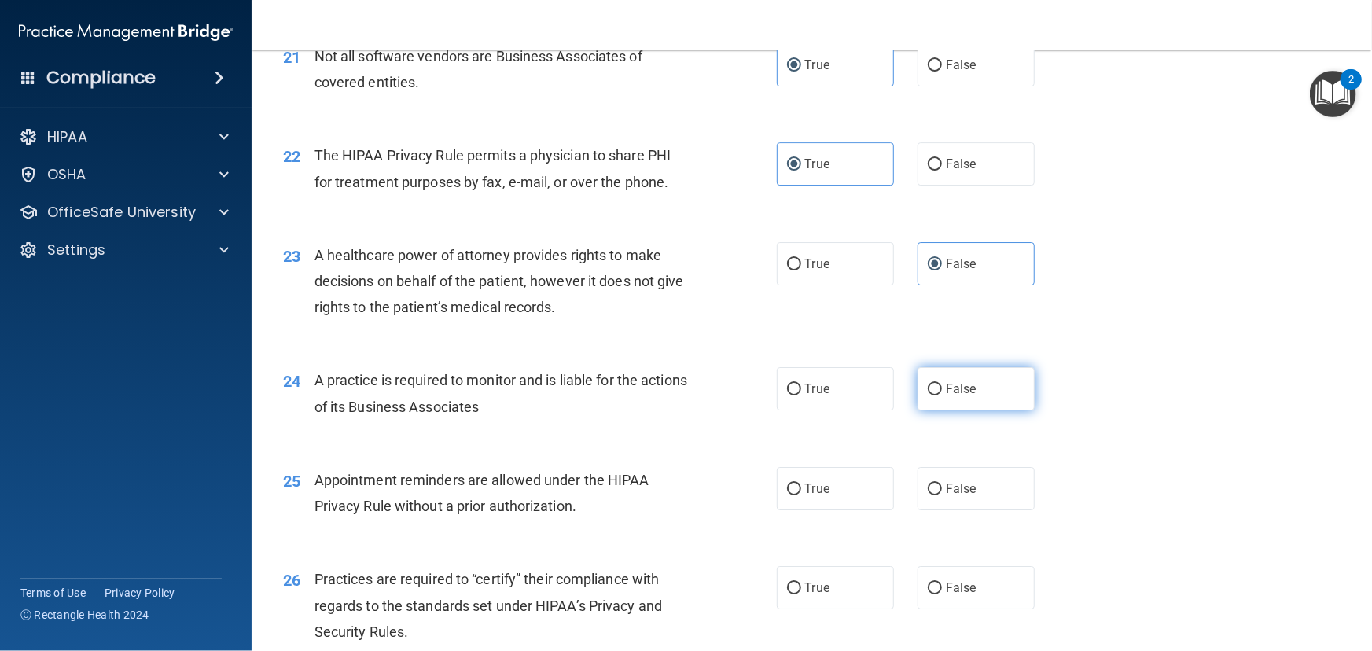
click at [942, 396] on input "False" at bounding box center [935, 390] width 14 height 12
radio input "true"
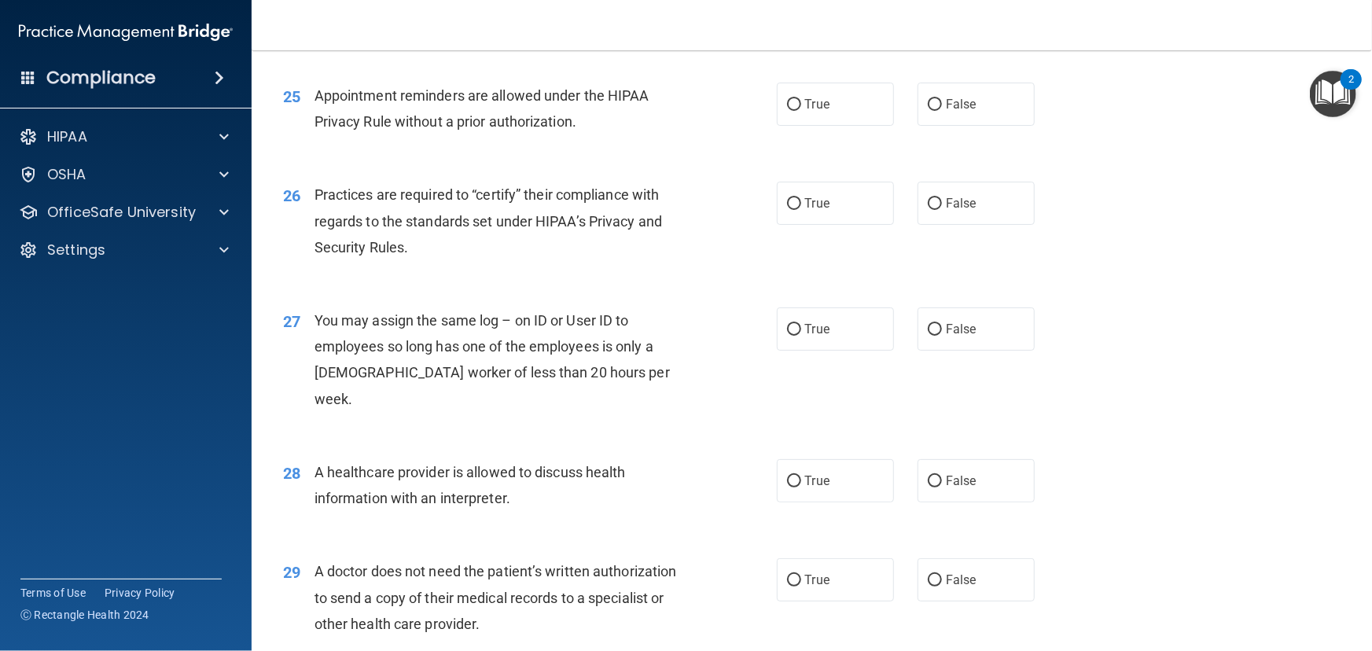
scroll to position [3074, 0]
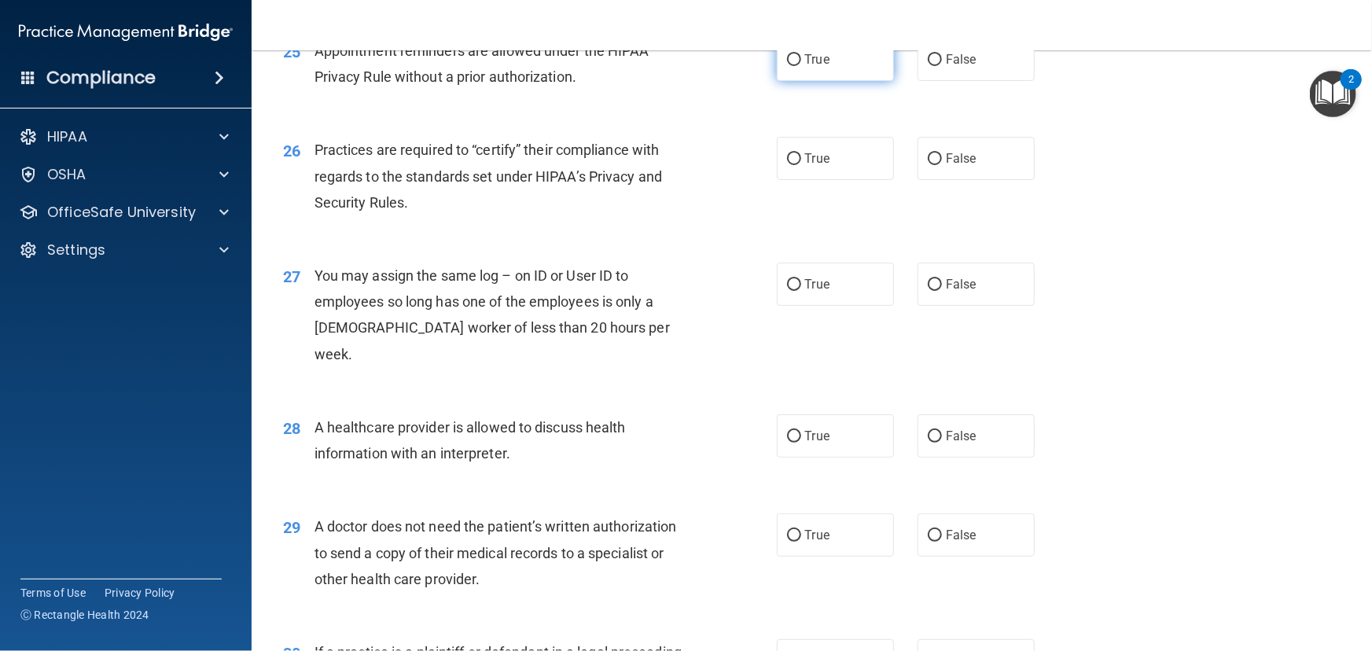
click at [815, 81] on label "True" at bounding box center [835, 59] width 117 height 43
click at [801, 66] on input "True" at bounding box center [794, 60] width 14 height 12
radio input "true"
click at [977, 180] on label "False" at bounding box center [976, 158] width 117 height 43
click at [942, 165] on input "False" at bounding box center [935, 159] width 14 height 12
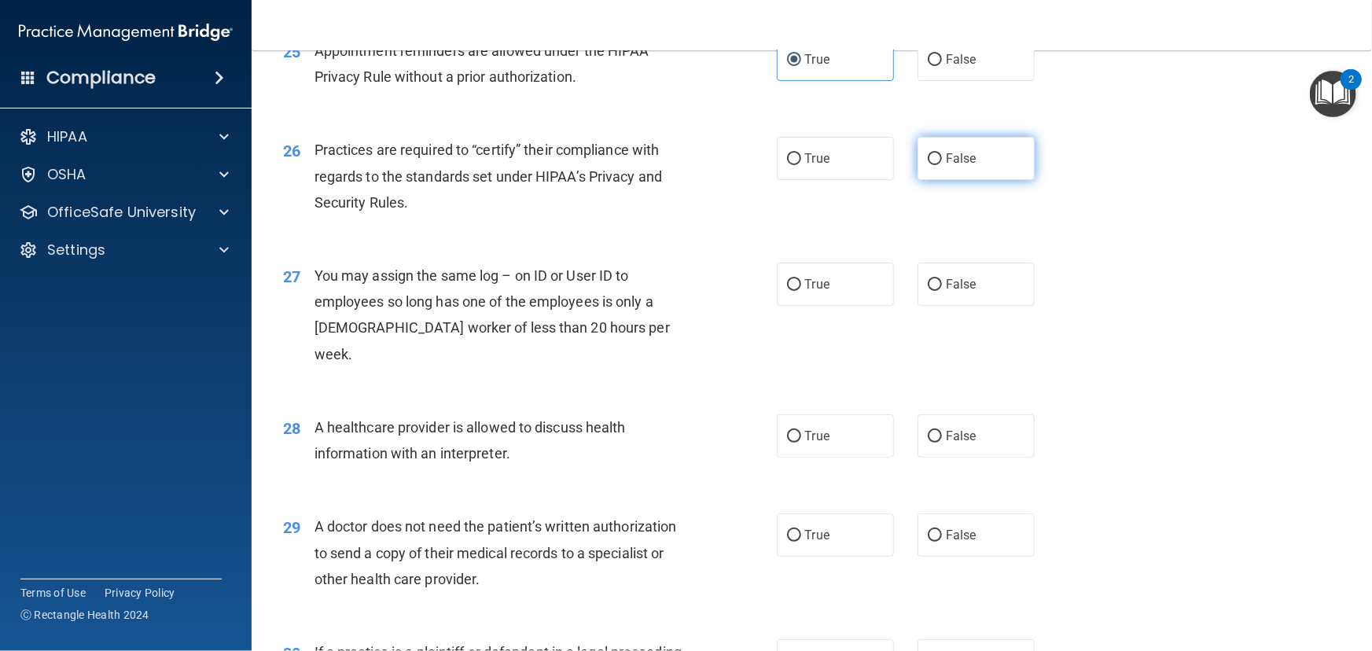
radio input "true"
click at [951, 306] on label "False" at bounding box center [976, 284] width 117 height 43
click at [942, 291] on input "False" at bounding box center [935, 285] width 14 height 12
radio input "true"
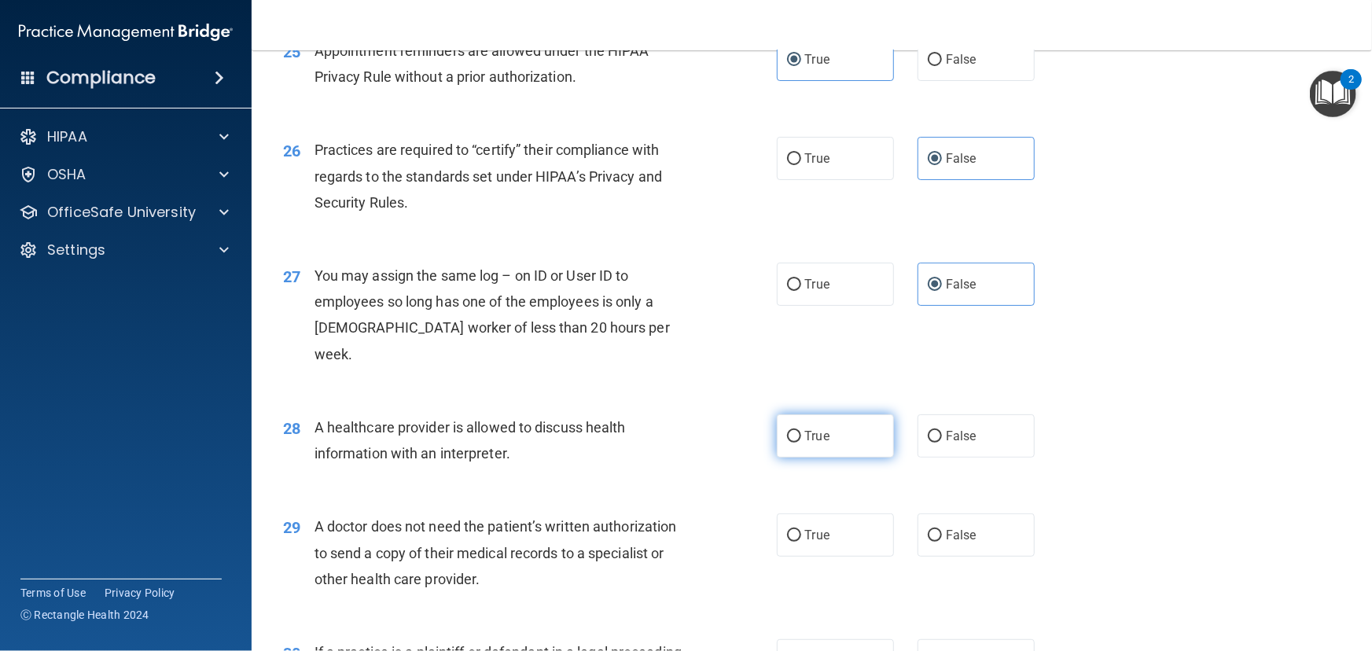
click at [851, 458] on label "True" at bounding box center [835, 435] width 117 height 43
click at [801, 443] on input "True" at bounding box center [794, 437] width 14 height 12
radio input "true"
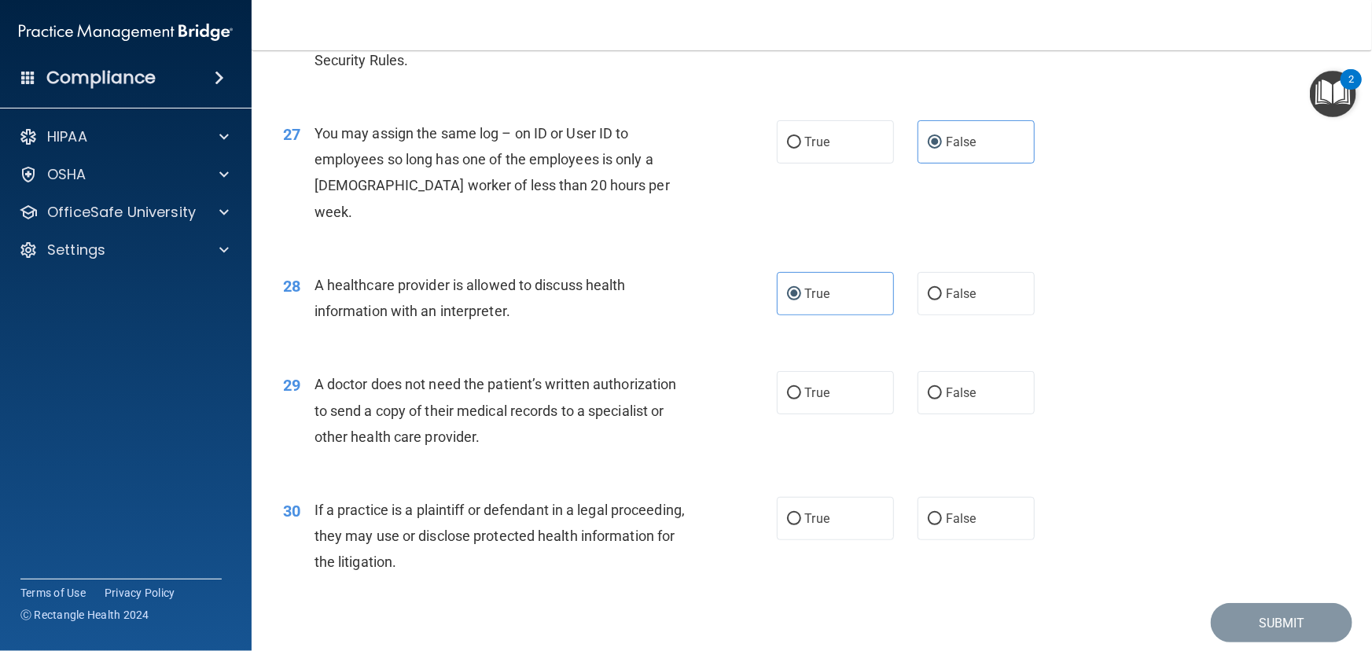
scroll to position [3288, 0]
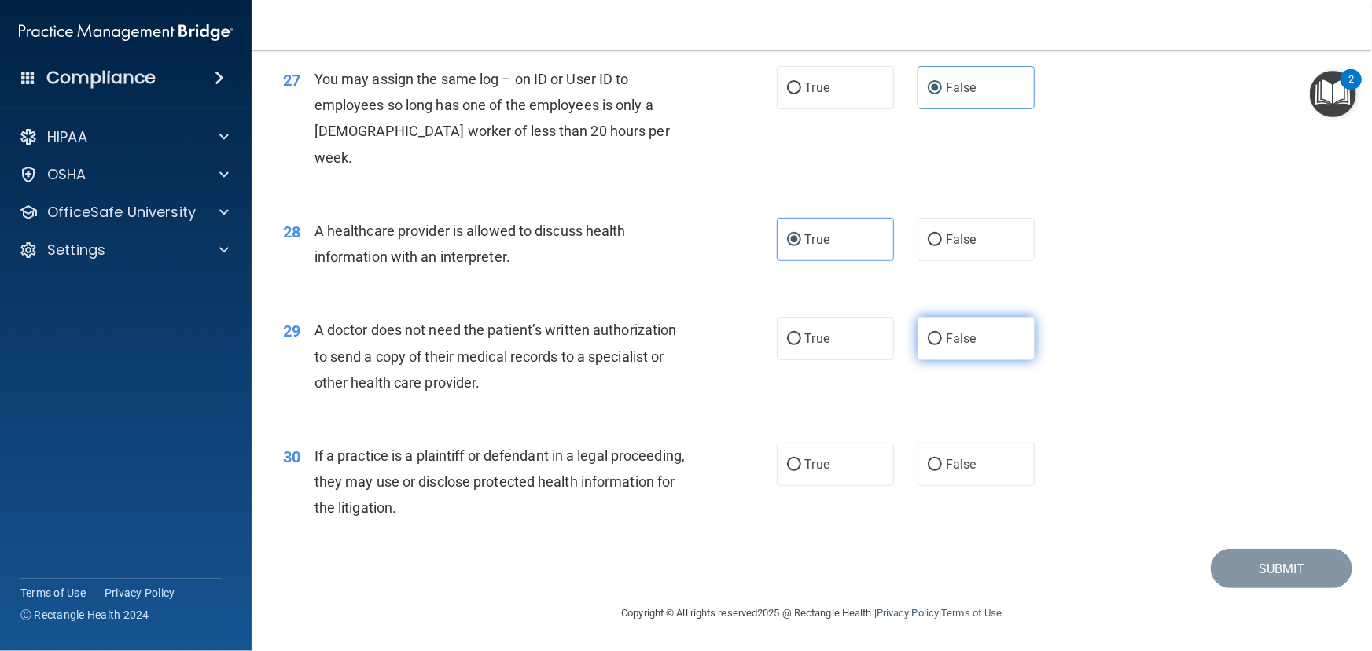
click at [927, 355] on label "False" at bounding box center [976, 338] width 117 height 43
click at [928, 345] on input "False" at bounding box center [935, 339] width 14 height 12
radio input "true"
click at [853, 352] on label "True" at bounding box center [835, 338] width 117 height 43
click at [801, 345] on input "True" at bounding box center [794, 339] width 14 height 12
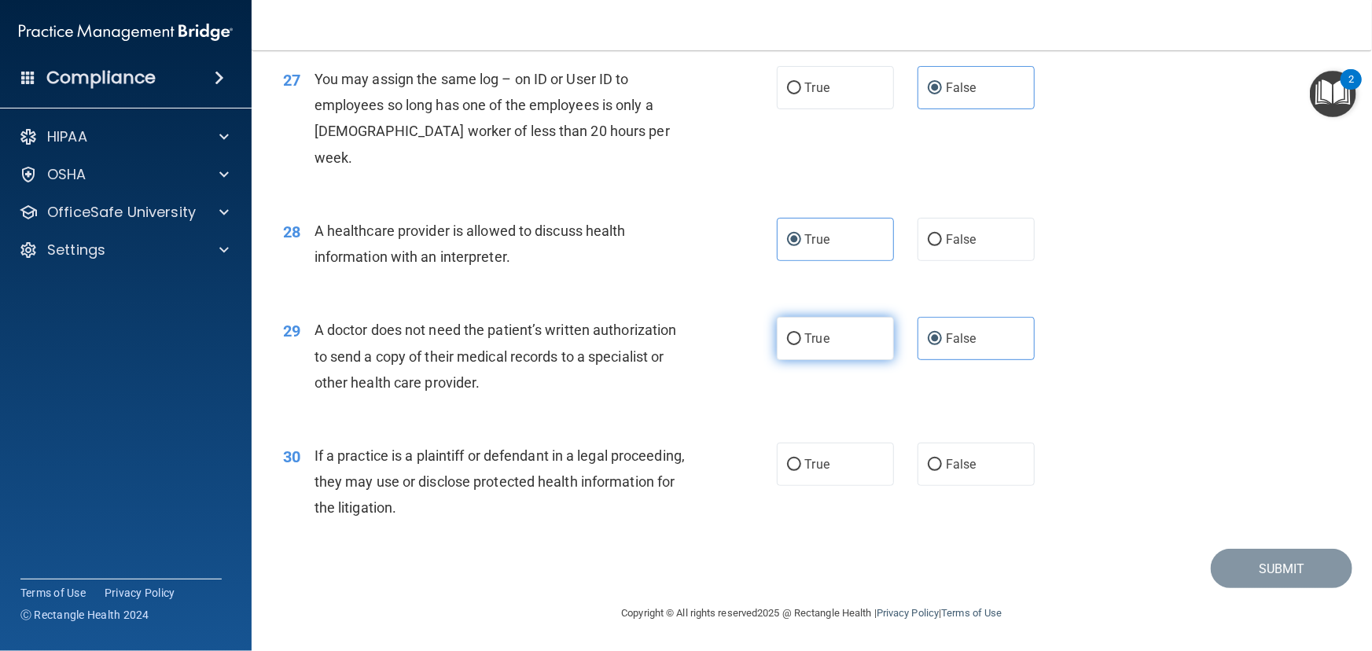
radio input "true"
radio input "false"
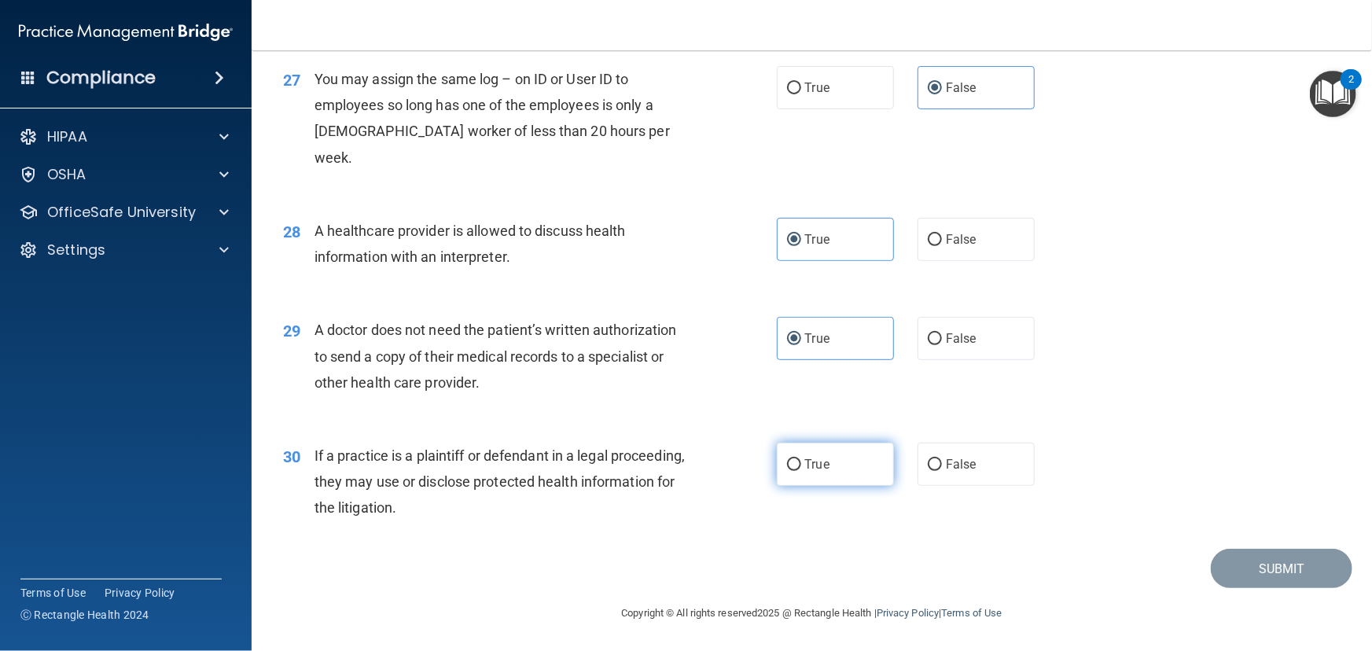
click at [853, 461] on label "True" at bounding box center [835, 464] width 117 height 43
click at [801, 461] on input "True" at bounding box center [794, 465] width 14 height 12
radio input "true"
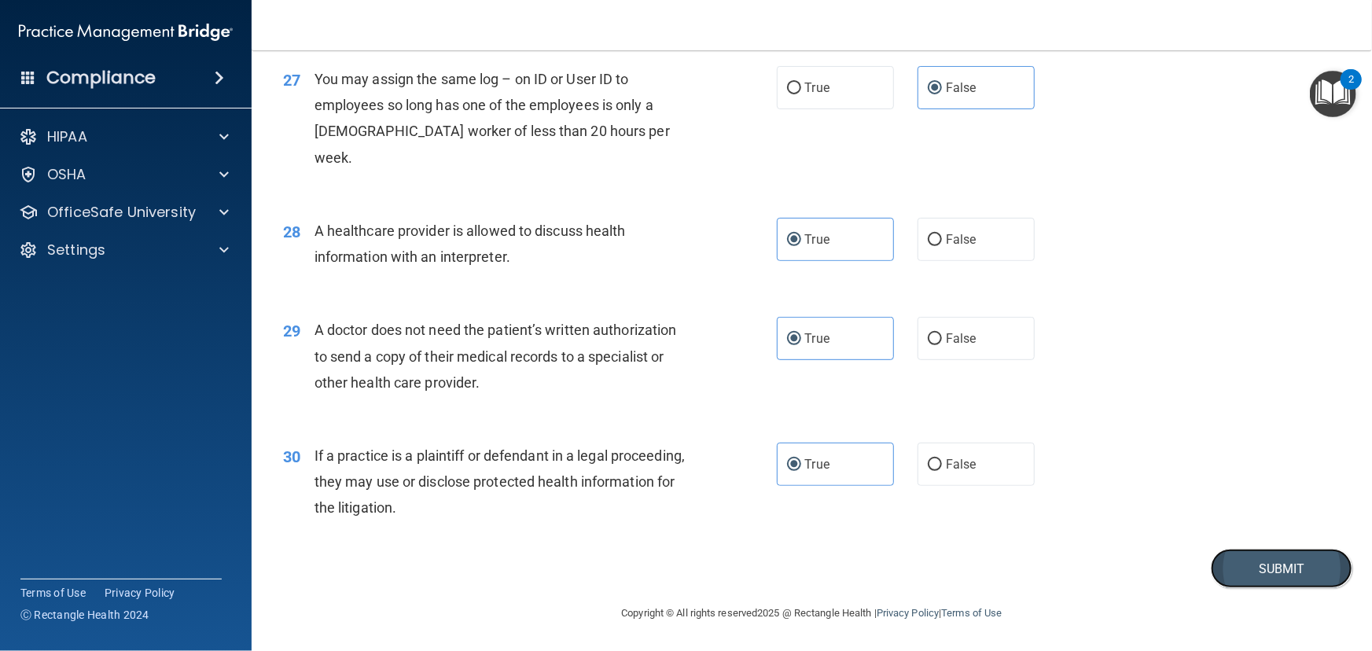
click at [1246, 582] on button "Submit" at bounding box center [1282, 569] width 142 height 40
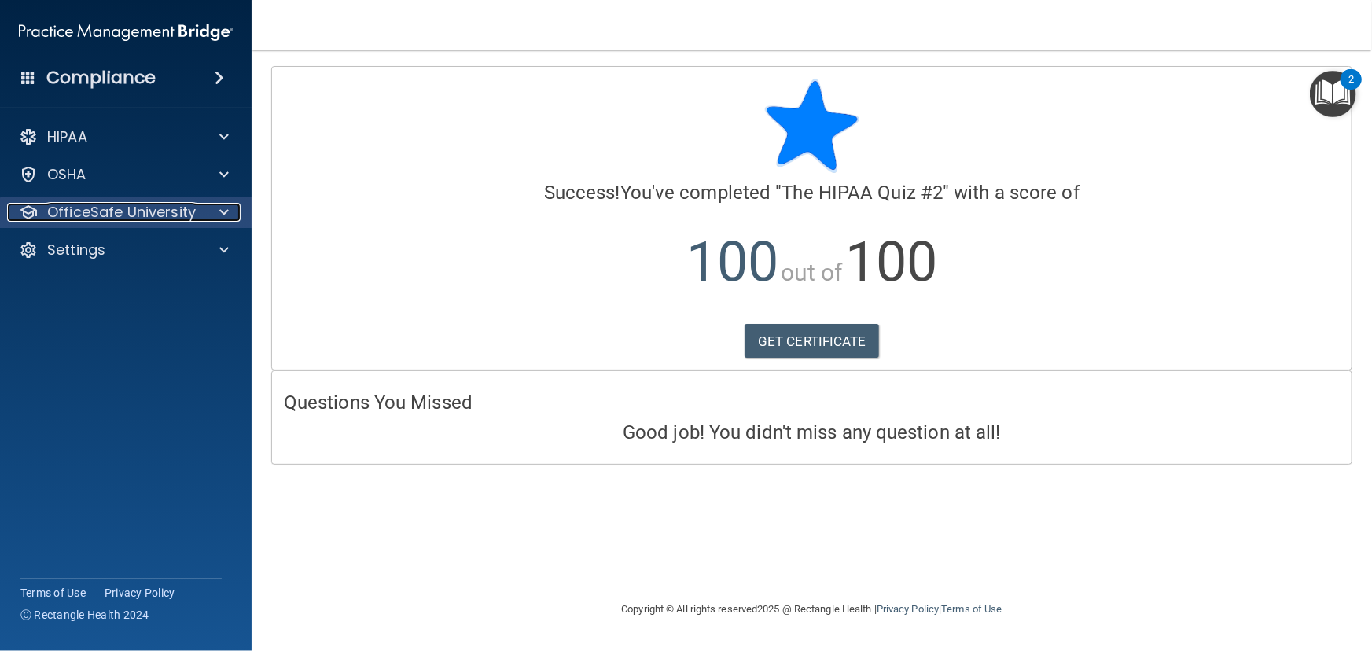
click at [210, 217] on div at bounding box center [221, 212] width 39 height 19
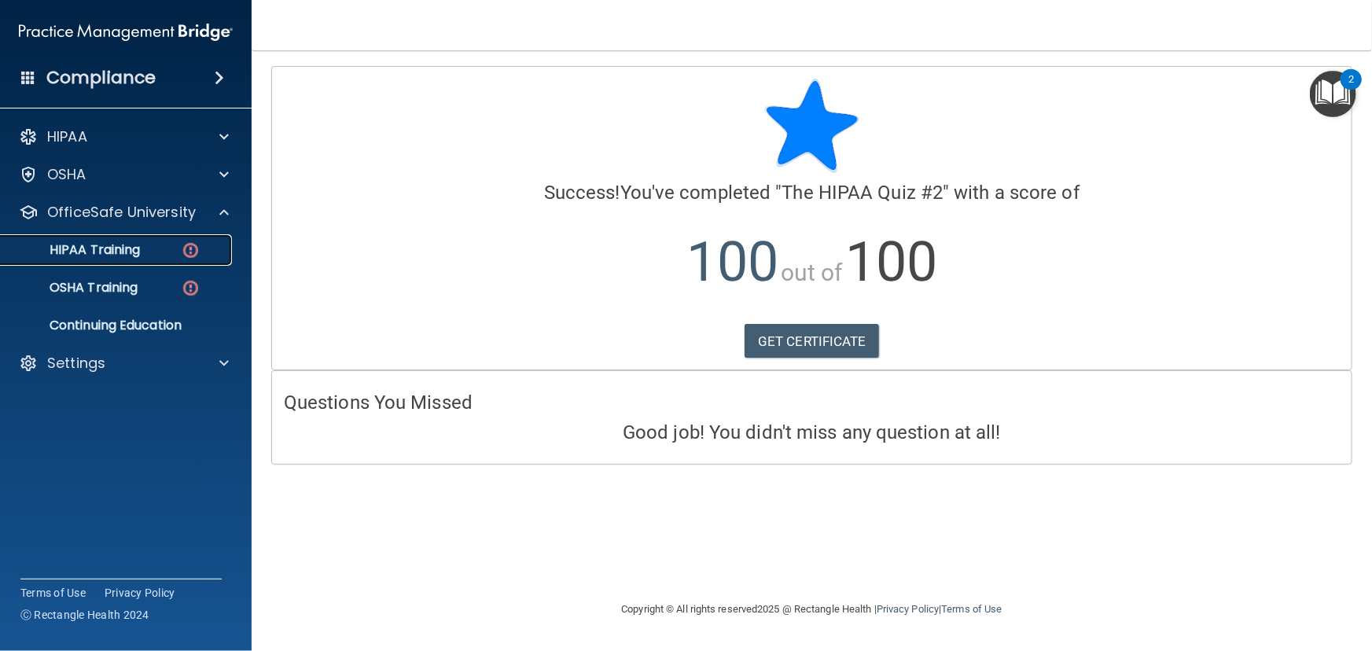
click at [102, 257] on p "HIPAA Training" at bounding box center [75, 250] width 130 height 16
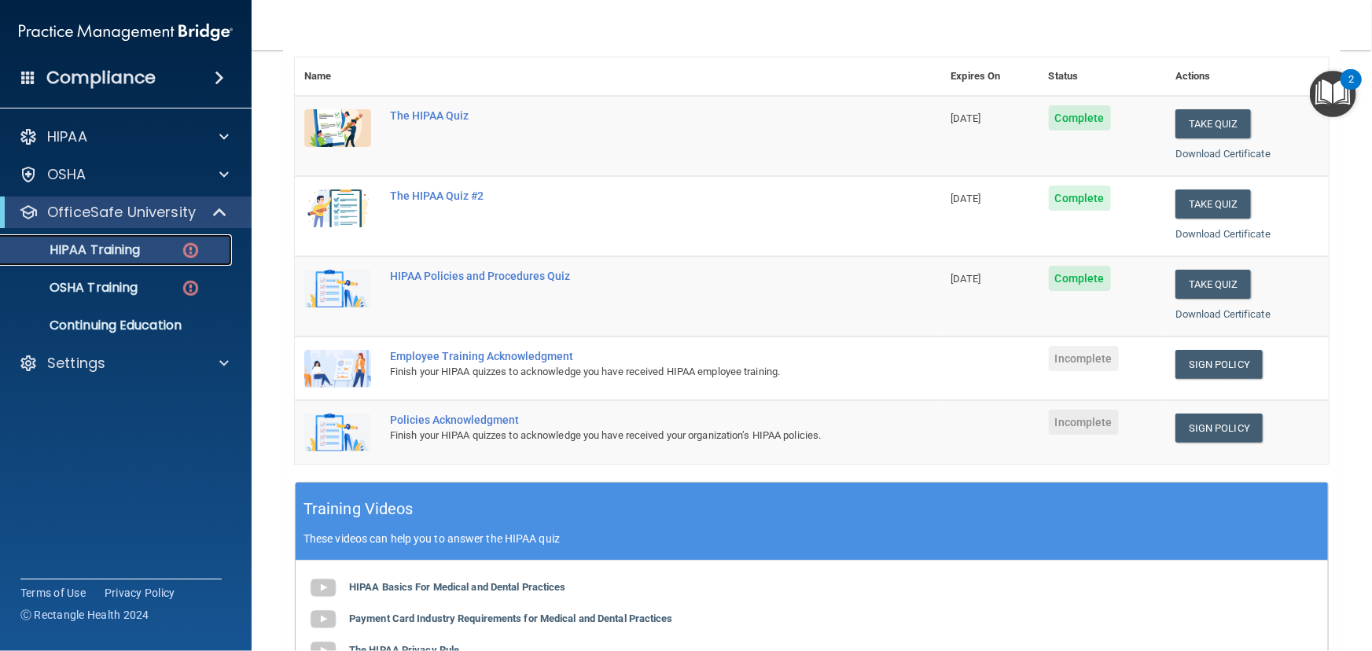
scroll to position [214, 0]
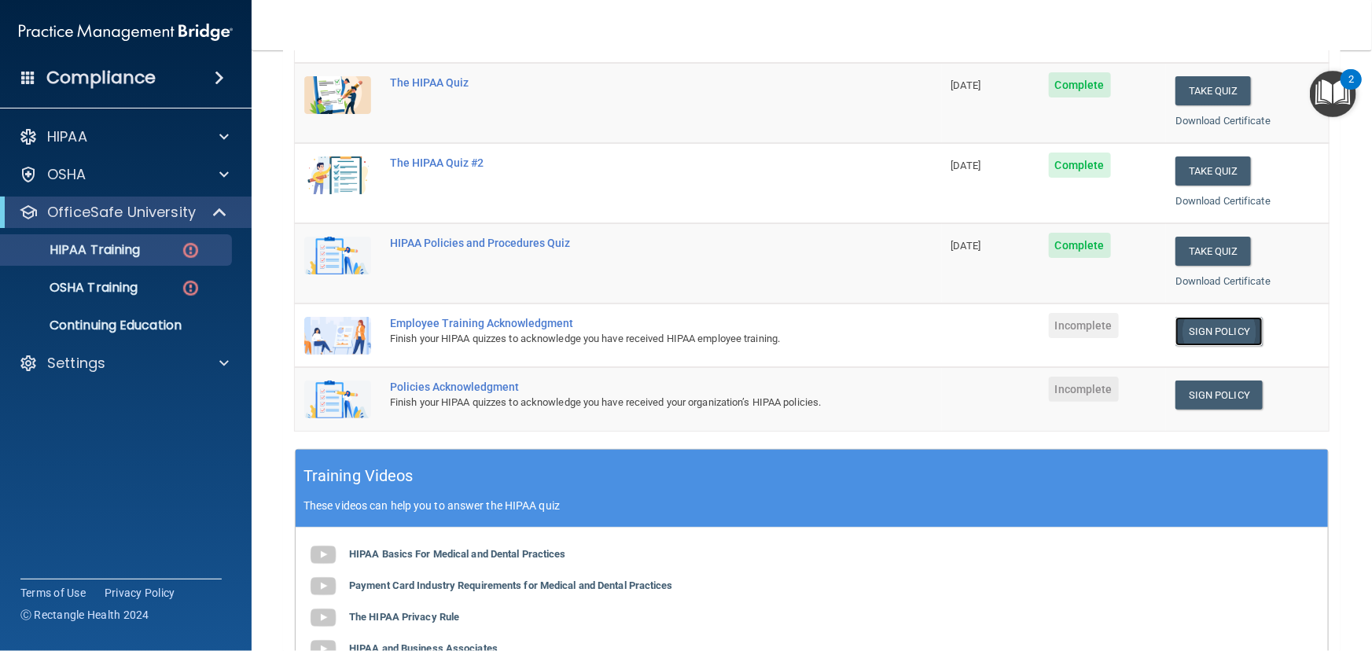
click at [1223, 333] on link "Sign Policy" at bounding box center [1219, 331] width 87 height 29
click at [125, 249] on p "HIPAA Training" at bounding box center [75, 250] width 130 height 16
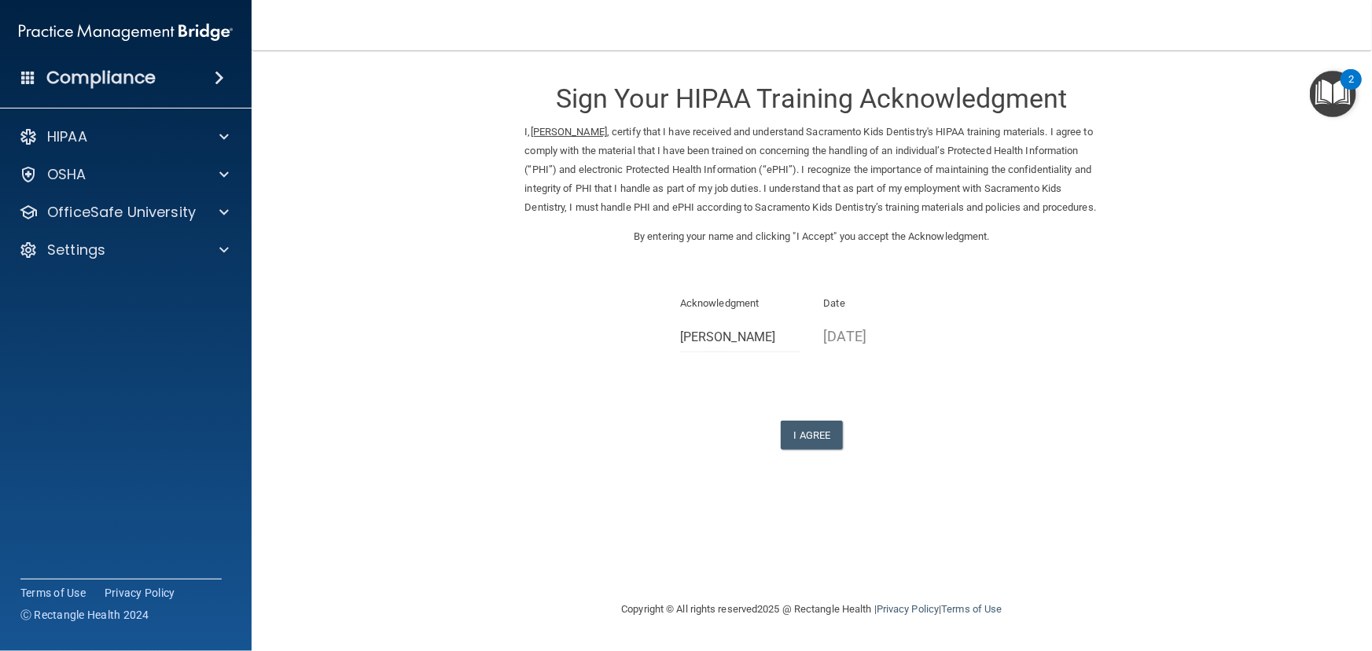
click at [22, 72] on span at bounding box center [28, 77] width 14 height 14
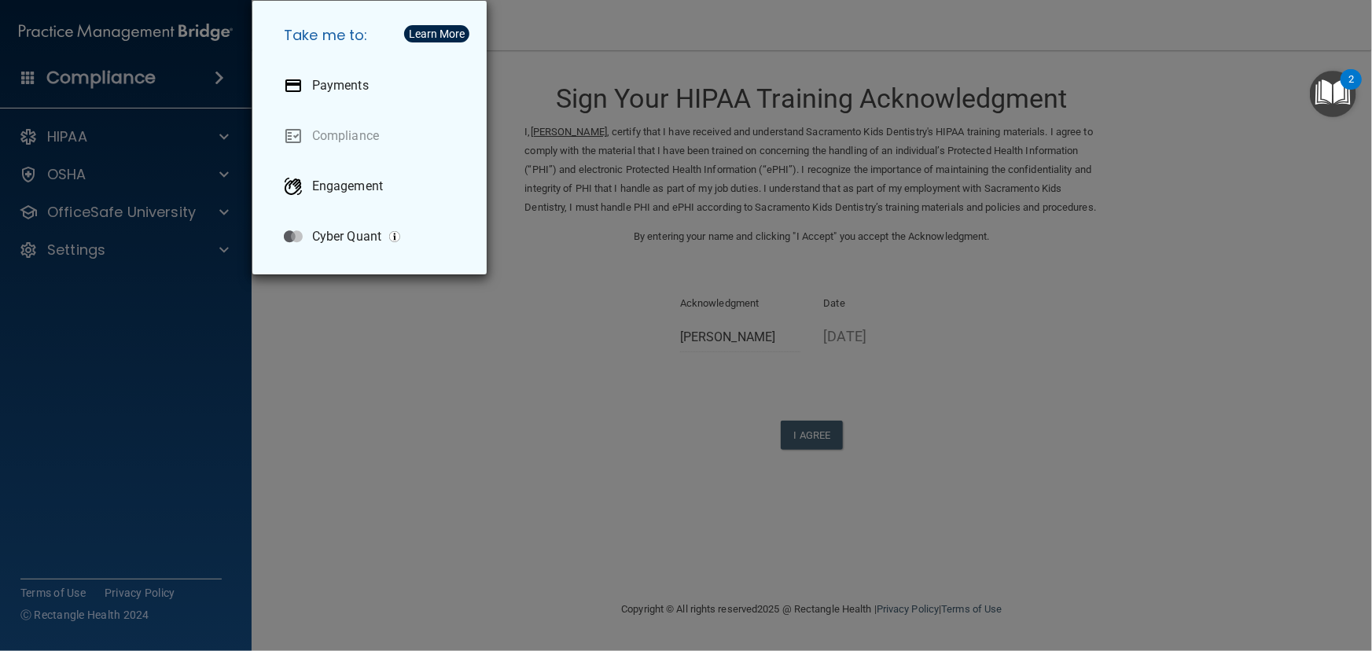
click at [57, 36] on div "Take me to: Payments Compliance Engagement Cyber Quant" at bounding box center [686, 325] width 1372 height 651
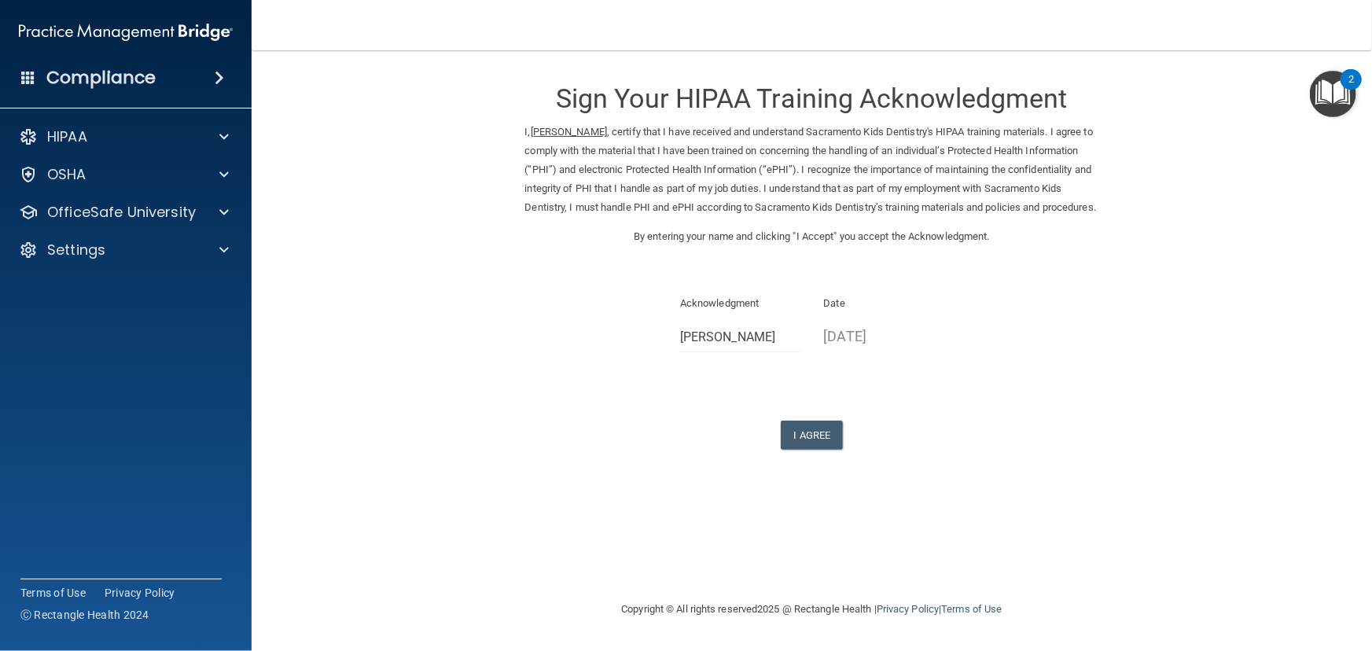
click at [217, 82] on span at bounding box center [219, 77] width 9 height 19
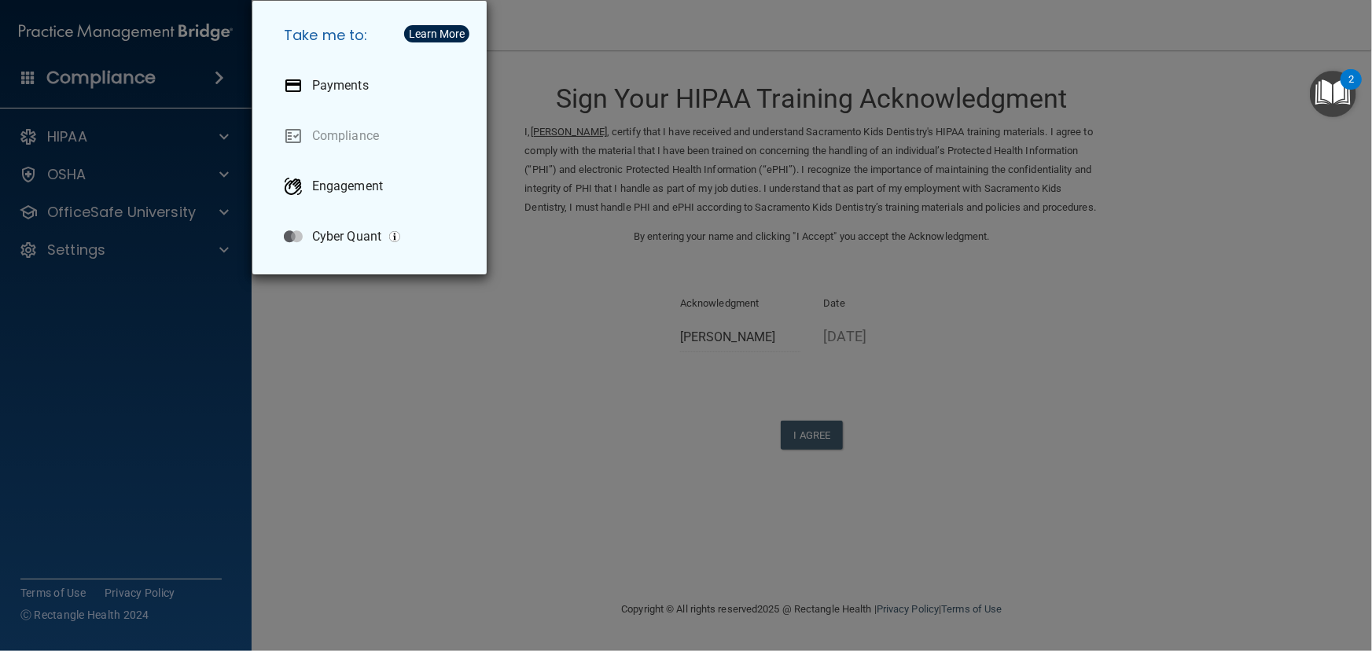
click at [211, 124] on div "Take me to: Payments Compliance Engagement Cyber Quant" at bounding box center [686, 325] width 1372 height 651
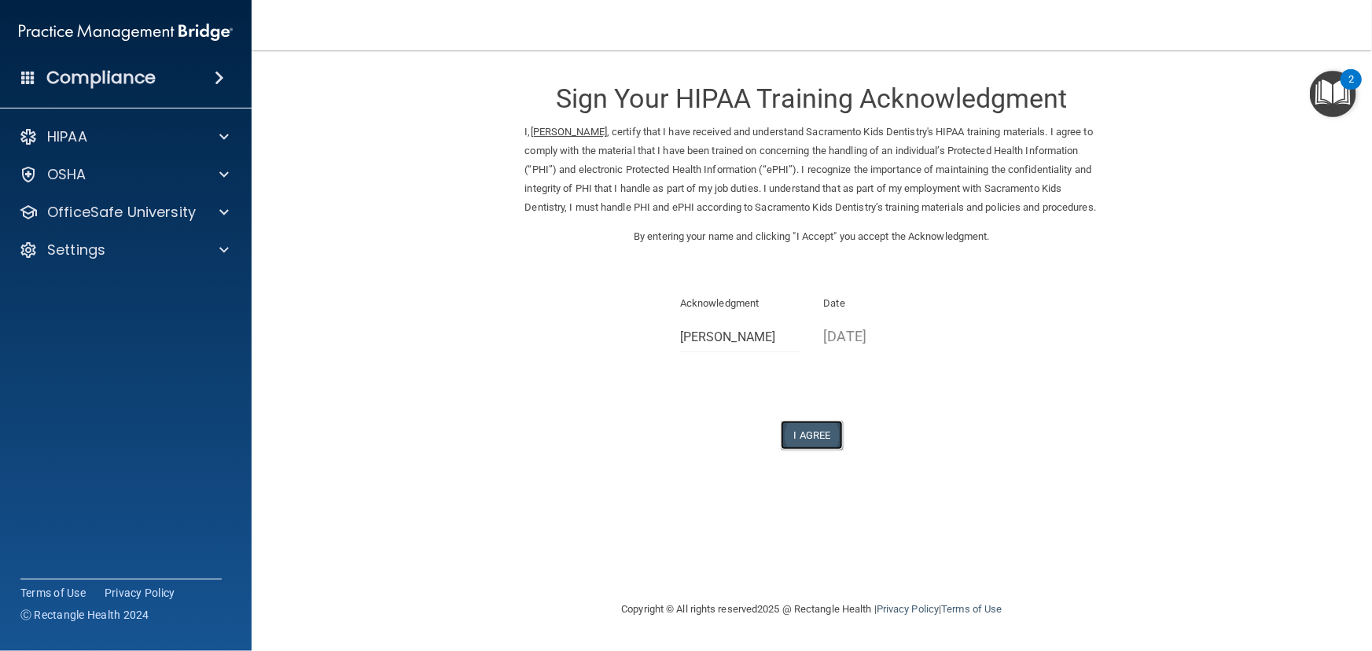
click at [805, 445] on button "I Agree" at bounding box center [812, 435] width 63 height 29
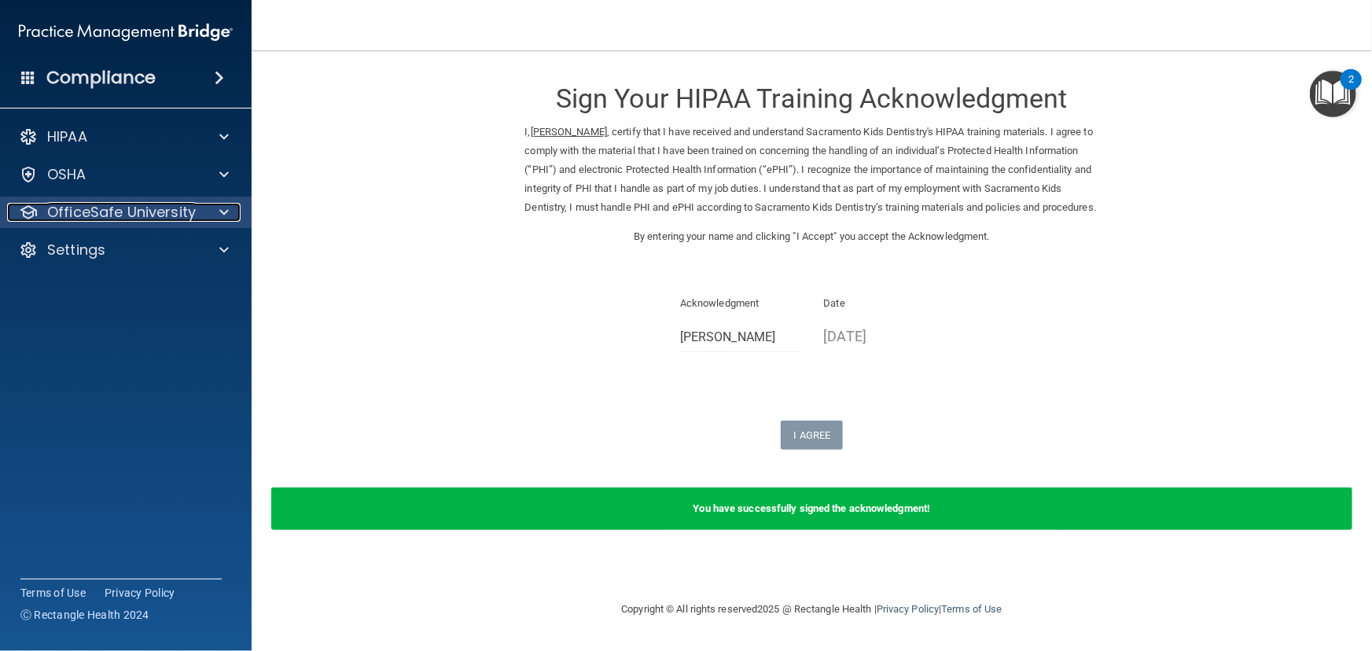
click at [134, 215] on p "OfficeSafe University" at bounding box center [121, 212] width 149 height 19
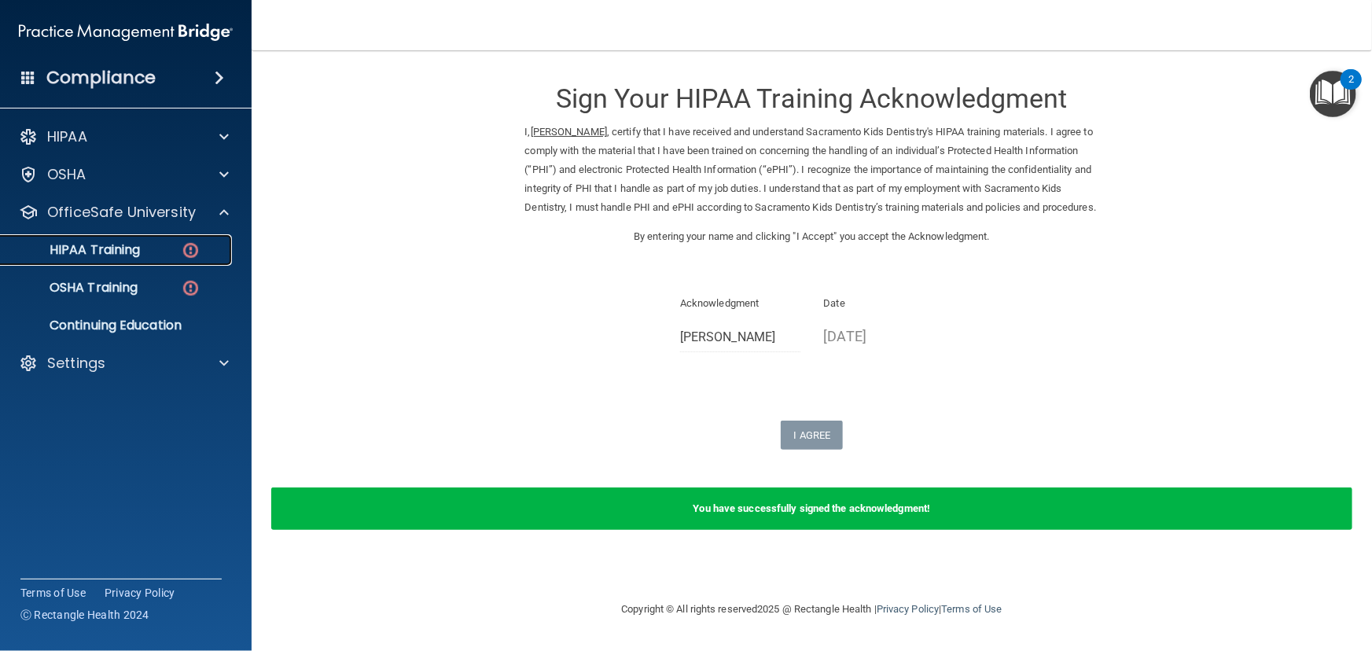
click at [136, 256] on p "HIPAA Training" at bounding box center [75, 250] width 130 height 16
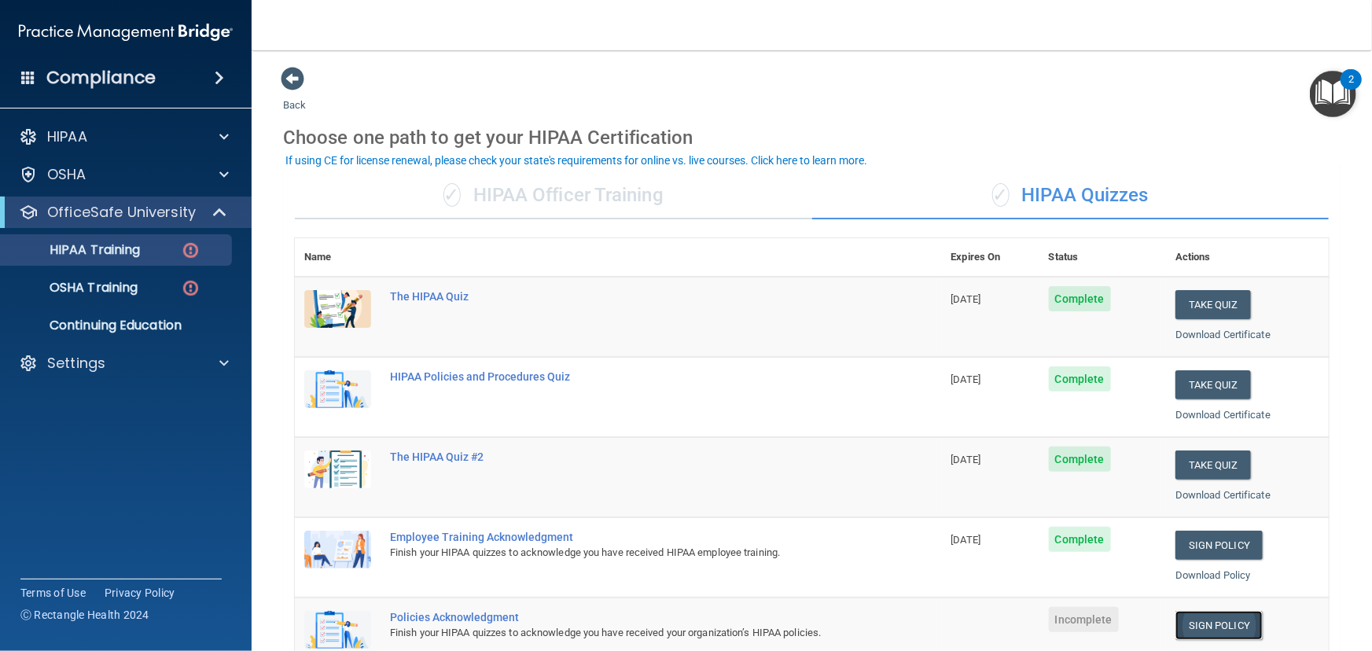
click at [1211, 622] on link "Sign Policy" at bounding box center [1219, 625] width 87 height 29
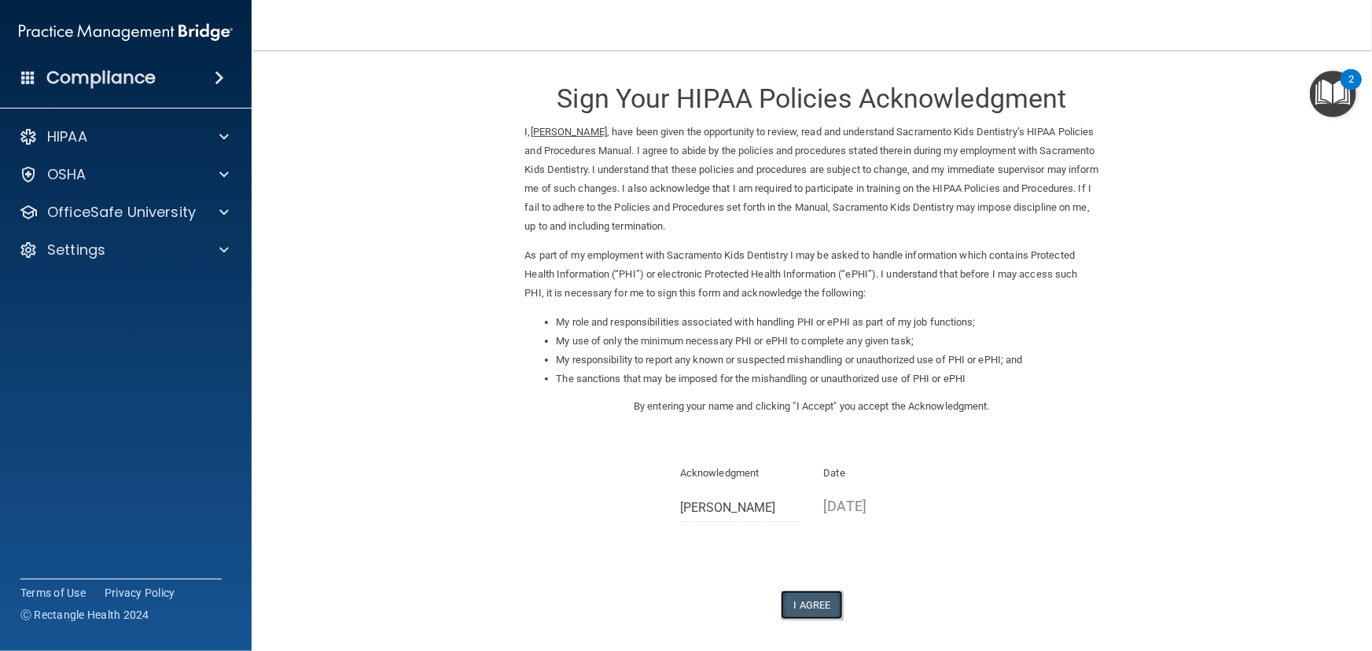
click at [827, 612] on button "I Agree" at bounding box center [812, 605] width 63 height 29
click at [477, 512] on form "Sign Your HIPAA Policies Acknowledgment I, somayah ghulam mohammad , have been …" at bounding box center [812, 392] width 1058 height 653
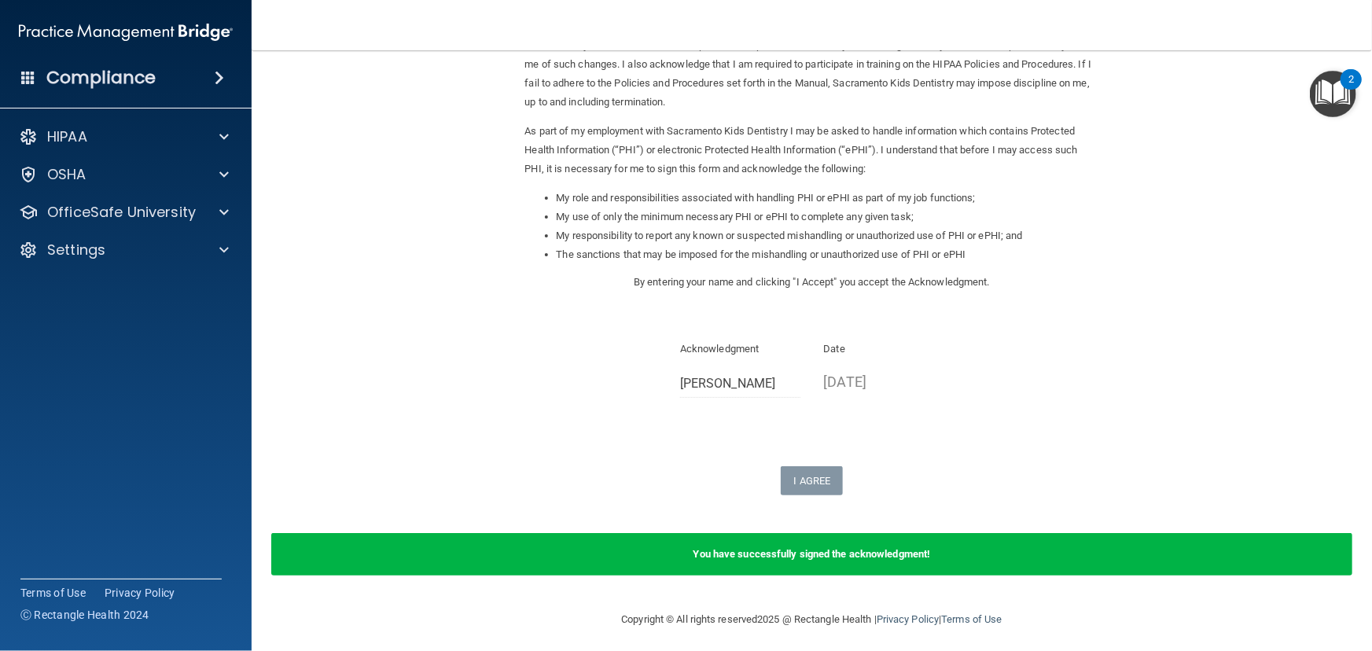
scroll to position [130, 0]
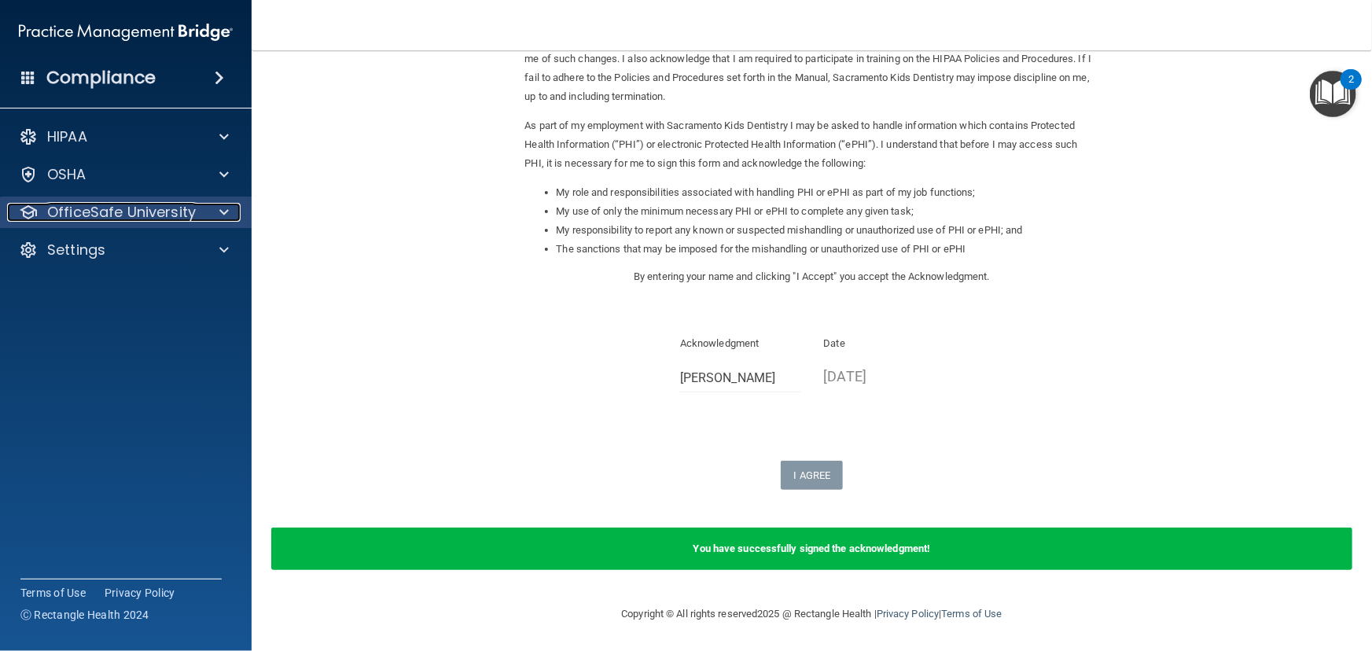
click at [176, 211] on p "OfficeSafe University" at bounding box center [121, 212] width 149 height 19
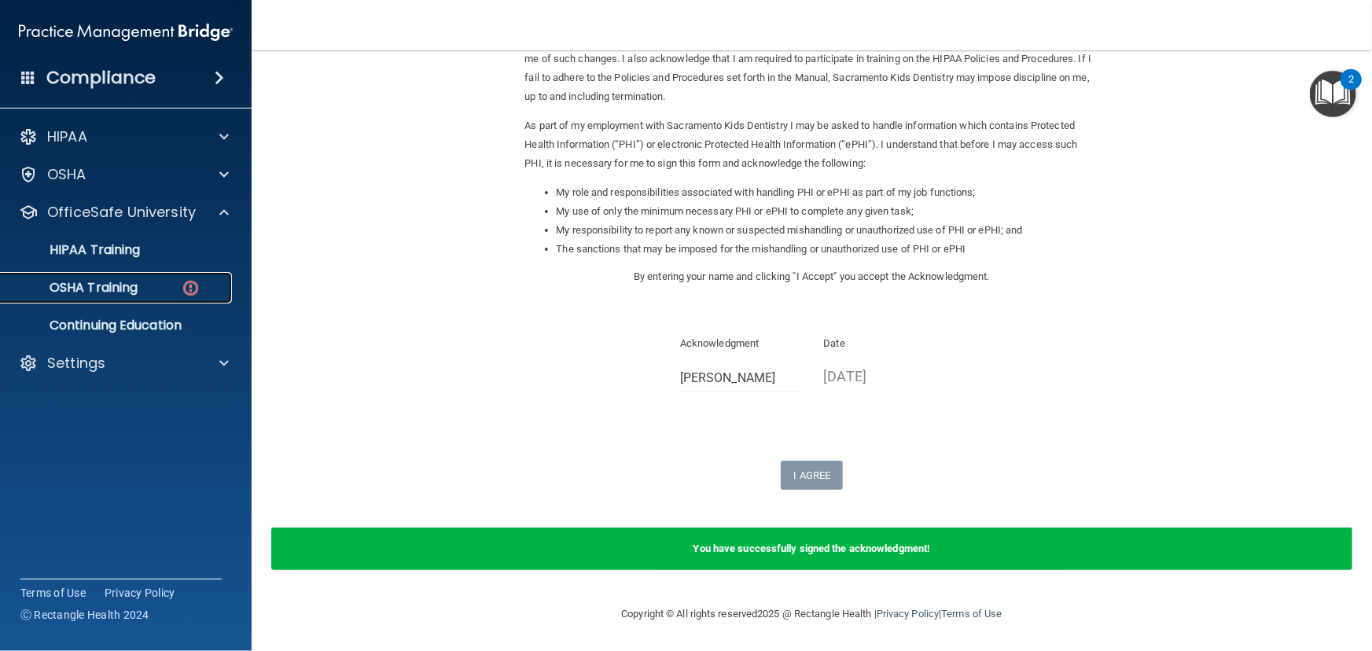
click at [134, 282] on p "OSHA Training" at bounding box center [73, 288] width 127 height 16
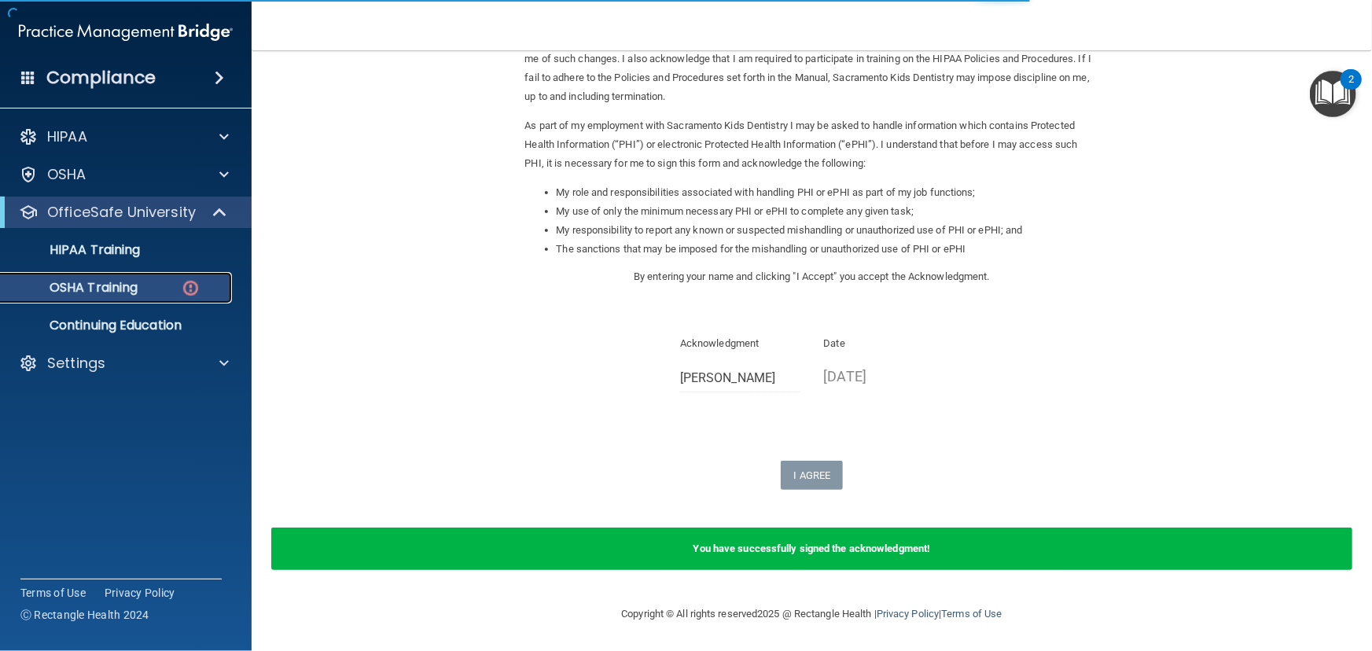
scroll to position [91, 0]
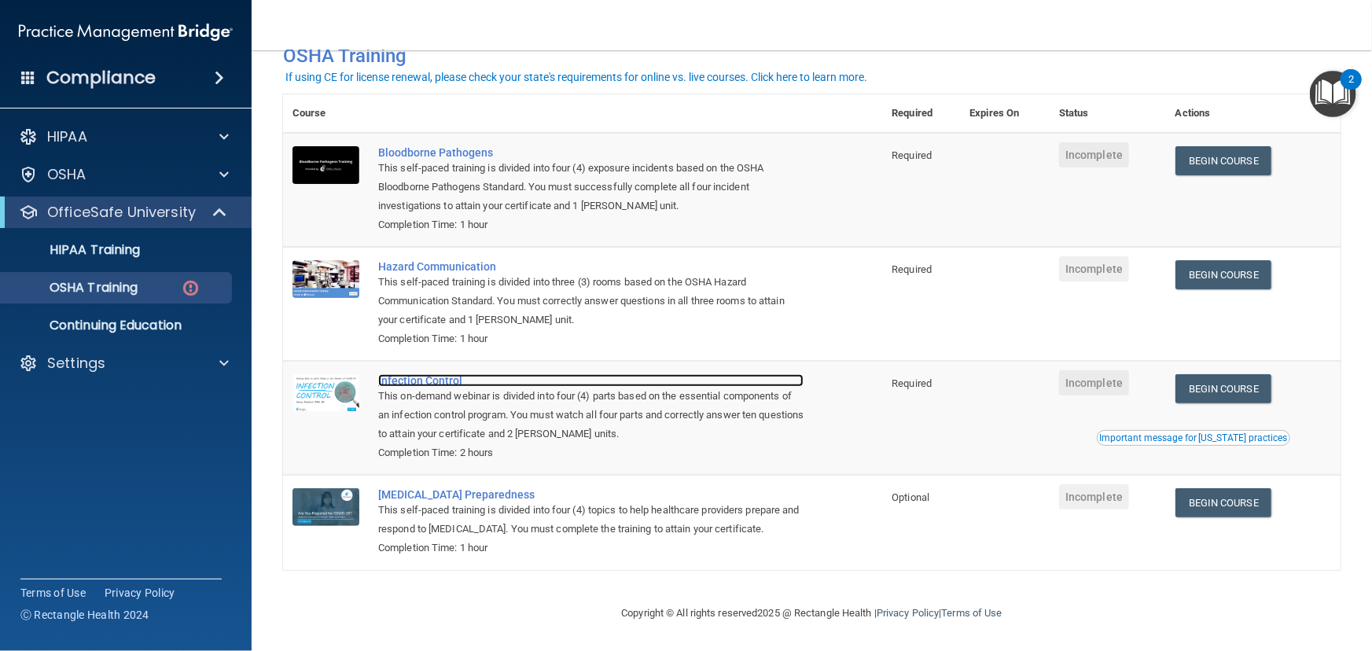
click at [445, 374] on div "Infection Control" at bounding box center [590, 380] width 425 height 13
click at [433, 377] on div "Infection Control" at bounding box center [590, 380] width 425 height 13
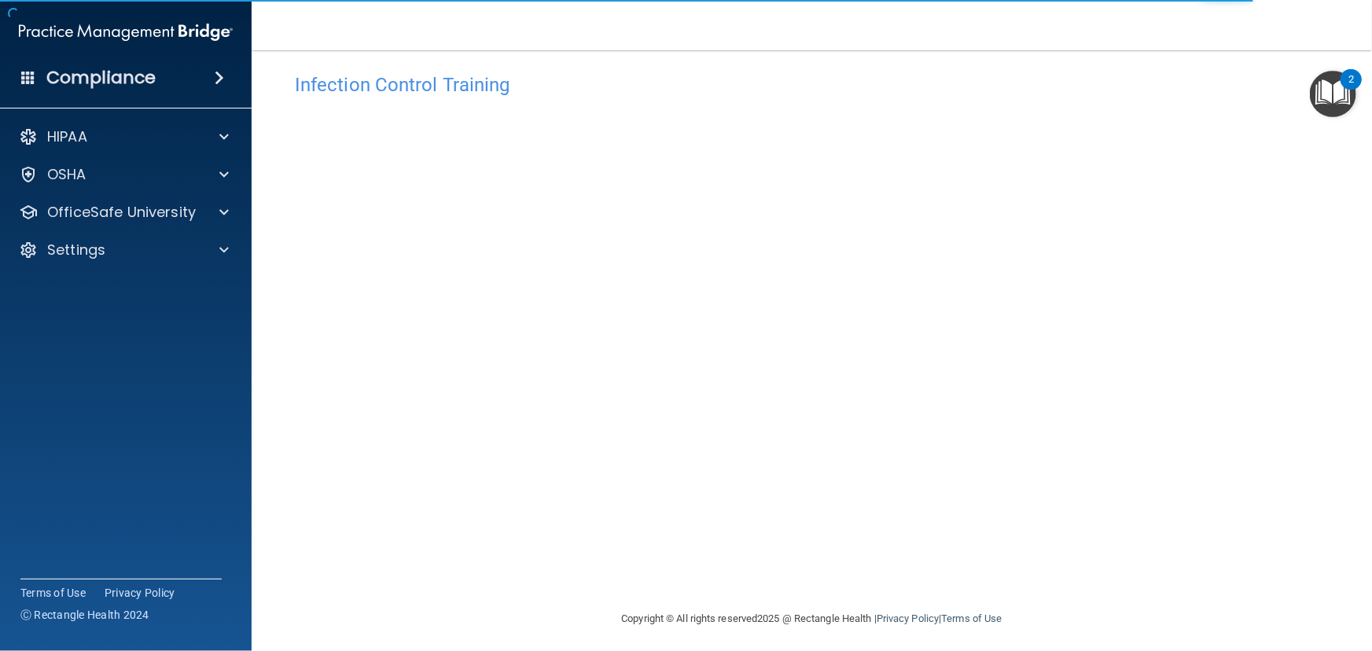
scroll to position [21, 0]
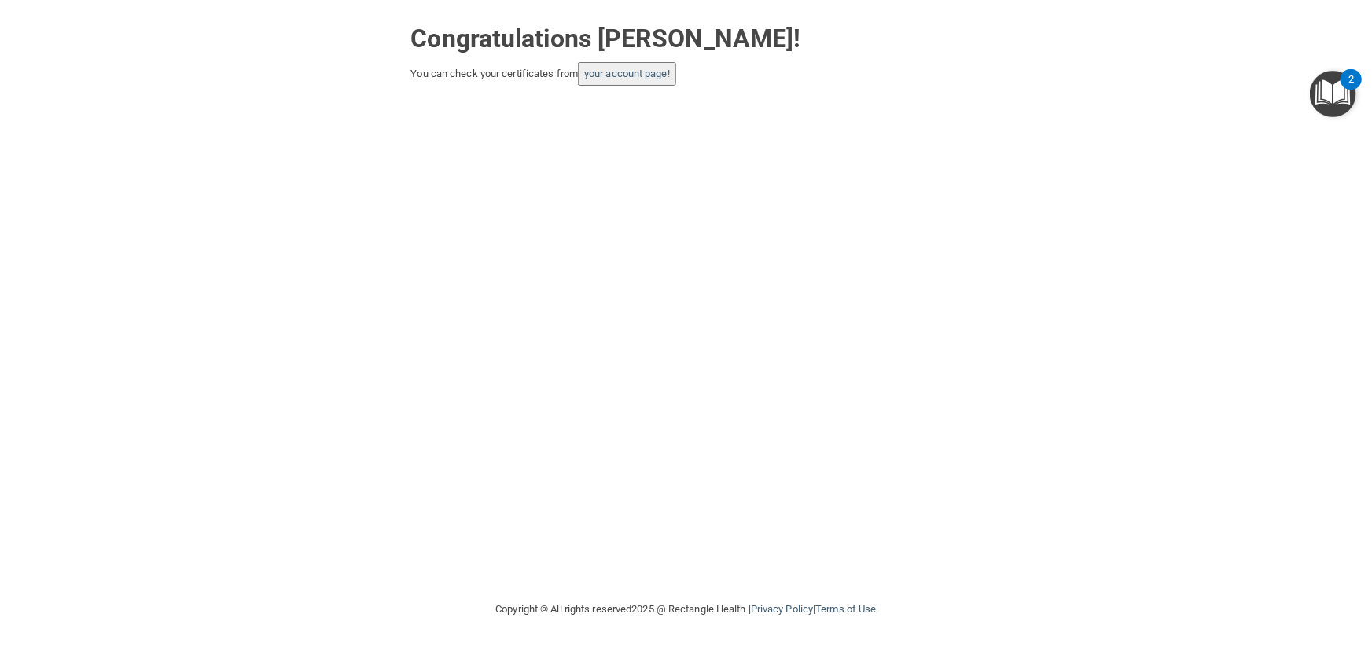
click at [635, 64] on button "your account page!" at bounding box center [627, 74] width 98 height 24
click at [635, 68] on link "your account page!" at bounding box center [627, 74] width 86 height 12
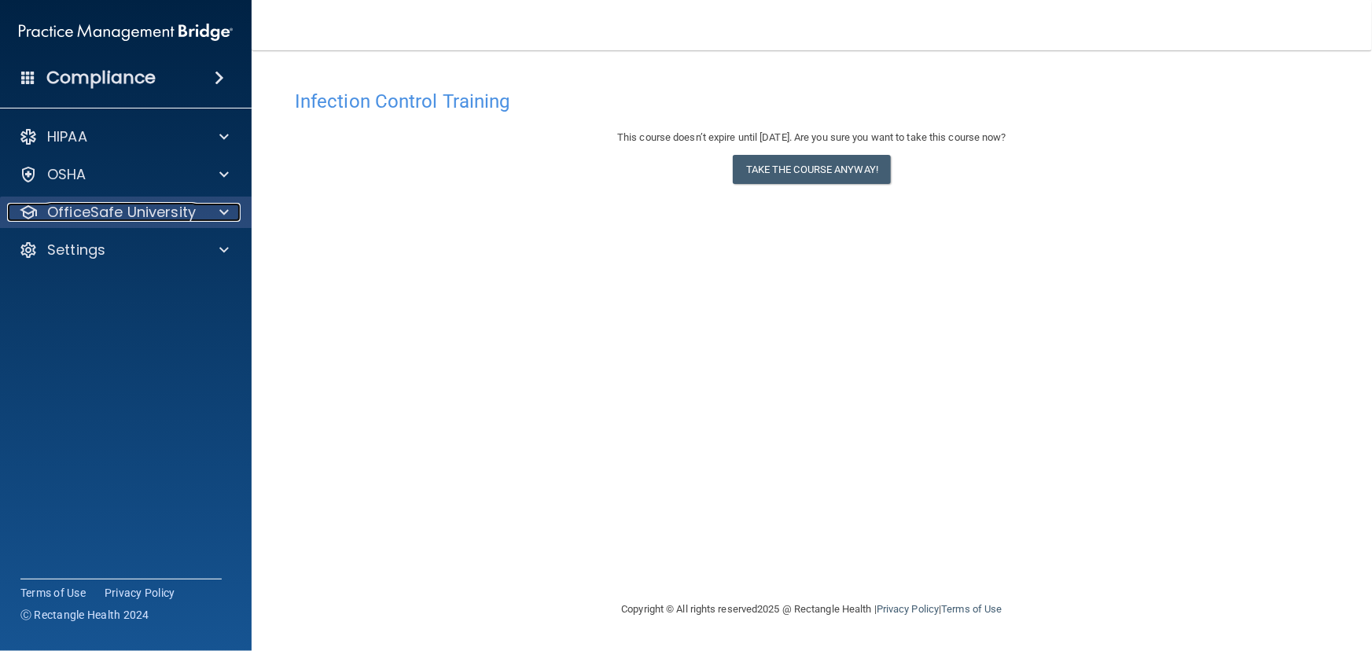
click at [108, 208] on p "OfficeSafe University" at bounding box center [121, 212] width 149 height 19
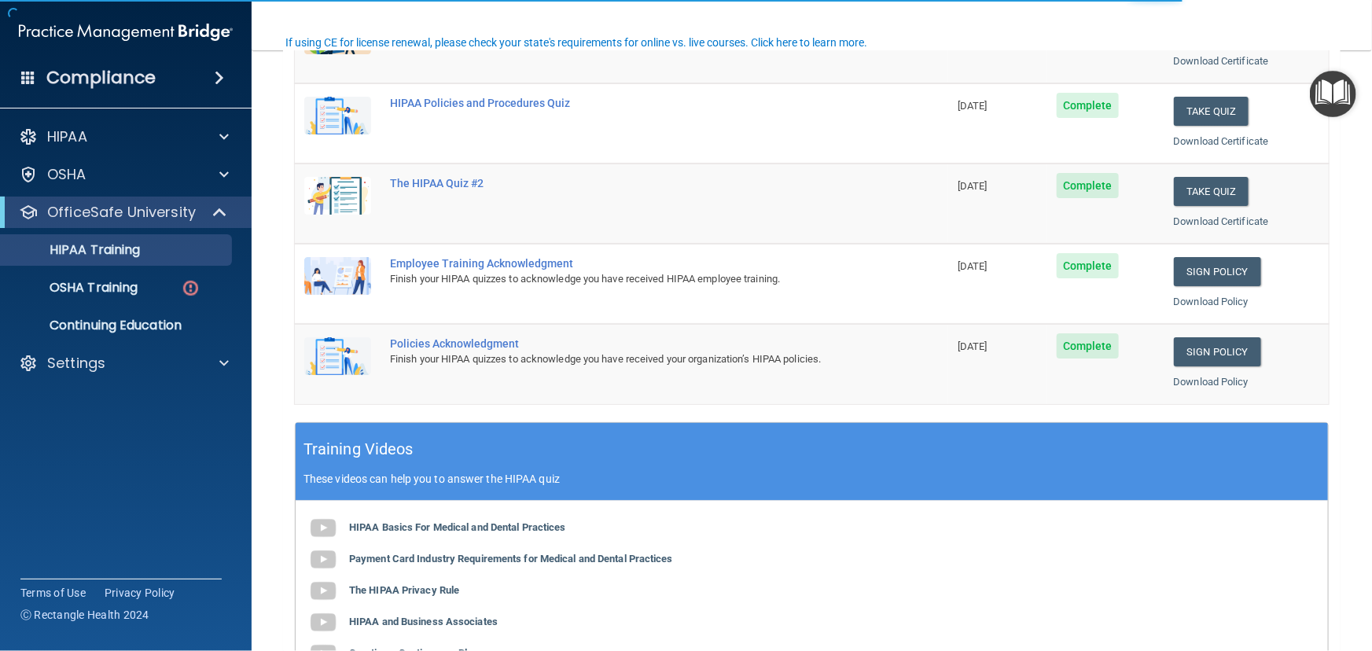
scroll to position [285, 0]
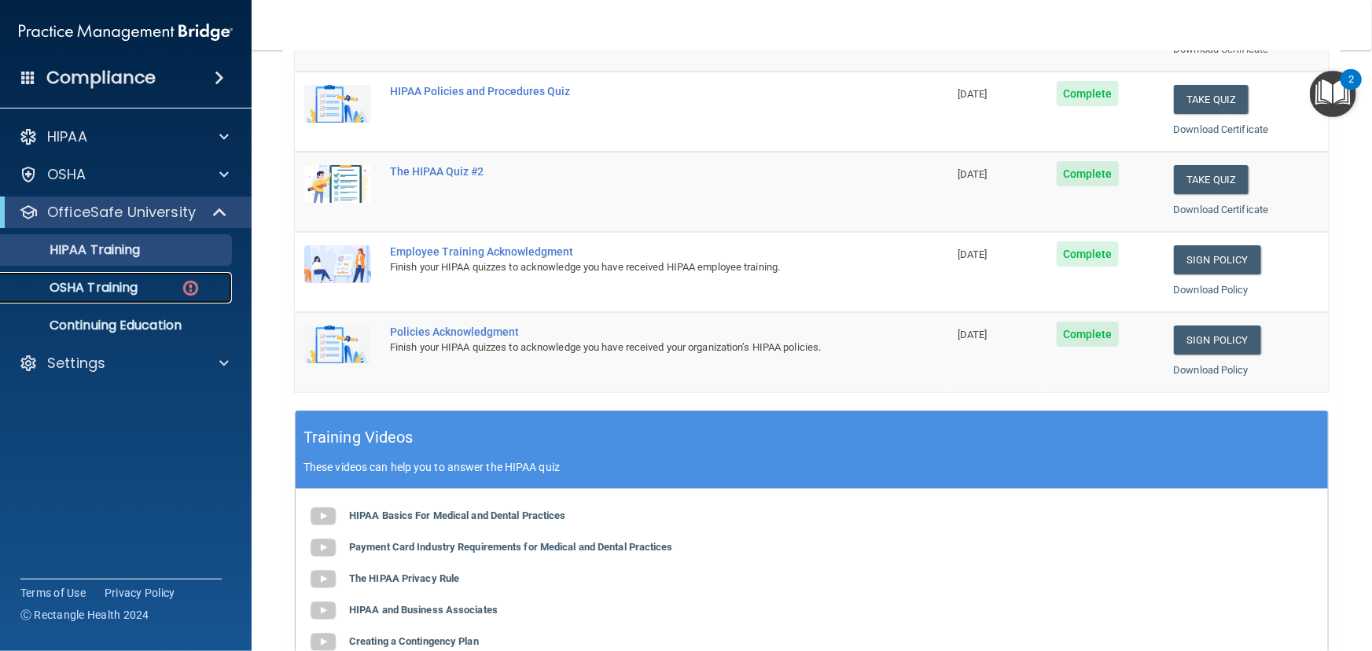
click at [116, 287] on p "OSHA Training" at bounding box center [73, 288] width 127 height 16
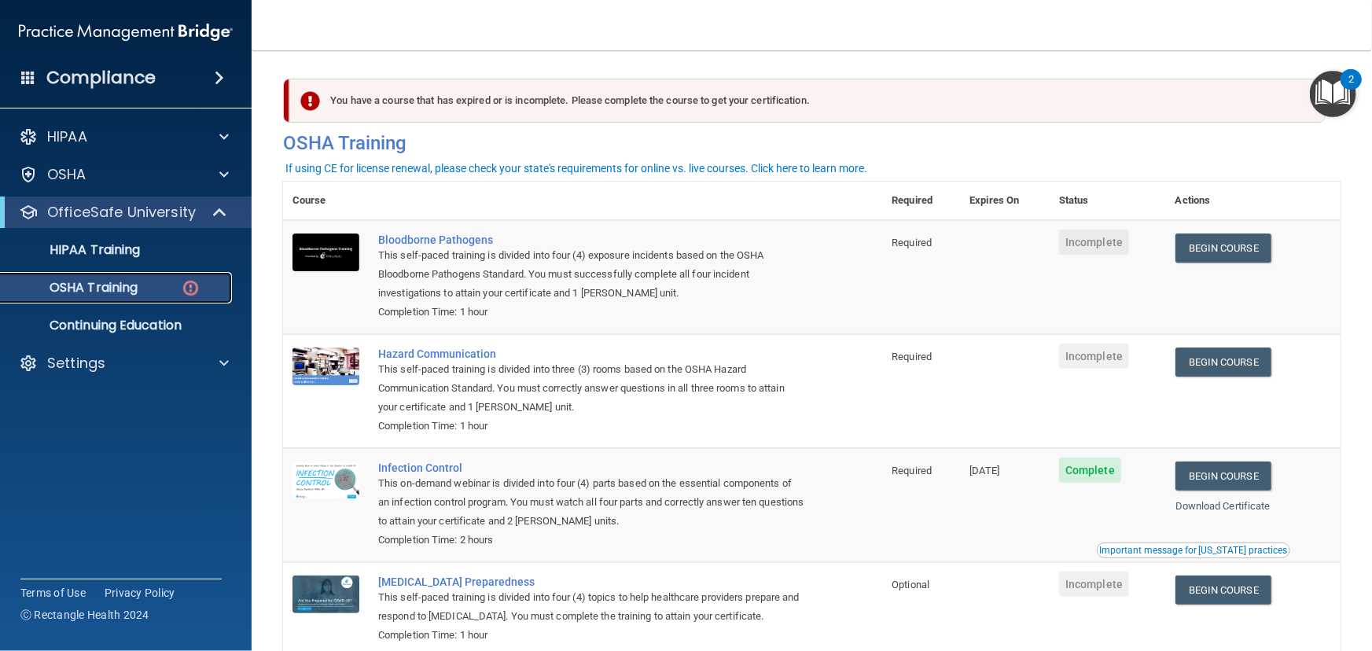
click at [134, 282] on p "OSHA Training" at bounding box center [73, 288] width 127 height 16
click at [129, 318] on p "Continuing Education" at bounding box center [117, 326] width 215 height 16
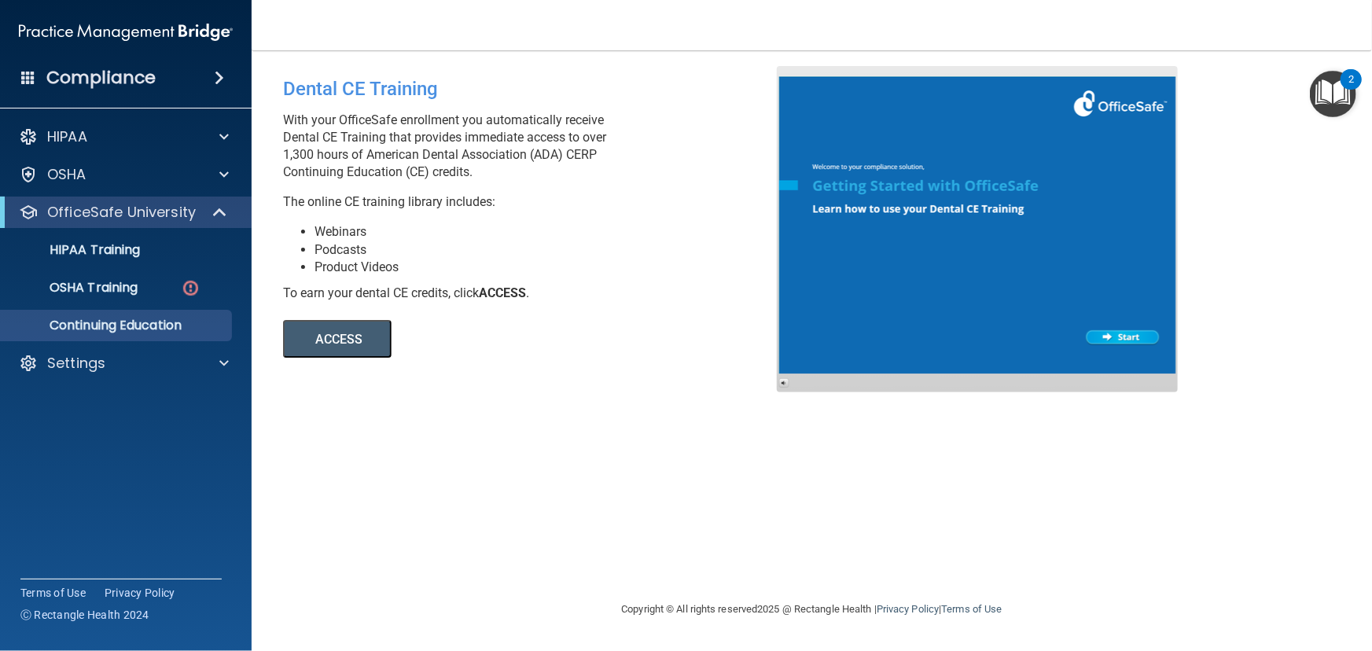
click at [325, 352] on button "ACCESS" at bounding box center [337, 339] width 109 height 38
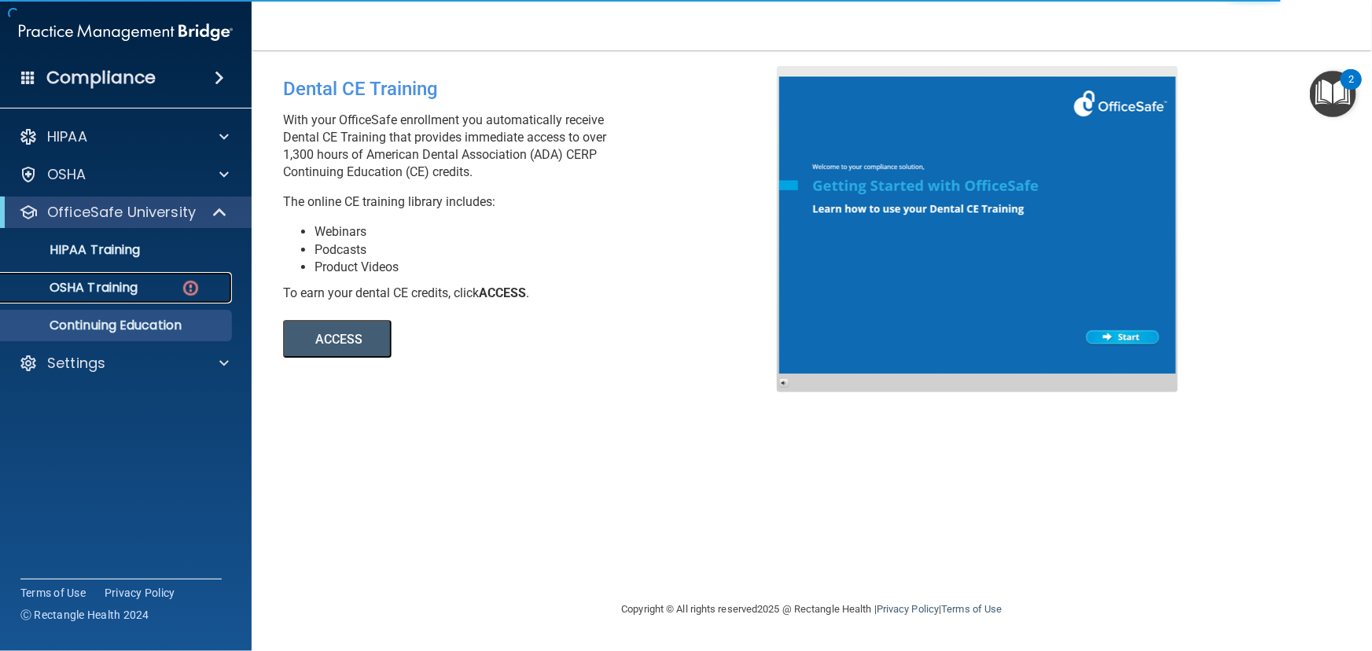
click at [133, 283] on p "OSHA Training" at bounding box center [73, 288] width 127 height 16
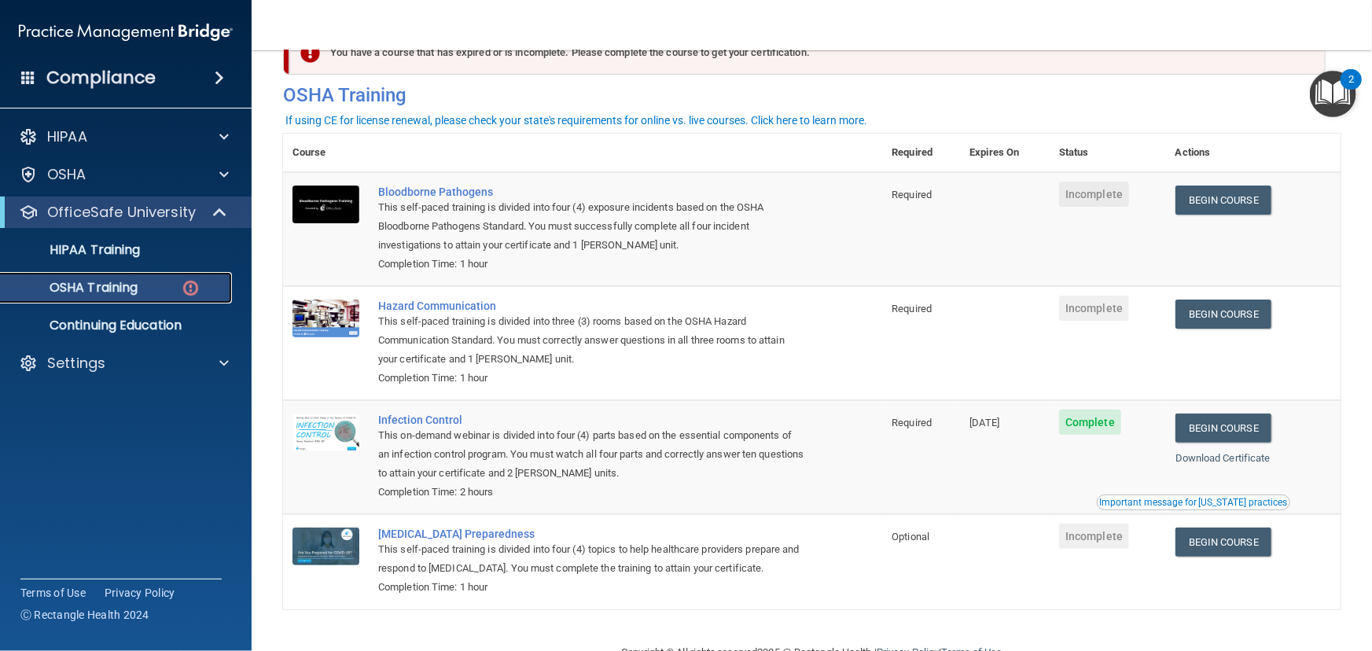
scroll to position [71, 0]
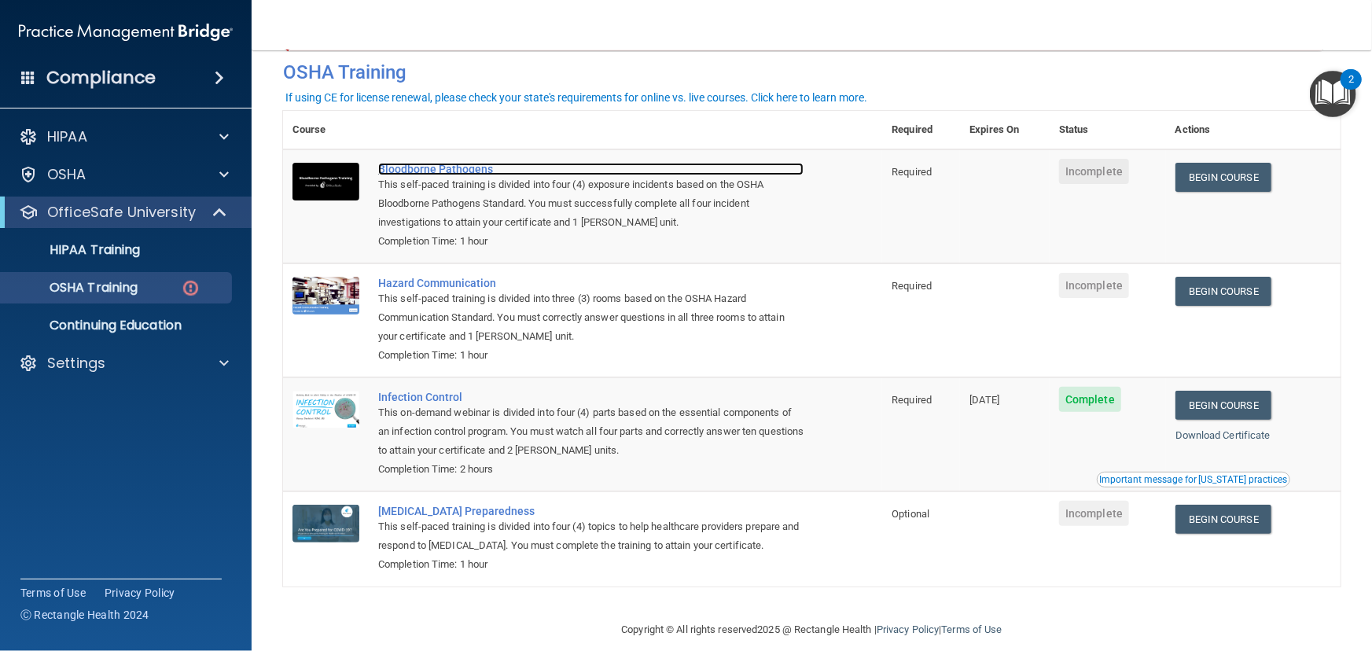
click at [436, 171] on div "Bloodborne Pathogens" at bounding box center [590, 169] width 425 height 13
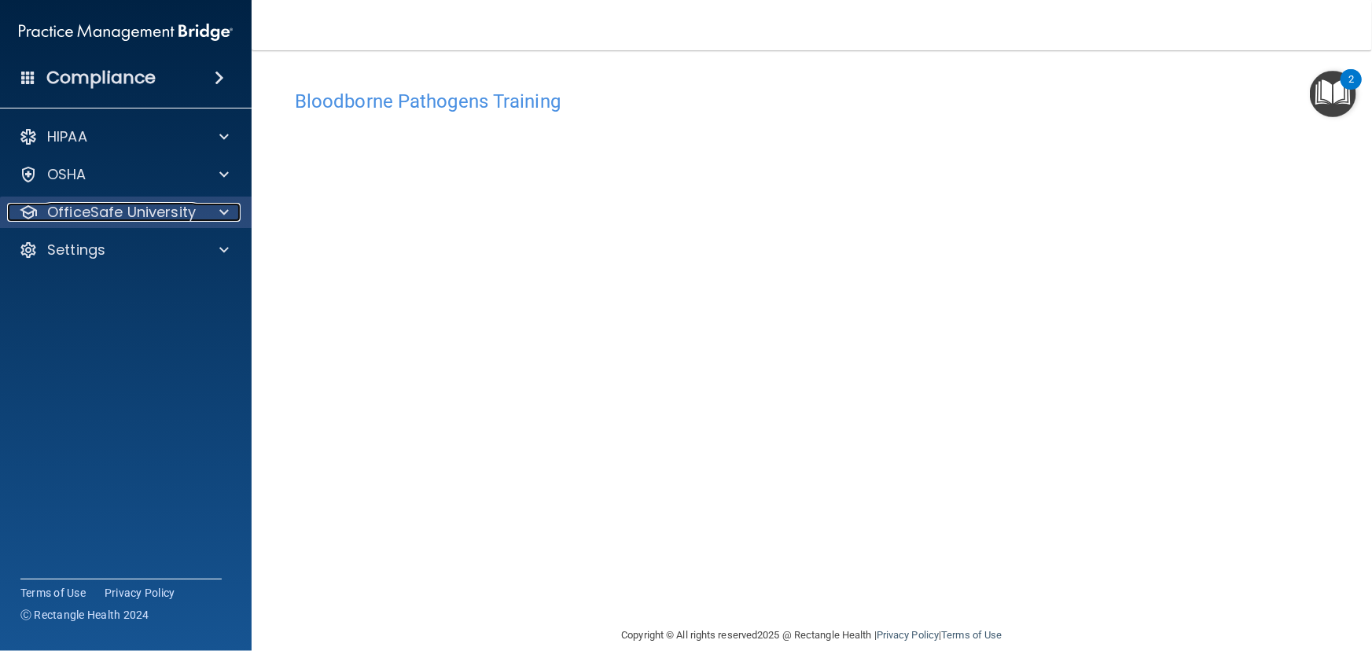
click at [178, 205] on p "OfficeSafe University" at bounding box center [121, 212] width 149 height 19
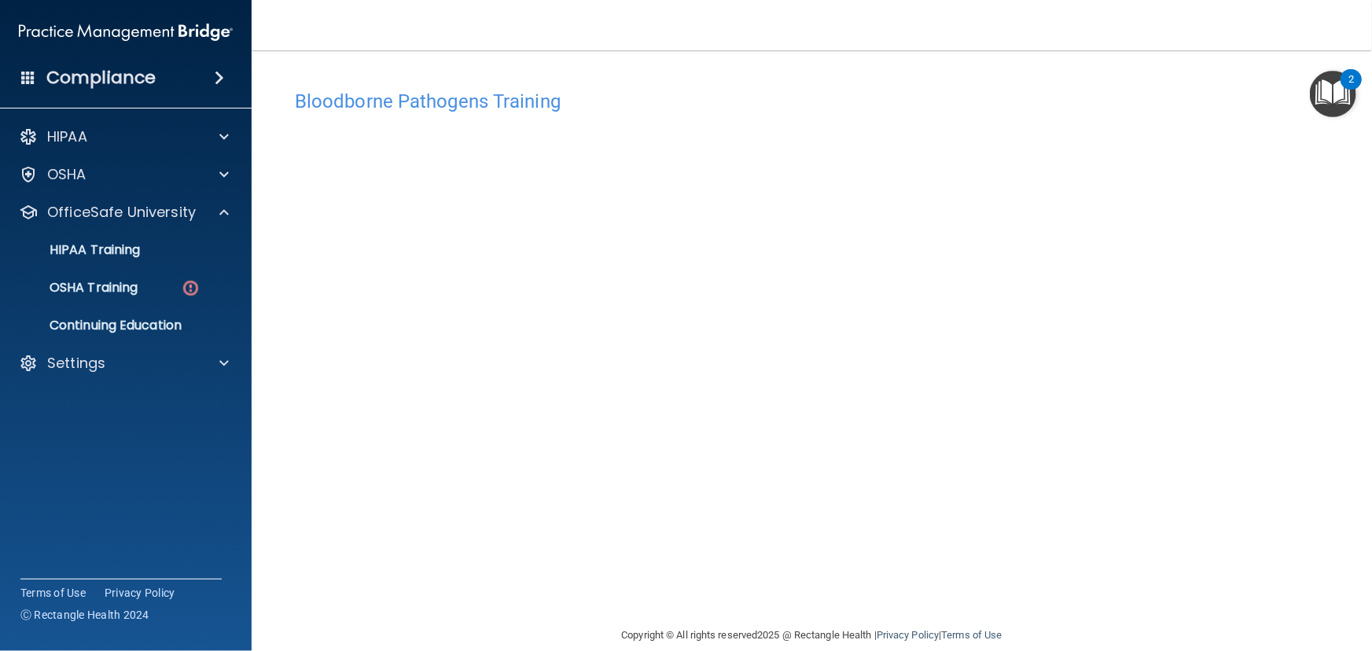
scroll to position [21, 0]
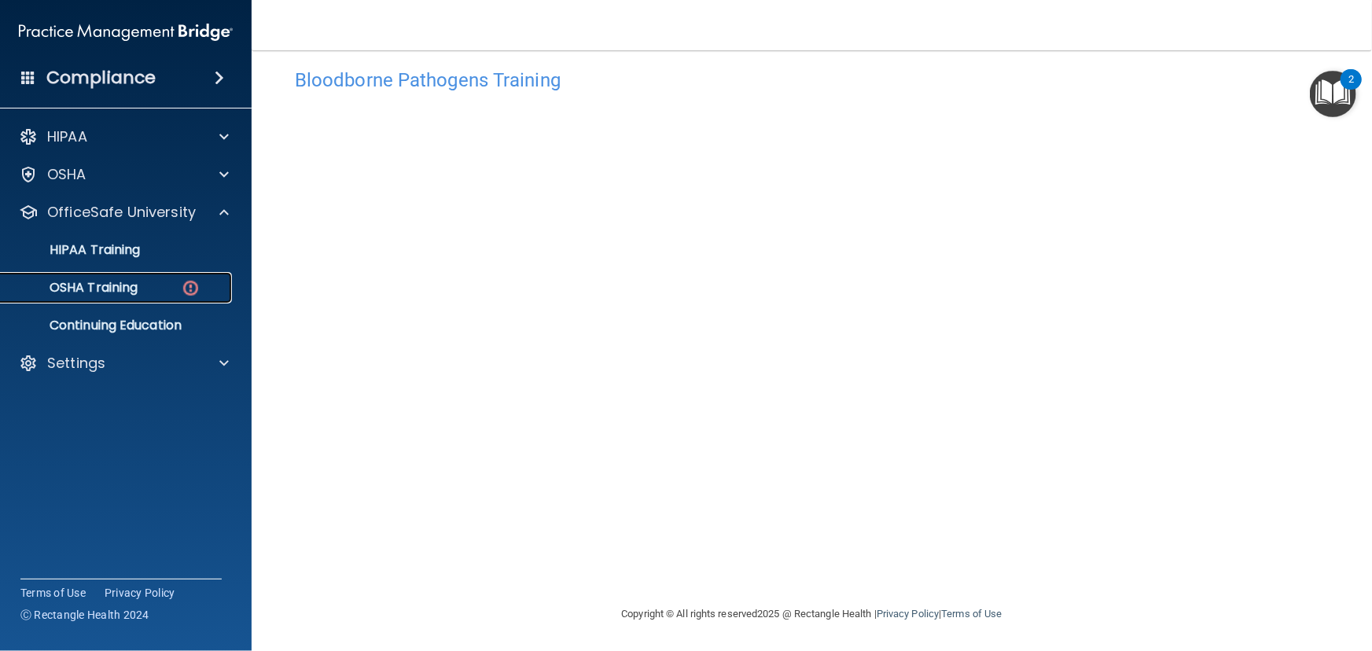
click at [134, 282] on p "OSHA Training" at bounding box center [73, 288] width 127 height 16
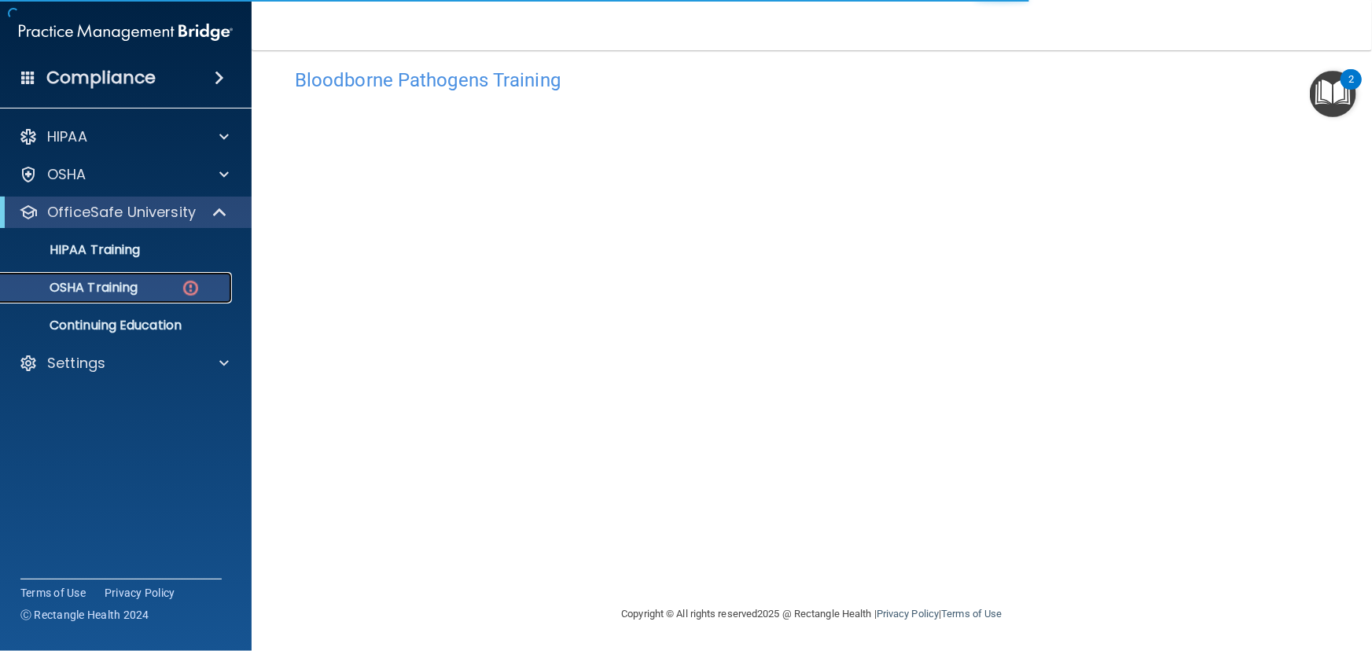
click at [134, 282] on p "OSHA Training" at bounding box center [73, 288] width 127 height 16
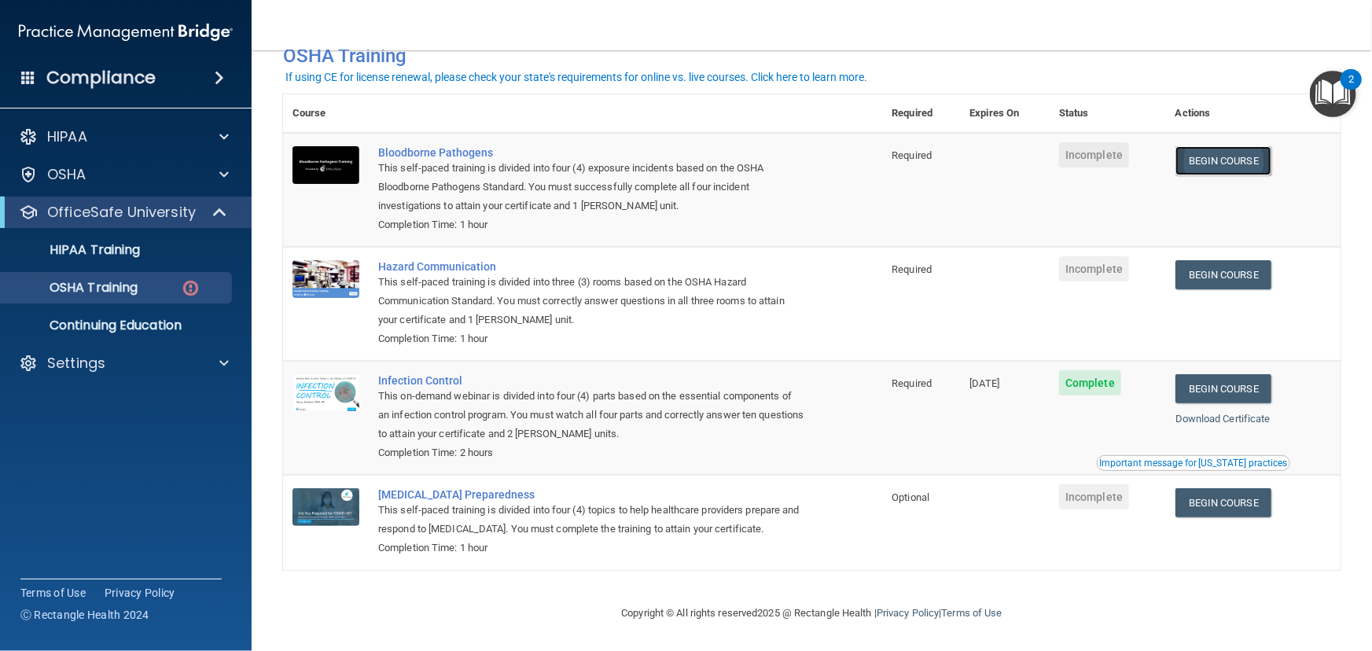
click at [1236, 158] on link "Begin Course" at bounding box center [1224, 160] width 96 height 29
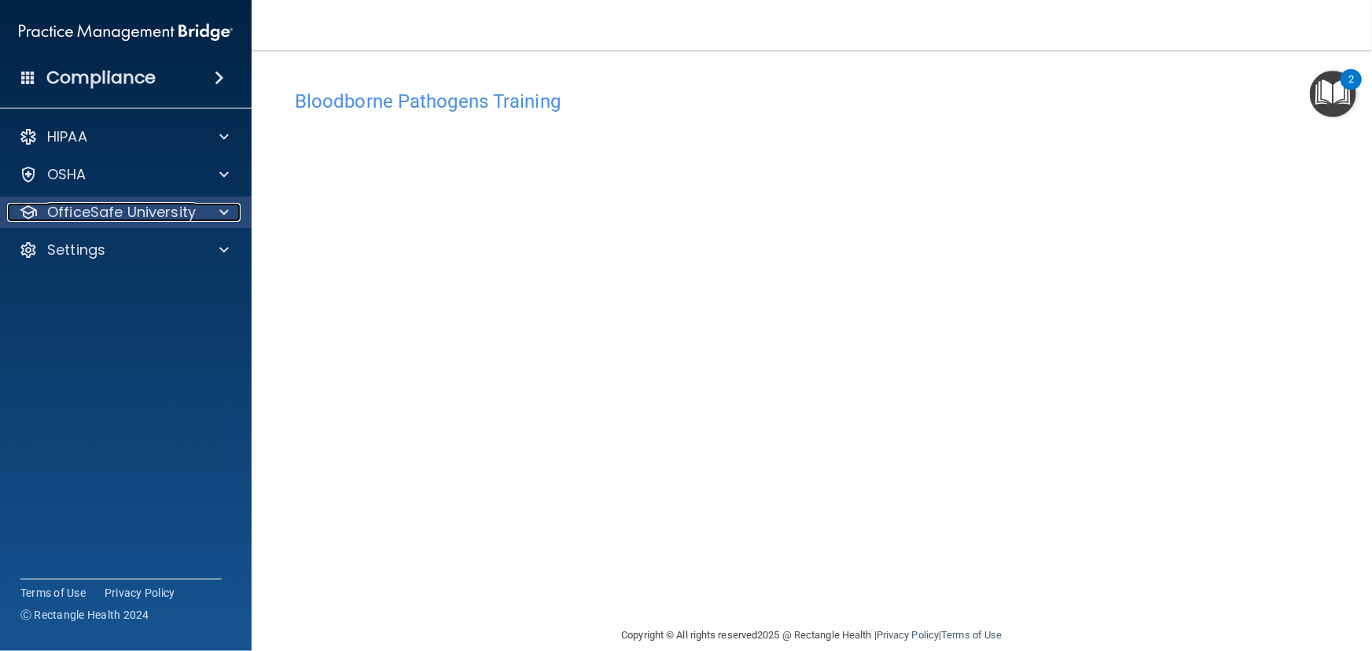
click at [138, 204] on p "OfficeSafe University" at bounding box center [121, 212] width 149 height 19
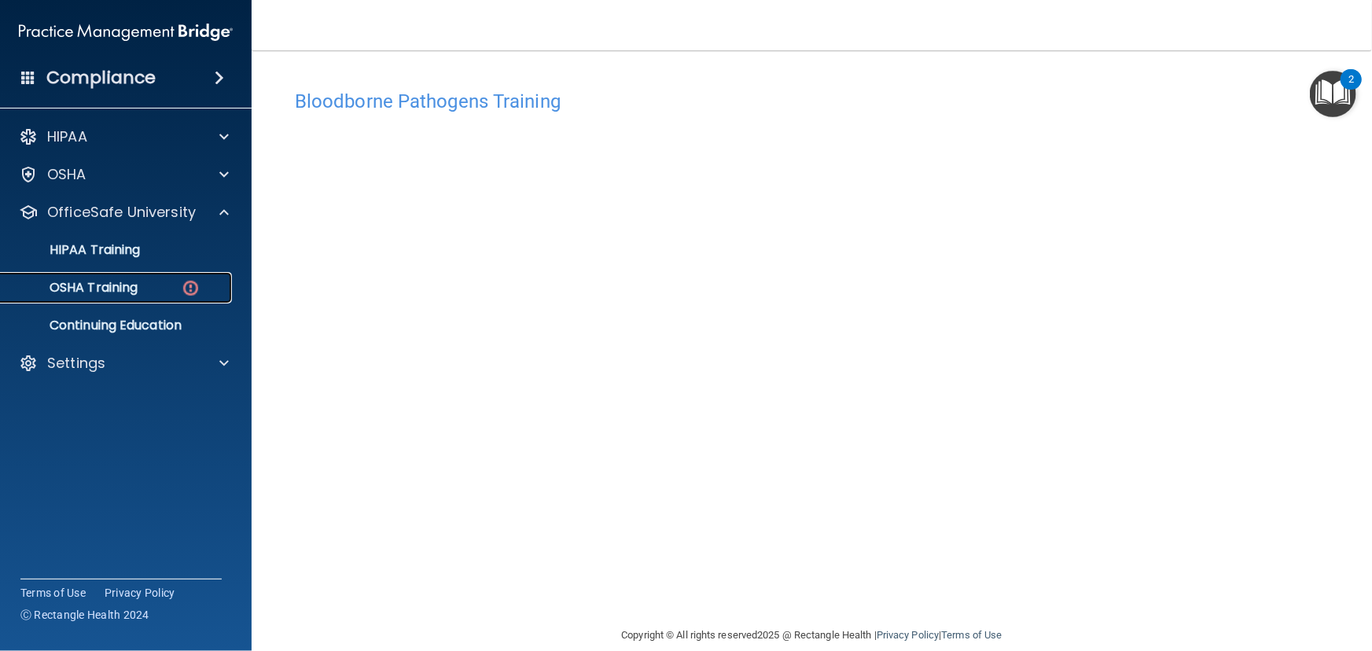
click at [141, 282] on div "OSHA Training" at bounding box center [117, 288] width 215 height 16
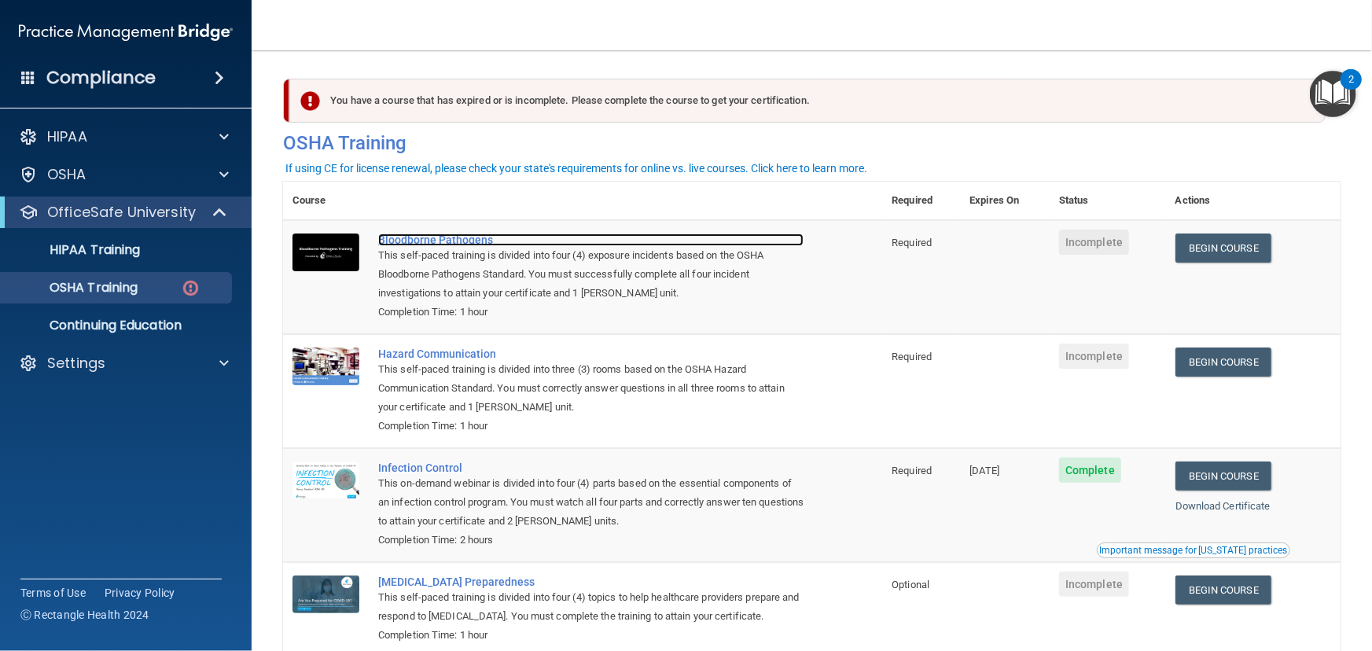
click at [423, 241] on div "Bloodborne Pathogens" at bounding box center [590, 240] width 425 height 13
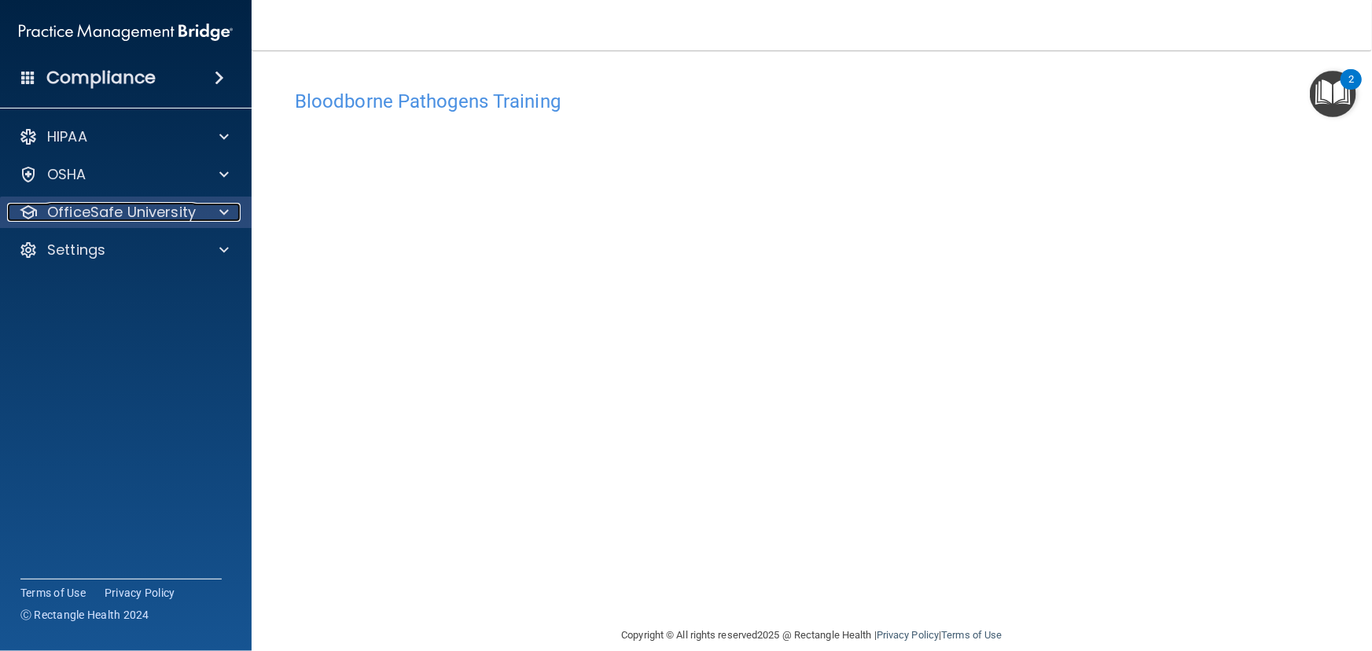
click at [151, 221] on p "OfficeSafe University" at bounding box center [121, 212] width 149 height 19
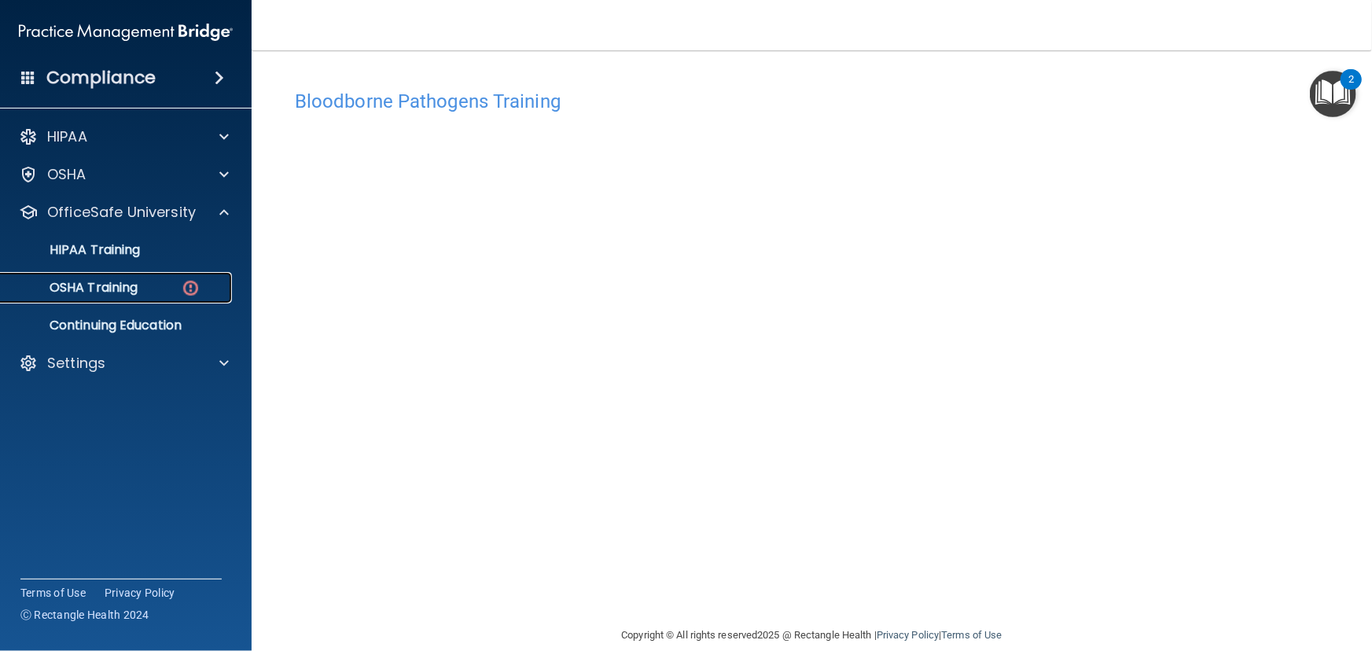
click at [152, 286] on div "OSHA Training" at bounding box center [117, 288] width 215 height 16
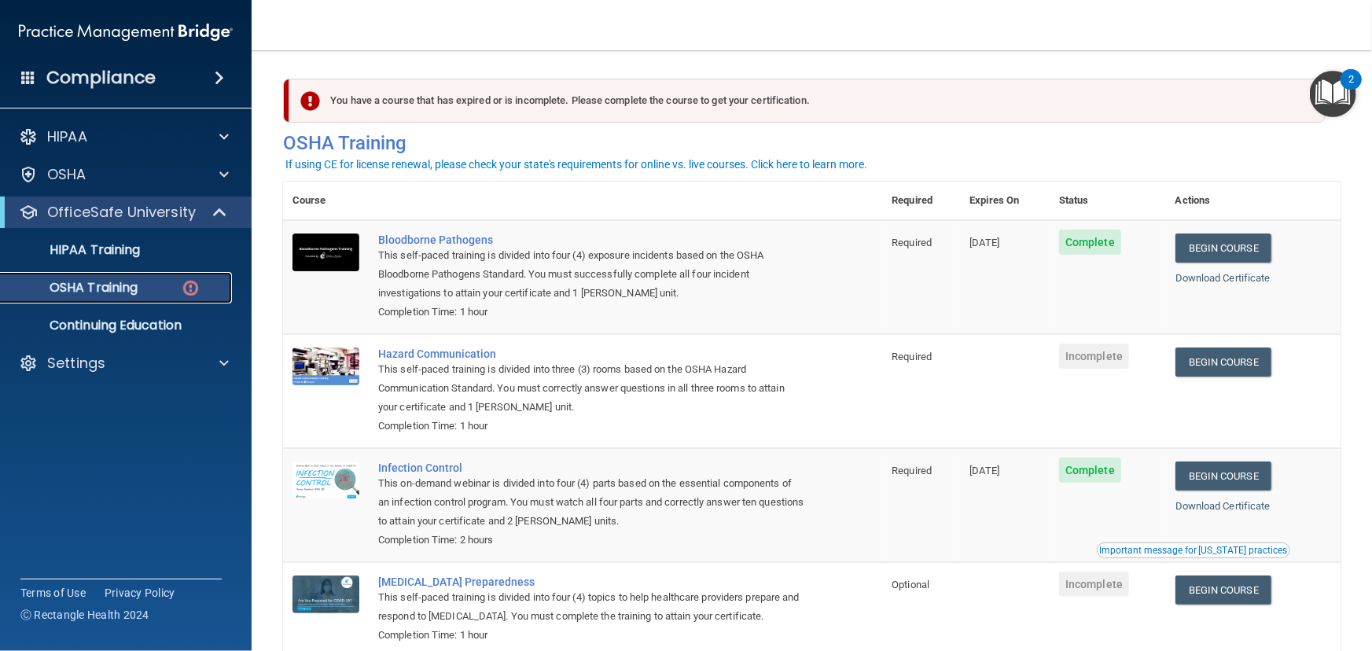
scroll to position [71, 0]
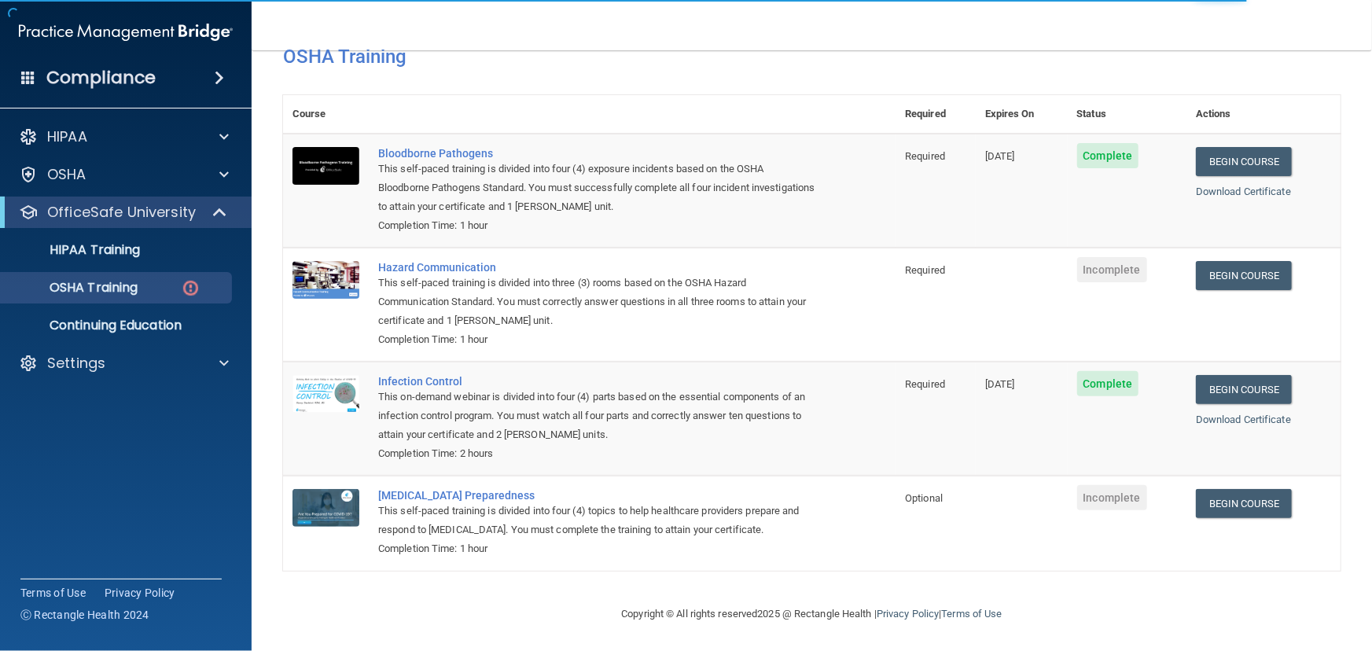
scroll to position [91, 0]
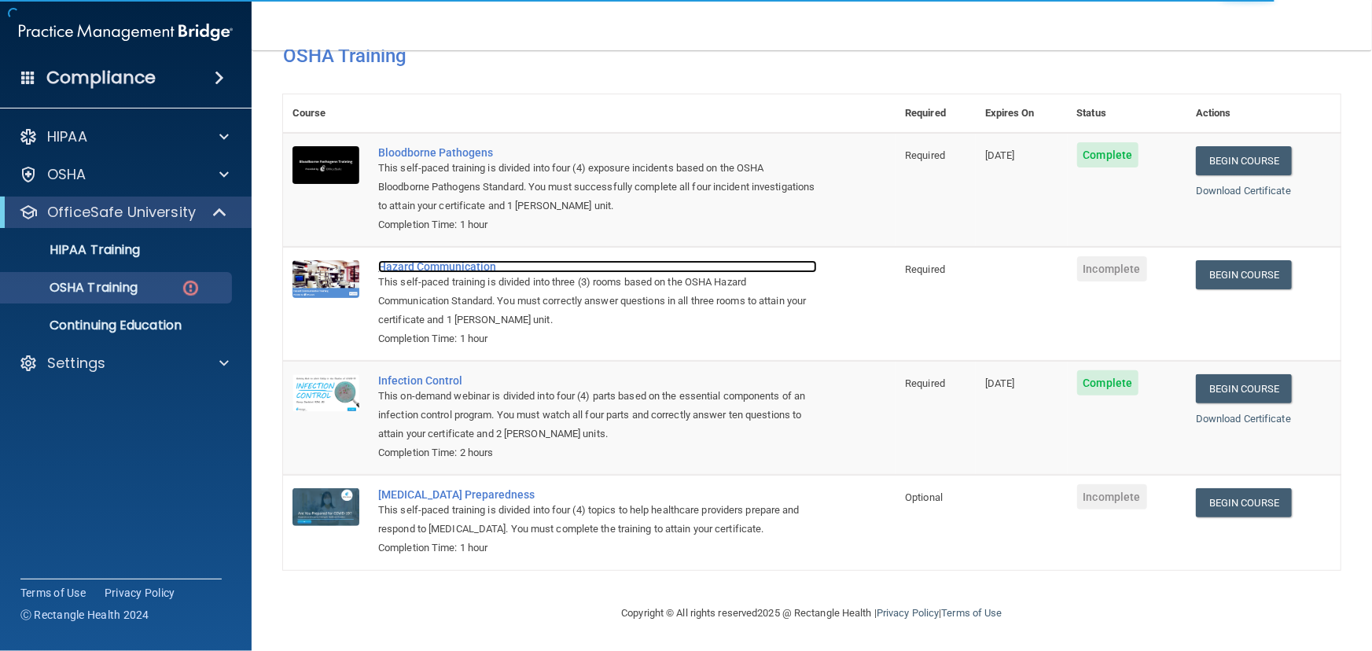
click at [427, 263] on div "Hazard Communication" at bounding box center [597, 266] width 439 height 13
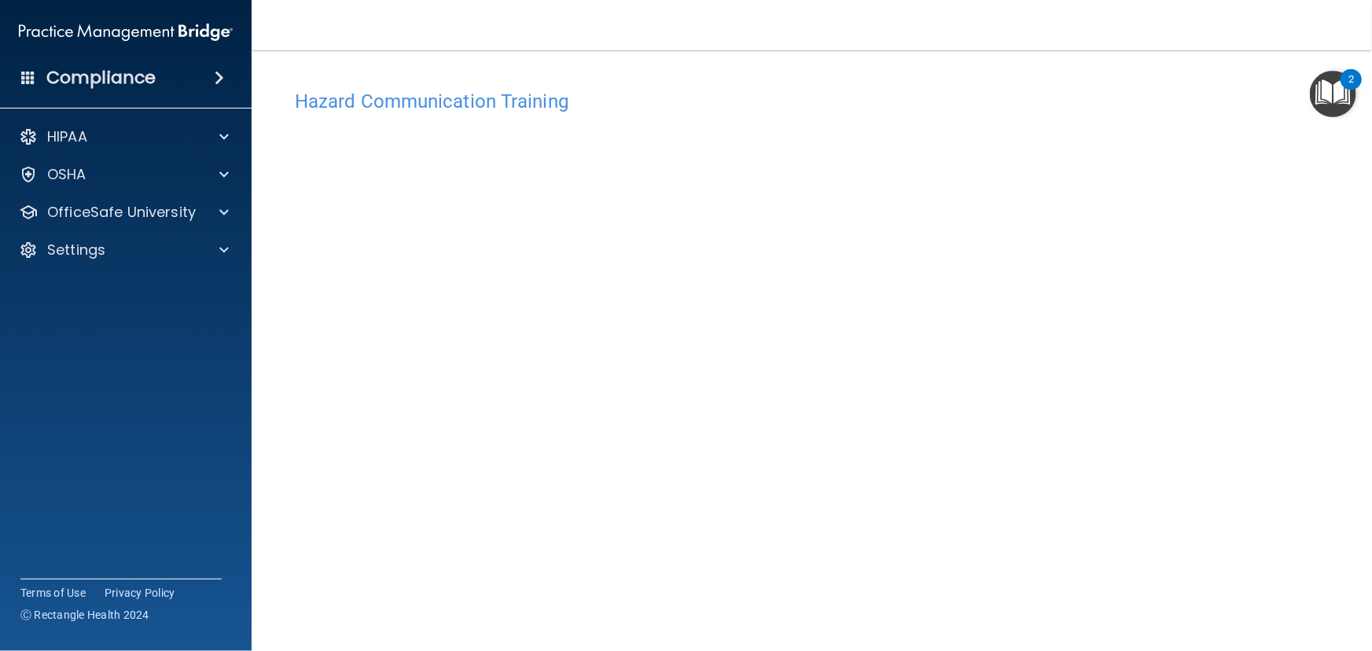
scroll to position [57, 0]
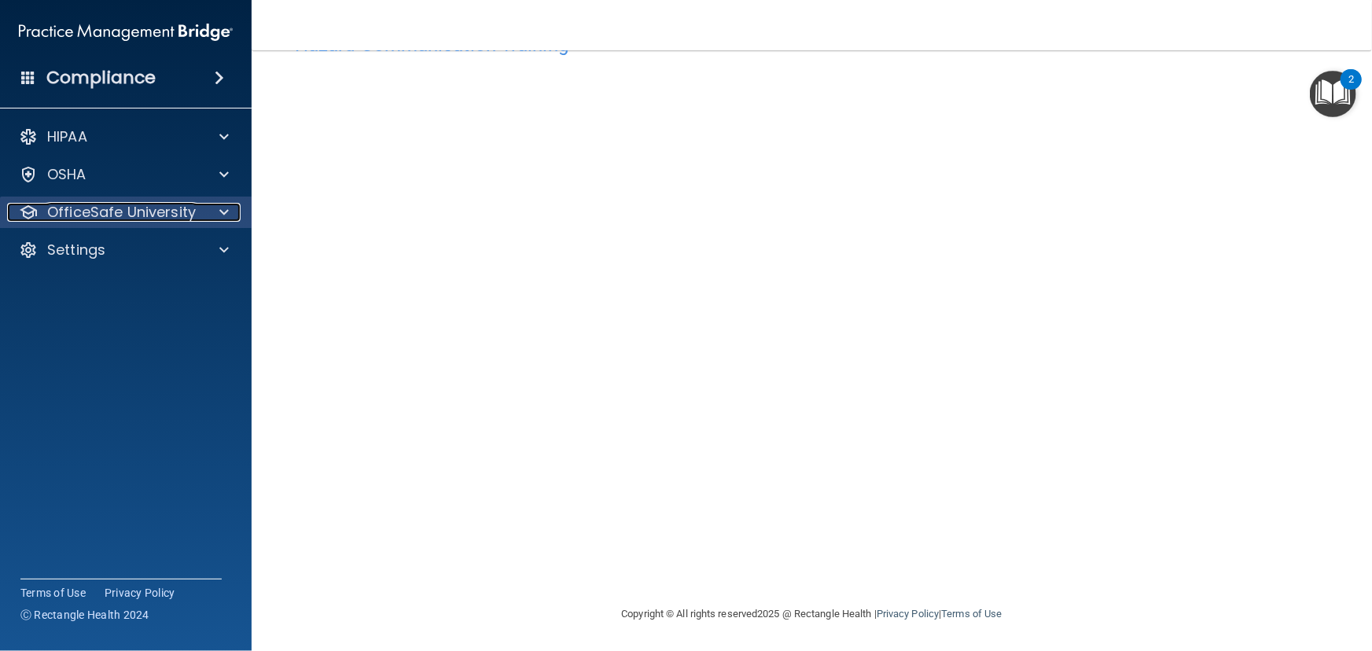
click at [125, 215] on p "OfficeSafe University" at bounding box center [121, 212] width 149 height 19
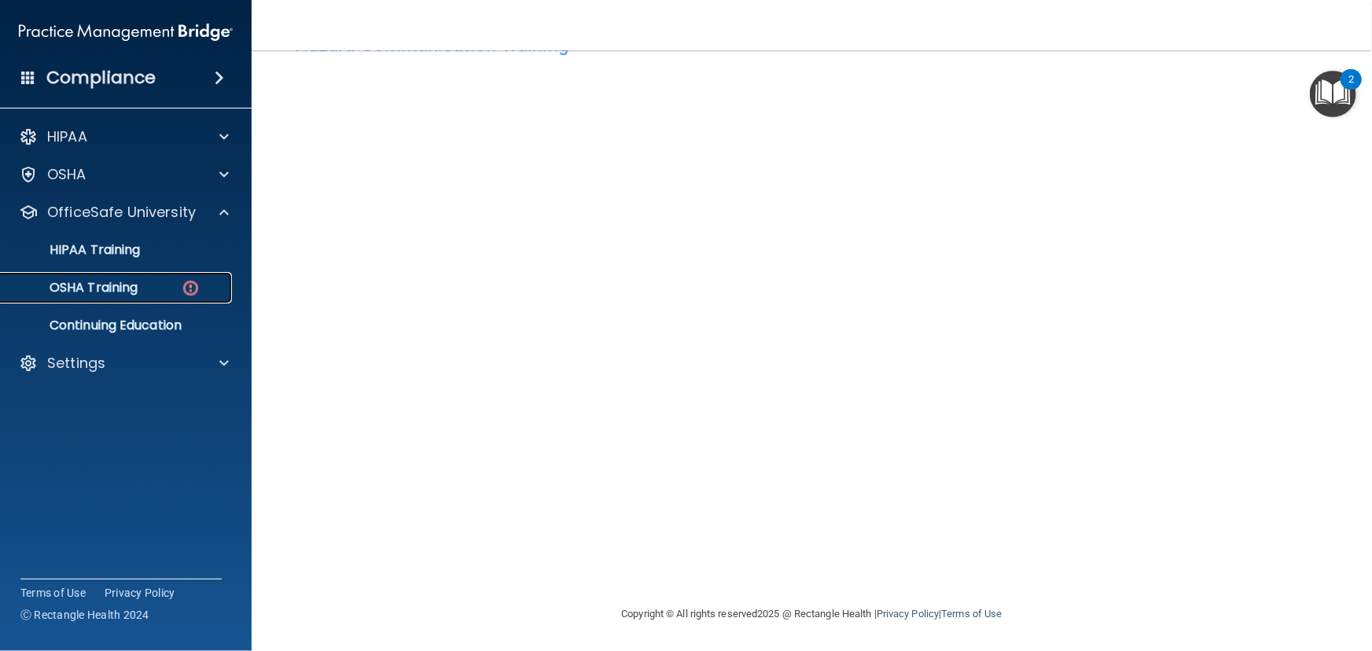
click at [134, 293] on p "OSHA Training" at bounding box center [73, 288] width 127 height 16
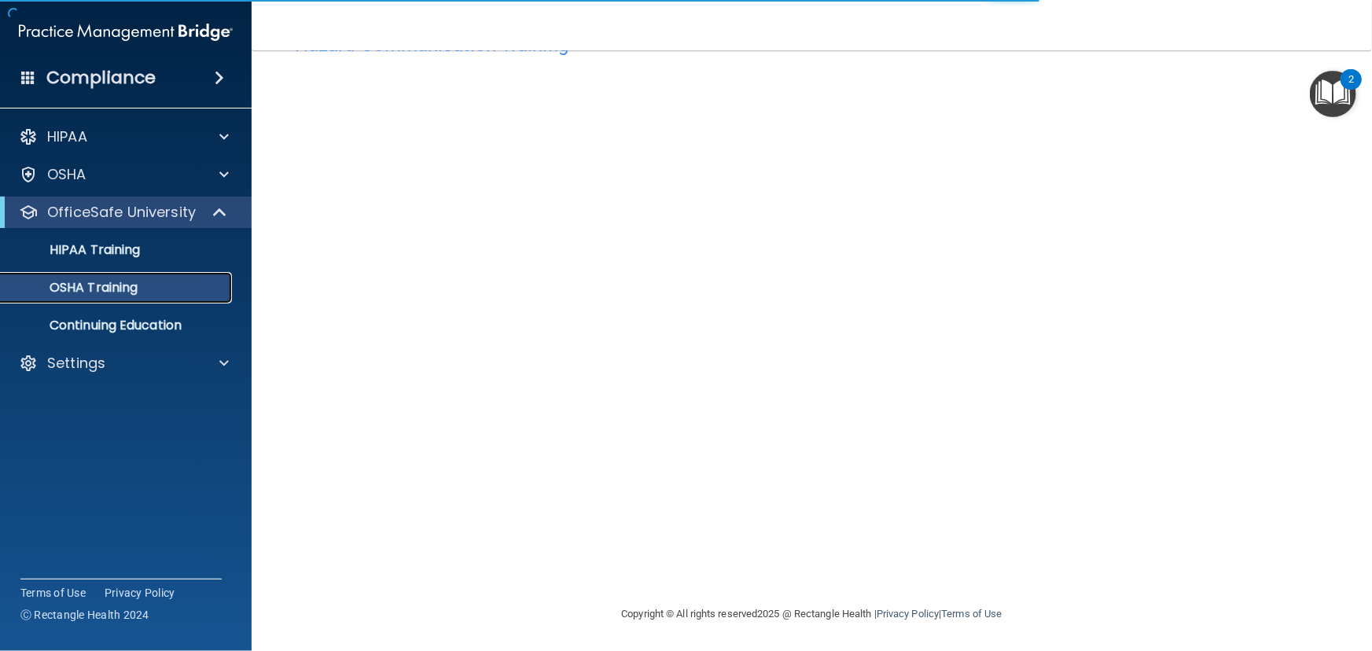
scroll to position [47, 0]
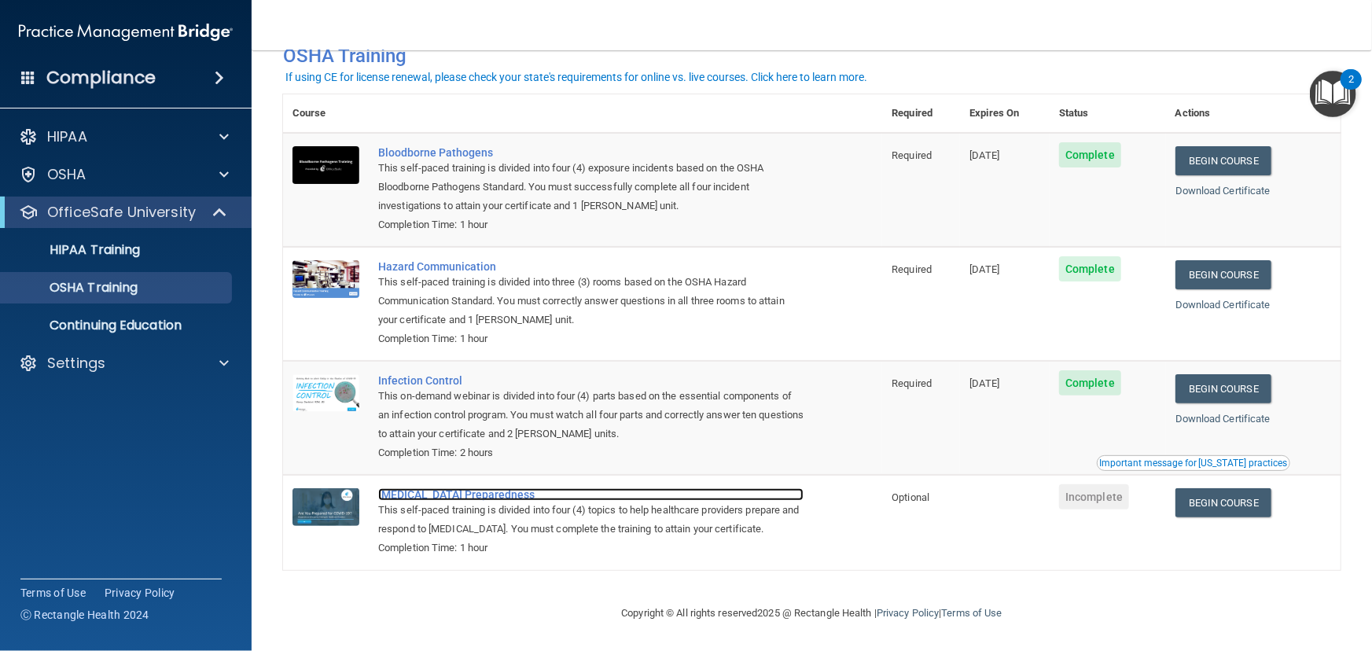
click at [452, 494] on div "[MEDICAL_DATA] Preparedness" at bounding box center [590, 494] width 425 height 13
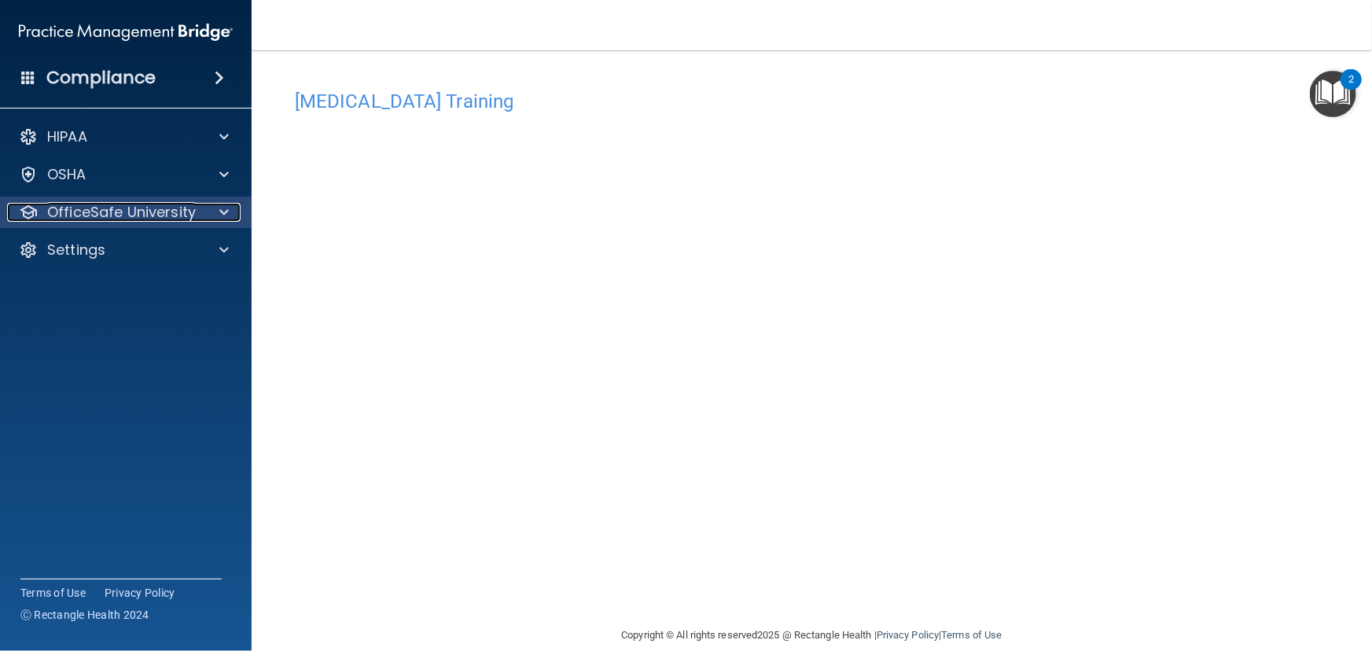
click at [105, 216] on p "OfficeSafe University" at bounding box center [121, 212] width 149 height 19
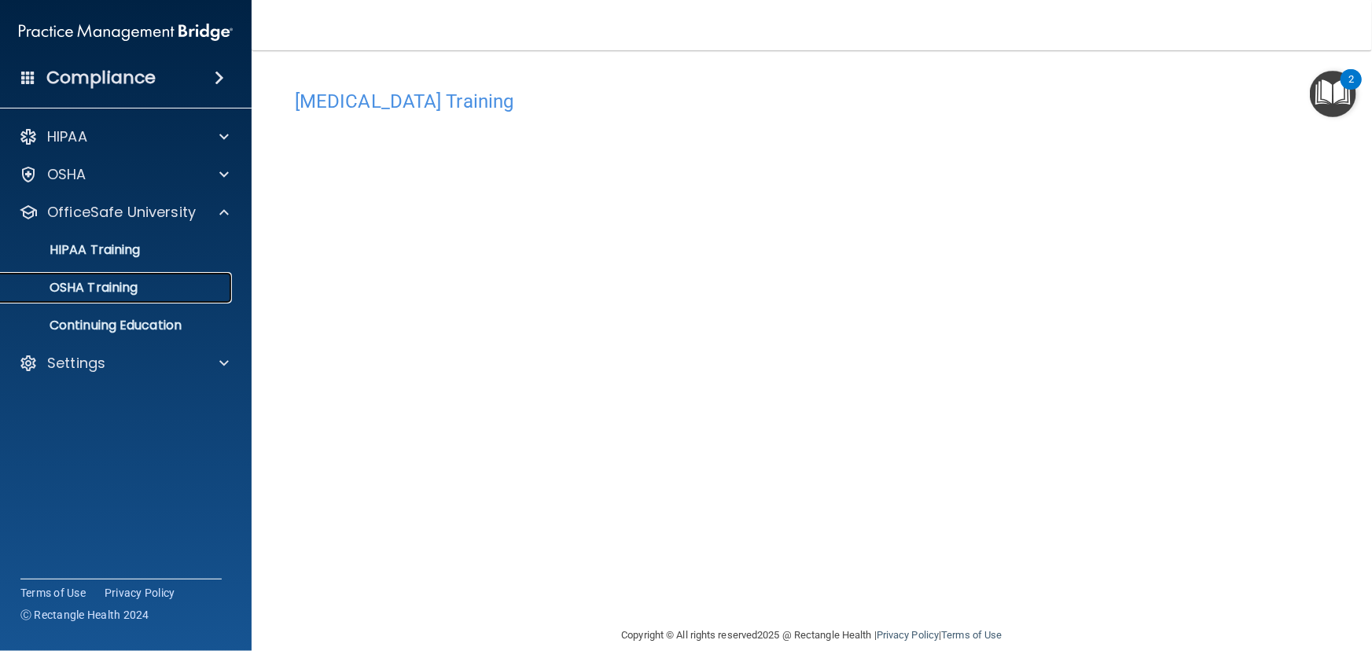
click at [111, 284] on p "OSHA Training" at bounding box center [73, 288] width 127 height 16
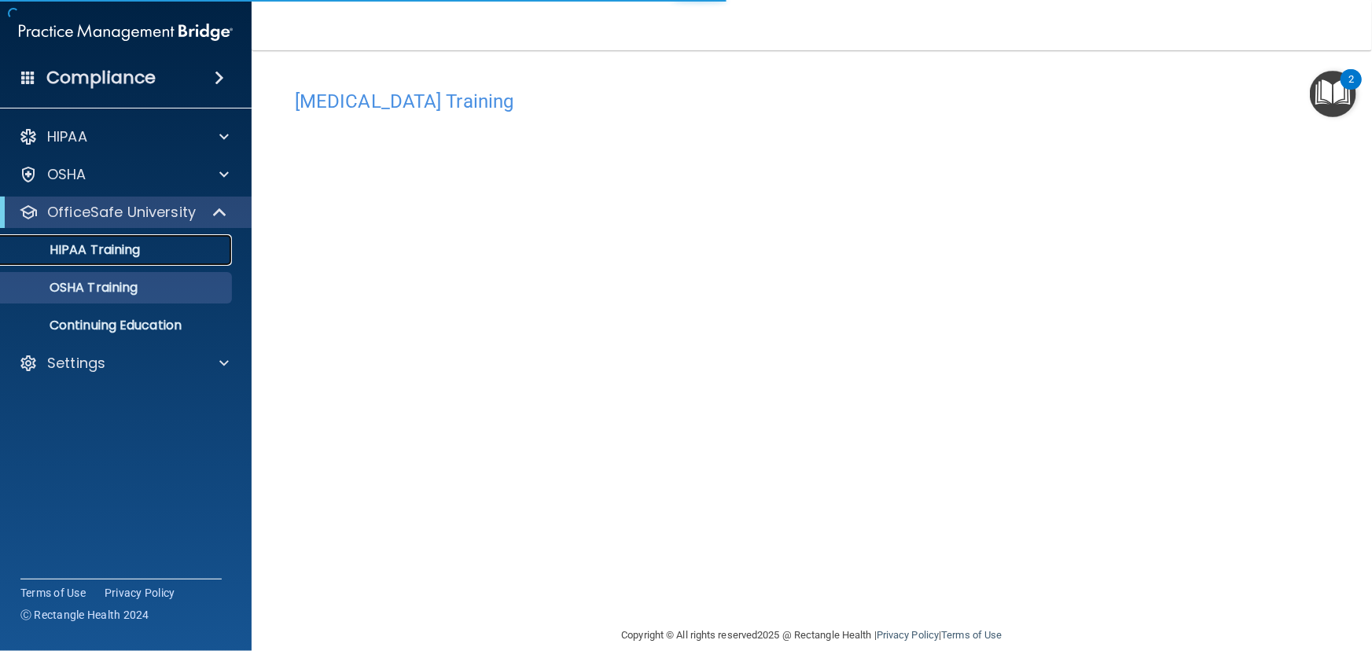
click at [110, 255] on p "HIPAA Training" at bounding box center [75, 250] width 130 height 16
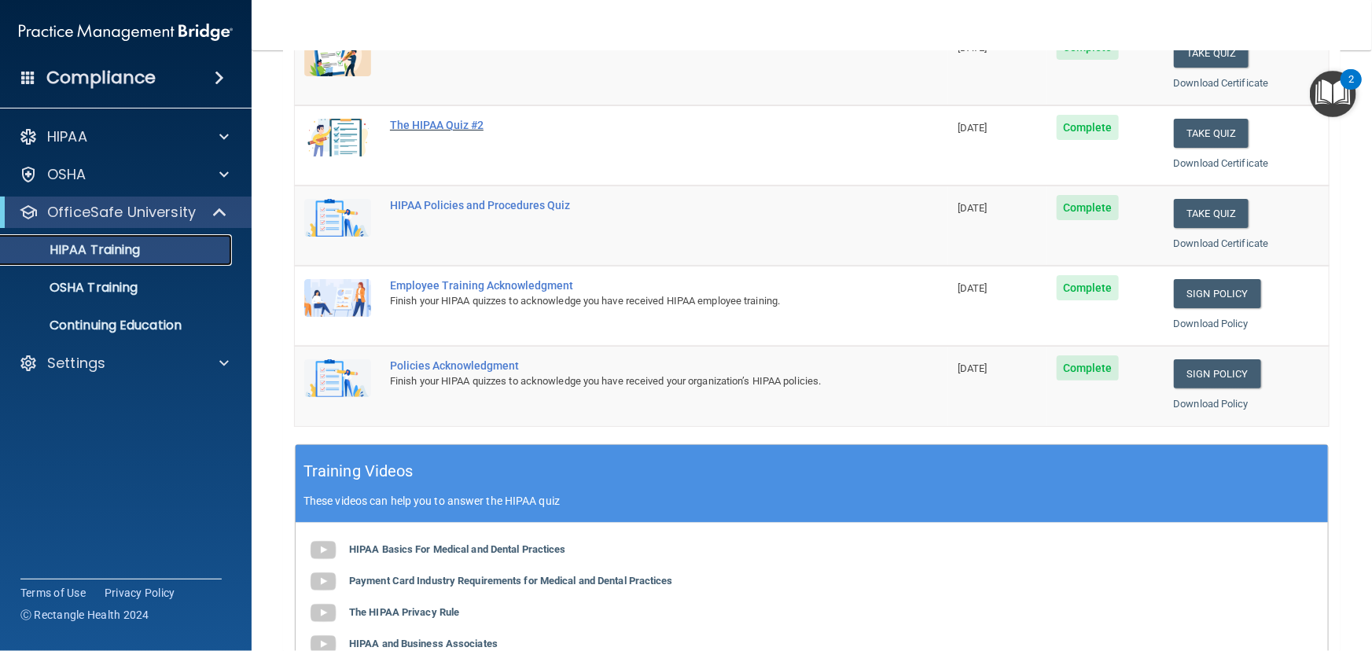
scroll to position [285, 0]
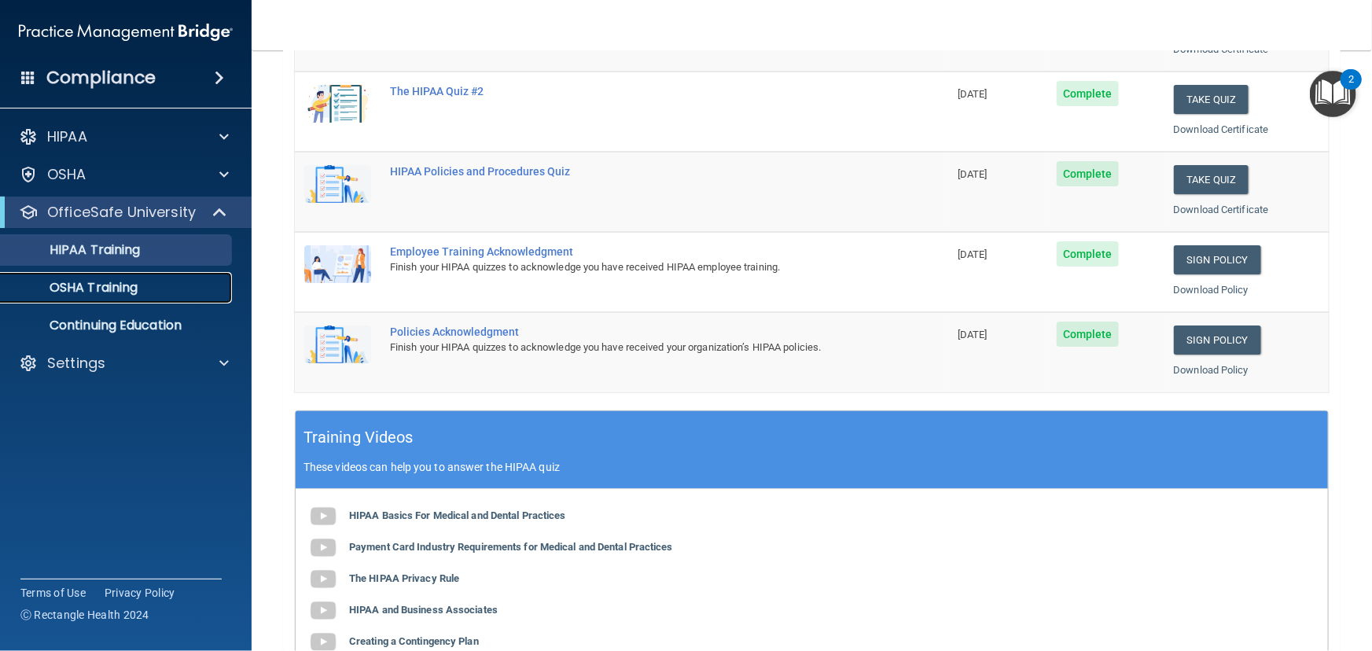
click at [133, 293] on p "OSHA Training" at bounding box center [73, 288] width 127 height 16
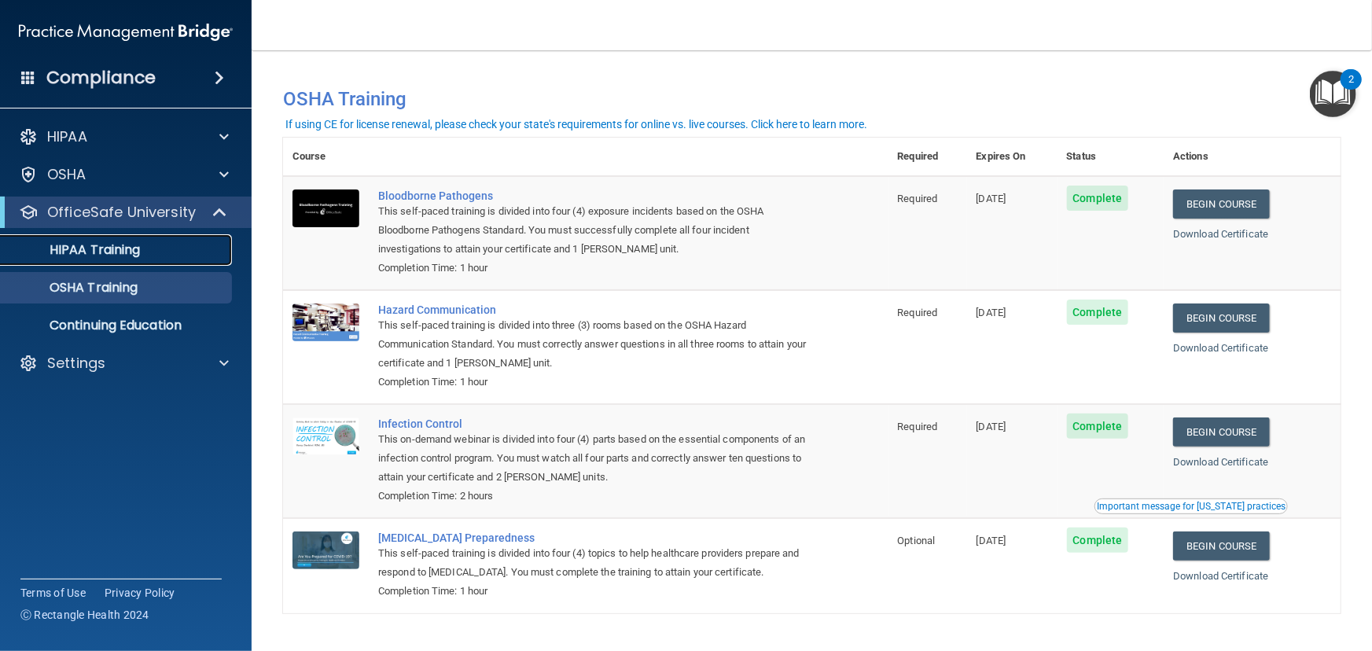
click at [149, 249] on div "HIPAA Training" at bounding box center [117, 250] width 215 height 16
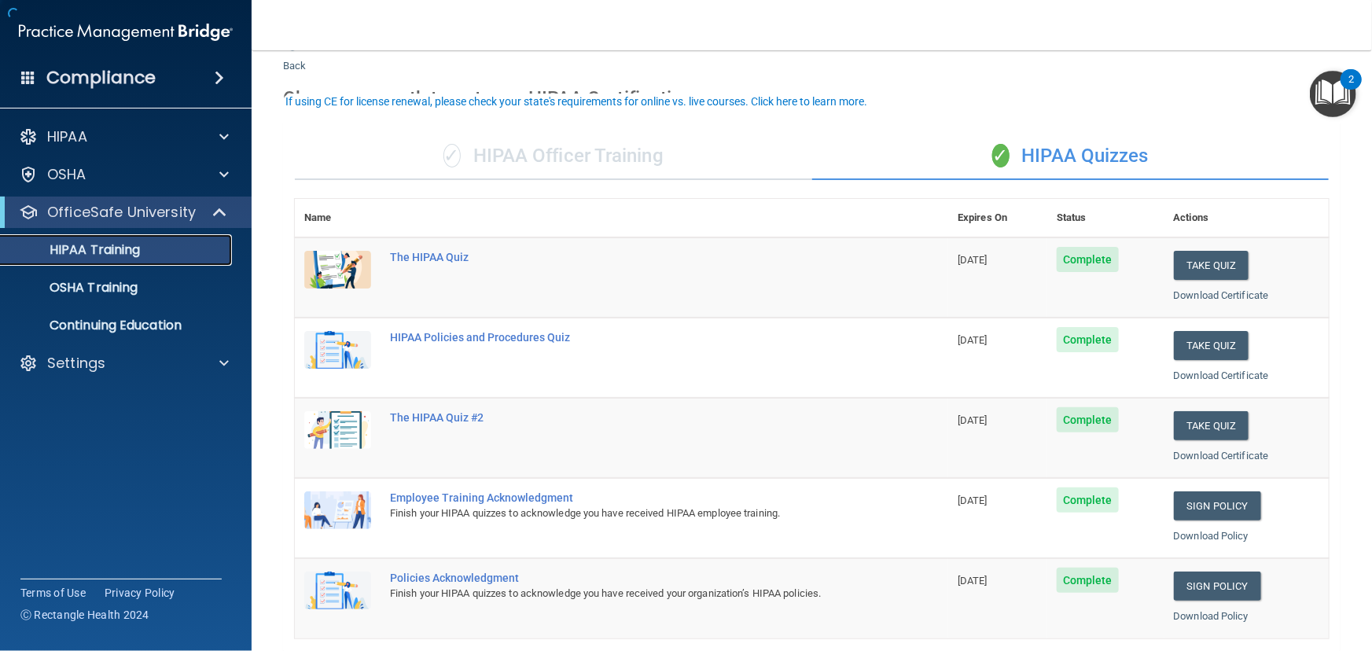
scroll to position [71, 0]
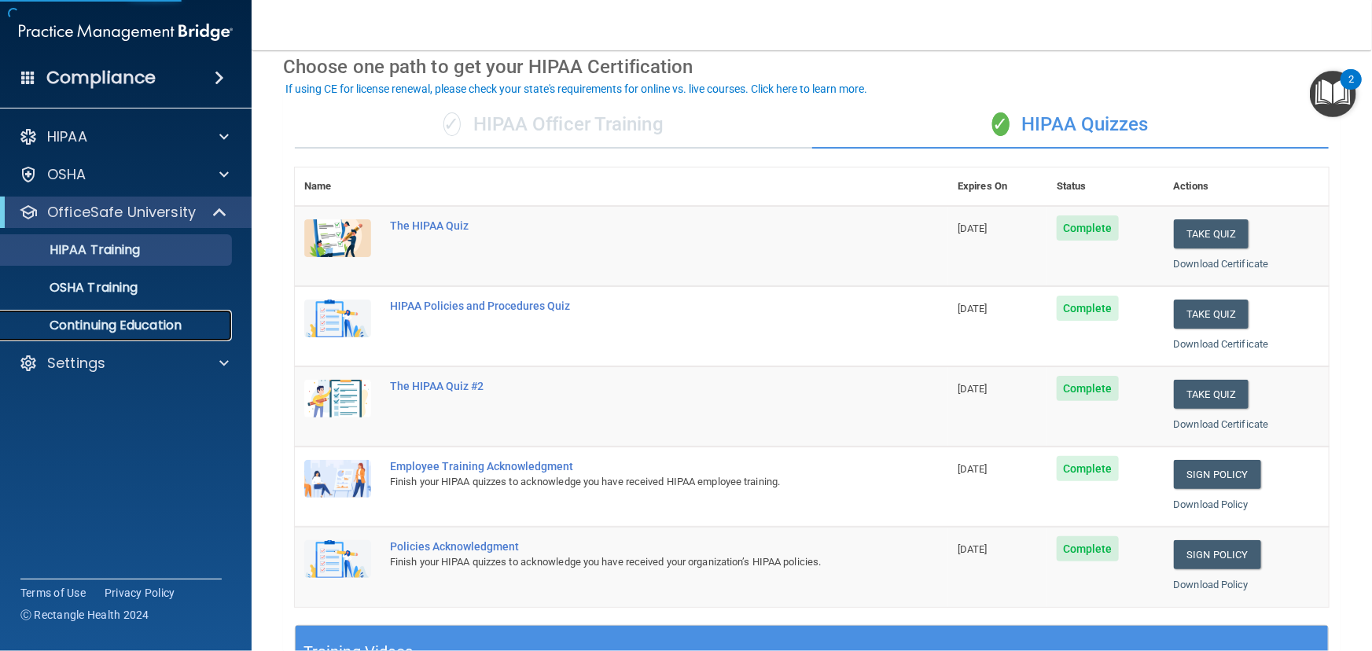
click at [121, 334] on link "Continuing Education" at bounding box center [108, 325] width 248 height 31
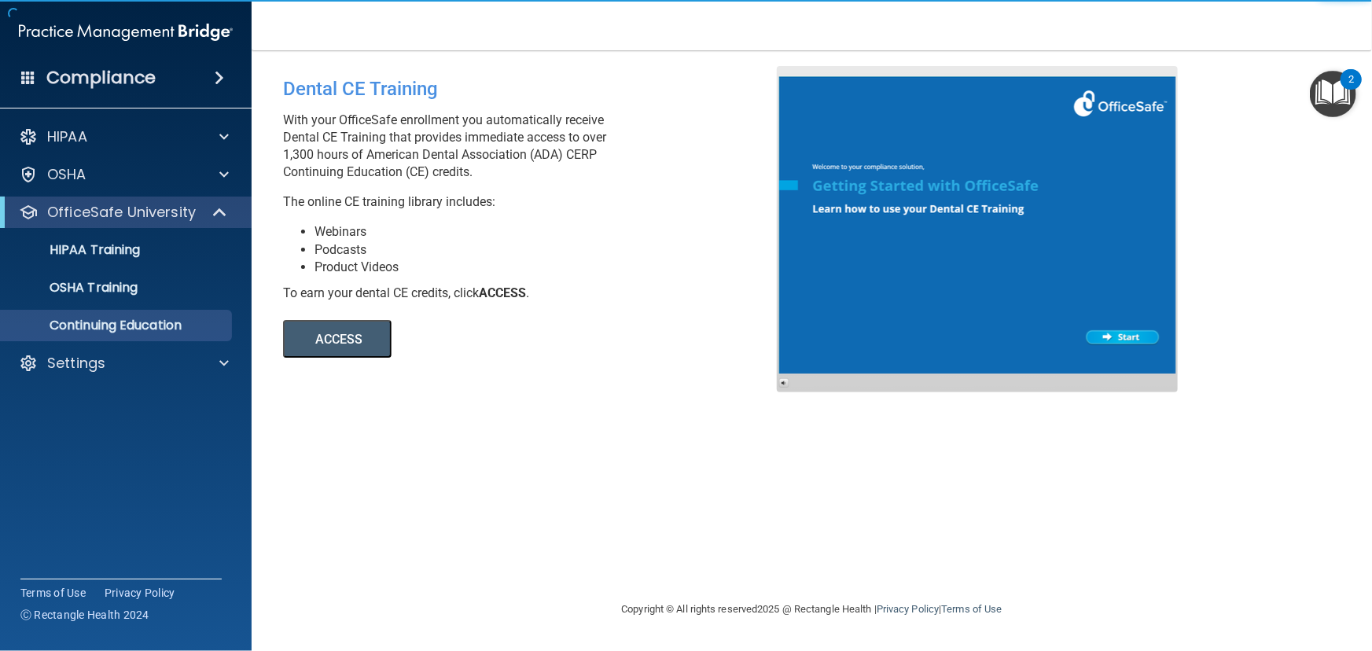
click at [330, 342] on button "ACCESS" at bounding box center [337, 339] width 109 height 38
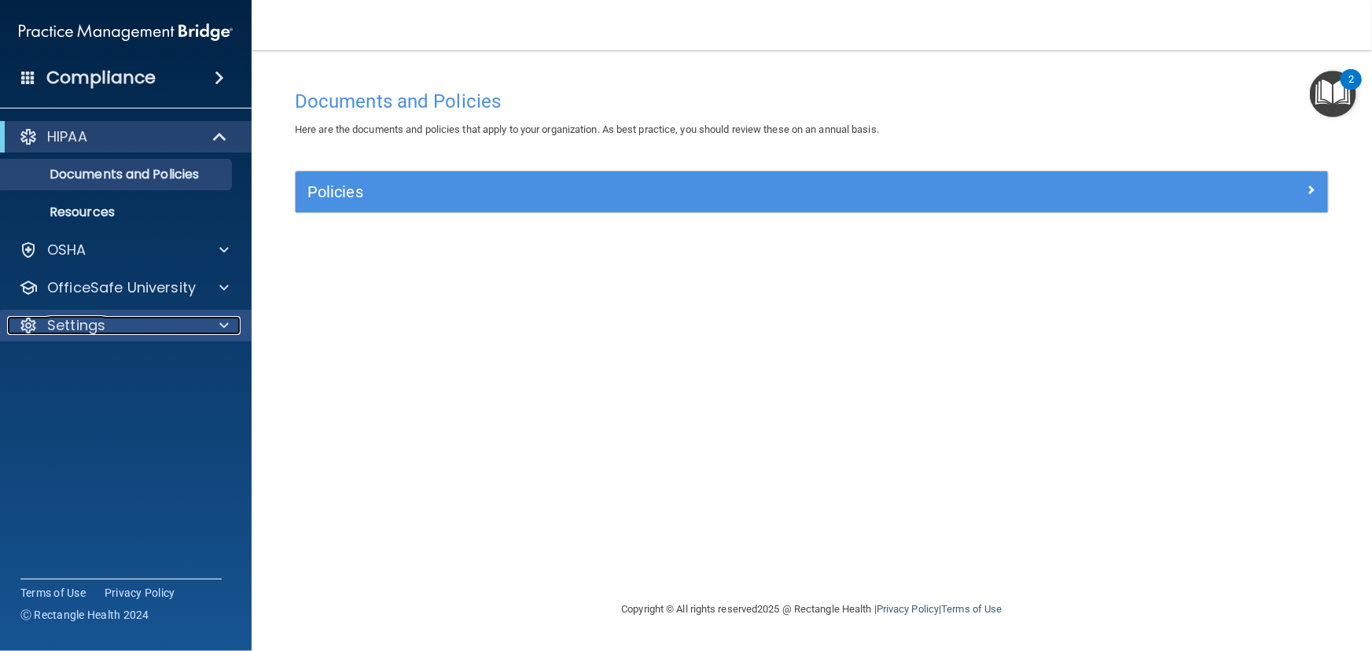
click at [220, 328] on span at bounding box center [223, 325] width 9 height 19
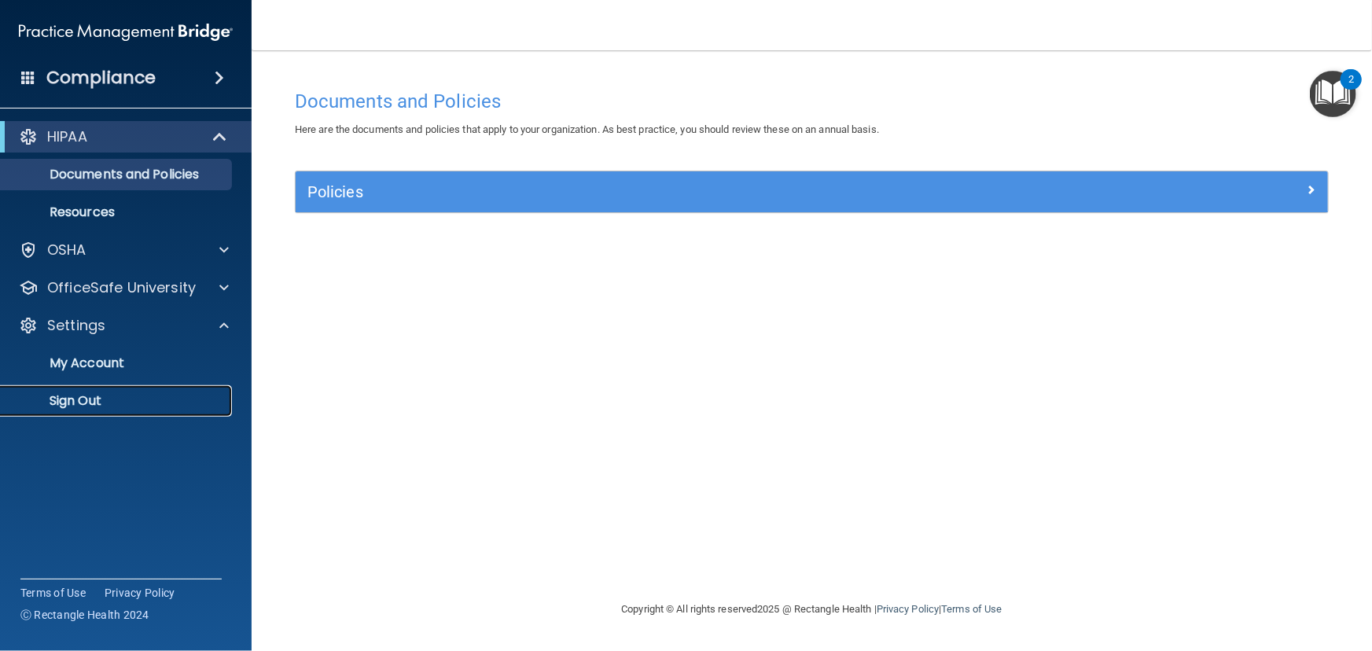
click at [77, 400] on p "Sign Out" at bounding box center [117, 401] width 215 height 16
